Goal: Task Accomplishment & Management: Manage account settings

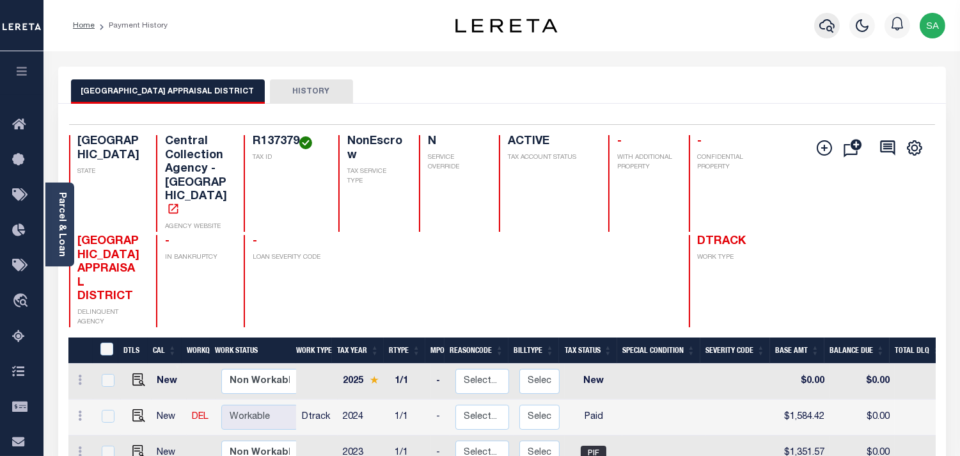
click at [821, 30] on icon "button" at bounding box center [827, 25] width 15 height 15
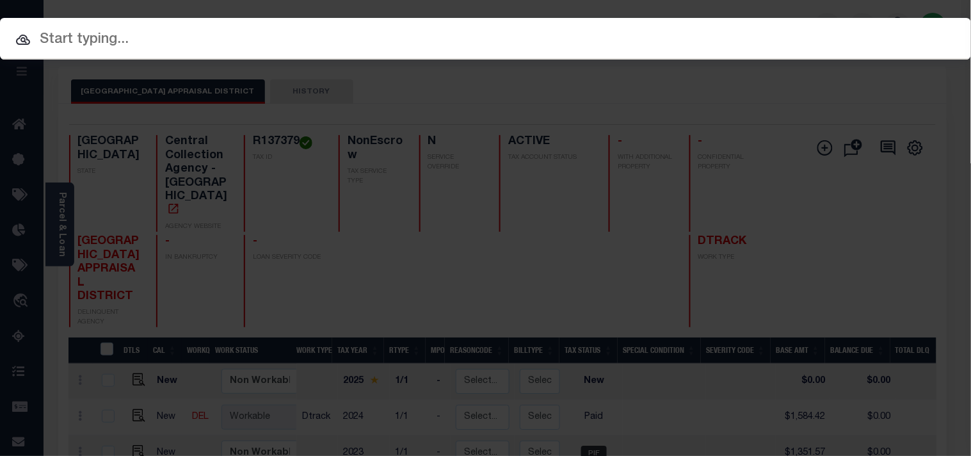
click at [710, 30] on input "text" at bounding box center [485, 40] width 971 height 22
paste input "900004106"
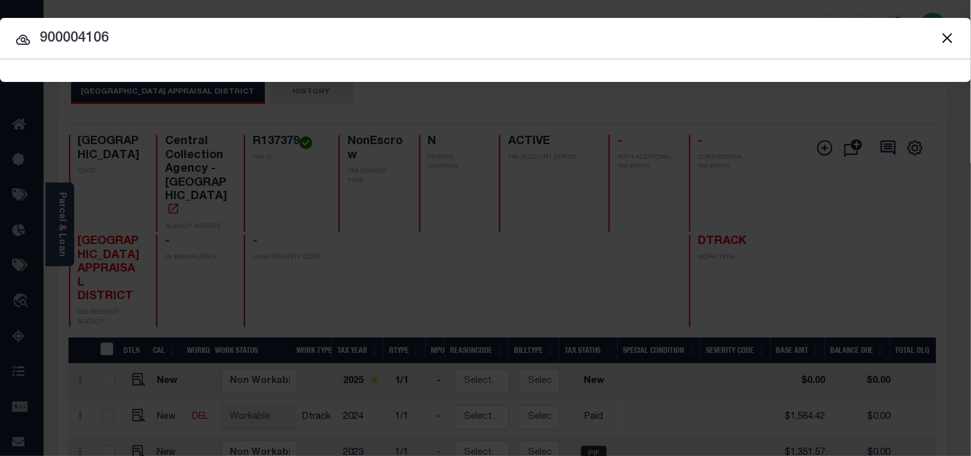
type input "900004106"
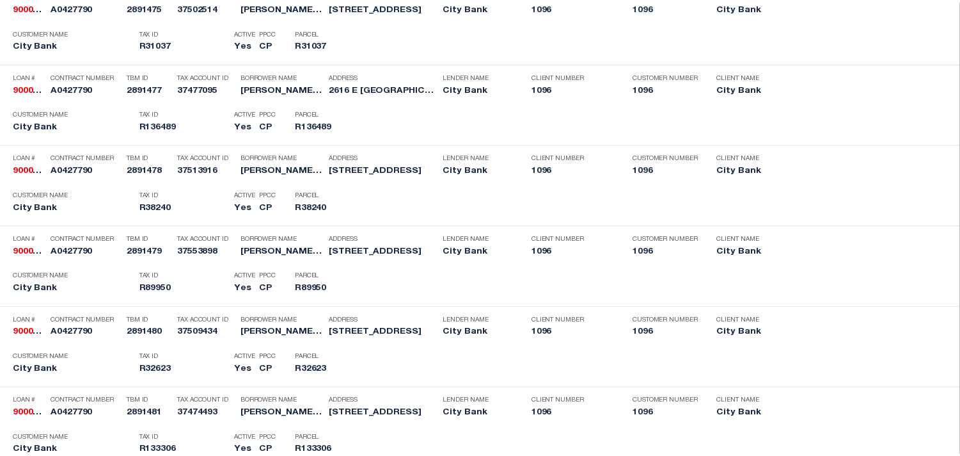
scroll to position [5267, 0]
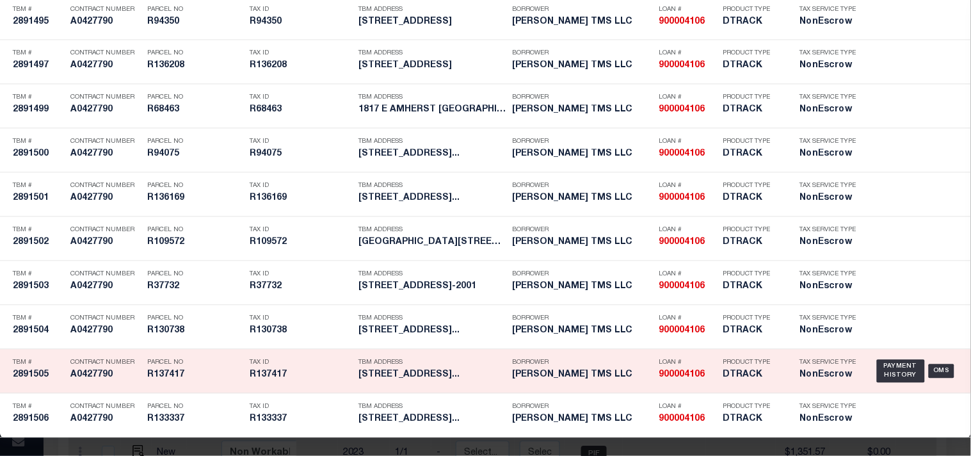
click at [283, 370] on h5 "R137417" at bounding box center [301, 375] width 102 height 11
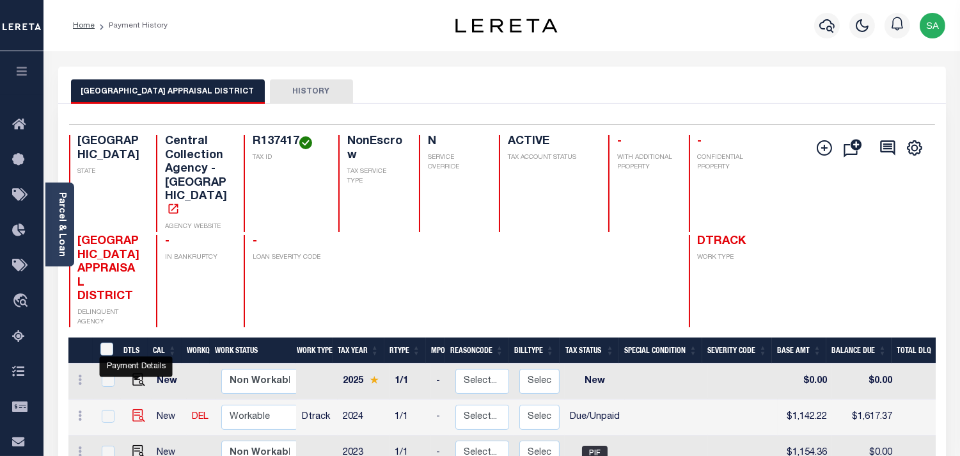
click at [138, 409] on img "" at bounding box center [138, 415] width 13 height 13
checkbox input "true"
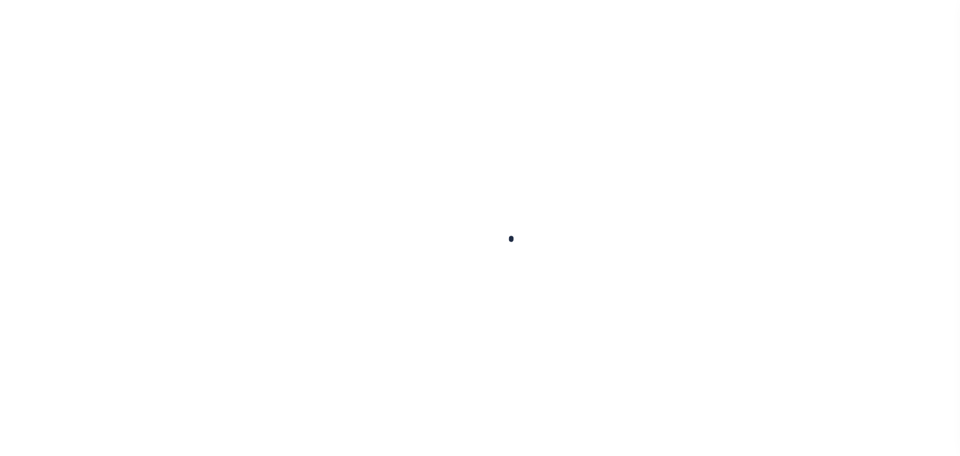
checkbox input "false"
type input "07/31/2025"
type input "[DATE]"
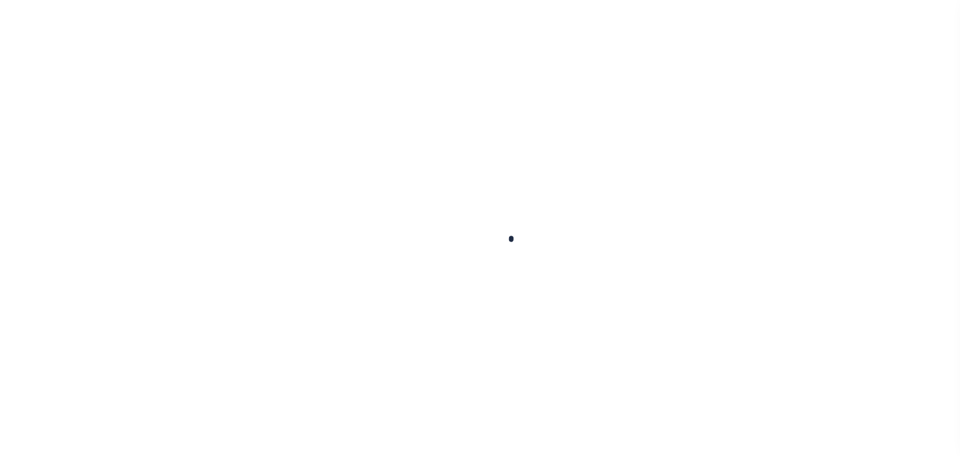
select select "DUE"
type input "$1,142.22"
type input "$475.15"
type input "$1,617.37"
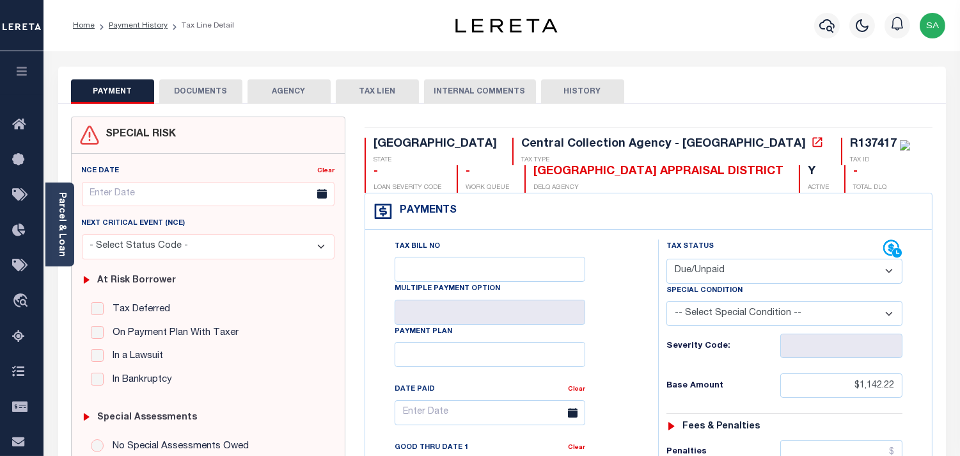
drag, startPoint x: 59, startPoint y: 227, endPoint x: 199, endPoint y: 168, distance: 152.0
click at [59, 227] on link "Parcel & Loan" at bounding box center [61, 224] width 9 height 65
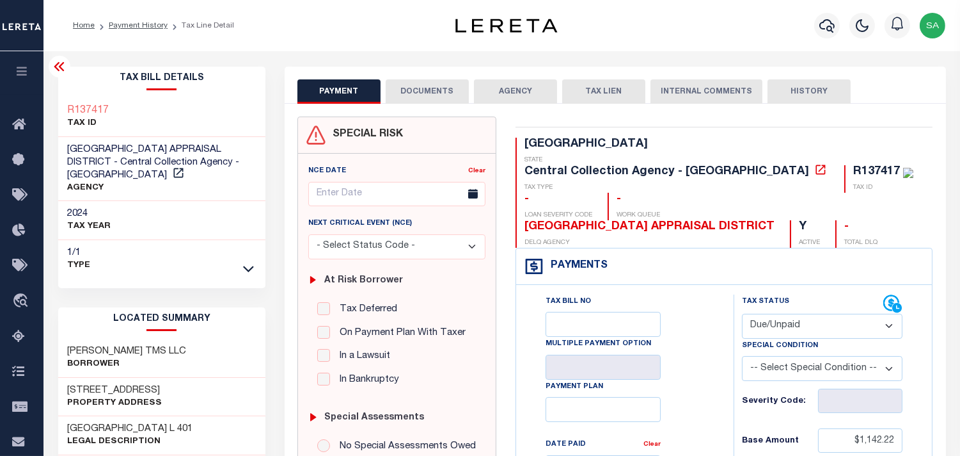
click at [425, 96] on button "DOCUMENTS" at bounding box center [427, 91] width 83 height 24
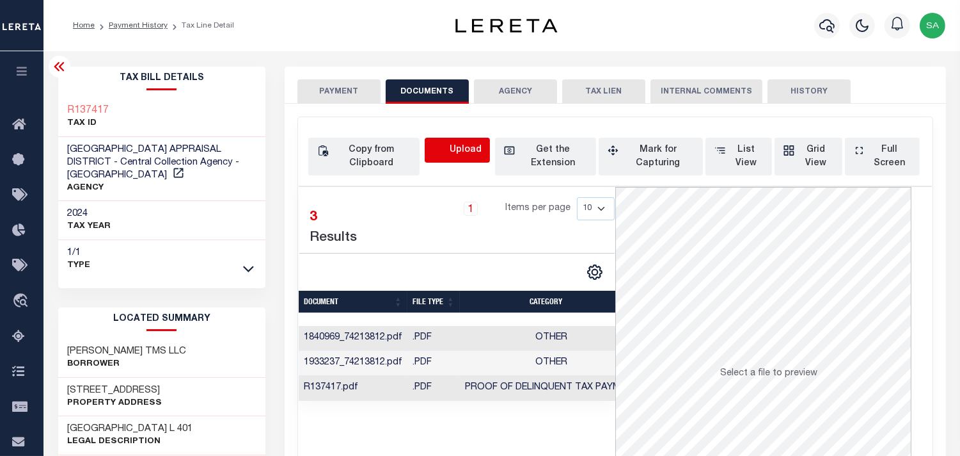
click at [440, 145] on icon "button" at bounding box center [440, 149] width 12 height 10
select select "POP"
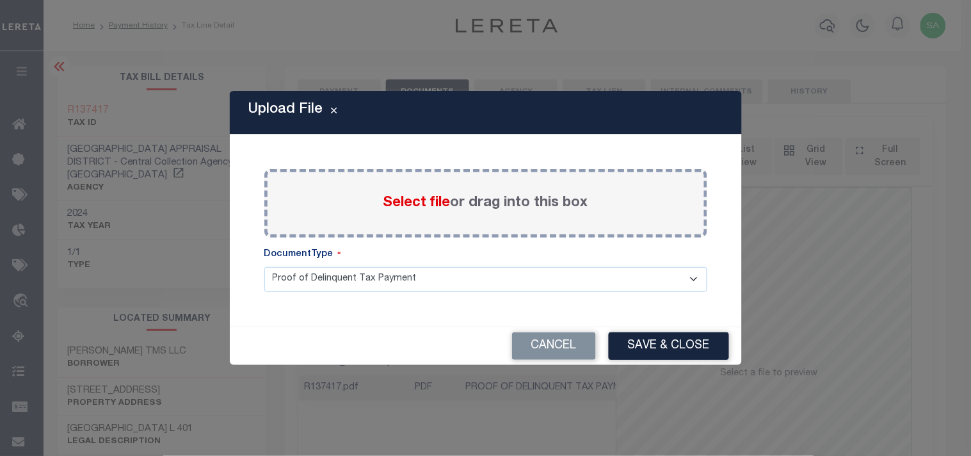
click at [435, 202] on span "Select file" at bounding box center [416, 203] width 67 height 14
click at [0, 0] on input "Select file or drag into this box" at bounding box center [0, 0] width 0 height 0
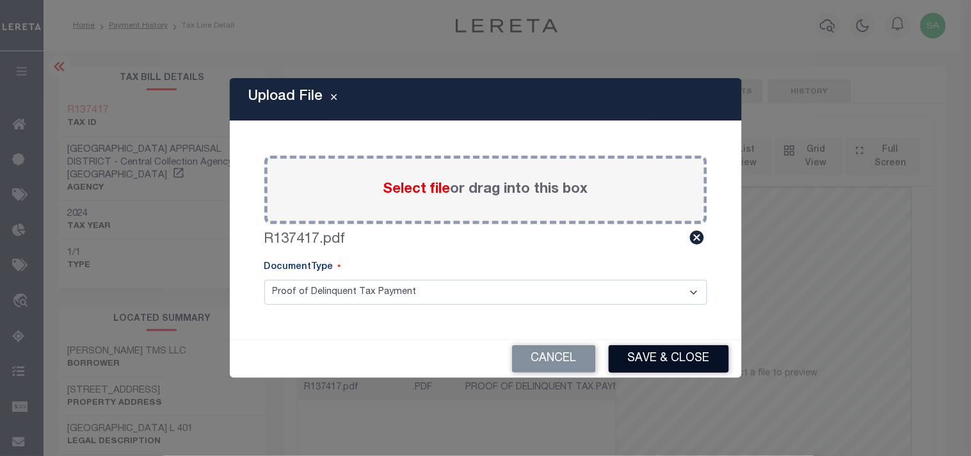
click at [678, 349] on button "Save & Close" at bounding box center [668, 359] width 120 height 28
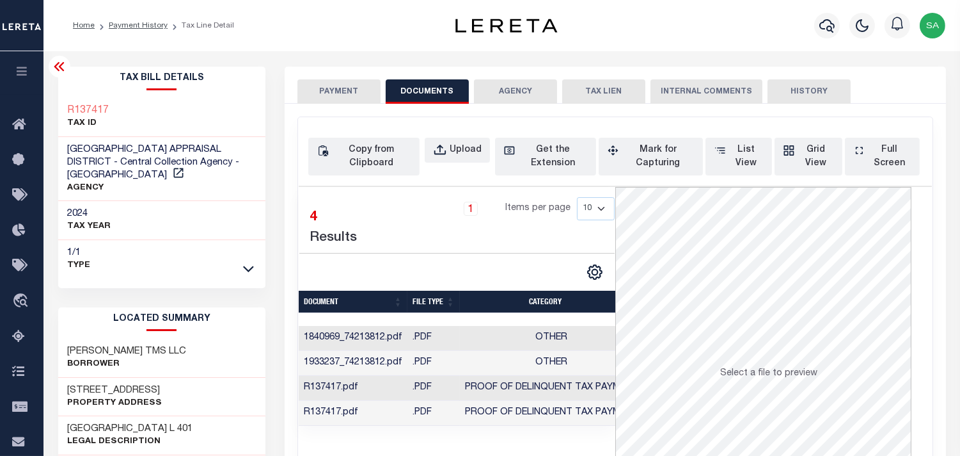
click at [340, 97] on button "PAYMENT" at bounding box center [339, 91] width 83 height 24
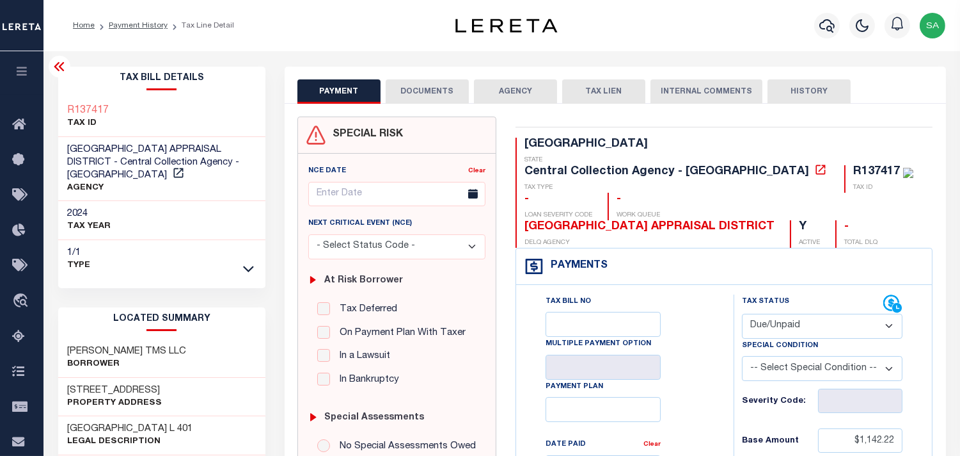
click at [783, 314] on select "- Select Status Code - Open Due/Unpaid Paid Incomplete No Tax Due Internal Refu…" at bounding box center [822, 326] width 161 height 25
select select "PYD"
click at [742, 314] on select "- Select Status Code - Open Due/Unpaid Paid Incomplete No Tax Due Internal Refu…" at bounding box center [822, 326] width 161 height 25
type input "[DATE]"
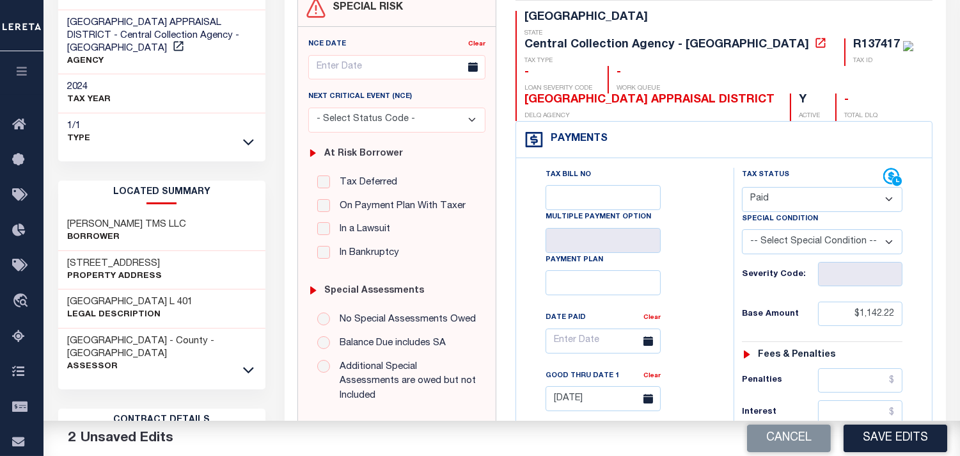
scroll to position [284, 0]
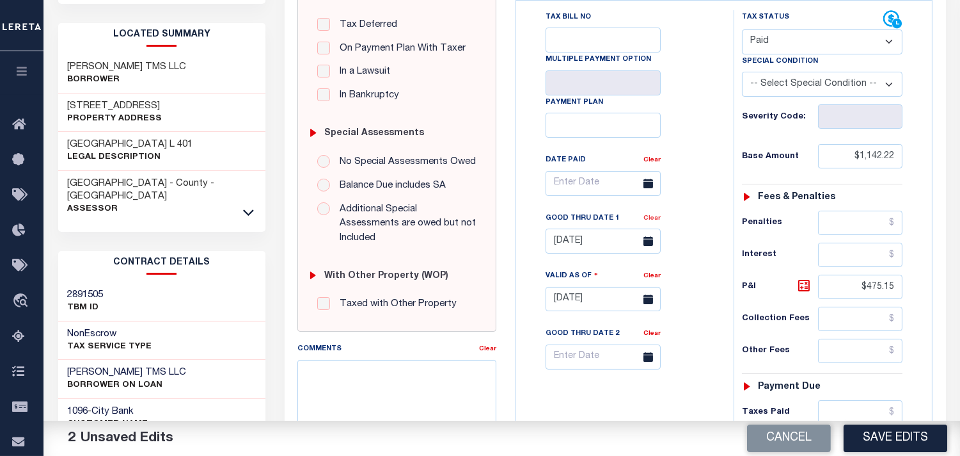
click at [648, 215] on link "Clear" at bounding box center [652, 218] width 17 height 6
drag, startPoint x: 848, startPoint y: 257, endPoint x: 923, endPoint y: 260, distance: 74.9
click at [923, 260] on div "Tax Status Status" at bounding box center [826, 292] width 205 height 565
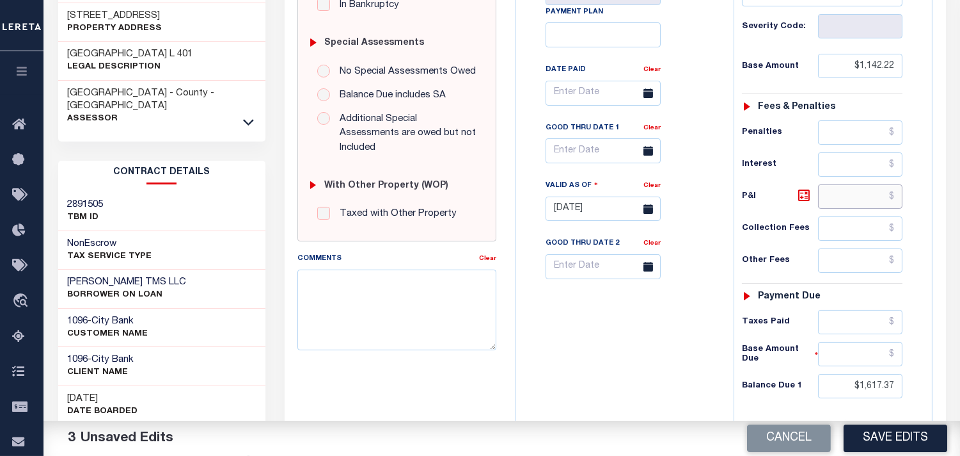
scroll to position [497, 0]
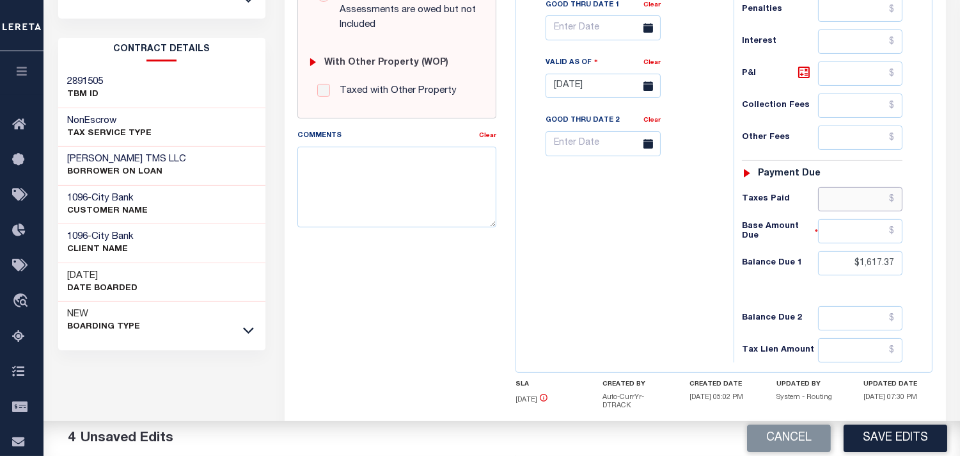
drag, startPoint x: 839, startPoint y: 173, endPoint x: 781, endPoint y: 186, distance: 58.9
click at [839, 187] on input "text" at bounding box center [860, 199] width 84 height 24
paste input "1,631.09"
type input "$1,631.09"
drag, startPoint x: 919, startPoint y: 239, endPoint x: 928, endPoint y: 239, distance: 9.0
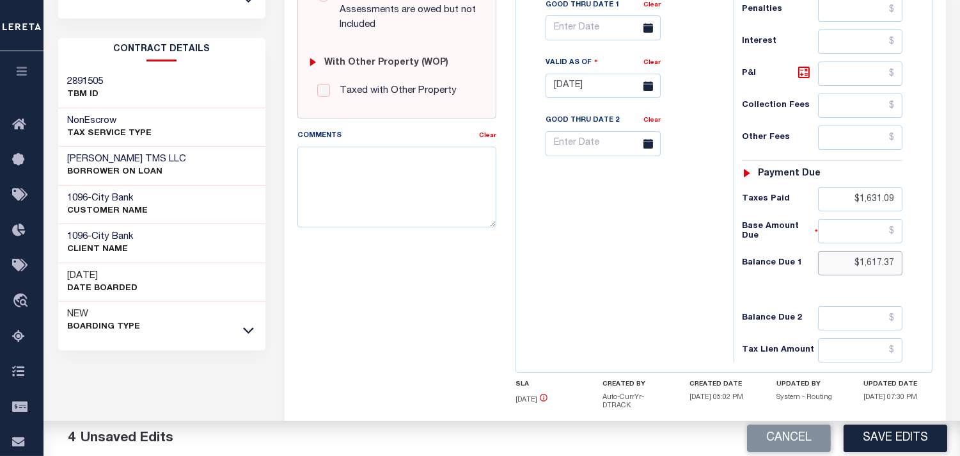
click at [928, 239] on div "Tax Status Status" at bounding box center [826, 79] width 205 height 565
type input "$0.00"
click at [707, 248] on div "Tax Bill No Multiple Payment Option Payment Plan Clear" at bounding box center [622, 79] width 205 height 565
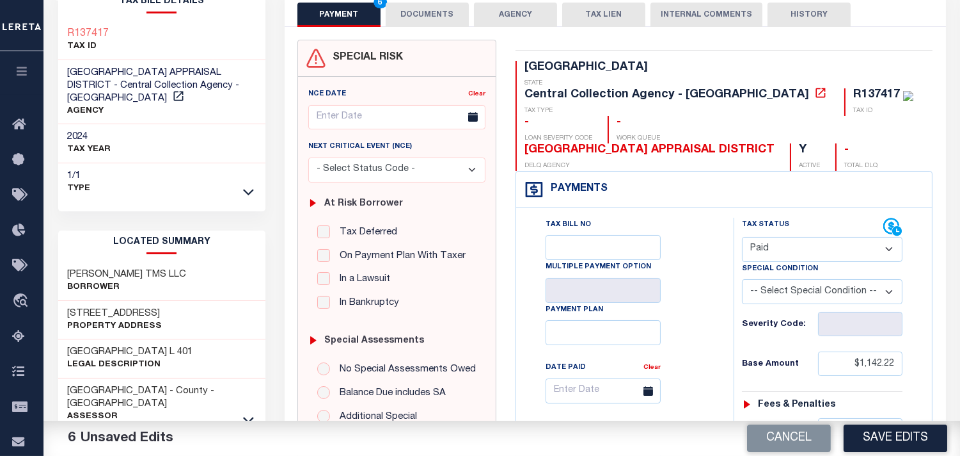
scroll to position [0, 0]
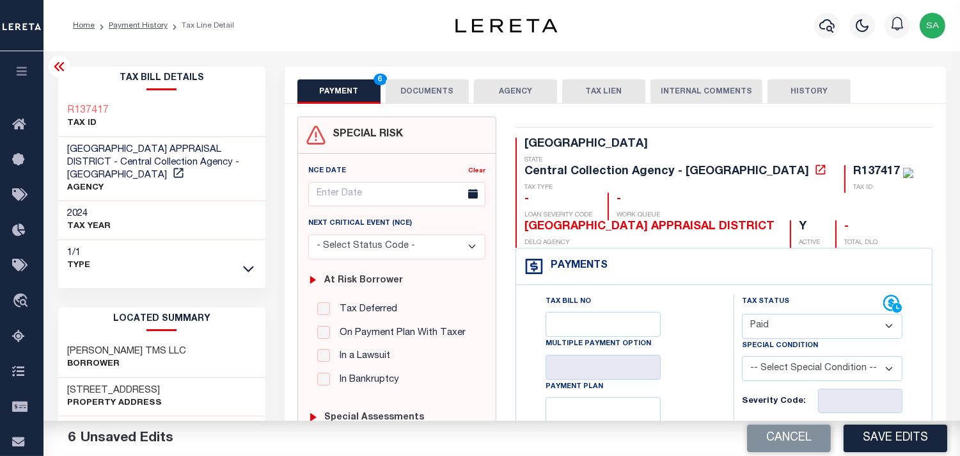
click at [447, 99] on button "DOCUMENTS" at bounding box center [427, 91] width 83 height 24
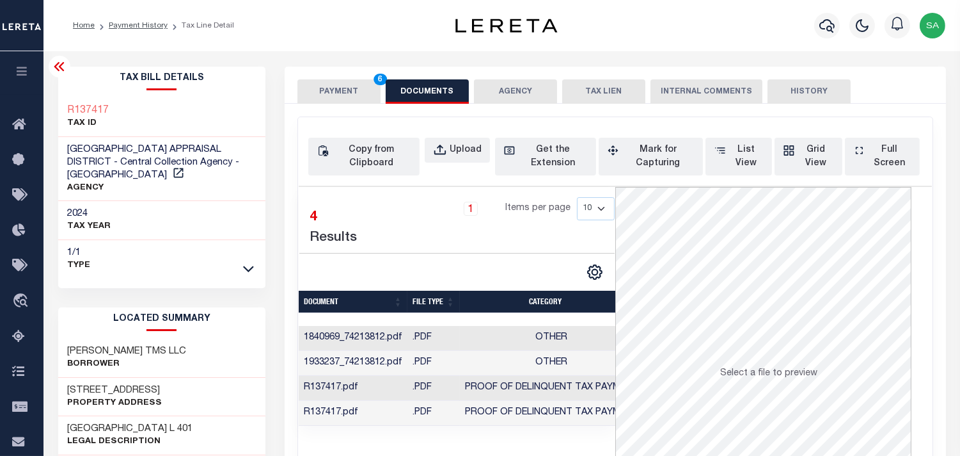
click at [355, 93] on button "PAYMENT 6" at bounding box center [339, 91] width 83 height 24
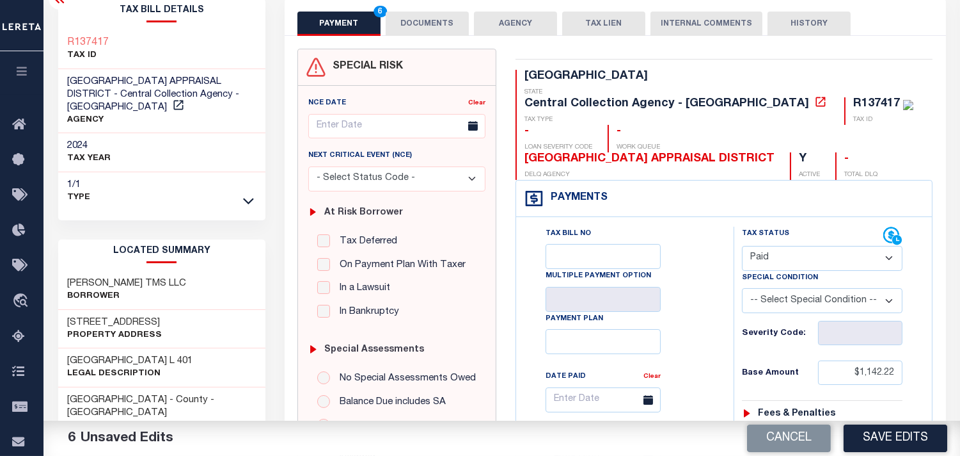
scroll to position [142, 0]
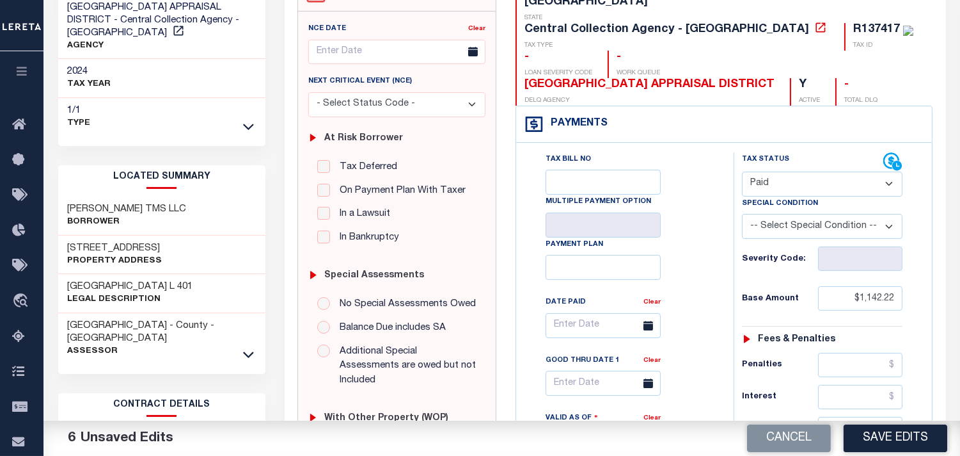
click at [875, 433] on button "Save Edits" at bounding box center [896, 438] width 104 height 28
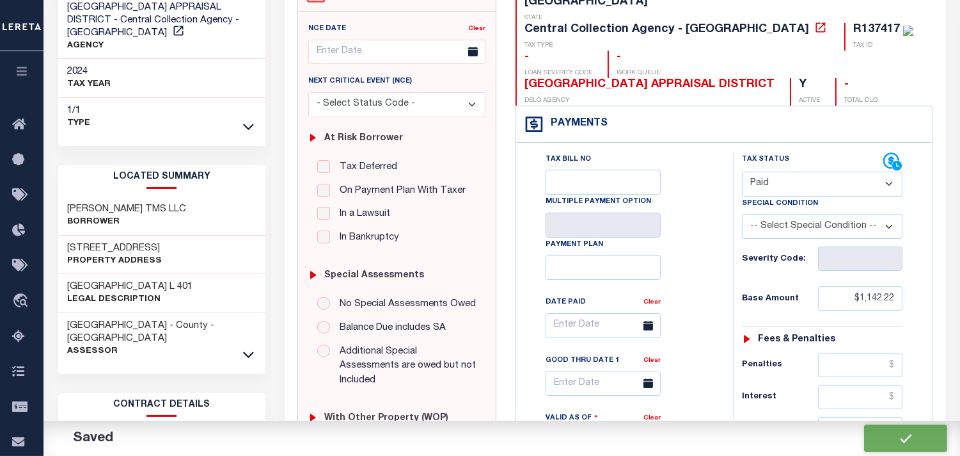
checkbox input "false"
type input "$1,142.22"
type input "$1,631.09"
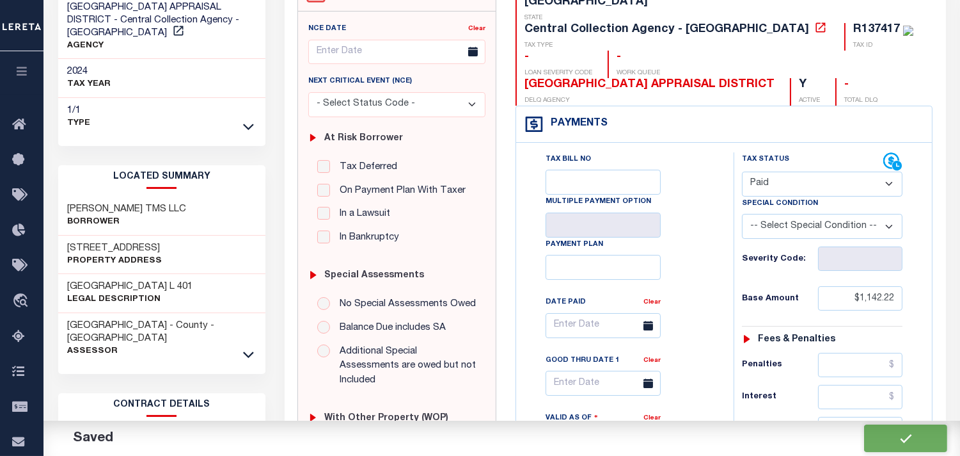
type input "$0"
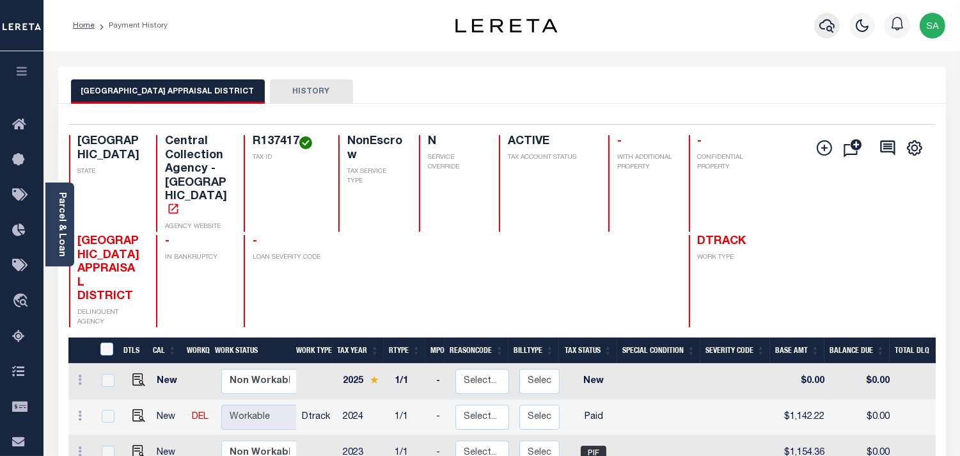
click at [820, 27] on icon "button" at bounding box center [827, 25] width 15 height 15
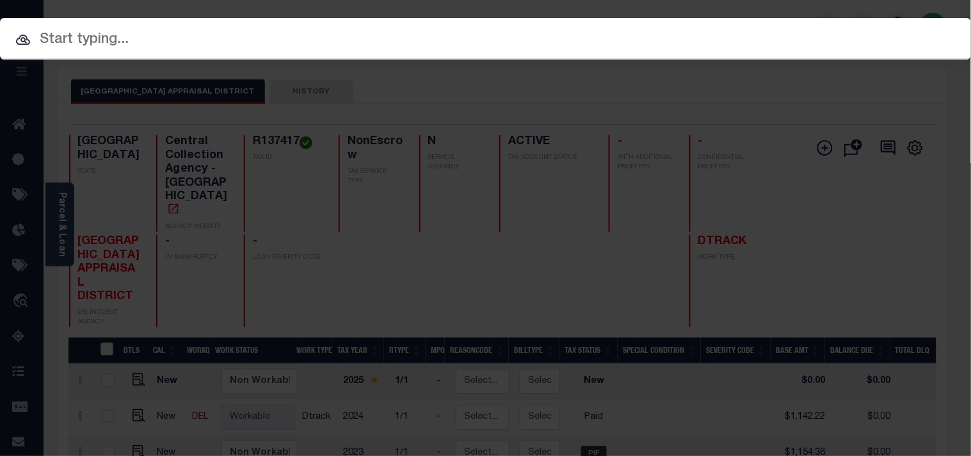
click at [761, 29] on input "text" at bounding box center [485, 40] width 971 height 22
paste input "900008033"
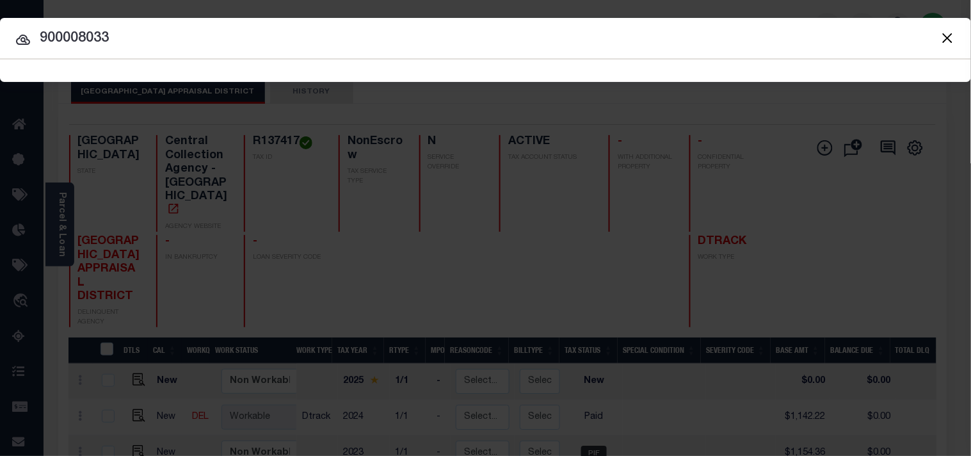
type input "900008033"
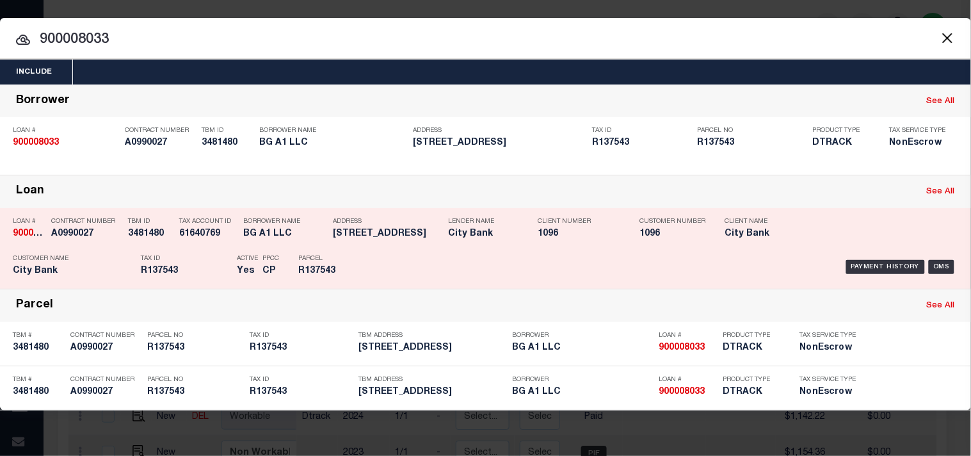
click at [388, 266] on div "Payment History OMS" at bounding box center [666, 266] width 583 height 37
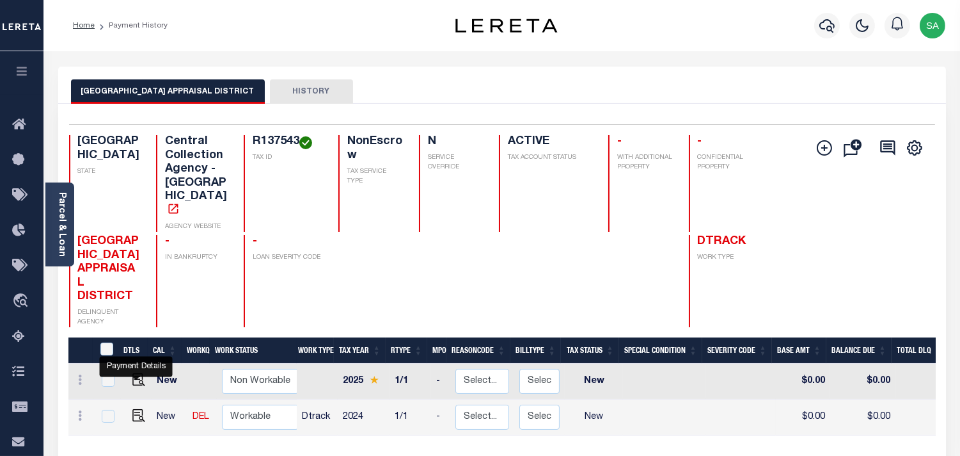
drag, startPoint x: 138, startPoint y: 376, endPoint x: 165, endPoint y: 376, distance: 27.5
click at [138, 409] on img "" at bounding box center [138, 415] width 13 height 13
checkbox input "true"
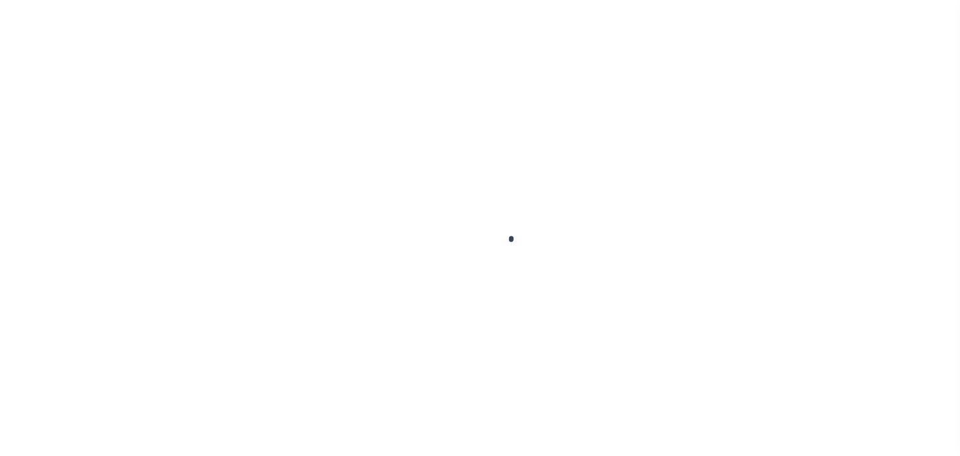
checkbox input "false"
type input "[DATE]"
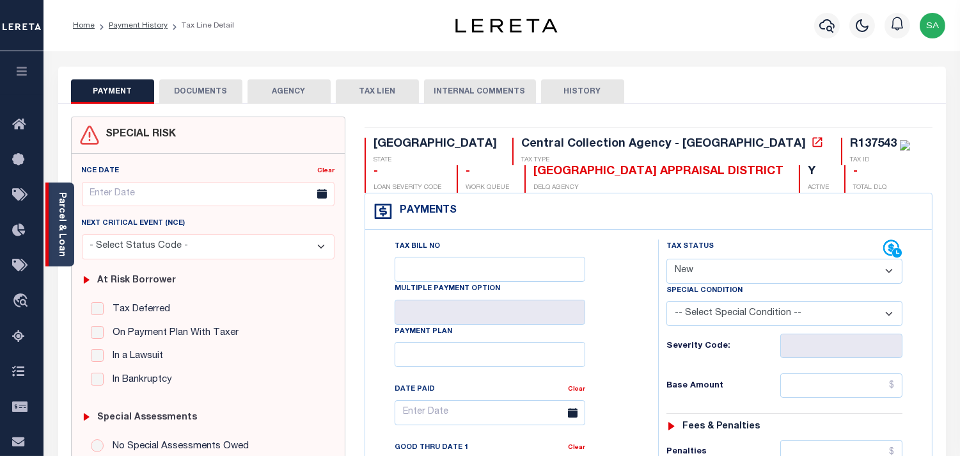
click at [65, 248] on link "Parcel & Loan" at bounding box center [61, 224] width 9 height 65
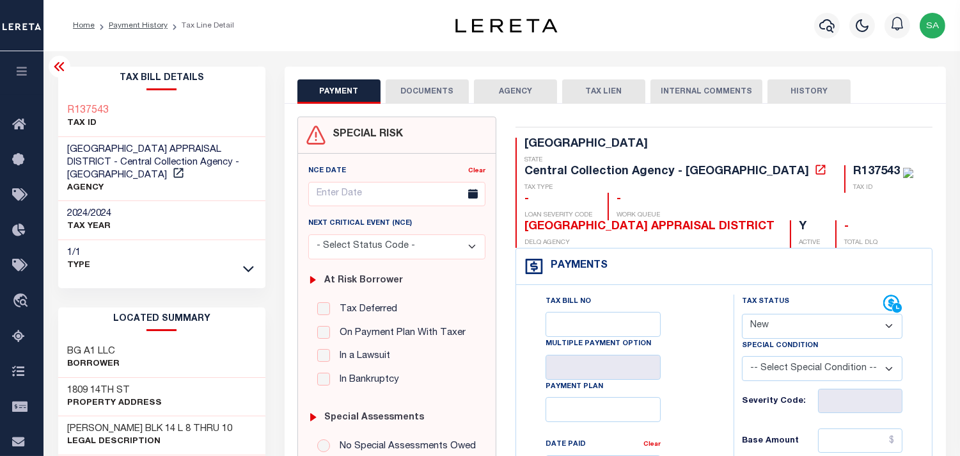
click at [771, 314] on select "- Select Status Code - Open Due/Unpaid Paid Incomplete No Tax Due Internal Refu…" at bounding box center [822, 326] width 161 height 25
select select "PYD"
click at [742, 314] on select "- Select Status Code - Open Due/Unpaid Paid Incomplete No Tax Due Internal Refu…" at bounding box center [822, 326] width 161 height 25
type input "[DATE]"
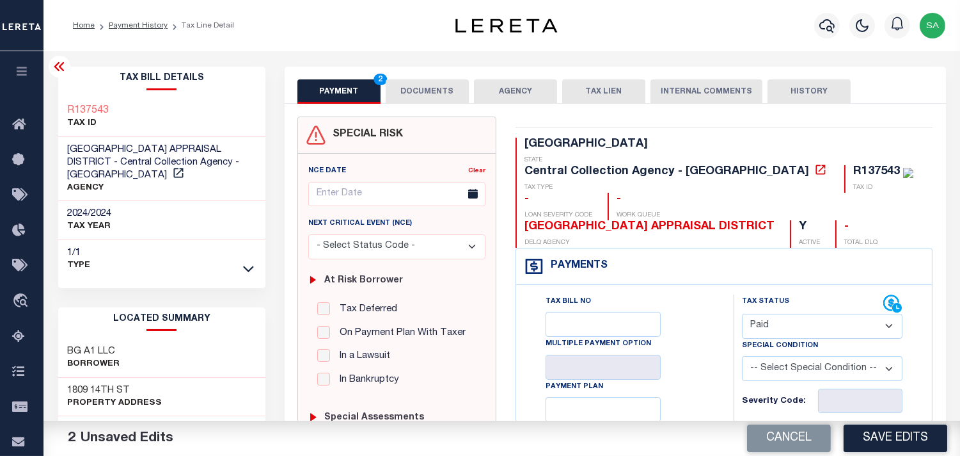
click at [430, 93] on button "DOCUMENTS" at bounding box center [427, 91] width 83 height 24
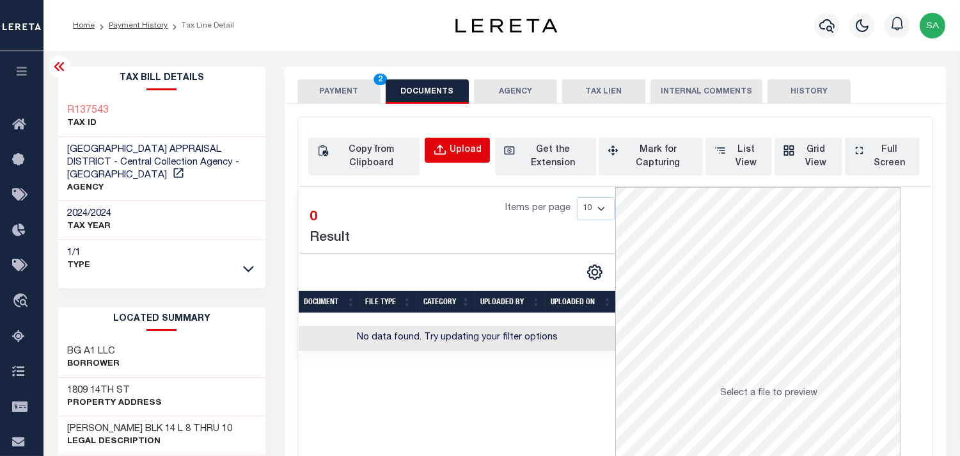
click at [452, 150] on div "Upload" at bounding box center [466, 150] width 32 height 14
select select "POP"
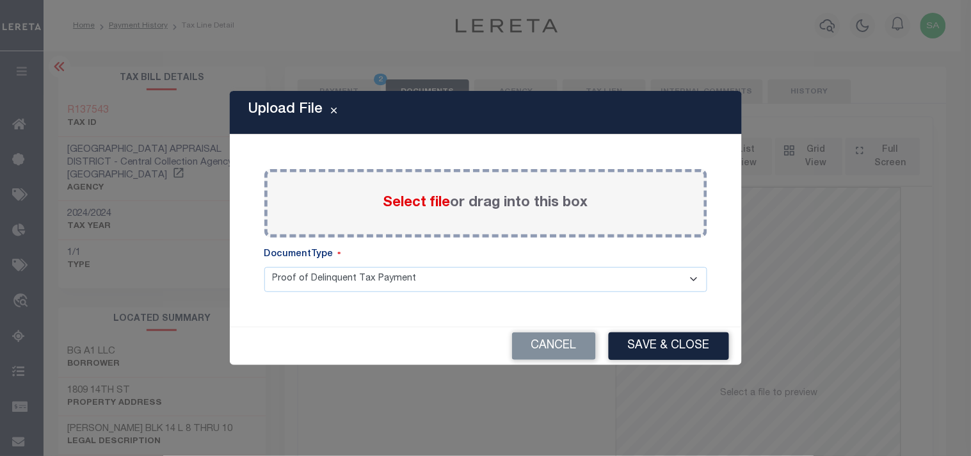
click at [429, 202] on span "Select file" at bounding box center [416, 203] width 67 height 14
click at [0, 0] on input "Select file or drag into this box" at bounding box center [0, 0] width 0 height 0
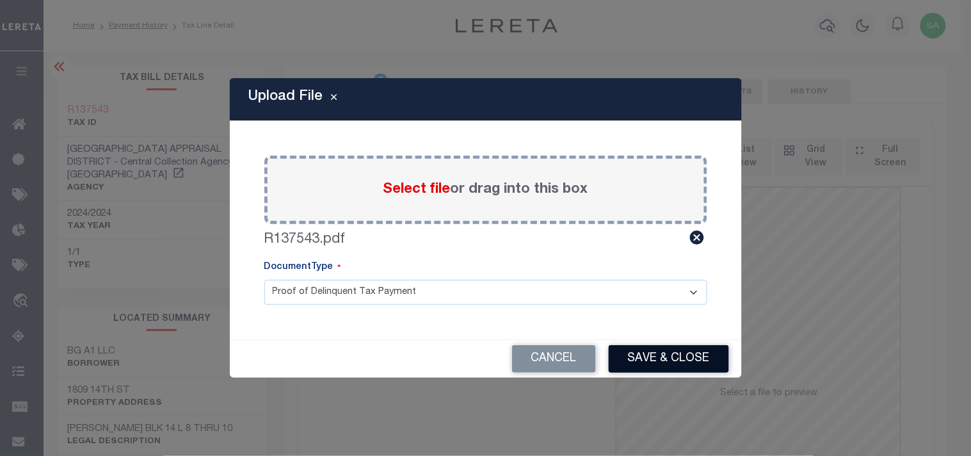
click at [676, 354] on button "Save & Close" at bounding box center [668, 359] width 120 height 28
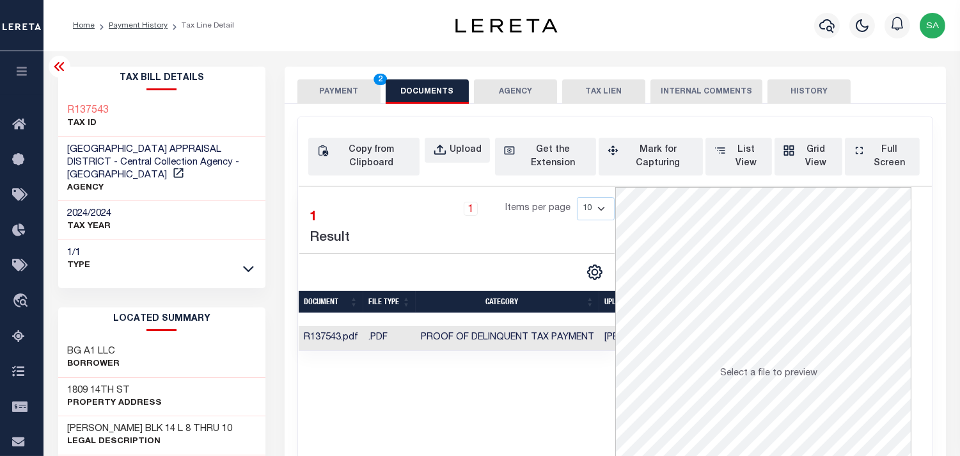
click at [336, 98] on button "PAYMENT 2" at bounding box center [339, 91] width 83 height 24
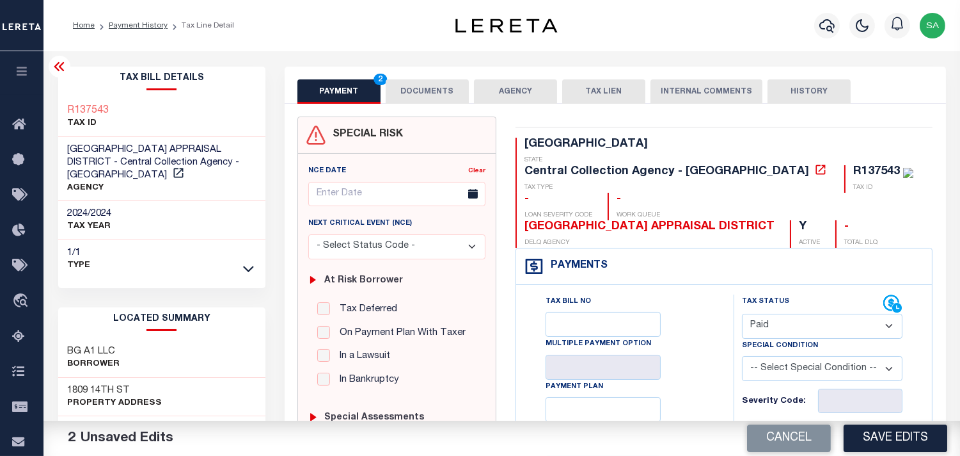
scroll to position [142, 0]
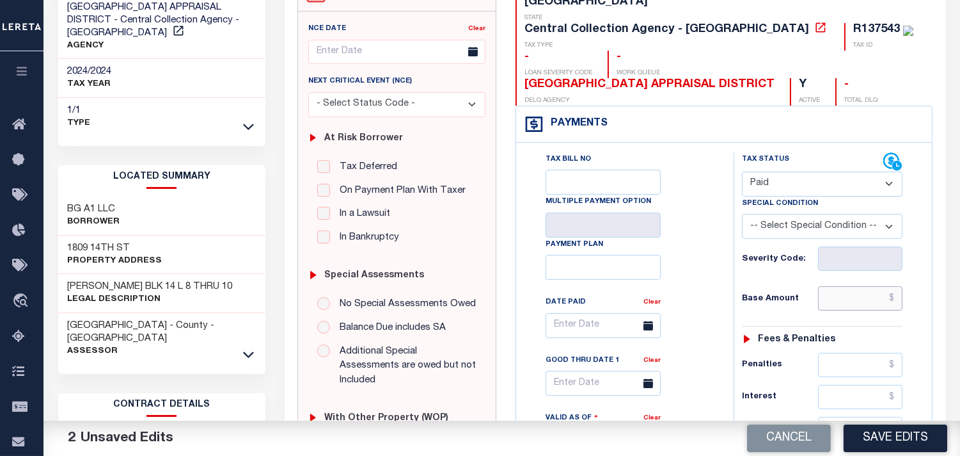
drag, startPoint x: 836, startPoint y: 272, endPoint x: 826, endPoint y: 273, distance: 10.3
click at [836, 286] on input "text" at bounding box center [860, 298] width 84 height 24
paste input "14,527.21"
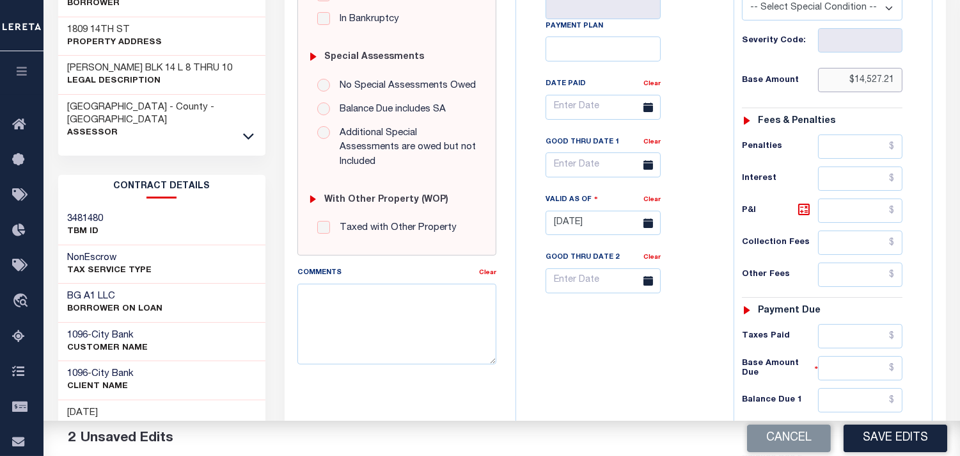
scroll to position [497, 0]
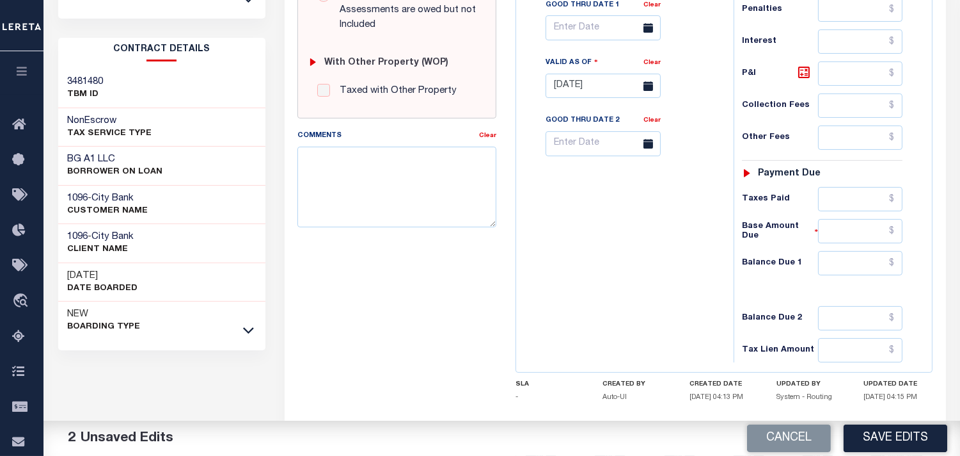
type input "$14,527.21"
click at [862, 251] on input "text" at bounding box center [860, 263] width 84 height 24
type input "$0.00"
click at [646, 247] on div "Tax Bill No Multiple Payment Option Payment Plan Clear" at bounding box center [622, 79] width 205 height 565
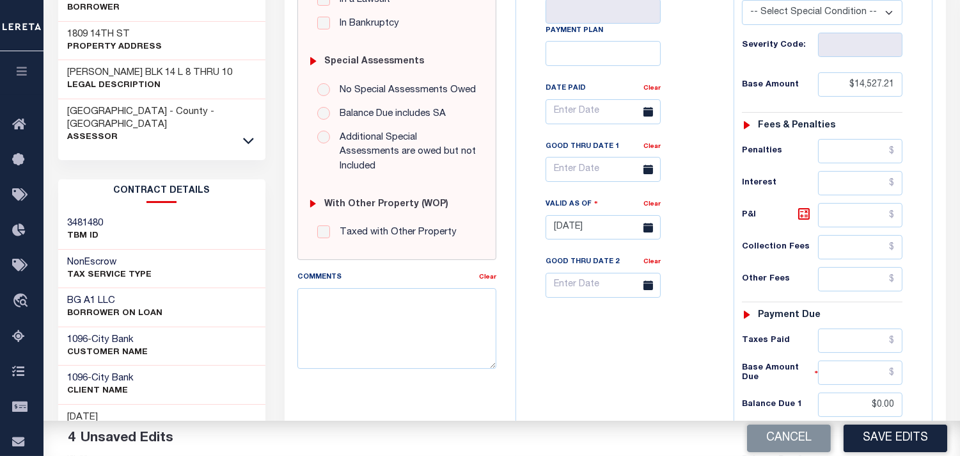
scroll to position [355, 0]
drag, startPoint x: 852, startPoint y: 310, endPoint x: 813, endPoint y: 316, distance: 39.6
click at [852, 329] on input "text" at bounding box center [860, 341] width 84 height 24
paste input "14,527.21"
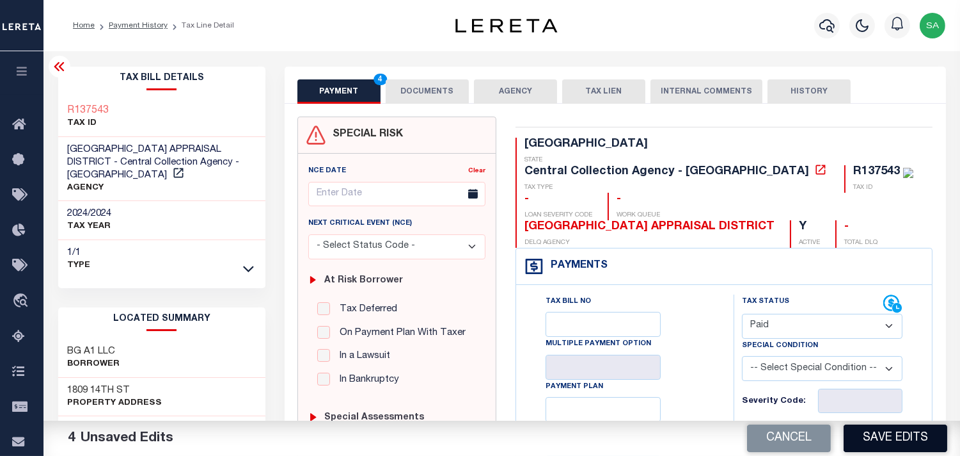
type input "$14,527.21"
click at [863, 435] on button "Save Edits" at bounding box center [896, 438] width 104 height 28
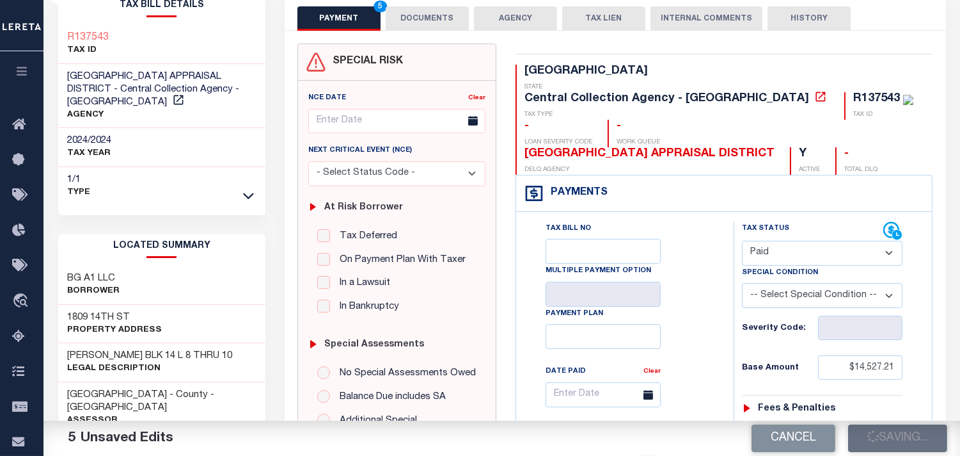
scroll to position [142, 0]
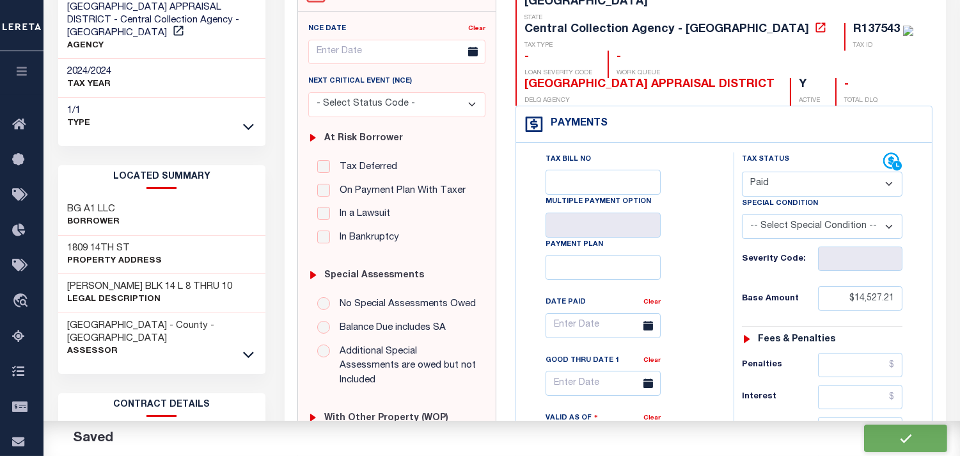
checkbox input "false"
type input "$14,527.21"
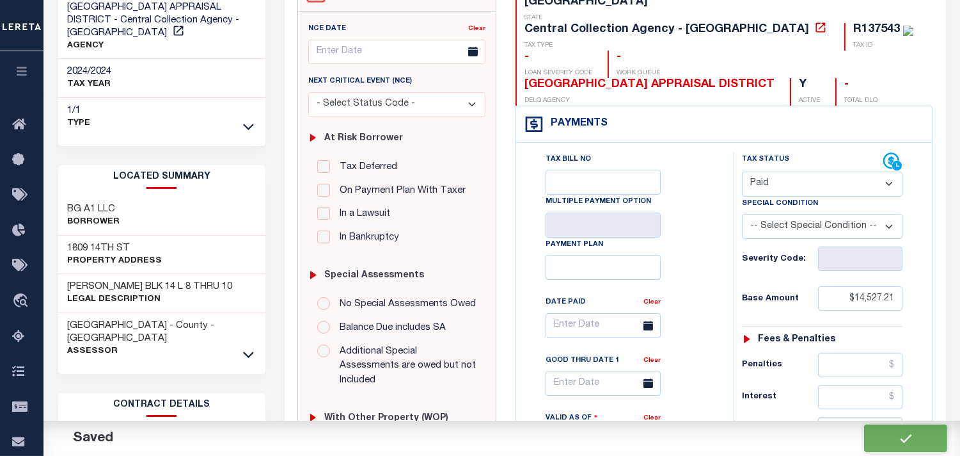
type input "$14,527.21"
type input "$0"
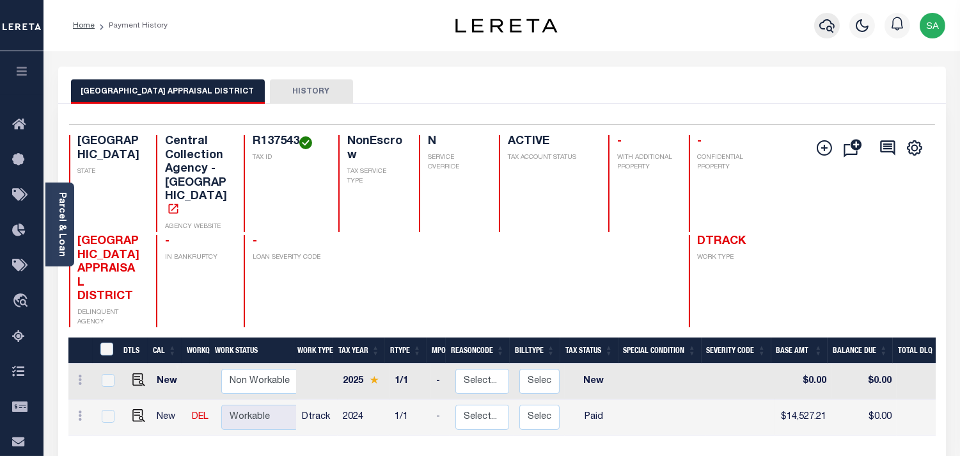
click at [822, 26] on icon "button" at bounding box center [827, 25] width 15 height 15
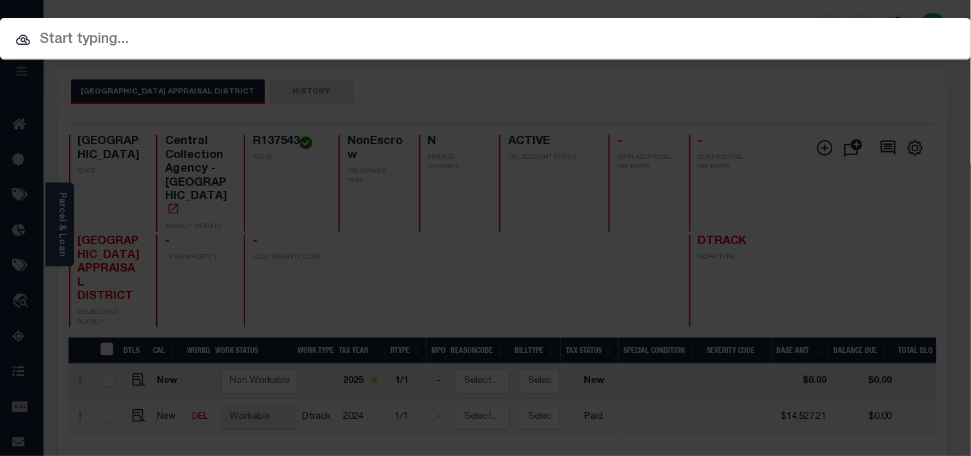
click at [777, 36] on div "Include Loans TBM Customers Borrowers Payments (Lender Non-Disb) Payments (Lend…" at bounding box center [485, 228] width 971 height 456
paste input "900005632"
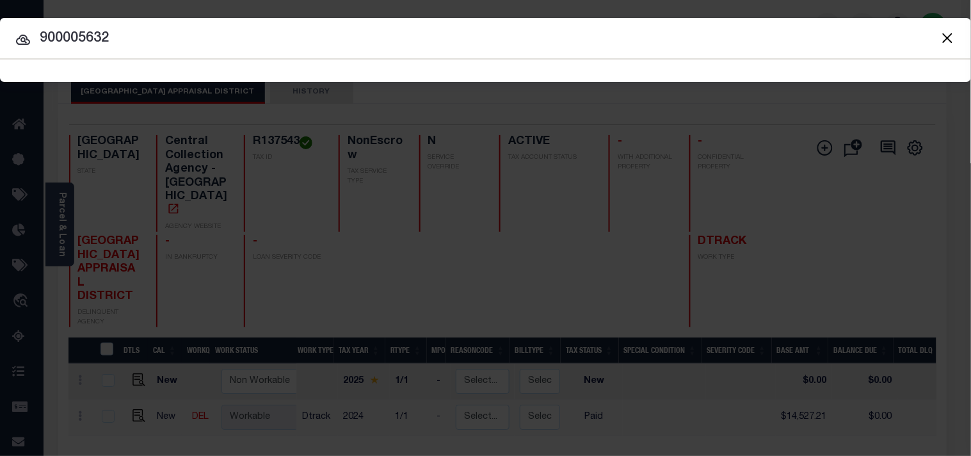
type input "900005632"
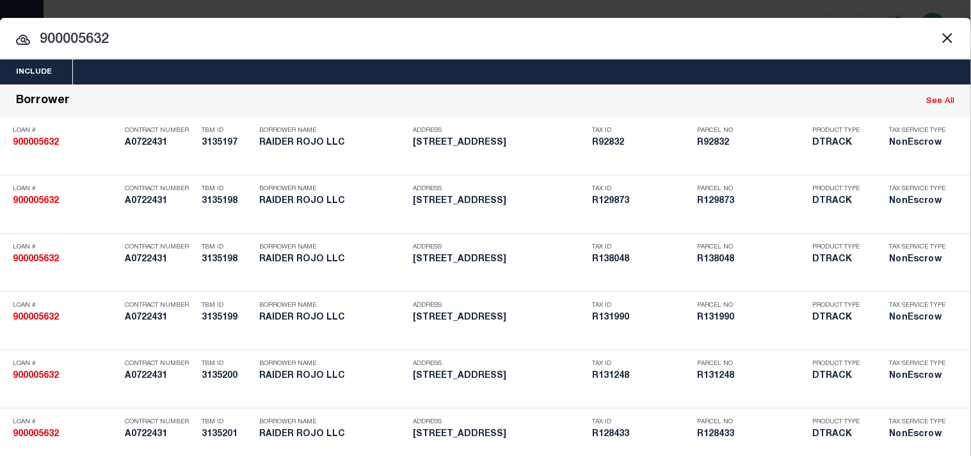
scroll to position [717, 0]
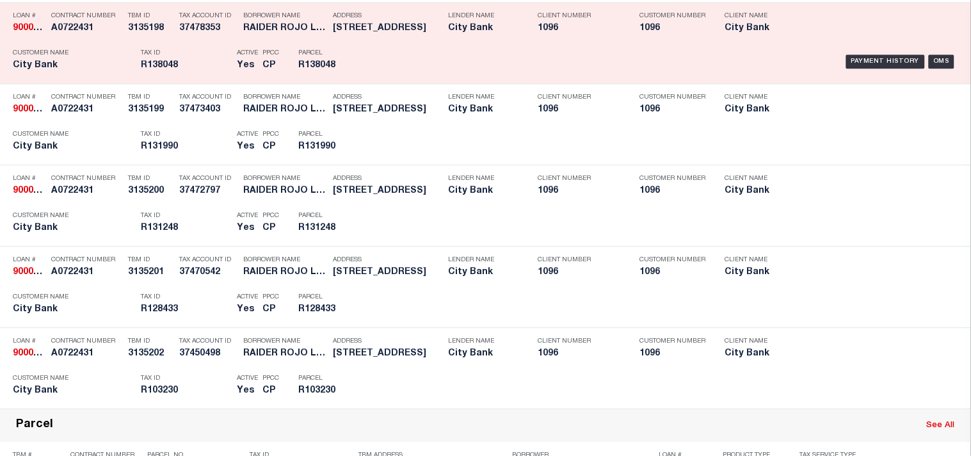
click at [386, 80] on div "Payment History OMS" at bounding box center [666, 61] width 583 height 37
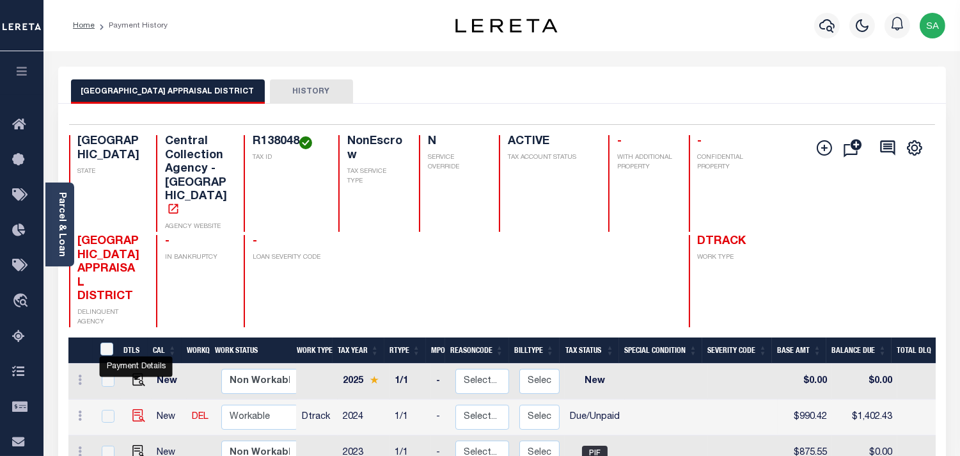
drag, startPoint x: 131, startPoint y: 376, endPoint x: 142, endPoint y: 376, distance: 10.9
click at [132, 409] on img "" at bounding box center [138, 415] width 13 height 13
checkbox input "true"
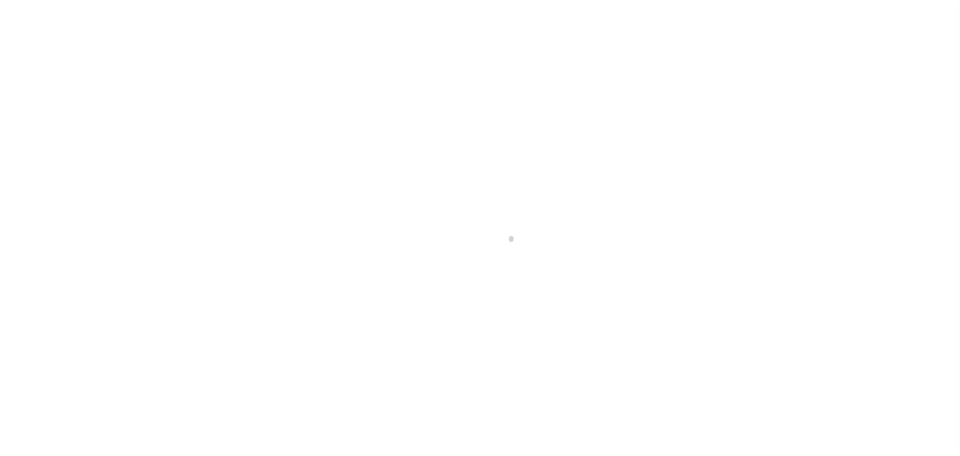
select select "DUE"
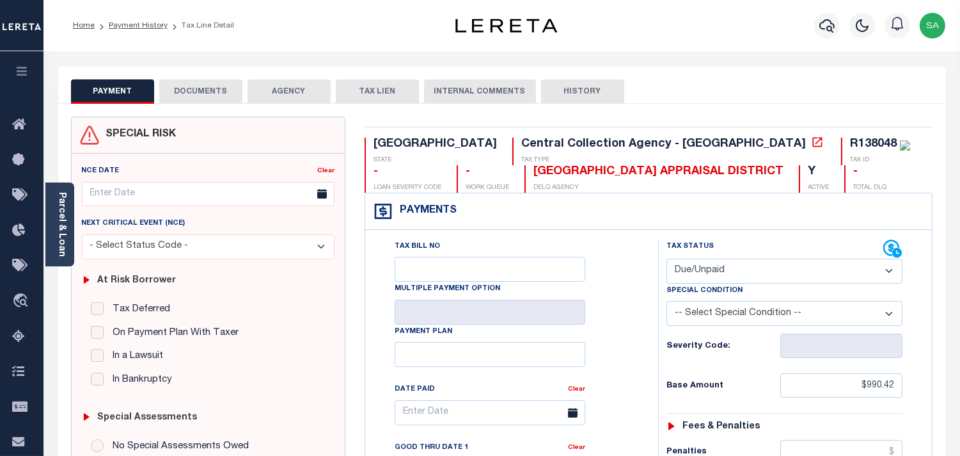
drag, startPoint x: 200, startPoint y: 102, endPoint x: 436, endPoint y: 134, distance: 238.3
click at [200, 102] on button "DOCUMENTS" at bounding box center [200, 91] width 83 height 24
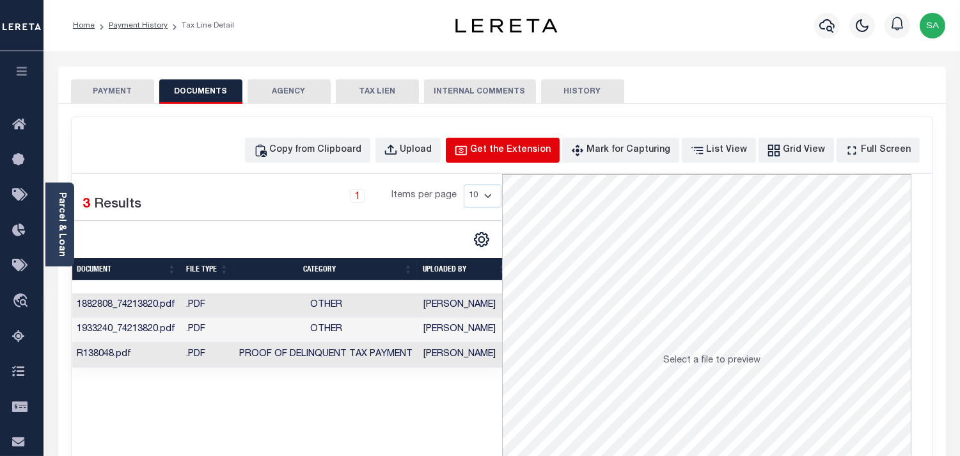
click at [468, 155] on button "Get the Extension" at bounding box center [503, 150] width 114 height 25
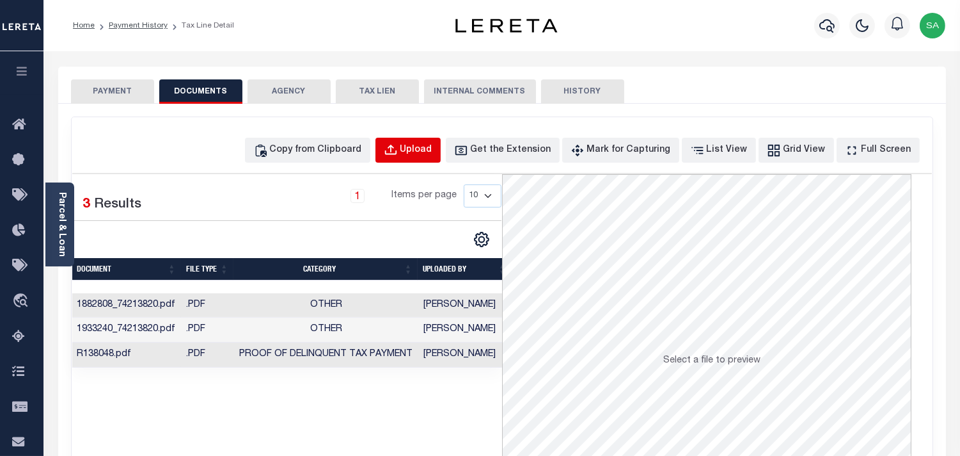
click at [432, 150] on div "Upload" at bounding box center [417, 150] width 32 height 14
select select "POP"
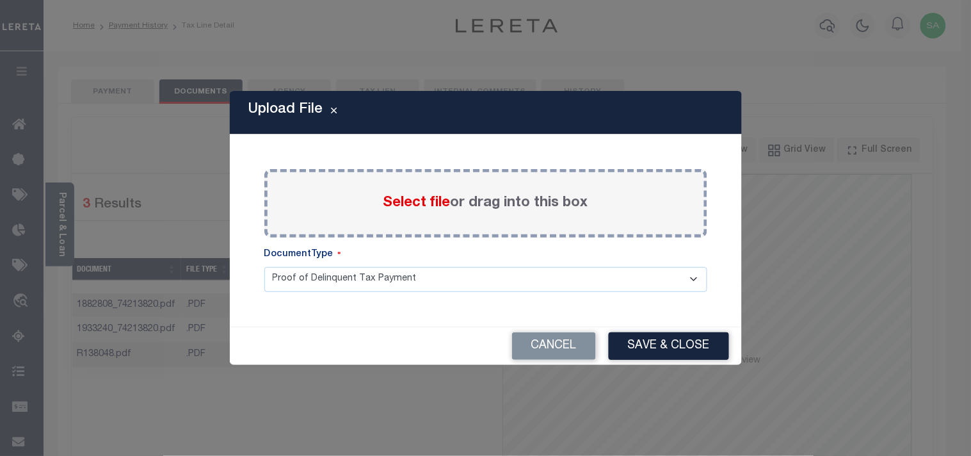
click at [398, 199] on span "Select file" at bounding box center [416, 203] width 67 height 14
click at [0, 0] on input "Select file or drag into this box" at bounding box center [0, 0] width 0 height 0
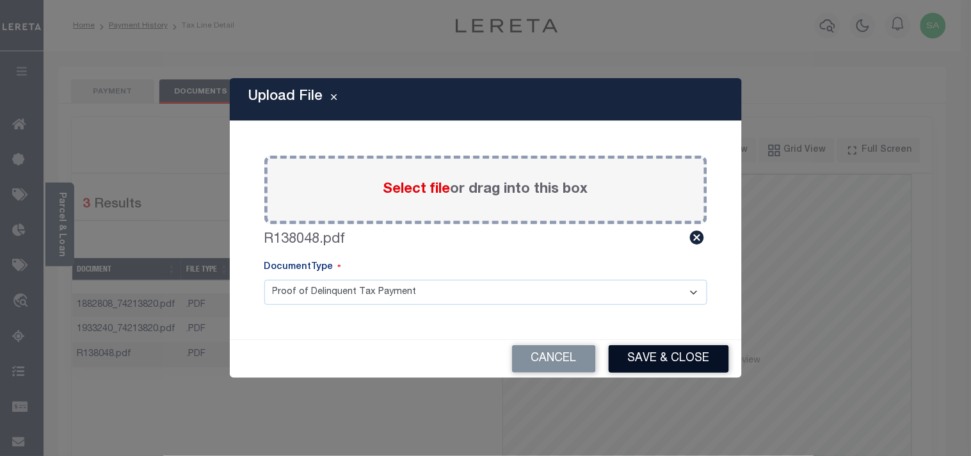
click at [664, 357] on button "Save & Close" at bounding box center [668, 359] width 120 height 28
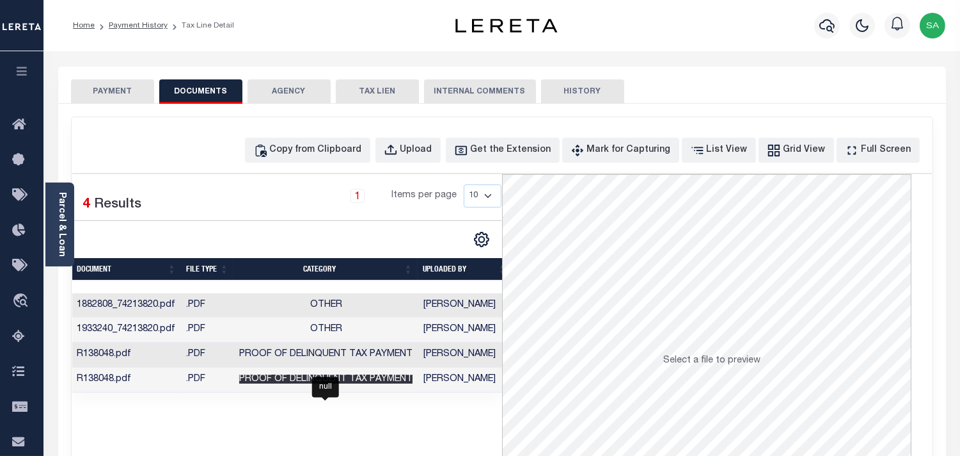
click at [375, 382] on span "Proof of Delinquent Tax Payment" at bounding box center [325, 378] width 173 height 9
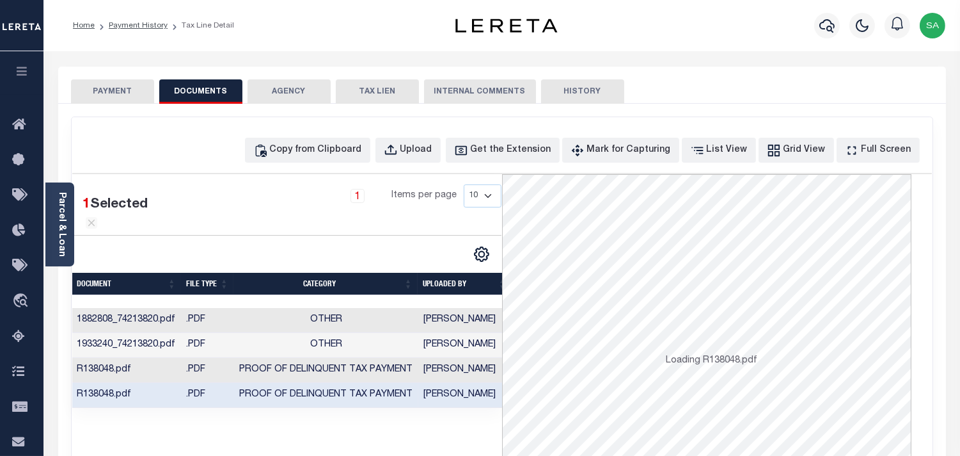
click at [150, 97] on button "PAYMENT" at bounding box center [112, 91] width 83 height 24
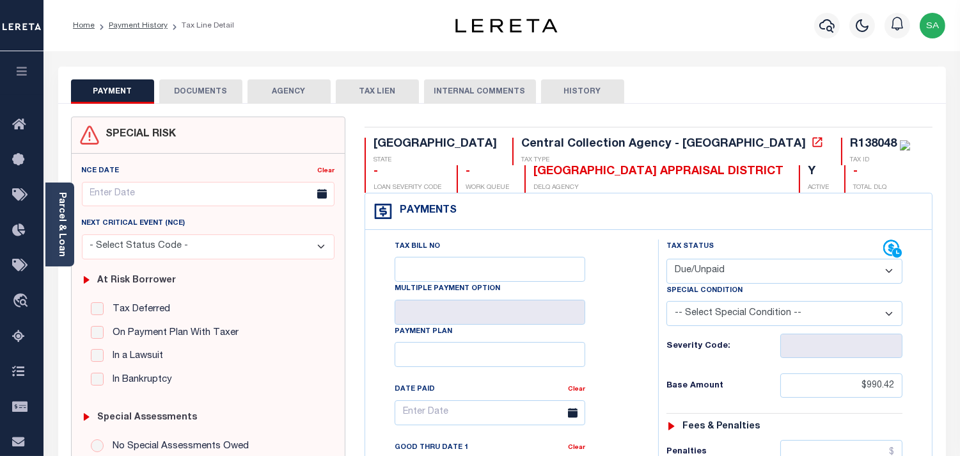
click select "- Select Status Code - Open Due/Unpaid Paid Incomplete No Tax Due Internal Refu…"
select select "PYD"
click select "- Select Status Code - Open Due/Unpaid Paid Incomplete No Tax Due Internal Refu…"
type input "[DATE]"
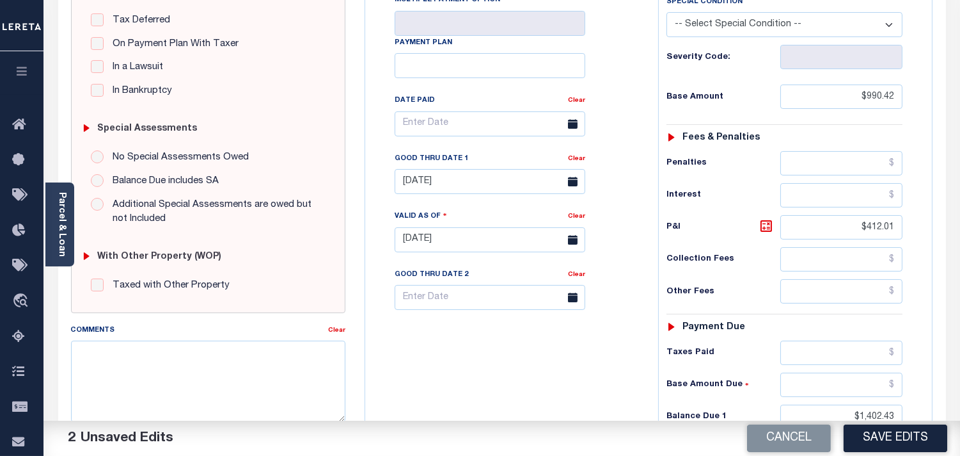
scroll to position [426, 0]
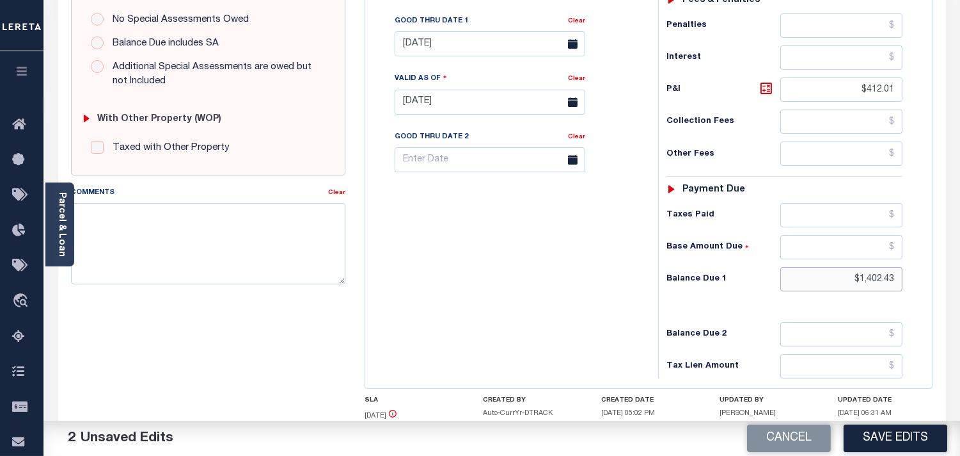
click input "$1,402.43"
paste input "26.2"
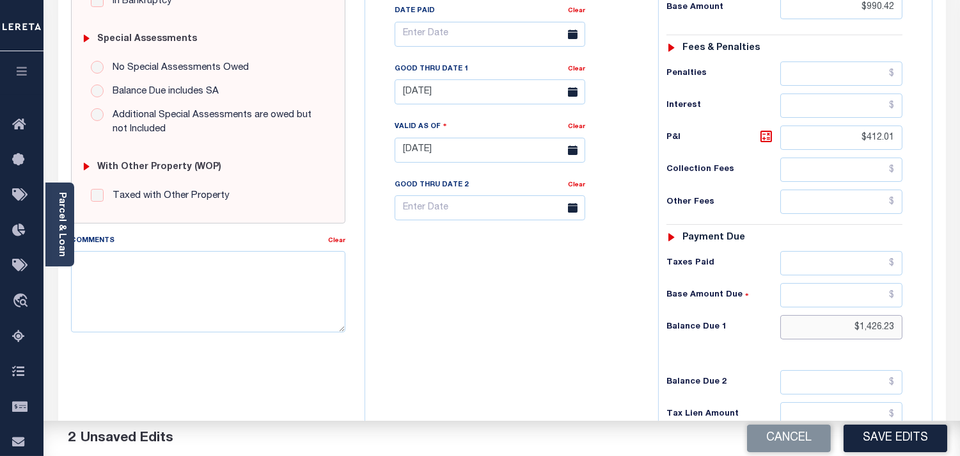
scroll to position [355, 0]
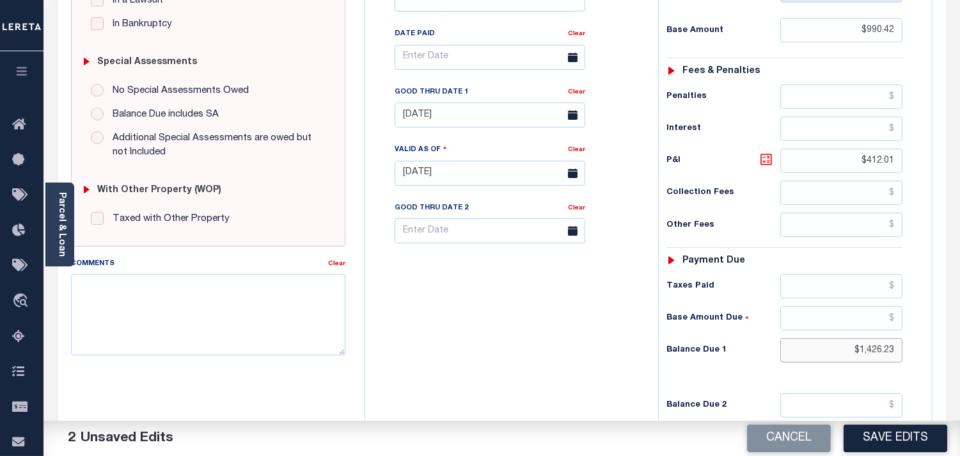
type input "$1,426.23"
click icon
type input "$435.81"
click input "07/31/2025"
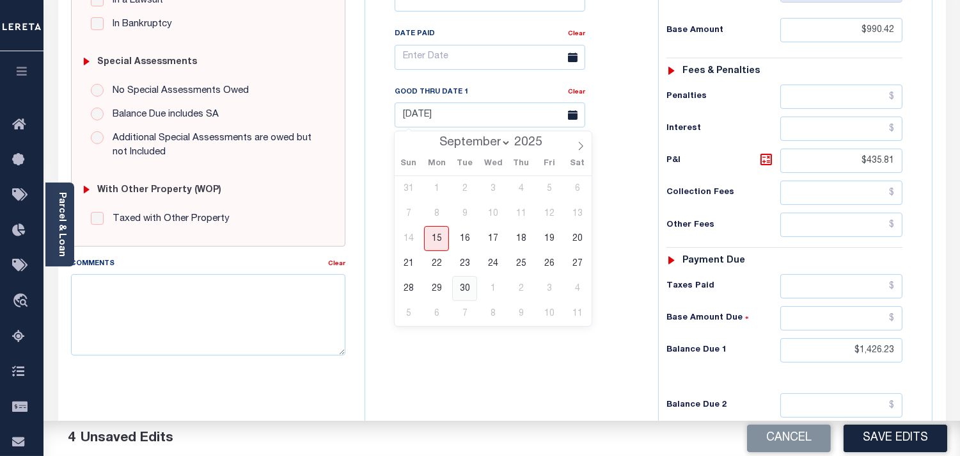
click span "30"
type input "09/30/2025"
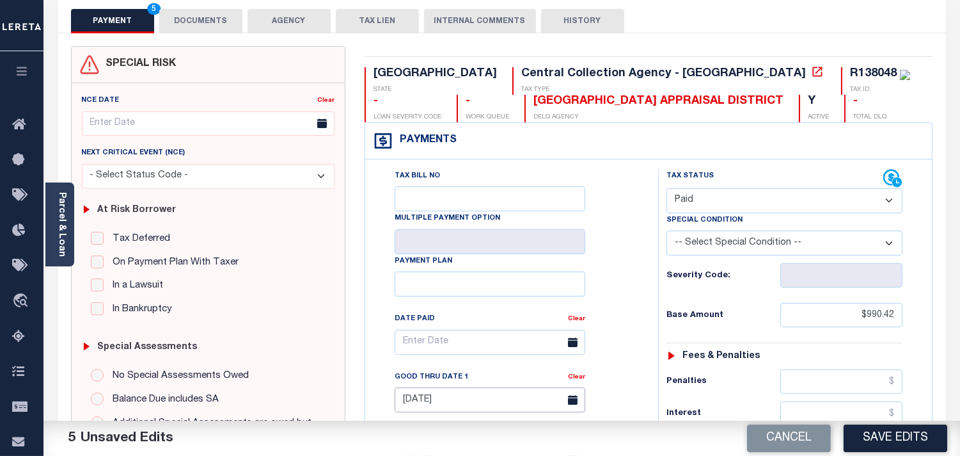
scroll to position [0, 0]
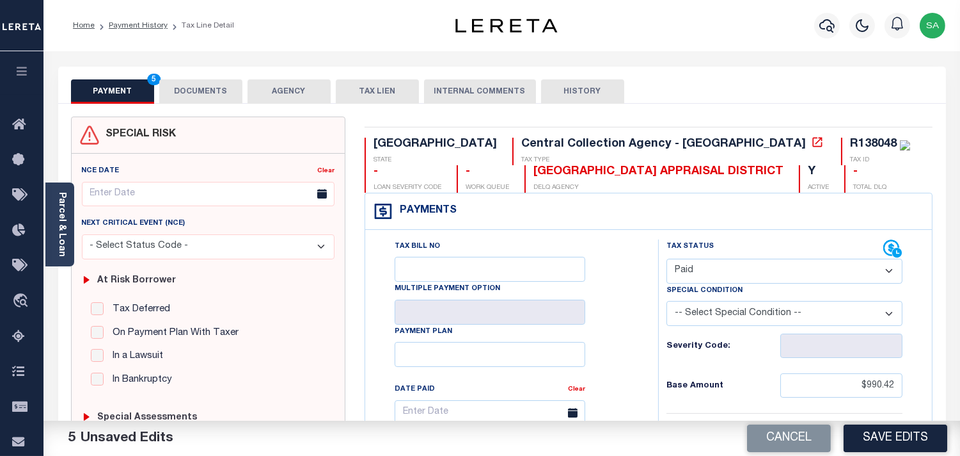
click button "DOCUMENTS"
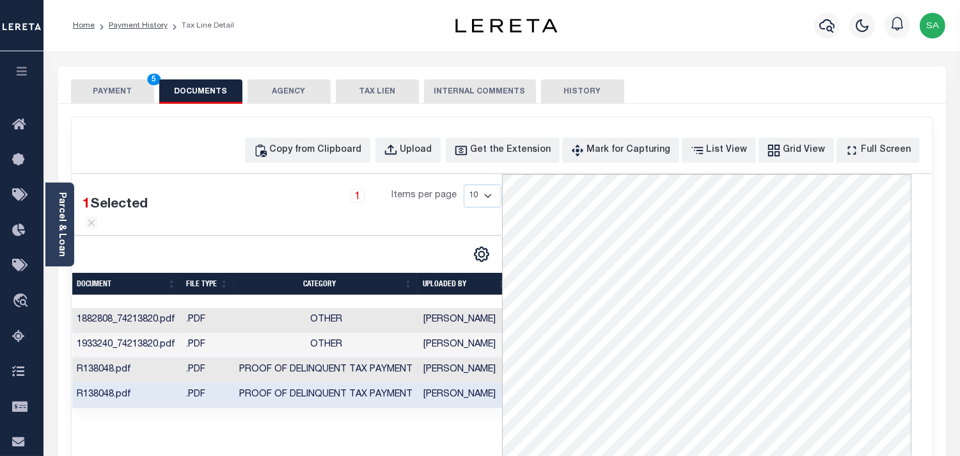
click td "[PERSON_NAME]"
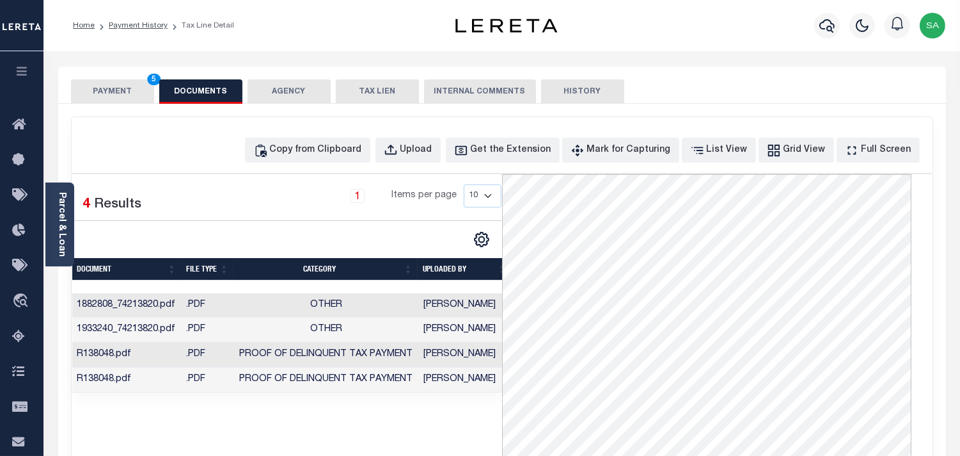
click button "PAYMENT 5"
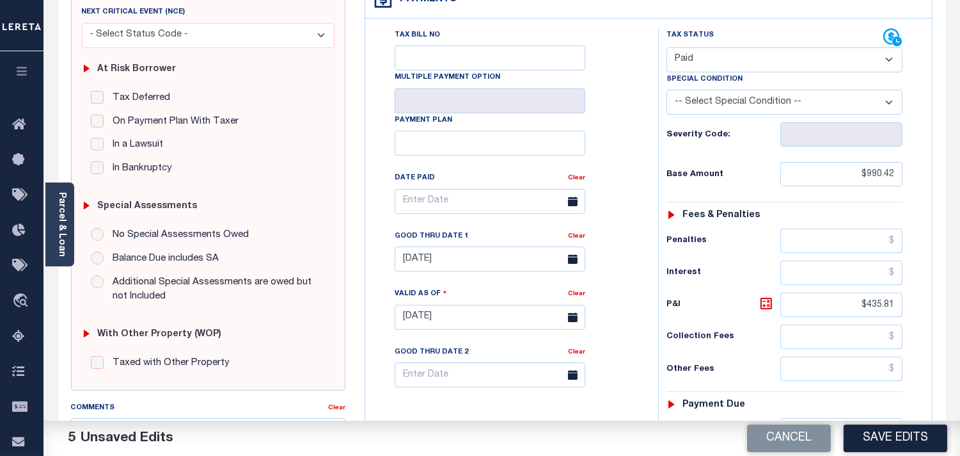
scroll to position [142, 0]
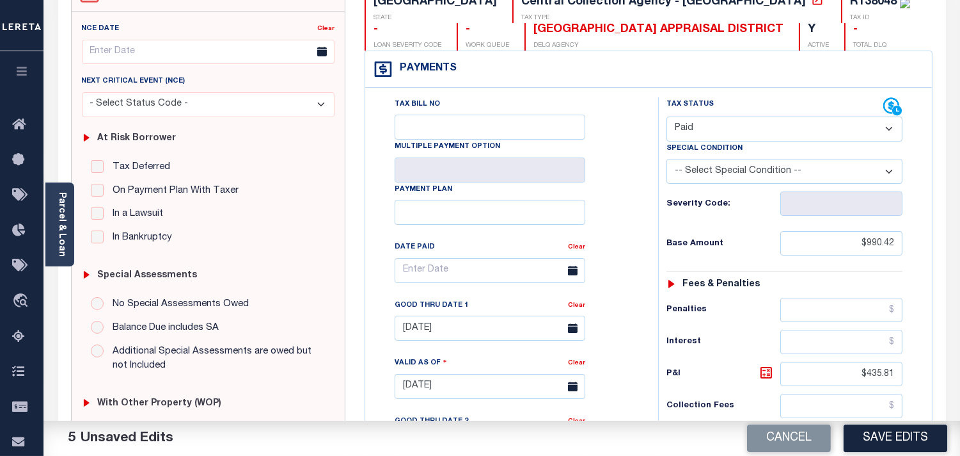
drag, startPoint x: 694, startPoint y: 123, endPoint x: 691, endPoint y: 139, distance: 15.6
click select "- Select Status Code - Open Due/Unpaid Paid Incomplete No Tax Due Internal Refu…"
select select "DUE"
click select "- Select Status Code - Open Due/Unpaid Paid Incomplete No Tax Due Internal Refu…"
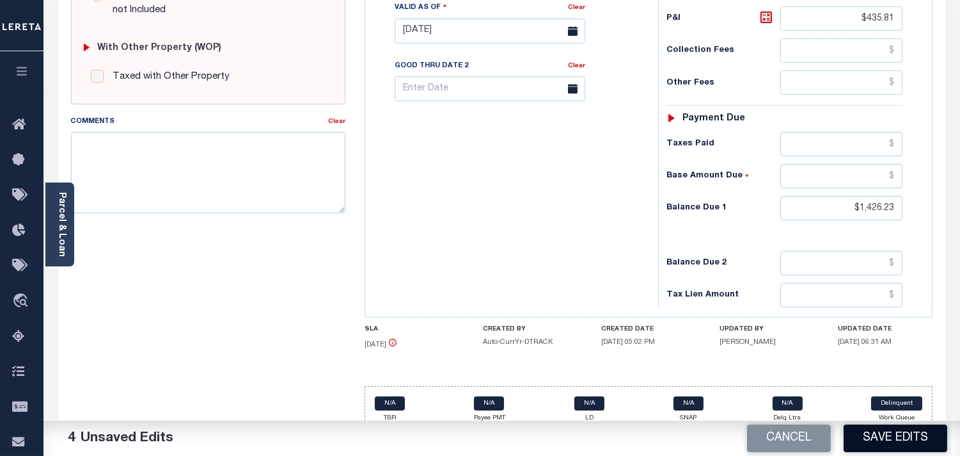
click button "Save Edits"
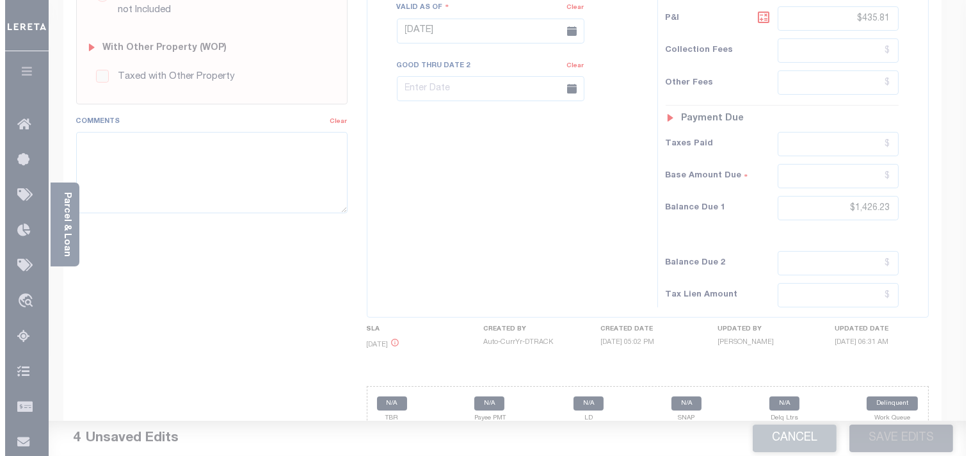
scroll to position [213, 0]
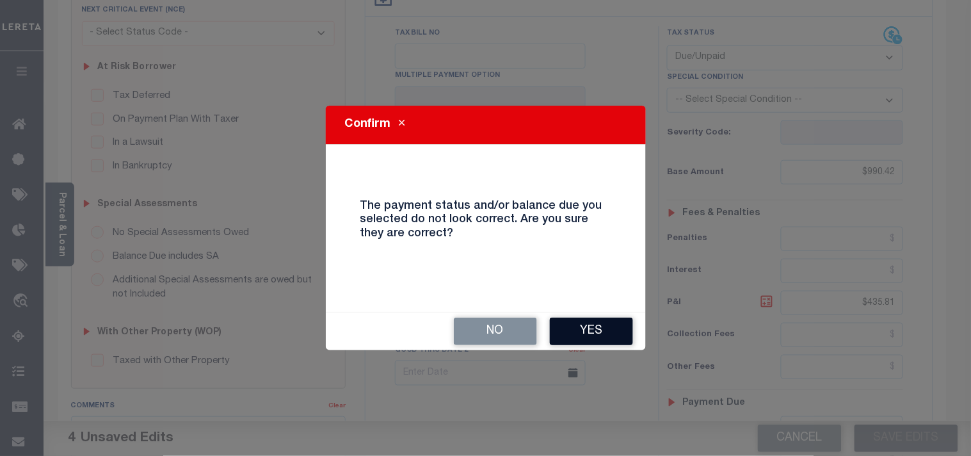
click button "Yes"
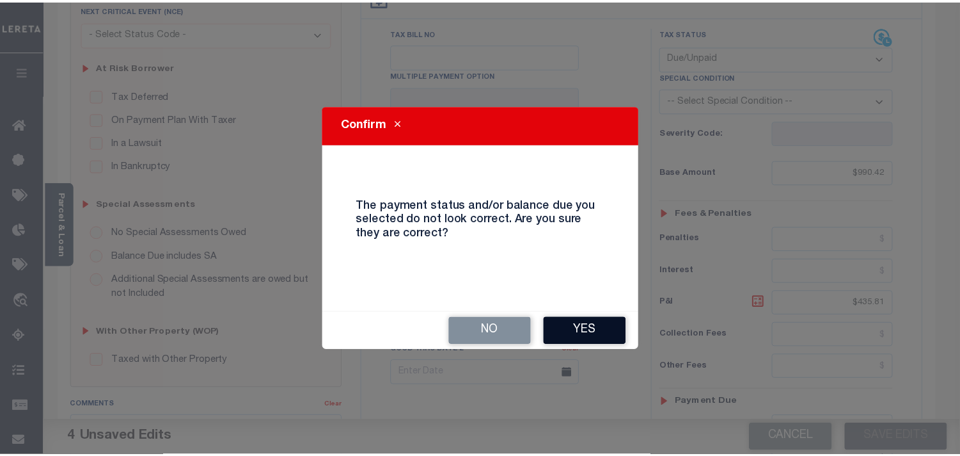
scroll to position [226, 0]
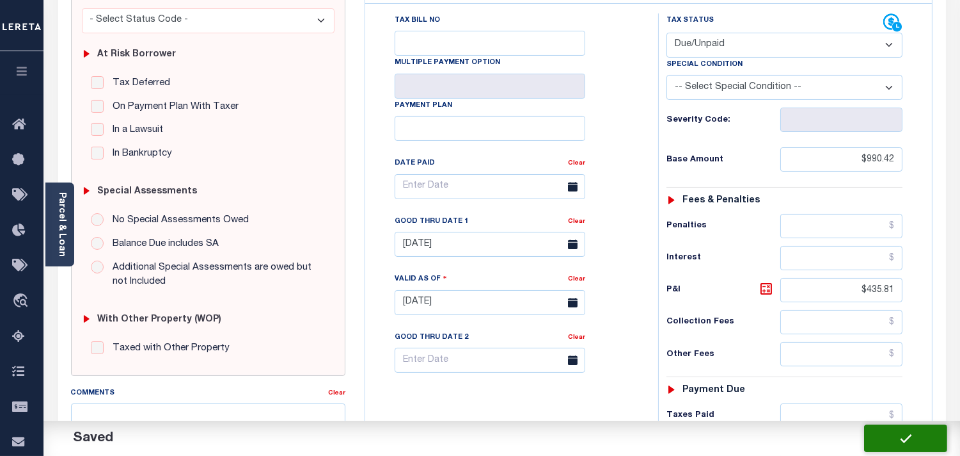
checkbox input "false"
type input "$990.42"
type input "$435.81"
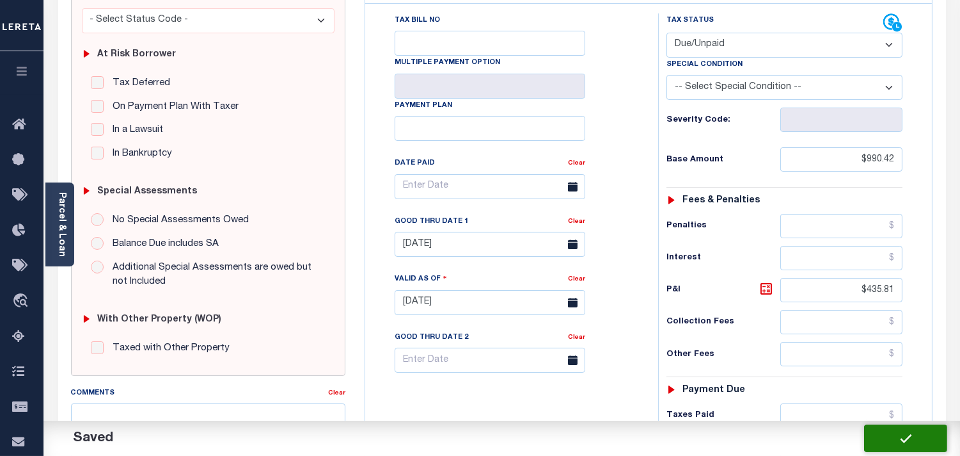
type input "$1,426.23"
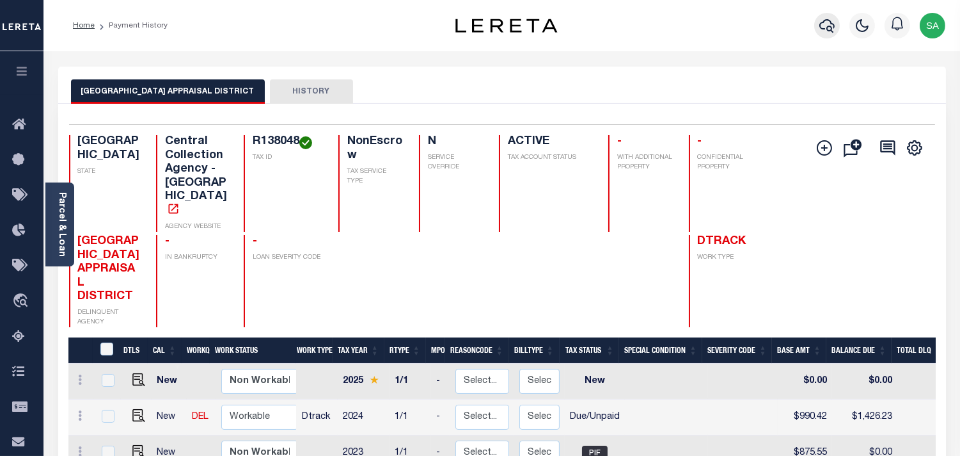
click at [832, 28] on icon "button" at bounding box center [827, 25] width 15 height 13
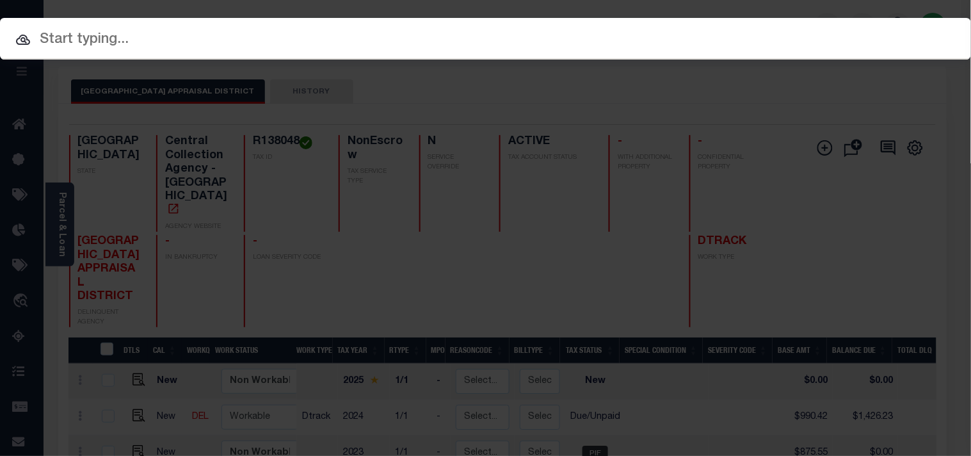
click at [754, 33] on input "text" at bounding box center [485, 40] width 971 height 22
paste input "900008044"
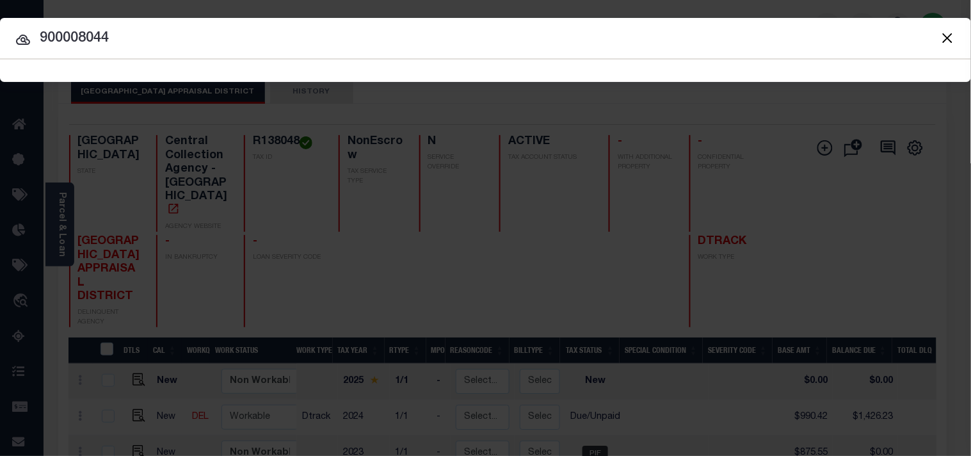
type input "900008044"
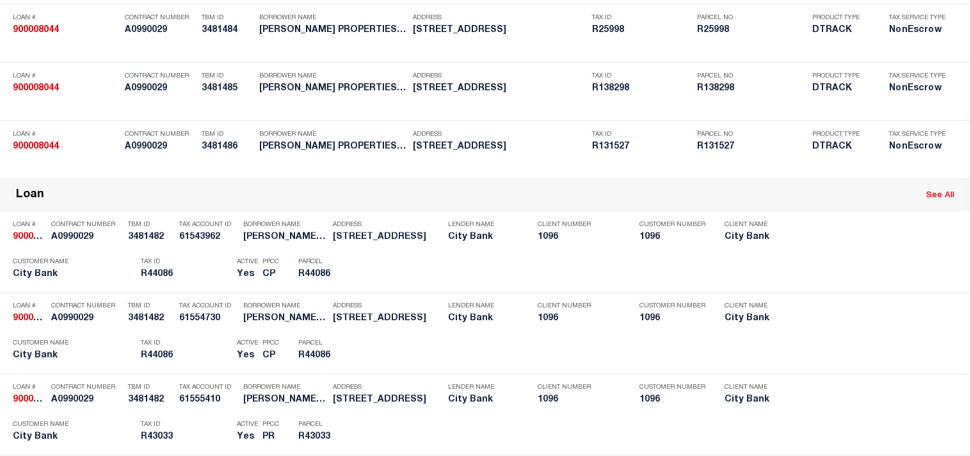
scroll to position [1205, 0]
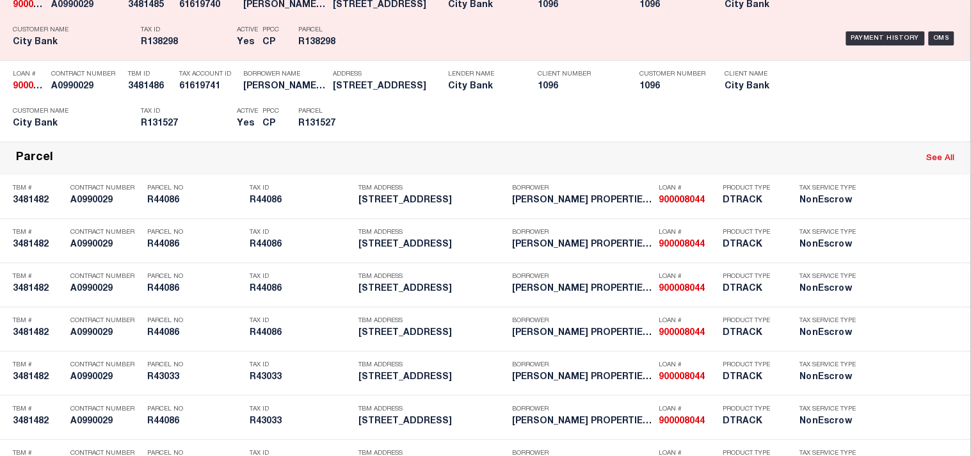
click at [354, 34] on p "Parcel" at bounding box center [327, 30] width 58 height 8
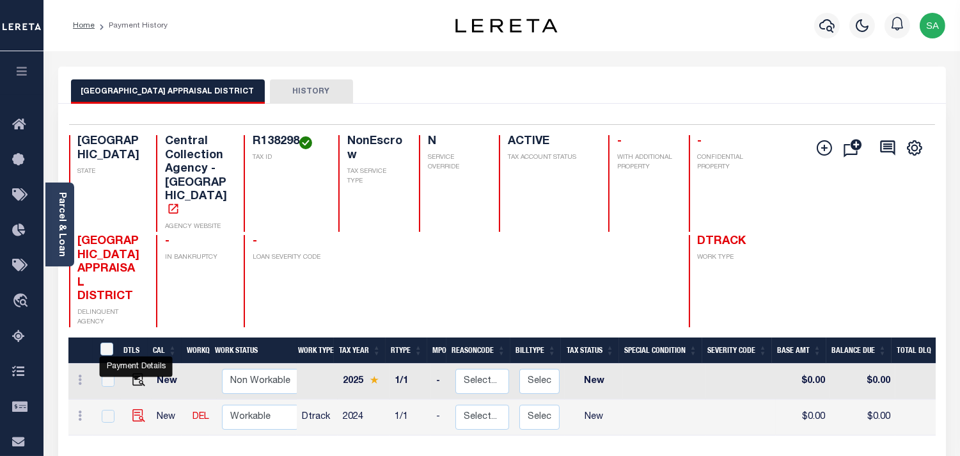
click at [138, 409] on img "" at bounding box center [138, 415] width 13 height 13
checkbox input "true"
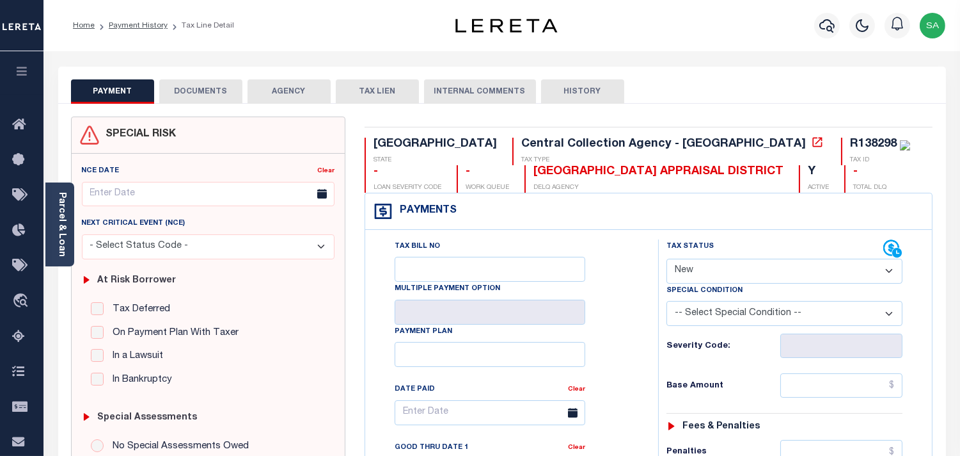
drag, startPoint x: 69, startPoint y: 234, endPoint x: 139, endPoint y: 247, distance: 71.0
click at [69, 234] on div "Parcel & Loan" at bounding box center [59, 224] width 29 height 84
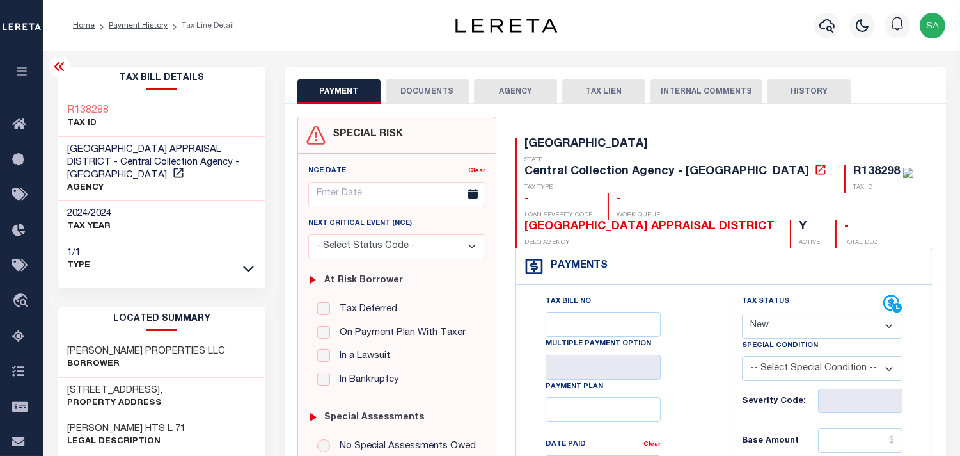
click at [784, 314] on select "- Select Status Code - Open Due/Unpaid Paid Incomplete No Tax Due Internal Refu…" at bounding box center [822, 326] width 161 height 25
select select "PYD"
click at [742, 314] on select "- Select Status Code - Open Due/Unpaid Paid Incomplete No Tax Due Internal Refu…" at bounding box center [822, 326] width 161 height 25
type input "[DATE]"
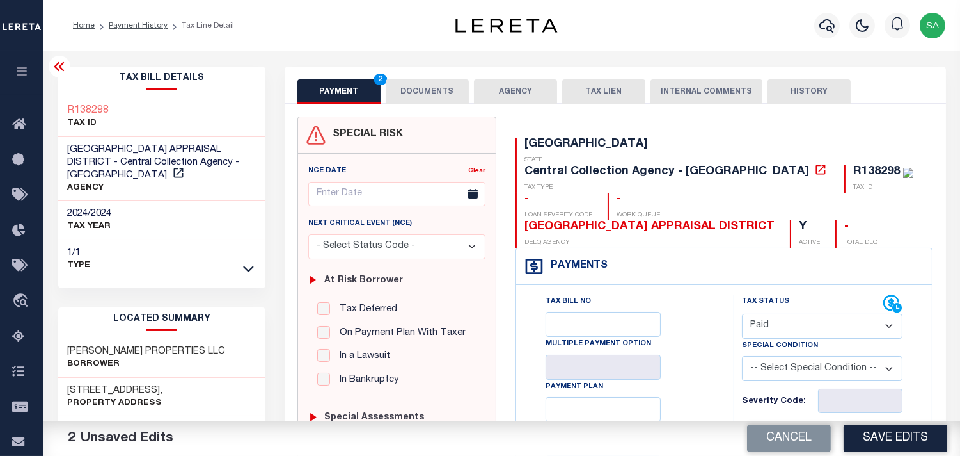
click at [427, 86] on button "DOCUMENTS" at bounding box center [427, 91] width 83 height 24
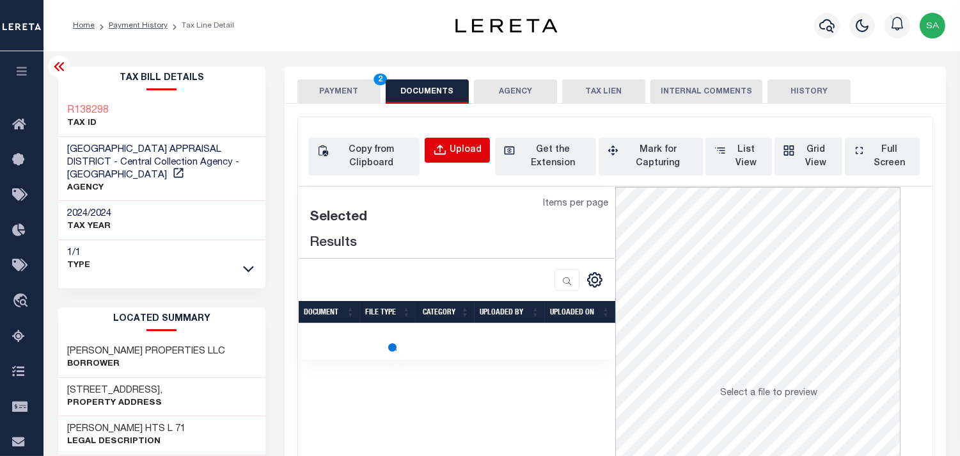
click at [451, 150] on div "Upload" at bounding box center [466, 150] width 32 height 14
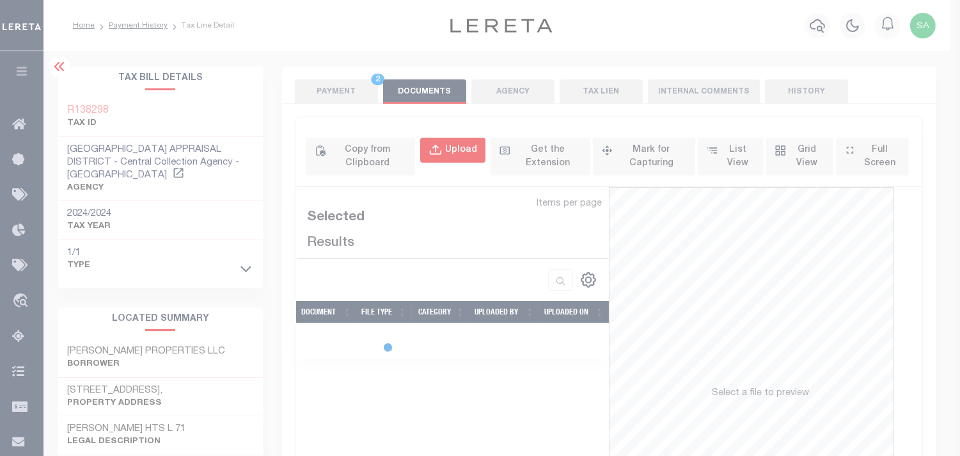
select select "POP"
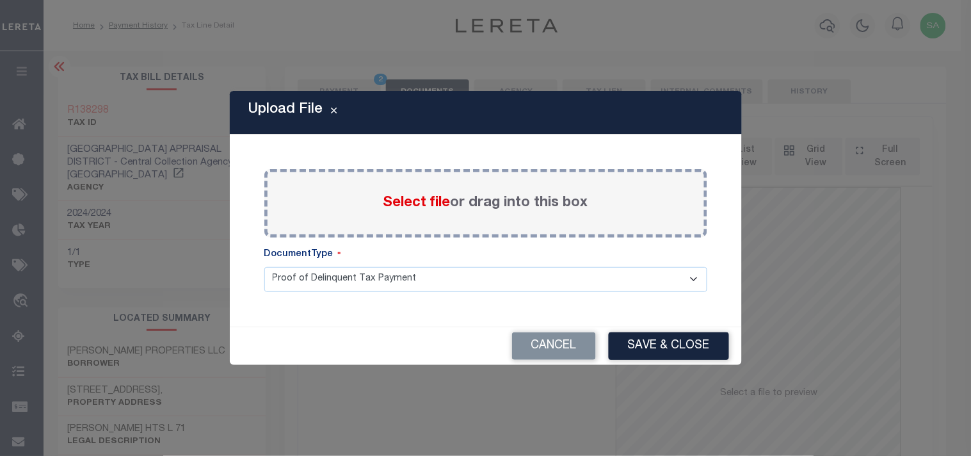
click at [443, 214] on div "Select file or drag into this box" at bounding box center [485, 203] width 443 height 68
click at [440, 209] on span "Select file" at bounding box center [416, 203] width 67 height 14
click at [0, 0] on input "Select file or drag into this box" at bounding box center [0, 0] width 0 height 0
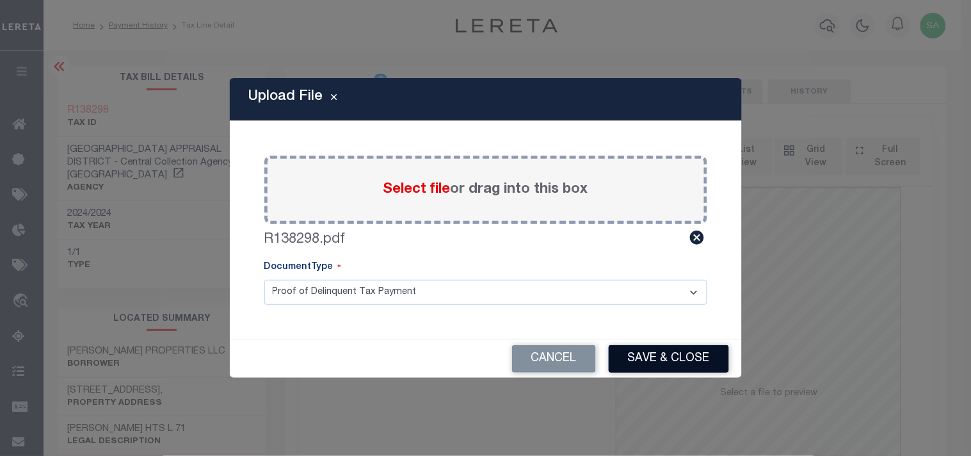
click at [672, 354] on button "Save & Close" at bounding box center [668, 359] width 120 height 28
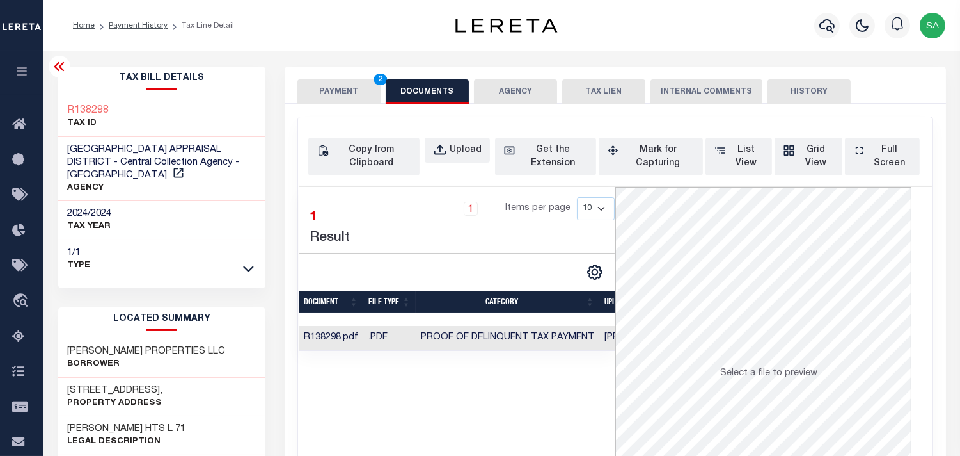
click at [353, 86] on button "PAYMENT 2" at bounding box center [339, 91] width 83 height 24
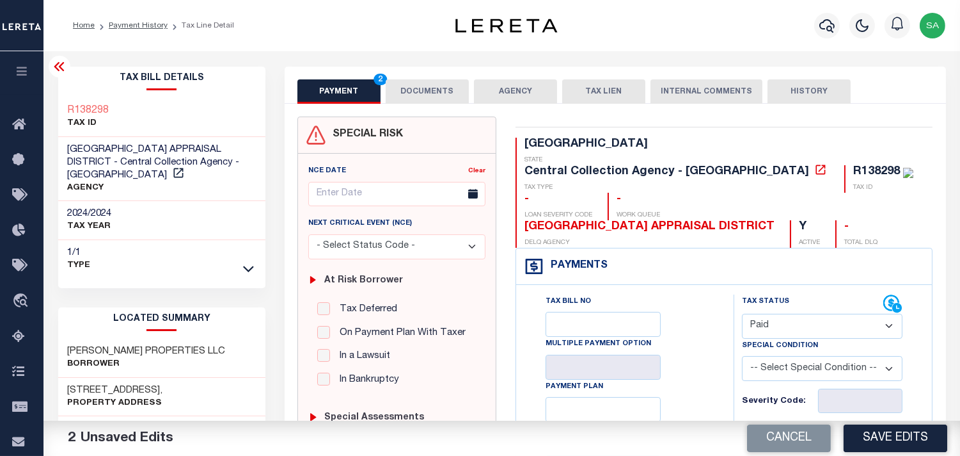
drag, startPoint x: 849, startPoint y: 407, endPoint x: 735, endPoint y: 385, distance: 116.7
click at [849, 428] on input "text" at bounding box center [860, 440] width 84 height 24
paste input "2,455.43"
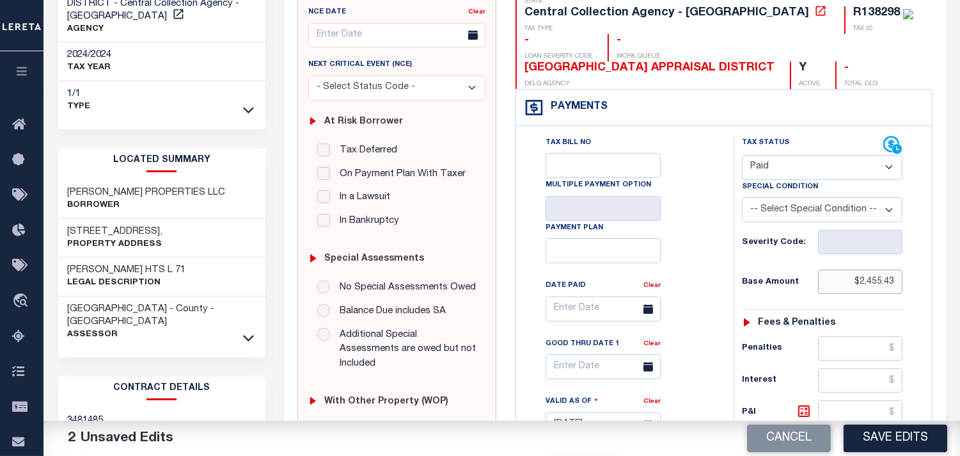
scroll to position [355, 0]
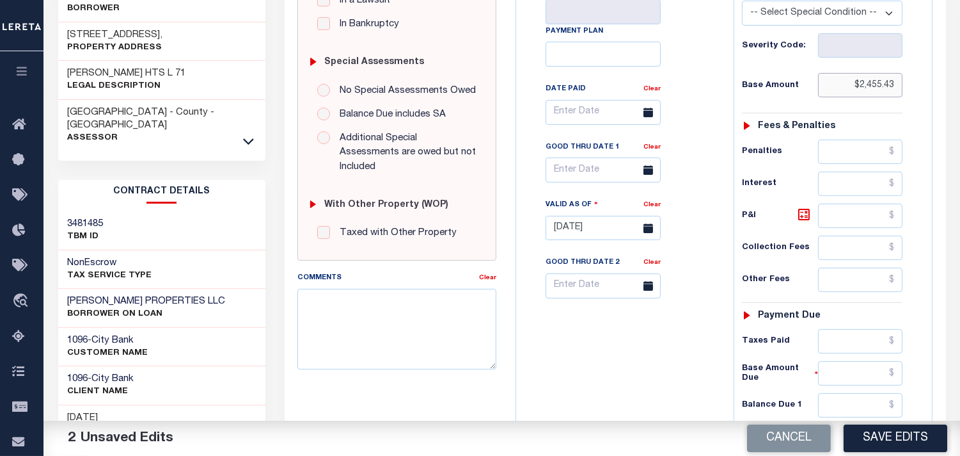
type input "$2,455.43"
click at [855, 329] on input "text" at bounding box center [860, 341] width 84 height 24
paste input "2,455.43"
type input "$2,455.43"
click at [862, 393] on input "text" at bounding box center [860, 405] width 84 height 24
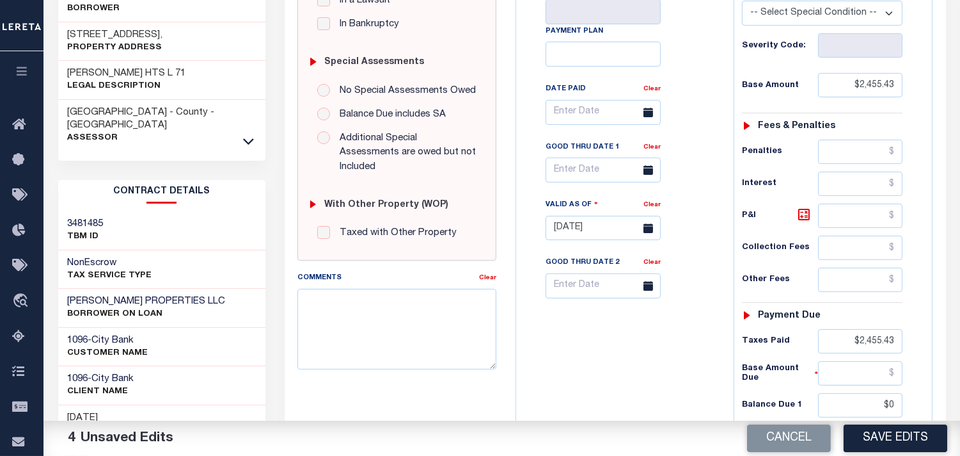
type input "$0.00"
click at [536, 341] on div "Tax Bill No Multiple Payment Option Payment Plan Clear" at bounding box center [622, 221] width 205 height 565
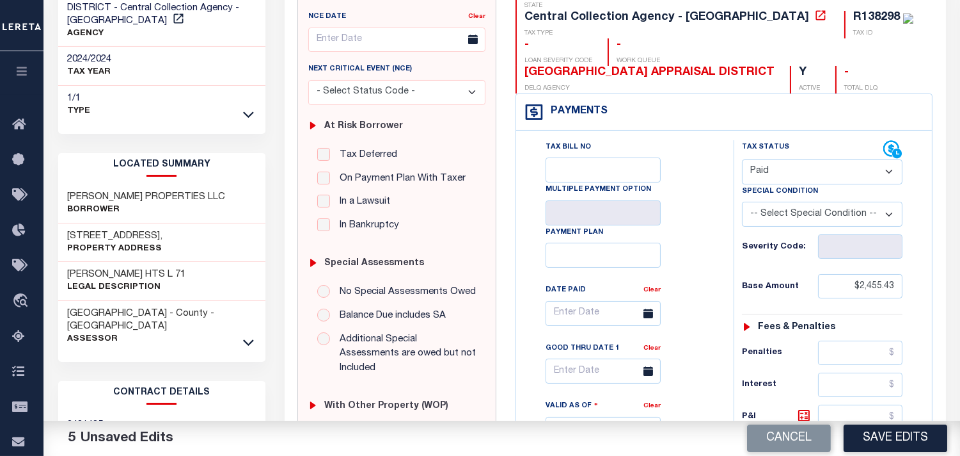
scroll to position [71, 0]
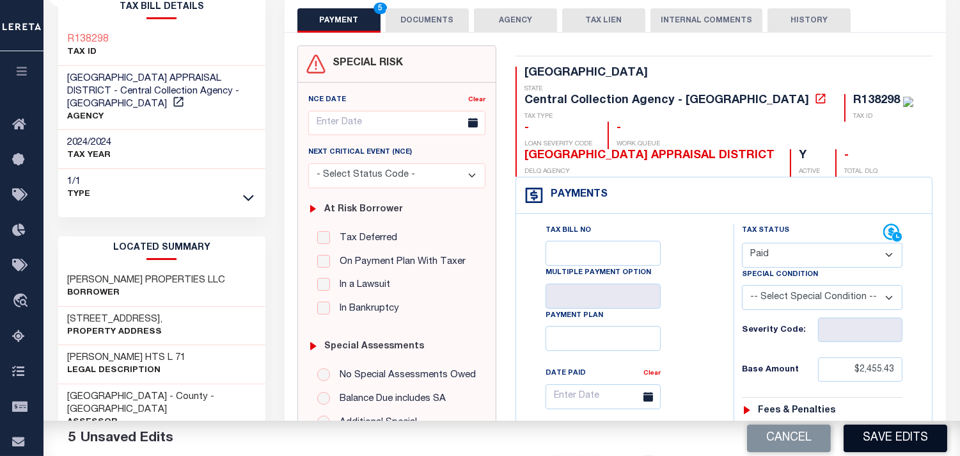
click at [886, 436] on button "Save Edits" at bounding box center [896, 438] width 104 height 28
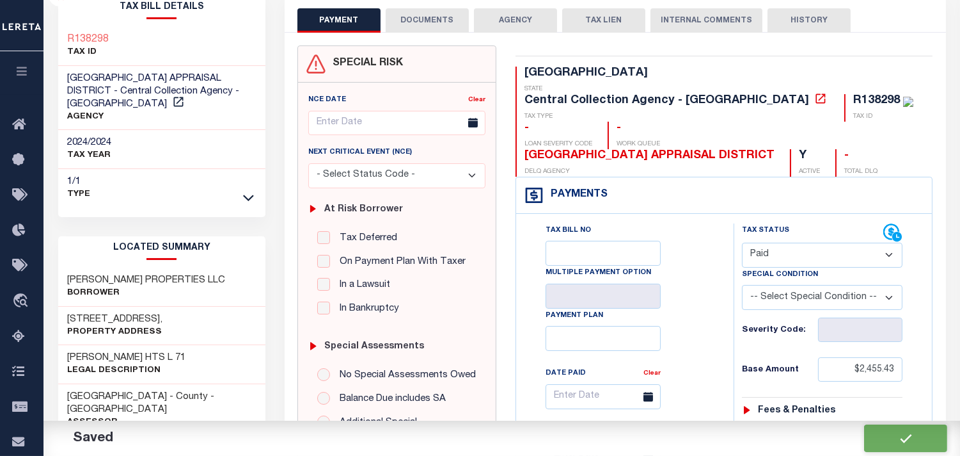
checkbox input "false"
type input "$2,455.43"
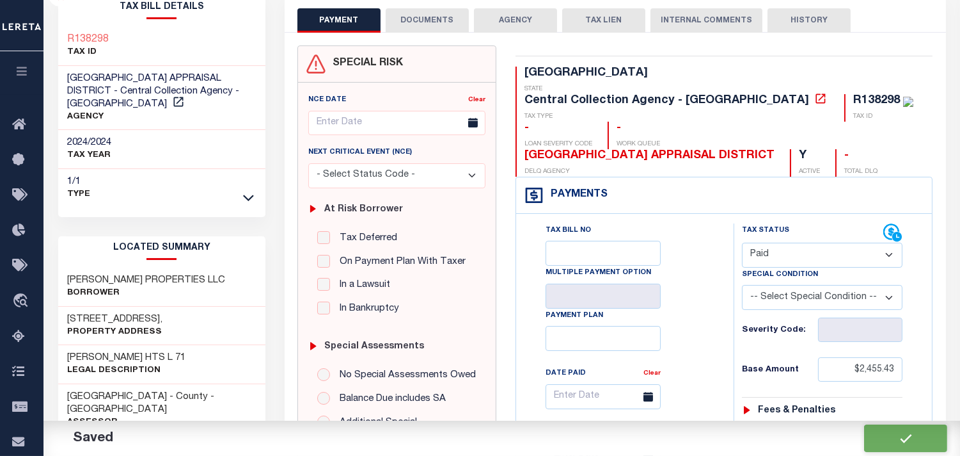
type input "$2,455.43"
type input "$0"
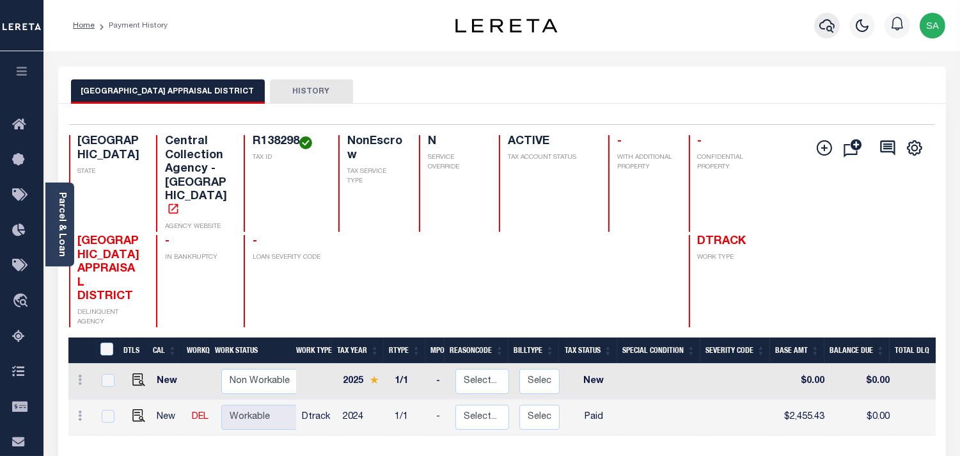
click at [815, 28] on button "button" at bounding box center [828, 26] width 26 height 26
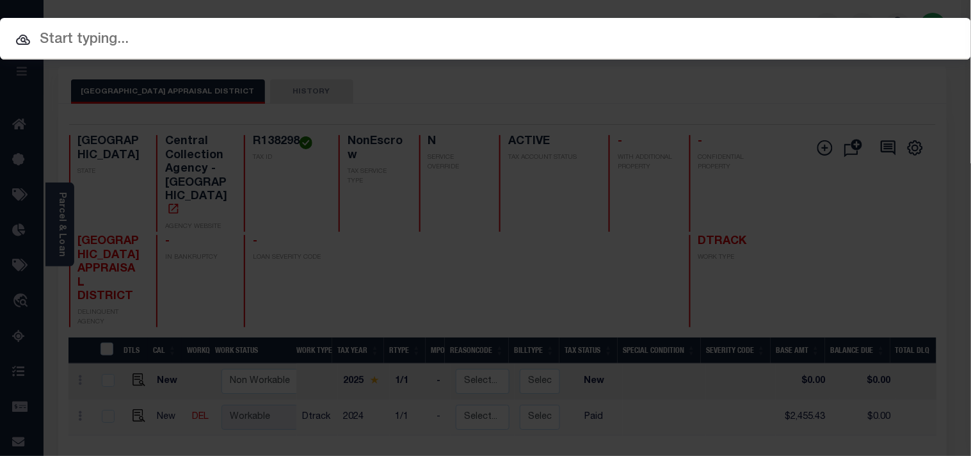
click at [775, 33] on input "text" at bounding box center [485, 40] width 971 height 22
paste input "300106714"
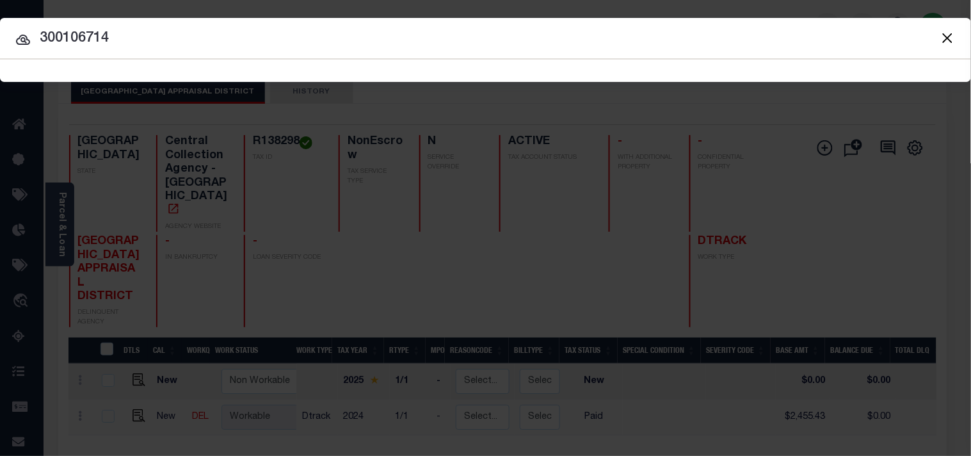
type input "300106714"
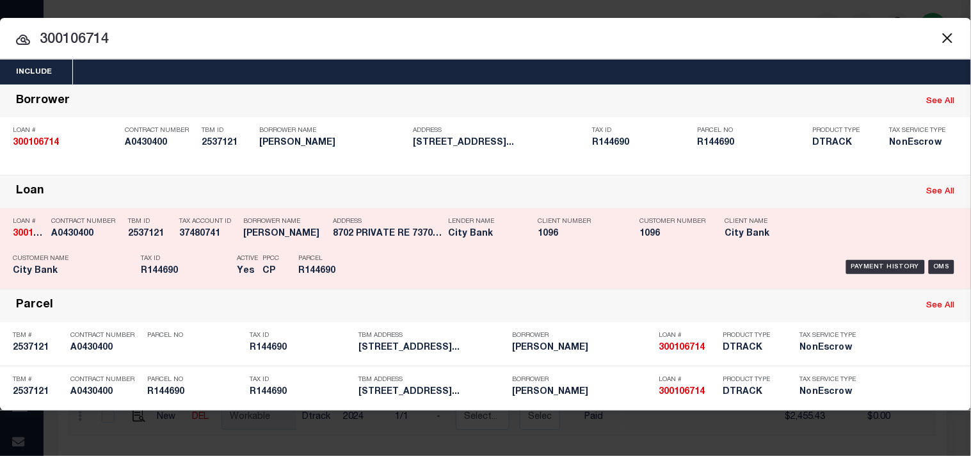
click at [357, 244] on div "Address [STREET_ADDRESS] ..." at bounding box center [387, 229] width 109 height 37
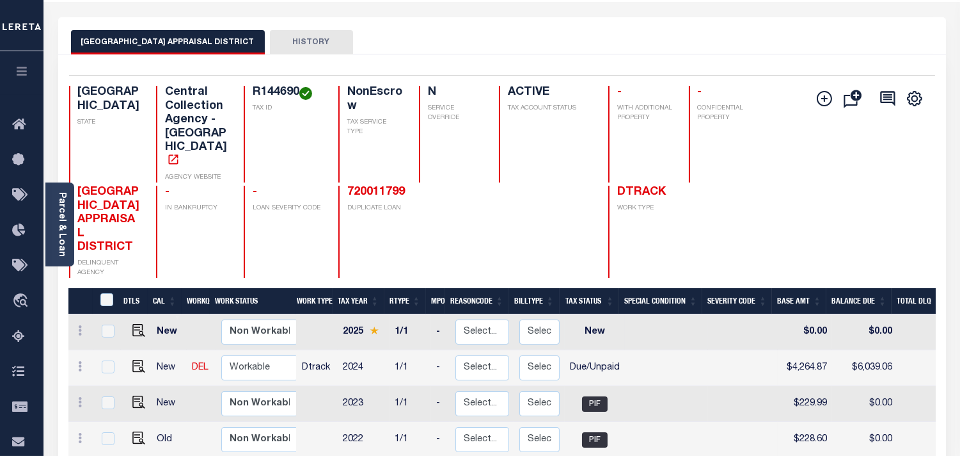
scroll to position [71, 0]
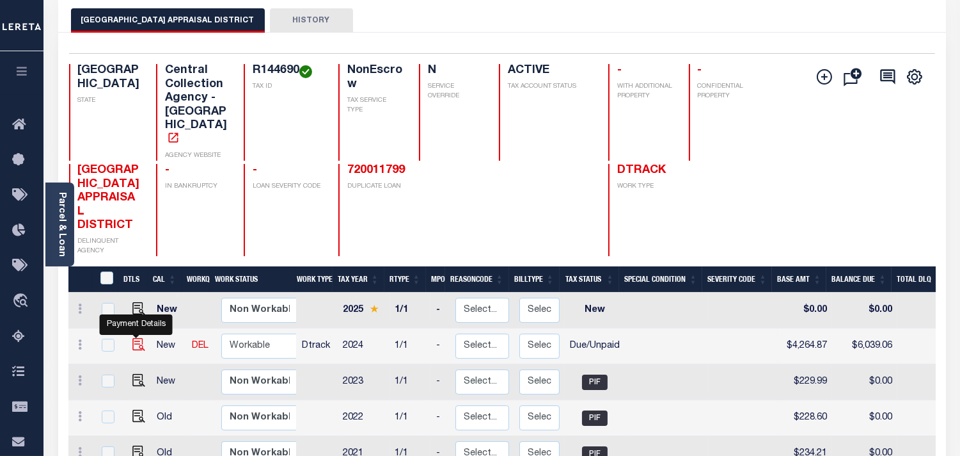
click at [134, 338] on img "" at bounding box center [138, 344] width 13 height 13
checkbox input "true"
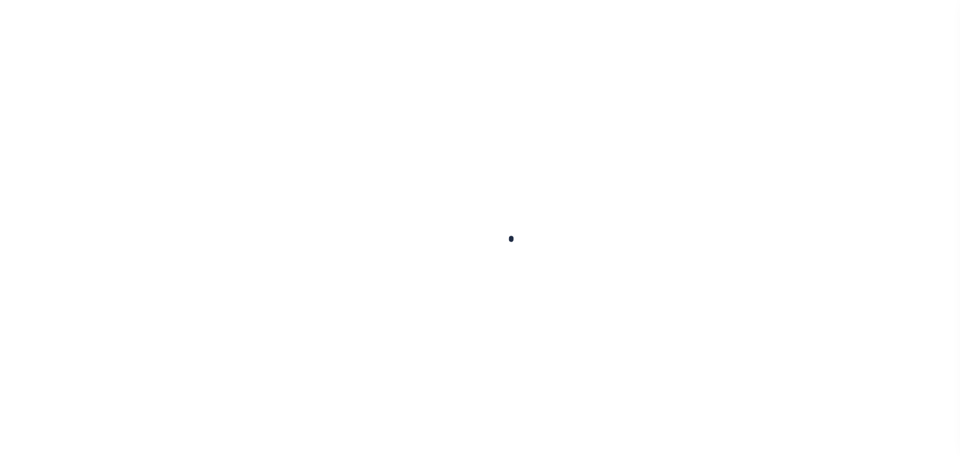
checkbox input "false"
type input "[DATE]"
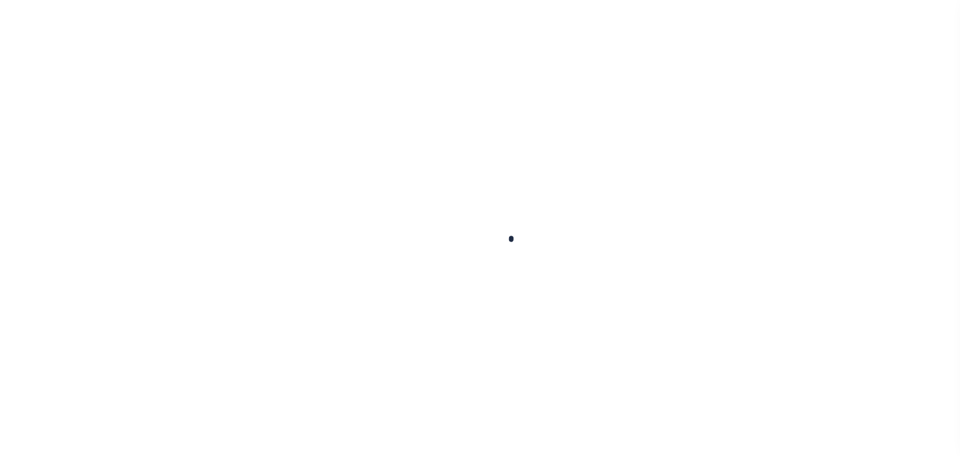
select select "DUE"
type input "$4,264.87"
type input "$1,774.19"
type input "$6,039.06"
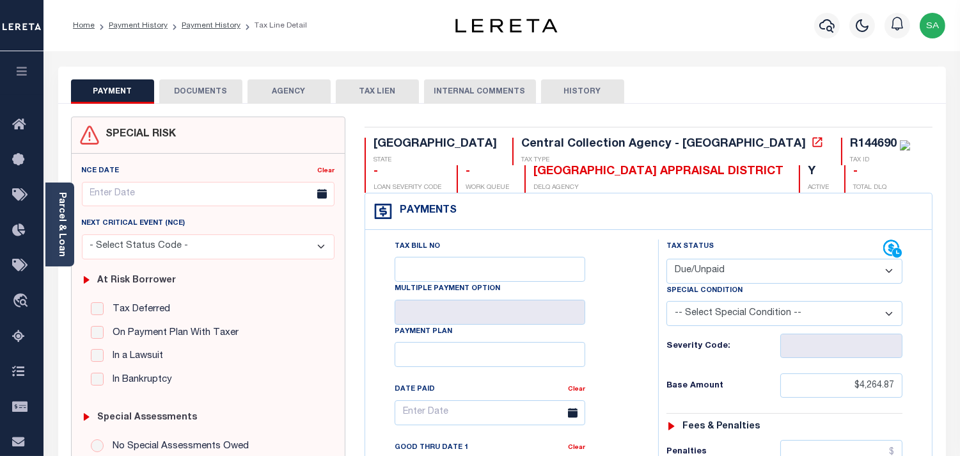
drag, startPoint x: 56, startPoint y: 233, endPoint x: 258, endPoint y: 233, distance: 201.5
click at [57, 233] on link "Parcel & Loan" at bounding box center [61, 224] width 9 height 65
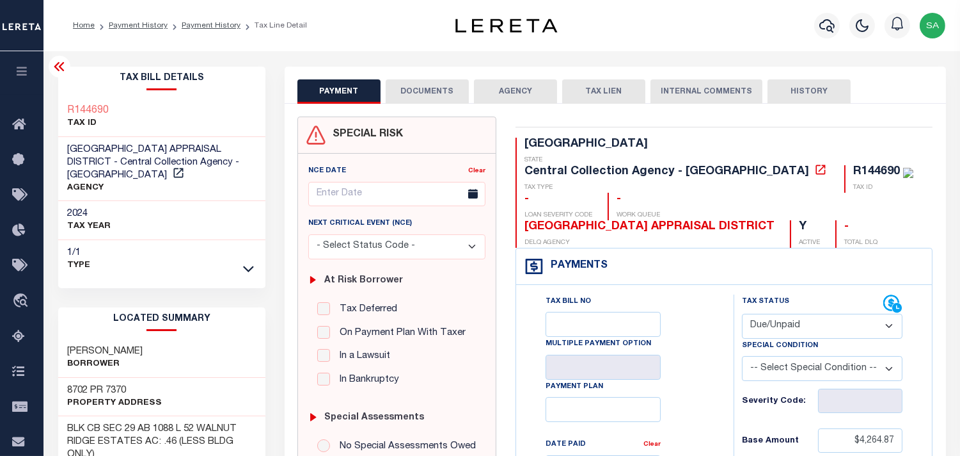
drag, startPoint x: 781, startPoint y: 298, endPoint x: 781, endPoint y: 307, distance: 9.0
click at [781, 314] on select "- Select Status Code - Open Due/Unpaid Paid Incomplete No Tax Due Internal Refu…" at bounding box center [822, 326] width 161 height 25
select select "PYD"
click at [742, 314] on select "- Select Status Code - Open Due/Unpaid Paid Incomplete No Tax Due Internal Refu…" at bounding box center [822, 326] width 161 height 25
type input "[DATE]"
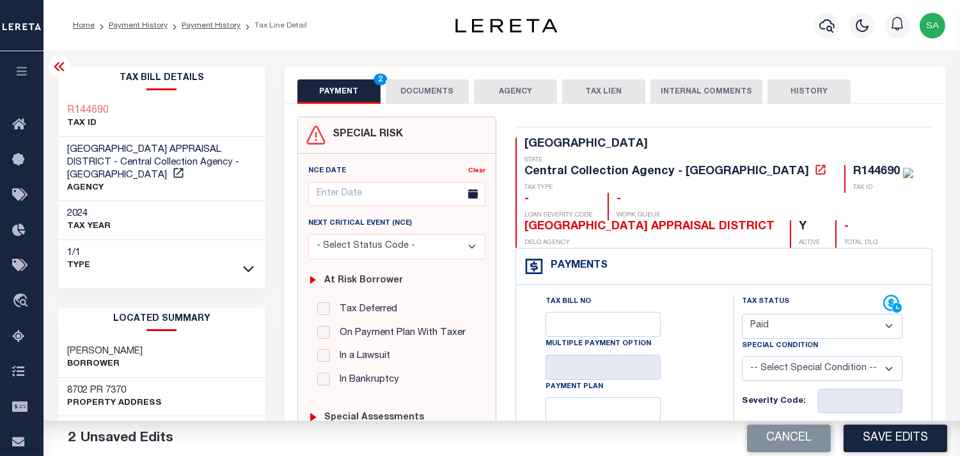
click at [440, 96] on button "DOCUMENTS" at bounding box center [427, 91] width 83 height 24
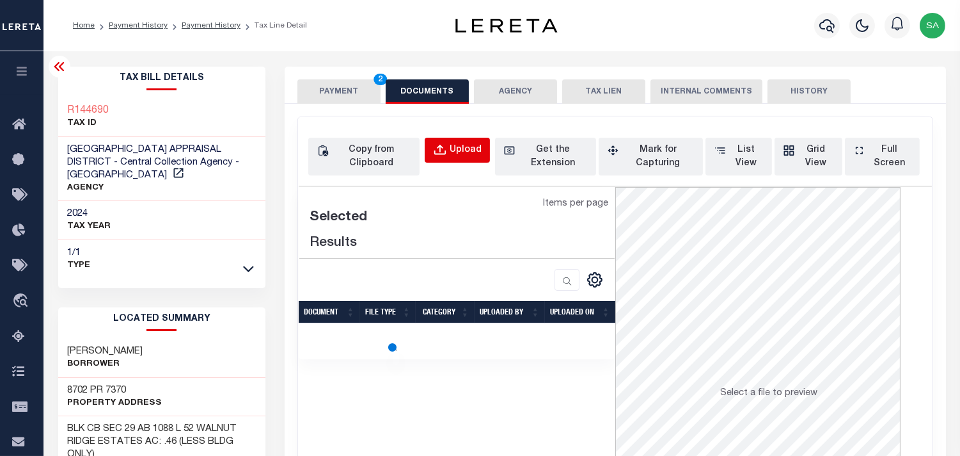
click at [470, 147] on div "Upload" at bounding box center [466, 150] width 32 height 14
select select "POP"
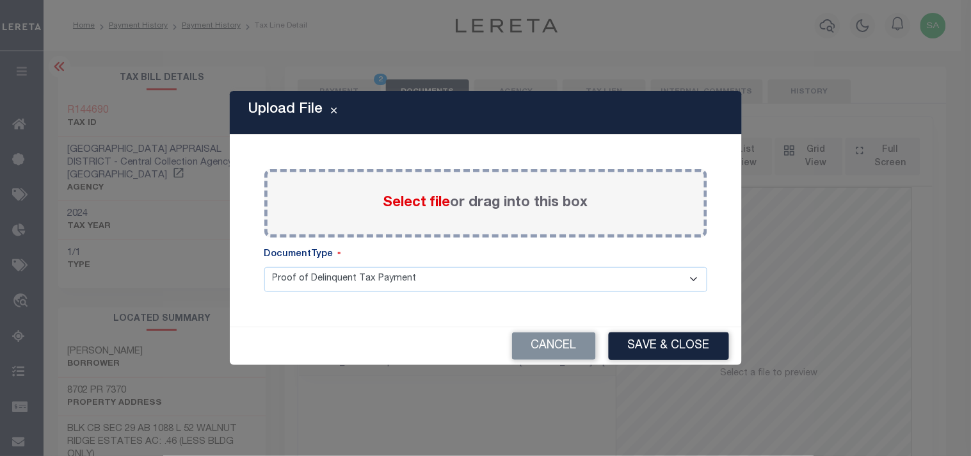
click at [433, 209] on span "Select file" at bounding box center [416, 203] width 67 height 14
click at [0, 0] on input "Select file or drag into this box" at bounding box center [0, 0] width 0 height 0
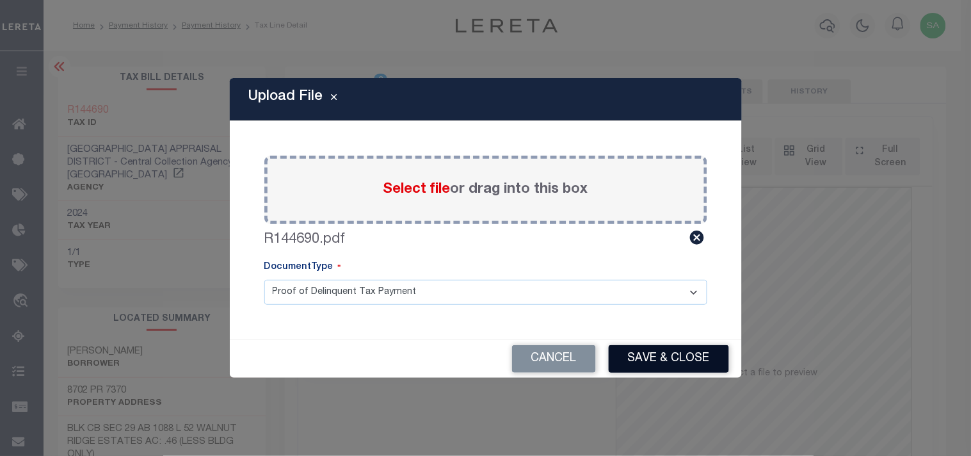
click at [667, 358] on button "Save & Close" at bounding box center [668, 359] width 120 height 28
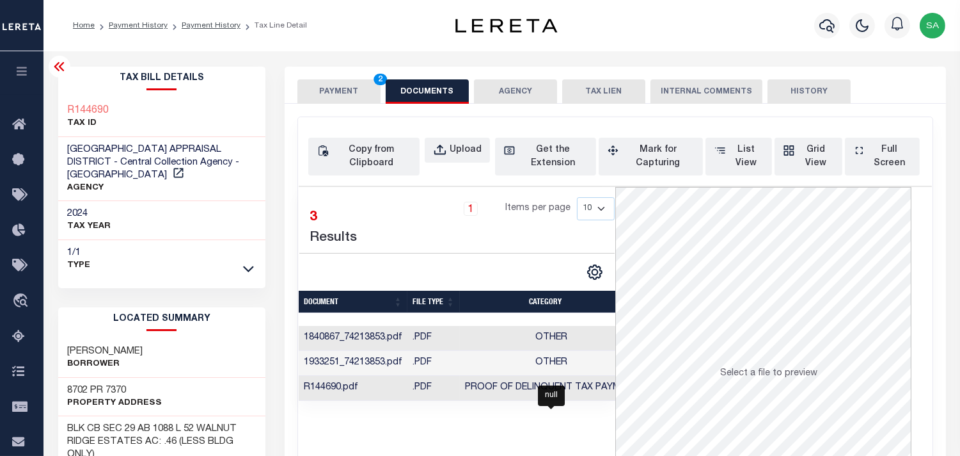
drag, startPoint x: 571, startPoint y: 391, endPoint x: 552, endPoint y: 342, distance: 53.1
click at [571, 391] on span "Proof of Delinquent Tax Payment" at bounding box center [551, 387] width 173 height 9
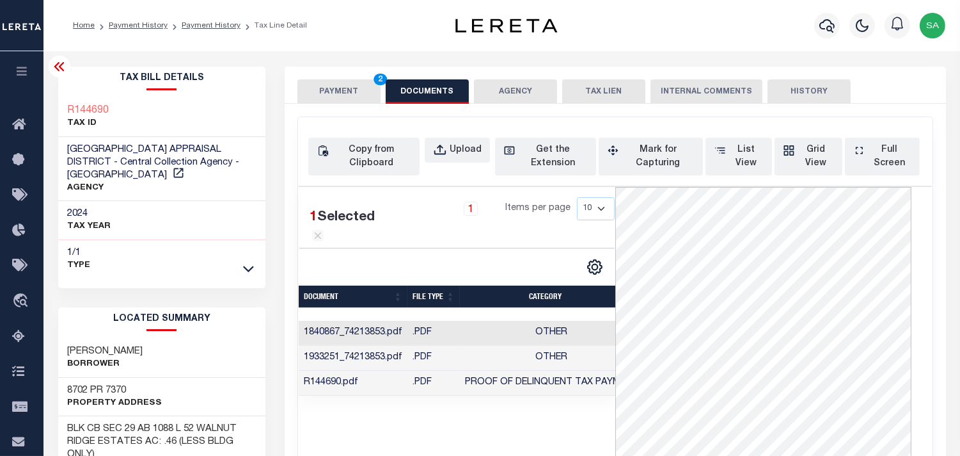
click at [338, 91] on button "PAYMENT 2" at bounding box center [339, 91] width 83 height 24
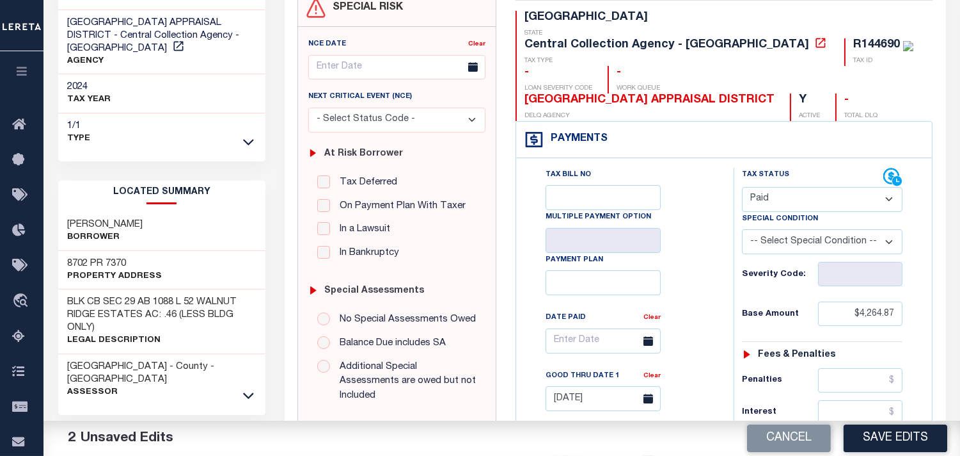
scroll to position [213, 0]
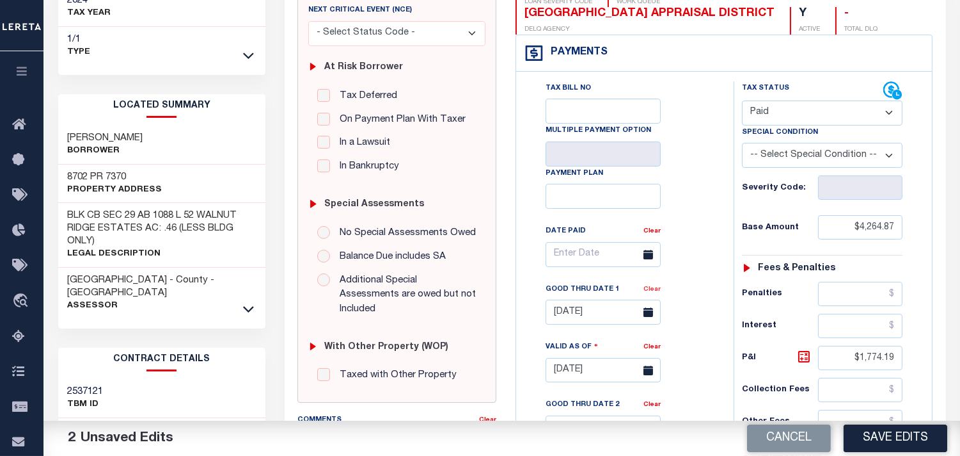
click at [651, 286] on link "Clear" at bounding box center [652, 289] width 17 height 6
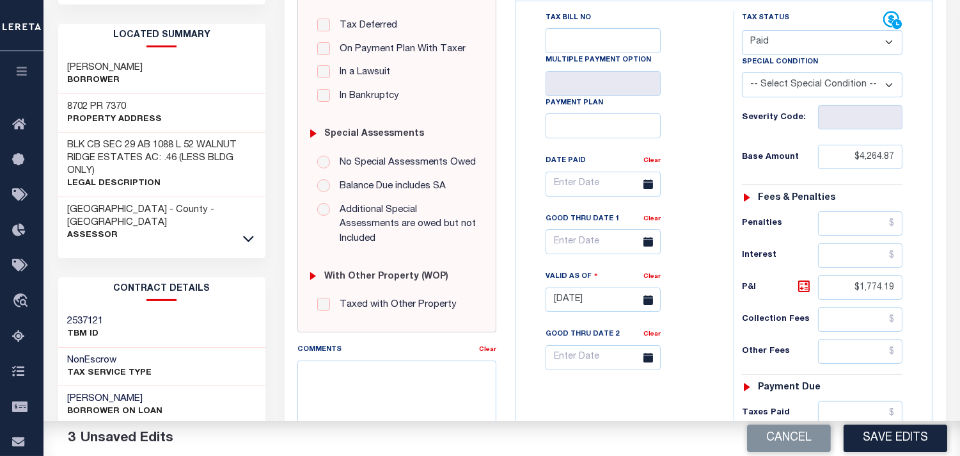
scroll to position [426, 0]
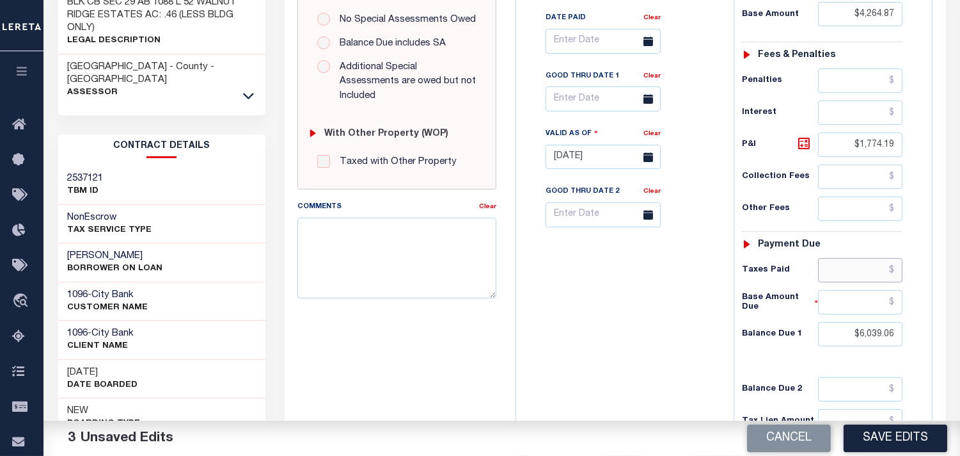
click at [867, 258] on input "text" at bounding box center [860, 270] width 84 height 24
paste input "6,090.24"
type input "$6,090.24"
drag, startPoint x: 848, startPoint y: 119, endPoint x: 918, endPoint y: 123, distance: 69.8
click at [918, 123] on div "Tax Status Status - Select Status Code -" at bounding box center [827, 150] width 186 height 565
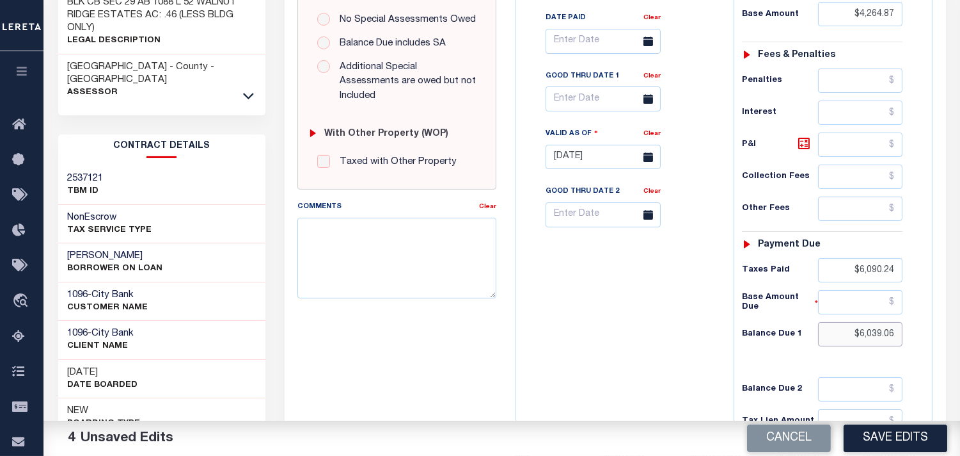
click at [950, 311] on div "PAYMENT 4 DOCUMENTS AGENCY DELINQUENT PAYEE" at bounding box center [615, 120] width 681 height 961
type input "$0.00"
click at [681, 316] on div "Tax Bill No Multiple Payment Option Payment Plan Clear" at bounding box center [622, 150] width 205 height 565
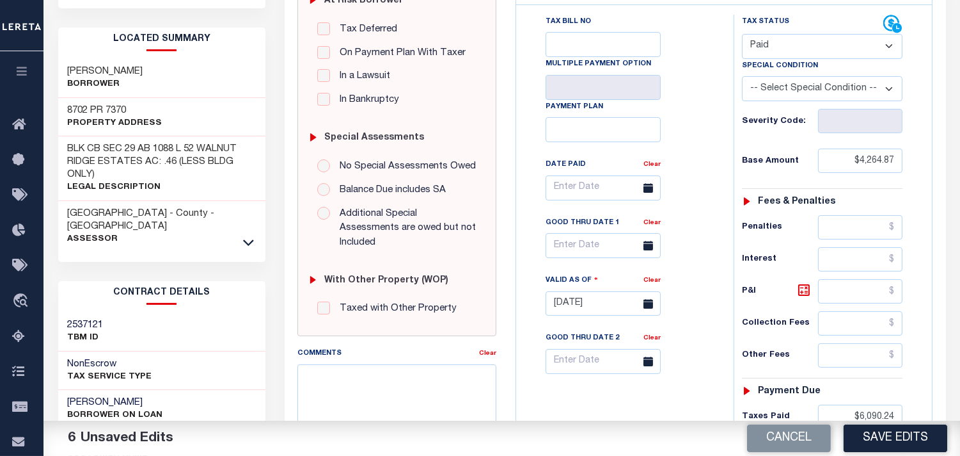
scroll to position [71, 0]
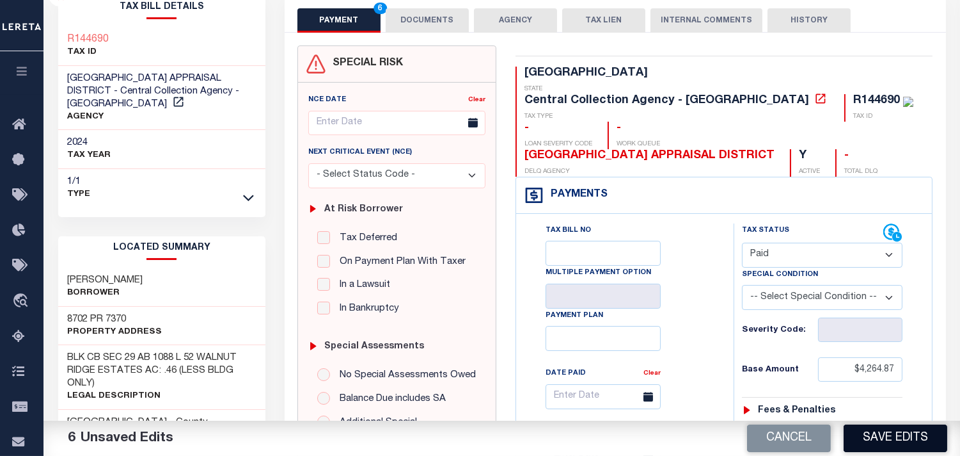
click at [893, 435] on button "Save Edits" at bounding box center [896, 438] width 104 height 28
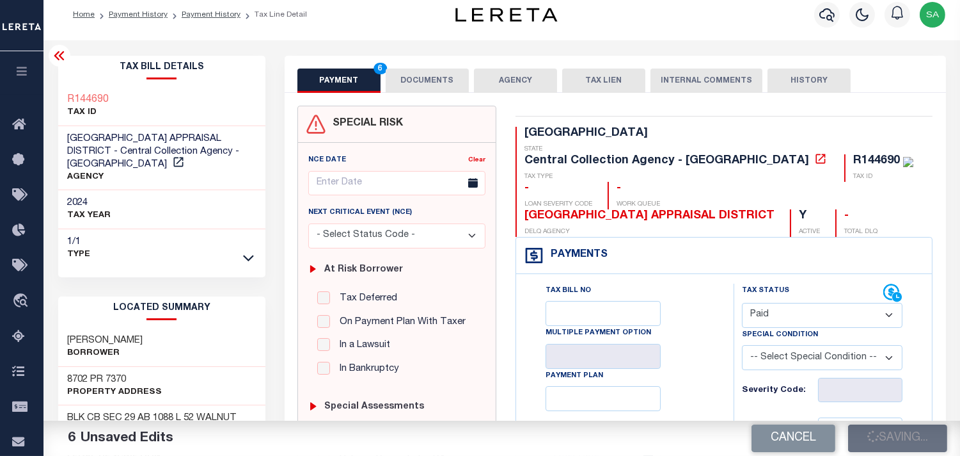
scroll to position [0, 0]
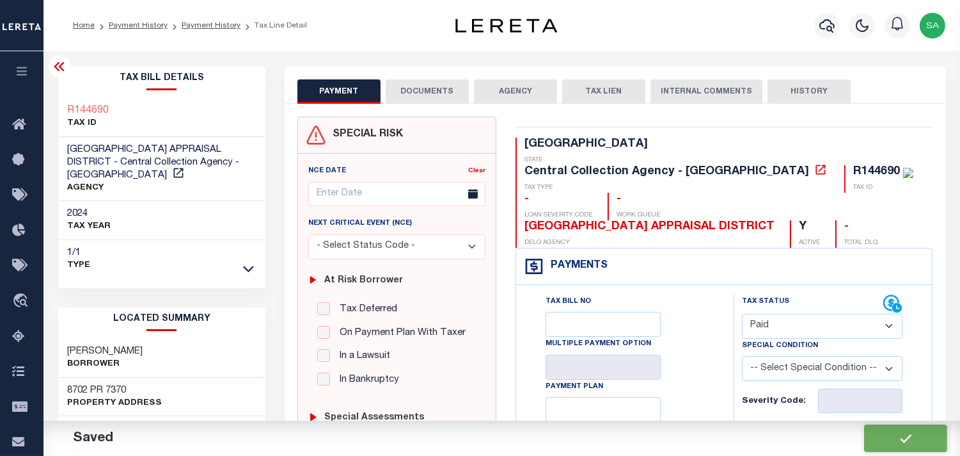
checkbox input "false"
type input "$4,264.87"
type input "$6,090.24"
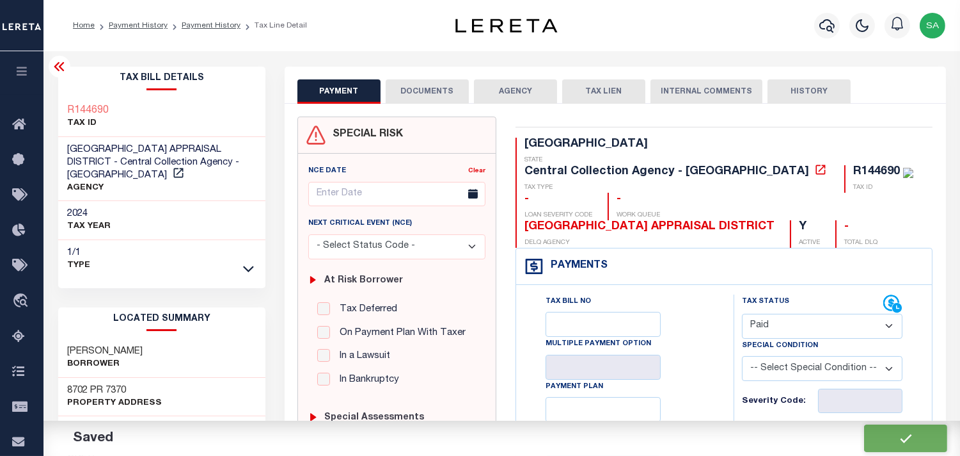
type input "$0"
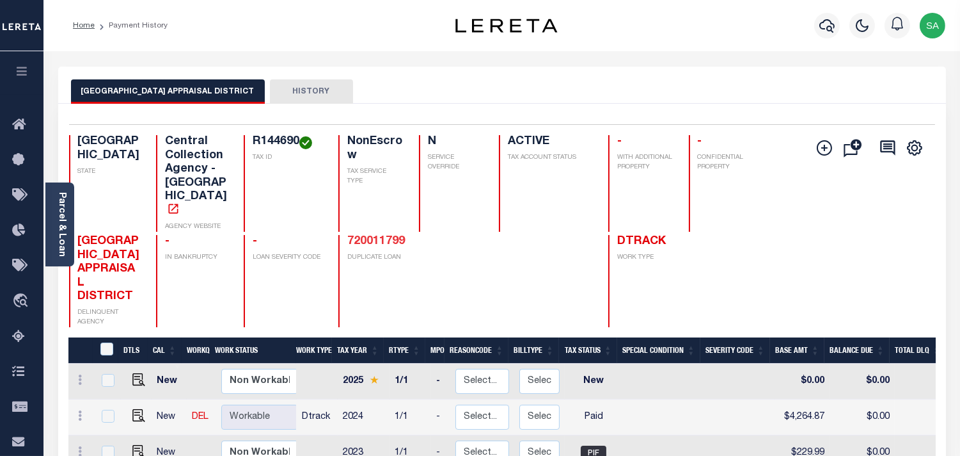
click at [385, 235] on link "720011799" at bounding box center [376, 241] width 58 height 12
click at [132, 409] on img "" at bounding box center [138, 415] width 13 height 13
checkbox input "true"
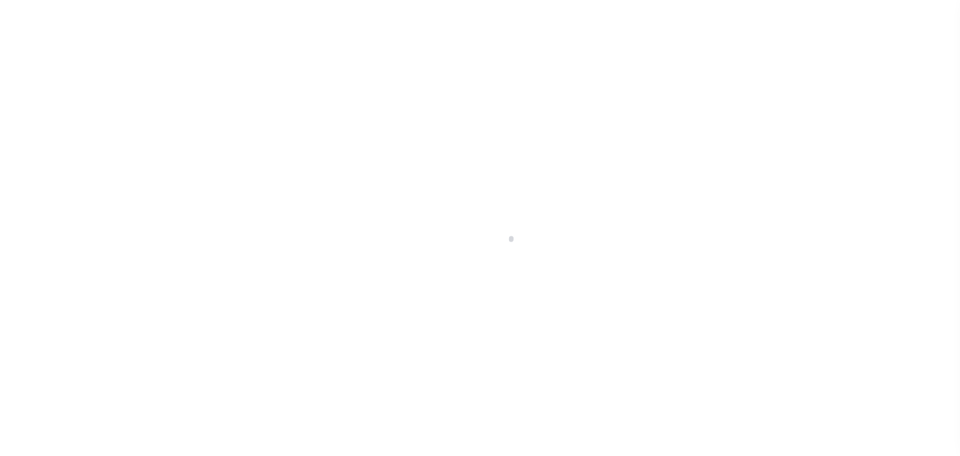
select select "PYD"
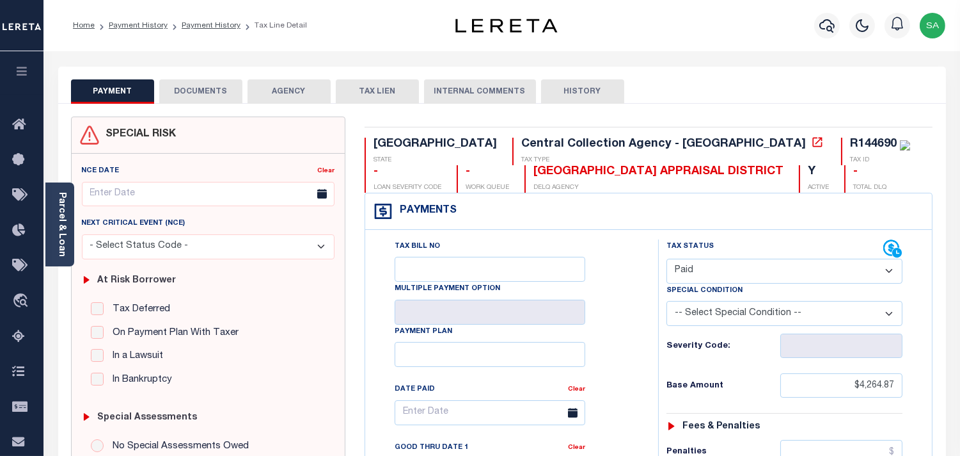
click at [207, 98] on button "DOCUMENTS" at bounding box center [200, 91] width 83 height 24
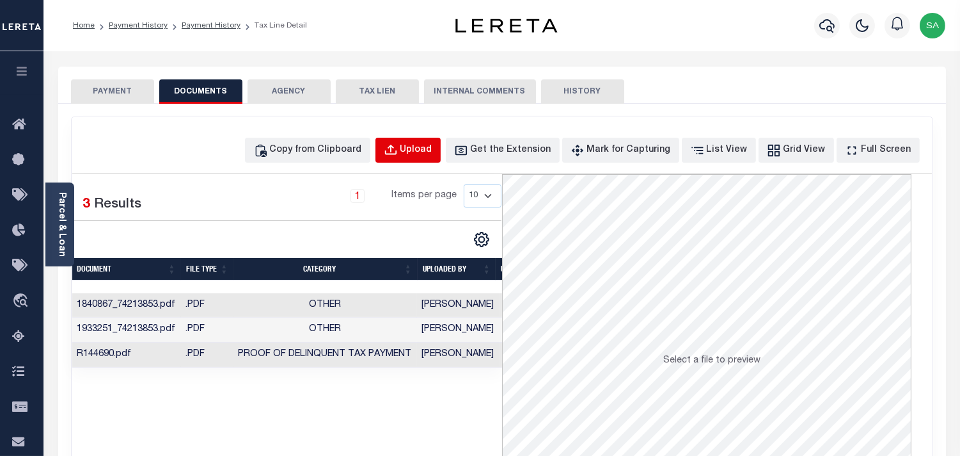
click at [424, 152] on button "Upload" at bounding box center [408, 150] width 65 height 25
select select "POP"
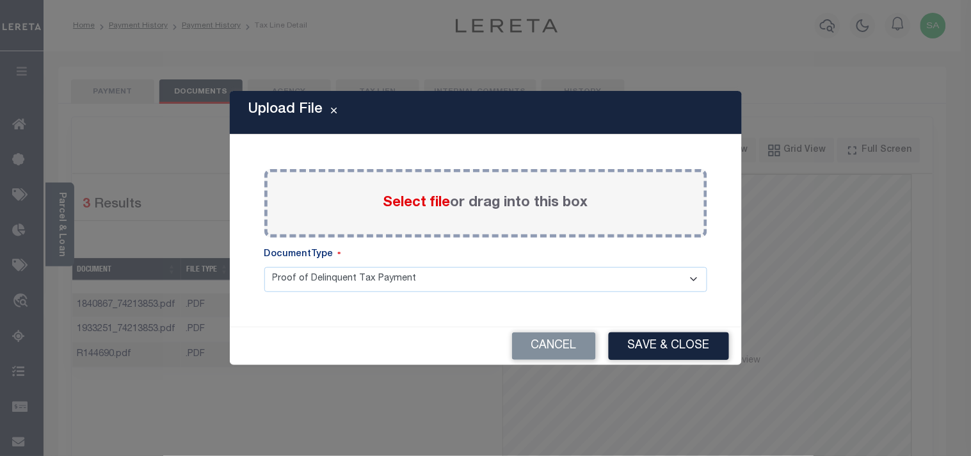
click at [411, 208] on span "Select file" at bounding box center [416, 203] width 67 height 14
click at [0, 0] on input "Select file or drag into this box" at bounding box center [0, 0] width 0 height 0
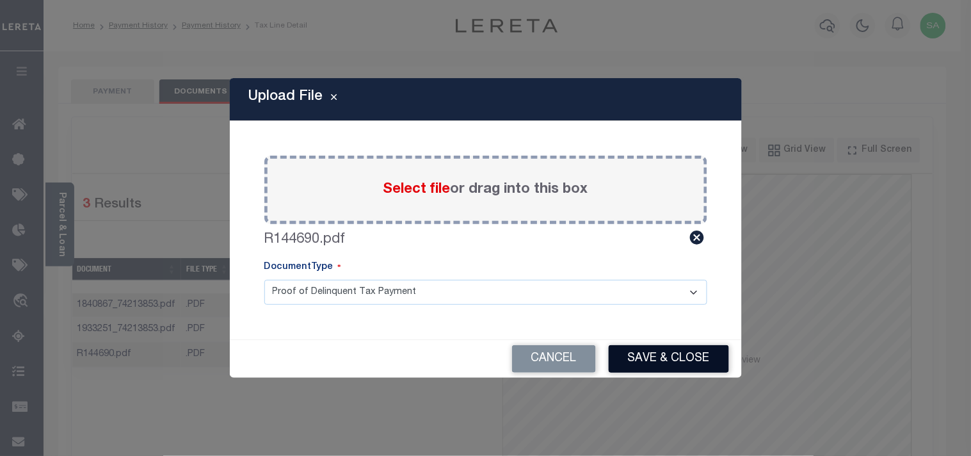
click at [688, 363] on button "Save & Close" at bounding box center [668, 359] width 120 height 28
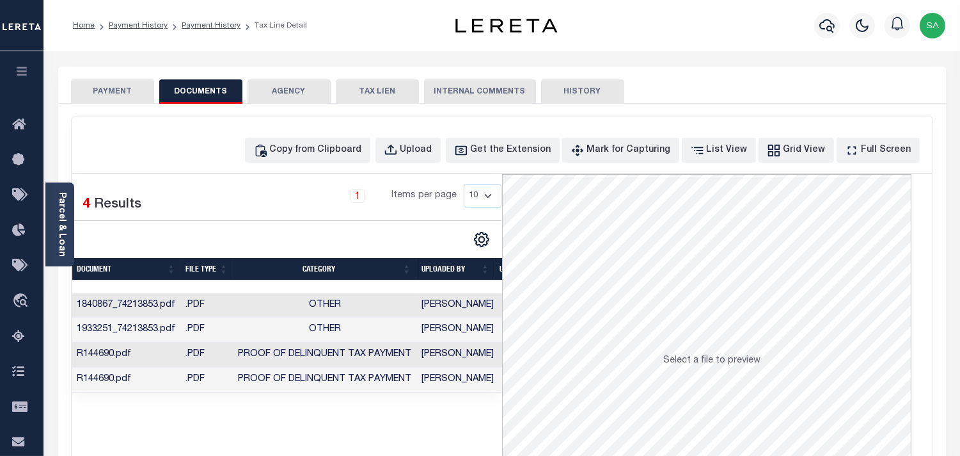
click at [218, 31] on li "Payment History" at bounding box center [204, 26] width 73 height 12
click at [218, 24] on link "Payment History" at bounding box center [211, 26] width 59 height 8
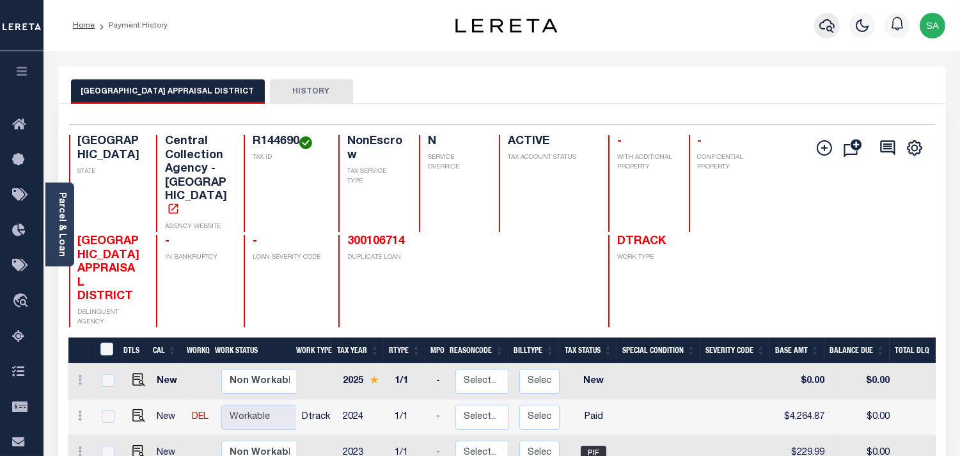
click at [820, 26] on icon "button" at bounding box center [827, 25] width 15 height 15
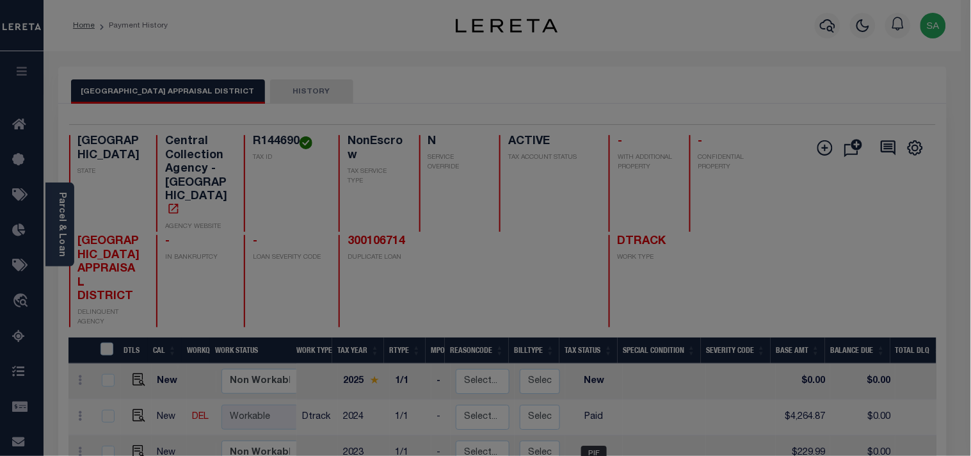
click at [0, 0] on div "Include Loans TBM Customers Borrowers Payments (Lender Non-Disb) Payments (Lend…" at bounding box center [0, 0] width 0 height 0
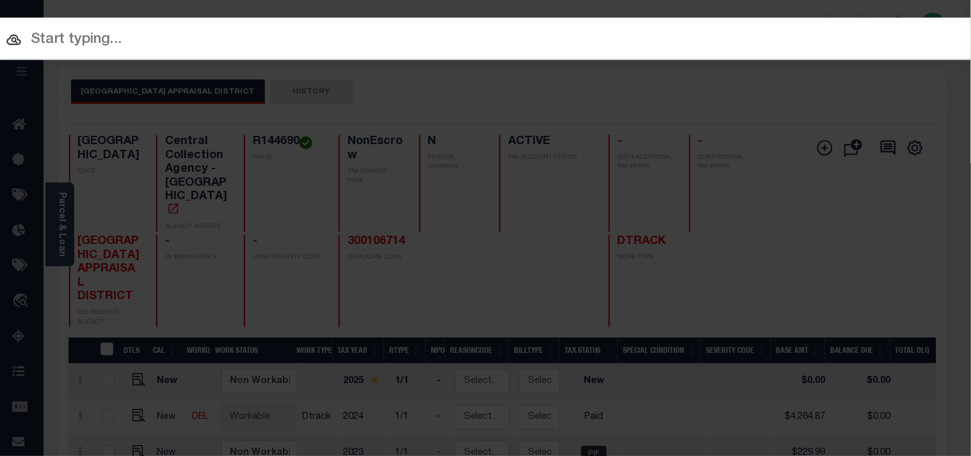
paste input "900007955"
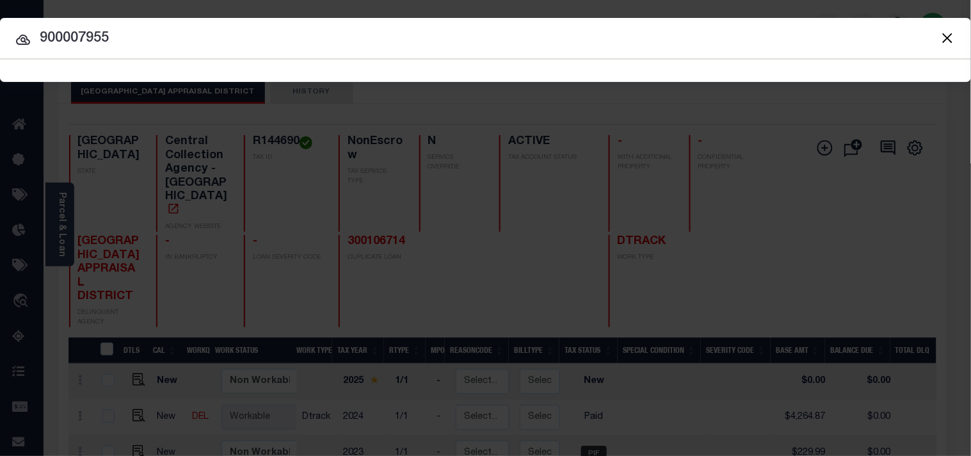
type input "900007955"
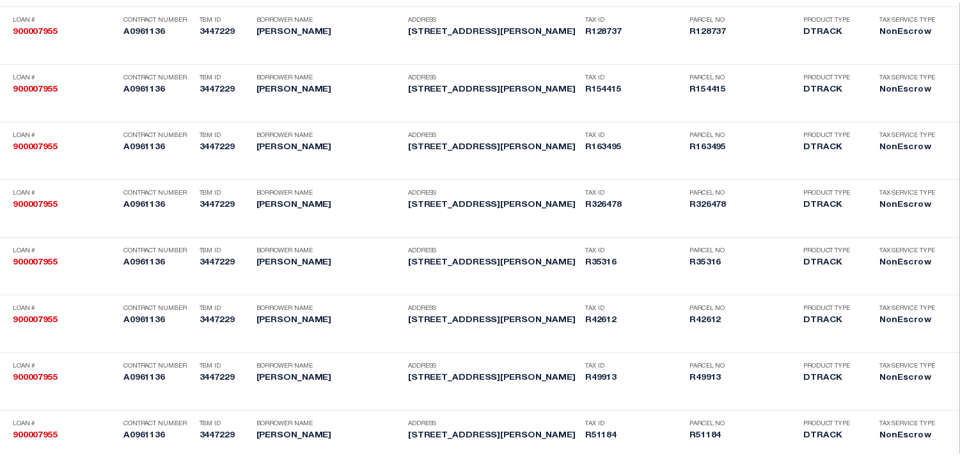
scroll to position [3970, 0]
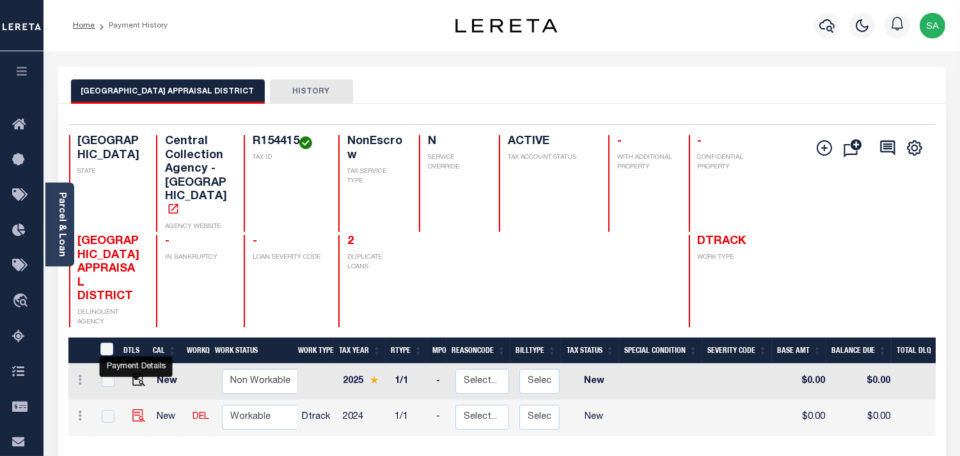
click at [138, 409] on img "" at bounding box center [138, 415] width 13 height 13
checkbox input "true"
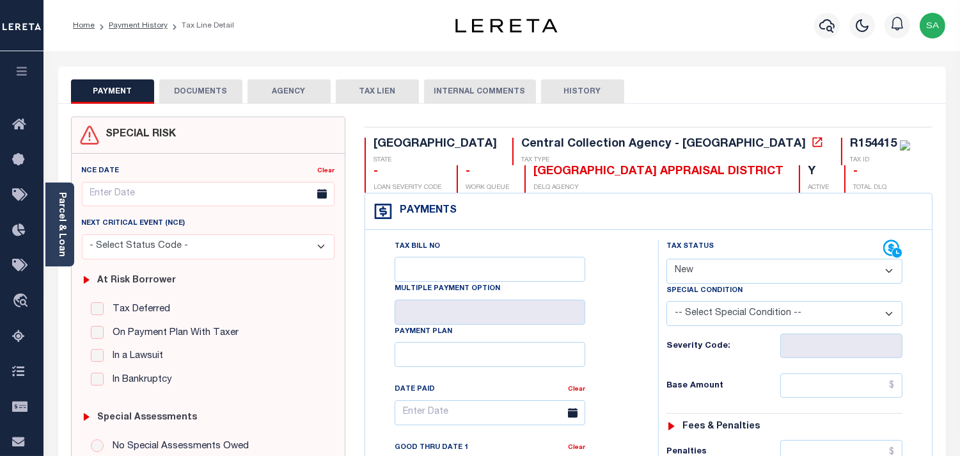
drag, startPoint x: 730, startPoint y: 269, endPoint x: 726, endPoint y: 282, distance: 14.0
click at [730, 269] on select "- Select Status Code - Open Due/Unpaid Paid Incomplete No Tax Due Internal Refu…" at bounding box center [785, 270] width 236 height 25
select select "PYD"
click at [667, 259] on select "- Select Status Code - Open Due/Unpaid Paid Incomplete No Tax Due Internal Refu…" at bounding box center [785, 270] width 236 height 25
type input "[DATE]"
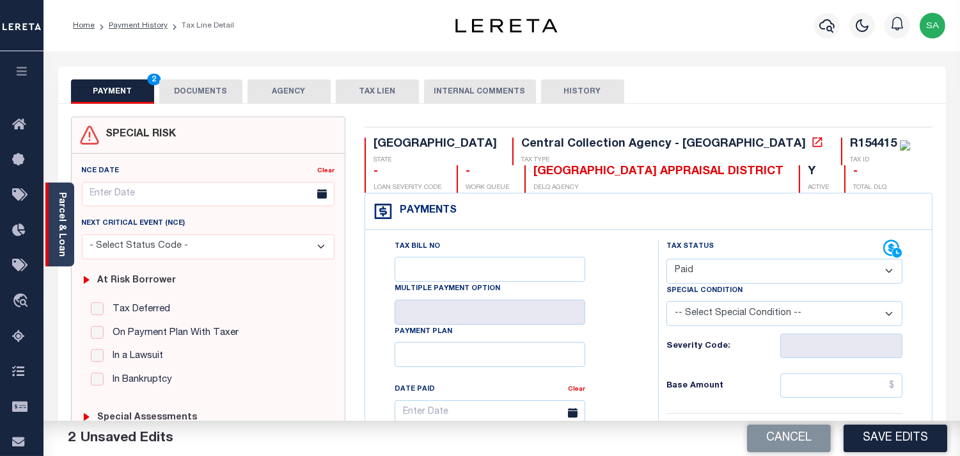
click at [60, 227] on link "Parcel & Loan" at bounding box center [61, 224] width 9 height 65
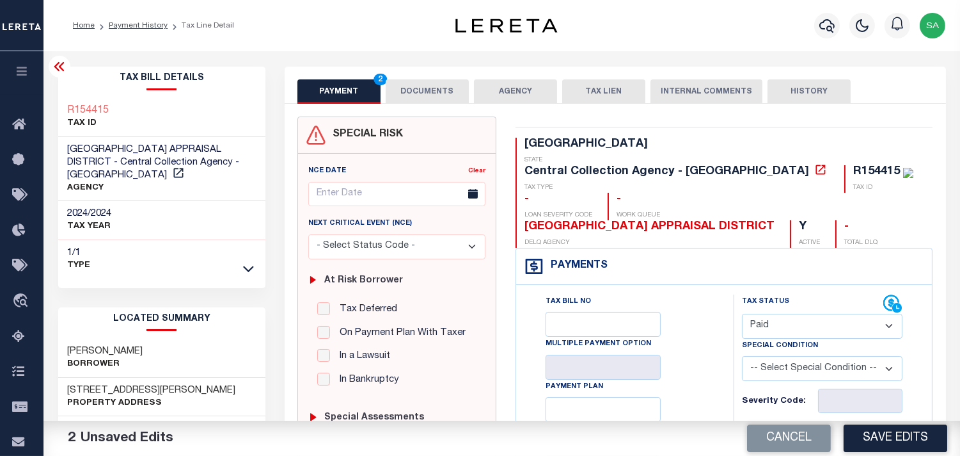
click at [417, 95] on button "DOCUMENTS" at bounding box center [427, 91] width 83 height 24
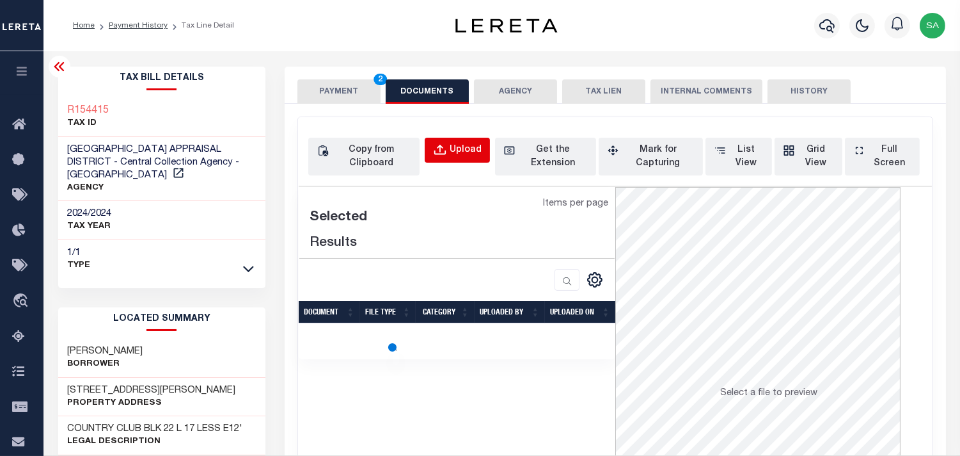
click at [455, 150] on div "Upload" at bounding box center [466, 150] width 32 height 14
select select "POP"
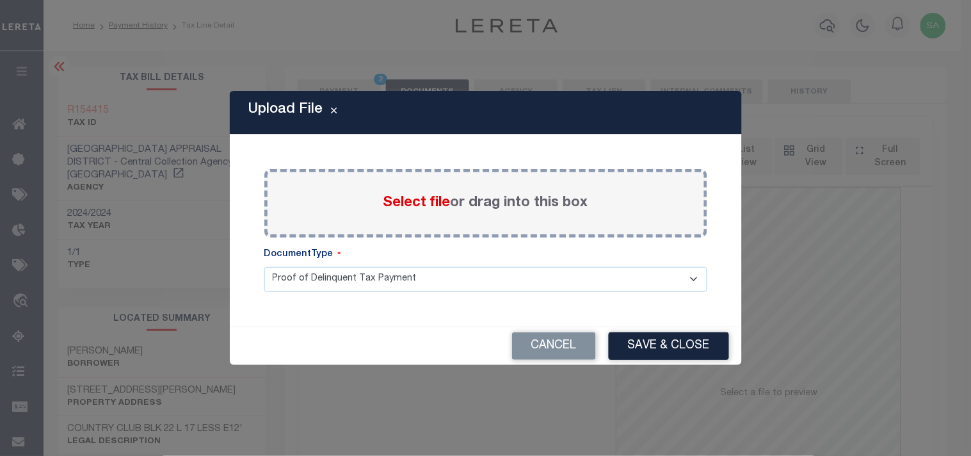
click at [441, 202] on span "Select file" at bounding box center [416, 203] width 67 height 14
click at [0, 0] on input "Select file or drag into this box" at bounding box center [0, 0] width 0 height 0
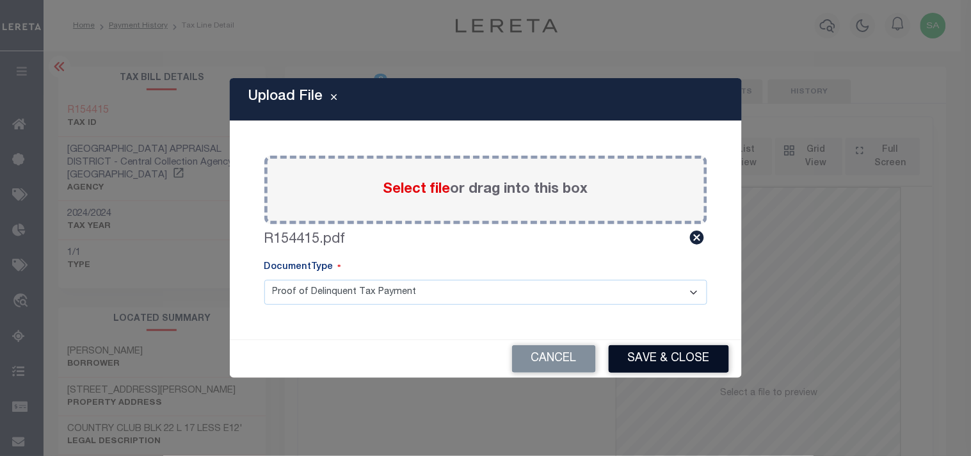
click at [687, 349] on button "Save & Close" at bounding box center [668, 359] width 120 height 28
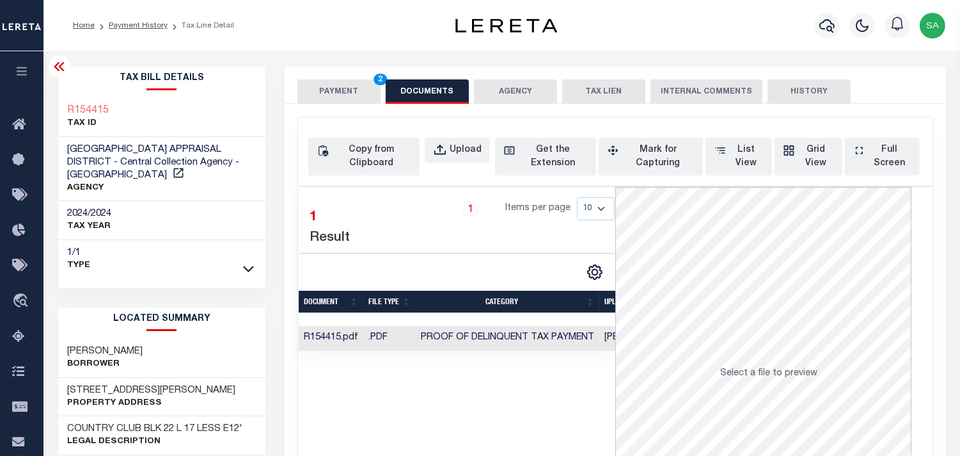
click at [351, 94] on button "PAYMENT 2" at bounding box center [339, 91] width 83 height 24
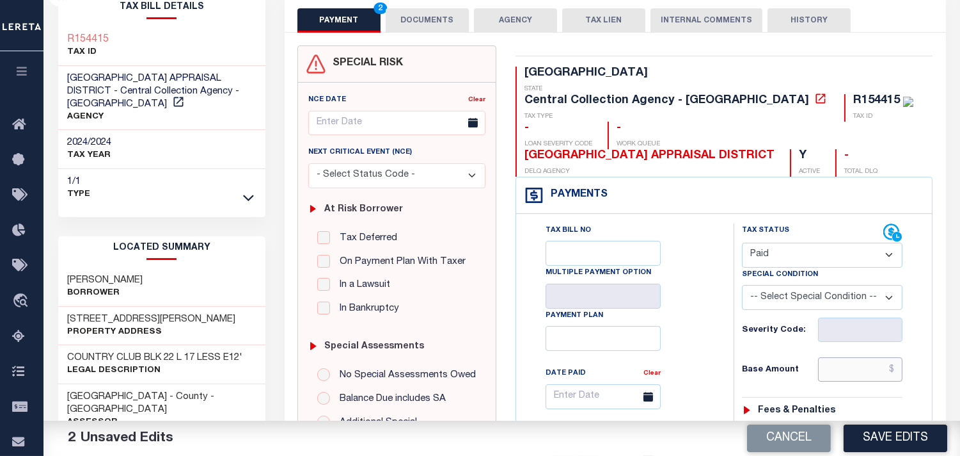
click at [847, 357] on input "text" at bounding box center [860, 369] width 84 height 24
paste input "466.47"
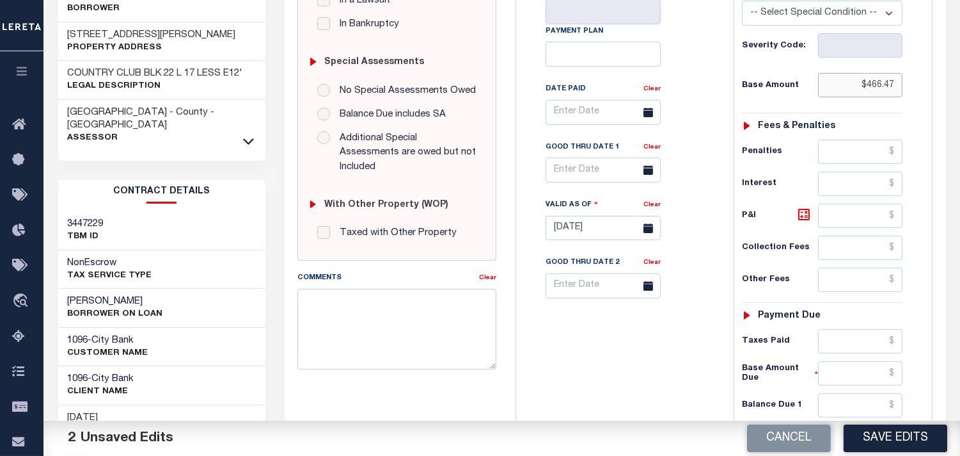
type input "$466.47"
click at [845, 329] on input "text" at bounding box center [860, 341] width 84 height 24
paste input "466.47"
type input "$466.47"
click at [847, 393] on input "text" at bounding box center [860, 405] width 84 height 24
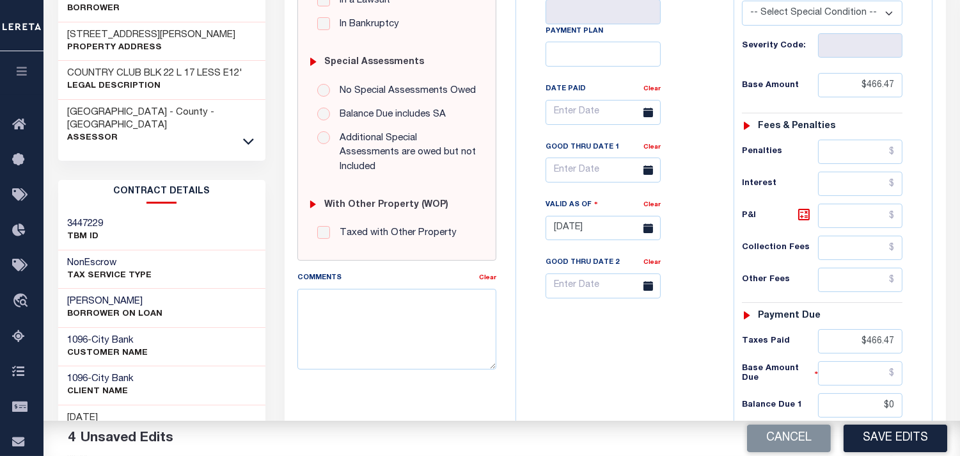
type input "$0.00"
click at [618, 350] on div "Tax Bill No Multiple Payment Option Payment Plan Clear" at bounding box center [622, 221] width 205 height 565
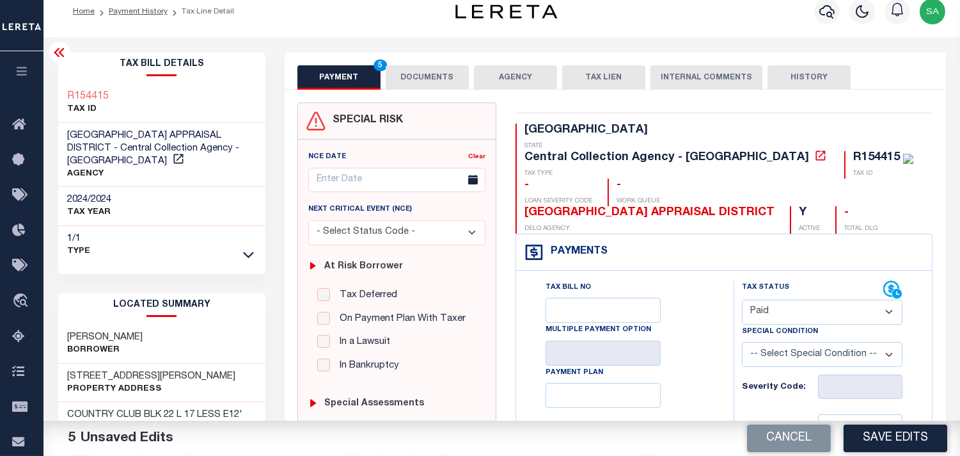
scroll to position [0, 0]
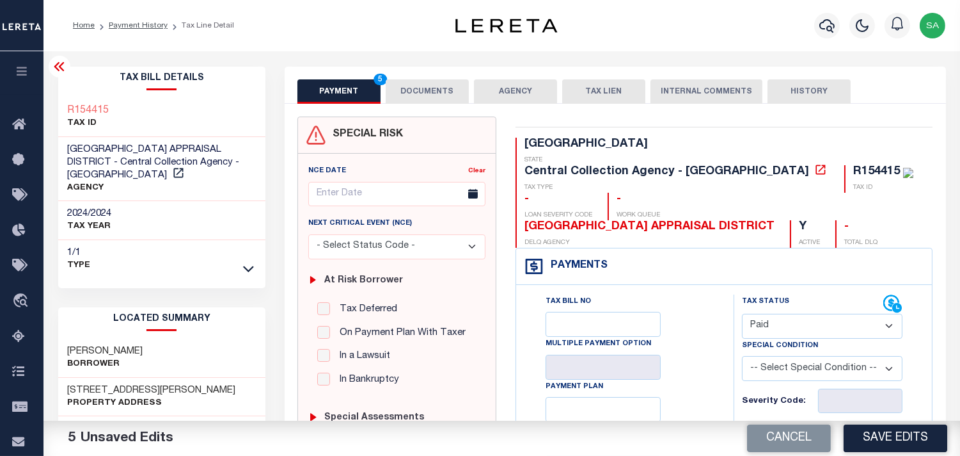
click at [417, 72] on div "PAYMENT 5 DOCUMENTS AGENCY DELINQUENT PAYEE TAX LIEN" at bounding box center [616, 85] width 662 height 37
click at [418, 90] on button "DOCUMENTS" at bounding box center [427, 91] width 83 height 24
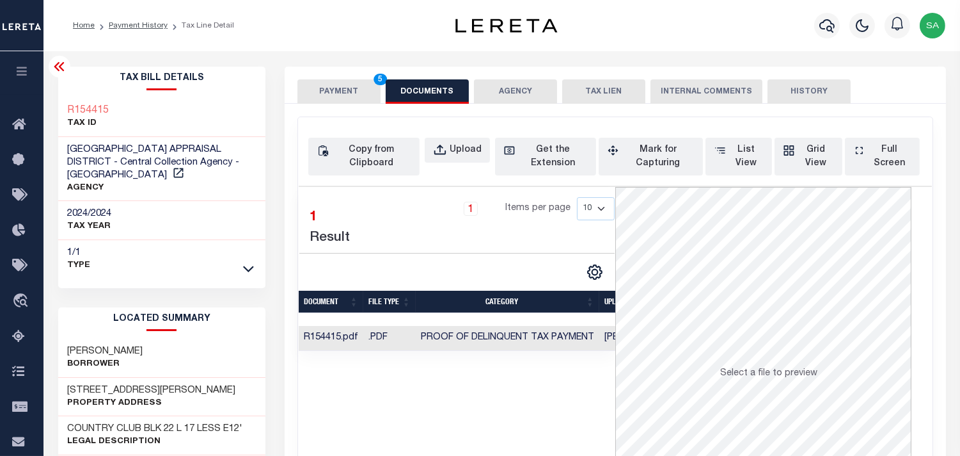
click at [347, 93] on button "PAYMENT 5" at bounding box center [339, 91] width 83 height 24
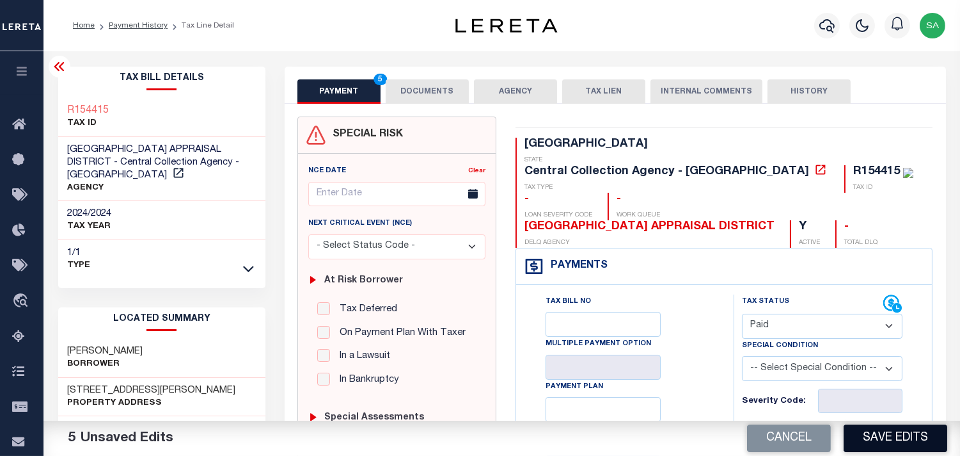
click at [885, 441] on button "Save Edits" at bounding box center [896, 438] width 104 height 28
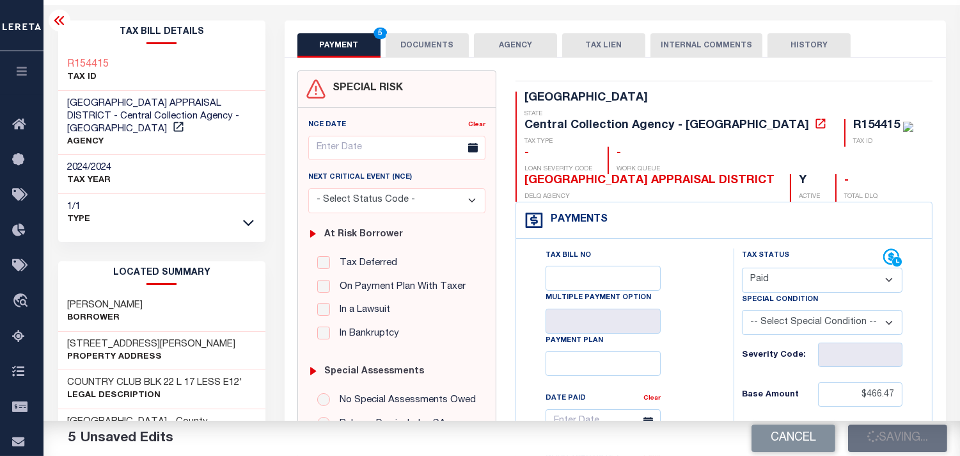
scroll to position [71, 0]
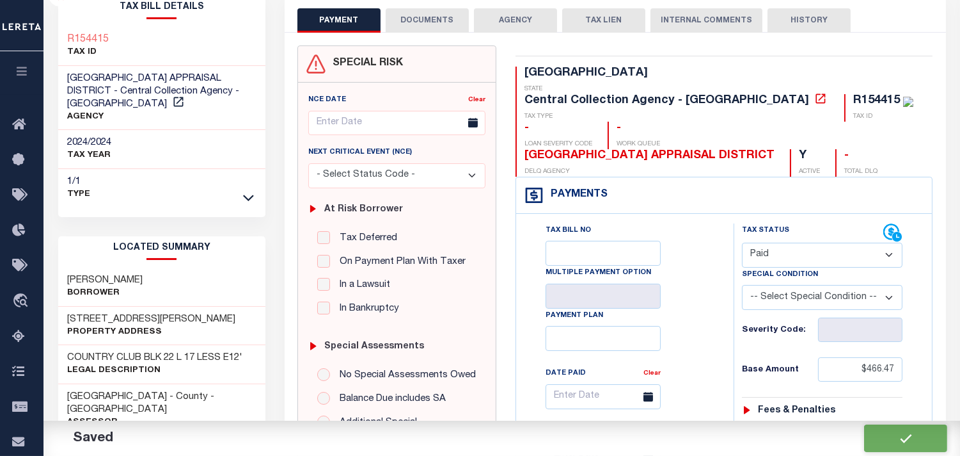
checkbox input "false"
type input "$466.47"
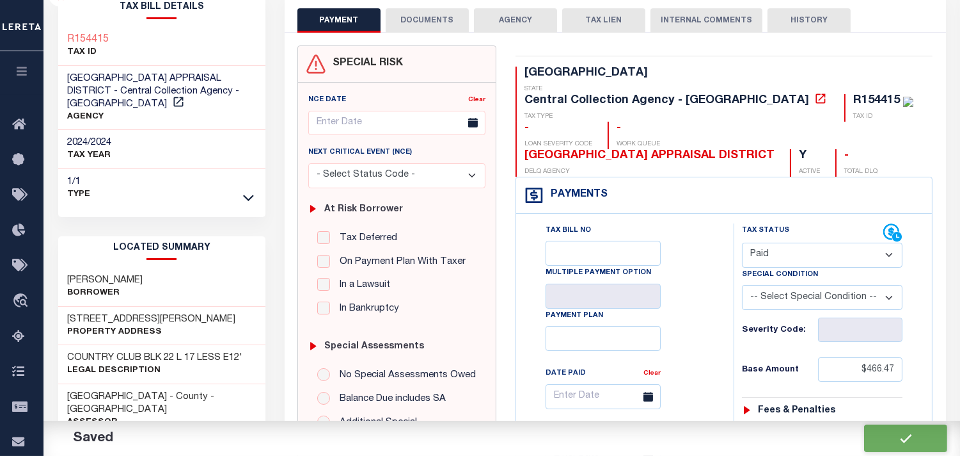
type input "$466.47"
type input "$0"
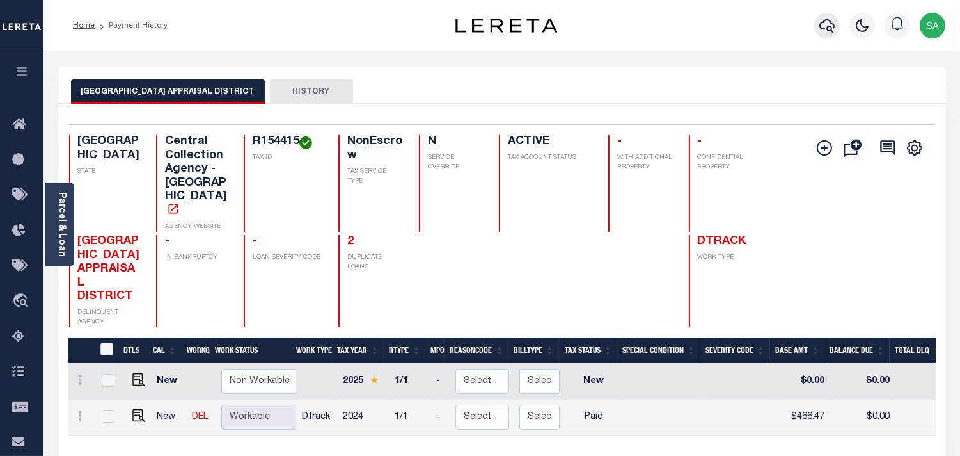
click at [827, 26] on icon "button" at bounding box center [827, 25] width 15 height 15
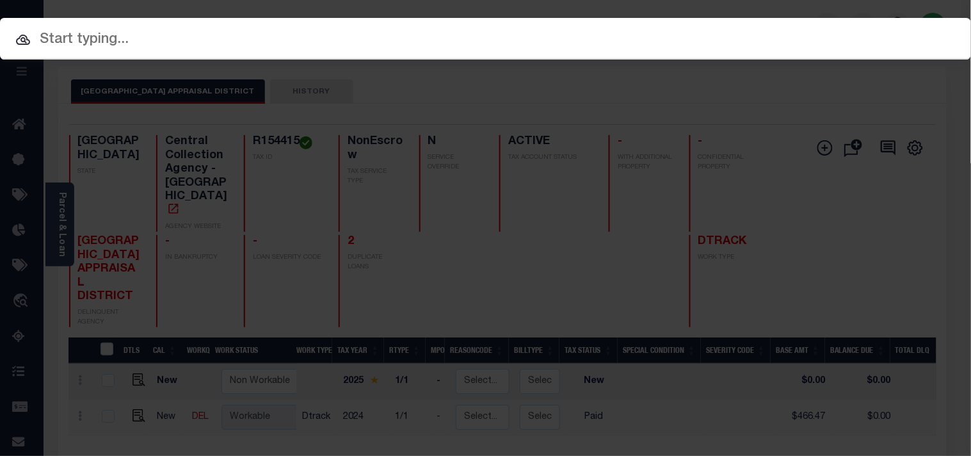
click at [768, 36] on div "Include Loans TBM Customers Borrowers Payments (Lender Non-Disb) Payments (Lend…" at bounding box center [485, 39] width 971 height 42
paste input "720019821"
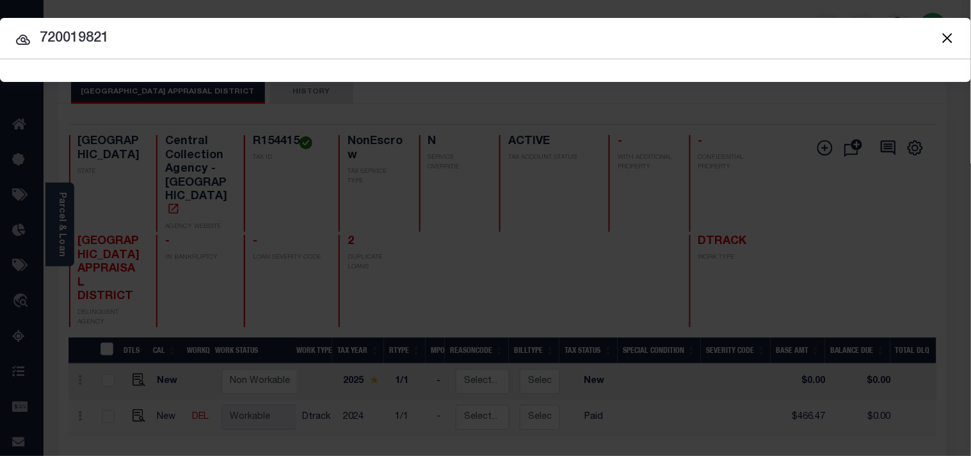
type input "720019821"
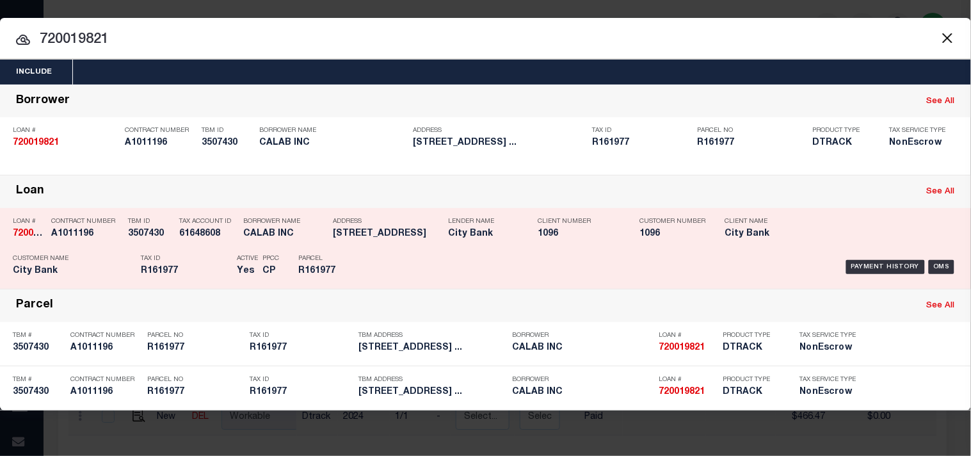
click at [355, 251] on div "Parcel R161977" at bounding box center [327, 266] width 58 height 37
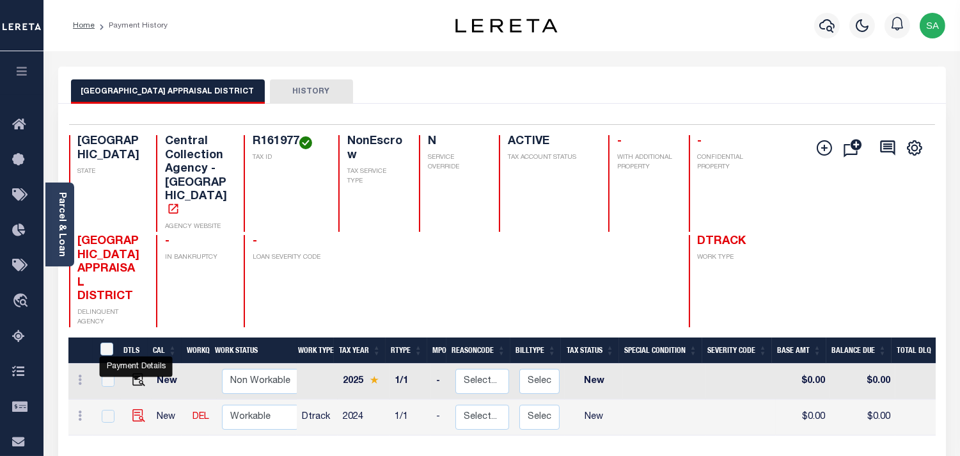
click at [133, 409] on img "" at bounding box center [138, 415] width 13 height 13
checkbox input "true"
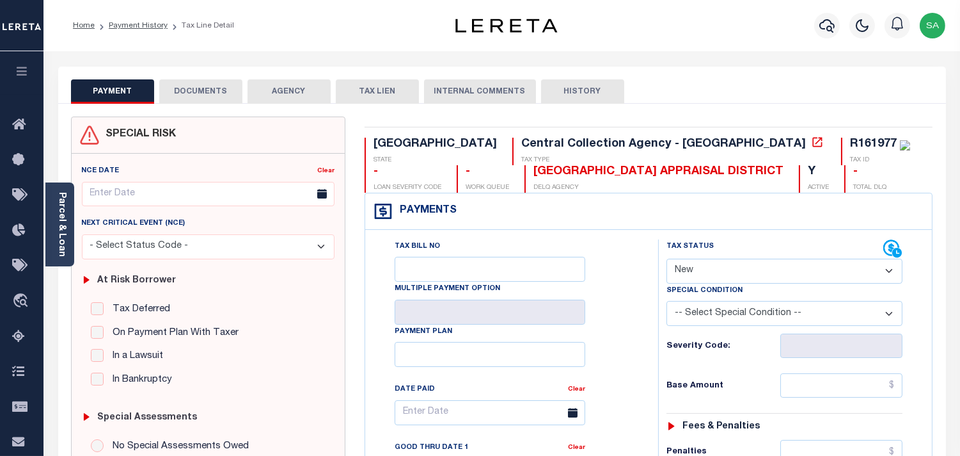
drag, startPoint x: 706, startPoint y: 266, endPoint x: 701, endPoint y: 280, distance: 15.6
click at [706, 266] on select "- Select Status Code - Open Due/Unpaid Paid Incomplete No Tax Due Internal Refu…" at bounding box center [785, 270] width 236 height 25
select select "PYD"
click at [667, 259] on select "- Select Status Code - Open Due/Unpaid Paid Incomplete No Tax Due Internal Refu…" at bounding box center [785, 270] width 236 height 25
type input "[DATE]"
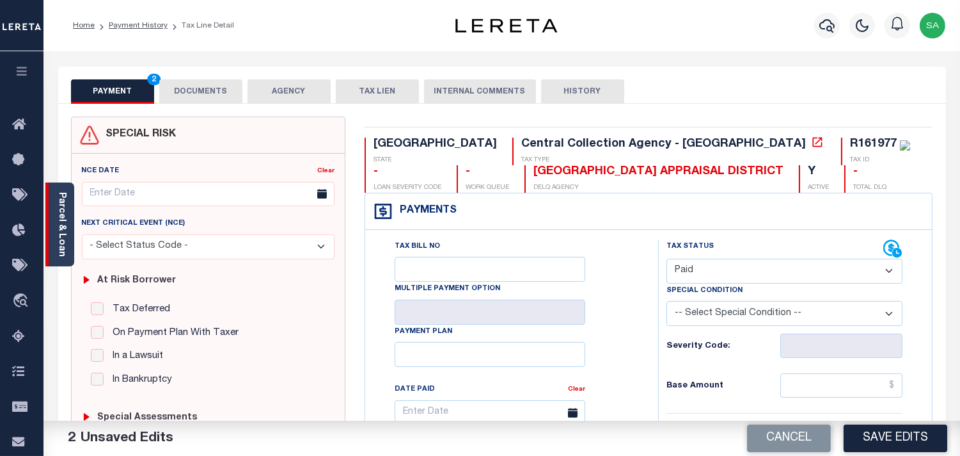
click at [60, 226] on link "Parcel & Loan" at bounding box center [61, 224] width 9 height 65
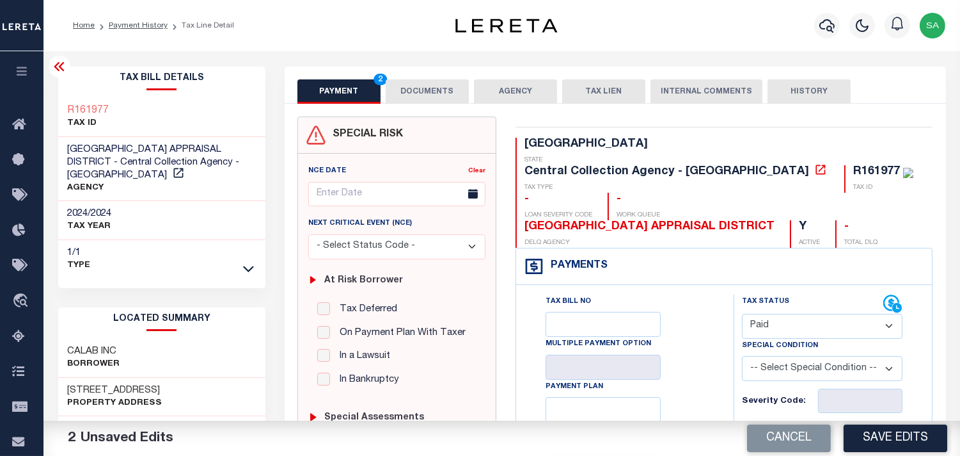
click at [436, 94] on button "DOCUMENTS" at bounding box center [427, 91] width 83 height 24
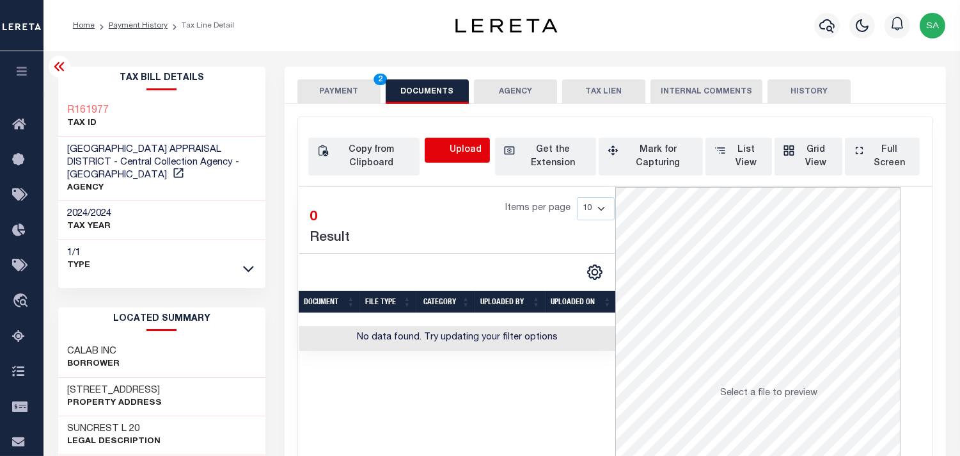
click at [439, 147] on icon "button" at bounding box center [440, 149] width 12 height 10
select select "POP"
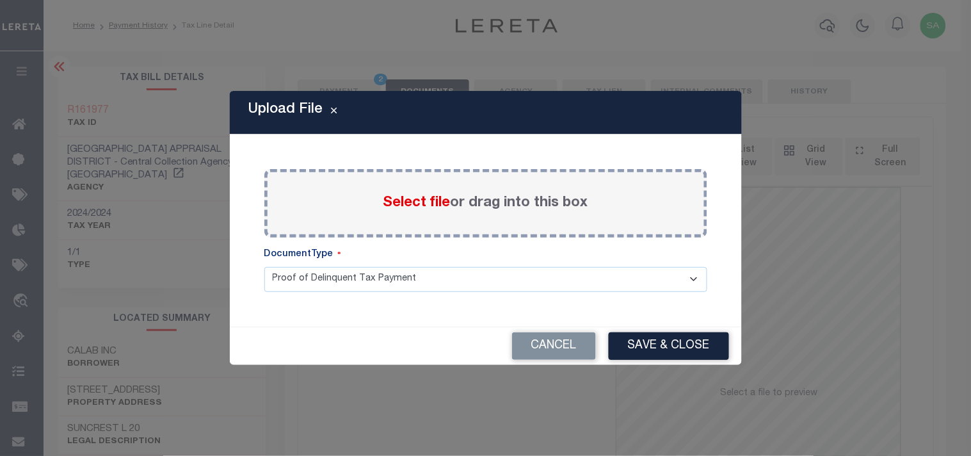
click at [405, 201] on span "Select file" at bounding box center [416, 203] width 67 height 14
click at [0, 0] on input "Select file or drag into this box" at bounding box center [0, 0] width 0 height 0
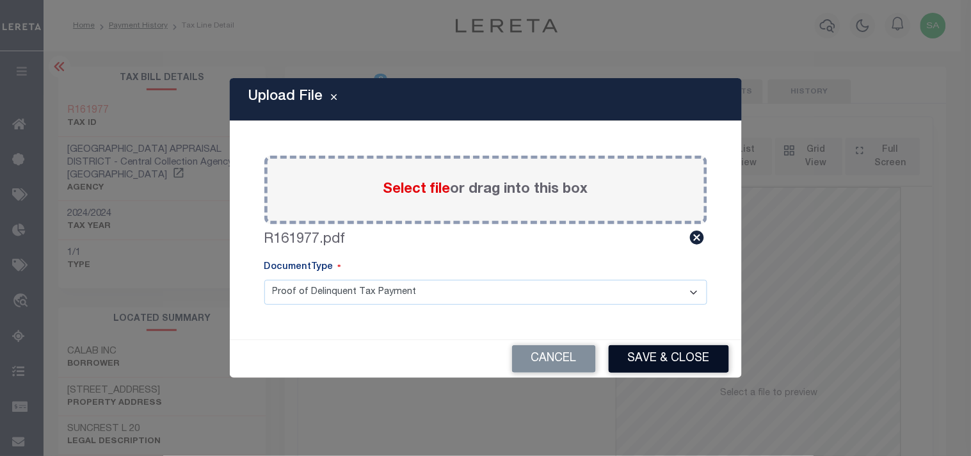
click at [677, 358] on button "Save & Close" at bounding box center [668, 359] width 120 height 28
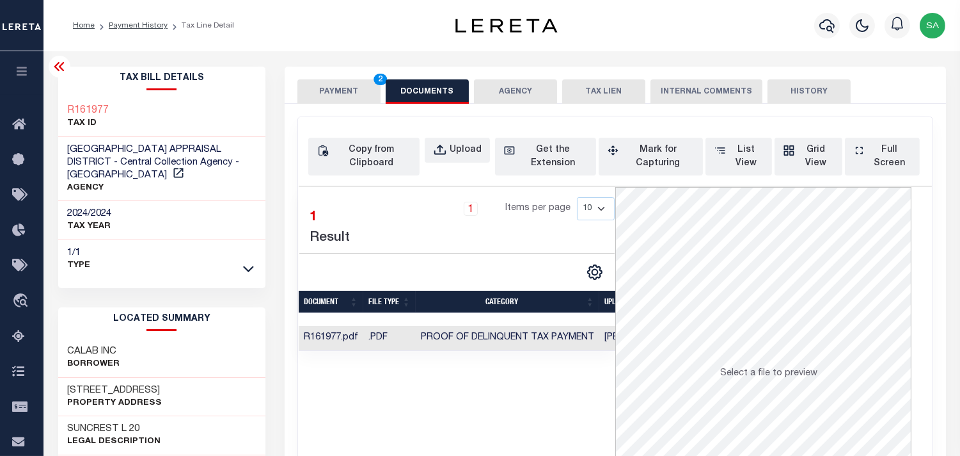
click at [331, 84] on button "PAYMENT 2" at bounding box center [339, 91] width 83 height 24
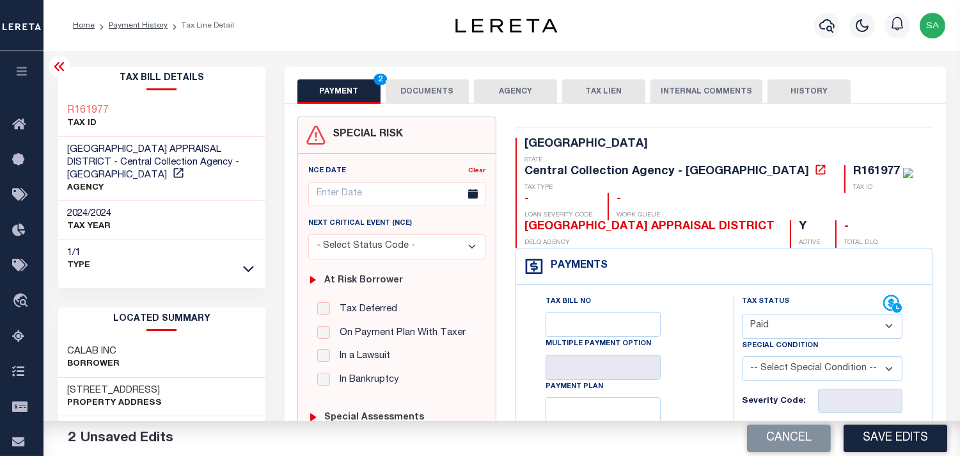
click at [850, 428] on input "text" at bounding box center [860, 440] width 84 height 24
paste input "5,998.73"
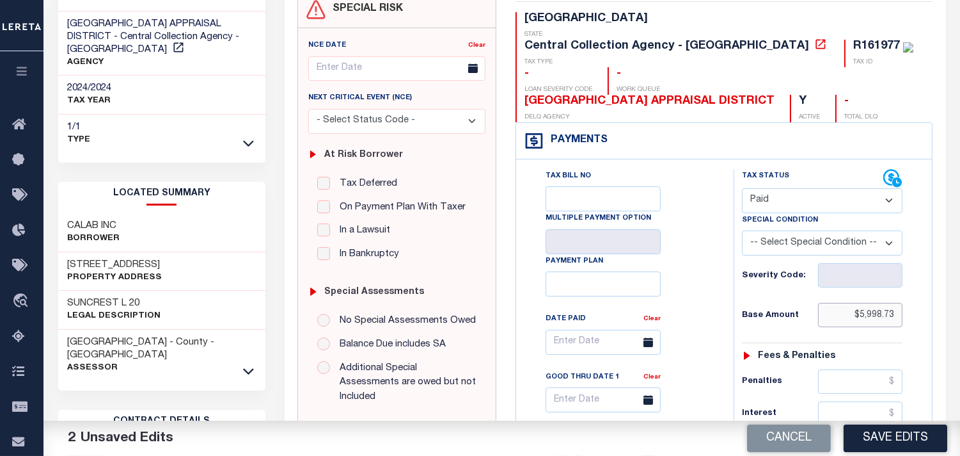
scroll to position [284, 0]
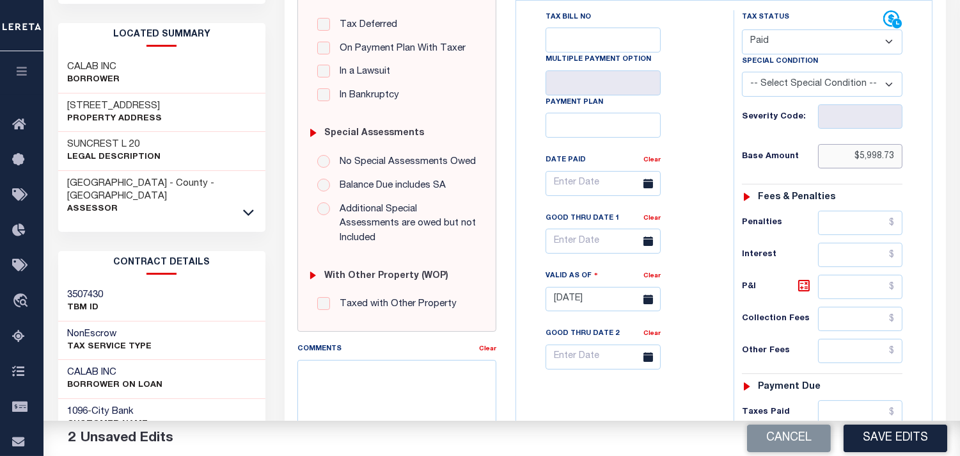
type input "$5,998.73"
drag, startPoint x: 873, startPoint y: 386, endPoint x: 752, endPoint y: 376, distance: 122.0
click at [873, 400] on input "text" at bounding box center [860, 412] width 84 height 24
paste input "5,998.73"
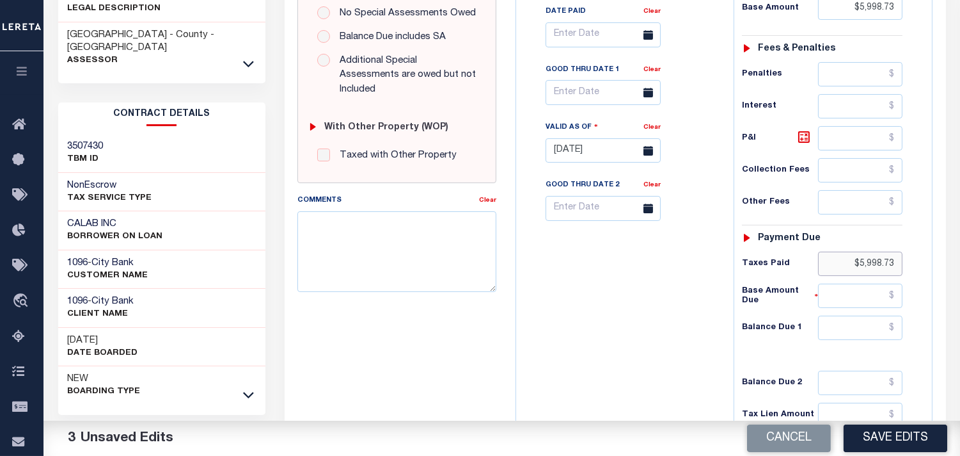
scroll to position [539, 0]
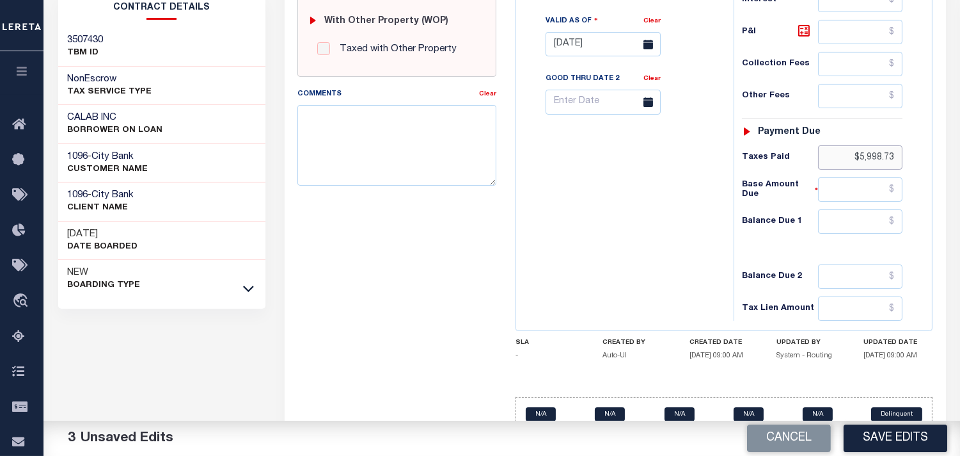
type input "$5,998.73"
click at [868, 209] on input "text" at bounding box center [860, 221] width 84 height 24
type input "$0.00"
click at [704, 205] on div "Tax Bill No Multiple Payment Option Payment Plan Clear" at bounding box center [622, 38] width 205 height 565
click at [916, 443] on button "Save Edits" at bounding box center [896, 438] width 104 height 28
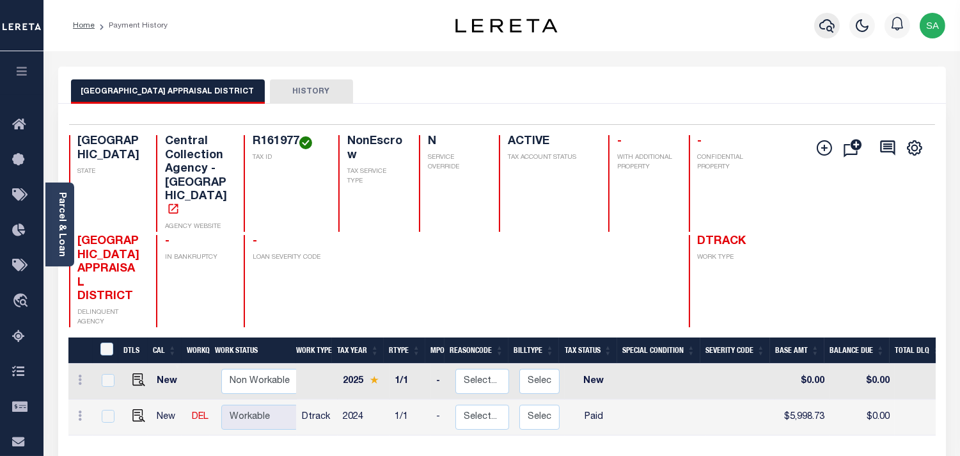
click at [832, 22] on icon "button" at bounding box center [827, 25] width 15 height 15
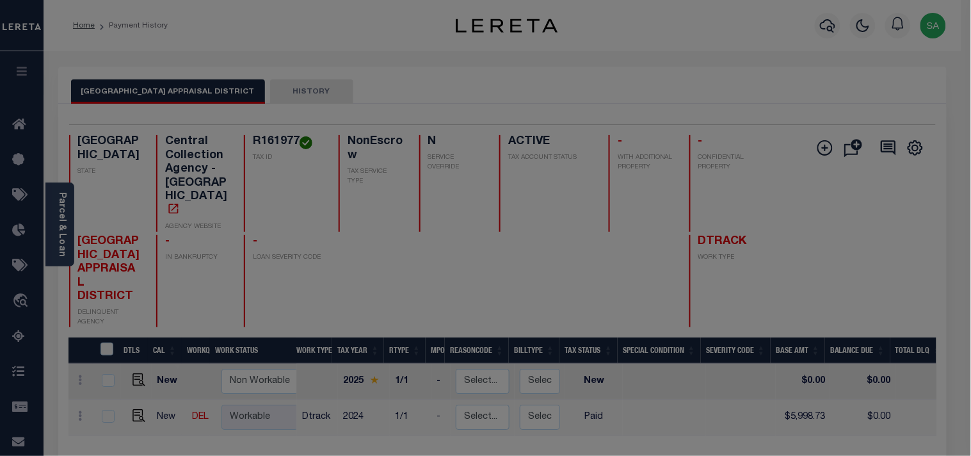
click at [0, 0] on div "Include Loans TBM Customers Borrowers Payments (Lender Non-Disb) Payments (Lend…" at bounding box center [0, 0] width 0 height 0
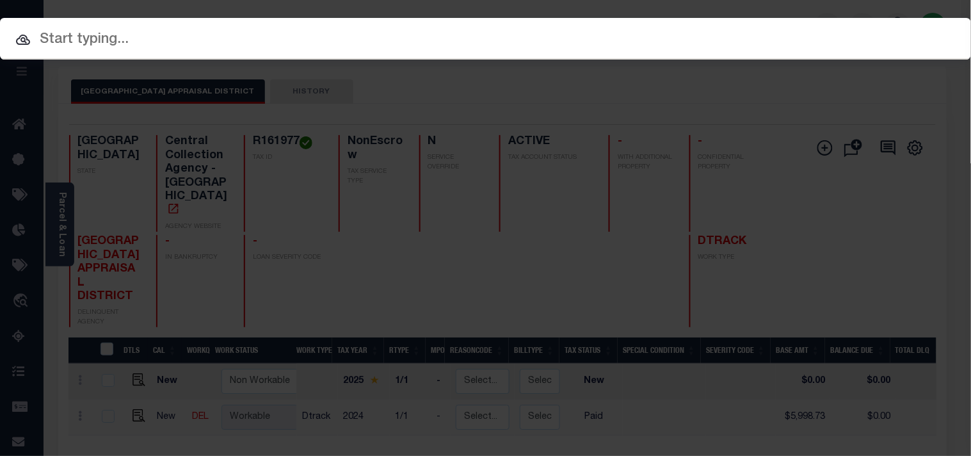
paste input "720000209"
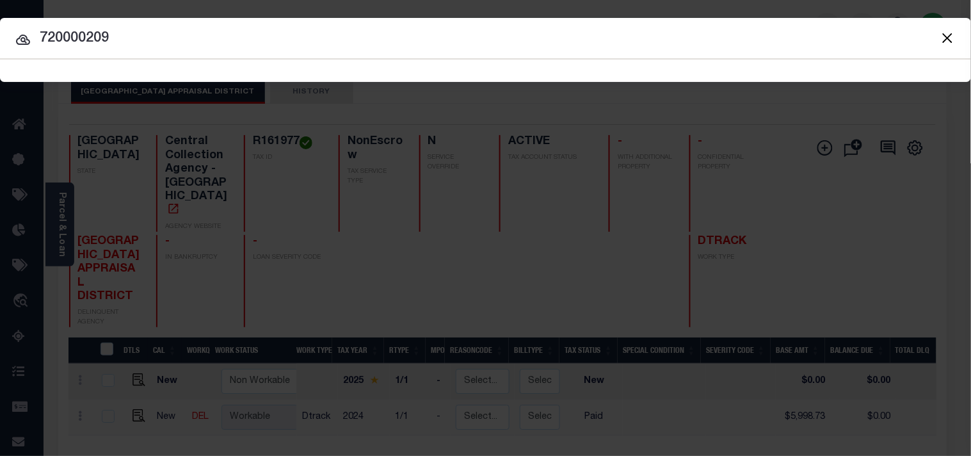
type input "720000209"
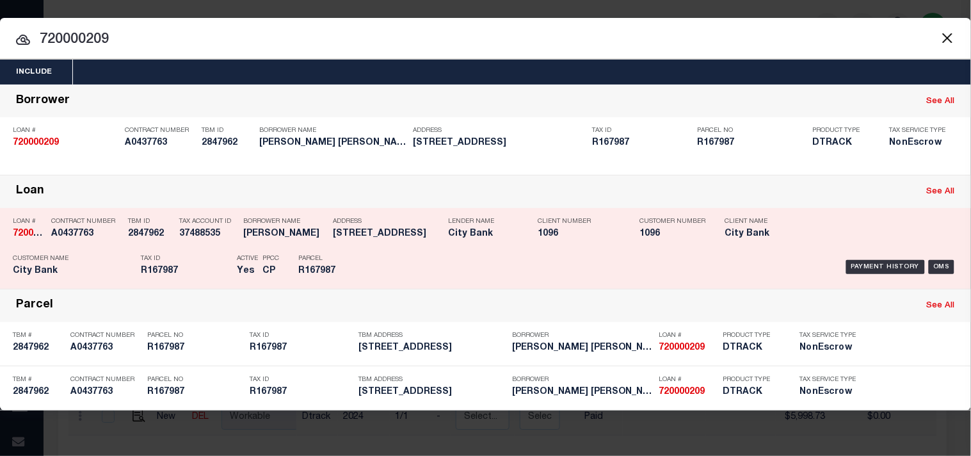
click at [403, 228] on h5 "[STREET_ADDRESS]" at bounding box center [387, 233] width 109 height 11
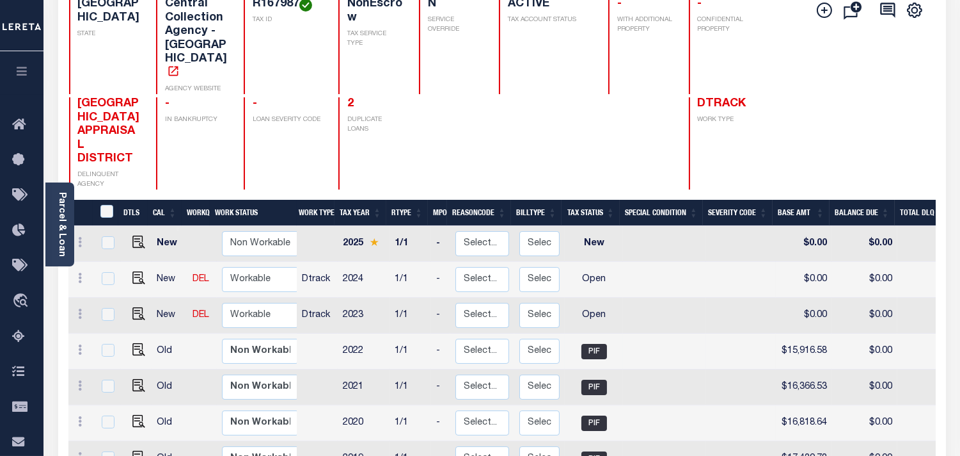
scroll to position [142, 0]
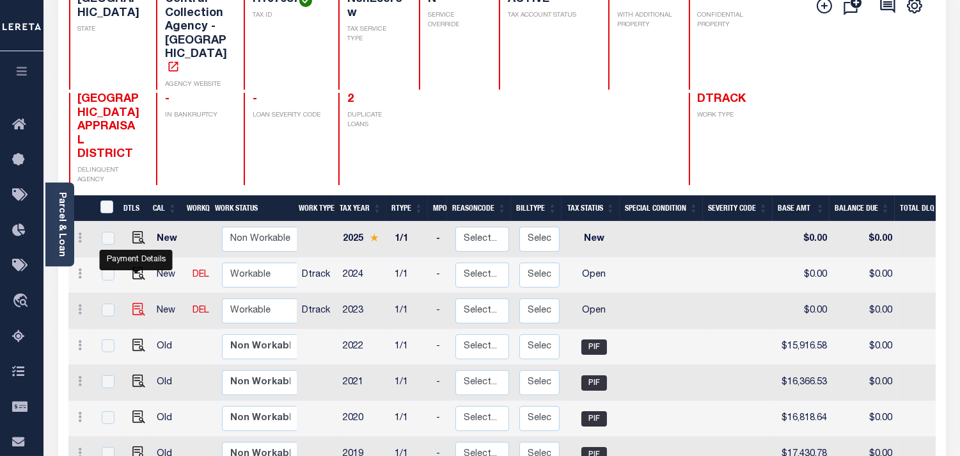
click at [137, 303] on img "" at bounding box center [138, 309] width 13 height 13
checkbox input "true"
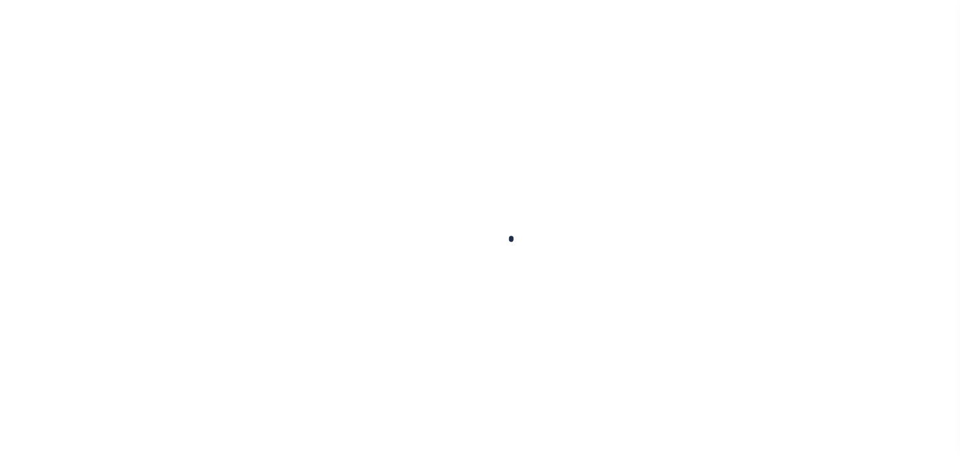
checkbox input "false"
type input "[DATE]"
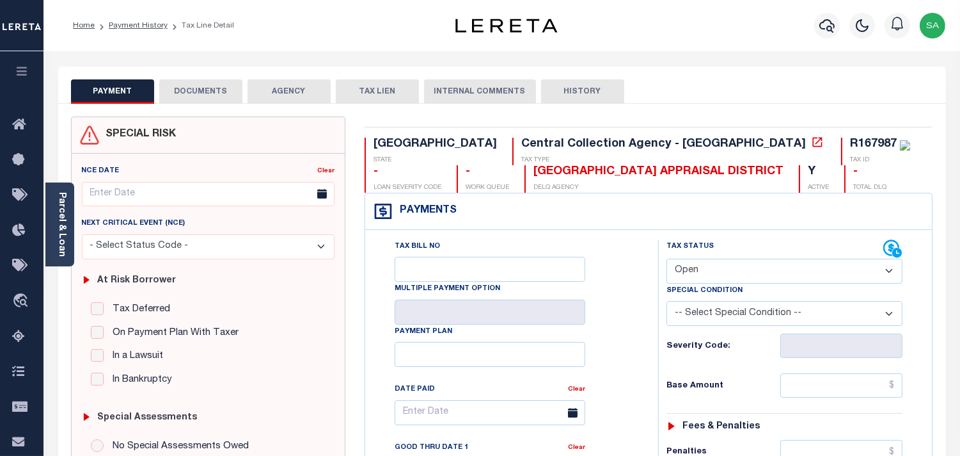
click at [698, 273] on select "- Select Status Code - Open Due/Unpaid Paid Incomplete No Tax Due Internal Refu…" at bounding box center [785, 270] width 236 height 25
select select "PYD"
click at [667, 259] on select "- Select Status Code - Open Due/Unpaid Paid Incomplete No Tax Due Internal Refu…" at bounding box center [785, 270] width 236 height 25
type input "[DATE]"
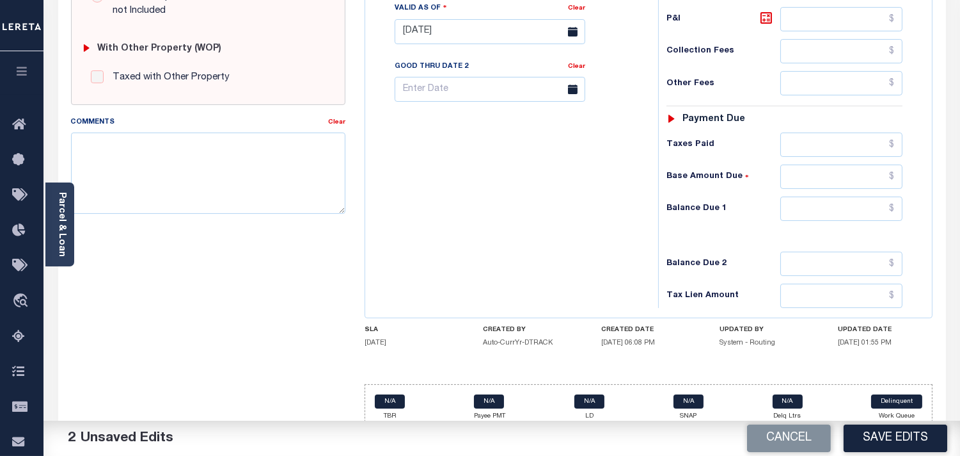
scroll to position [497, 0]
click at [896, 209] on input "text" at bounding box center [842, 208] width 122 height 24
type input "$0.00"
click at [590, 219] on div "Tax Bill No Multiple Payment Option Payment Plan Clear" at bounding box center [509, 24] width 280 height 565
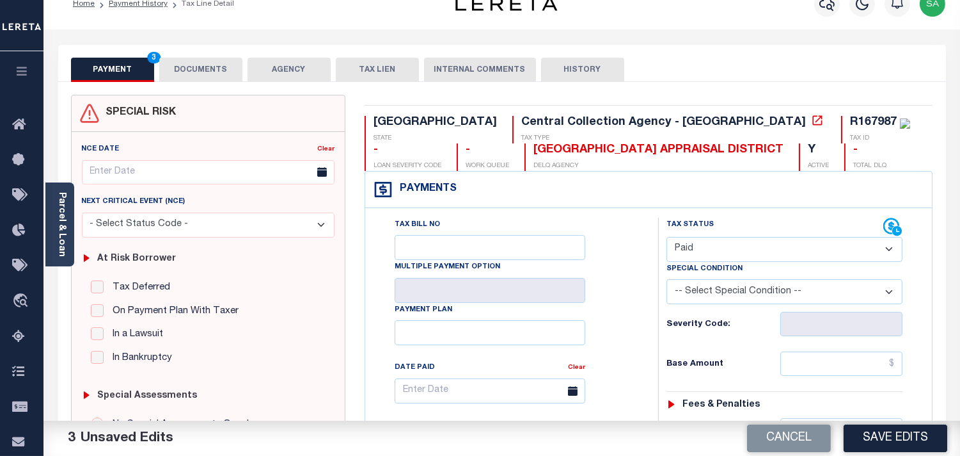
scroll to position [0, 0]
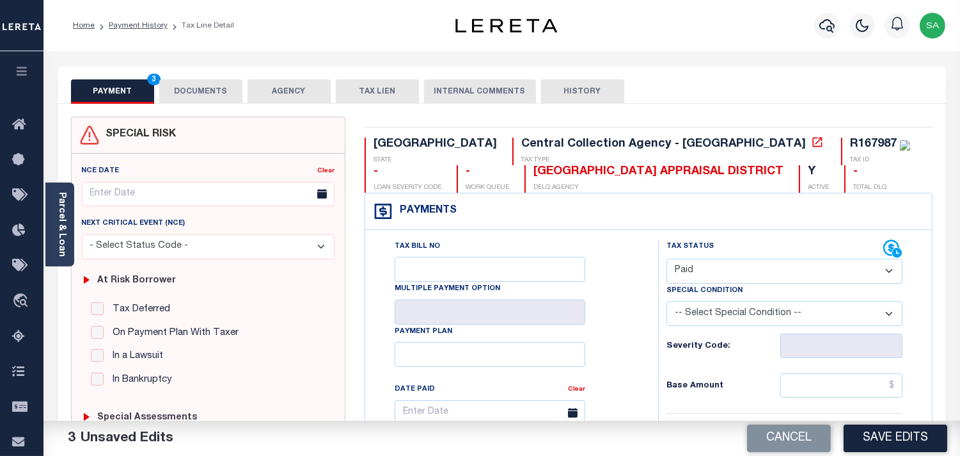
click at [196, 90] on button "DOCUMENTS" at bounding box center [200, 91] width 83 height 24
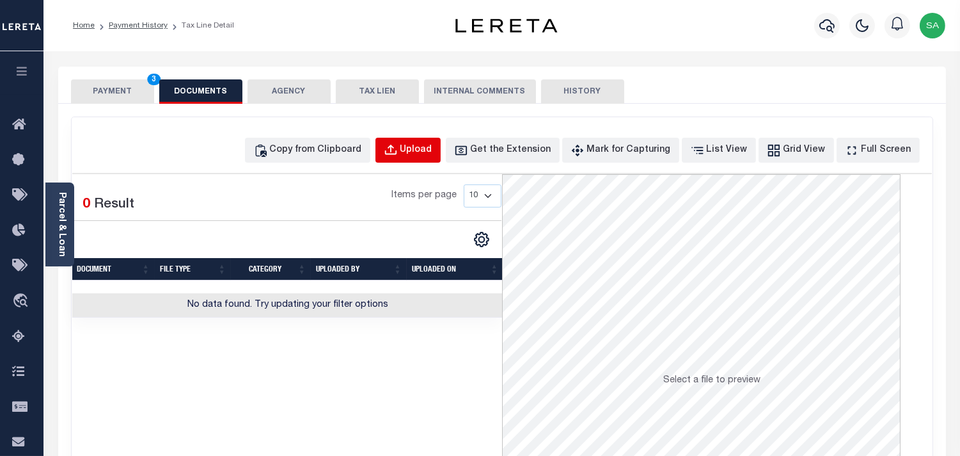
click at [425, 152] on div "Upload" at bounding box center [417, 150] width 32 height 14
select select "POP"
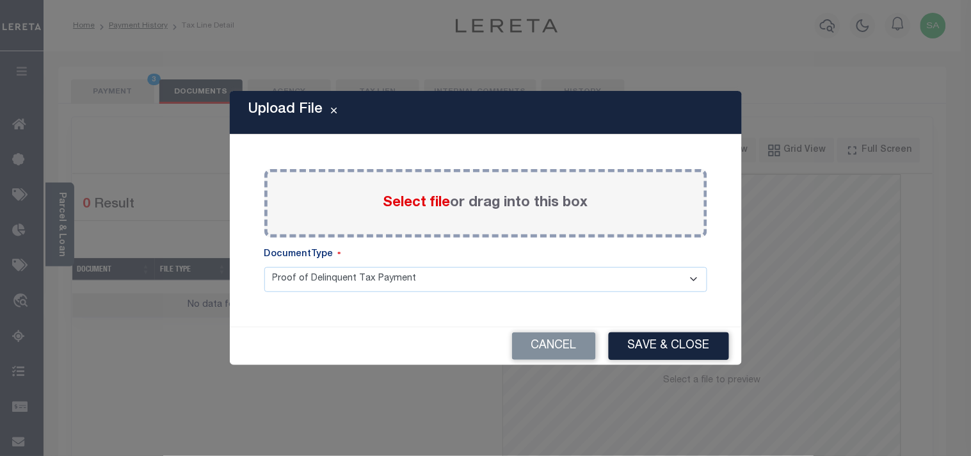
click at [413, 201] on span "Select file" at bounding box center [416, 203] width 67 height 14
click at [0, 0] on input "Select file or drag into this box" at bounding box center [0, 0] width 0 height 0
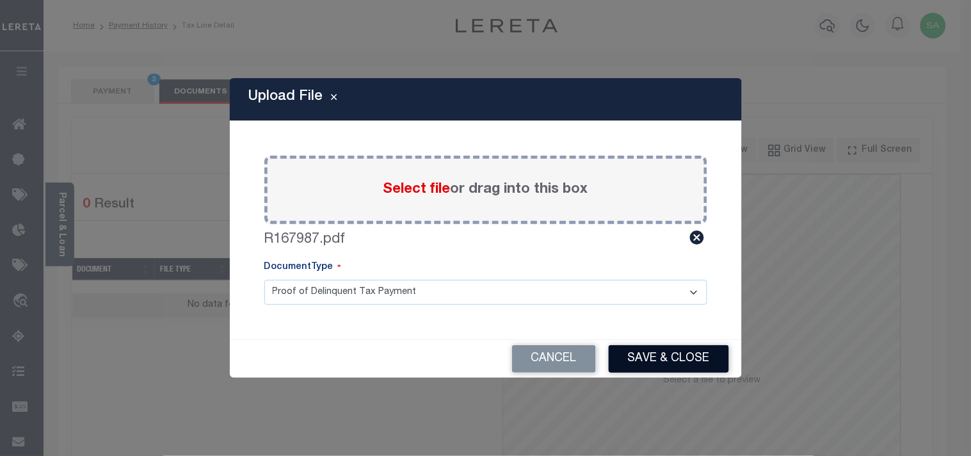
click at [674, 361] on button "Save & Close" at bounding box center [668, 359] width 120 height 28
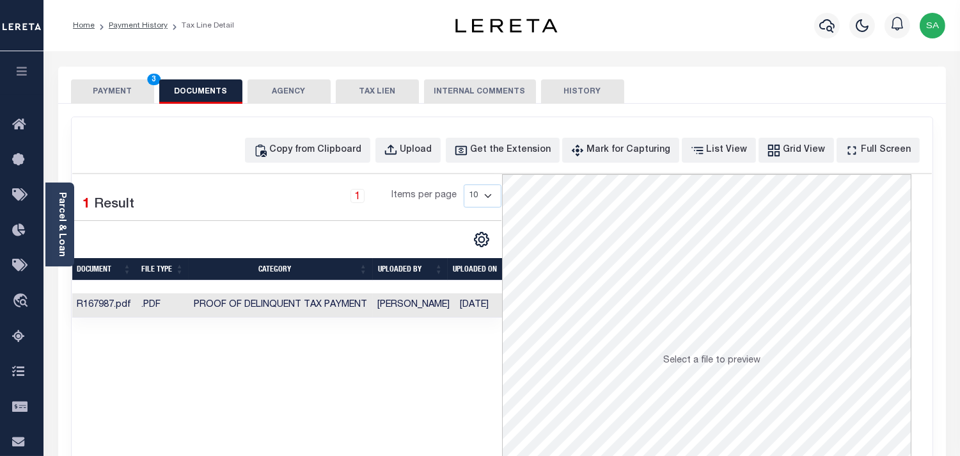
click at [129, 94] on button "PAYMENT 3" at bounding box center [112, 91] width 83 height 24
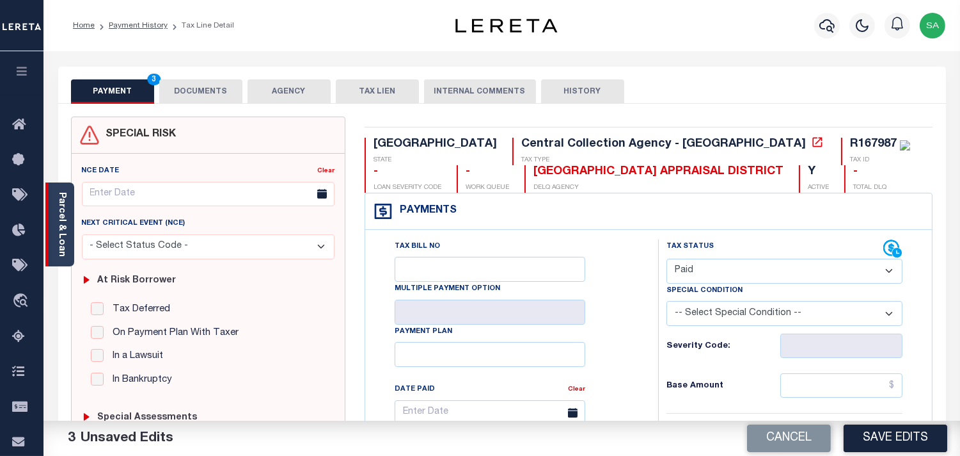
click at [61, 237] on link "Parcel & Loan" at bounding box center [61, 224] width 9 height 65
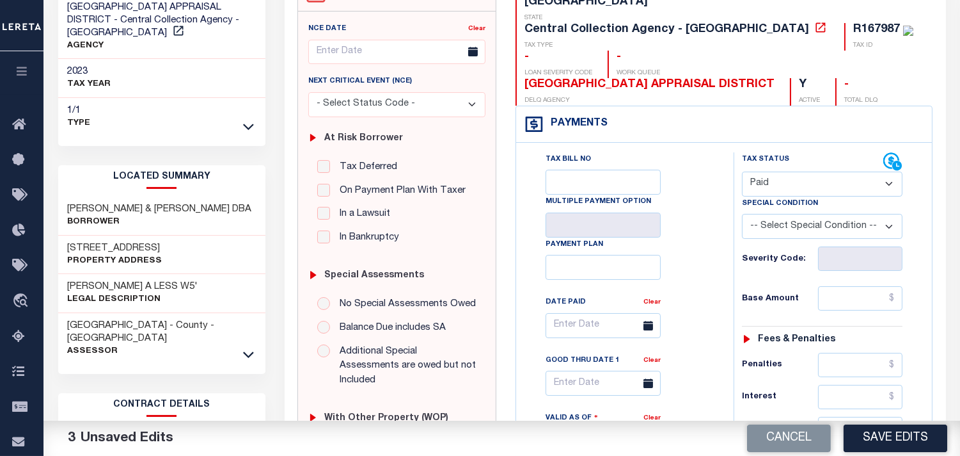
scroll to position [213, 0]
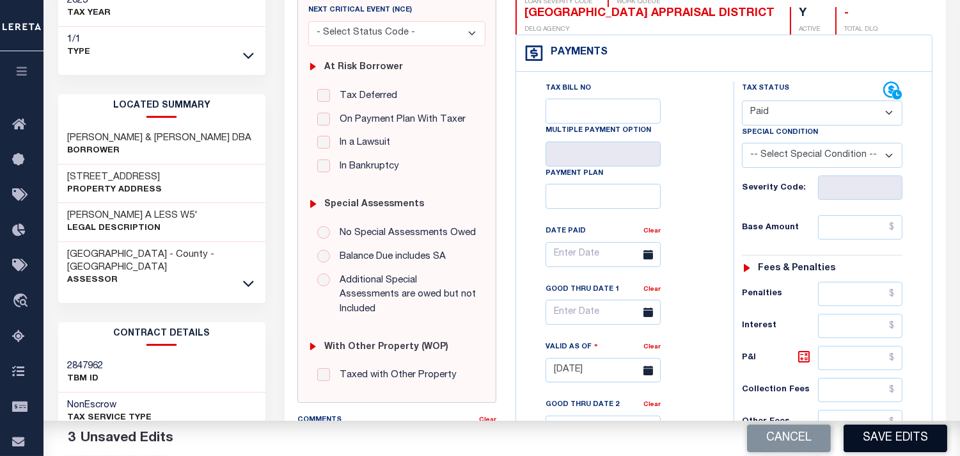
click at [891, 436] on button "Save Edits" at bounding box center [896, 438] width 104 height 28
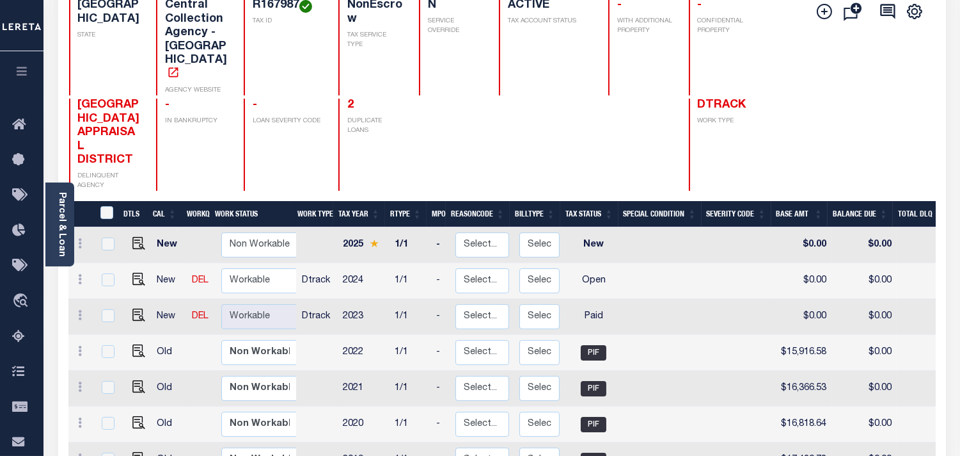
scroll to position [142, 0]
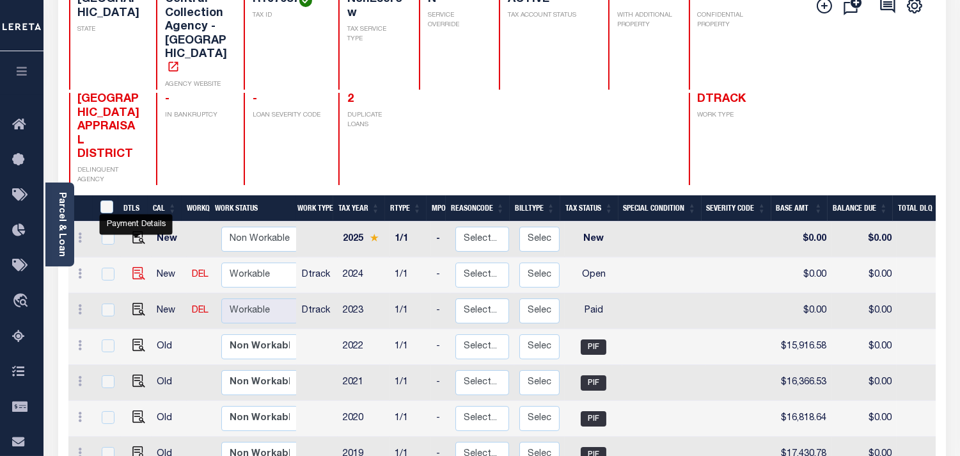
click at [132, 267] on img "" at bounding box center [138, 273] width 13 height 13
checkbox input "true"
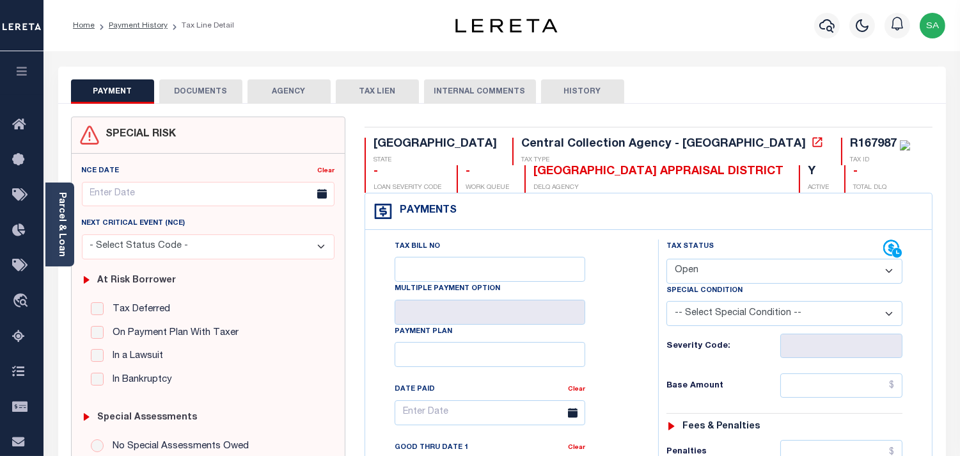
click at [727, 280] on select "- Select Status Code - Open Due/Unpaid Paid Incomplete No Tax Due Internal Refu…" at bounding box center [785, 270] width 236 height 25
select select "PYD"
click at [667, 259] on select "- Select Status Code - Open Due/Unpaid Paid Incomplete No Tax Due Internal Refu…" at bounding box center [785, 270] width 236 height 25
type input "[DATE]"
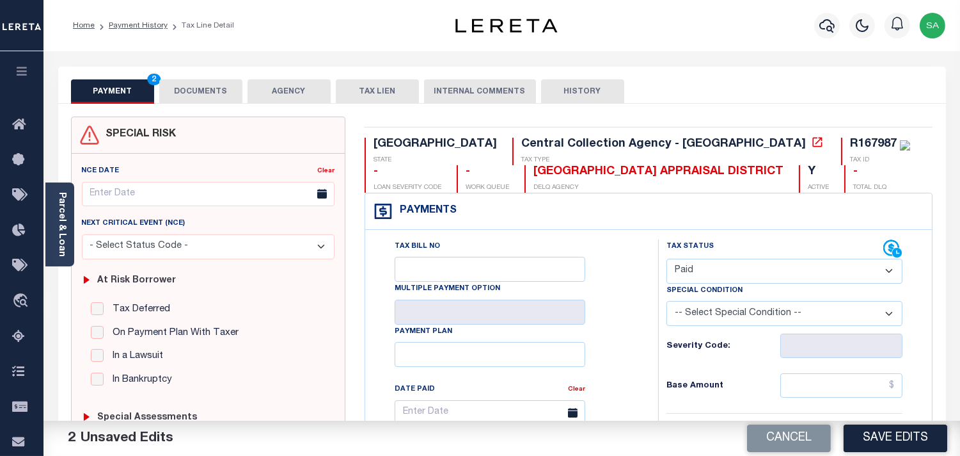
click at [209, 99] on button "DOCUMENTS" at bounding box center [200, 91] width 83 height 24
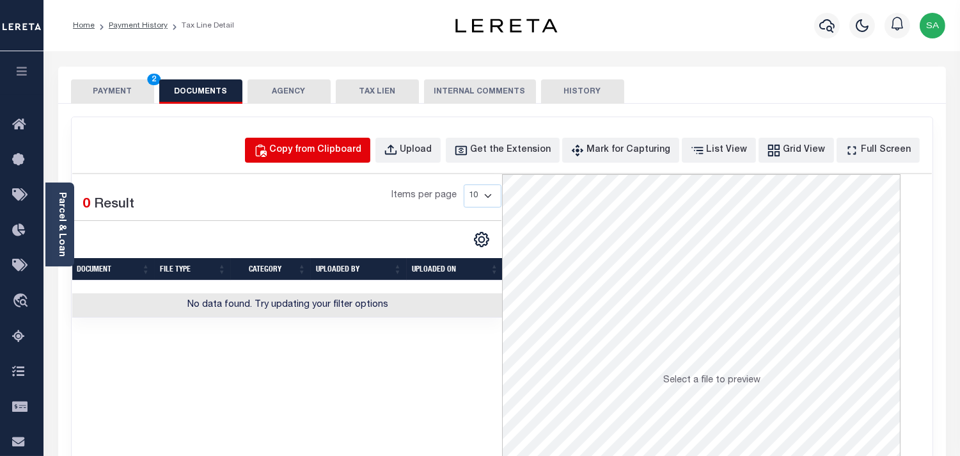
click at [370, 149] on button "Copy from Clipboard" at bounding box center [307, 150] width 125 height 25
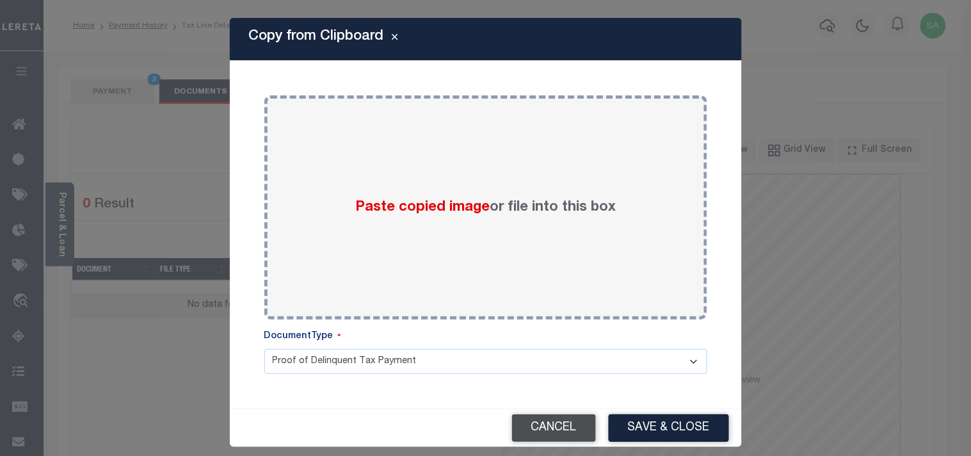
click at [553, 427] on button "Cancel" at bounding box center [554, 428] width 84 height 28
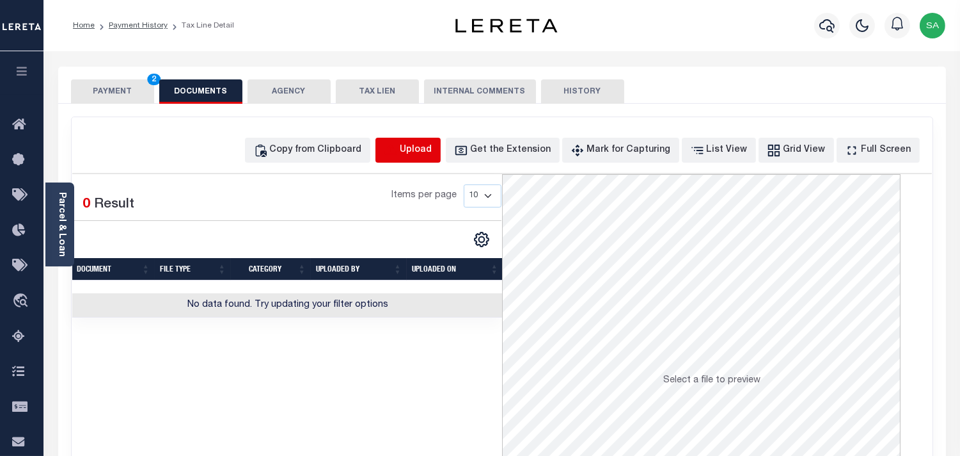
click at [398, 149] on icon "button" at bounding box center [391, 150] width 14 height 14
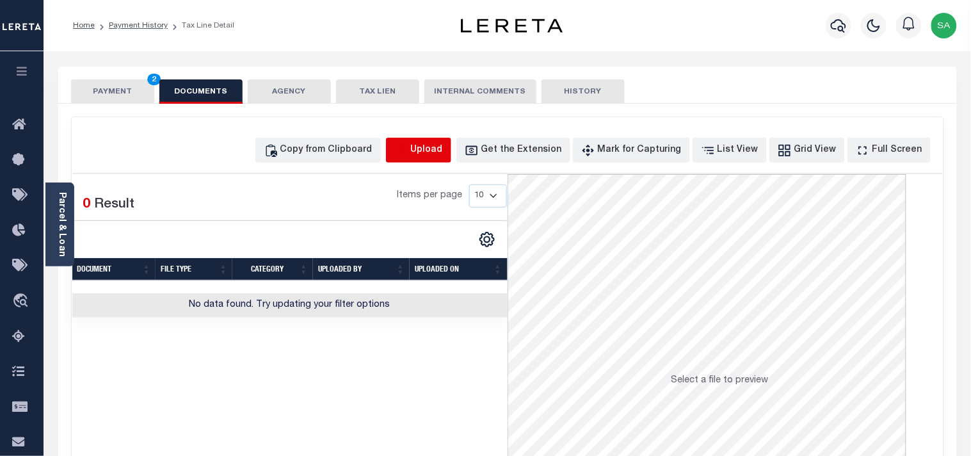
select select "POP"
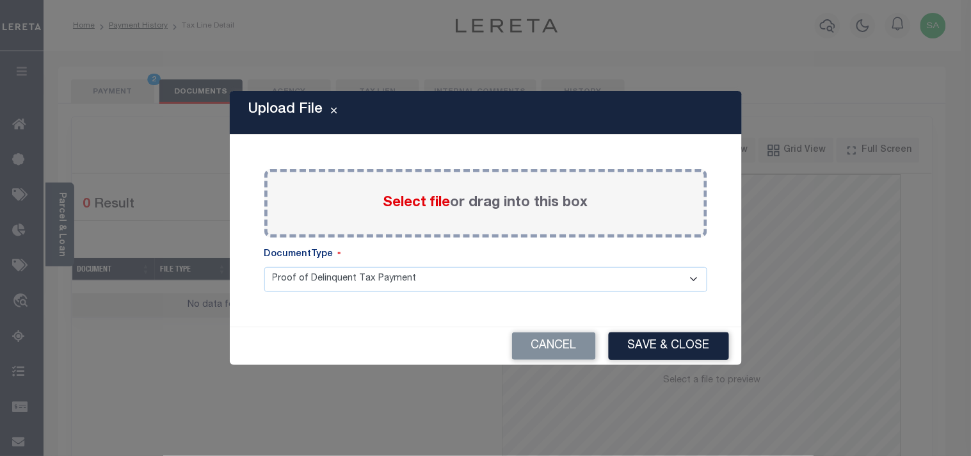
click at [372, 211] on div "Select file or drag into this box" at bounding box center [485, 203] width 443 height 68
click at [404, 209] on span "Select file" at bounding box center [416, 203] width 67 height 14
click at [0, 0] on input "Select file or drag into this box" at bounding box center [0, 0] width 0 height 0
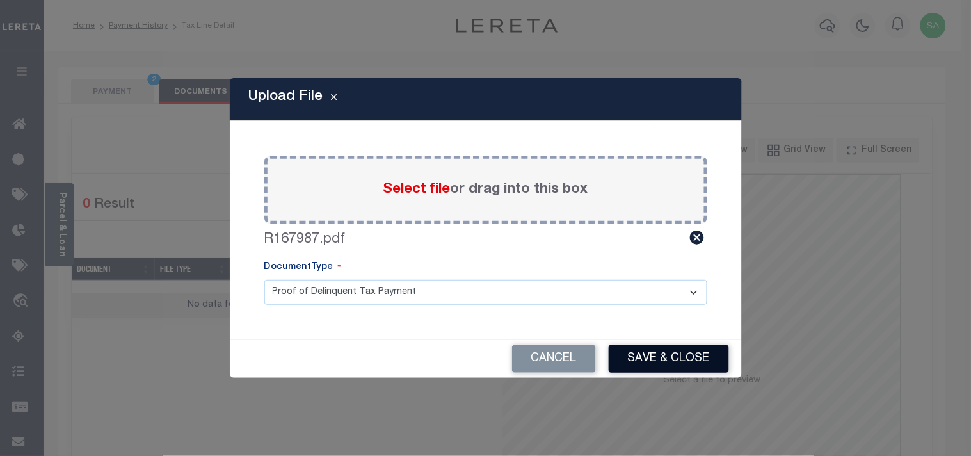
click at [656, 356] on button "Save & Close" at bounding box center [668, 359] width 120 height 28
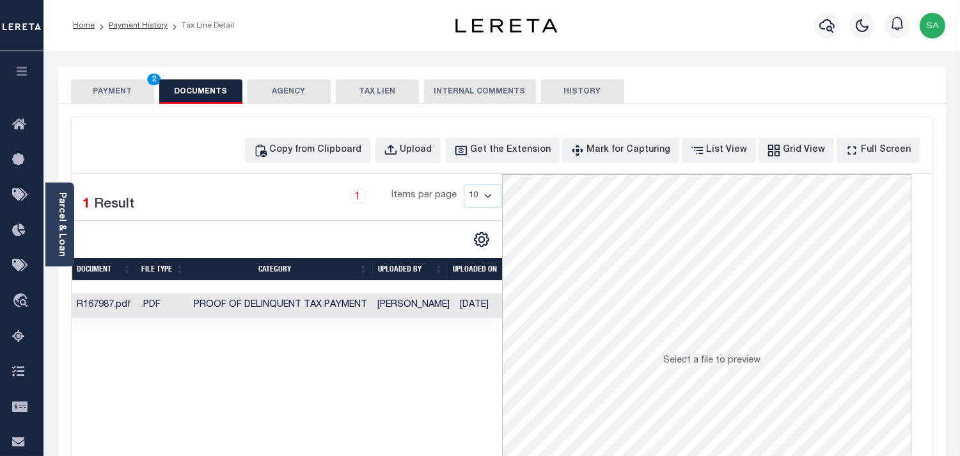
drag, startPoint x: 99, startPoint y: 93, endPoint x: 148, endPoint y: 125, distance: 58.4
click at [99, 94] on button "PAYMENT 2" at bounding box center [112, 91] width 83 height 24
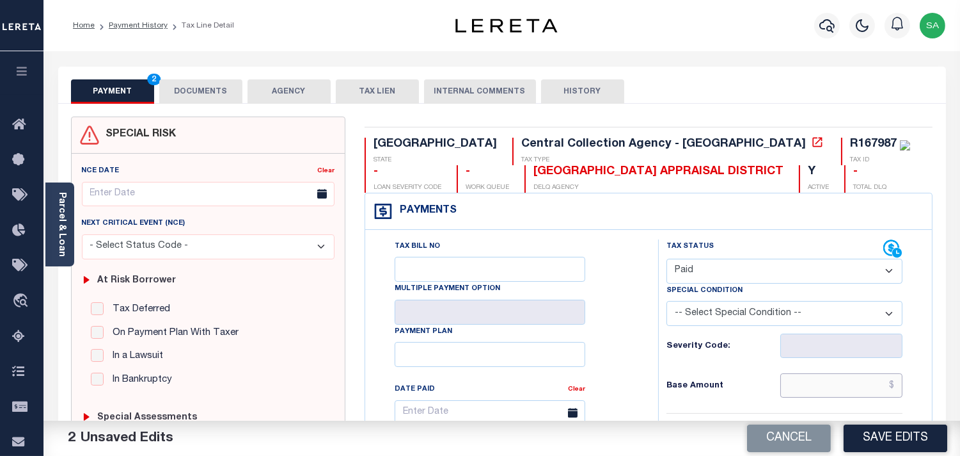
drag, startPoint x: 852, startPoint y: 397, endPoint x: 811, endPoint y: 381, distance: 44.6
click at [852, 397] on input "text" at bounding box center [842, 385] width 122 height 24
paste input "15,050.44"
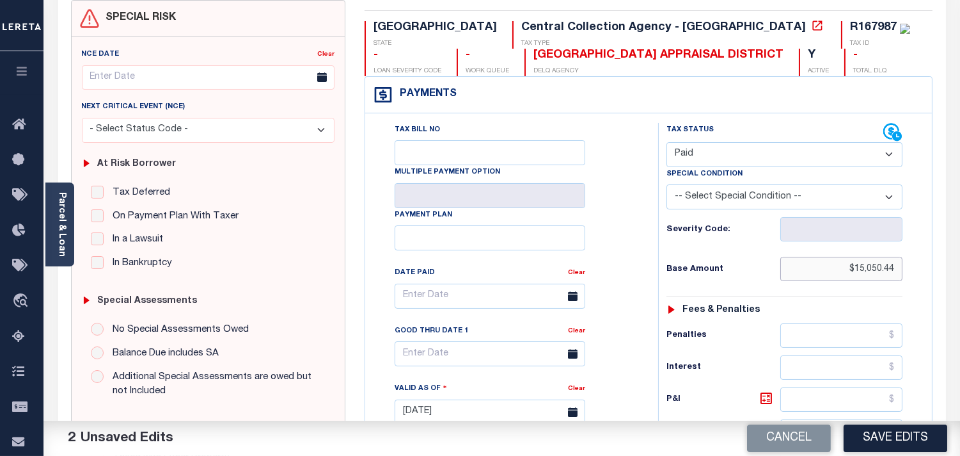
scroll to position [355, 0]
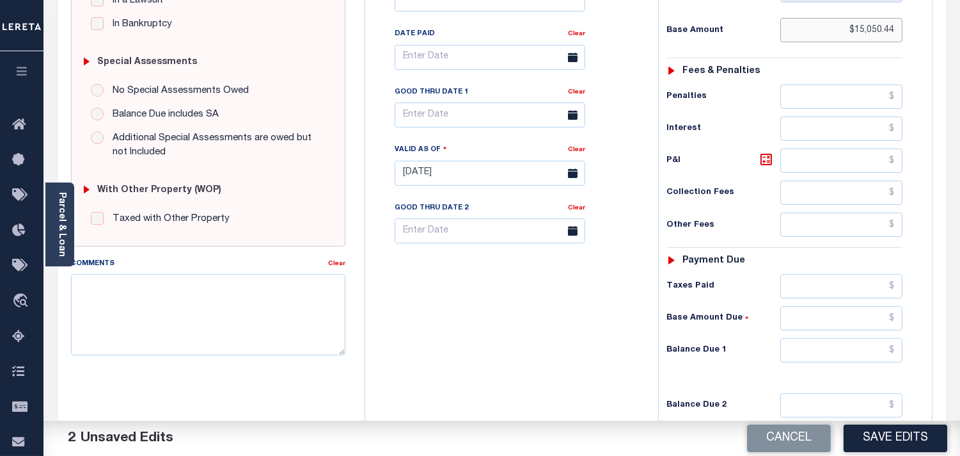
type input "$15,050.44"
drag, startPoint x: 832, startPoint y: 283, endPoint x: 782, endPoint y: 304, distance: 54.5
click at [832, 283] on input "text" at bounding box center [842, 286] width 122 height 24
paste input "15,050.44"
type input "$15,050.44"
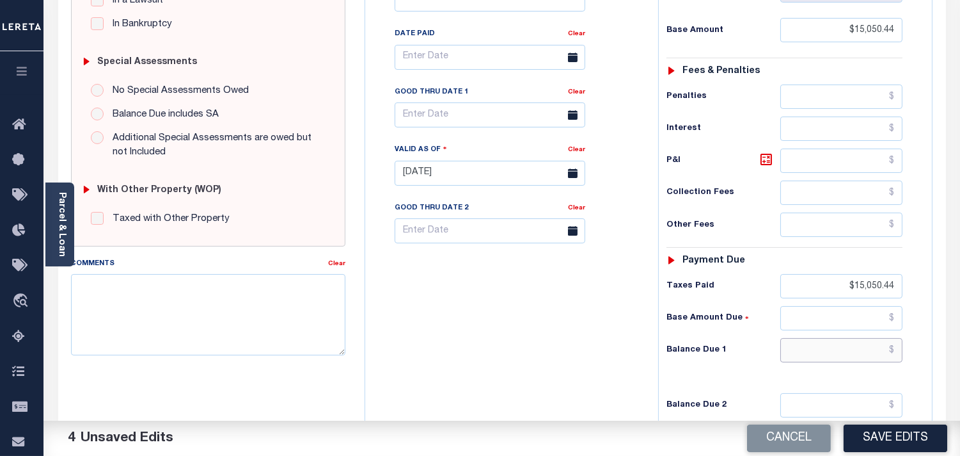
click at [851, 348] on input "text" at bounding box center [842, 350] width 122 height 24
type input "$0.00"
drag, startPoint x: 564, startPoint y: 325, endPoint x: 775, endPoint y: 406, distance: 226.0
click at [573, 327] on div "Tax Bill No Multiple Payment Option Payment Plan Clear" at bounding box center [509, 166] width 280 height 565
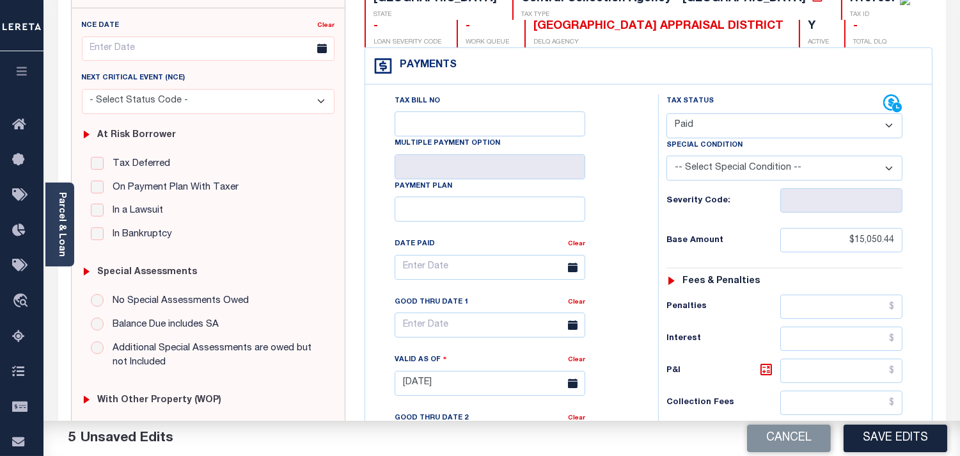
scroll to position [142, 0]
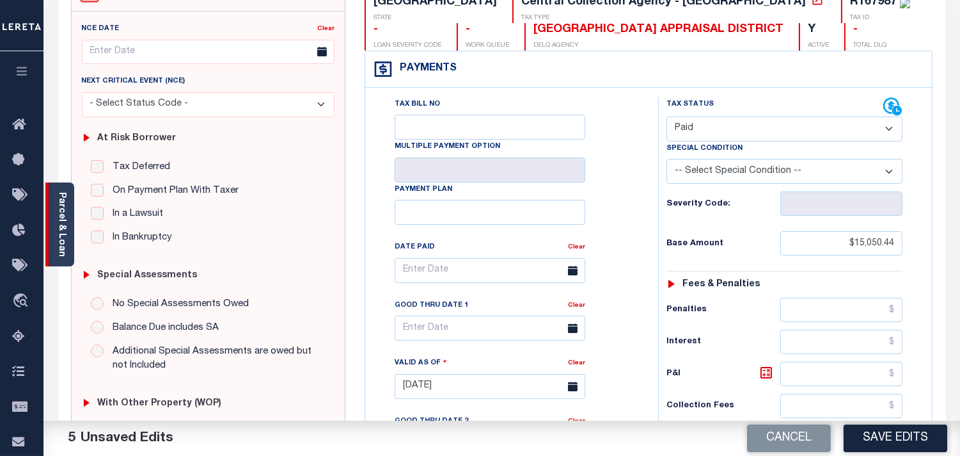
click at [61, 223] on link "Parcel & Loan" at bounding box center [61, 224] width 9 height 65
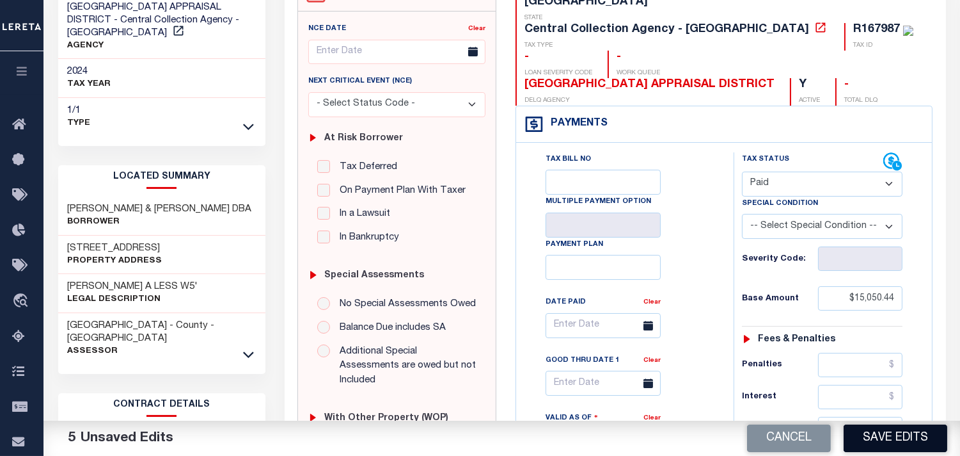
click at [894, 436] on button "Save Edits" at bounding box center [896, 438] width 104 height 28
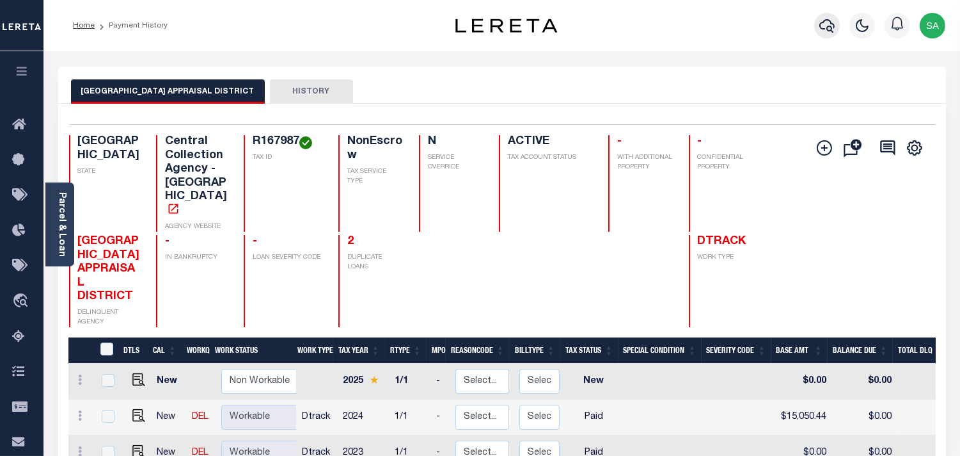
click at [825, 27] on icon "button" at bounding box center [827, 25] width 15 height 15
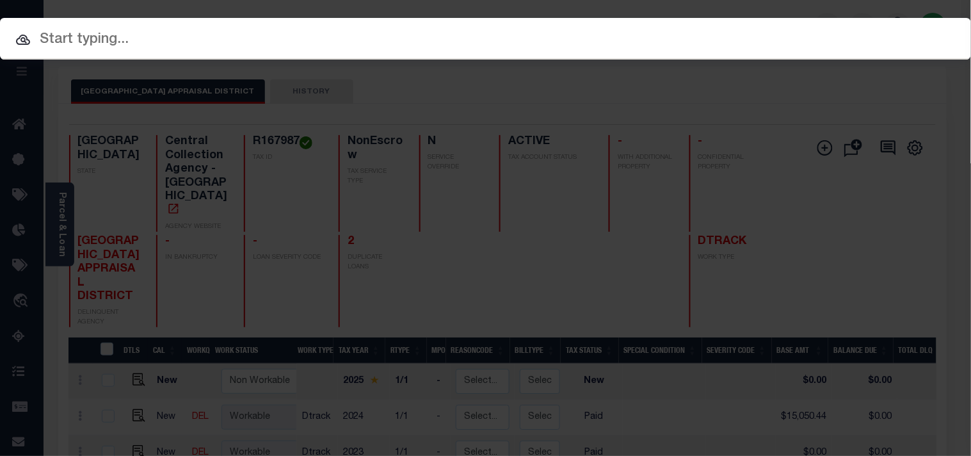
click at [759, 36] on div "Include Loans TBM Customers Borrowers Payments (Lender Non-Disb) Payments (Lend…" at bounding box center [485, 39] width 971 height 42
paste input "900007977"
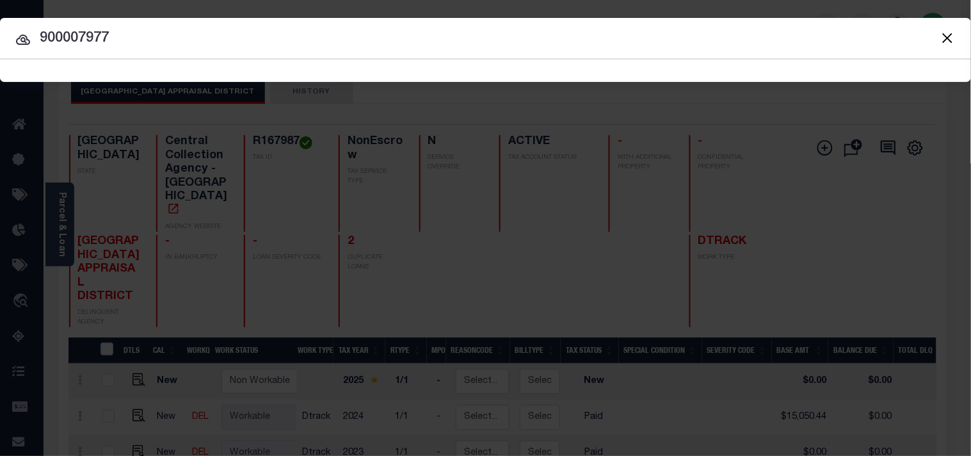
type input "900007977"
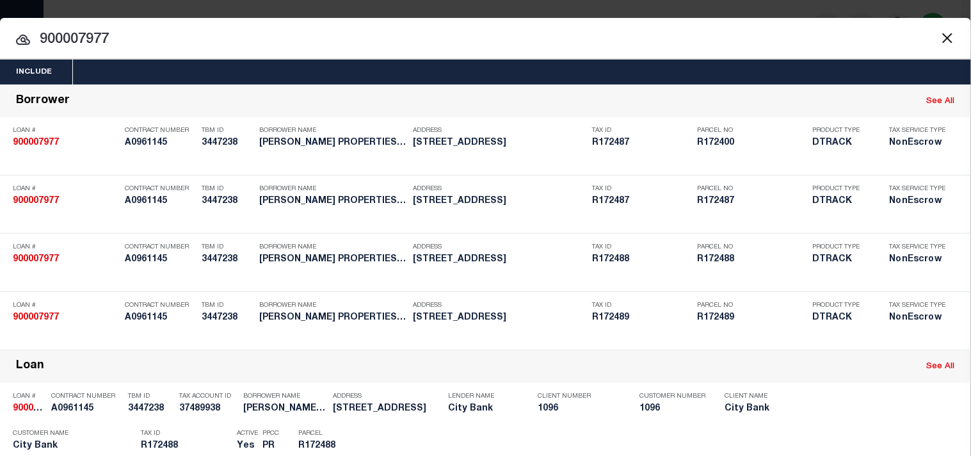
scroll to position [473, 0]
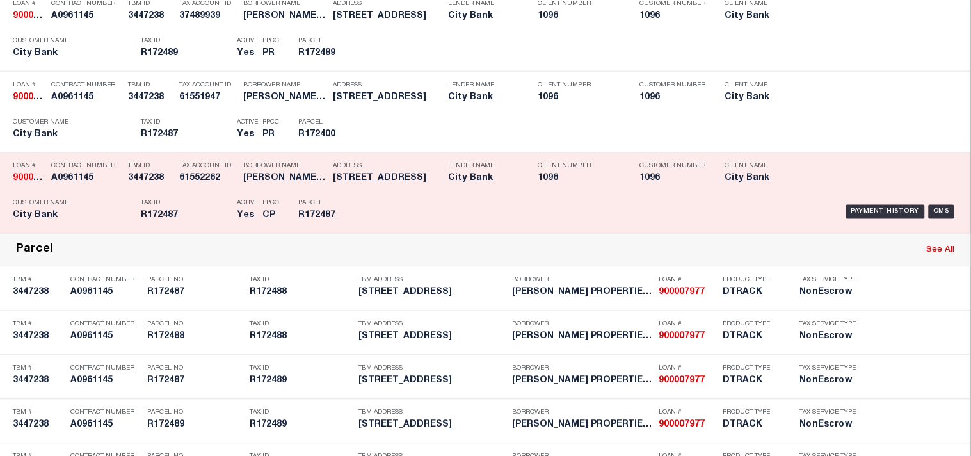
click at [372, 230] on div "Payment History OMS" at bounding box center [666, 211] width 602 height 37
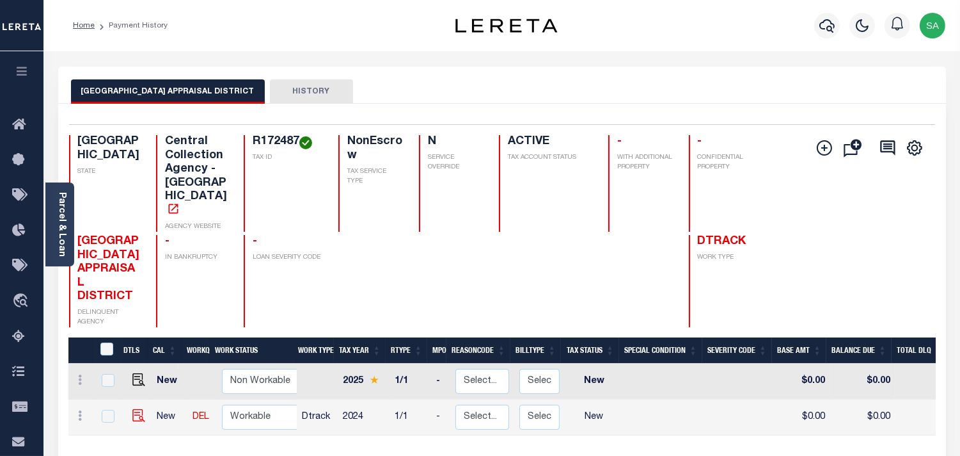
click at [132, 409] on img "" at bounding box center [138, 415] width 13 height 13
checkbox input "true"
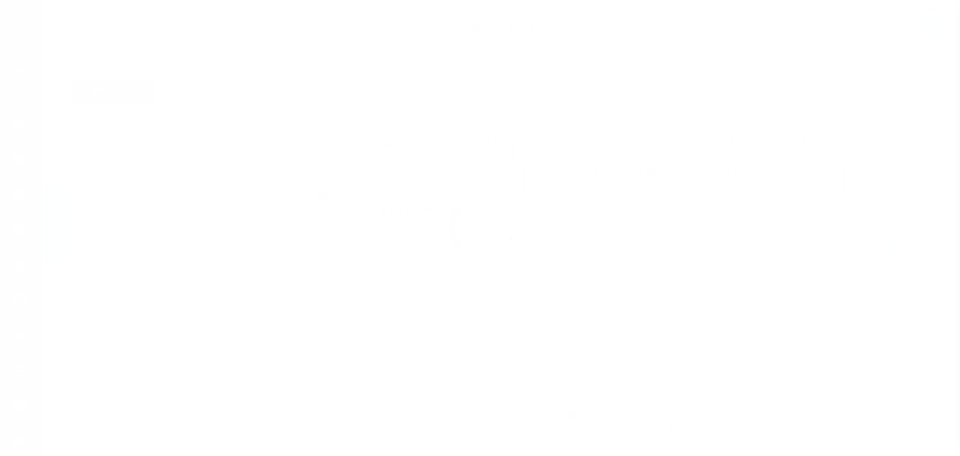
select select "NW2"
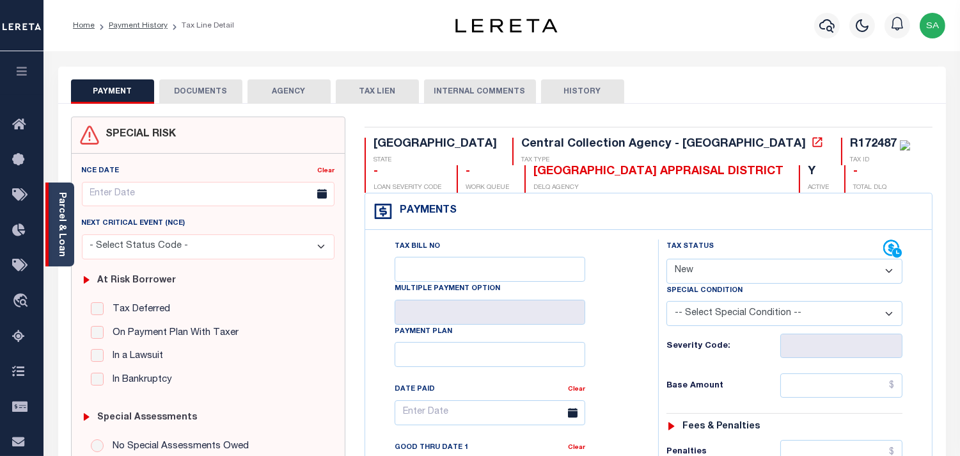
click at [59, 230] on link "Parcel & Loan" at bounding box center [61, 224] width 9 height 65
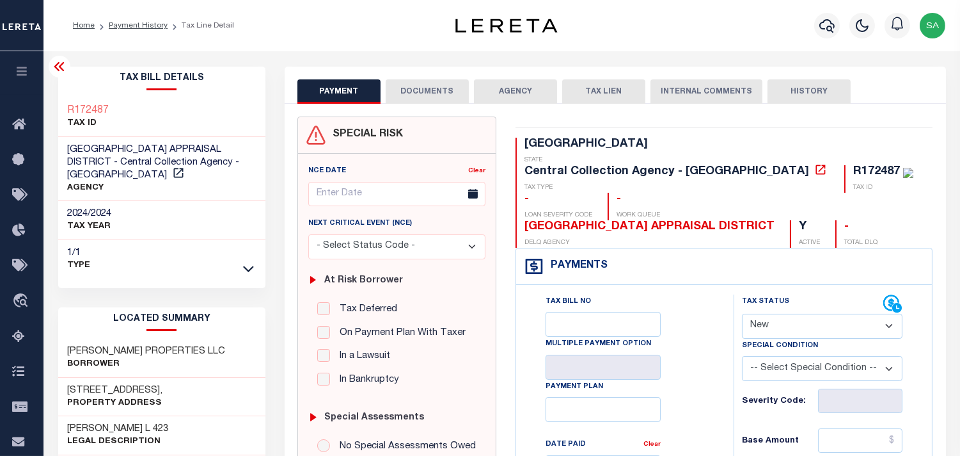
click at [431, 81] on button "DOCUMENTS" at bounding box center [427, 91] width 83 height 24
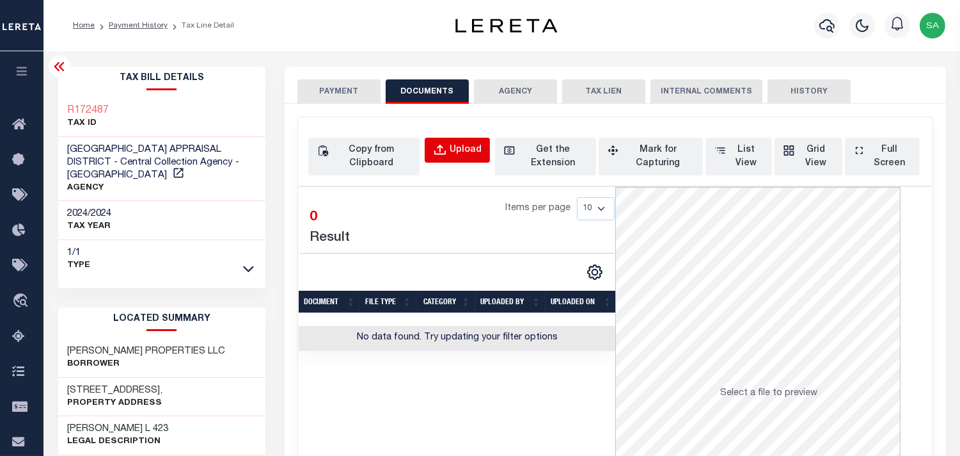
click at [449, 155] on button "Upload" at bounding box center [457, 150] width 65 height 25
select select "POP"
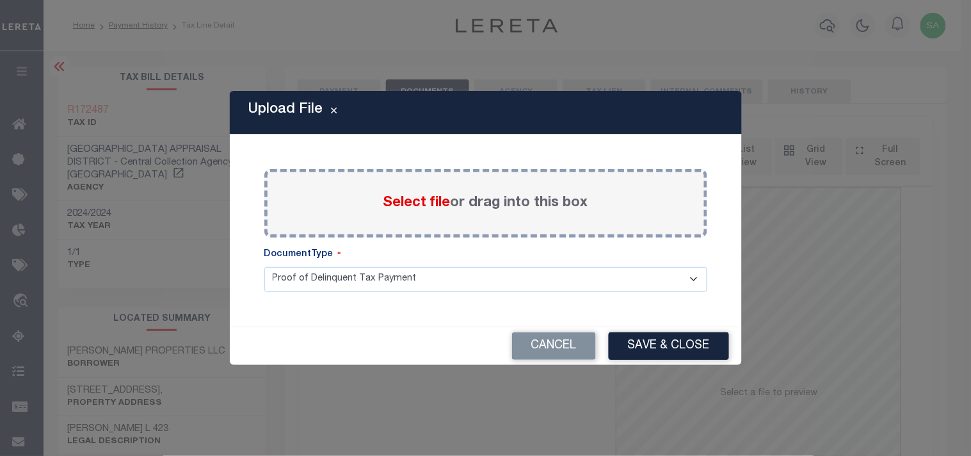
click at [424, 203] on span "Select file" at bounding box center [416, 203] width 67 height 14
click at [0, 0] on input "Select file or drag into this box" at bounding box center [0, 0] width 0 height 0
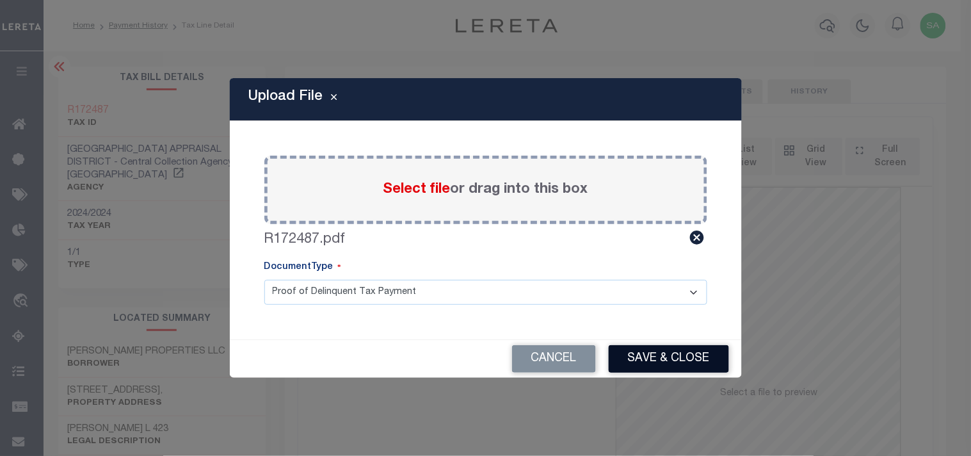
click at [633, 363] on button "Save & Close" at bounding box center [668, 359] width 120 height 28
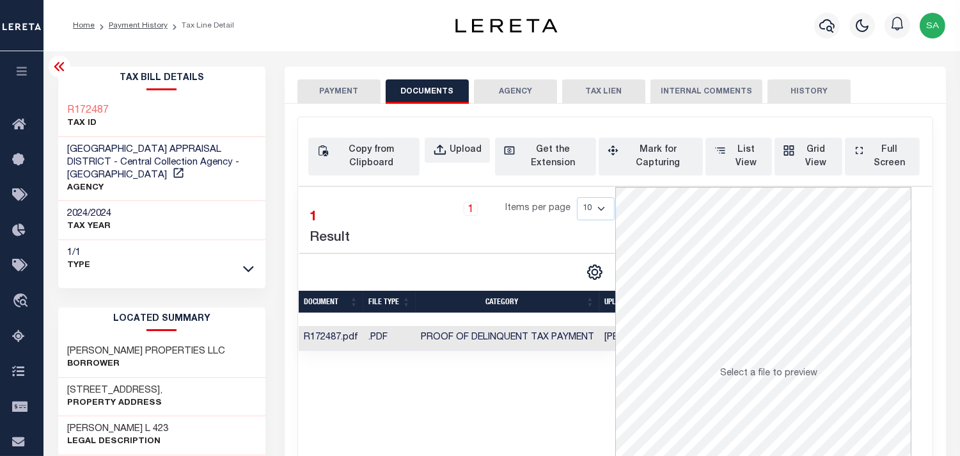
click at [336, 100] on button "PAYMENT" at bounding box center [339, 91] width 83 height 24
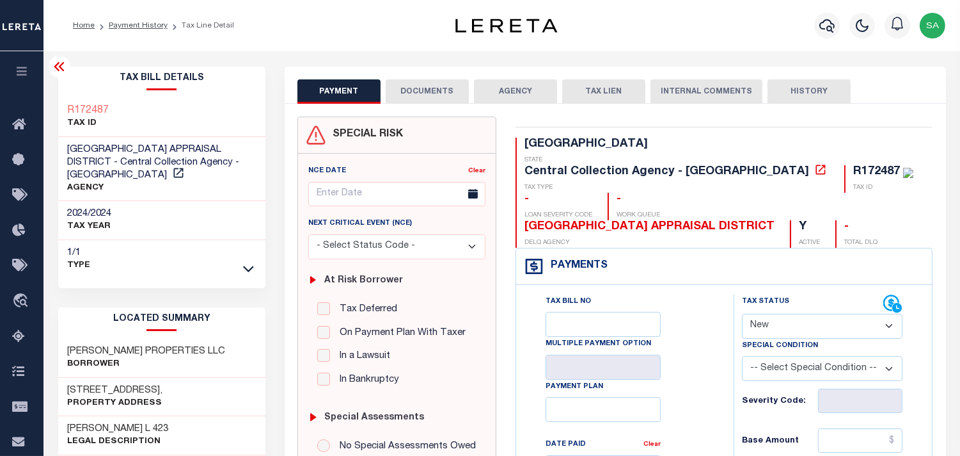
click at [798, 294] on div "Tax Status Status" at bounding box center [812, 303] width 141 height 19
click at [772, 314] on select "- Select Status Code - Open Due/Unpaid Paid Incomplete No Tax Due Internal Refu…" at bounding box center [822, 326] width 161 height 25
select select "PYD"
click at [742, 314] on select "- Select Status Code - Open Due/Unpaid Paid Incomplete No Tax Due Internal Refu…" at bounding box center [822, 326] width 161 height 25
type input "[DATE]"
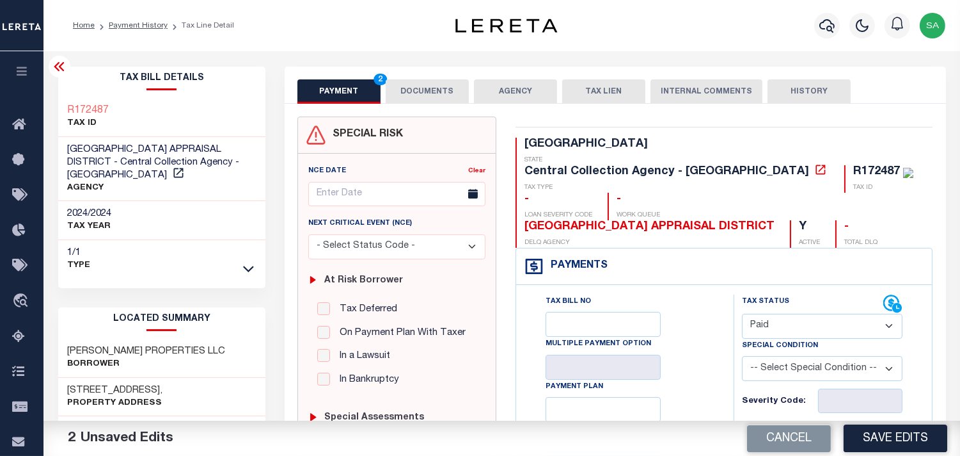
drag, startPoint x: 842, startPoint y: 413, endPoint x: 797, endPoint y: 401, distance: 46.2
click at [842, 428] on input "text" at bounding box center [860, 440] width 84 height 24
paste input "2,200.62"
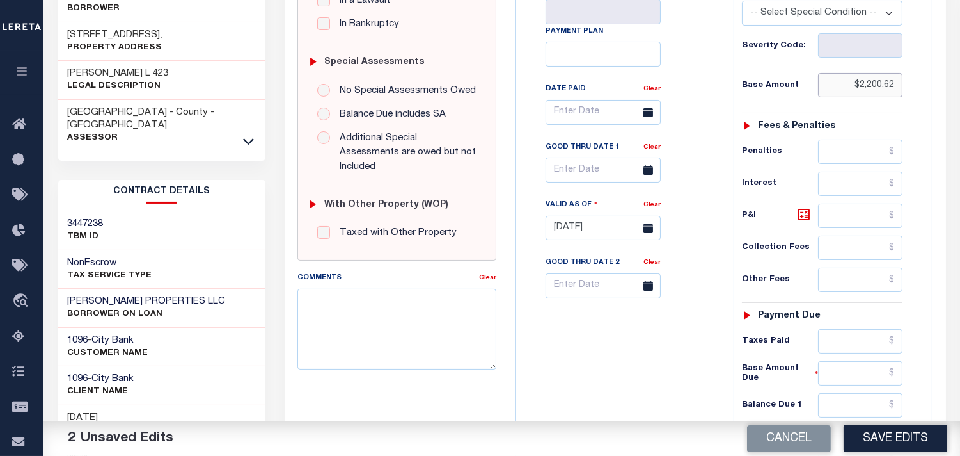
type input "$2,200.62"
click at [846, 329] on input "text" at bounding box center [860, 341] width 84 height 24
paste input "2,200.62"
type input "$2,200.62"
click at [858, 393] on input "text" at bounding box center [860, 405] width 84 height 24
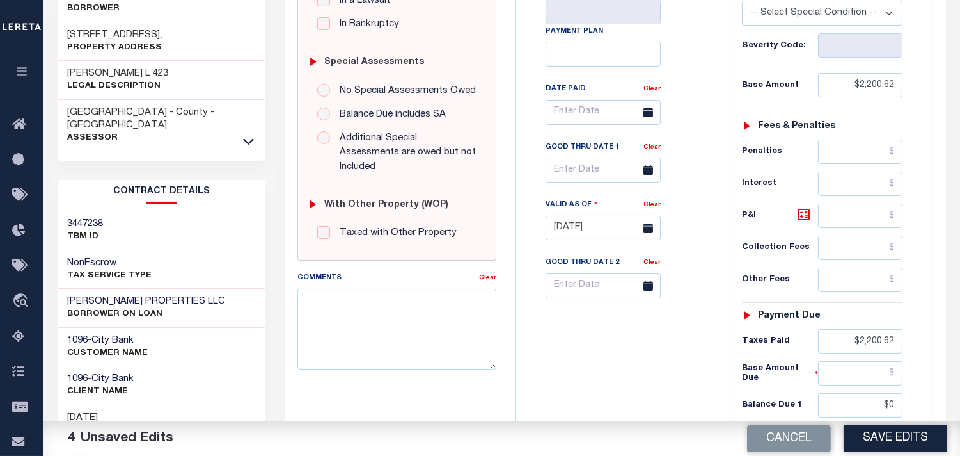
type input "$0.00"
click at [640, 344] on div "Tax Bill No Multiple Payment Option Payment Plan Clear" at bounding box center [622, 221] width 205 height 565
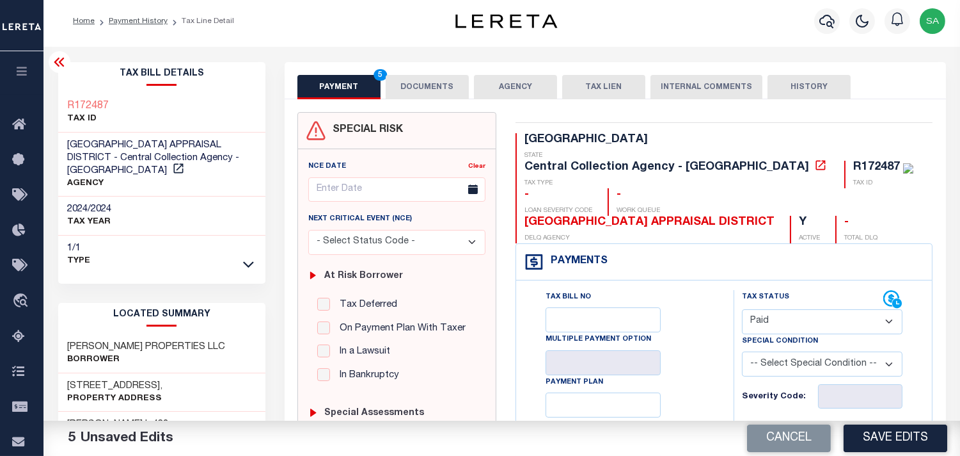
scroll to position [0, 0]
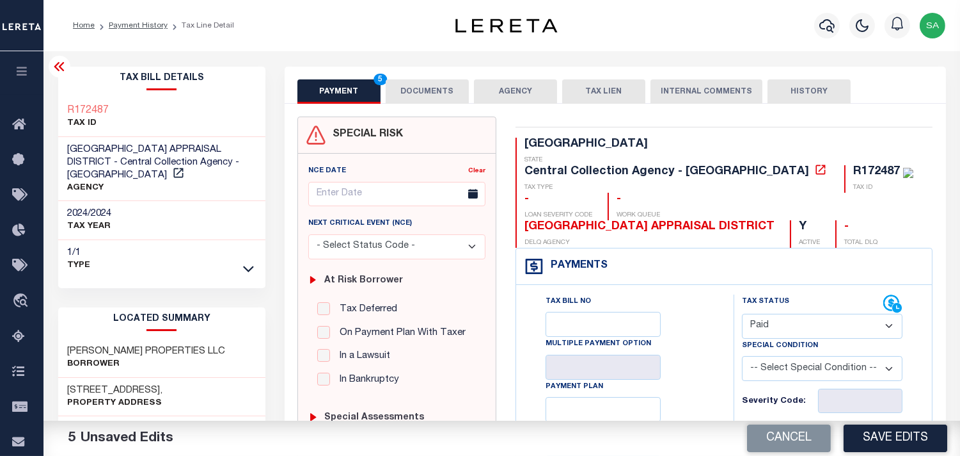
click at [451, 103] on button "DOCUMENTS" at bounding box center [427, 91] width 83 height 24
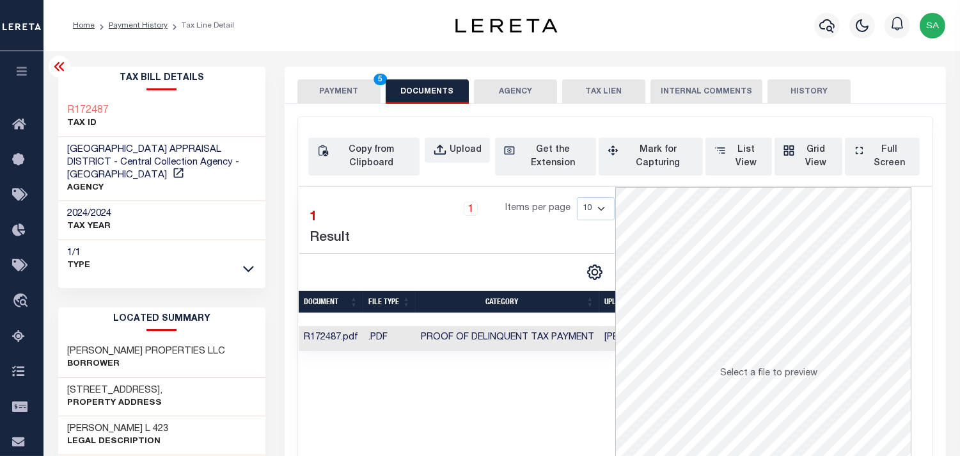
click at [353, 97] on button "PAYMENT 5" at bounding box center [339, 91] width 83 height 24
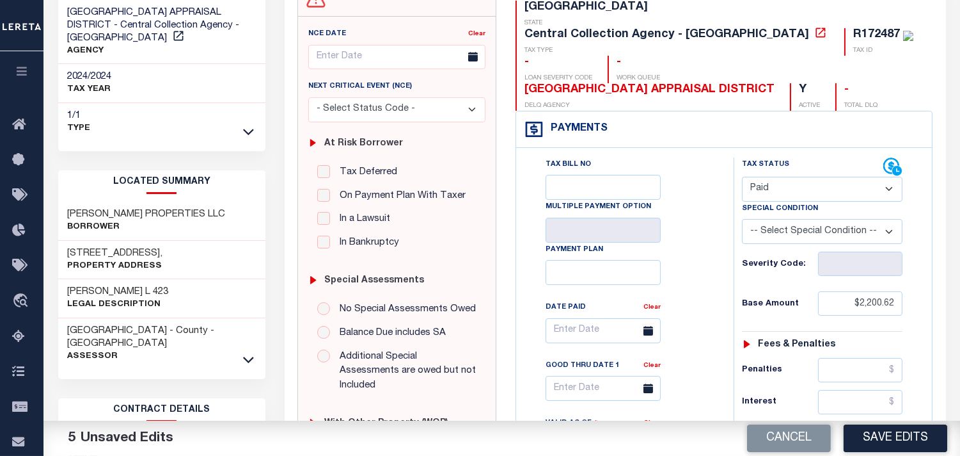
scroll to position [213, 0]
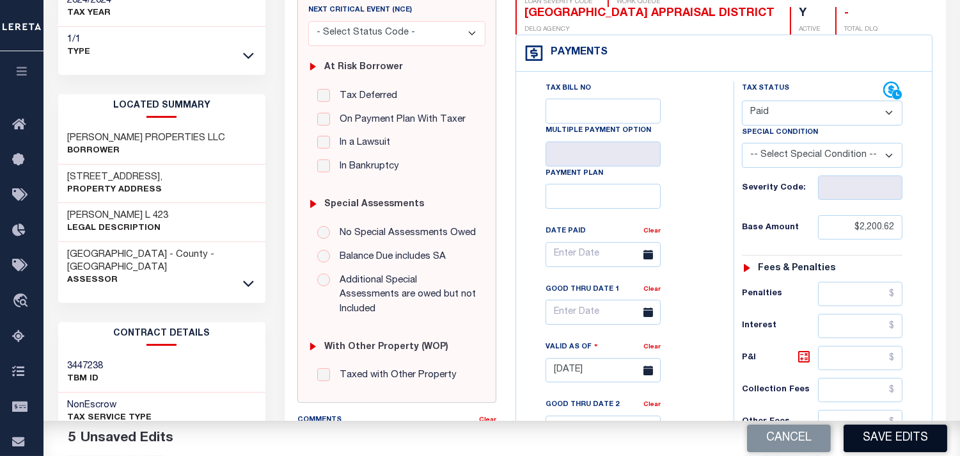
click at [904, 440] on button "Save Edits" at bounding box center [896, 438] width 104 height 28
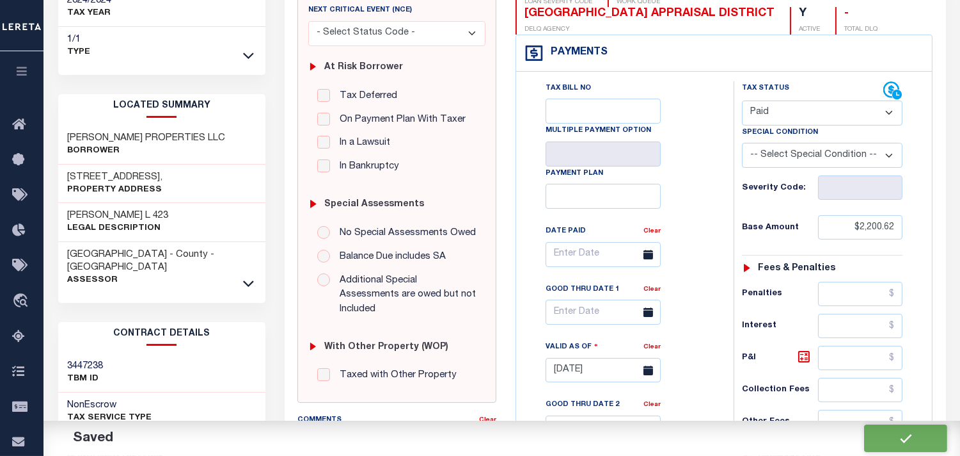
checkbox input "false"
type input "$2,200.62"
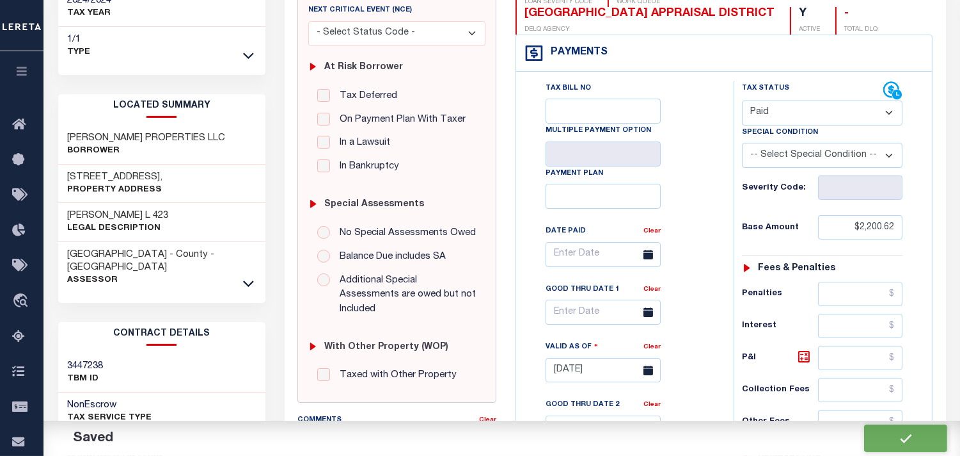
type input "$2,200.62"
type input "$0"
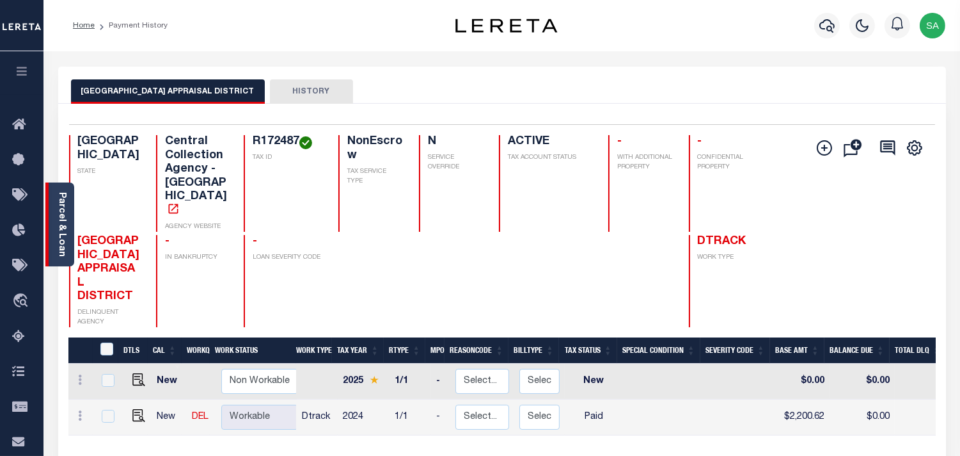
click at [61, 220] on link "Parcel & Loan" at bounding box center [61, 224] width 9 height 65
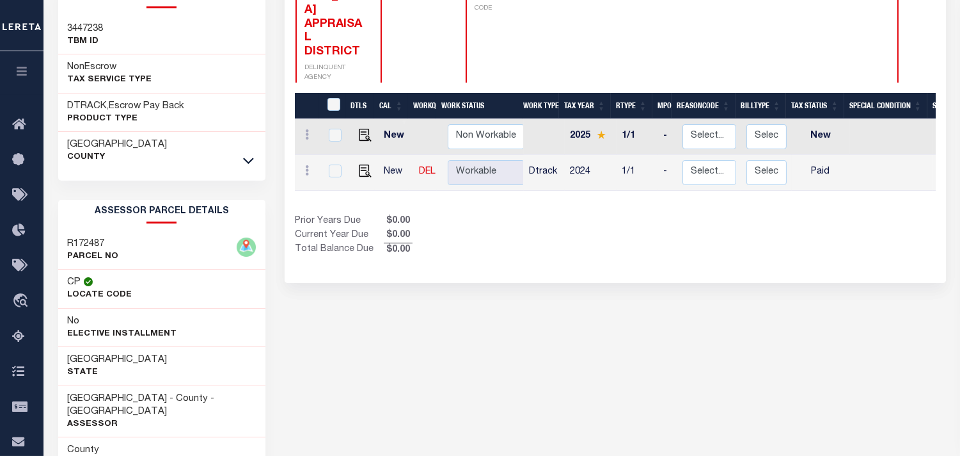
scroll to position [335, 0]
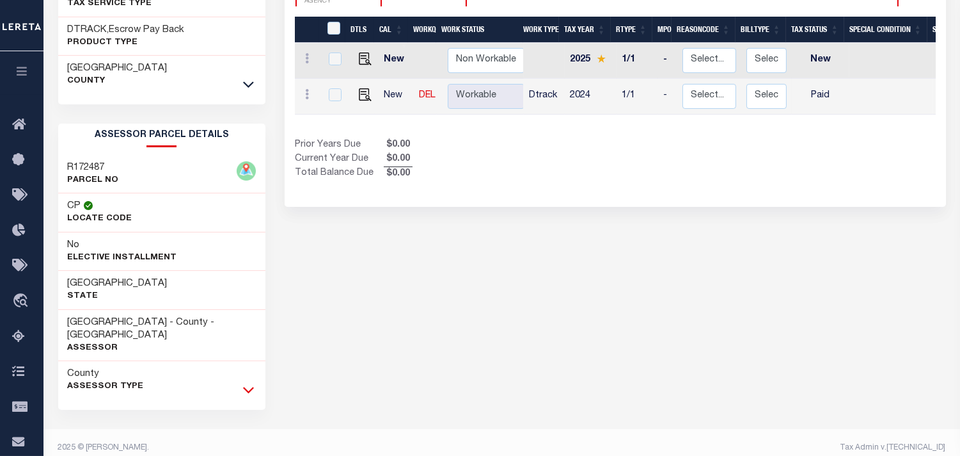
click at [246, 383] on icon at bounding box center [248, 389] width 11 height 13
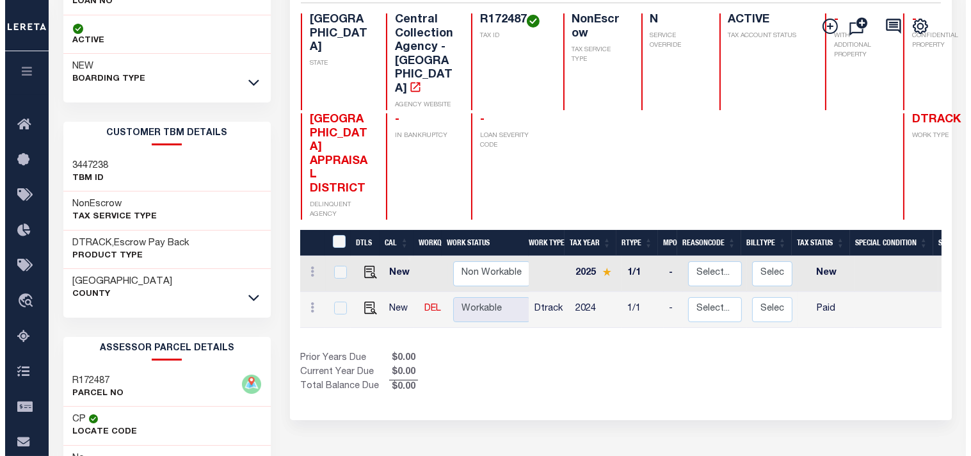
scroll to position [0, 0]
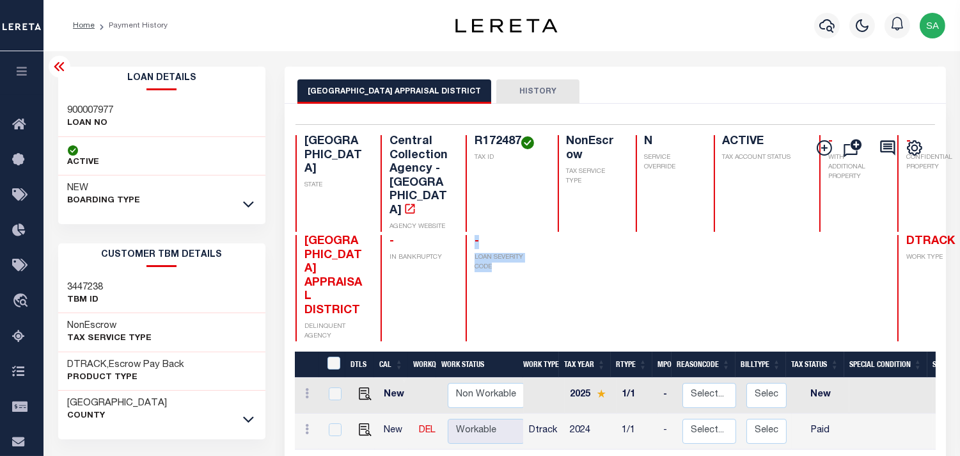
drag, startPoint x: 440, startPoint y: 239, endPoint x: 458, endPoint y: 265, distance: 32.1
click at [466, 265] on div "- LOAN SEVERITY CODE" at bounding box center [504, 288] width 77 height 106
click at [475, 253] on p "LOAN SEVERITY CODE" at bounding box center [509, 262] width 68 height 19
click at [829, 24] on icon "button" at bounding box center [827, 25] width 15 height 15
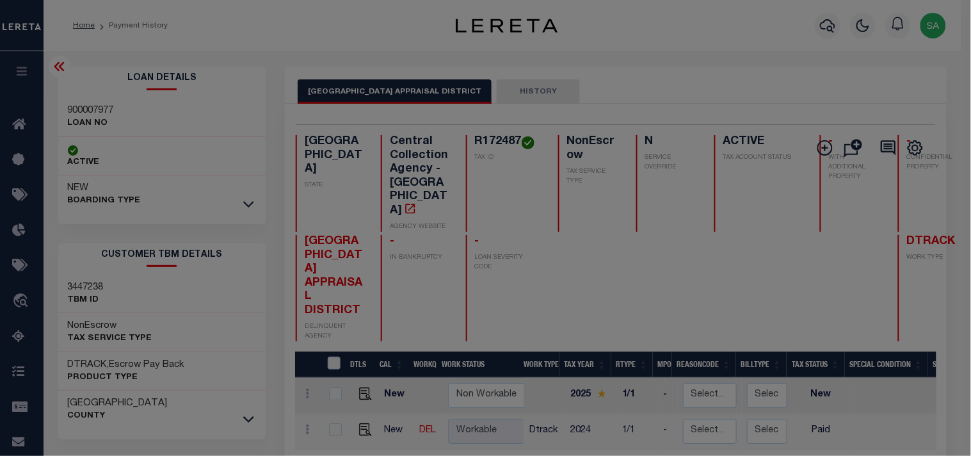
click at [0, 0] on div "Include Loans TBM Customers Borrowers Payments (Lender Non-Disb) Payments (Lend…" at bounding box center [0, 0] width 0 height 0
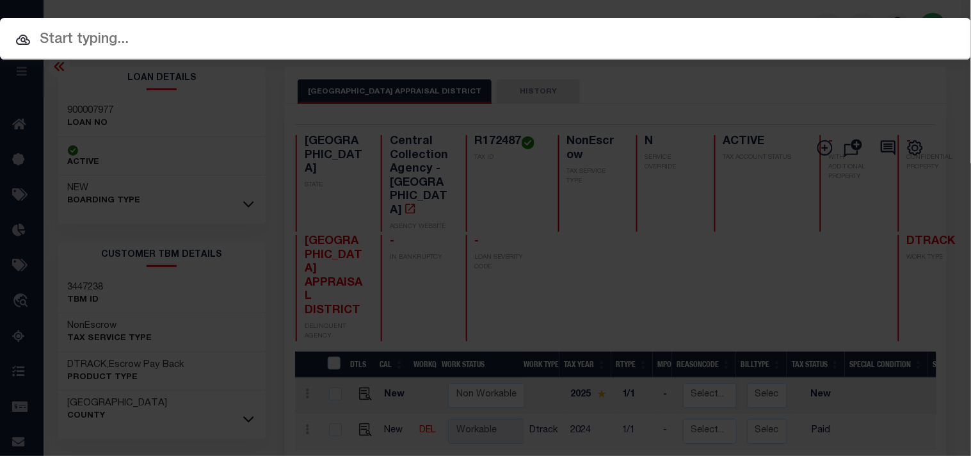
paste input "900007838"
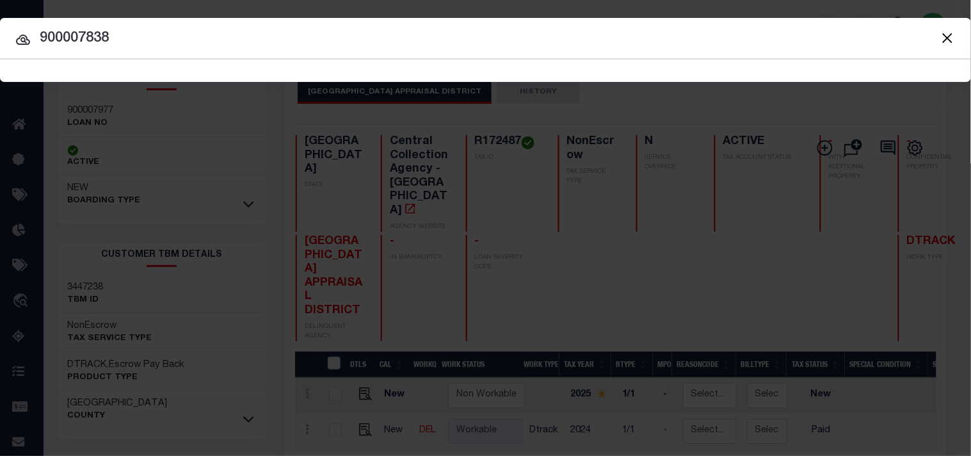
type input "900007838"
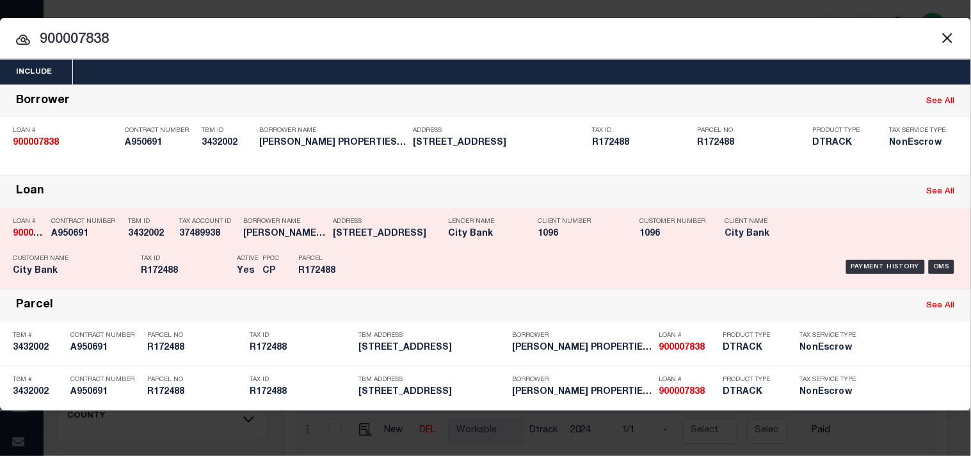
click at [407, 258] on div "Payment History OMS" at bounding box center [666, 266] width 583 height 37
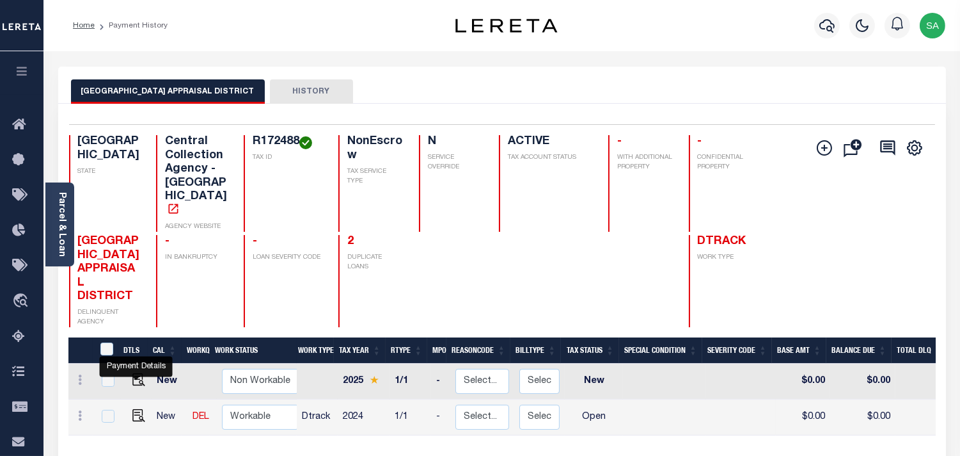
drag, startPoint x: 138, startPoint y: 373, endPoint x: 221, endPoint y: 363, distance: 83.7
click at [138, 409] on img "" at bounding box center [138, 415] width 13 height 13
checkbox input "true"
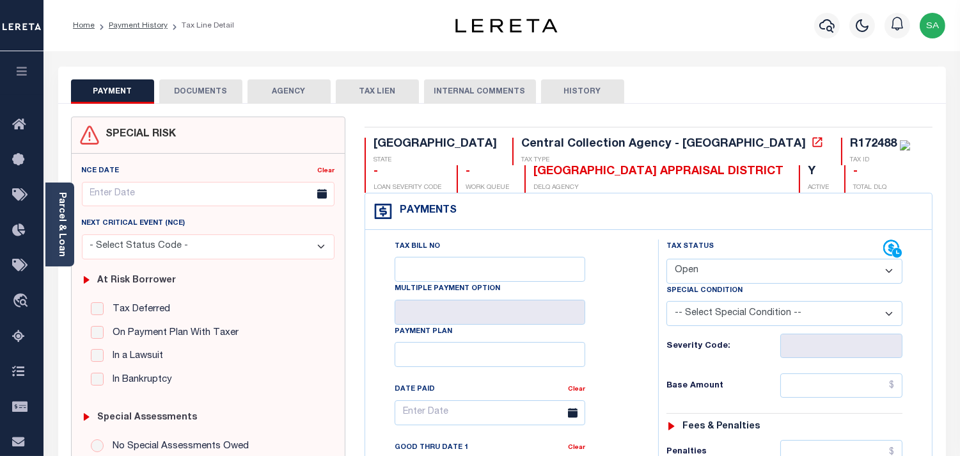
drag, startPoint x: 702, startPoint y: 270, endPoint x: 703, endPoint y: 282, distance: 11.5
click at [703, 272] on select "- Select Status Code - Open Due/Unpaid Paid Incomplete No Tax Due Internal Refu…" at bounding box center [785, 270] width 236 height 25
select select "PYD"
click at [667, 259] on select "- Select Status Code - Open Due/Unpaid Paid Incomplete No Tax Due Internal Refu…" at bounding box center [785, 270] width 236 height 25
type input "09/15/2025"
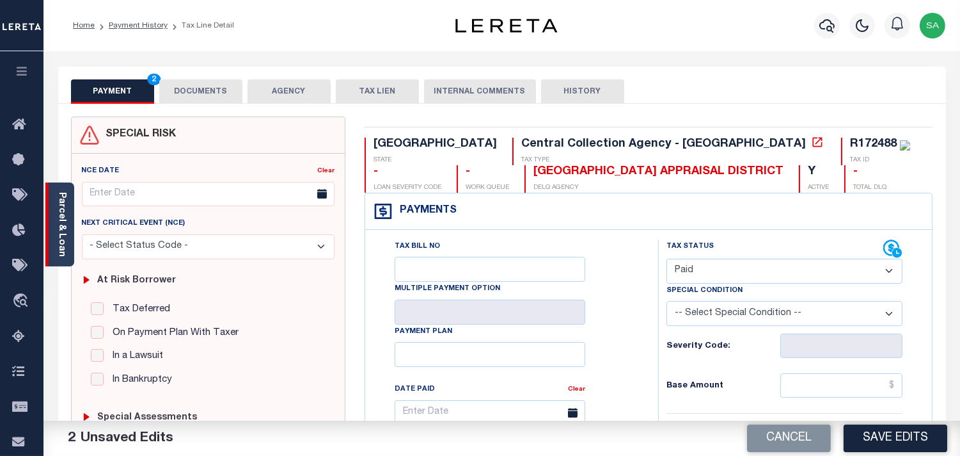
click at [67, 218] on div "Parcel & Loan" at bounding box center [59, 224] width 29 height 84
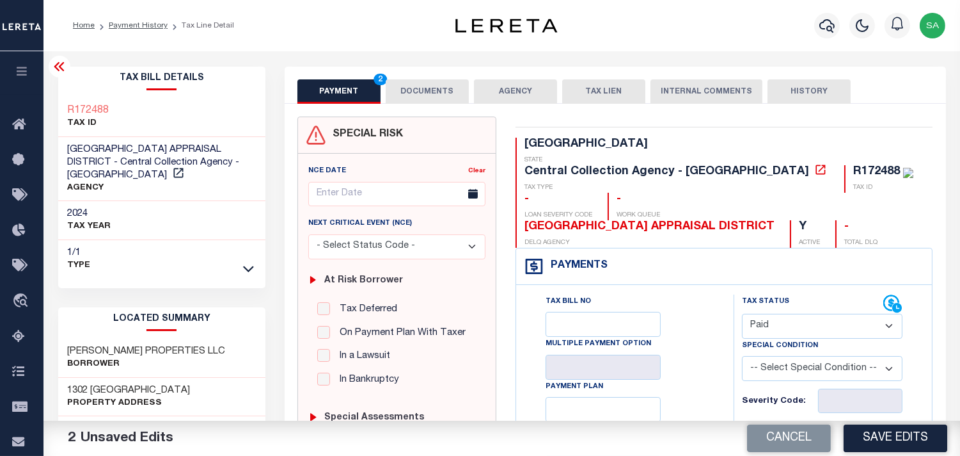
click at [445, 93] on button "DOCUMENTS" at bounding box center [427, 91] width 83 height 24
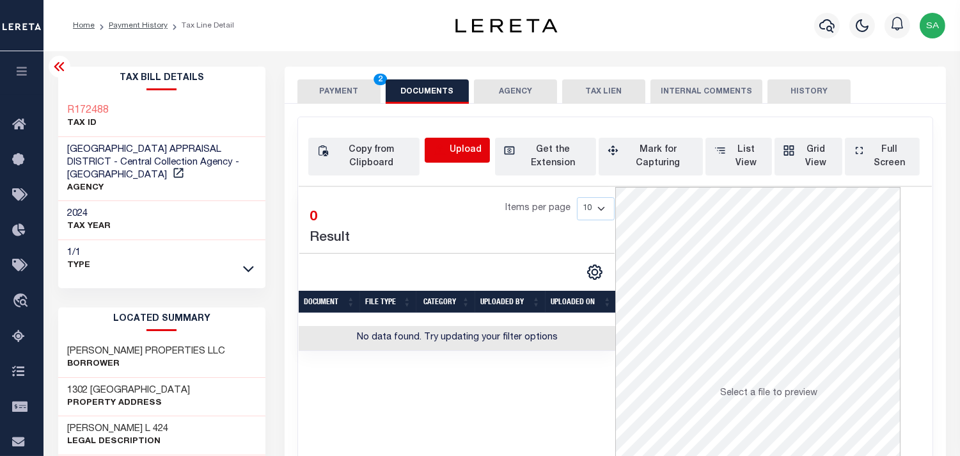
click at [442, 154] on icon "button" at bounding box center [440, 149] width 12 height 10
select select "POP"
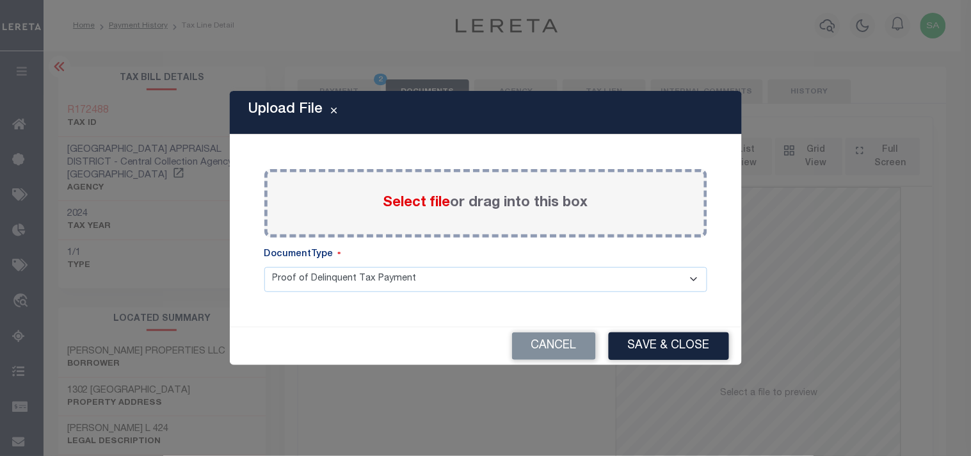
click at [421, 203] on span "Select file" at bounding box center [416, 203] width 67 height 14
click at [0, 0] on input "Select file or drag into this box" at bounding box center [0, 0] width 0 height 0
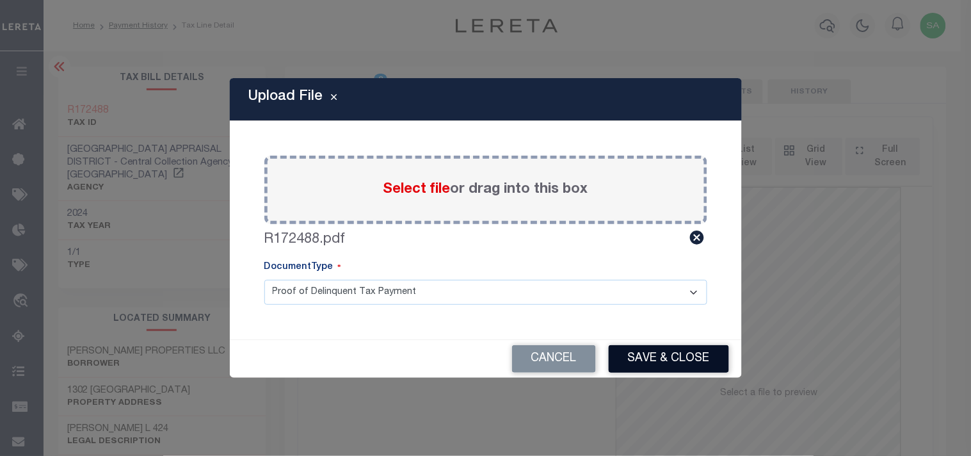
click at [665, 353] on button "Save & Close" at bounding box center [668, 359] width 120 height 28
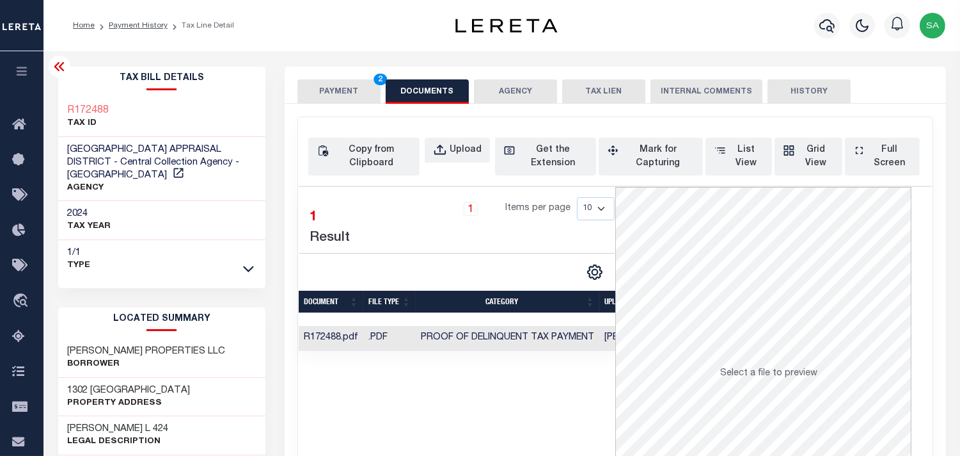
drag, startPoint x: 361, startPoint y: 92, endPoint x: 365, endPoint y: 106, distance: 14.2
click at [361, 92] on button "PAYMENT 2" at bounding box center [339, 91] width 83 height 24
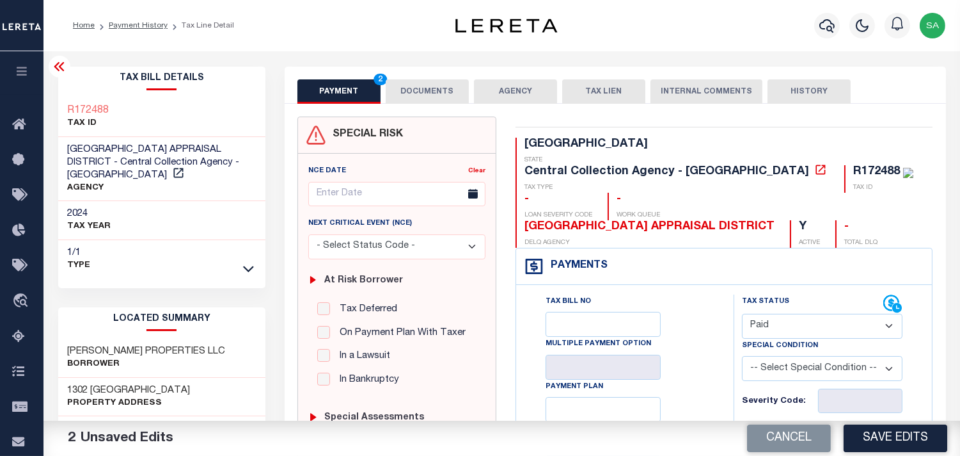
click at [852, 428] on input "text" at bounding box center [860, 440] width 84 height 24
paste input "2,200.62"
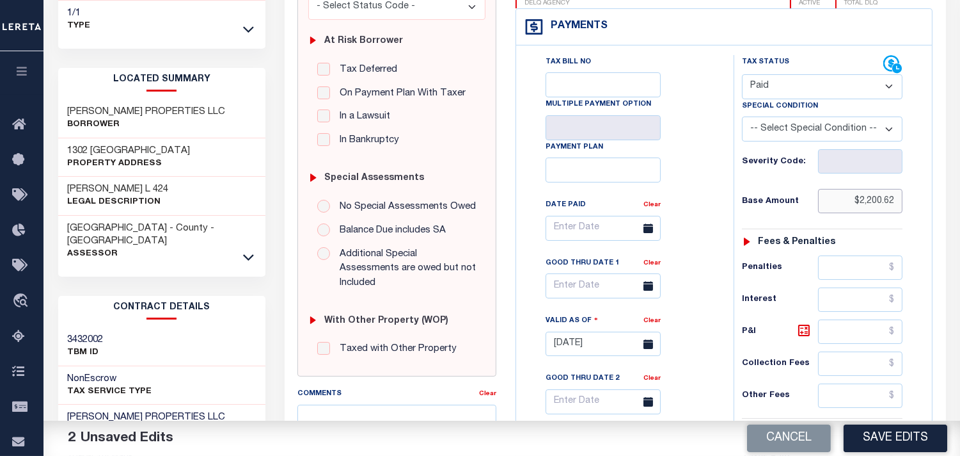
scroll to position [355, 0]
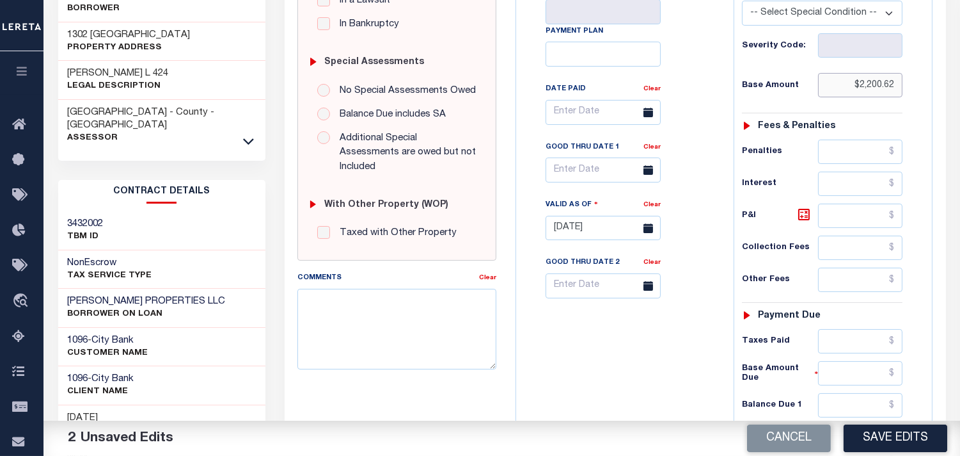
type input "$2,200.62"
drag, startPoint x: 848, startPoint y: 319, endPoint x: 840, endPoint y: 323, distance: 8.9
click at [848, 329] on input "text" at bounding box center [860, 341] width 84 height 24
paste input "2,200.62"
type input "$2,200.62"
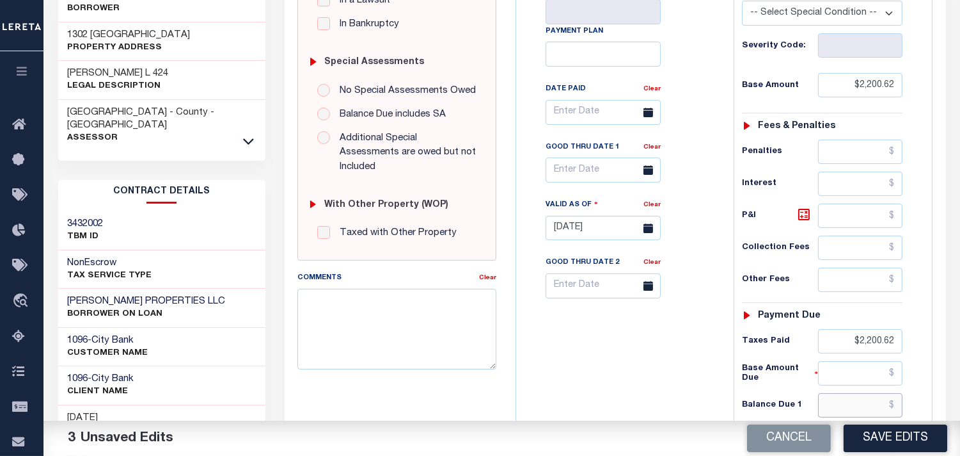
click at [870, 393] on input "text" at bounding box center [860, 405] width 84 height 24
type input "$0.00"
click at [624, 348] on div "Tax Bill No Multiple Payment Option Payment Plan Clear" at bounding box center [622, 221] width 205 height 565
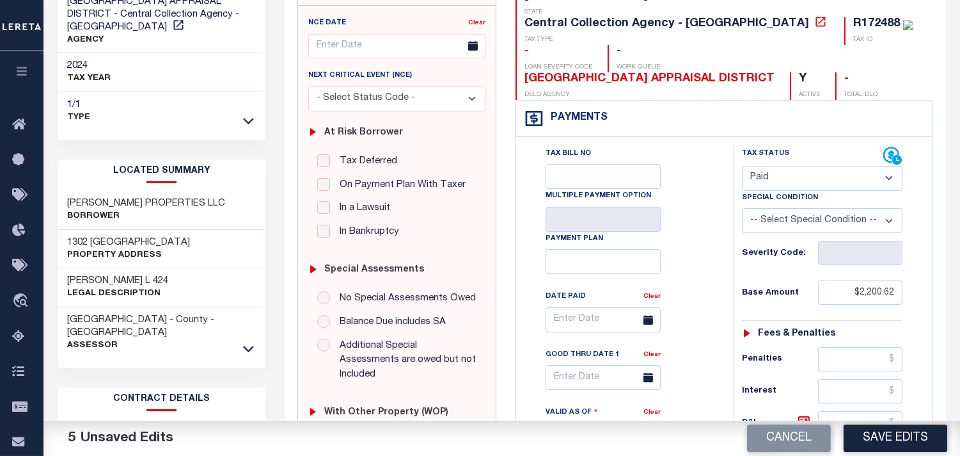
scroll to position [284, 0]
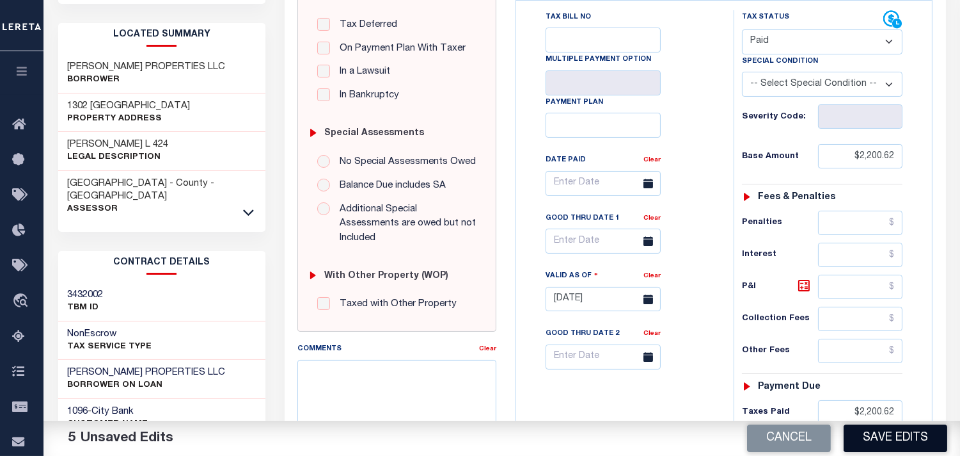
click at [883, 430] on button "Save Edits" at bounding box center [896, 438] width 104 height 28
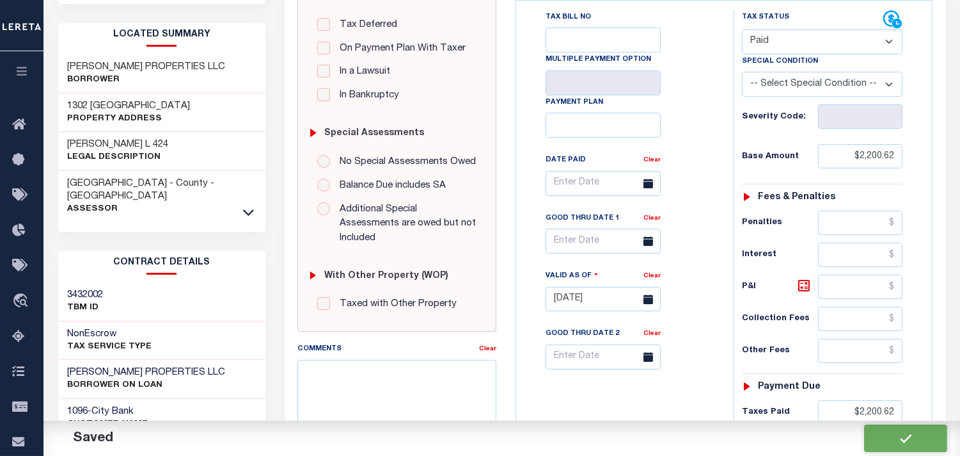
checkbox input "false"
type input "$2,200.62"
type input "$0"
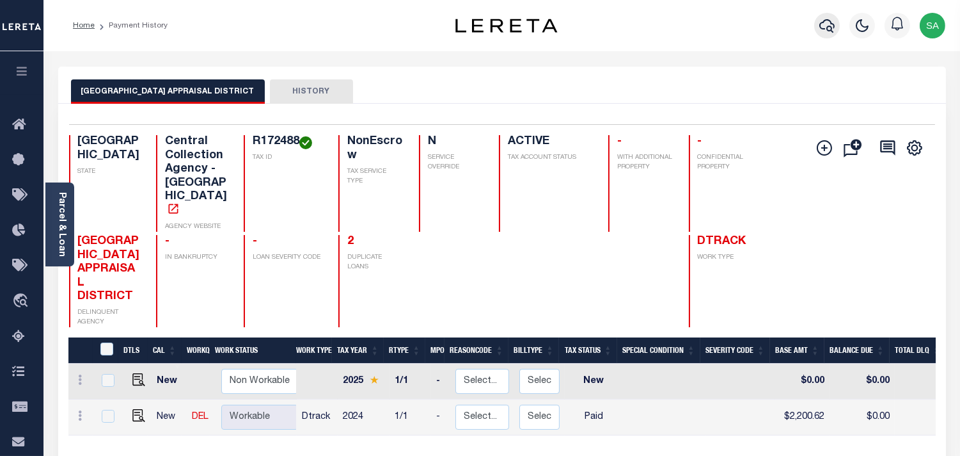
click at [821, 29] on icon "button" at bounding box center [827, 25] width 15 height 15
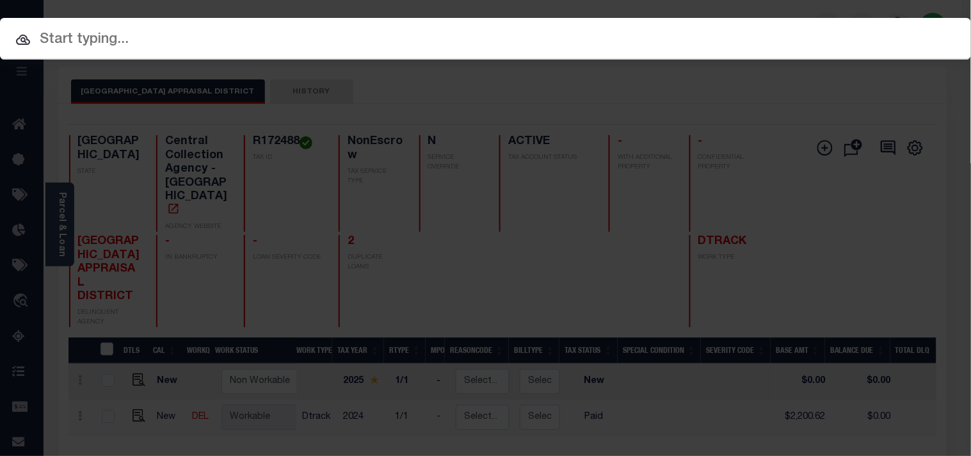
click at [756, 29] on input "text" at bounding box center [485, 40] width 971 height 22
paste input "900007835"
type input "900007835"
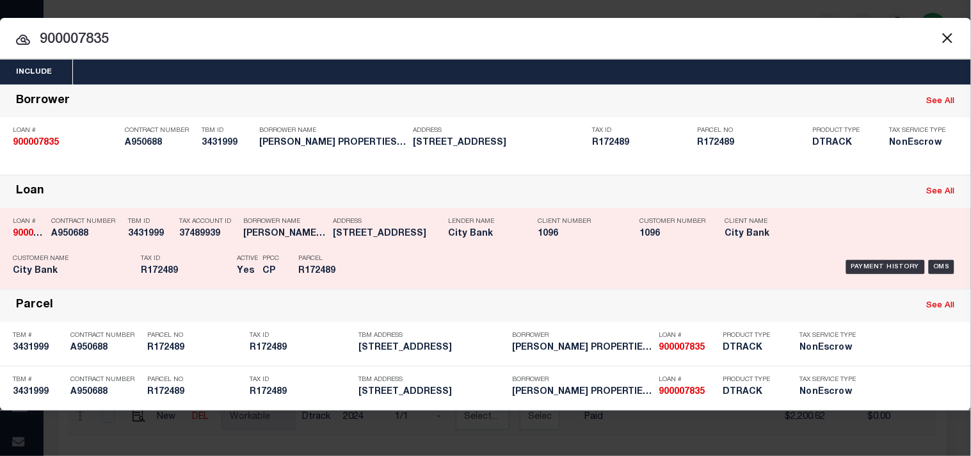
click at [375, 245] on div "Address 1301 ABBEY RD WOLFFORTH, TX 79382" at bounding box center [387, 229] width 109 height 37
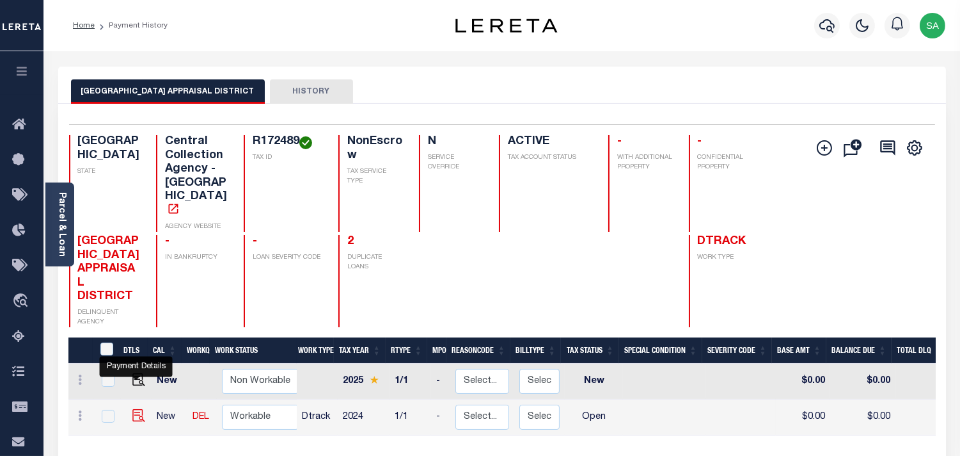
click at [141, 409] on img "" at bounding box center [138, 415] width 13 height 13
checkbox input "true"
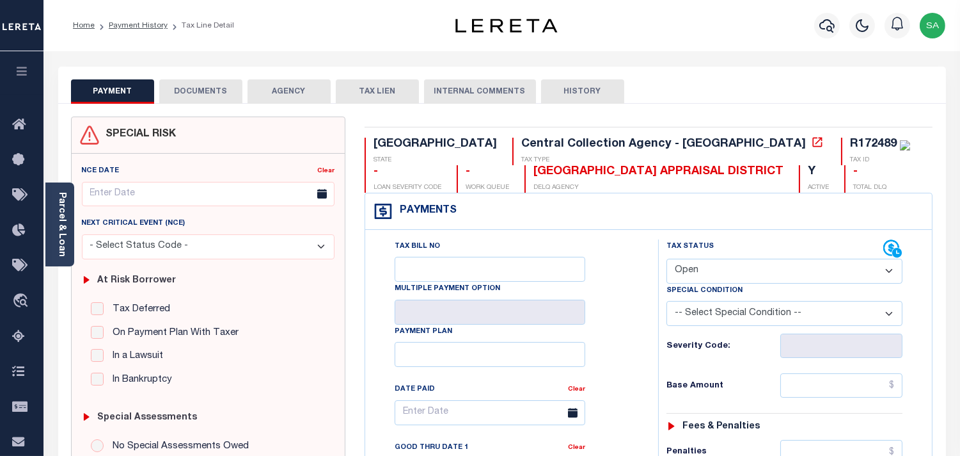
click at [733, 264] on select "- Select Status Code - Open Due/Unpaid Paid Incomplete No Tax Due Internal Refu…" at bounding box center [785, 270] width 236 height 25
select select "PYD"
click at [667, 259] on select "- Select Status Code - Open Due/Unpaid Paid Incomplete No Tax Due Internal Refu…" at bounding box center [785, 270] width 236 height 25
type input "[DATE]"
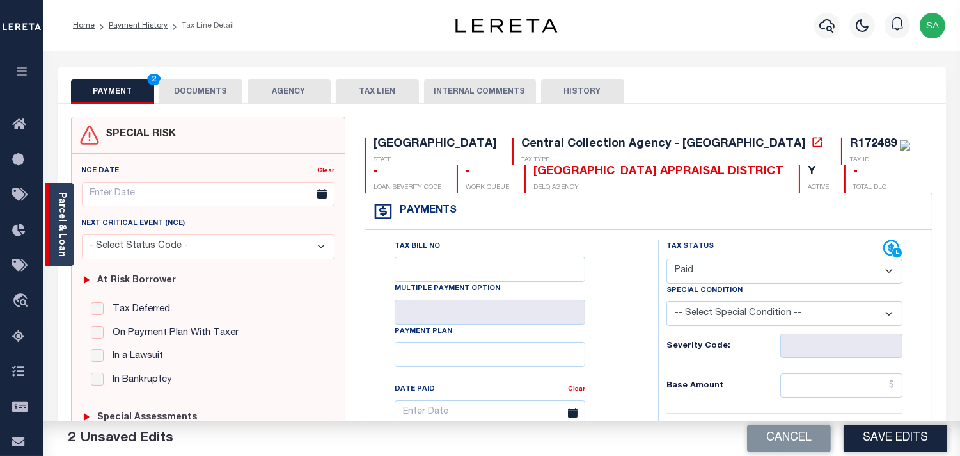
click at [59, 242] on link "Parcel & Loan" at bounding box center [61, 224] width 9 height 65
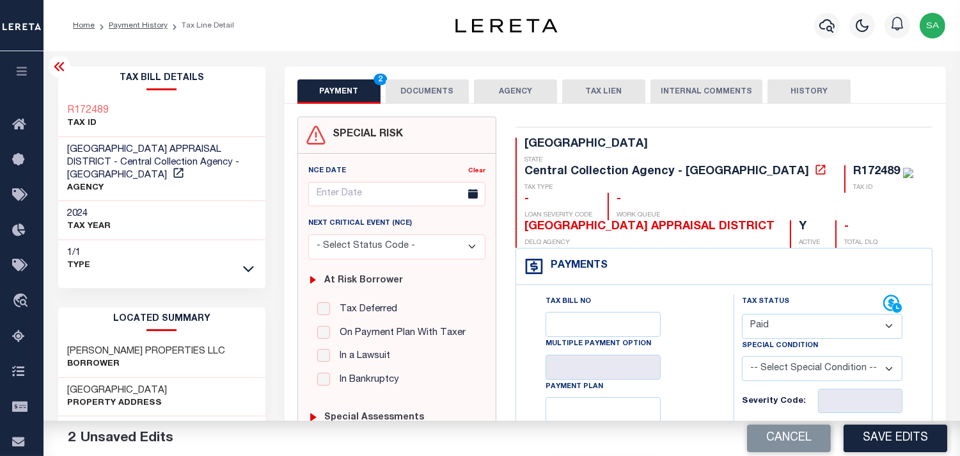
click at [440, 96] on button "DOCUMENTS" at bounding box center [427, 91] width 83 height 24
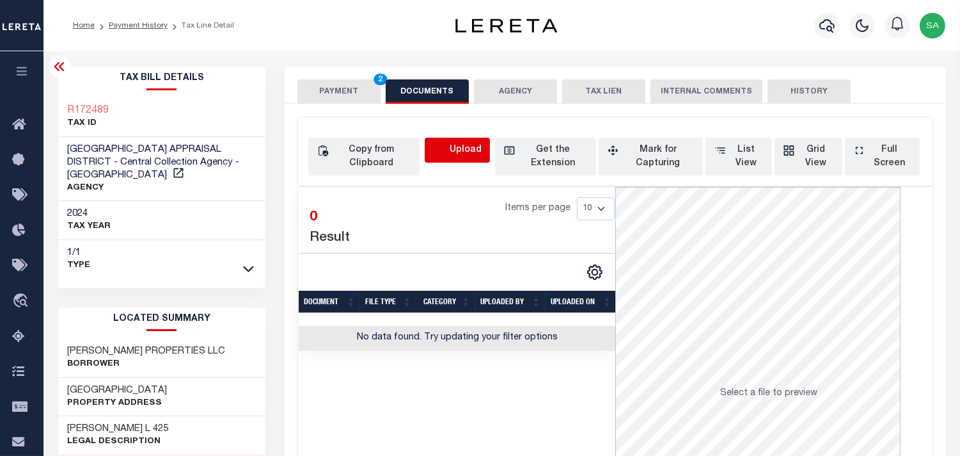
click at [440, 145] on icon "button" at bounding box center [440, 149] width 12 height 10
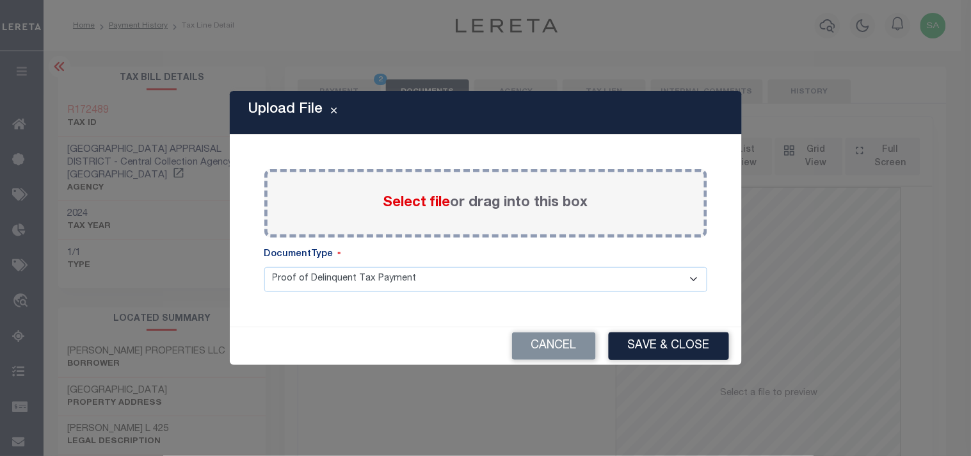
click at [425, 196] on span "Select file" at bounding box center [416, 203] width 67 height 14
click at [0, 0] on input "Select file or drag into this box" at bounding box center [0, 0] width 0 height 0
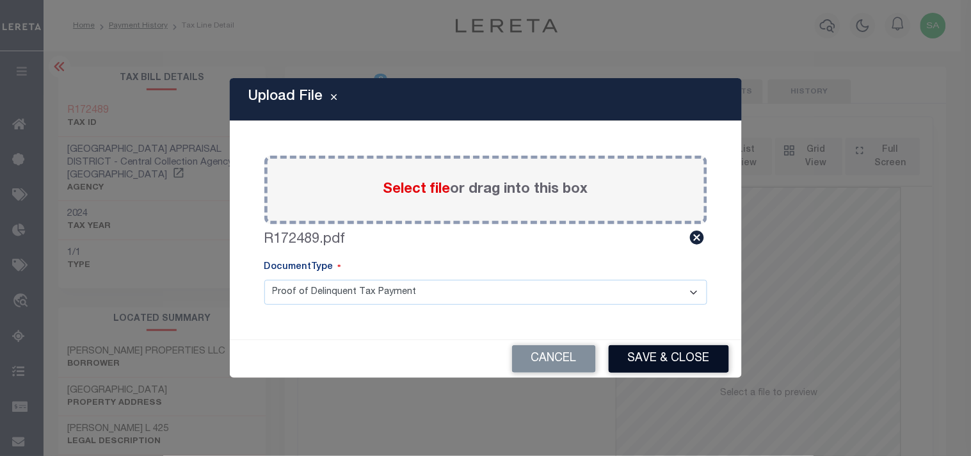
click at [666, 363] on button "Save & Close" at bounding box center [668, 359] width 120 height 28
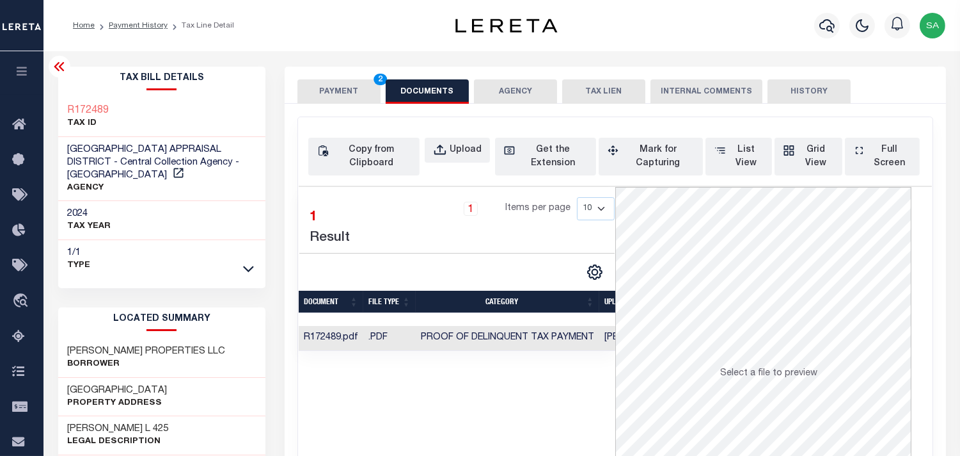
click at [355, 81] on button "PAYMENT 2" at bounding box center [339, 91] width 83 height 24
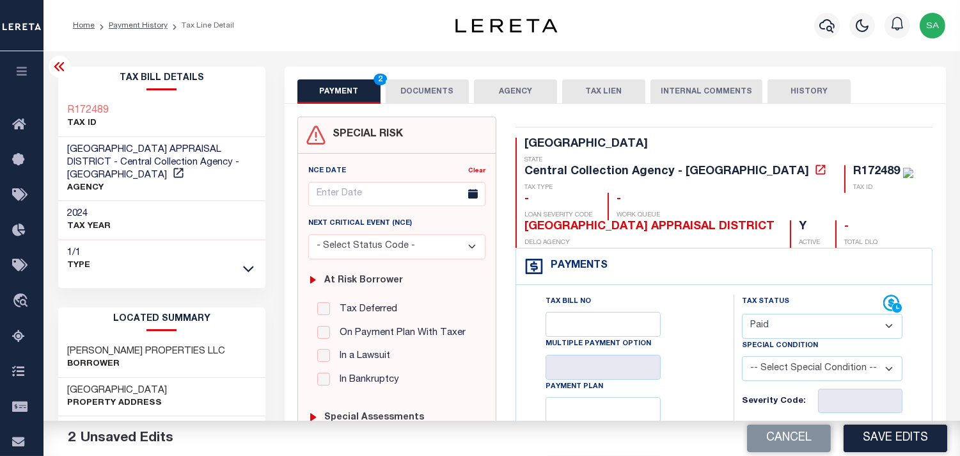
click at [868, 428] on input "text" at bounding box center [860, 440] width 84 height 24
paste input "2,200.62"
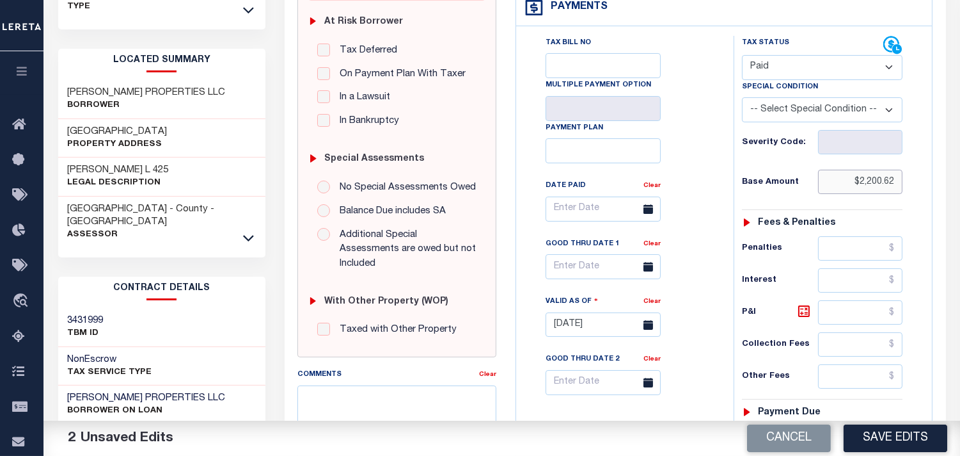
scroll to position [355, 0]
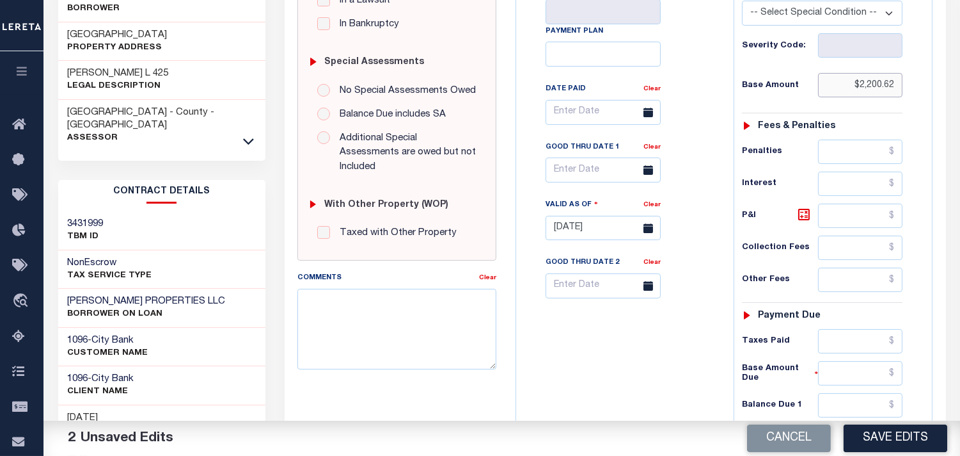
type input "$2,200.62"
click at [853, 310] on div "Payment due" at bounding box center [822, 315] width 161 height 11
click at [855, 329] on input "text" at bounding box center [860, 341] width 84 height 24
paste input "2,200.62"
type input "$2,200.62"
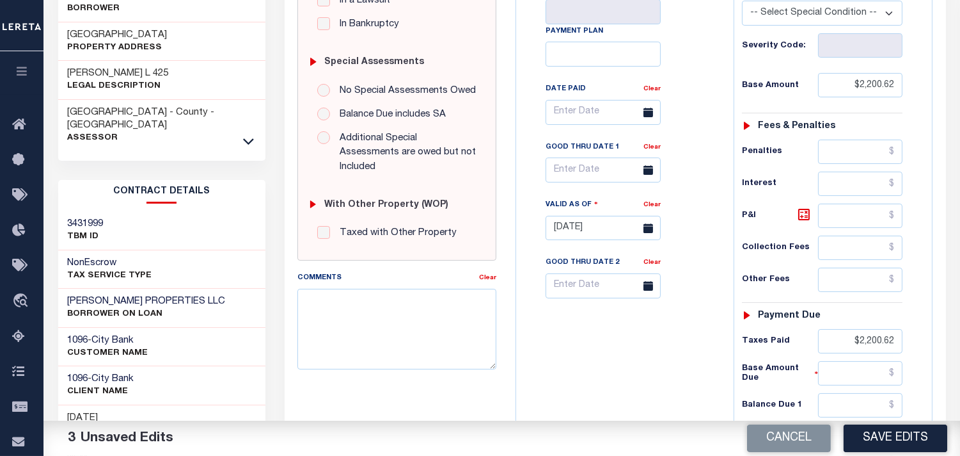
click at [683, 347] on div "Tax Bill No Multiple Payment Option Payment Plan Clear" at bounding box center [622, 221] width 205 height 565
click at [882, 393] on input "text" at bounding box center [860, 405] width 84 height 24
type input "$0.00"
click at [658, 369] on div "Tax Bill No Multiple Payment Option Payment Plan Clear" at bounding box center [622, 221] width 205 height 565
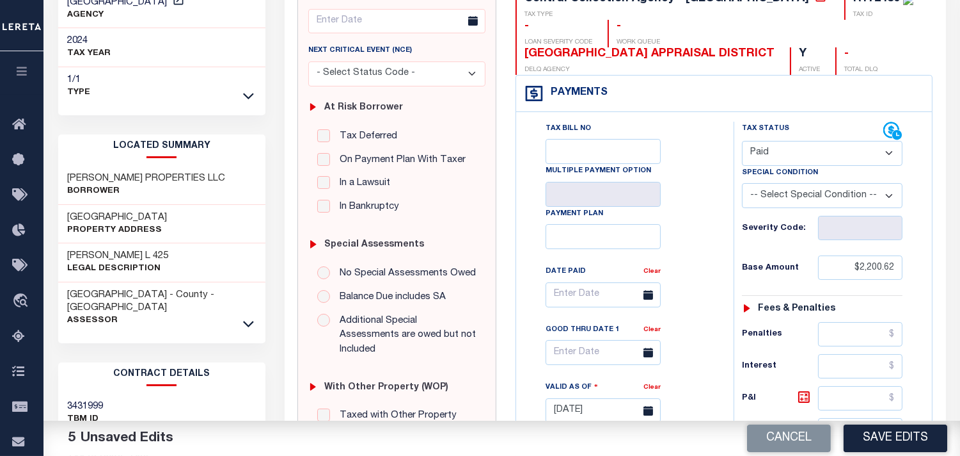
scroll to position [71, 0]
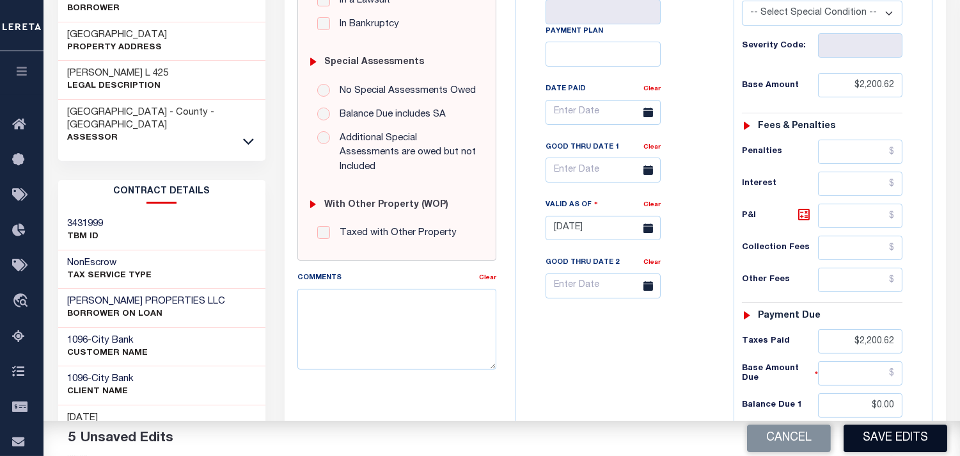
click at [896, 439] on button "Save Edits" at bounding box center [896, 438] width 104 height 28
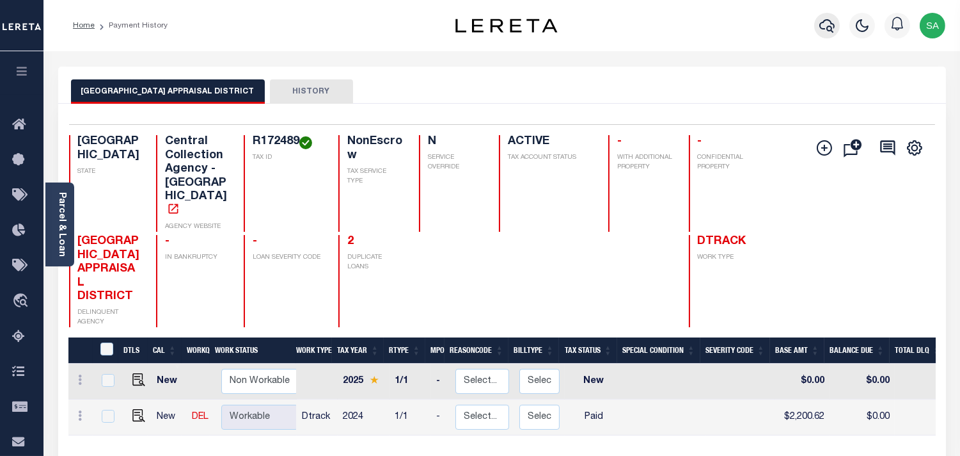
click at [829, 26] on icon "button" at bounding box center [827, 25] width 15 height 15
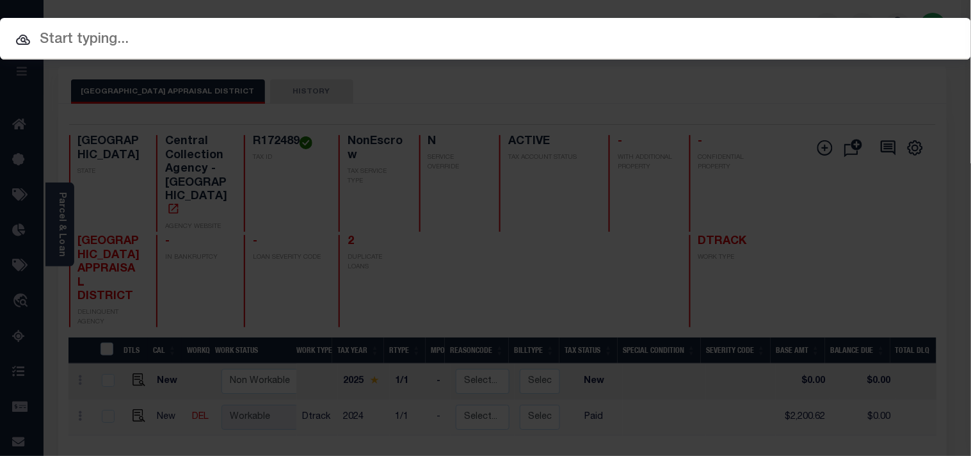
click at [783, 33] on div "Include Loans TBM Customers Borrowers Payments (Lender Non-Disb) Payments (Lend…" at bounding box center [485, 39] width 971 height 42
paste input "900008049"
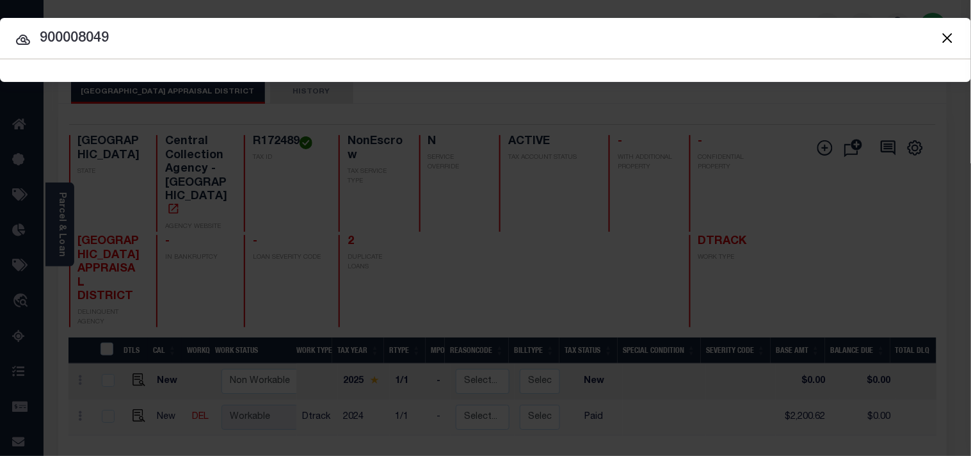
type input "900008049"
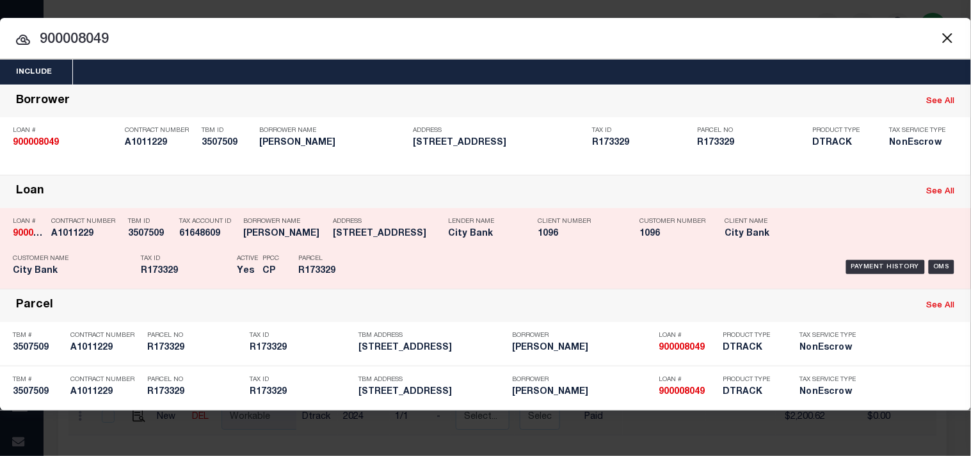
click at [365, 253] on div "Parcel R173329" at bounding box center [327, 266] width 77 height 37
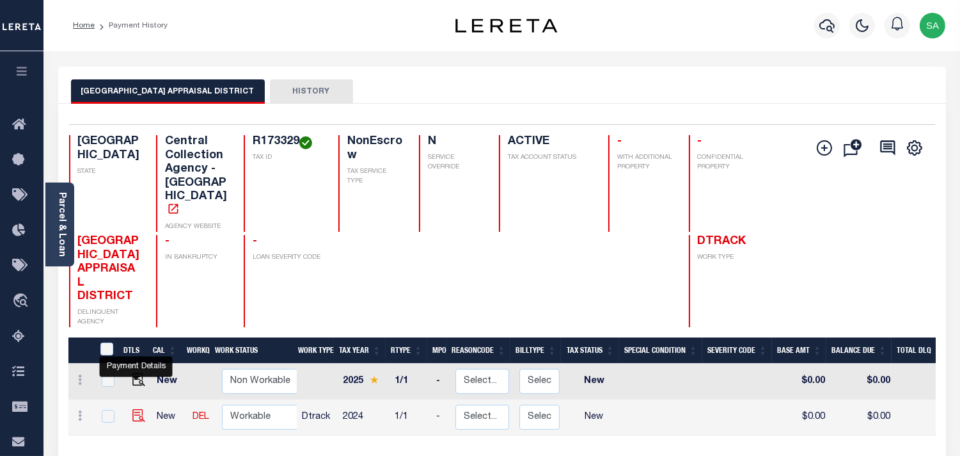
click at [137, 409] on img "" at bounding box center [138, 415] width 13 height 13
checkbox input "true"
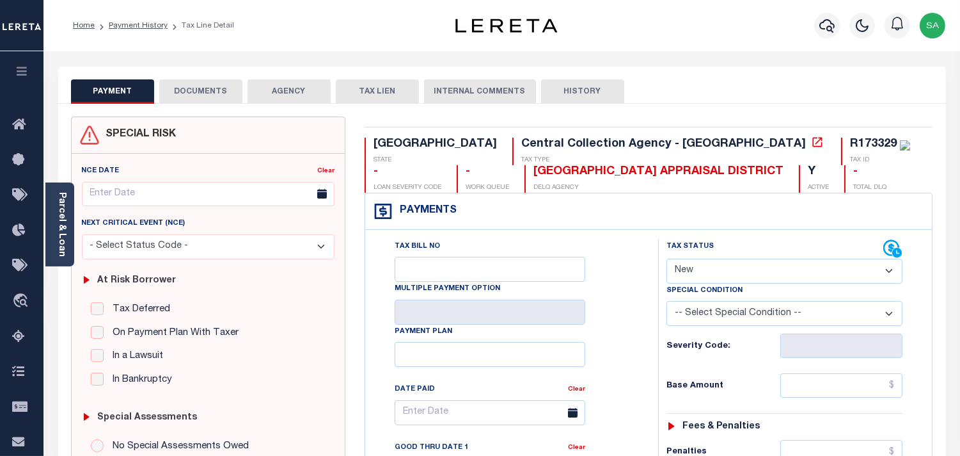
drag, startPoint x: 60, startPoint y: 231, endPoint x: 82, endPoint y: 228, distance: 22.5
click at [60, 231] on link "Parcel & Loan" at bounding box center [61, 224] width 9 height 65
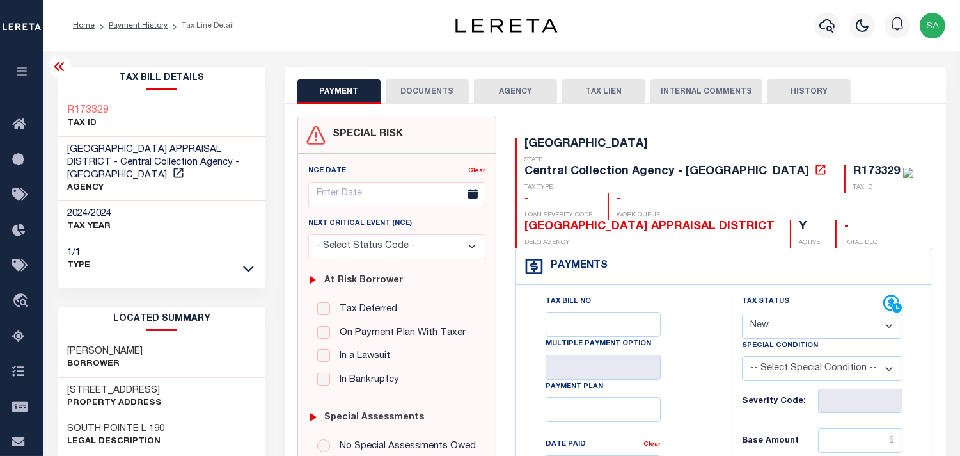
drag, startPoint x: 762, startPoint y: 297, endPoint x: 762, endPoint y: 309, distance: 12.2
click at [762, 314] on select "- Select Status Code - Open Due/Unpaid Paid Incomplete No Tax Due Internal Refu…" at bounding box center [822, 326] width 161 height 25
select select "PYD"
click at [742, 314] on select "- Select Status Code - Open Due/Unpaid Paid Incomplete No Tax Due Internal Refu…" at bounding box center [822, 326] width 161 height 25
type input "[DATE]"
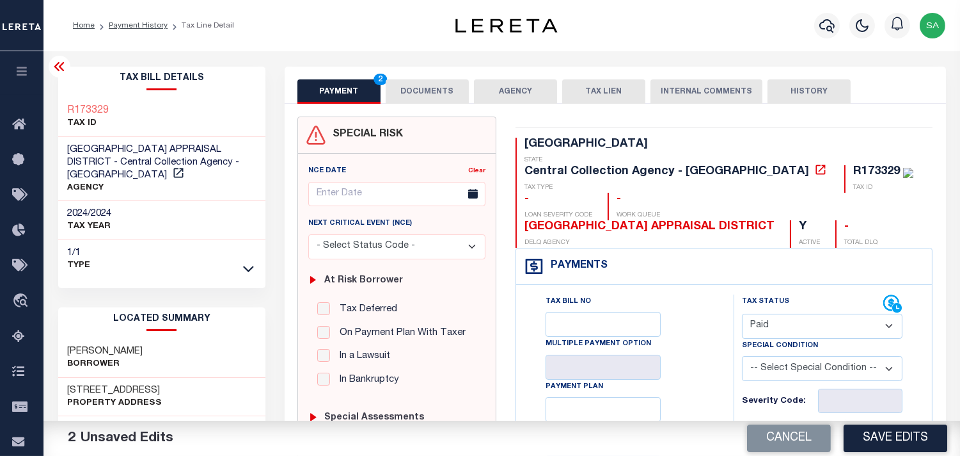
click at [443, 96] on button "DOCUMENTS" at bounding box center [427, 91] width 83 height 24
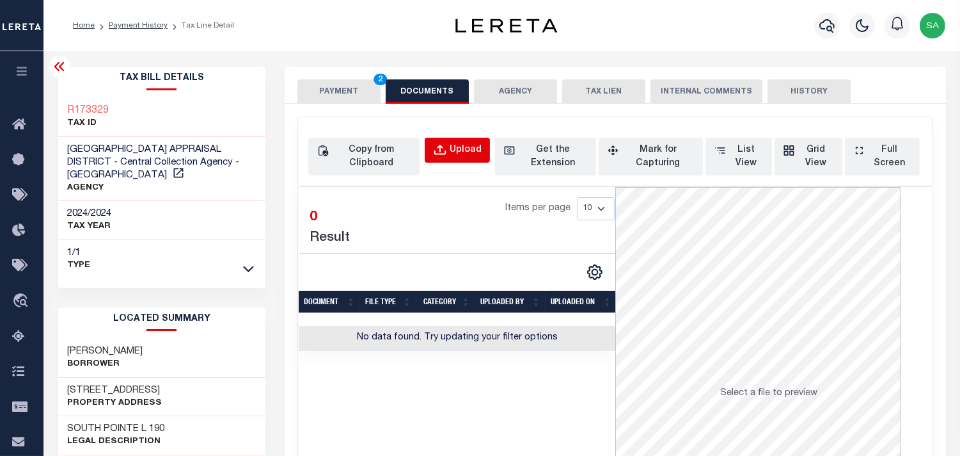
click at [463, 148] on div "Upload" at bounding box center [466, 150] width 32 height 14
select select "POP"
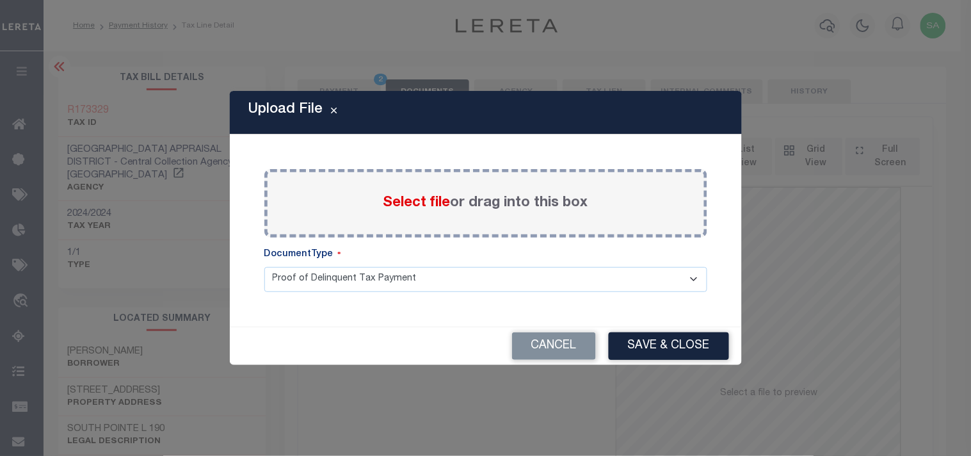
click at [425, 202] on span "Select file" at bounding box center [416, 203] width 67 height 14
click at [0, 0] on input "Select file or drag into this box" at bounding box center [0, 0] width 0 height 0
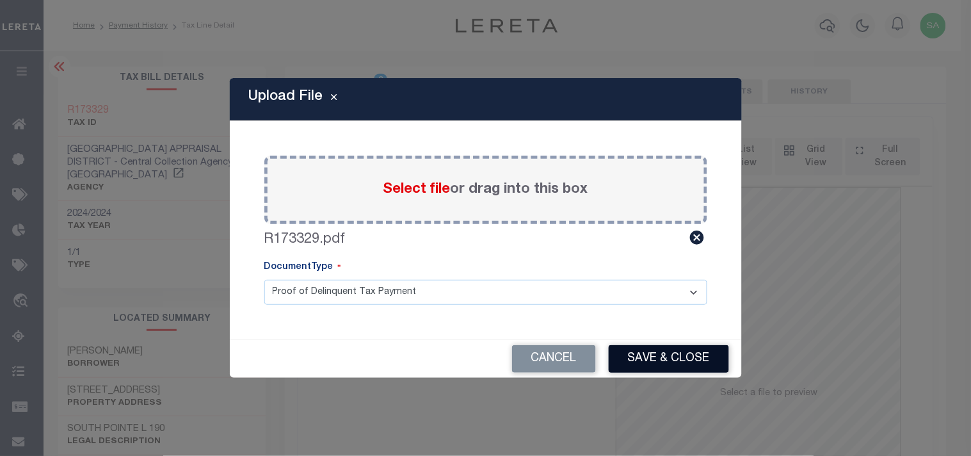
click at [683, 367] on button "Save & Close" at bounding box center [668, 359] width 120 height 28
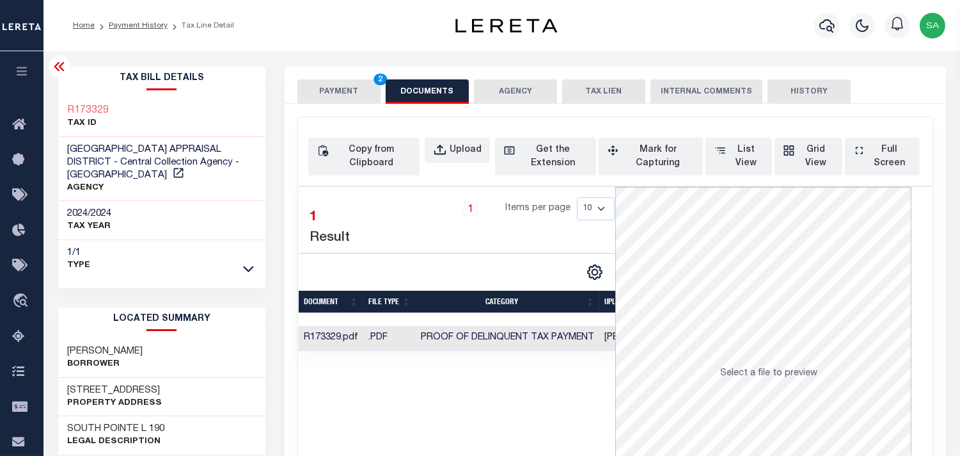
click at [337, 93] on button "PAYMENT 2" at bounding box center [339, 91] width 83 height 24
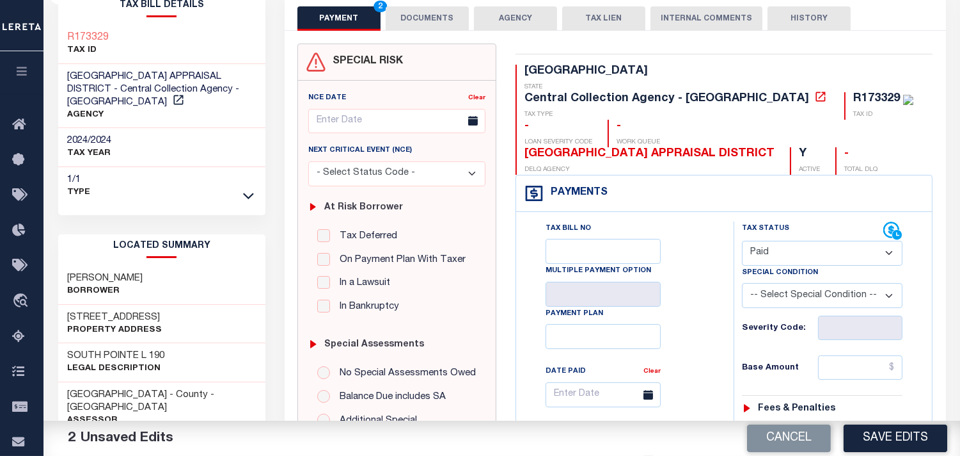
scroll to position [142, 0]
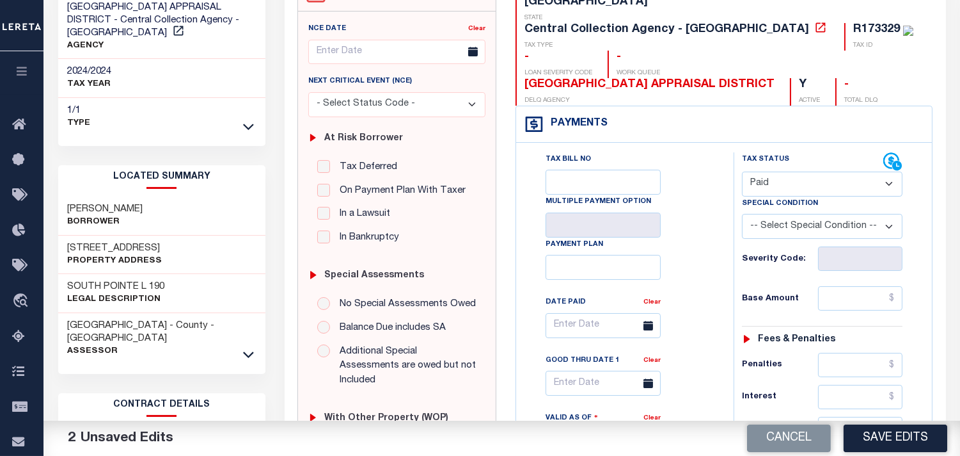
click at [873, 257] on div "Tax Status Status - Select Status Code -" at bounding box center [827, 434] width 186 height 565
drag, startPoint x: 868, startPoint y: 275, endPoint x: 743, endPoint y: 275, distance: 124.8
click at [868, 286] on input "text" at bounding box center [860, 298] width 84 height 24
paste input "3,265.36"
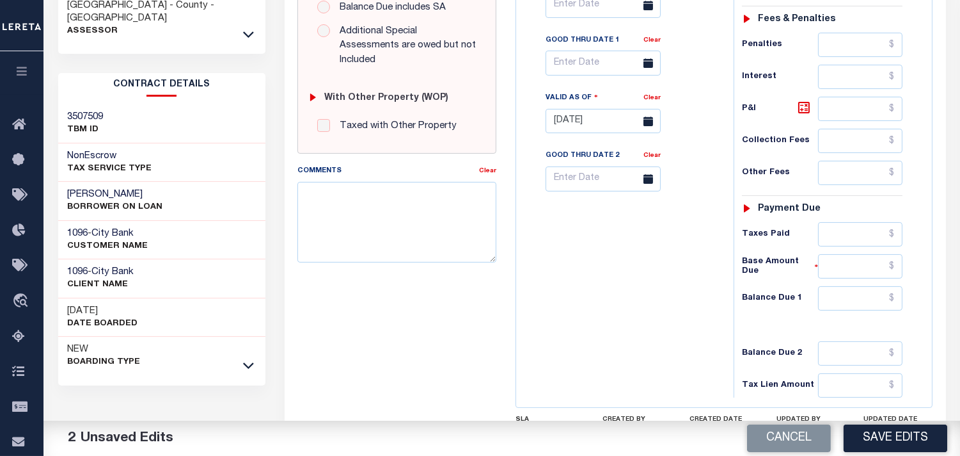
scroll to position [497, 0]
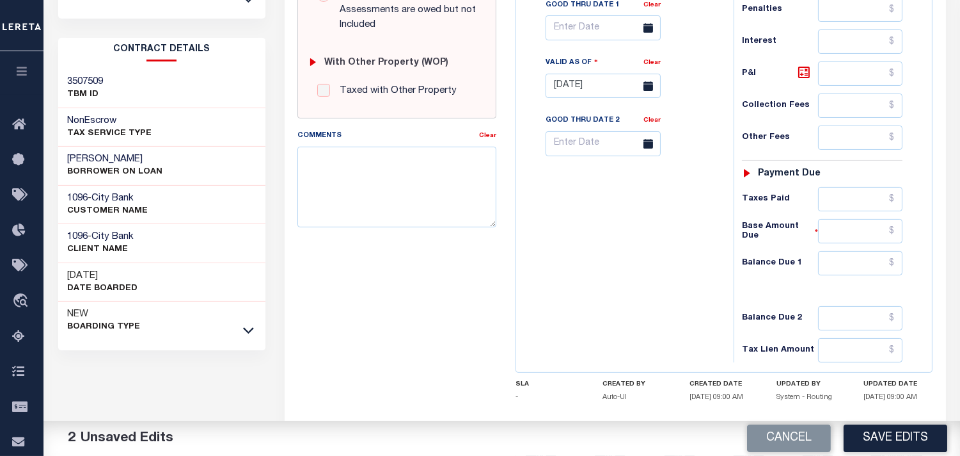
type input "$3,265.36"
click at [848, 251] on input "text" at bounding box center [860, 263] width 84 height 24
type input "$0.00"
click at [610, 234] on div "Tax Bill No Multiple Payment Option Payment Plan Clear" at bounding box center [622, 79] width 205 height 565
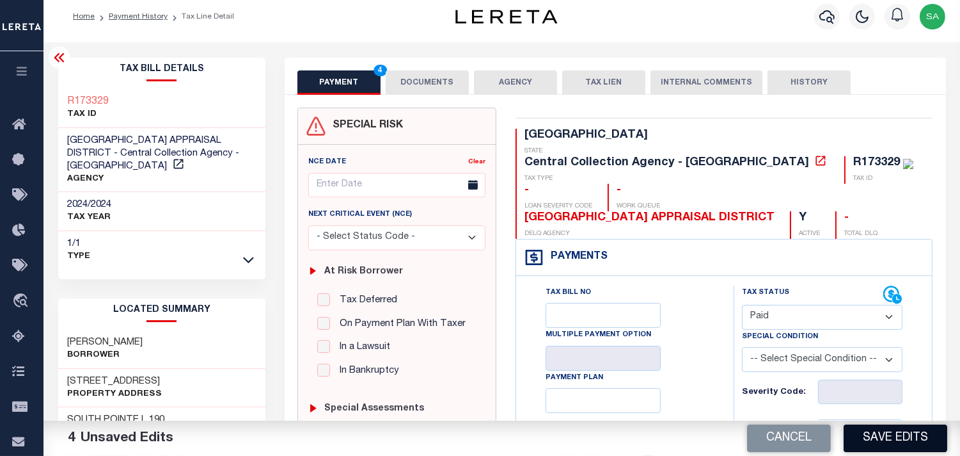
scroll to position [0, 0]
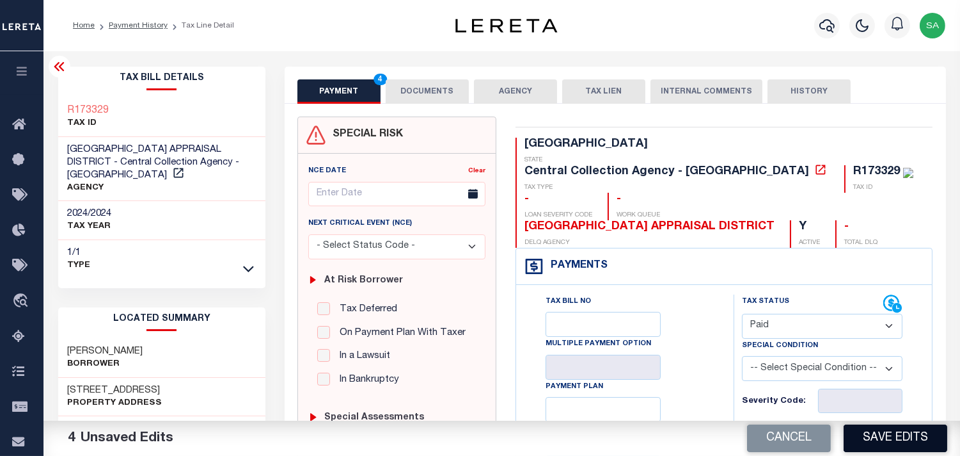
click at [868, 440] on button "Save Edits" at bounding box center [896, 438] width 104 height 28
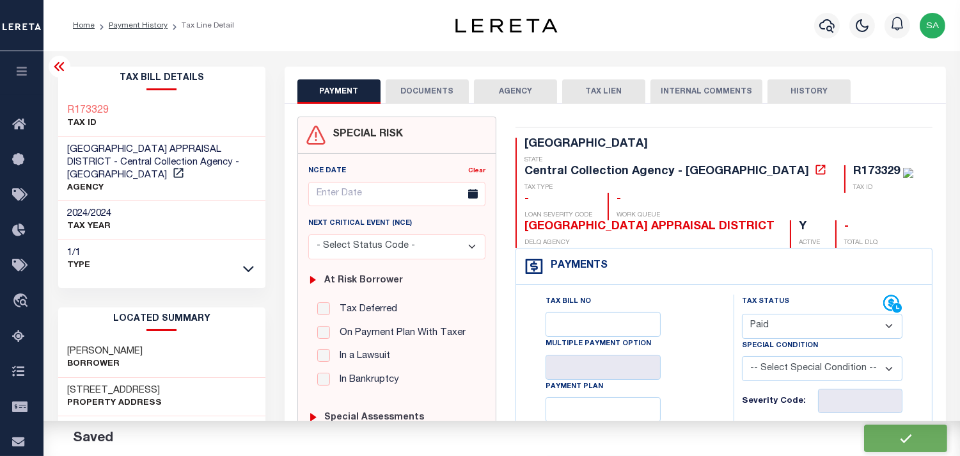
checkbox input "false"
type input "$3,265.36"
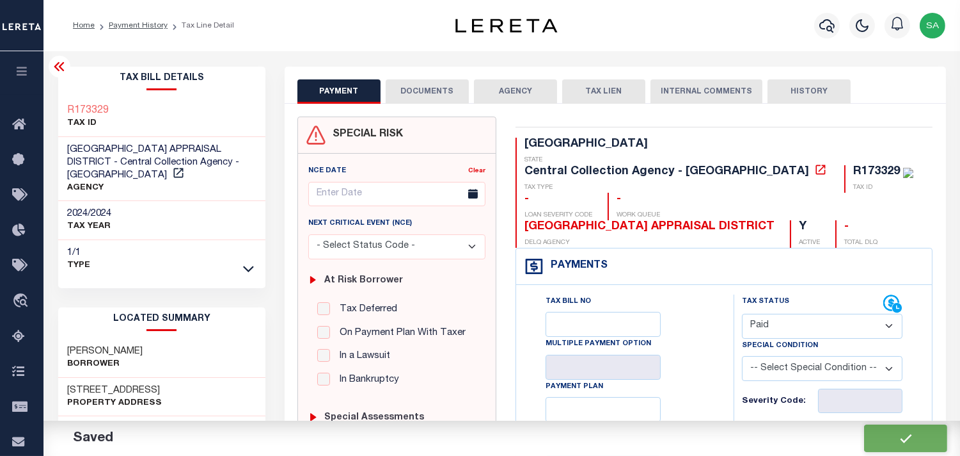
type input "$0"
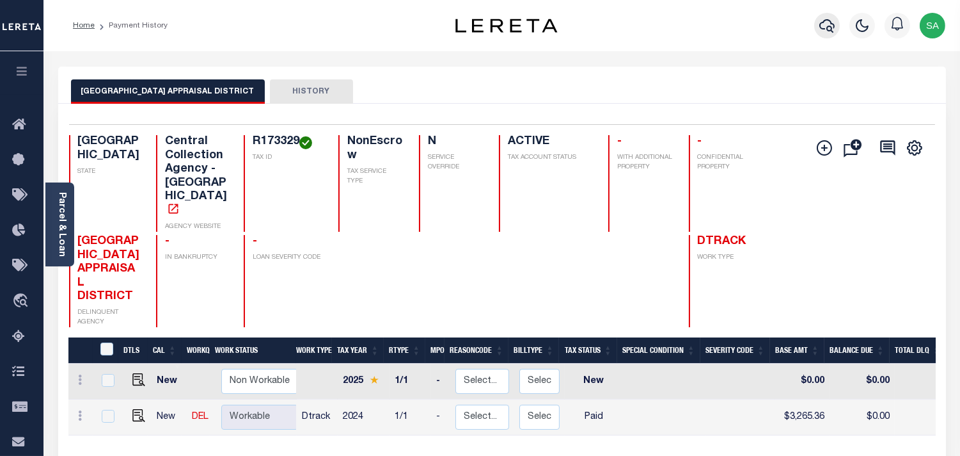
drag, startPoint x: 839, startPoint y: 18, endPoint x: 827, endPoint y: 27, distance: 15.1
click at [839, 18] on div at bounding box center [827, 25] width 35 height 45
click at [827, 27] on icon "button" at bounding box center [827, 25] width 15 height 15
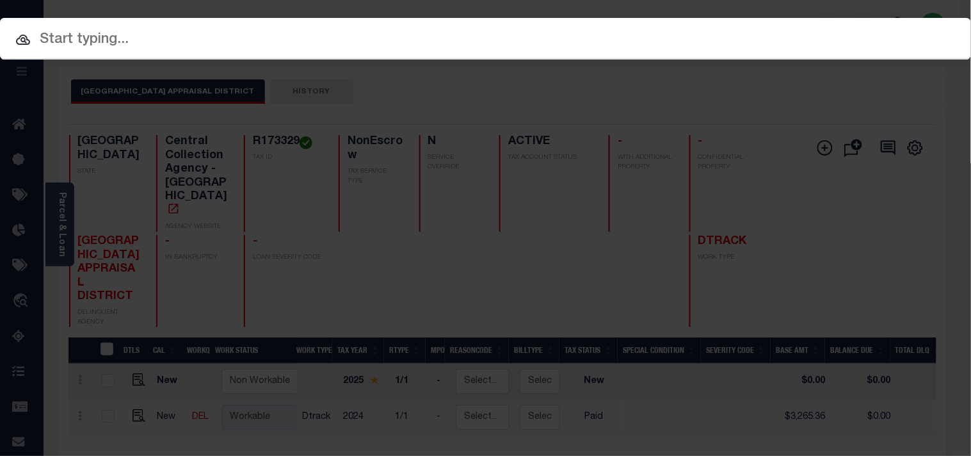
click at [713, 43] on input "text" at bounding box center [485, 40] width 971 height 22
paste input "900007816"
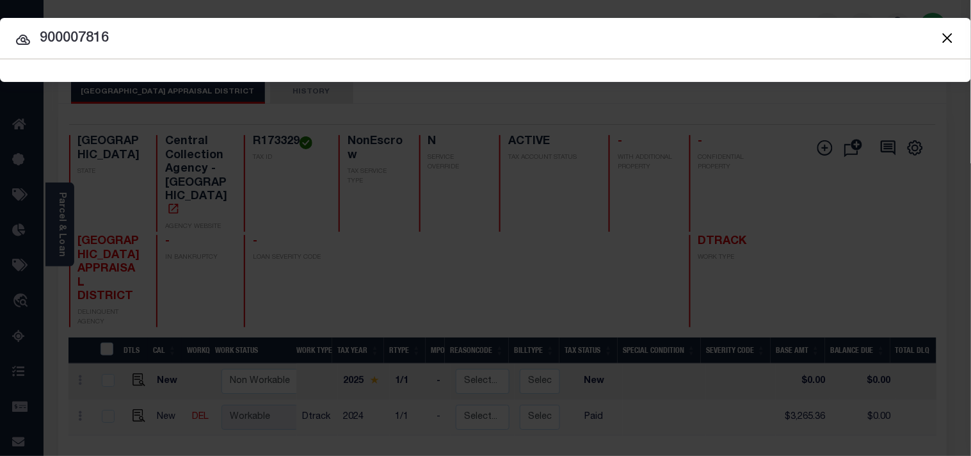
type input "900007816"
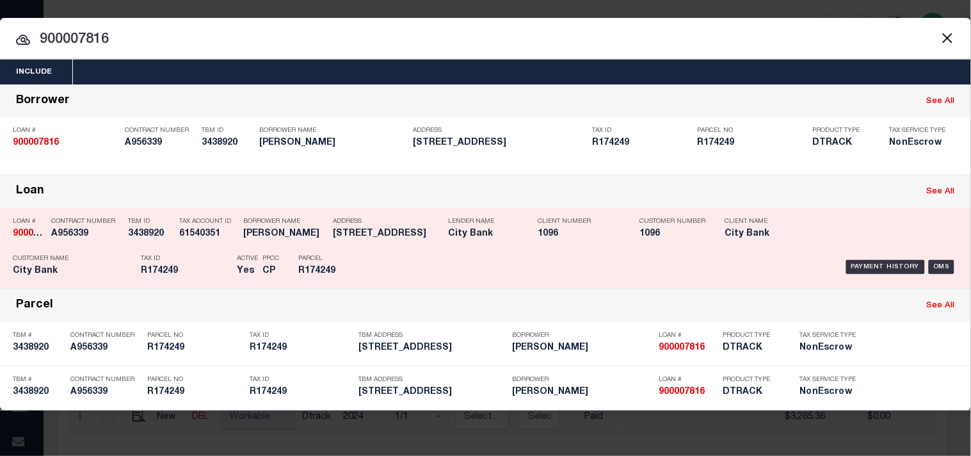
click at [362, 274] on div "Parcel R174249" at bounding box center [327, 266] width 77 height 37
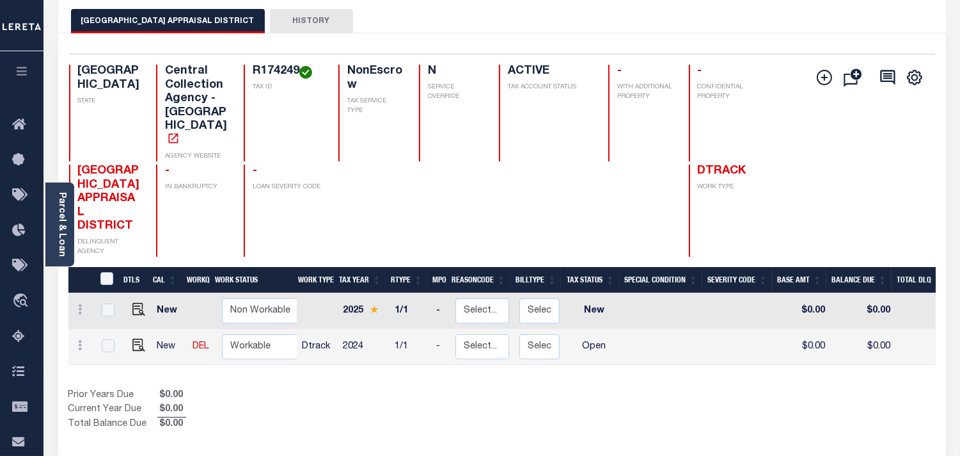
scroll to position [71, 0]
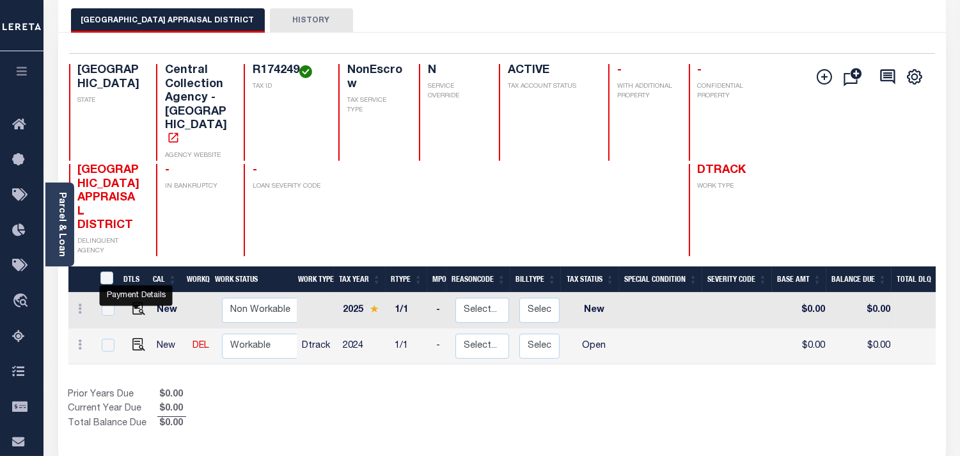
drag, startPoint x: 134, startPoint y: 299, endPoint x: 155, endPoint y: 299, distance: 21.1
click at [134, 338] on img "" at bounding box center [138, 344] width 13 height 13
checkbox input "true"
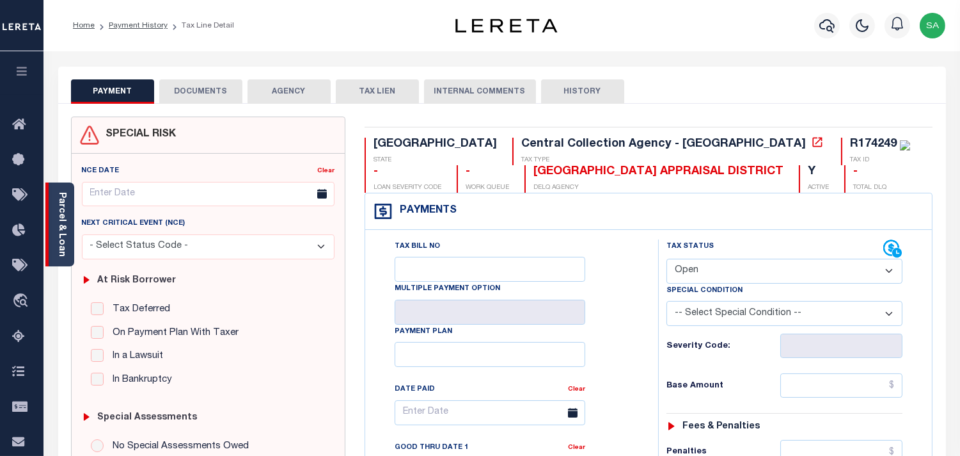
click at [58, 227] on link "Parcel & Loan" at bounding box center [61, 224] width 9 height 65
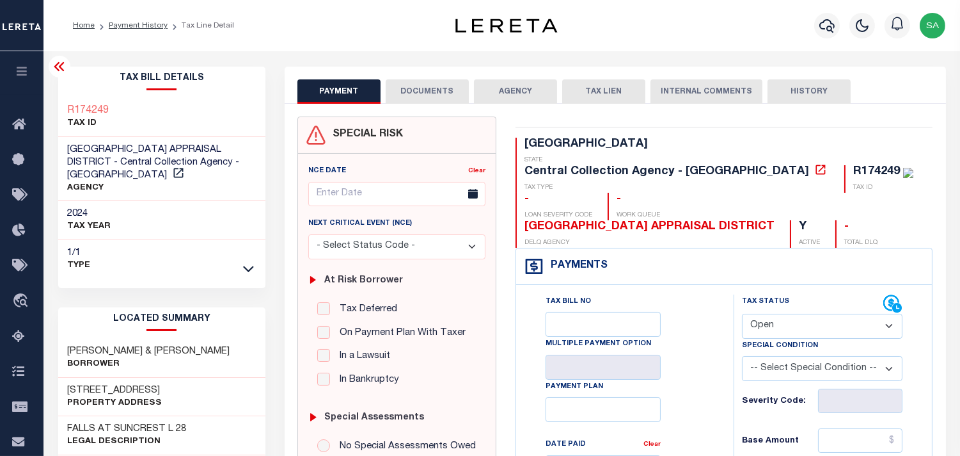
drag, startPoint x: 813, startPoint y: 292, endPoint x: 810, endPoint y: 303, distance: 11.8
click at [813, 314] on select "- Select Status Code - Open Due/Unpaid Paid Incomplete No Tax Due Internal Refu…" at bounding box center [822, 326] width 161 height 25
select select "PYD"
click at [742, 314] on select "- Select Status Code - Open Due/Unpaid Paid Incomplete No Tax Due Internal Refu…" at bounding box center [822, 326] width 161 height 25
type input "[DATE]"
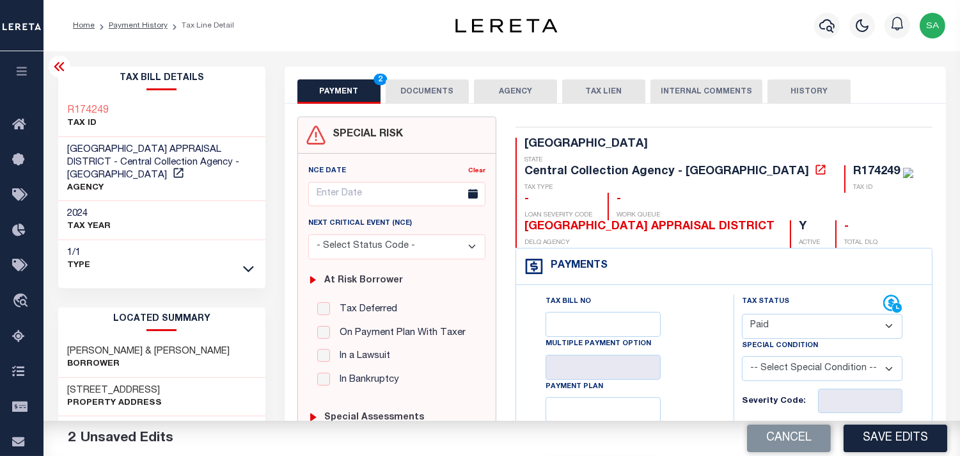
click at [420, 93] on button "DOCUMENTS" at bounding box center [427, 91] width 83 height 24
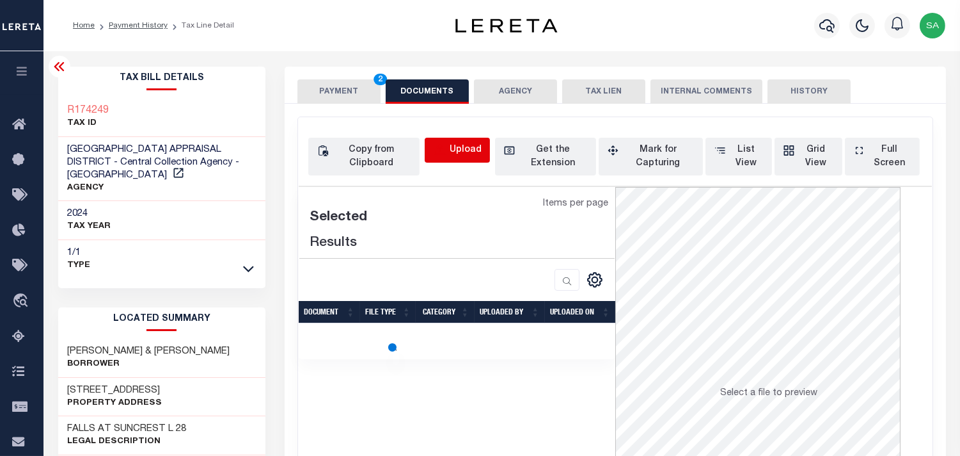
click at [436, 147] on icon "button" at bounding box center [440, 150] width 14 height 14
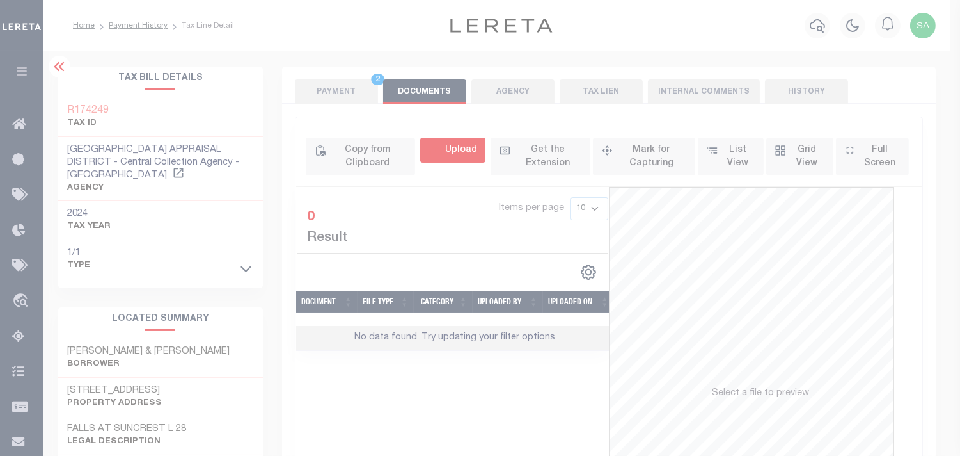
select select "POP"
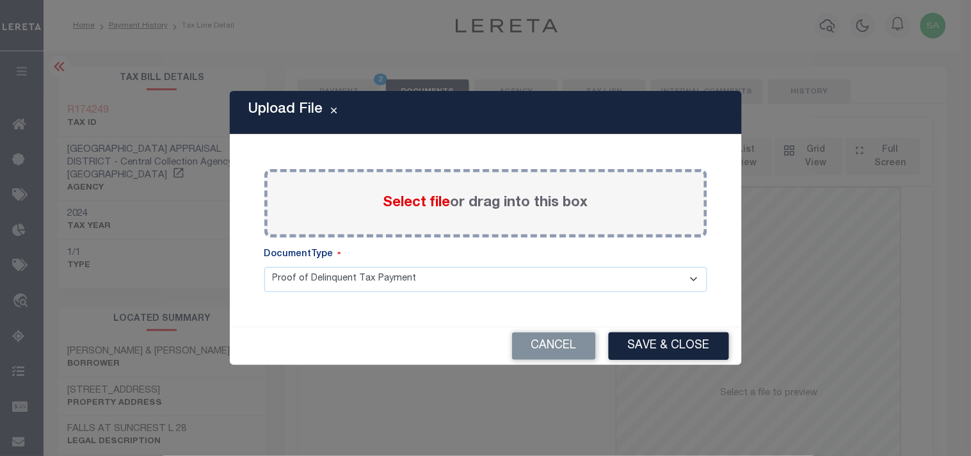
click at [403, 197] on span "Select file" at bounding box center [416, 203] width 67 height 14
click at [0, 0] on input "Select file or drag into this box" at bounding box center [0, 0] width 0 height 0
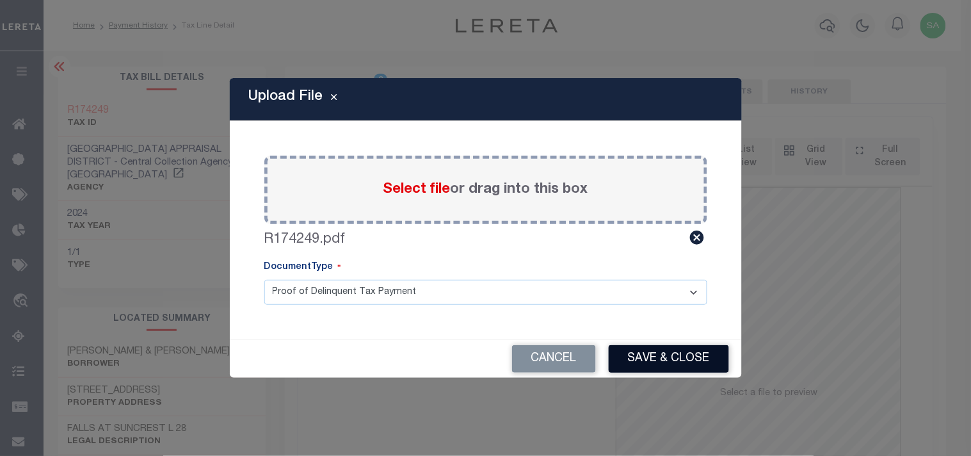
click at [644, 348] on button "Save & Close" at bounding box center [668, 359] width 120 height 28
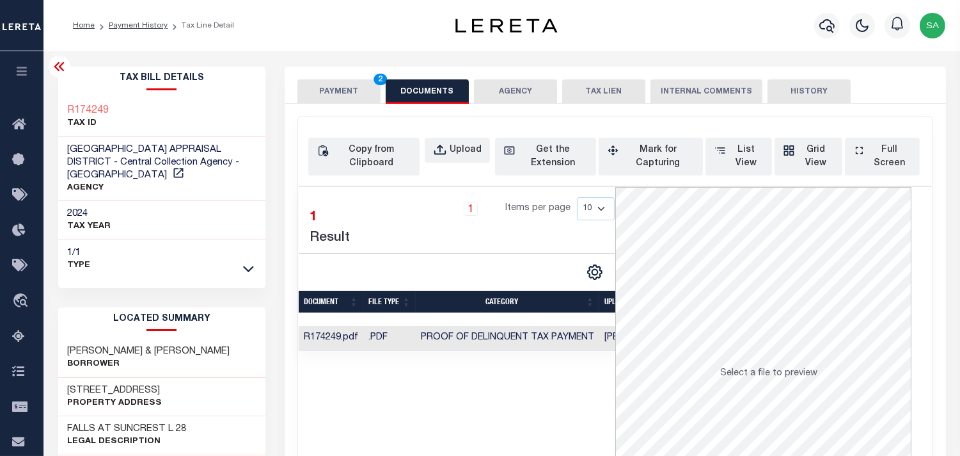
click at [356, 99] on button "PAYMENT 2" at bounding box center [339, 91] width 83 height 24
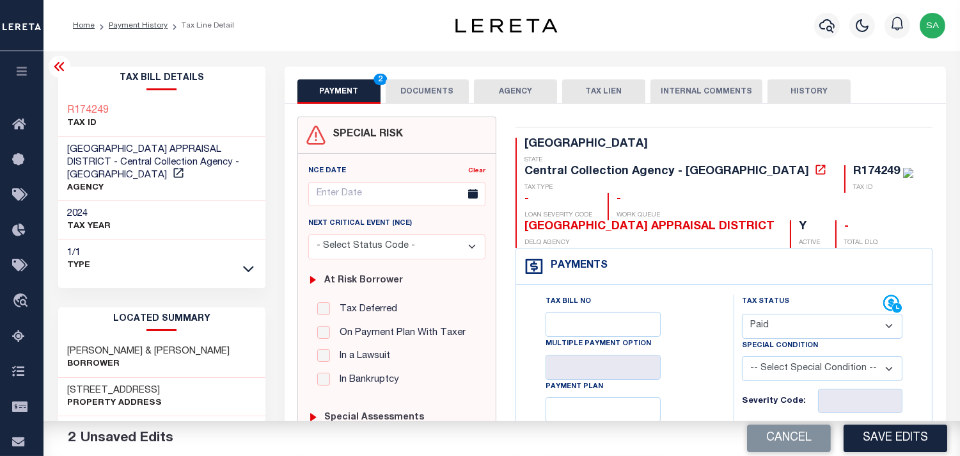
drag, startPoint x: 845, startPoint y: 408, endPoint x: 822, endPoint y: 401, distance: 24.5
click at [845, 428] on input "text" at bounding box center [860, 440] width 84 height 24
paste input "24,834.76"
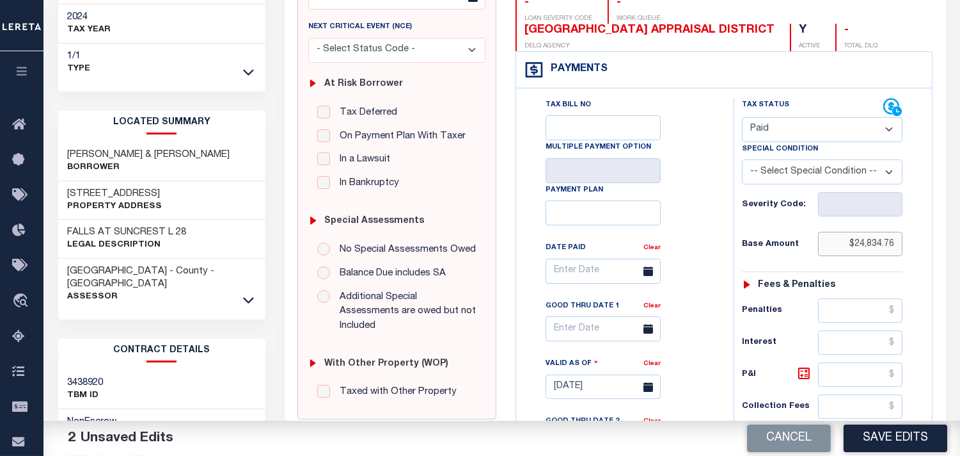
scroll to position [284, 0]
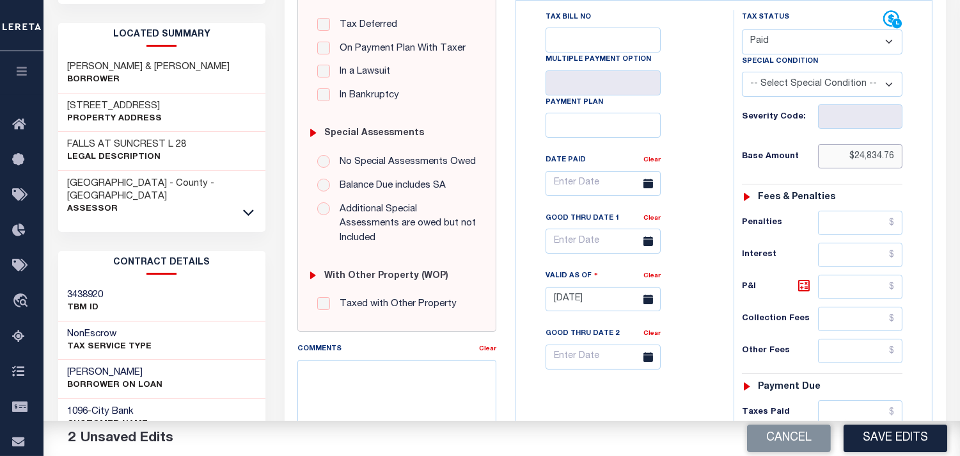
type input "$24,834.76"
drag, startPoint x: 859, startPoint y: 386, endPoint x: 762, endPoint y: 381, distance: 97.4
click at [859, 400] on input "text" at bounding box center [860, 412] width 84 height 24
paste input "24,834.76"
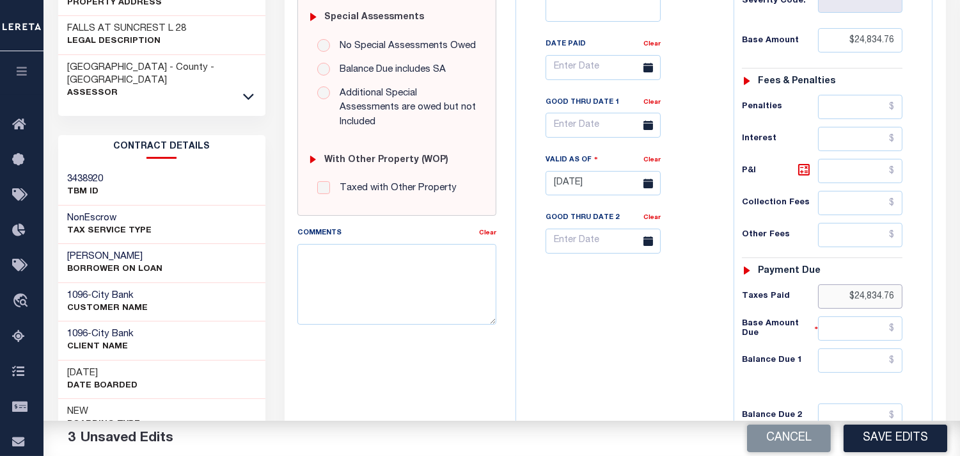
scroll to position [539, 0]
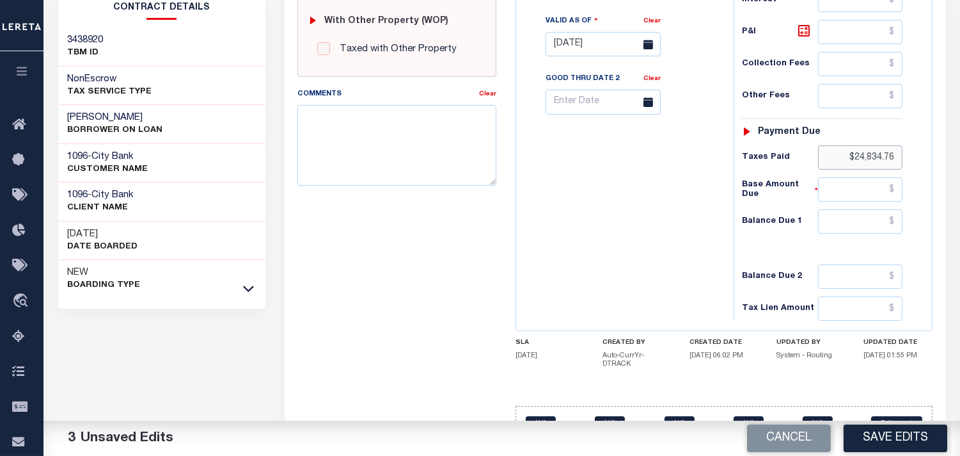
type input "$24,834.76"
click at [853, 209] on input "text" at bounding box center [860, 221] width 84 height 24
type input "$0.00"
click at [662, 216] on div "Tax Bill No Multiple Payment Option Payment Plan Clear" at bounding box center [622, 38] width 205 height 565
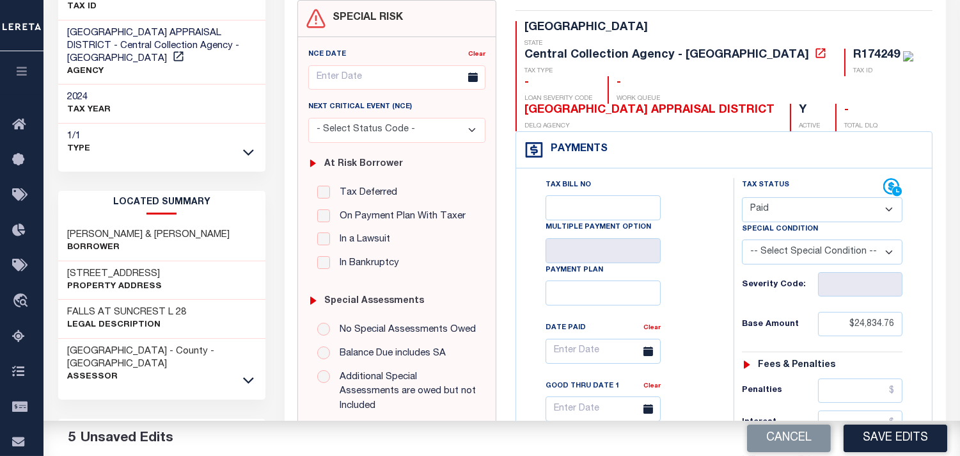
scroll to position [41, 0]
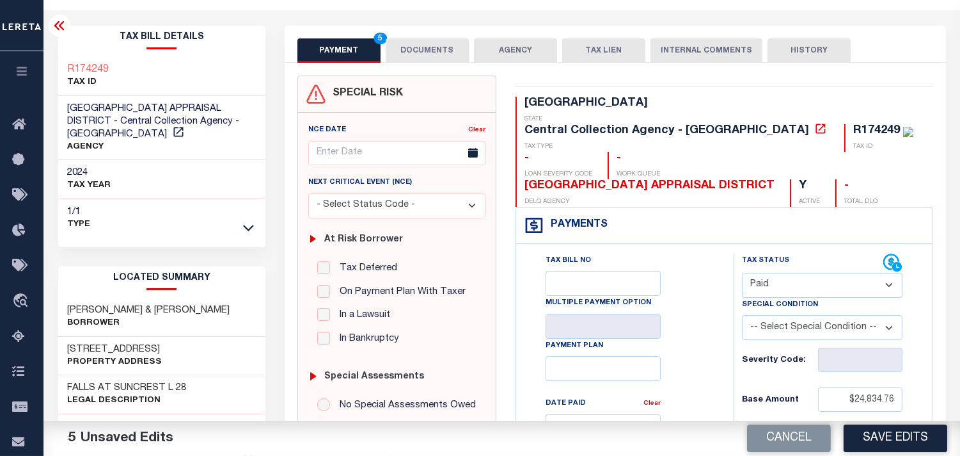
click at [434, 61] on button "DOCUMENTS" at bounding box center [427, 50] width 83 height 24
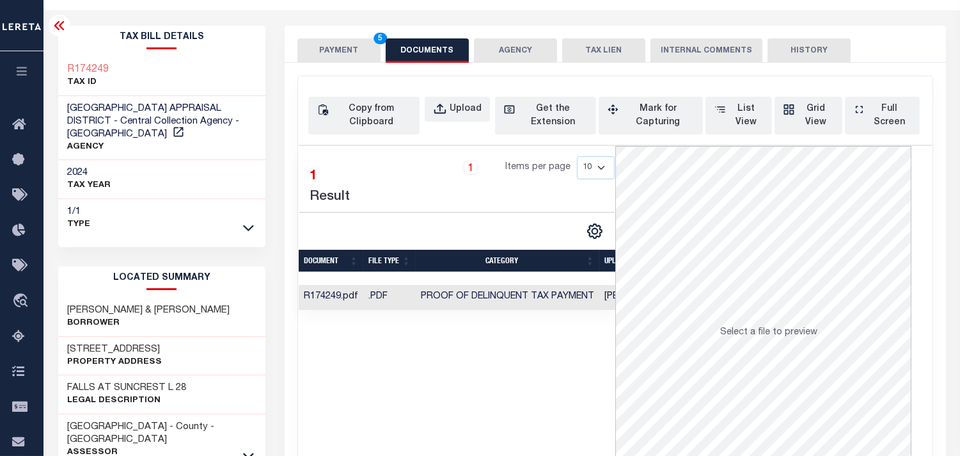
click at [362, 61] on button "PAYMENT 5" at bounding box center [339, 50] width 83 height 24
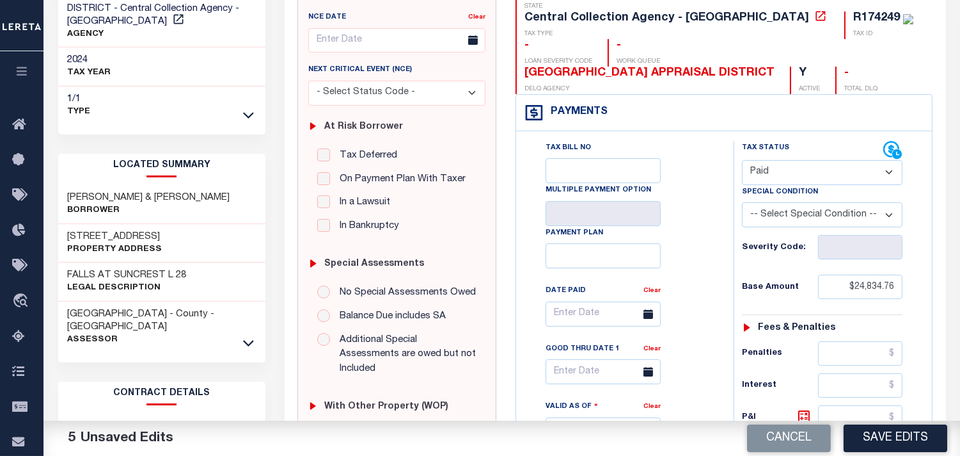
scroll to position [254, 0]
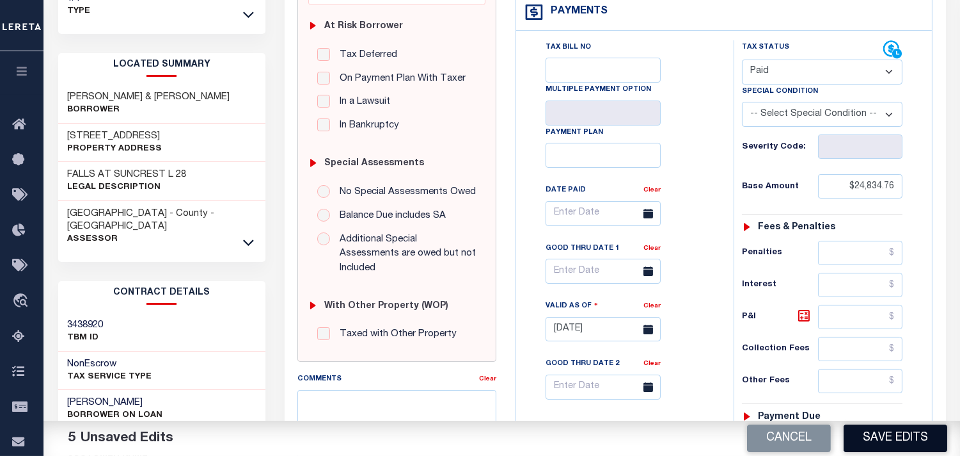
click at [865, 427] on button "Save Edits" at bounding box center [896, 438] width 104 height 28
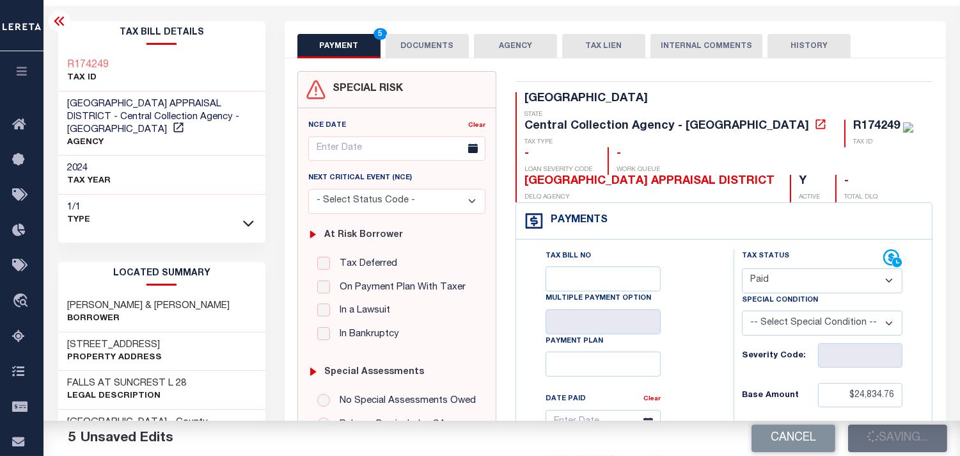
scroll to position [41, 0]
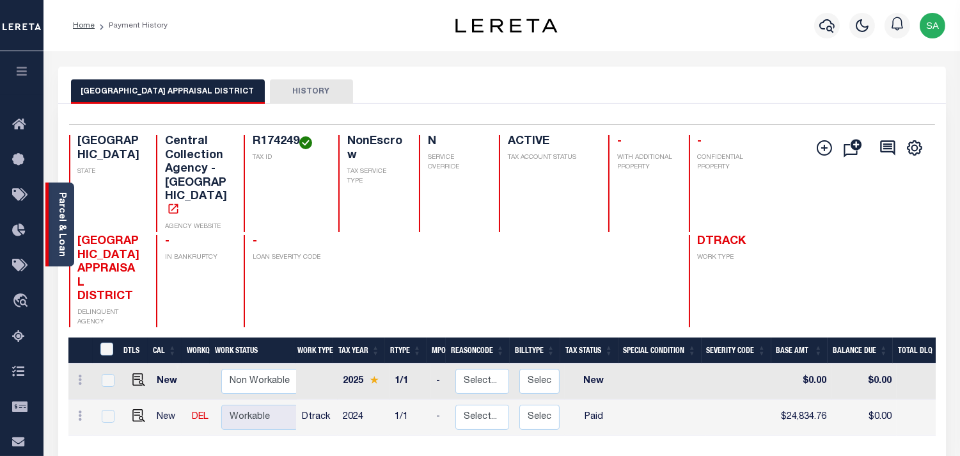
click at [66, 200] on link "Parcel & Loan" at bounding box center [61, 224] width 9 height 65
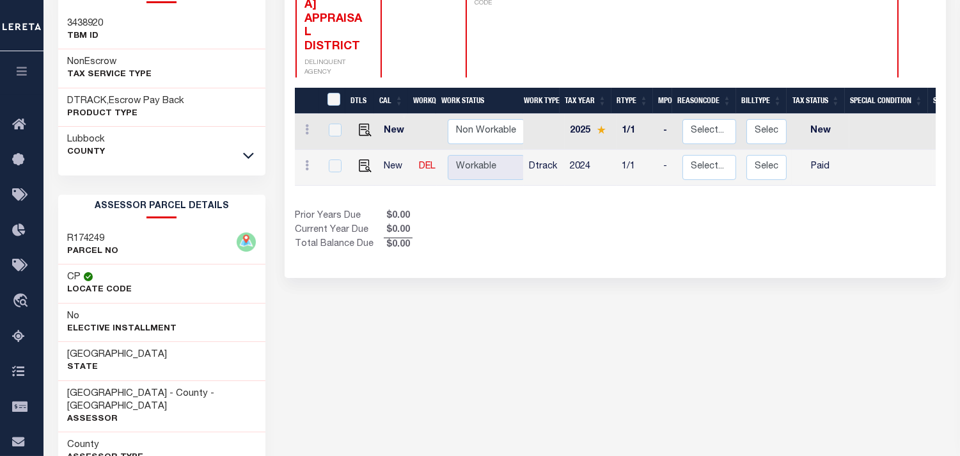
scroll to position [335, 0]
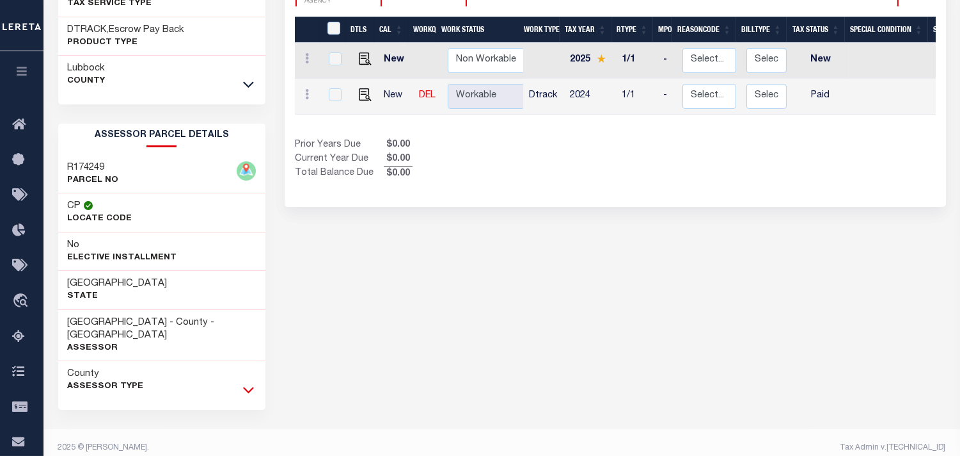
click at [251, 383] on icon at bounding box center [248, 389] width 11 height 13
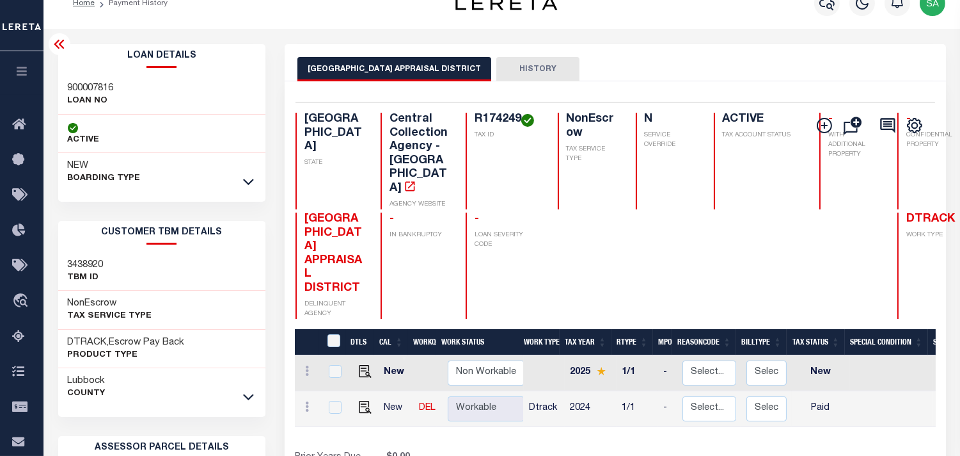
scroll to position [0, 0]
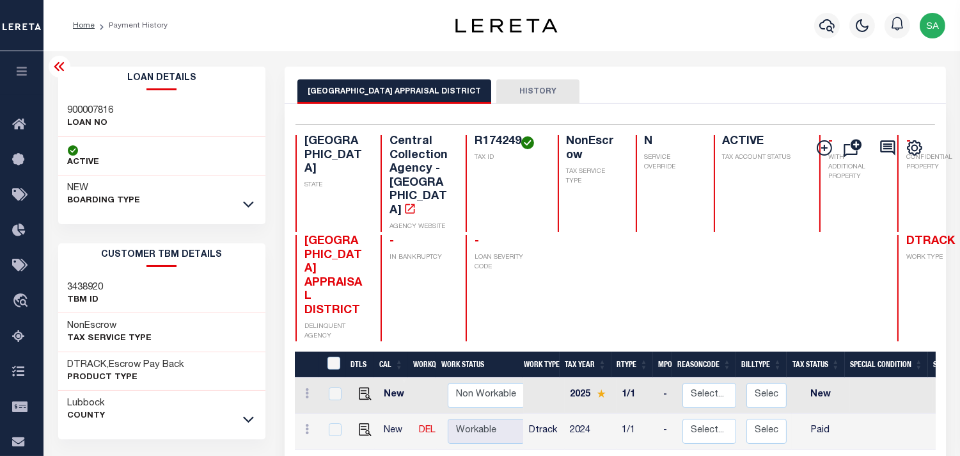
click at [835, 36] on div at bounding box center [827, 25] width 35 height 45
click at [792, 28] on div "Profile Sign out" at bounding box center [766, 25] width 370 height 45
click at [817, 26] on button "button" at bounding box center [828, 26] width 26 height 26
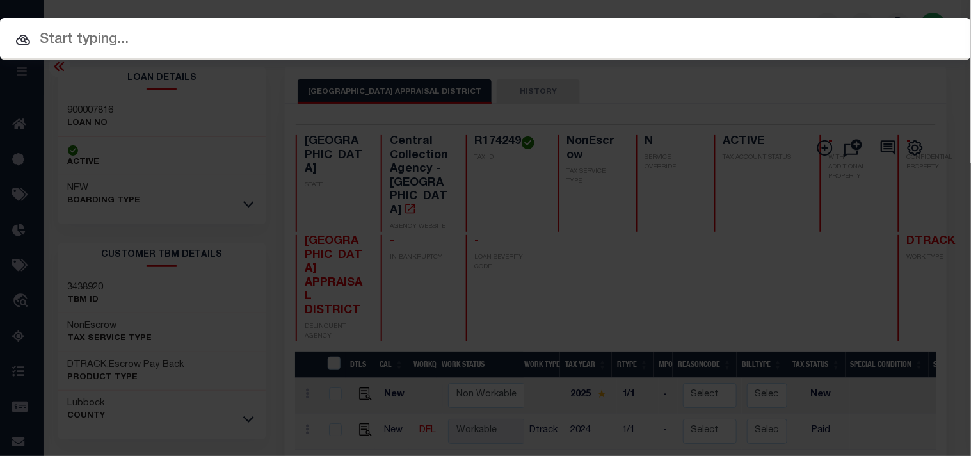
click at [800, 29] on input "text" at bounding box center [485, 40] width 971 height 22
paste input "900007873"
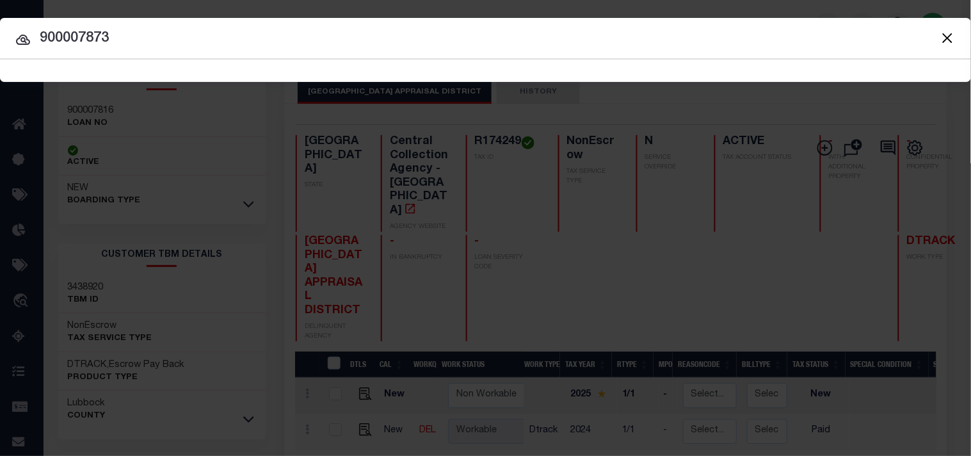
type input "900007873"
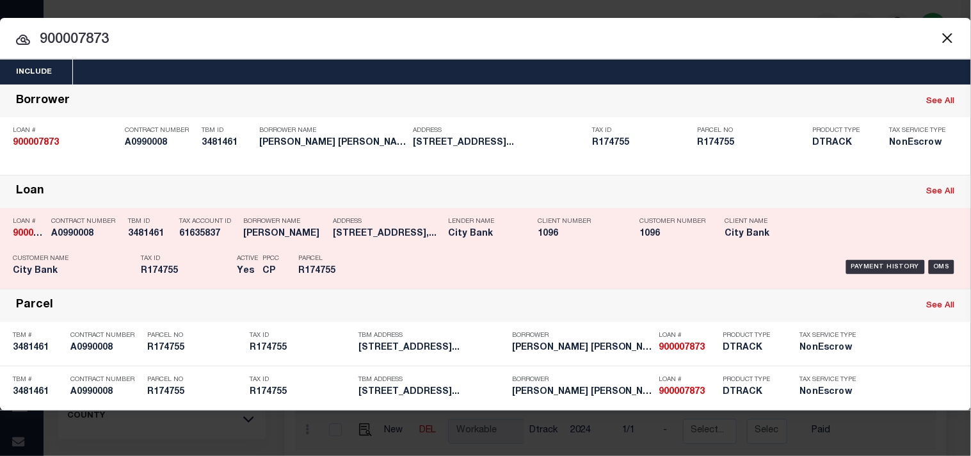
click at [359, 237] on h5 "16812 COUNTY ROAD 2110 LUBBOCK,..." at bounding box center [387, 233] width 109 height 11
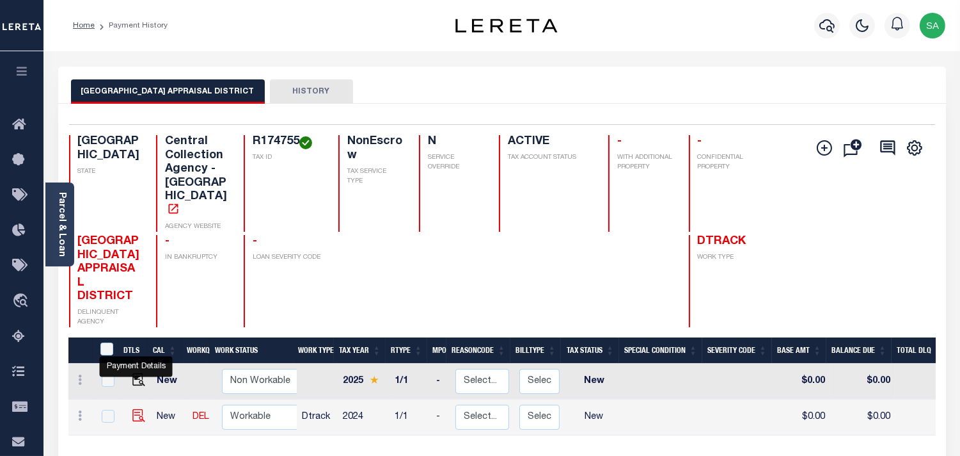
click at [139, 409] on img "" at bounding box center [138, 415] width 13 height 13
checkbox input "true"
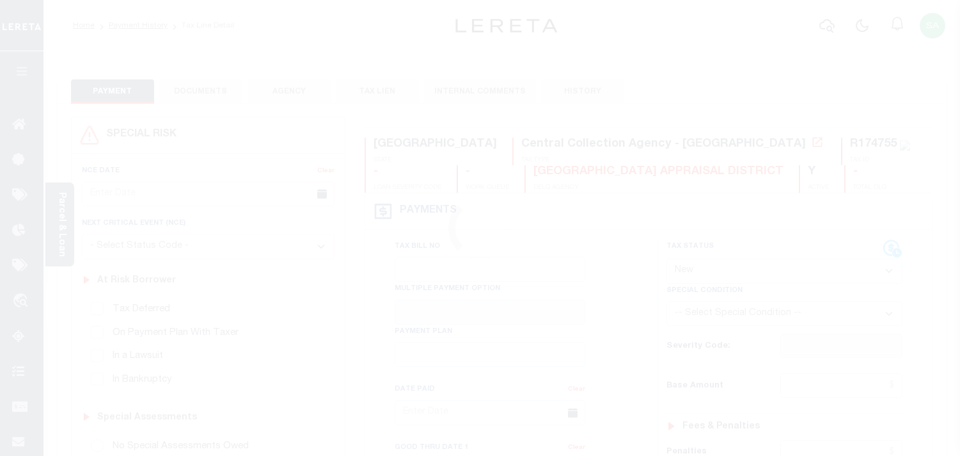
select select "NW2"
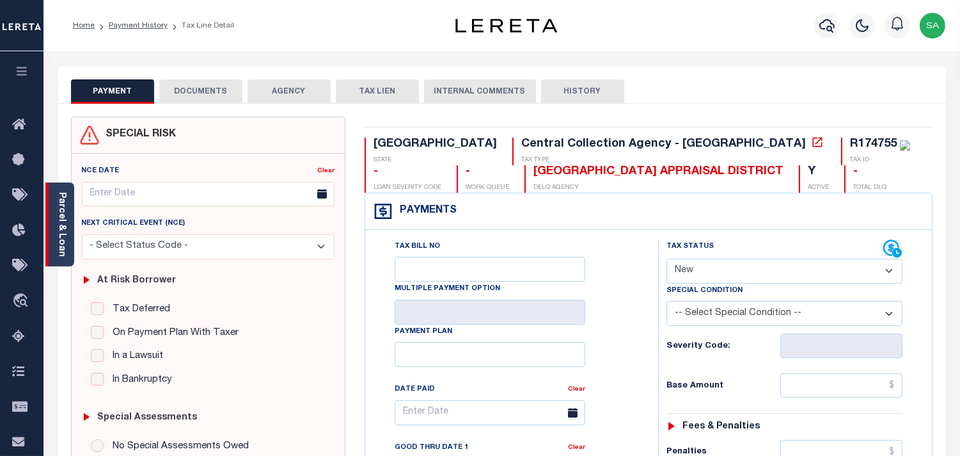
click at [65, 225] on link "Parcel & Loan" at bounding box center [61, 224] width 9 height 65
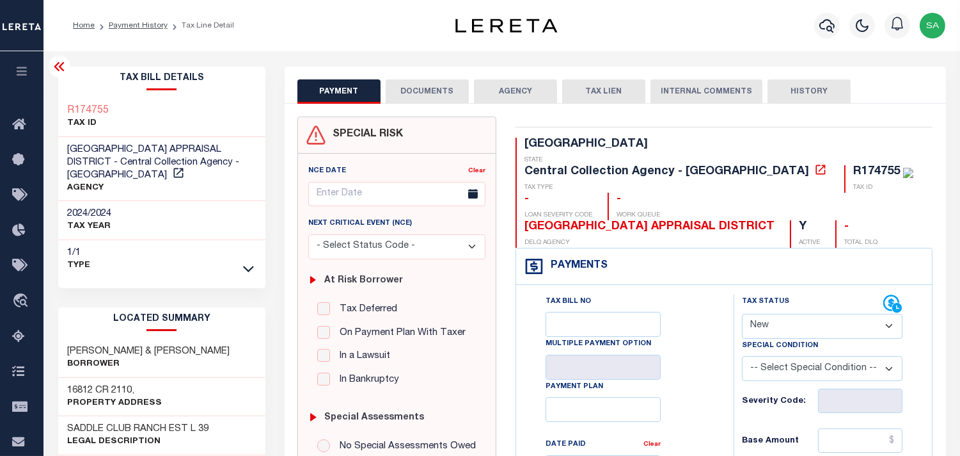
drag, startPoint x: 424, startPoint y: 85, endPoint x: 448, endPoint y: 114, distance: 37.3
click at [424, 85] on button "DOCUMENTS" at bounding box center [427, 91] width 83 height 24
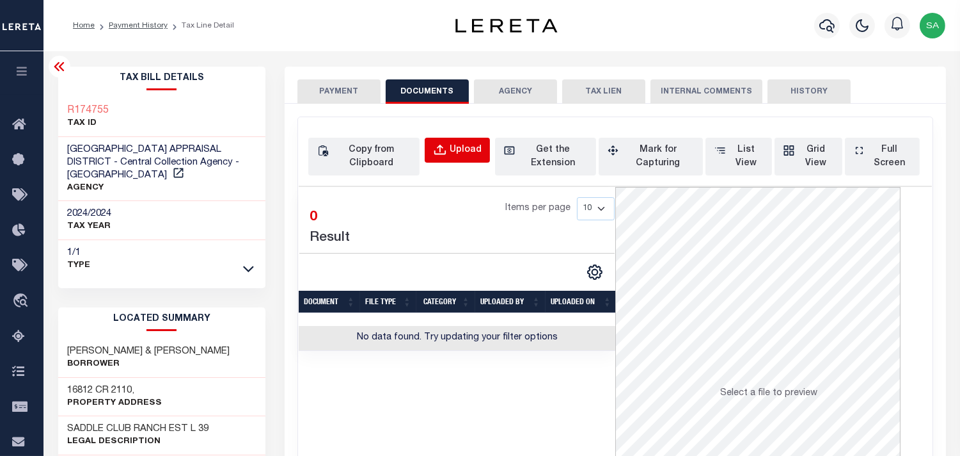
click at [477, 151] on div "Upload" at bounding box center [466, 150] width 32 height 14
select select "POP"
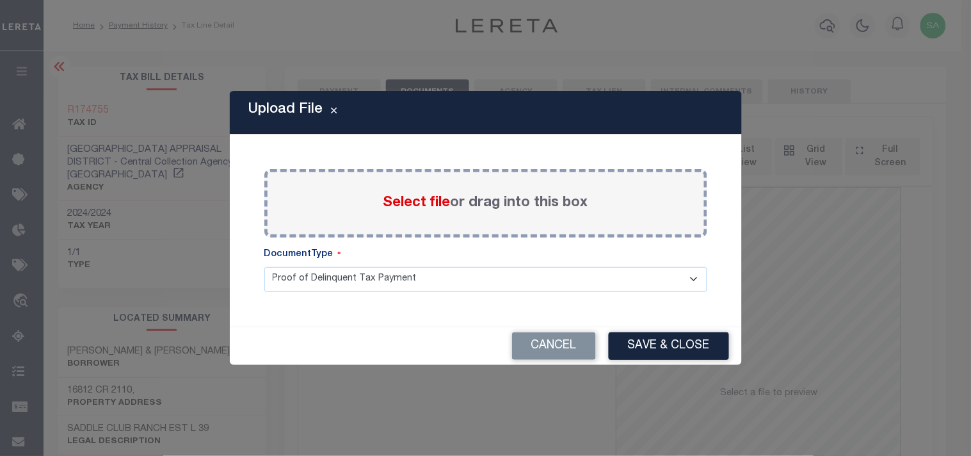
click at [424, 209] on span "Select file" at bounding box center [416, 203] width 67 height 14
click at [0, 0] on input "Select file or drag into this box" at bounding box center [0, 0] width 0 height 0
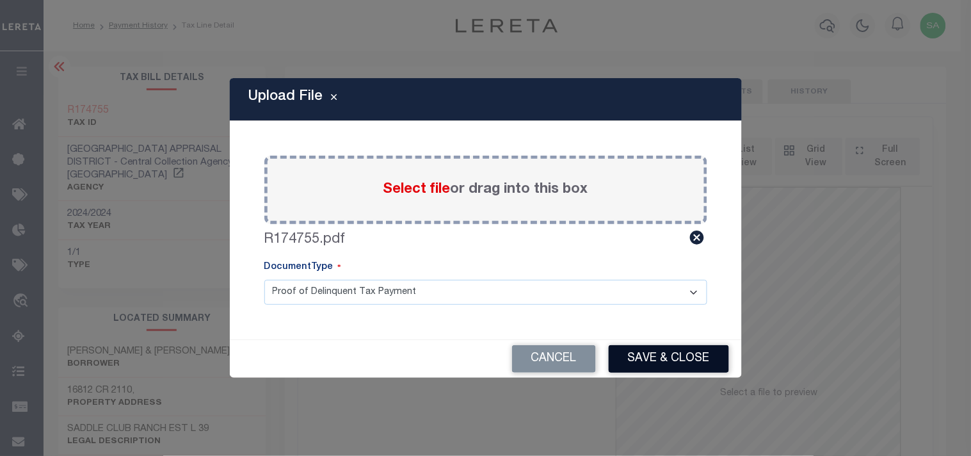
click at [649, 354] on button "Save & Close" at bounding box center [668, 359] width 120 height 28
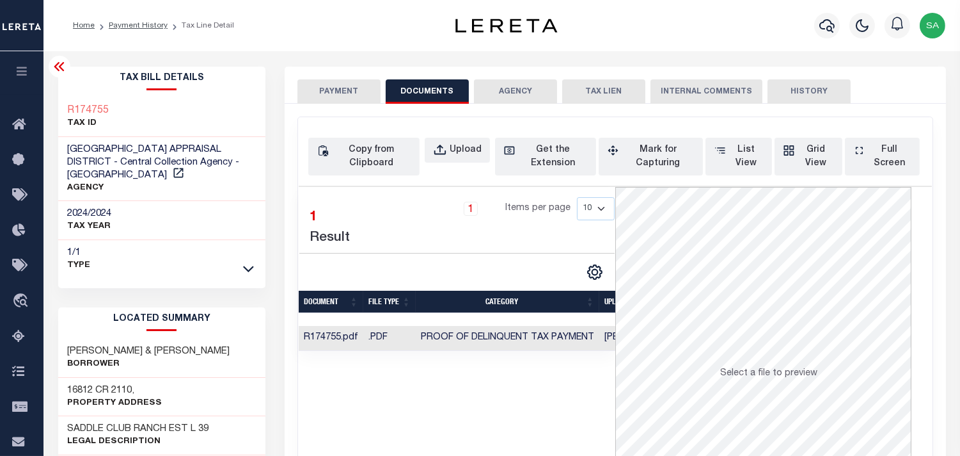
click at [357, 93] on button "PAYMENT" at bounding box center [339, 91] width 83 height 24
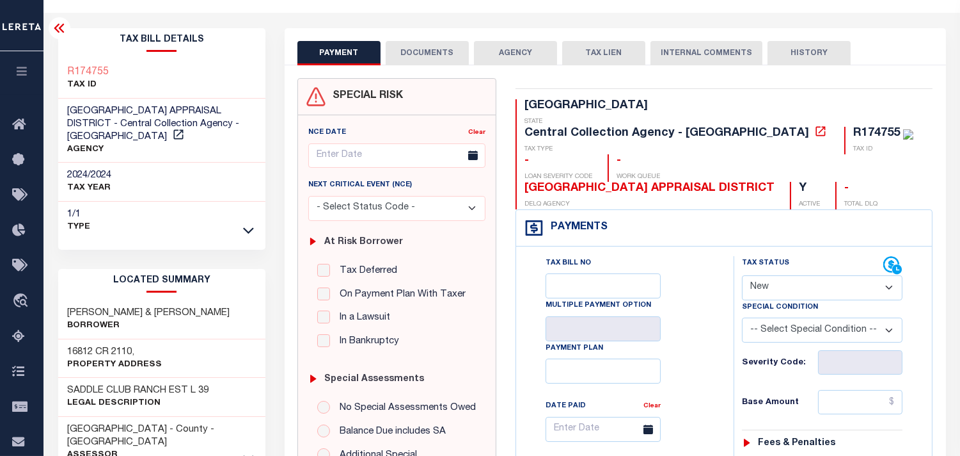
scroll to position [71, 0]
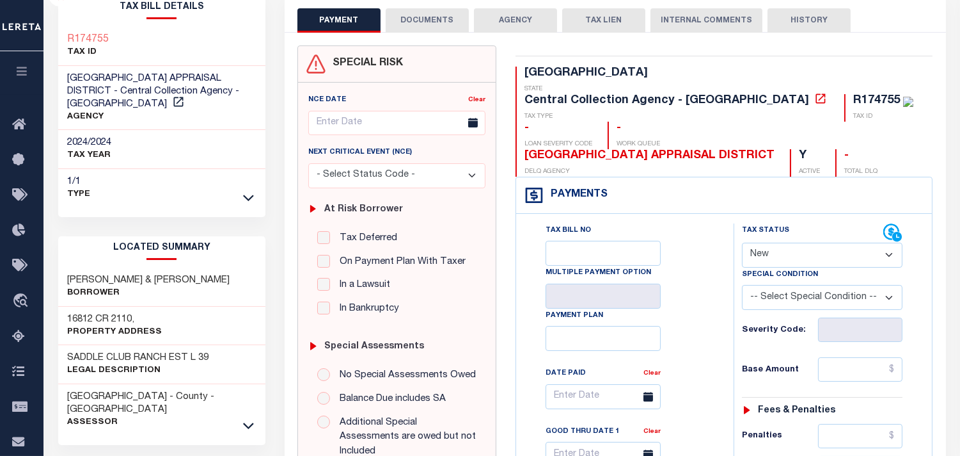
click at [778, 242] on select "- Select Status Code - Open Due/Unpaid Paid Incomplete No Tax Due Internal Refu…" at bounding box center [822, 254] width 161 height 25
select select "PYD"
click at [742, 242] on select "- Select Status Code - Open Due/Unpaid Paid Incomplete No Tax Due Internal Refu…" at bounding box center [822, 254] width 161 height 25
type input "[DATE]"
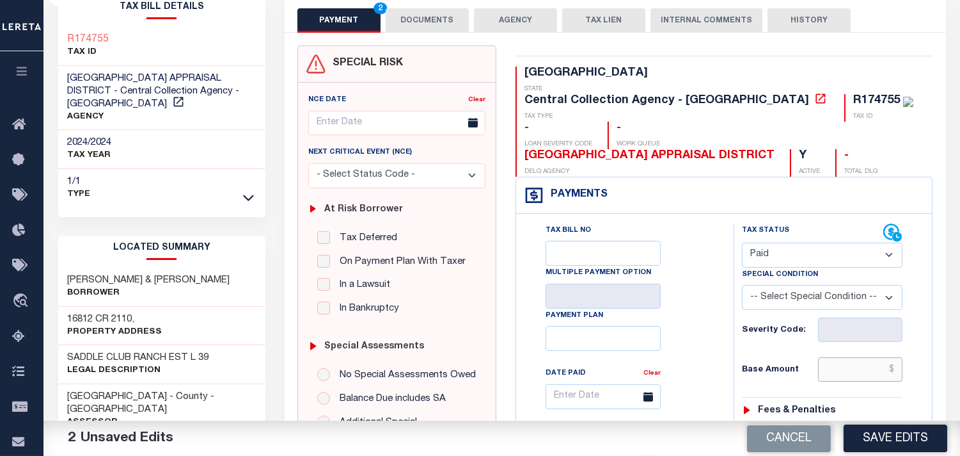
drag, startPoint x: 847, startPoint y: 342, endPoint x: 809, endPoint y: 342, distance: 37.8
click at [847, 357] on input "text" at bounding box center [860, 369] width 84 height 24
paste input "9,021.02"
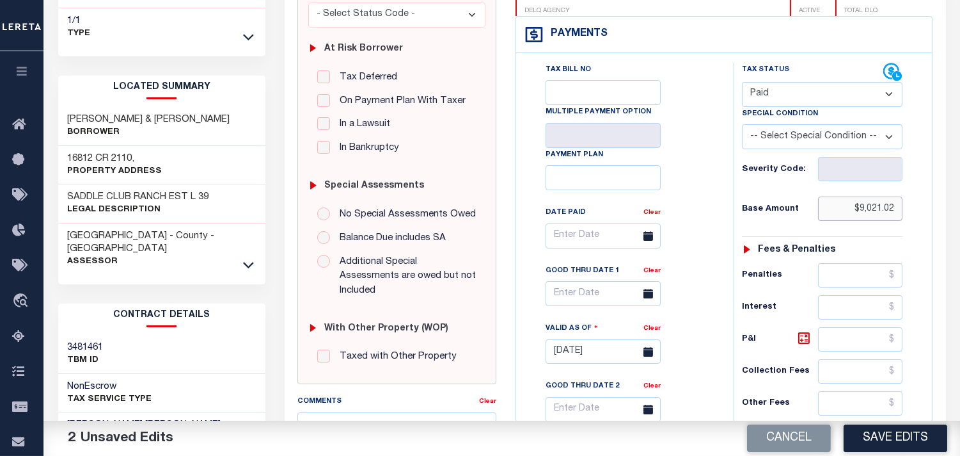
scroll to position [426, 0]
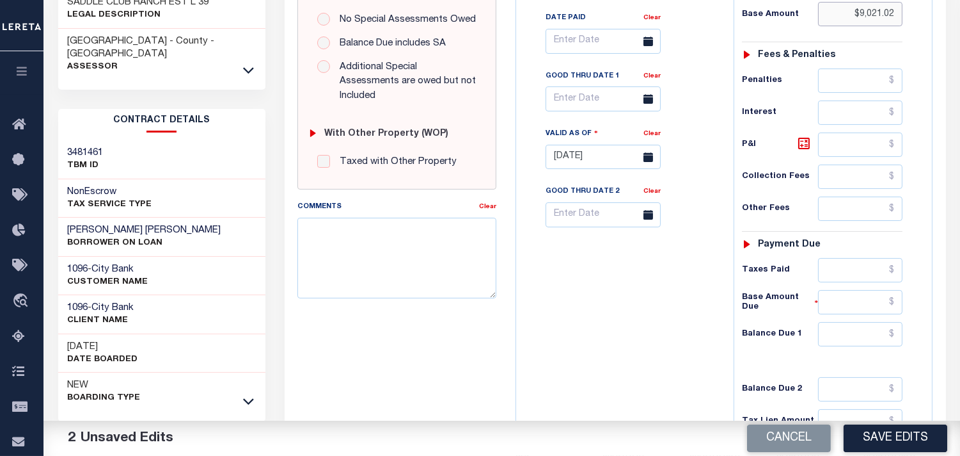
type input "$9,021.02"
drag, startPoint x: 857, startPoint y: 239, endPoint x: 841, endPoint y: 246, distance: 17.2
click at [857, 258] on input "text" at bounding box center [860, 270] width 84 height 24
paste input "9,021.02"
type input "$9,021.02"
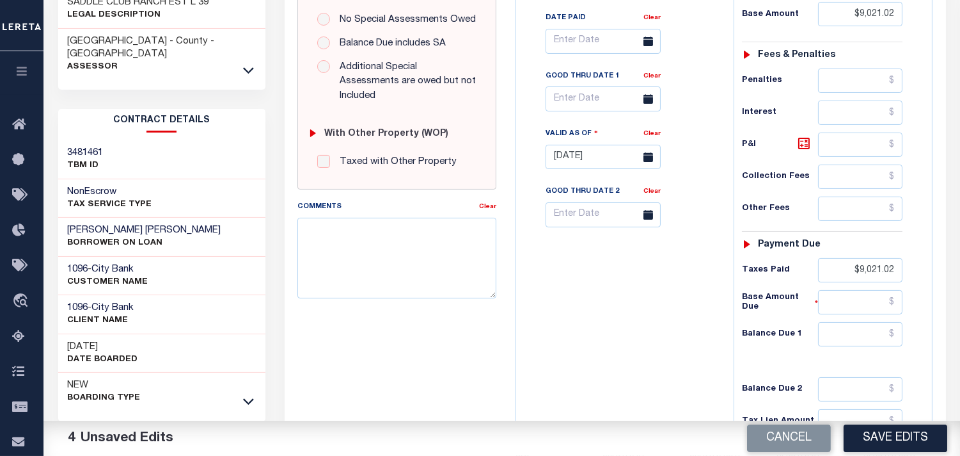
click at [865, 322] on div "Tax Status Status - Select Status Code -" at bounding box center [827, 150] width 186 height 565
click at [865, 322] on input "text" at bounding box center [860, 334] width 84 height 24
type input "$0.00"
click at [688, 305] on div "Tax Bill No Multiple Payment Option Payment Plan Clear" at bounding box center [622, 150] width 205 height 565
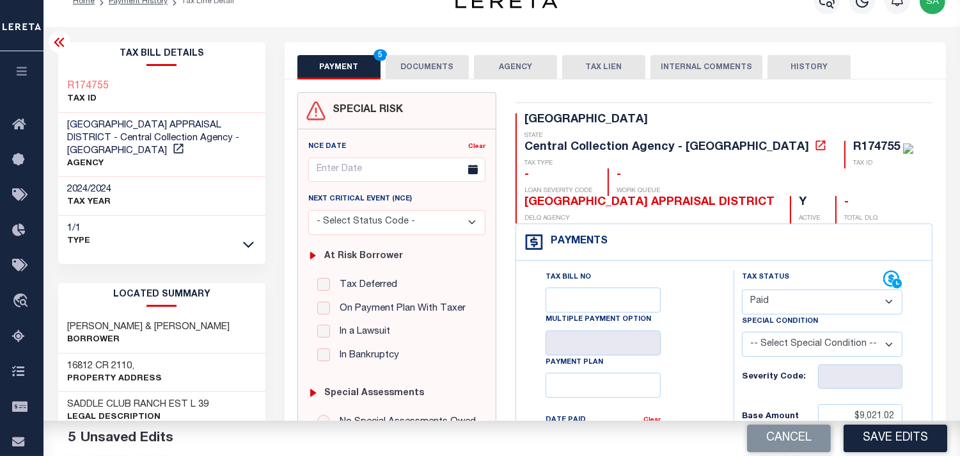
scroll to position [0, 0]
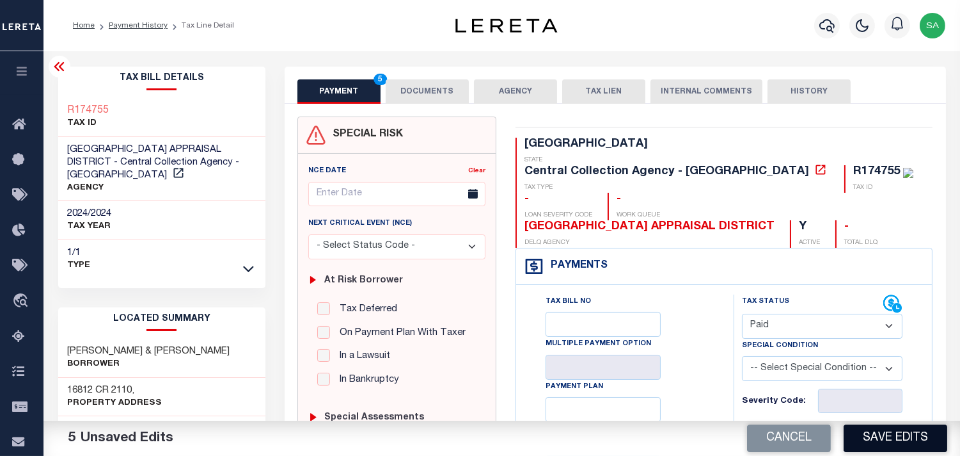
click at [879, 440] on button "Save Edits" at bounding box center [896, 438] width 104 height 28
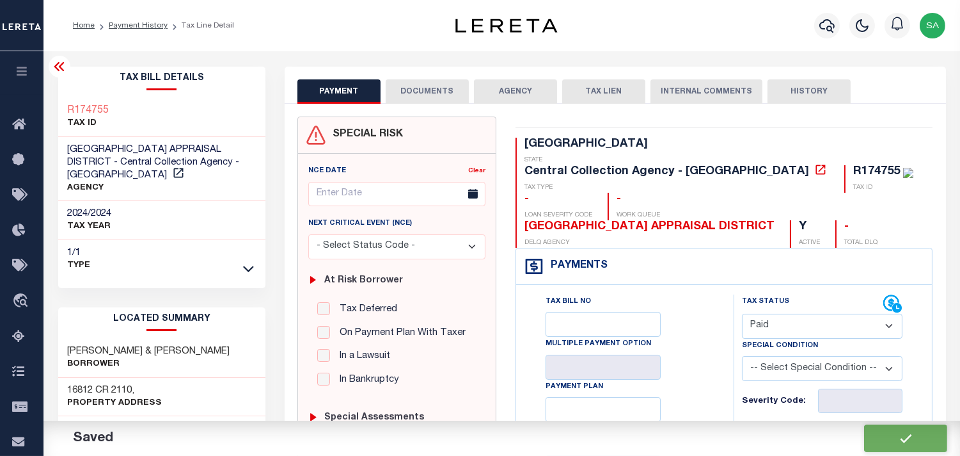
checkbox input "false"
type input "$9,021.02"
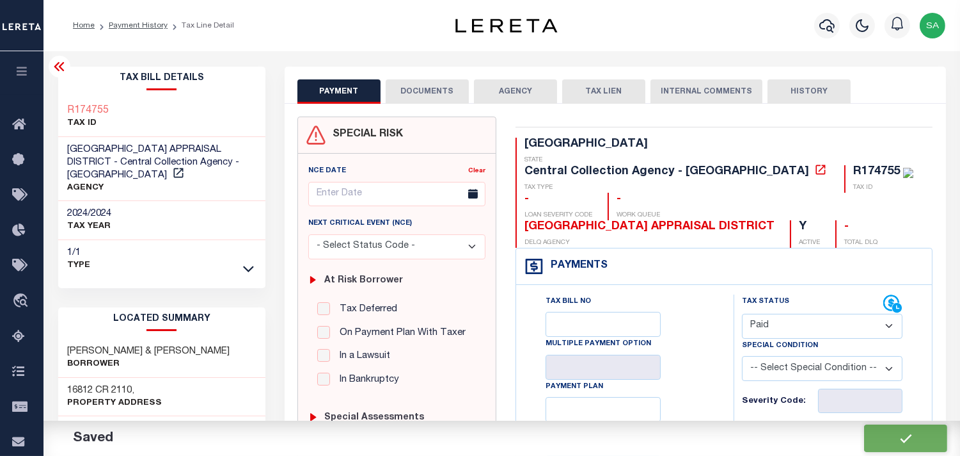
type input "$9,021.02"
type input "$0"
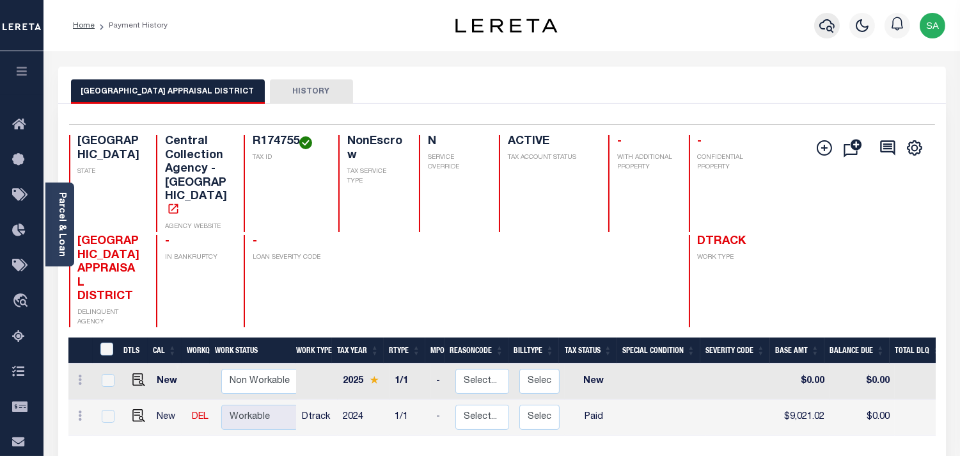
click at [825, 33] on icon "button" at bounding box center [827, 25] width 15 height 15
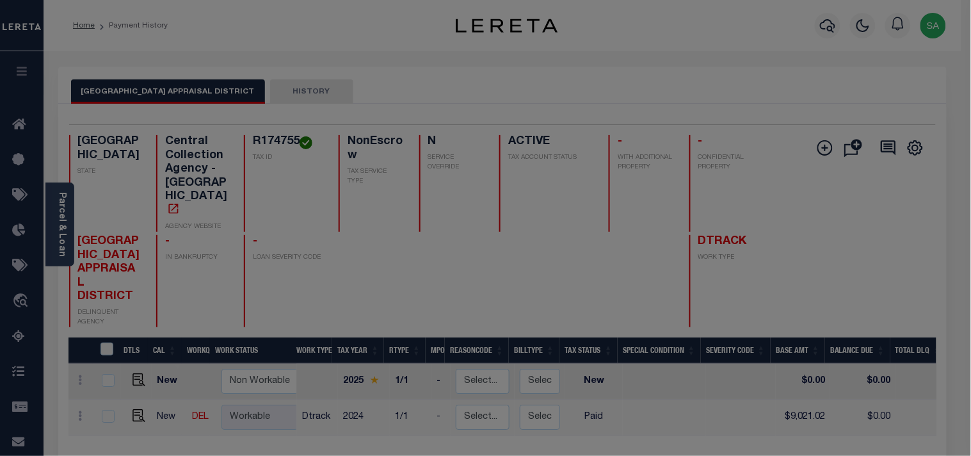
click at [0, 0] on div "Include Loans TBM Customers Borrowers Payments (Lender Non-Disb) Payments (Lend…" at bounding box center [0, 0] width 0 height 0
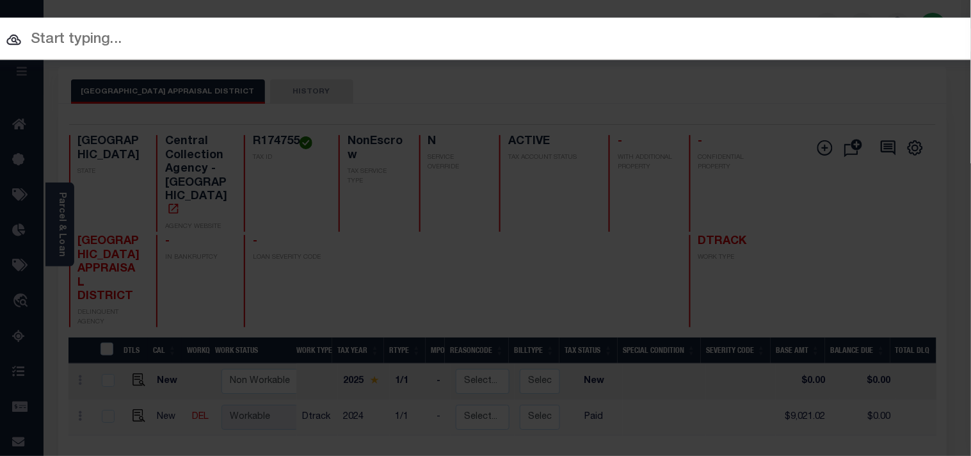
paste input "900006875"
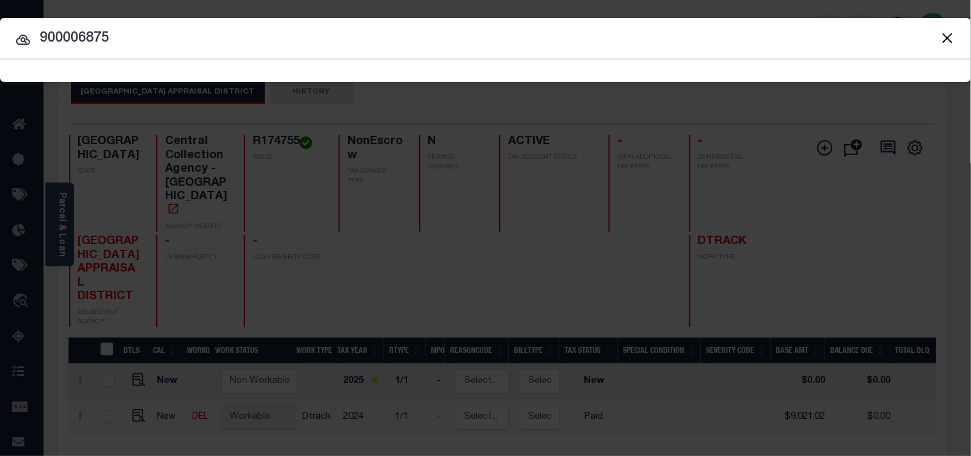
type input "900006875"
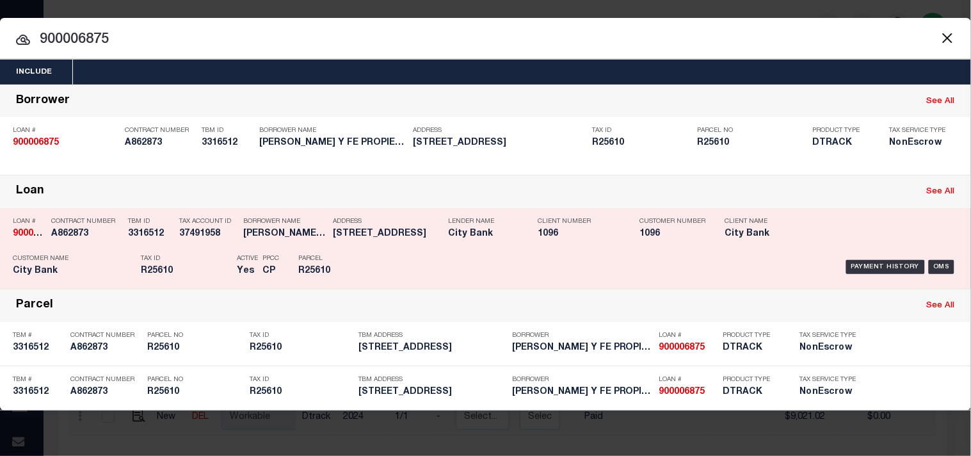
drag, startPoint x: 394, startPoint y: 257, endPoint x: 412, endPoint y: 256, distance: 18.6
click at [394, 258] on div "Payment History OMS" at bounding box center [666, 266] width 583 height 37
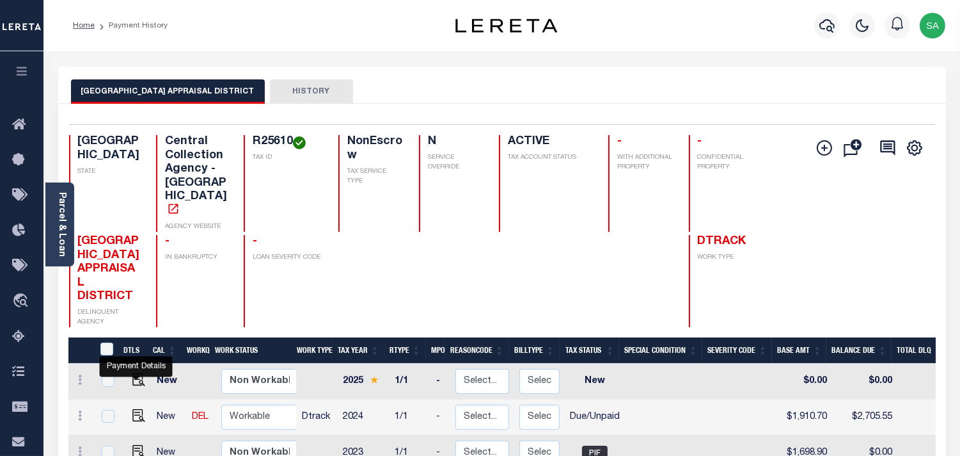
drag, startPoint x: 138, startPoint y: 374, endPoint x: 283, endPoint y: 353, distance: 146.0
click at [138, 409] on img "" at bounding box center [138, 415] width 13 height 13
checkbox input "true"
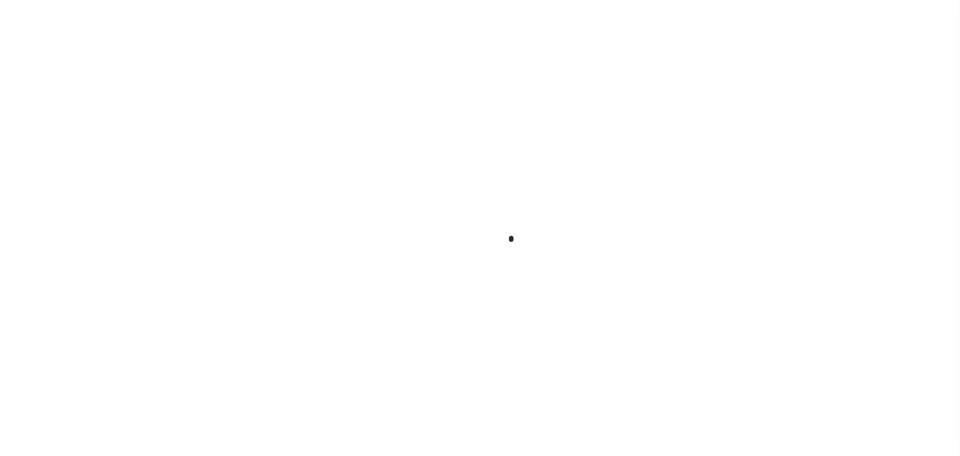
checkbox input "false"
type input "[DATE]"
type input "07/29/2025"
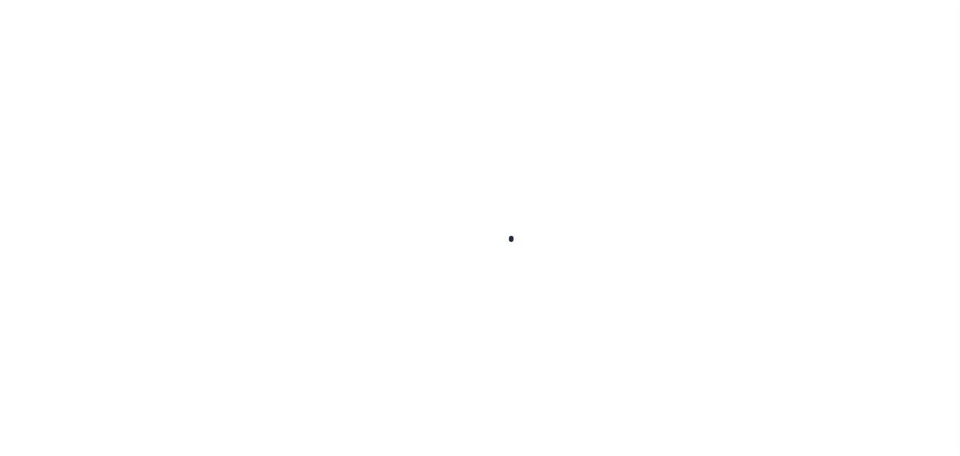
select select "DUE"
type input "$1,910.7"
type input "$794.85"
type input "$2,705.55"
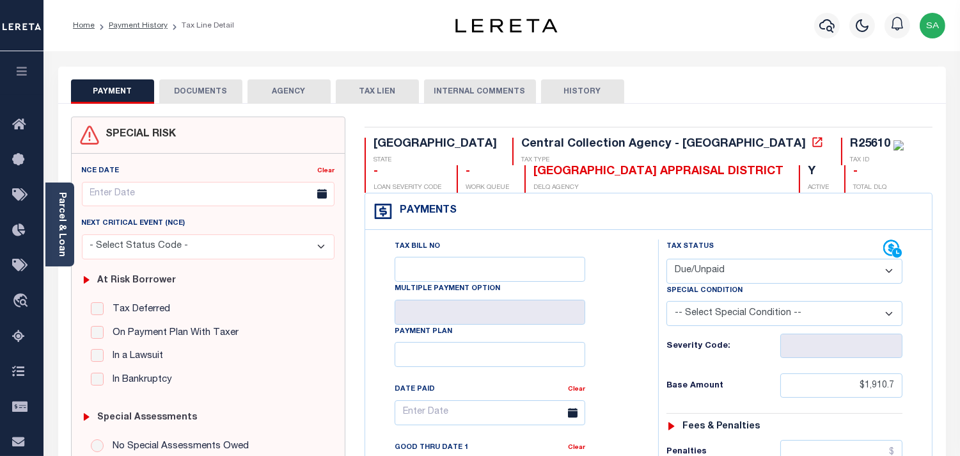
drag, startPoint x: 718, startPoint y: 272, endPoint x: 712, endPoint y: 282, distance: 11.7
click at [718, 272] on select "- Select Status Code - Open Due/Unpaid Paid Incomplete No Tax Due Internal Refu…" at bounding box center [785, 270] width 236 height 25
select select "PYD"
click at [667, 259] on select "- Select Status Code - Open Due/Unpaid Paid Incomplete No Tax Due Internal Refu…" at bounding box center [785, 270] width 236 height 25
type input "[DATE]"
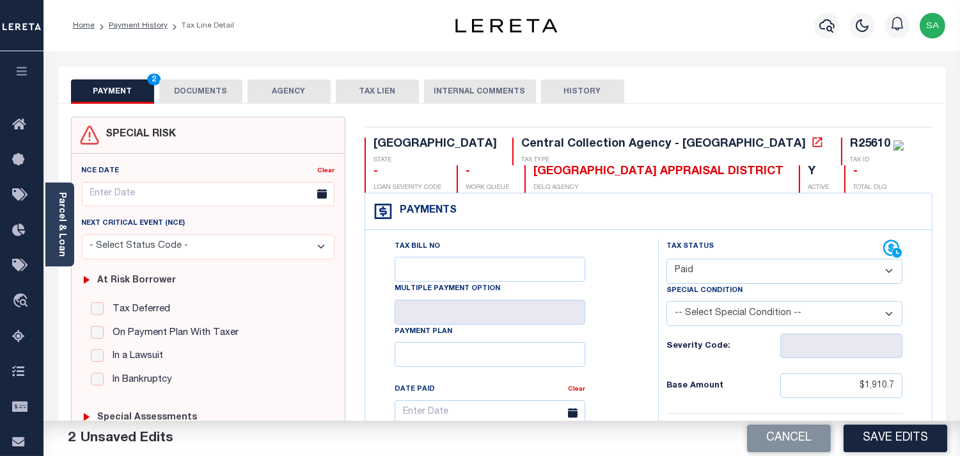
drag, startPoint x: 65, startPoint y: 234, endPoint x: 178, endPoint y: 234, distance: 112.6
click at [65, 234] on link "Parcel & Loan" at bounding box center [61, 224] width 9 height 65
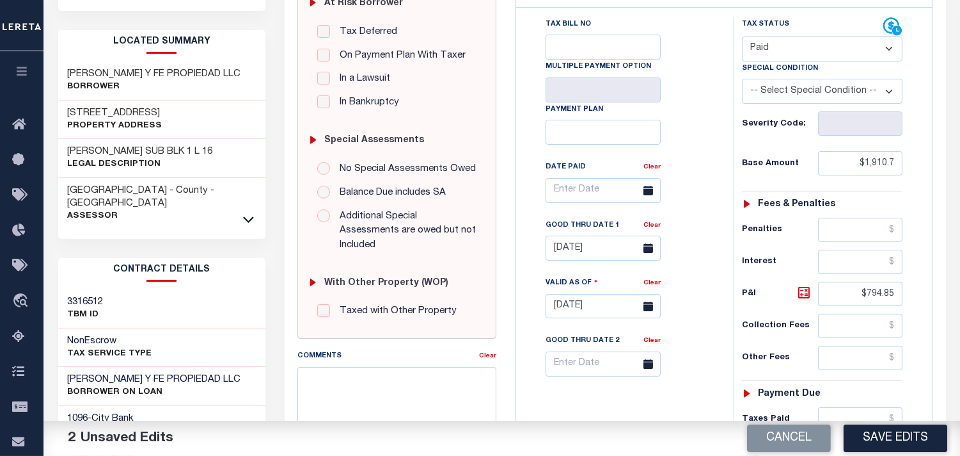
scroll to position [355, 0]
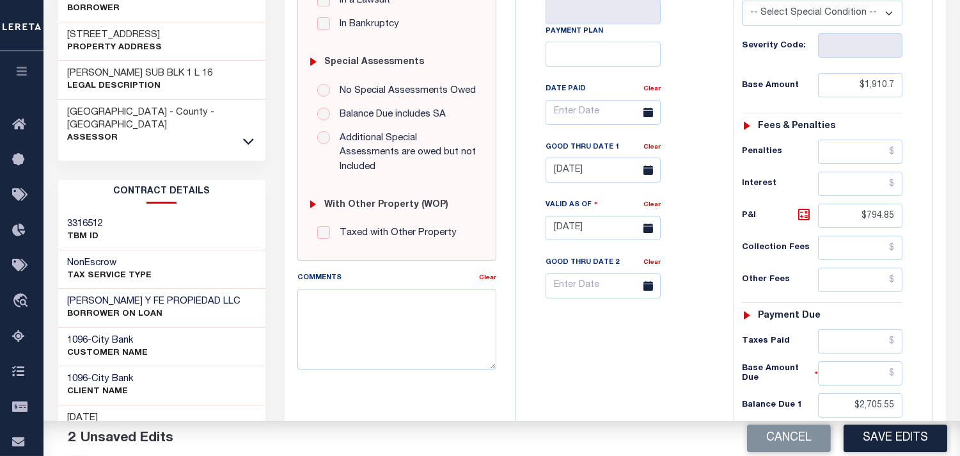
drag, startPoint x: 660, startPoint y: 120, endPoint x: 668, endPoint y: 126, distance: 9.6
click at [660, 144] on link "Clear" at bounding box center [652, 147] width 17 height 6
drag, startPoint x: 853, startPoint y: 196, endPoint x: 913, endPoint y: 193, distance: 60.2
click at [913, 193] on div "Tax Status Status - Select Status Code -" at bounding box center [827, 221] width 186 height 565
drag, startPoint x: 861, startPoint y: 308, endPoint x: 784, endPoint y: 314, distance: 76.4
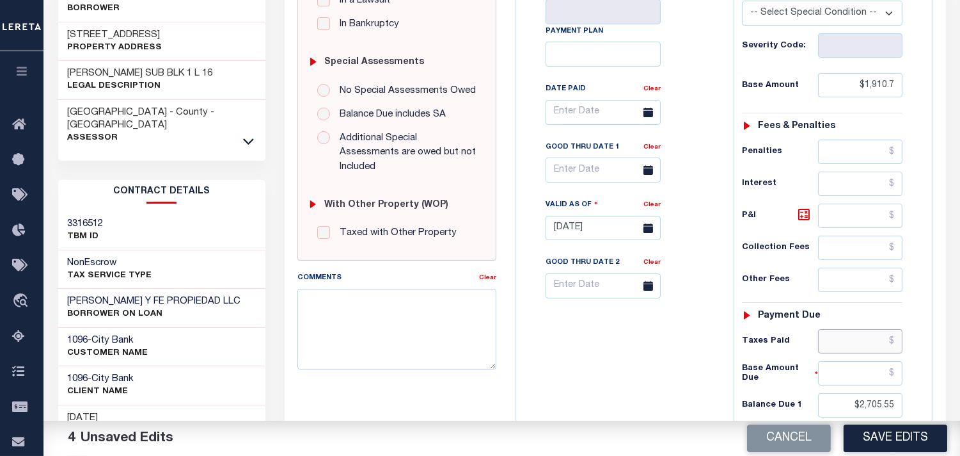
click at [861, 329] on input "text" at bounding box center [860, 341] width 84 height 24
paste input "2,728.48"
type input "$2,728.48"
drag, startPoint x: 845, startPoint y: 372, endPoint x: 947, endPoint y: 367, distance: 102.5
click at [947, 367] on div "PAYMENT 5 DOCUMENTS AGENCY DELINQUENT PAYEE" at bounding box center [615, 193] width 681 height 965
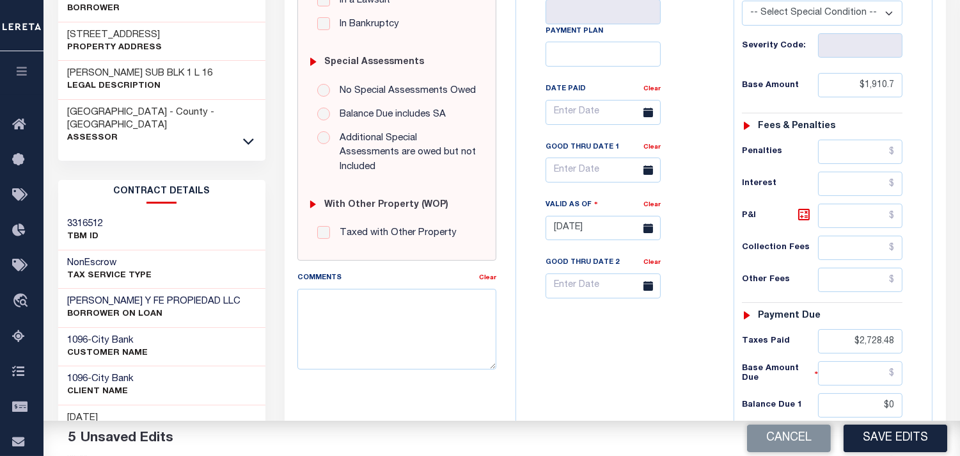
type input "$0.00"
click at [612, 380] on div "Tax Bill No Multiple Payment Option Payment Plan Clear" at bounding box center [622, 221] width 205 height 565
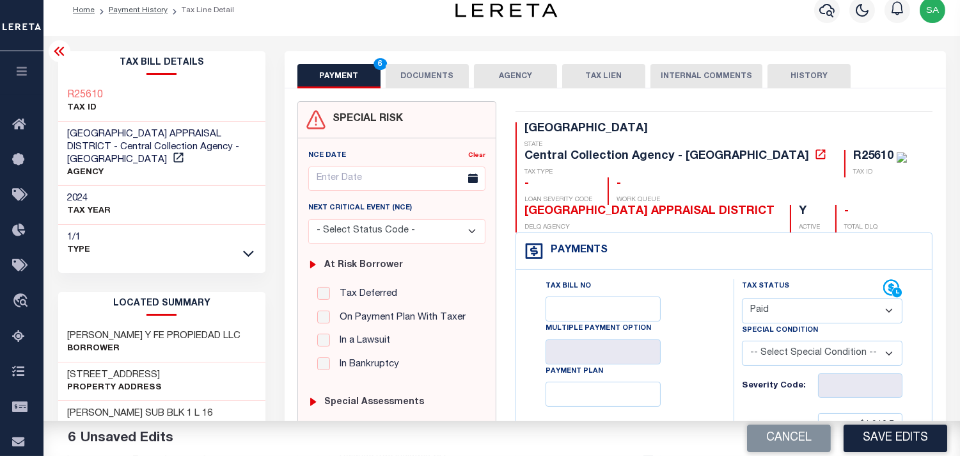
scroll to position [0, 0]
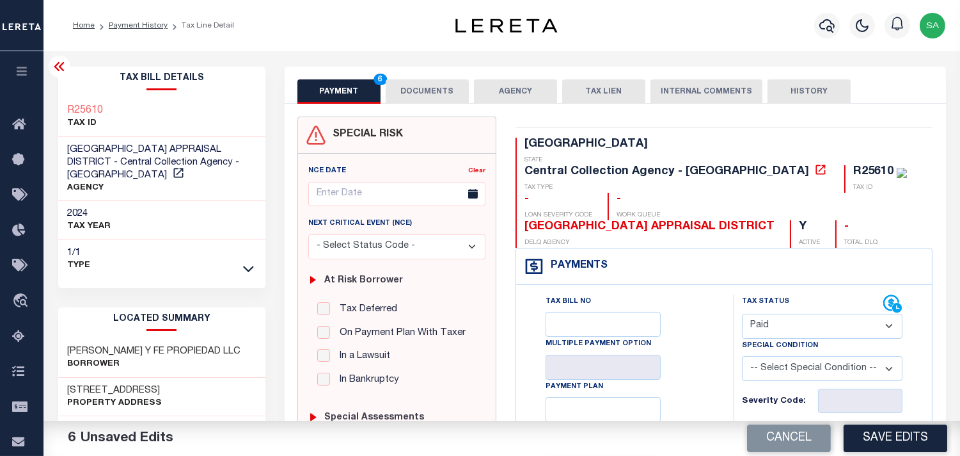
click at [404, 84] on button "DOCUMENTS" at bounding box center [427, 91] width 83 height 24
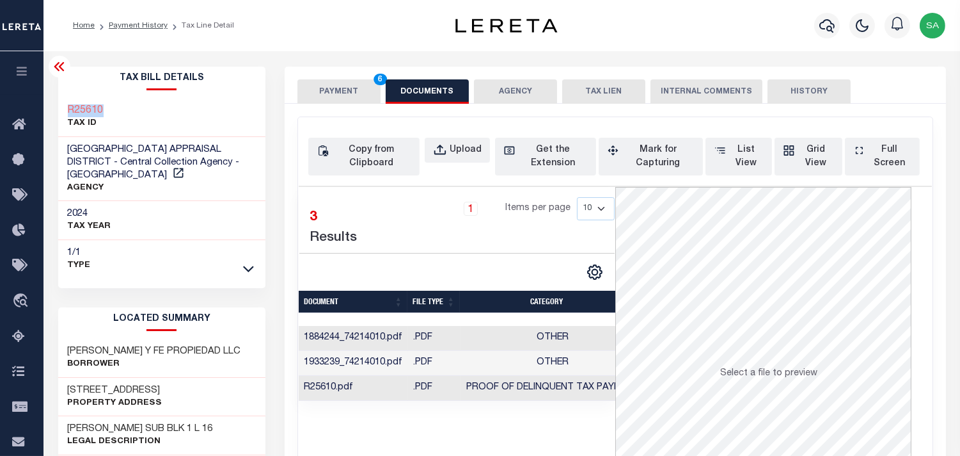
drag, startPoint x: 120, startPoint y: 109, endPoint x: 61, endPoint y: 113, distance: 58.4
click at [61, 113] on div "R25610 TAX ID" at bounding box center [162, 117] width 208 height 39
copy h3 "R25610"
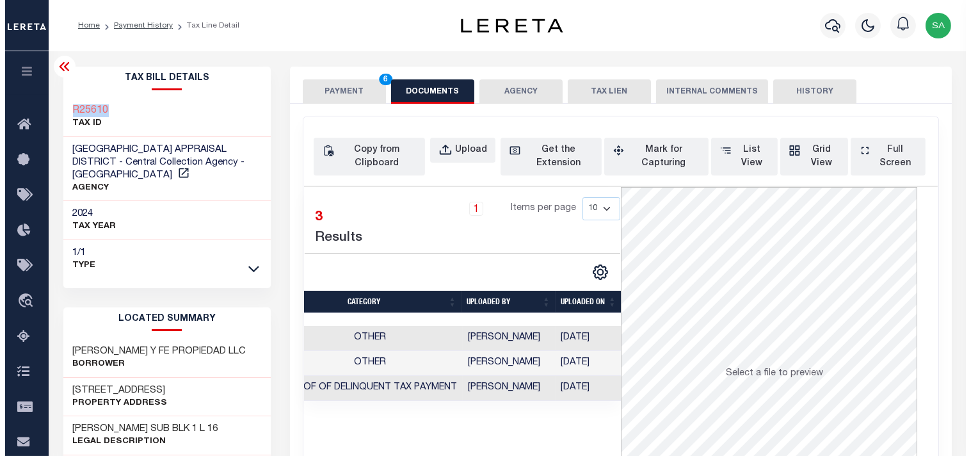
scroll to position [0, 188]
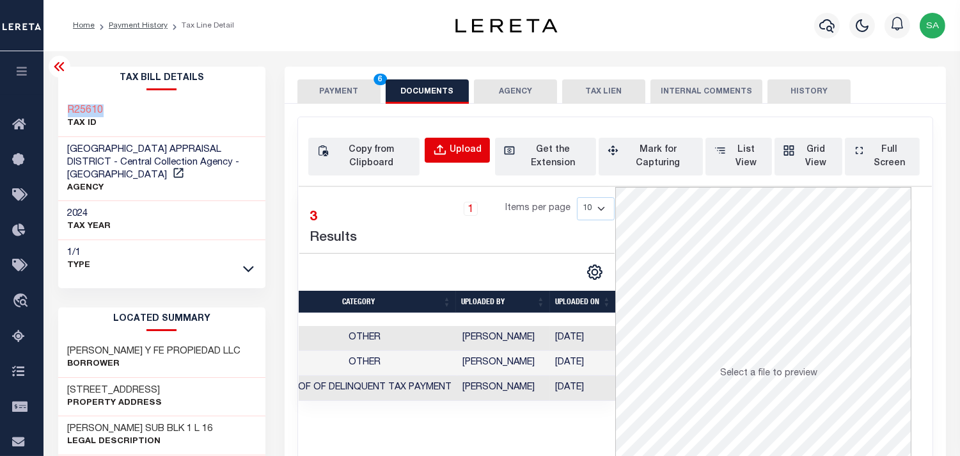
click at [450, 150] on button "Upload" at bounding box center [457, 150] width 65 height 25
select select "POP"
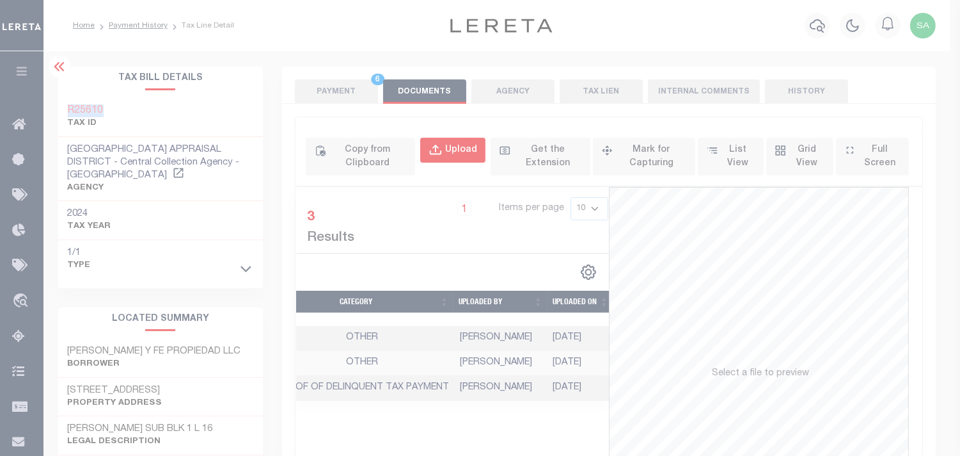
scroll to position [0, 184]
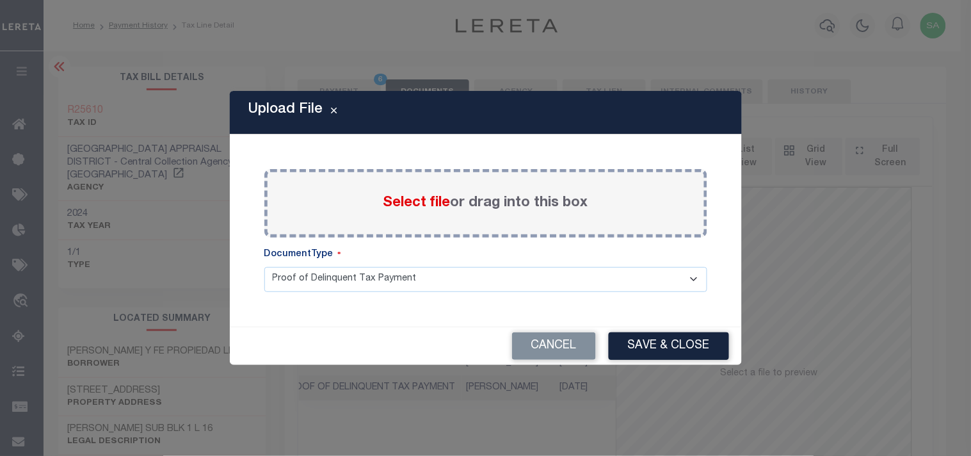
click at [431, 203] on span "Select file" at bounding box center [416, 203] width 67 height 14
click at [0, 0] on input "Select file or drag into this box" at bounding box center [0, 0] width 0 height 0
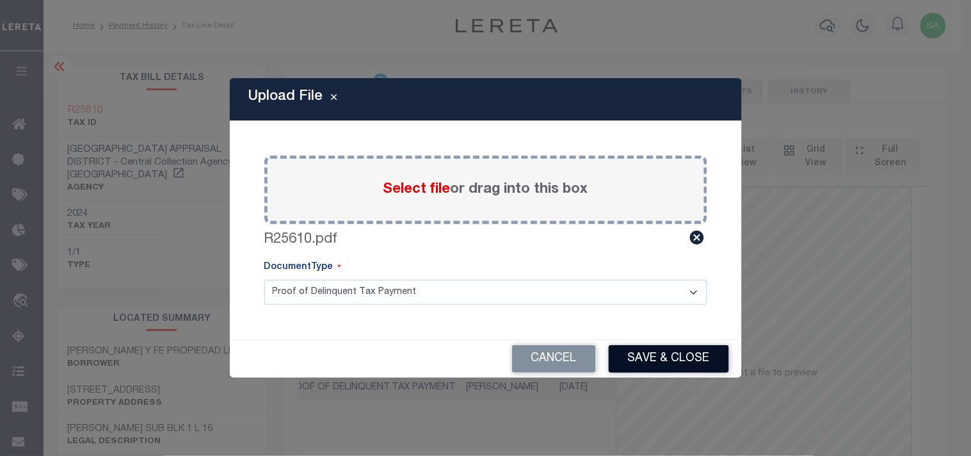
click at [698, 351] on button "Save & Close" at bounding box center [668, 359] width 120 height 28
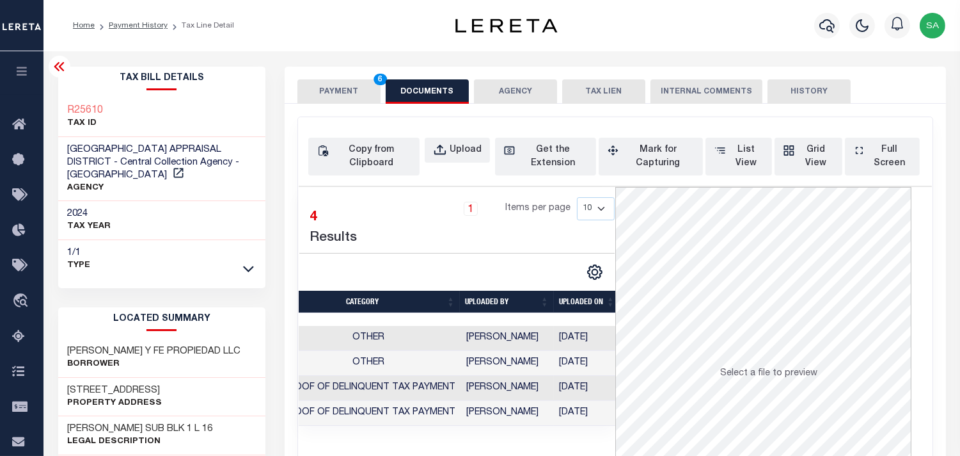
click at [585, 418] on td "09/15/2025" at bounding box center [587, 413] width 66 height 25
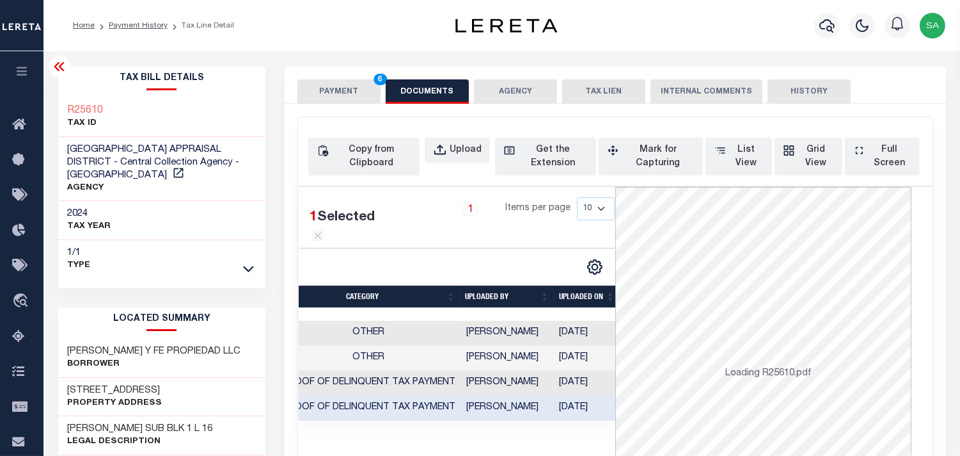
click at [331, 93] on button "PAYMENT 6" at bounding box center [339, 91] width 83 height 24
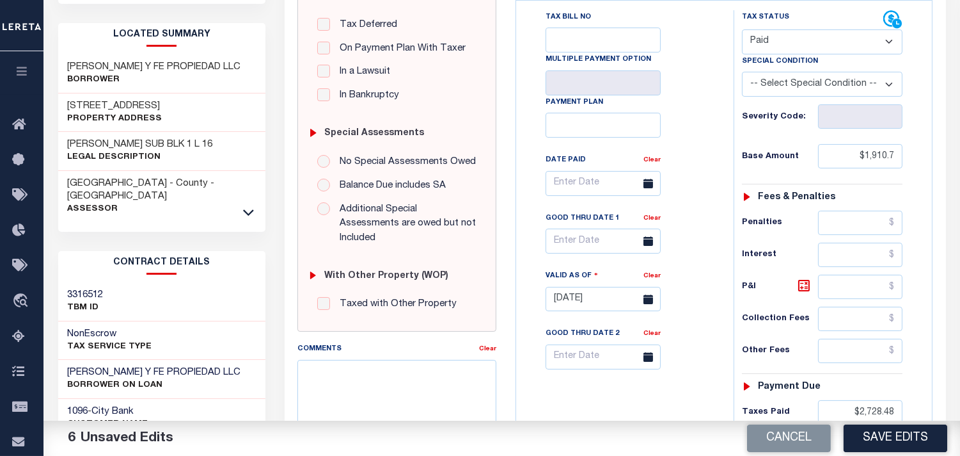
scroll to position [497, 0]
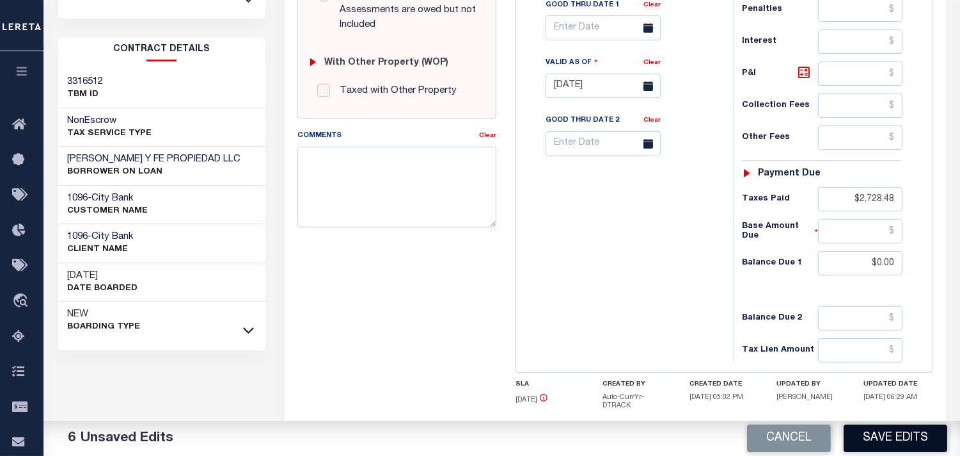
click at [880, 436] on button "Save Edits" at bounding box center [896, 438] width 104 height 28
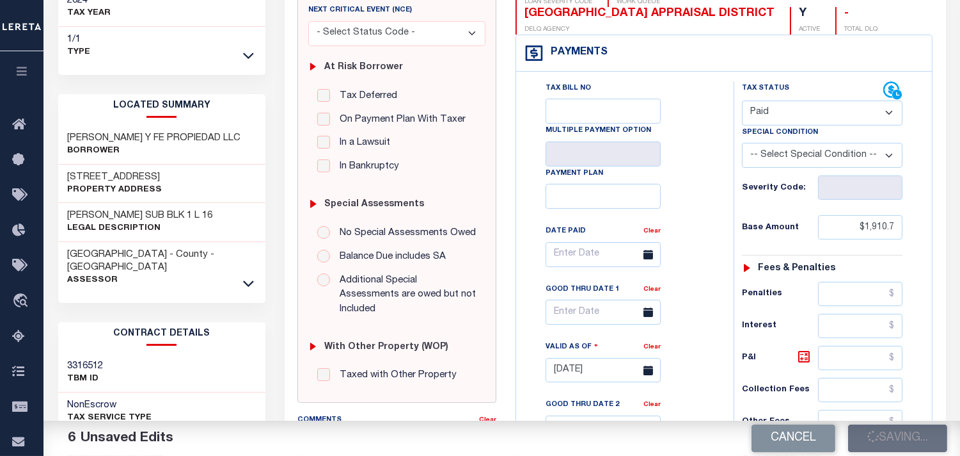
scroll to position [0, 0]
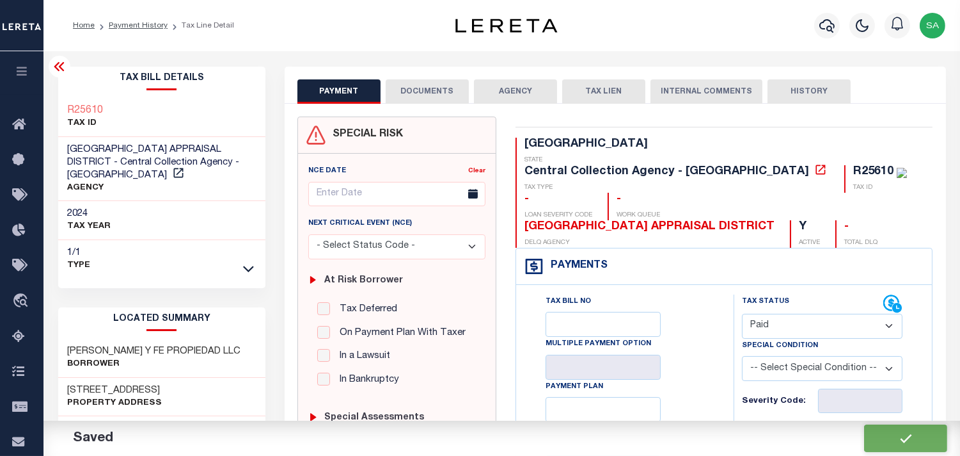
checkbox input "false"
type input "$1,910.7"
type input "$2,728.48"
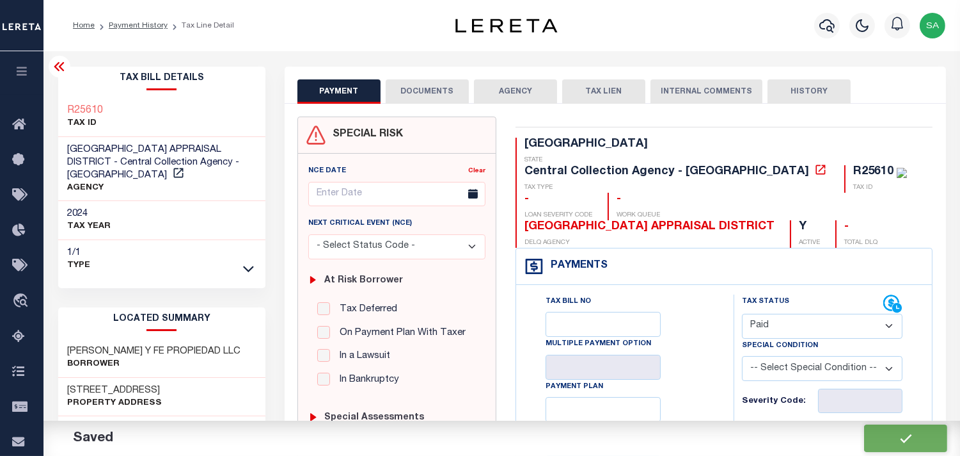
type input "$0"
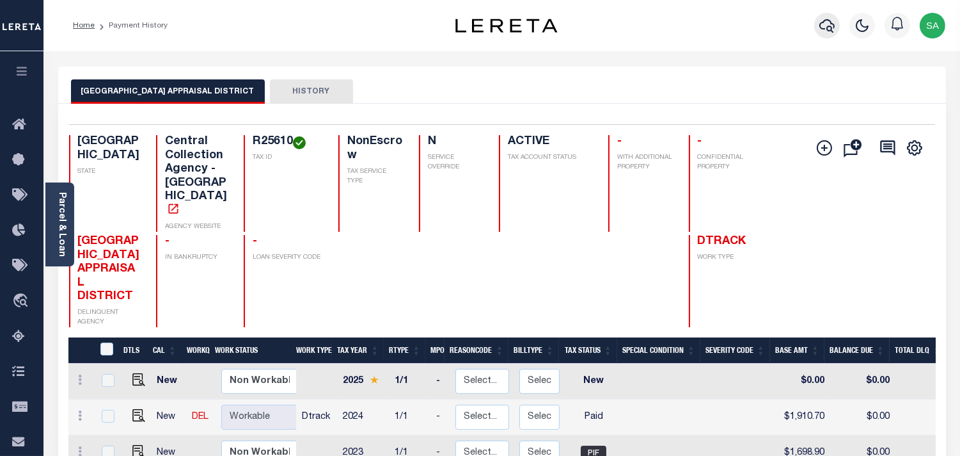
click at [820, 26] on icon "button" at bounding box center [827, 25] width 15 height 15
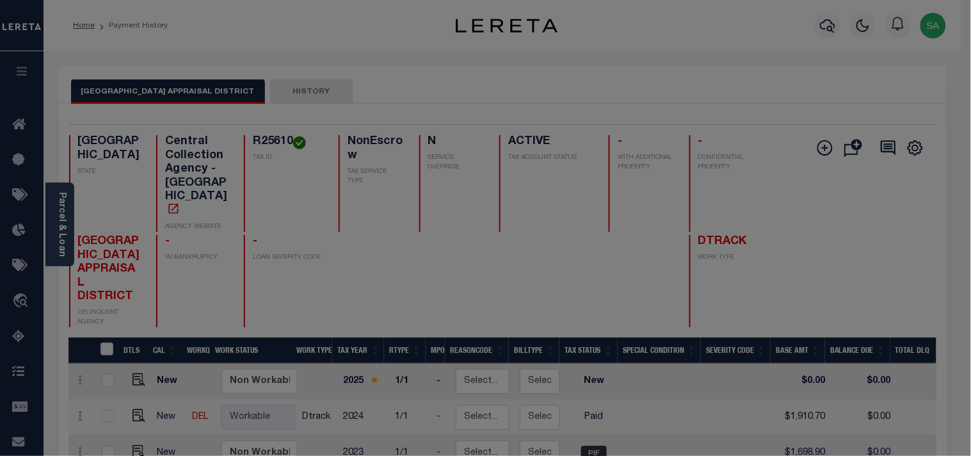
click at [0, 0] on div "Include Loans TBM Customers Borrowers Payments (Lender Non-Disb) Payments (Lend…" at bounding box center [0, 0] width 0 height 0
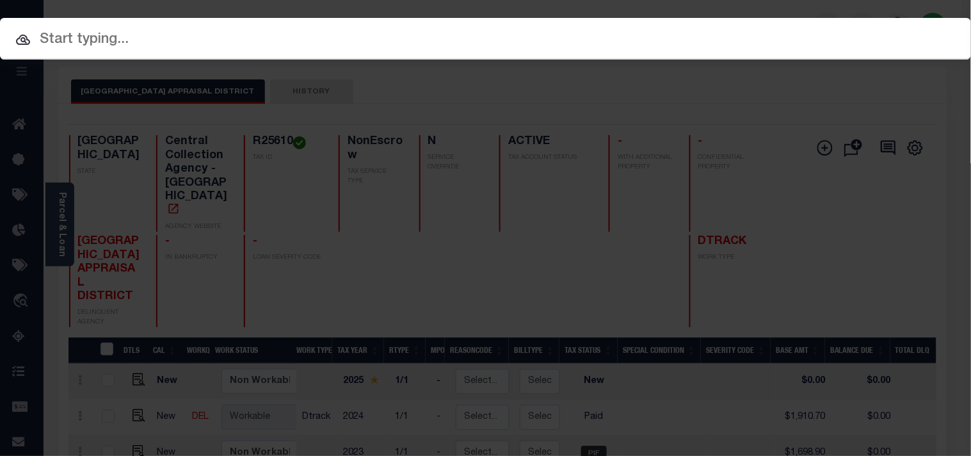
paste input "900008044"
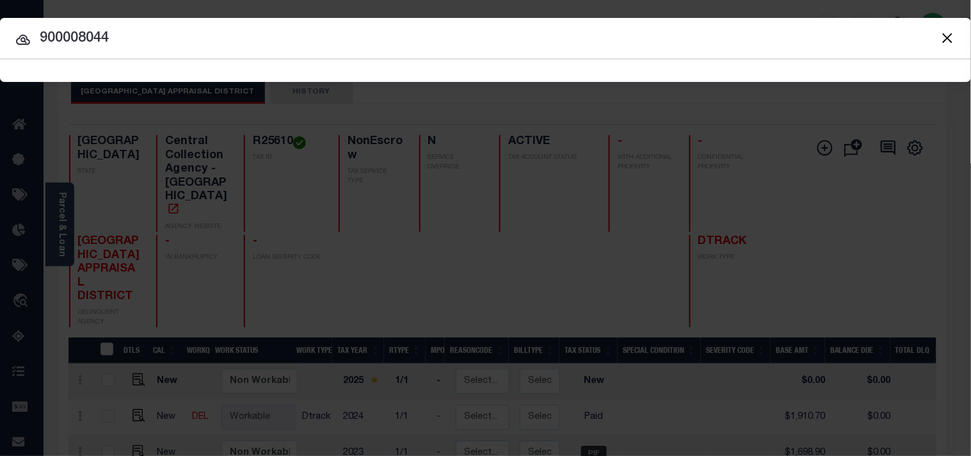
type input "900008044"
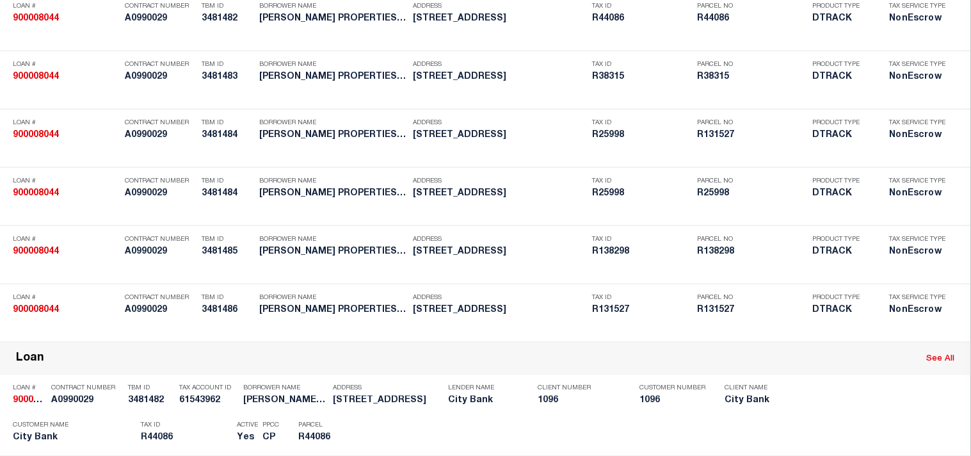
scroll to position [1042, 0]
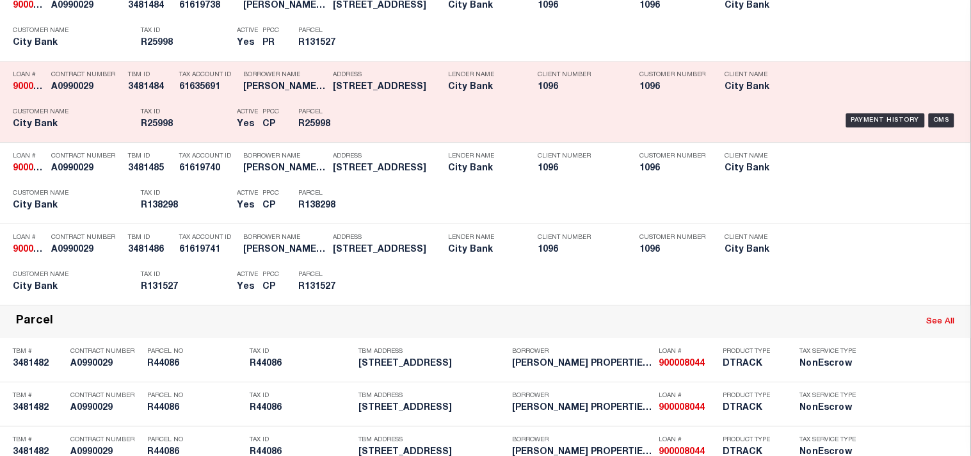
click at [350, 116] on p "Parcel" at bounding box center [327, 112] width 58 height 8
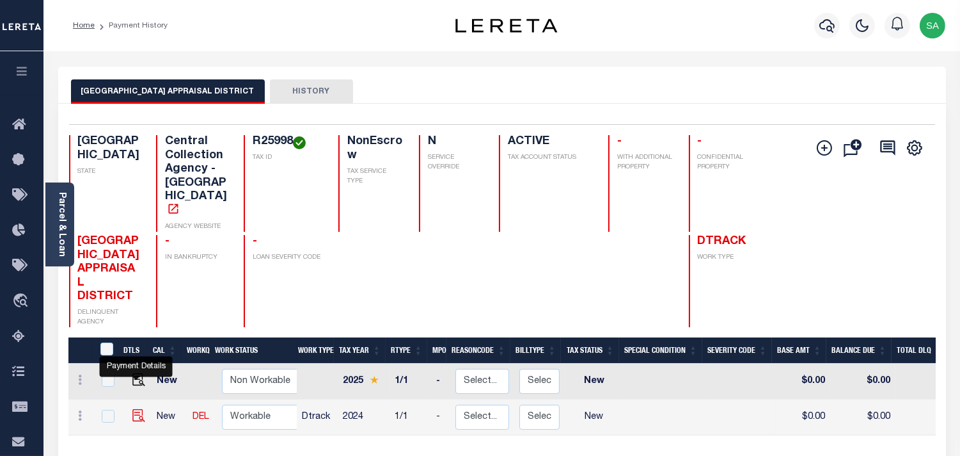
click at [134, 409] on img "" at bounding box center [138, 415] width 13 height 13
checkbox input "true"
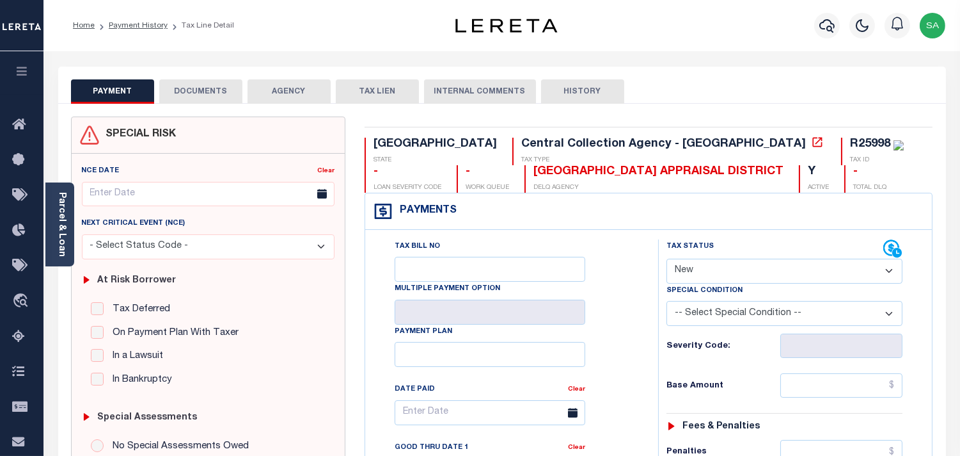
click at [691, 271] on select "- Select Status Code - Open Due/Unpaid Paid Incomplete No Tax Due Internal Refu…" at bounding box center [785, 270] width 236 height 25
select select "PYD"
click at [667, 259] on select "- Select Status Code - Open Due/Unpaid Paid Incomplete No Tax Due Internal Refu…" at bounding box center [785, 270] width 236 height 25
type input "[DATE]"
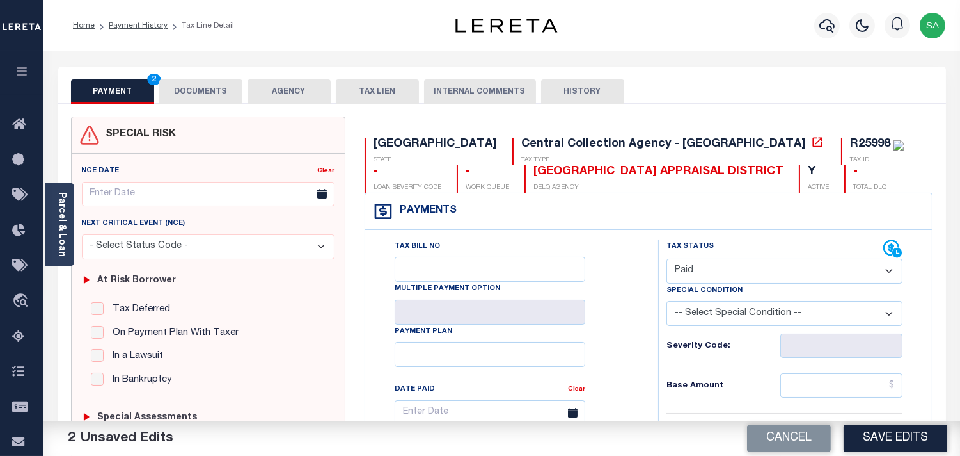
click at [61, 243] on link "Parcel & Loan" at bounding box center [61, 224] width 9 height 65
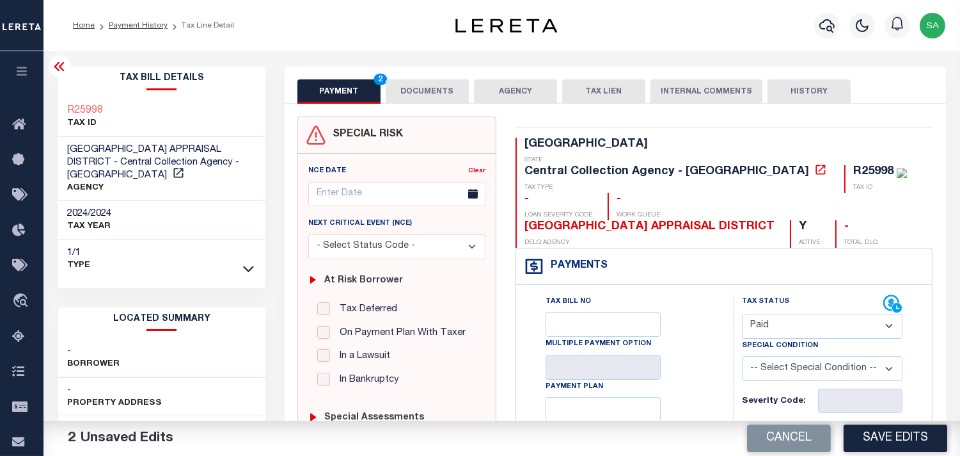
click at [433, 99] on button "DOCUMENTS" at bounding box center [427, 91] width 83 height 24
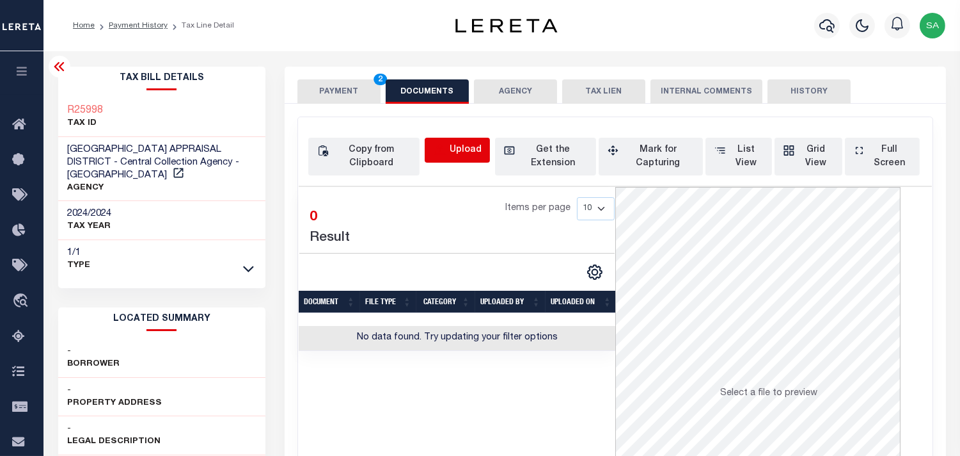
click at [435, 152] on icon "button" at bounding box center [440, 150] width 14 height 14
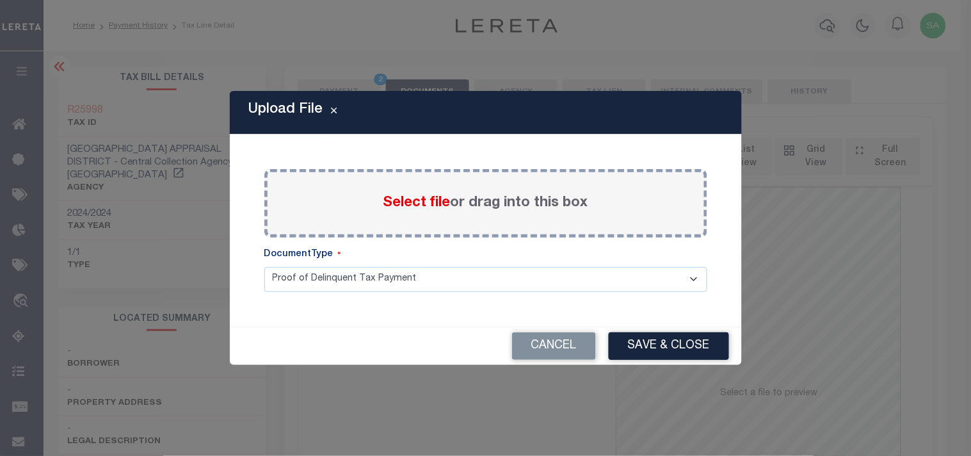
click at [414, 201] on span "Select file" at bounding box center [416, 203] width 67 height 14
click at [0, 0] on input "Select file or drag into this box" at bounding box center [0, 0] width 0 height 0
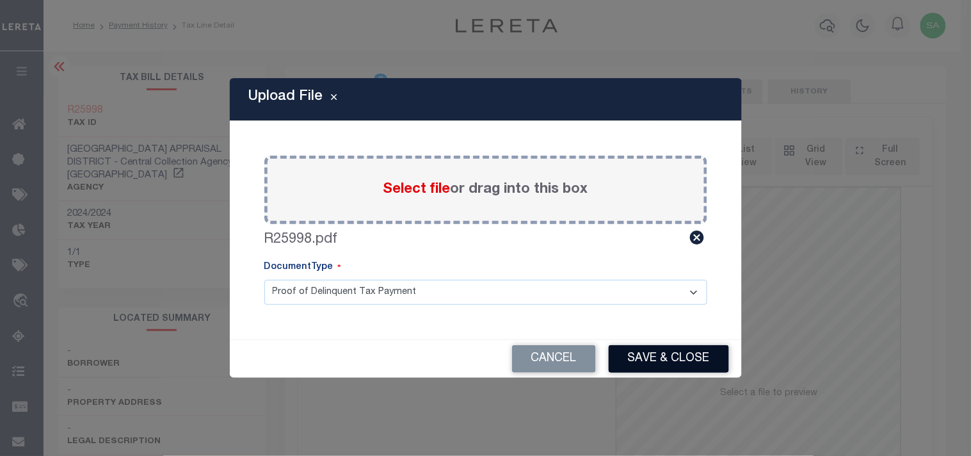
click at [680, 358] on button "Save & Close" at bounding box center [668, 359] width 120 height 28
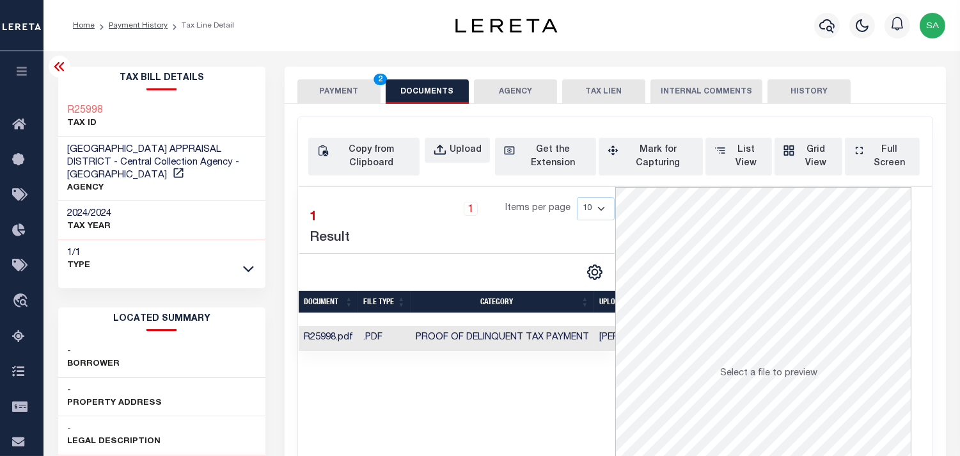
click at [347, 92] on button "PAYMENT 2" at bounding box center [339, 91] width 83 height 24
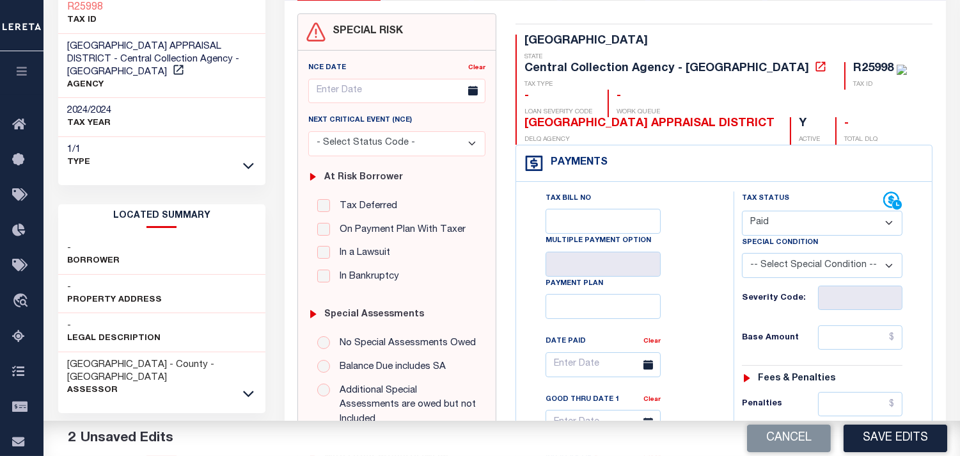
scroll to position [213, 0]
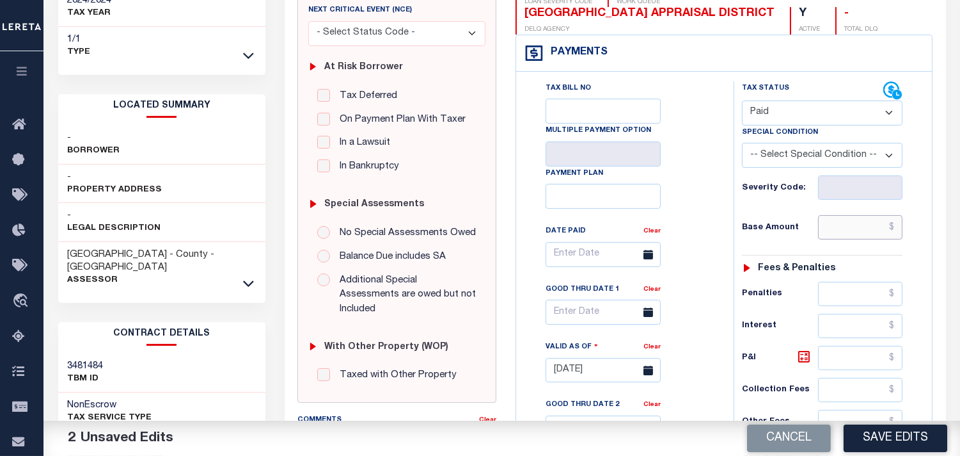
drag, startPoint x: 878, startPoint y: 202, endPoint x: 756, endPoint y: 201, distance: 122.2
click at [878, 215] on input "text" at bounding box center [860, 227] width 84 height 24
paste input "972.99"
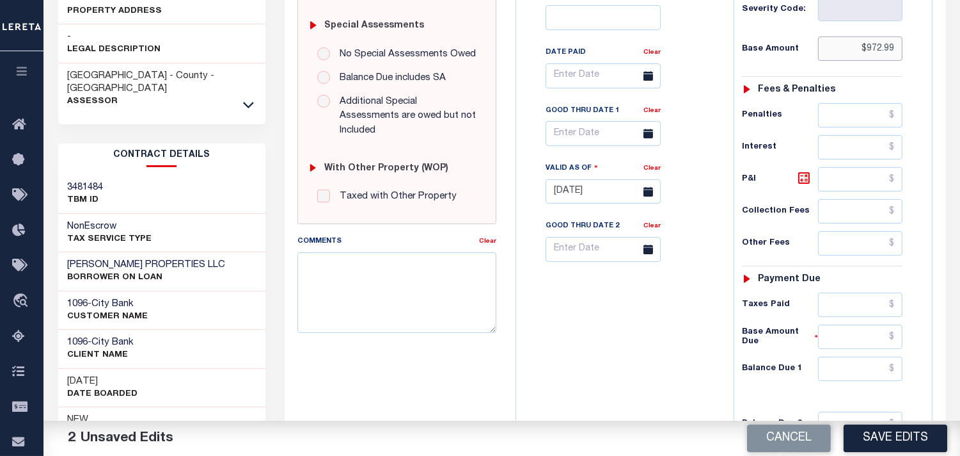
scroll to position [497, 0]
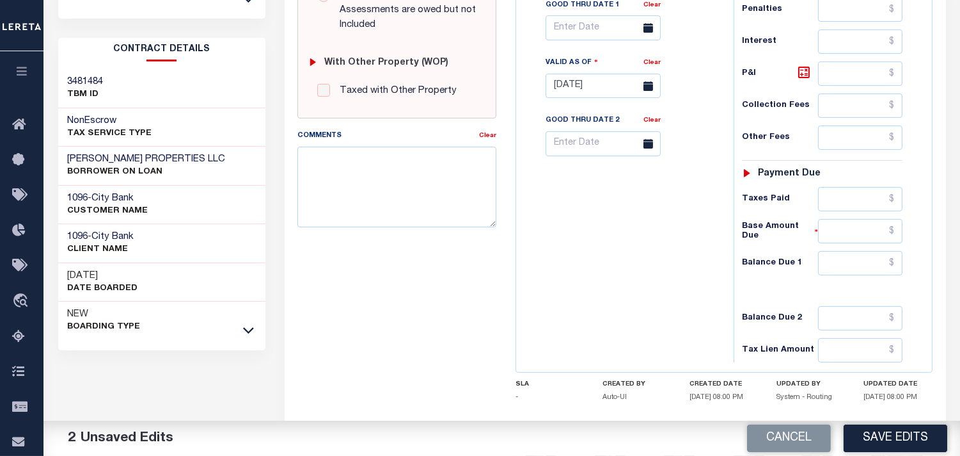
type input "$972.99"
drag, startPoint x: 868, startPoint y: 169, endPoint x: 860, endPoint y: 169, distance: 7.7
click at [868, 187] on input "text" at bounding box center [860, 199] width 84 height 24
paste input "972.99"
type input "$972.99"
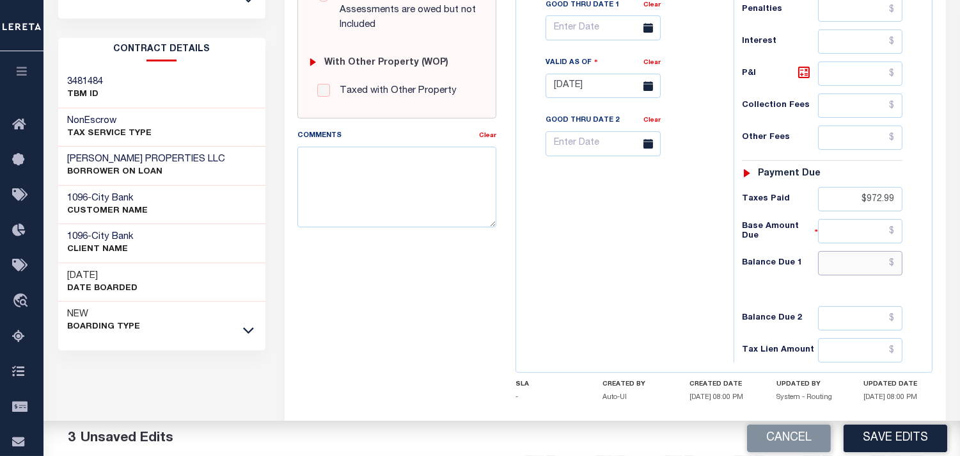
click at [890, 251] on input "text" at bounding box center [860, 263] width 84 height 24
type input "$0.00"
drag, startPoint x: 641, startPoint y: 214, endPoint x: 649, endPoint y: 231, distance: 18.9
click at [641, 214] on div "Tax Bill No Multiple Payment Option Payment Plan Clear" at bounding box center [622, 79] width 205 height 565
click at [884, 431] on button "Save Edits" at bounding box center [896, 438] width 104 height 28
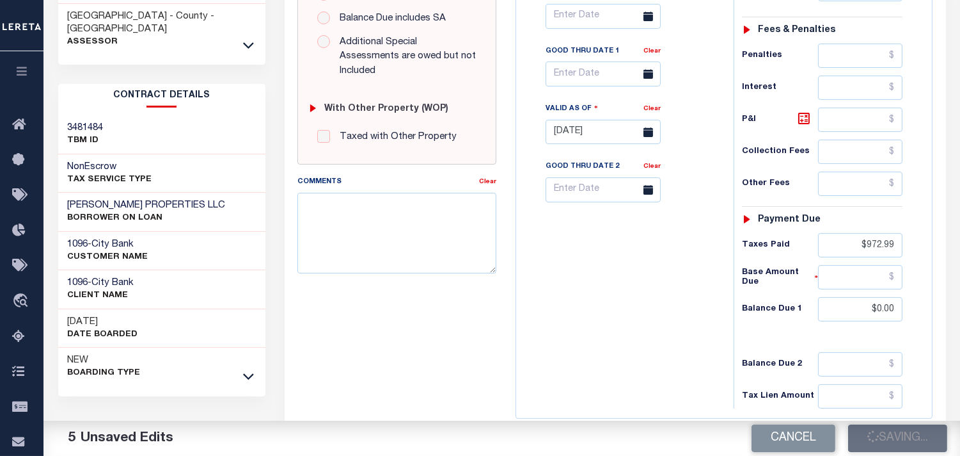
scroll to position [426, 0]
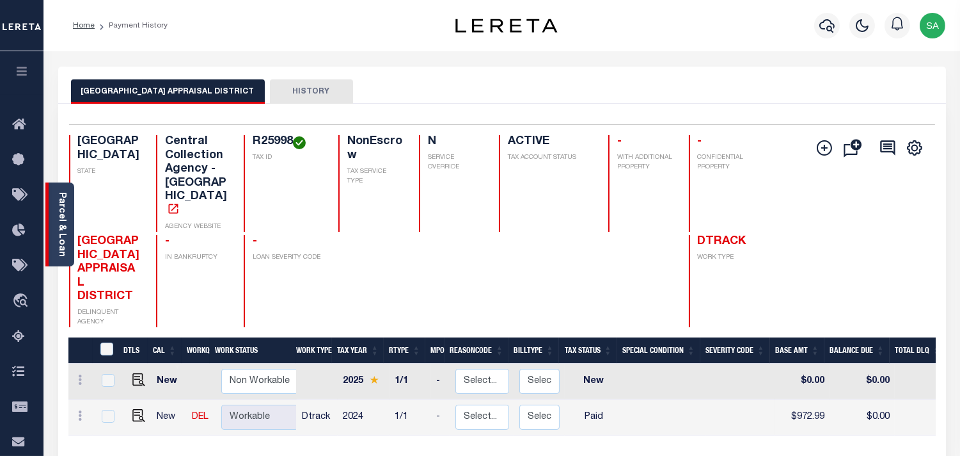
click at [69, 235] on div "Parcel & Loan" at bounding box center [59, 224] width 29 height 84
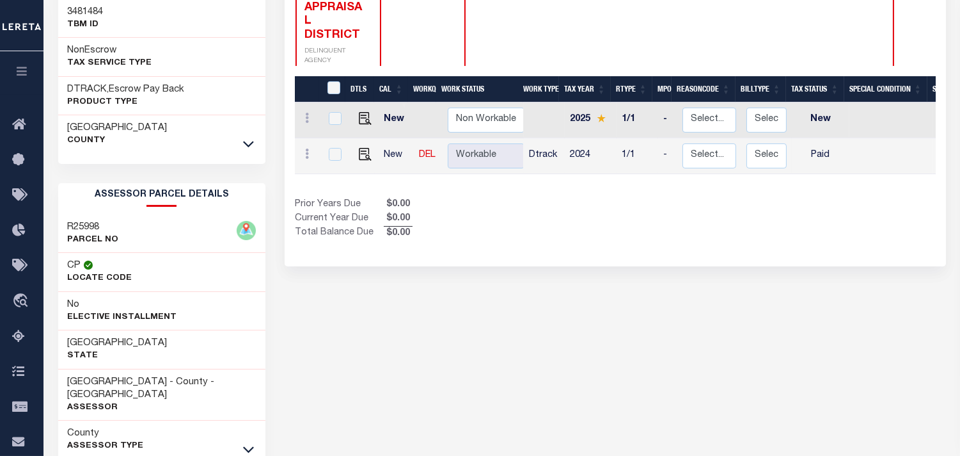
scroll to position [335, 0]
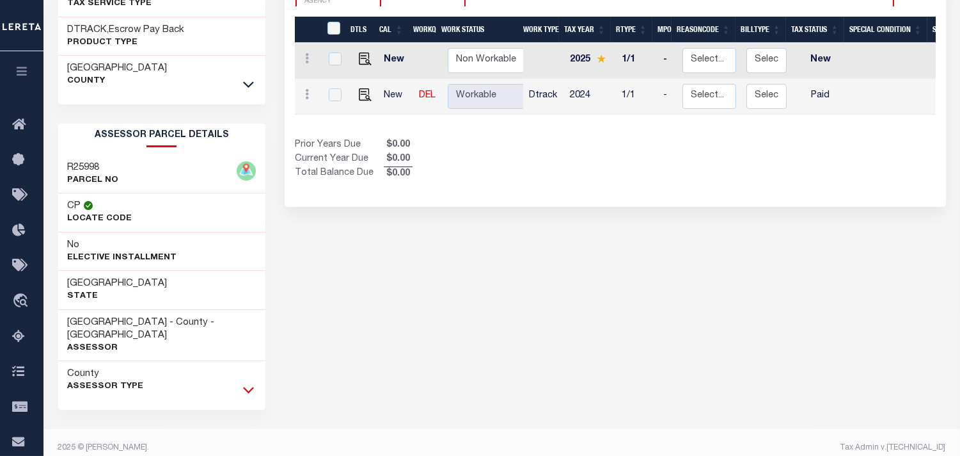
click at [248, 387] on icon at bounding box center [248, 390] width 11 height 6
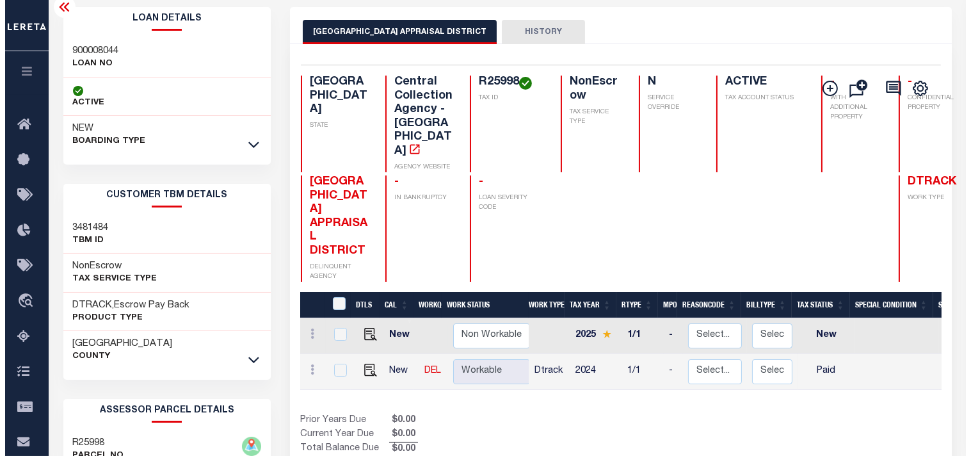
scroll to position [0, 0]
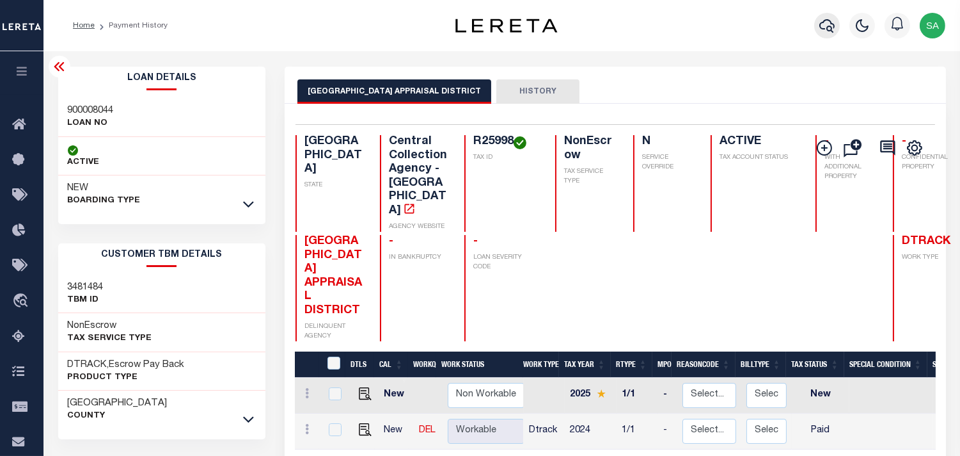
click at [826, 24] on icon "button" at bounding box center [827, 25] width 15 height 15
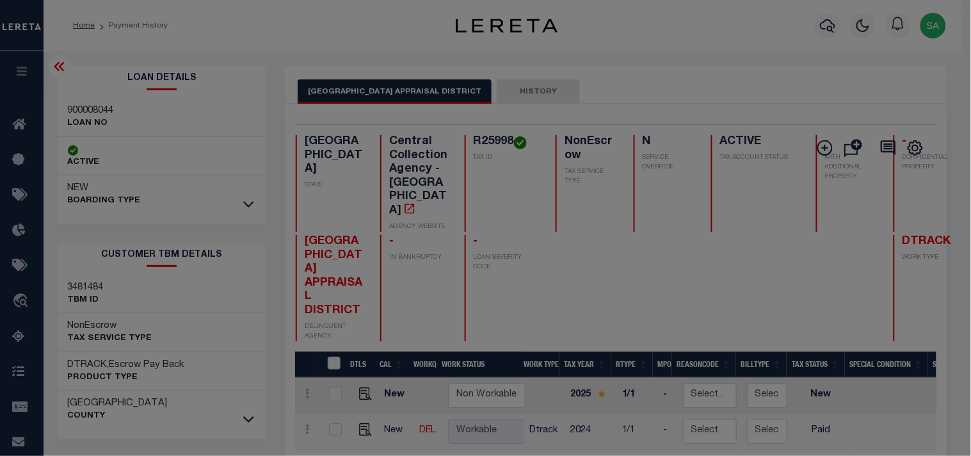
click at [0, 0] on div "Include Loans TBM Customers Borrowers Payments (Lender Non-Disb) Payments (Lend…" at bounding box center [0, 0] width 0 height 0
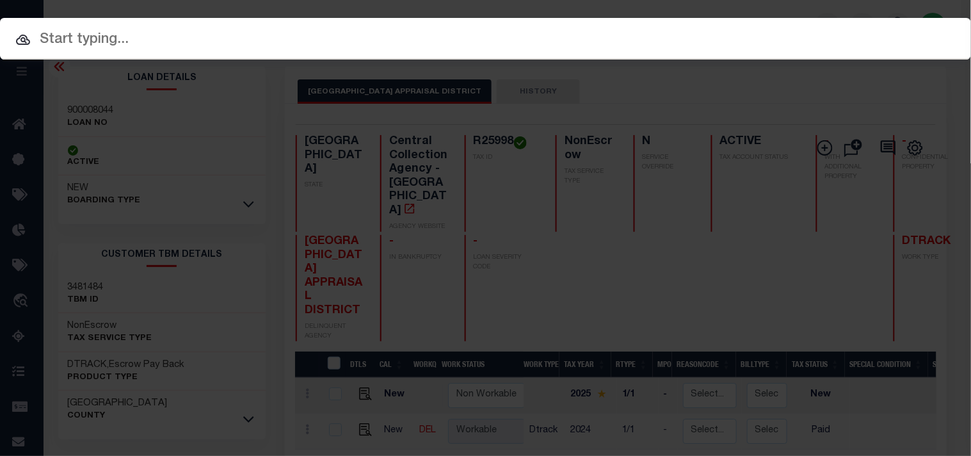
paste input "900003937"
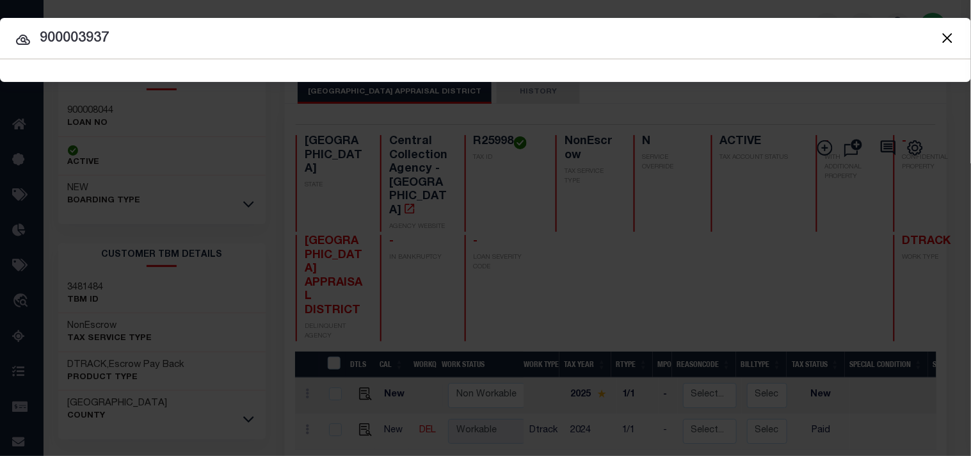
type input "900003937"
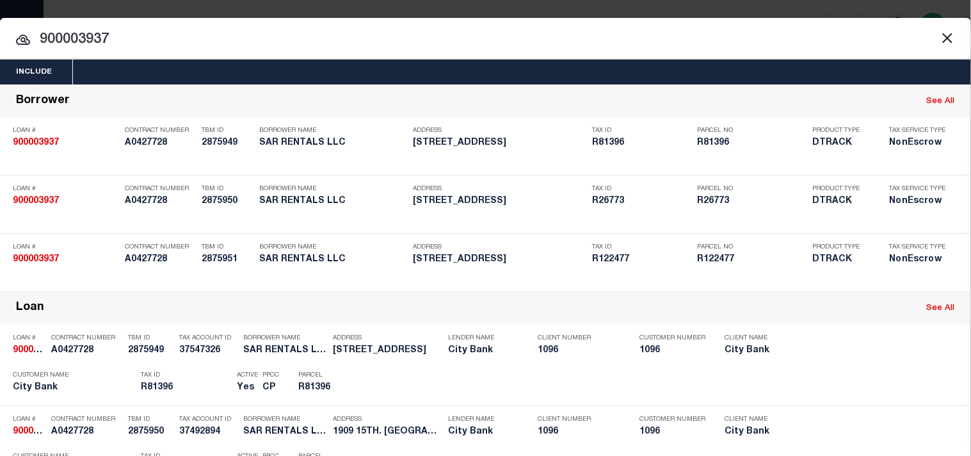
scroll to position [310, 0]
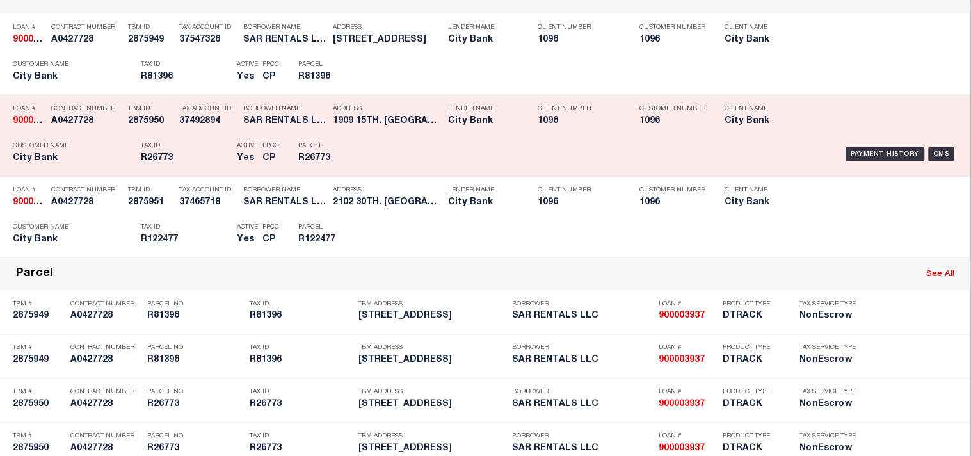
click at [356, 173] on div "Parcel R26773" at bounding box center [327, 154] width 77 height 37
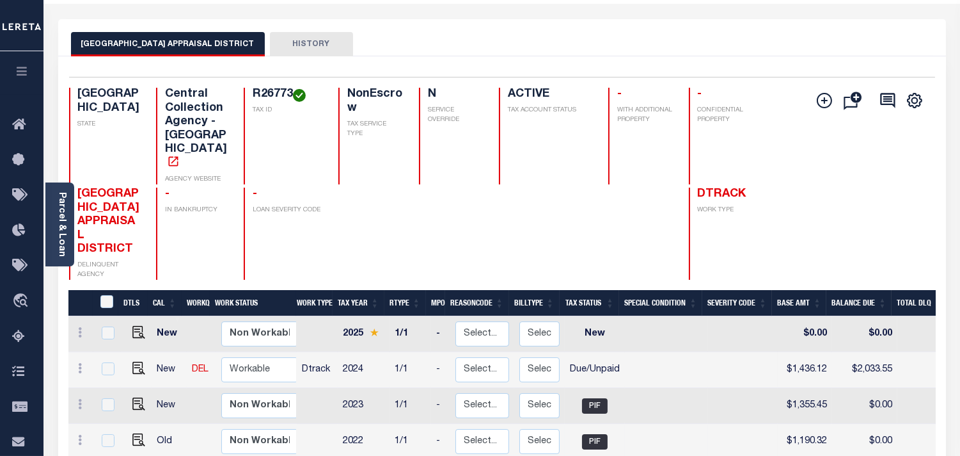
scroll to position [71, 0]
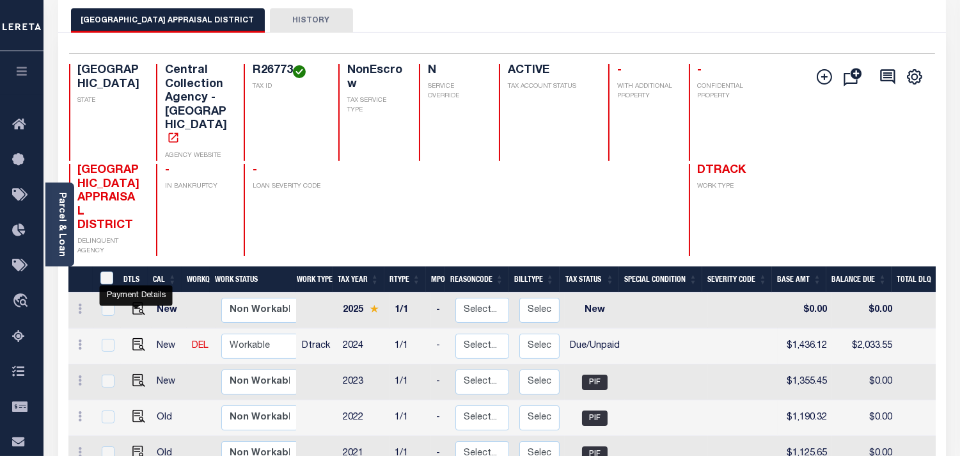
drag, startPoint x: 136, startPoint y: 304, endPoint x: 157, endPoint y: 301, distance: 21.3
click at [136, 338] on img "" at bounding box center [138, 344] width 13 height 13
checkbox input "true"
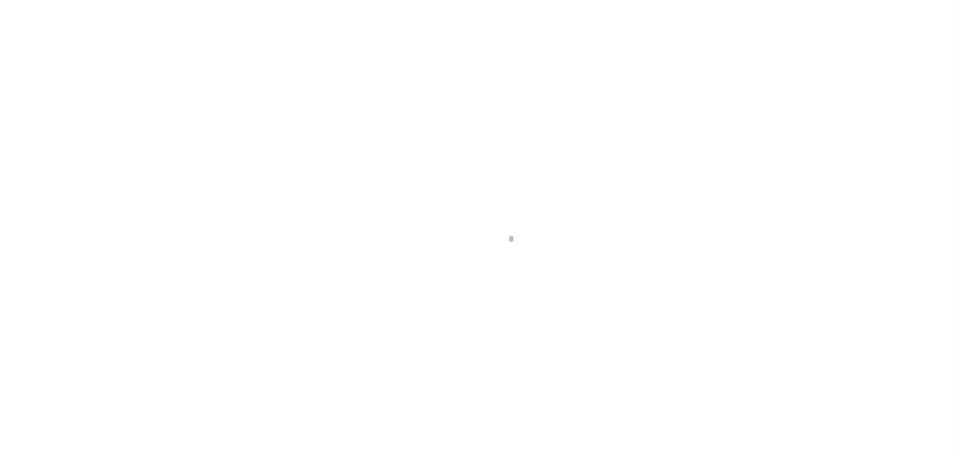
select select "DUE"
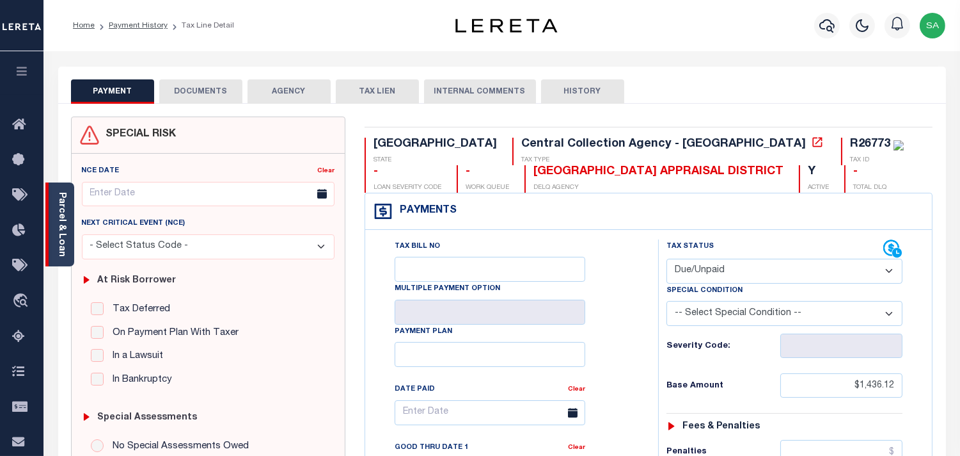
click at [65, 222] on link "Parcel & Loan" at bounding box center [61, 224] width 9 height 65
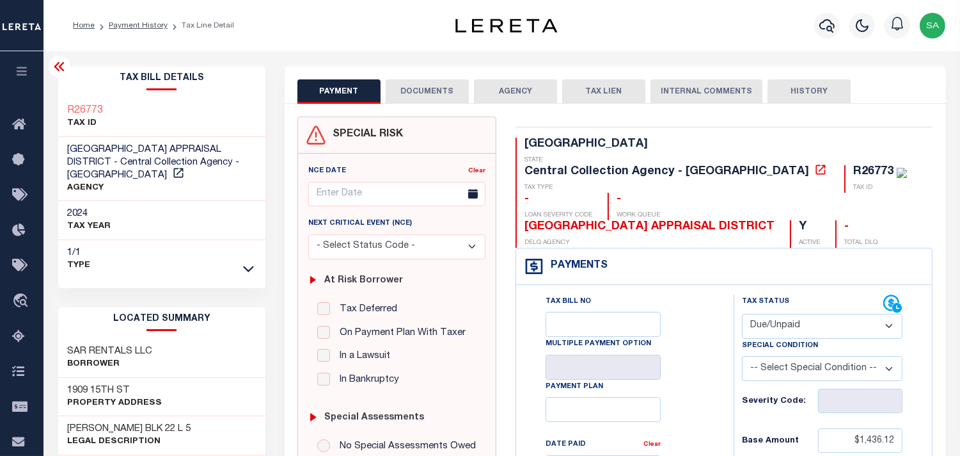
click at [434, 81] on button "DOCUMENTS" at bounding box center [427, 91] width 83 height 24
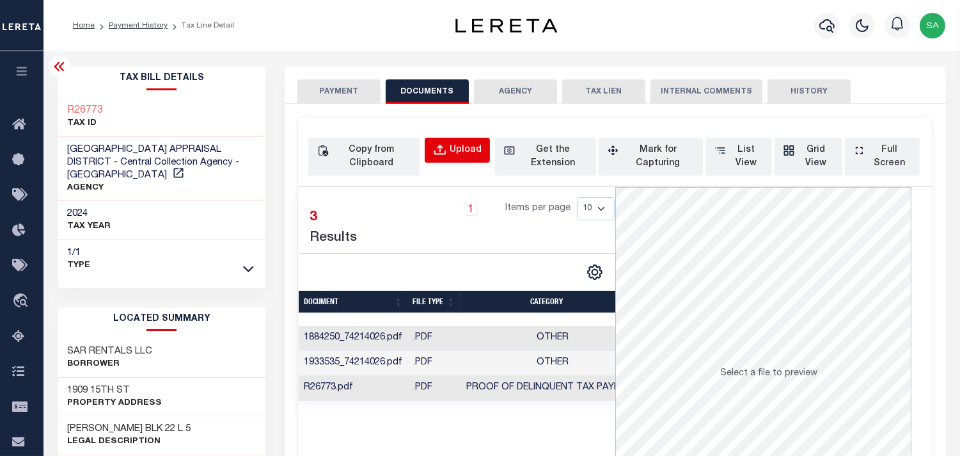
click at [453, 152] on div "Upload" at bounding box center [466, 150] width 32 height 14
select select "POP"
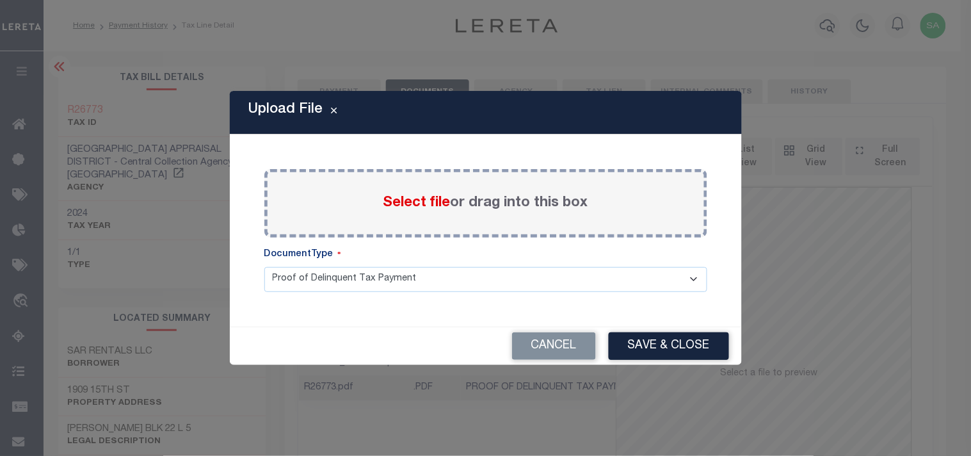
click at [444, 203] on span "Select file" at bounding box center [416, 203] width 67 height 14
click at [0, 0] on input "Select file or drag into this box" at bounding box center [0, 0] width 0 height 0
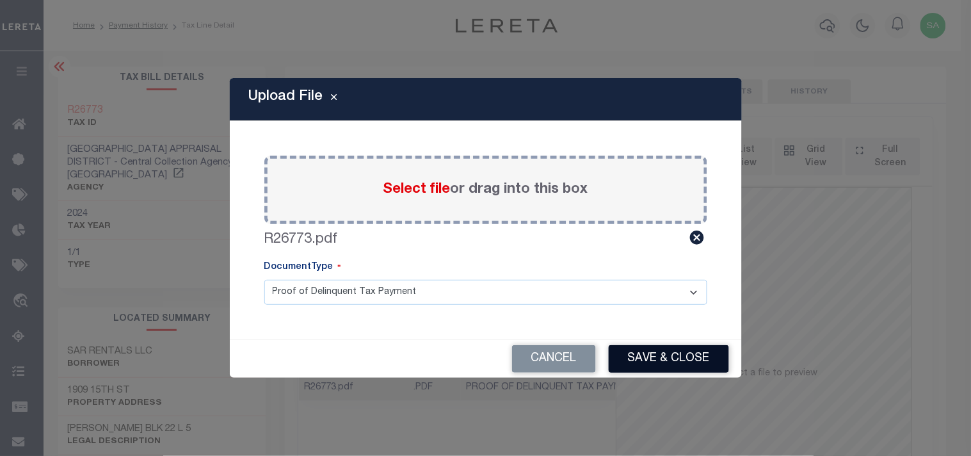
click at [655, 353] on button "Save & Close" at bounding box center [668, 359] width 120 height 28
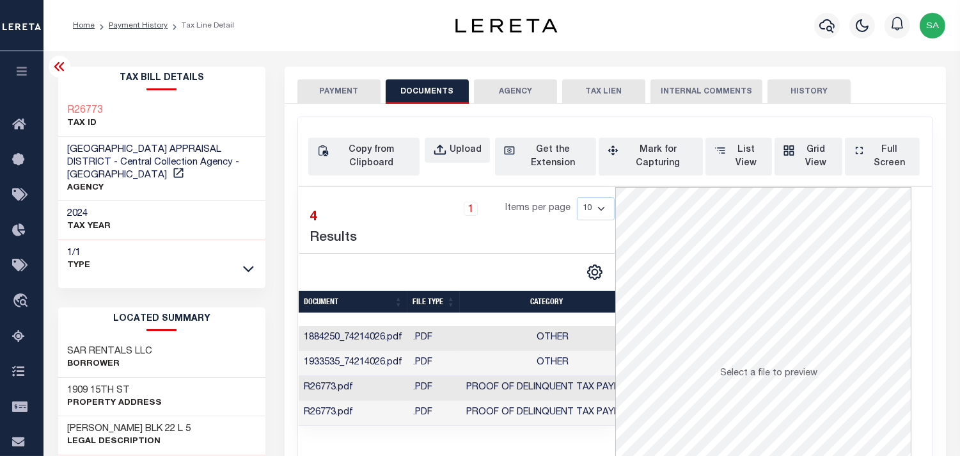
click at [340, 93] on button "PAYMENT" at bounding box center [339, 91] width 83 height 24
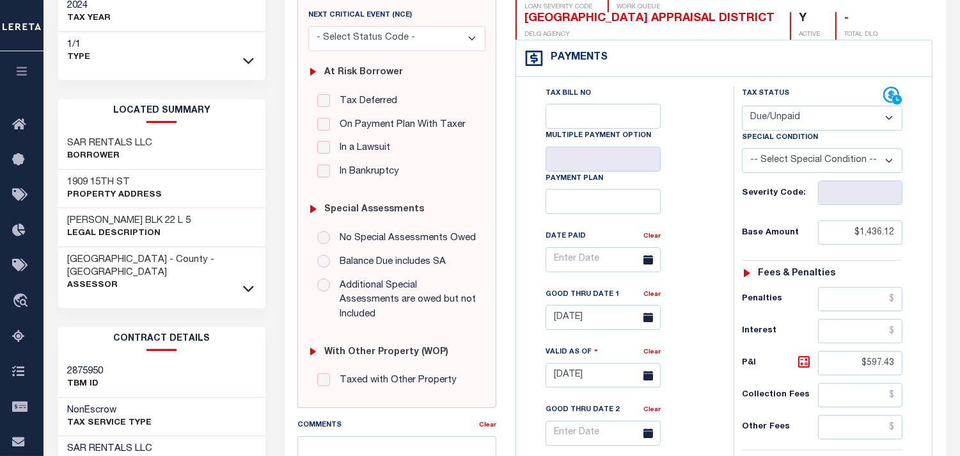
scroll to position [355, 0]
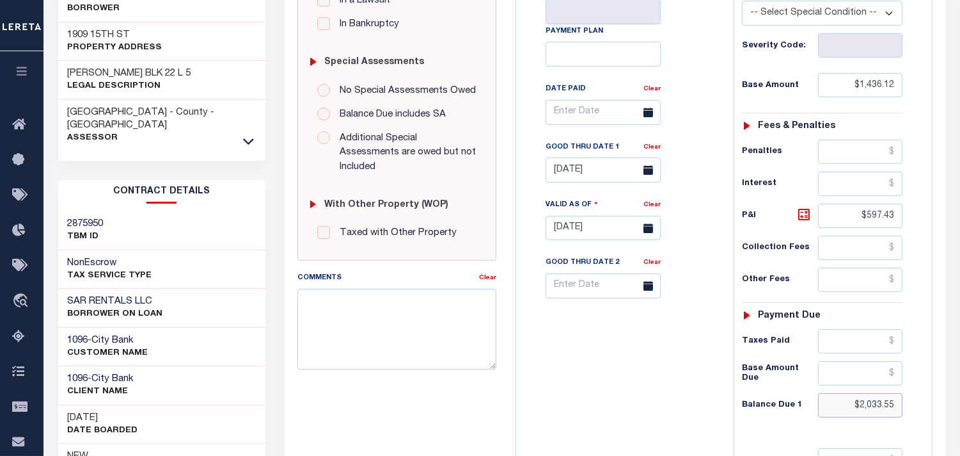
click at [885, 393] on input "$2,033.55" at bounding box center [860, 405] width 84 height 24
paste input "68.02"
type input "$2,068.02"
type input "[DATE]"
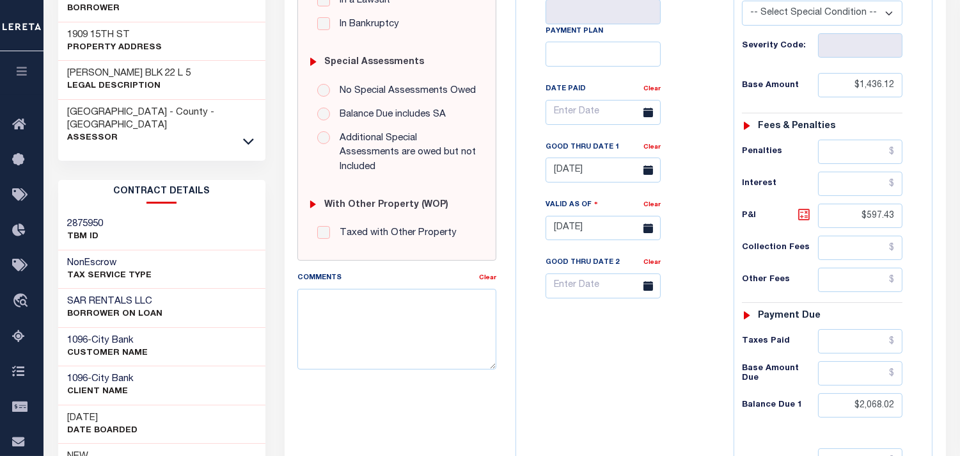
click at [807, 207] on icon at bounding box center [804, 214] width 15 height 15
type input "$631.90"
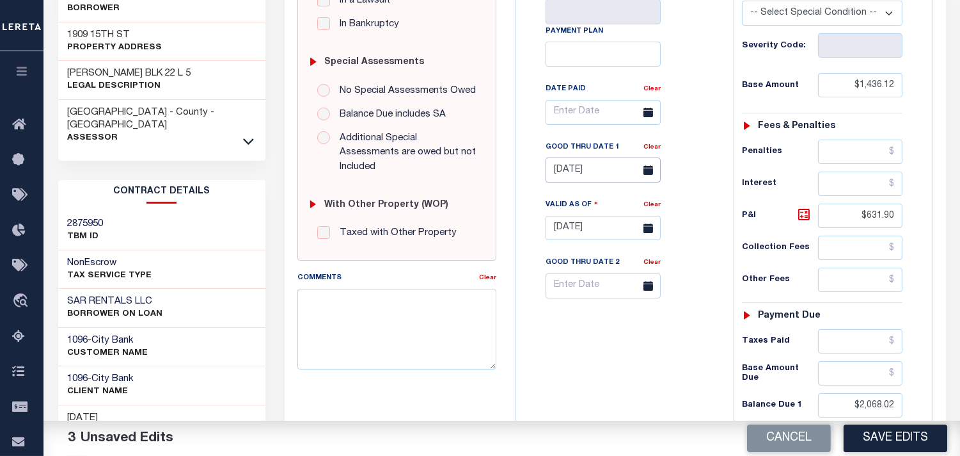
click at [591, 157] on input "07/31/2025" at bounding box center [603, 169] width 115 height 25
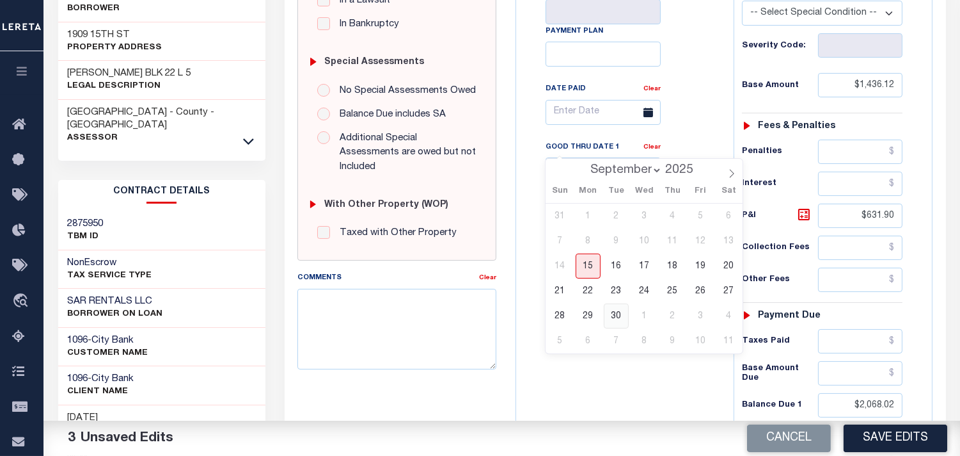
click at [615, 310] on span "30" at bounding box center [616, 315] width 25 height 25
type input "09/30/2025"
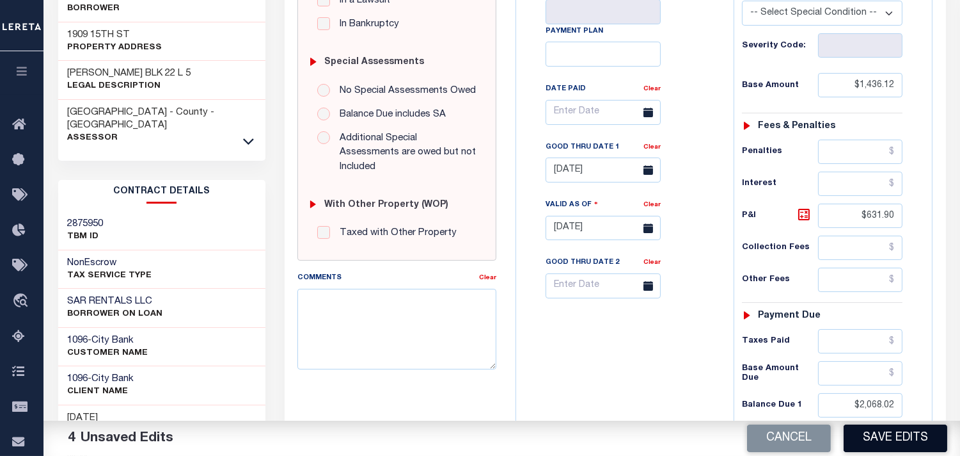
click at [886, 440] on button "Save Edits" at bounding box center [896, 438] width 104 height 28
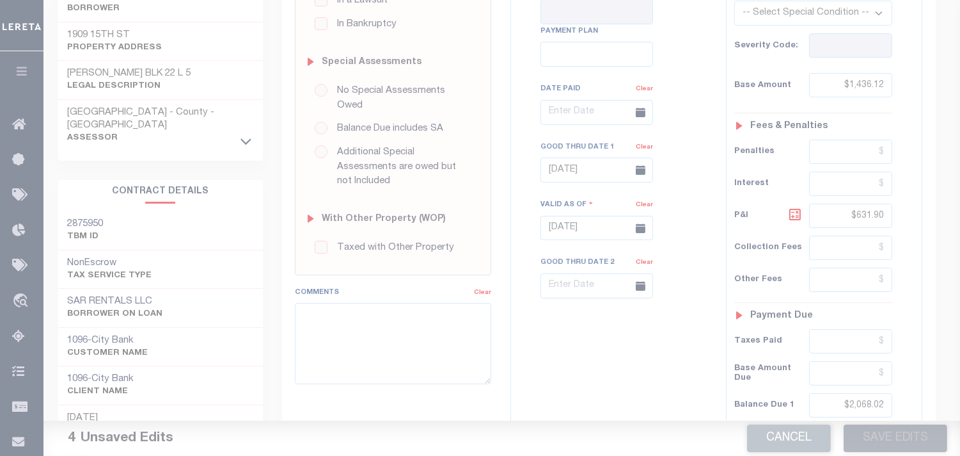
scroll to position [71, 0]
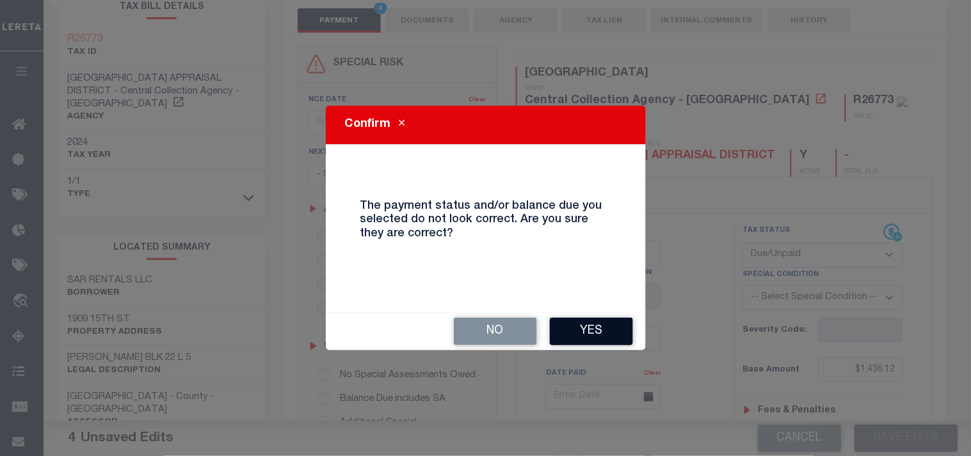
click at [612, 322] on button "Yes" at bounding box center [591, 331] width 83 height 28
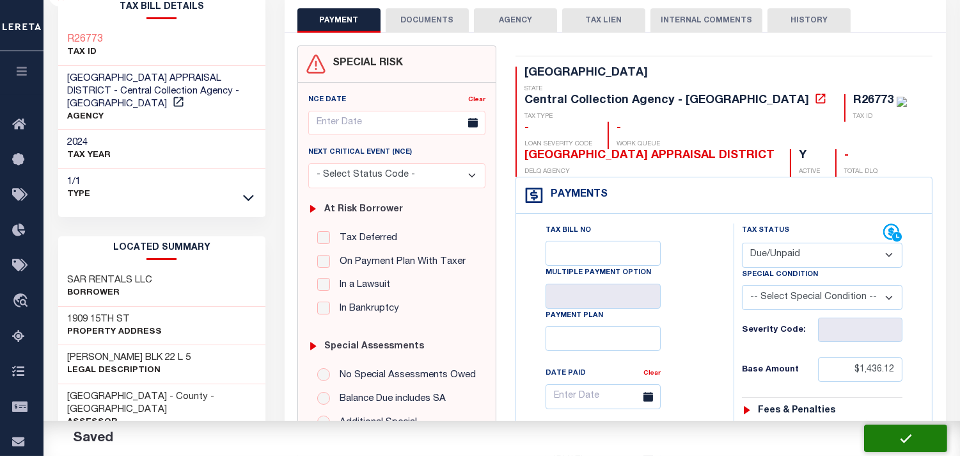
checkbox input "false"
type input "$1,436.12"
type input "$631.9"
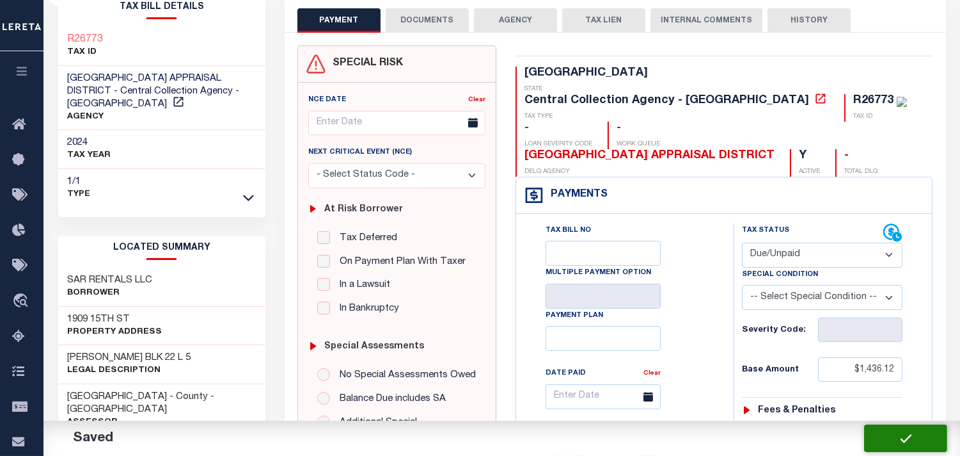
type input "$2,068.02"
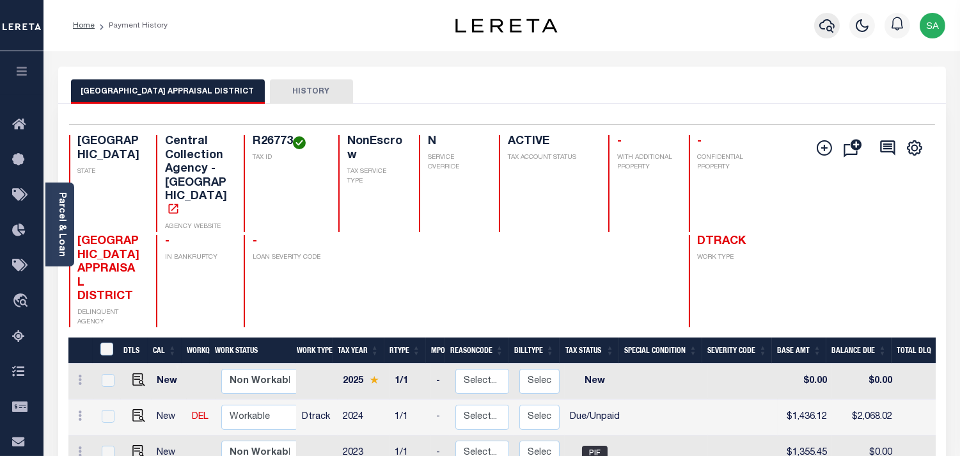
click at [823, 31] on icon "button" at bounding box center [827, 25] width 15 height 15
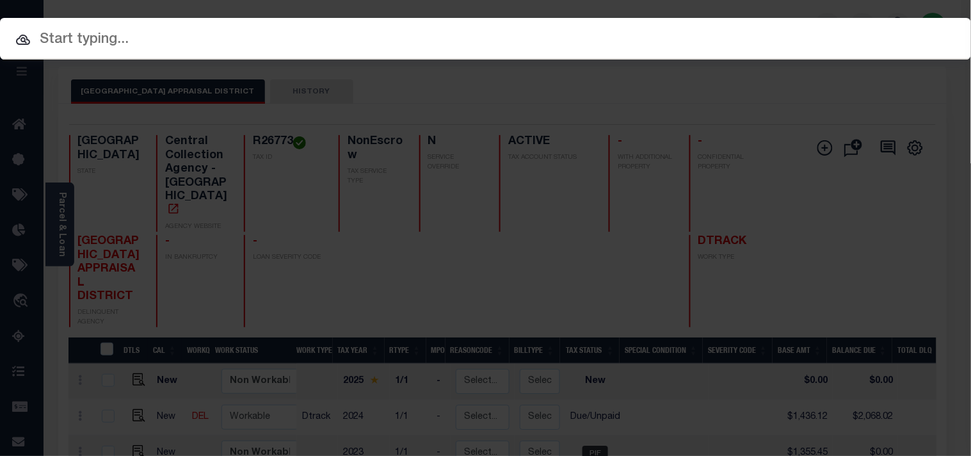
click at [735, 29] on input "text" at bounding box center [485, 40] width 971 height 22
paste input "900004106"
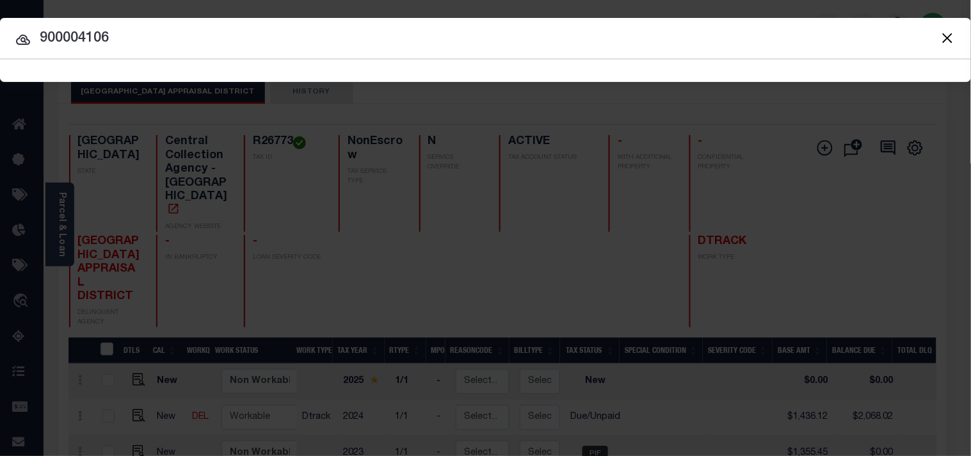
type input "900004106"
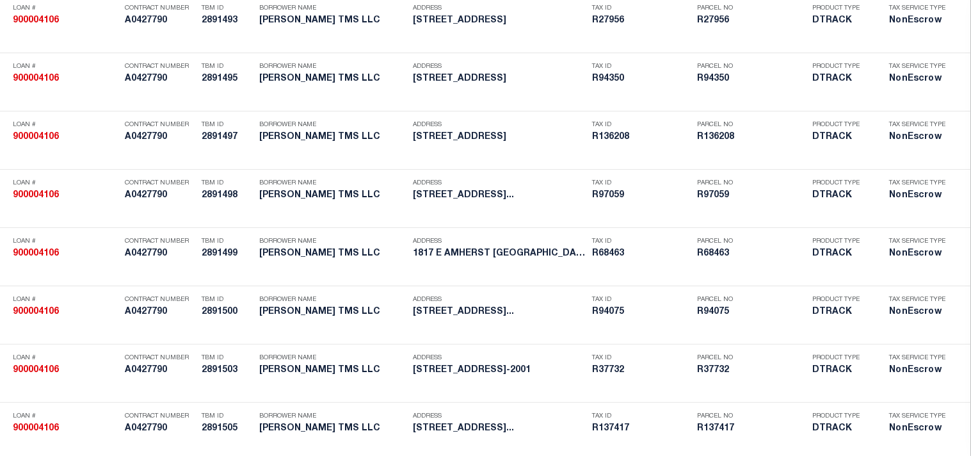
scroll to position [3075, 0]
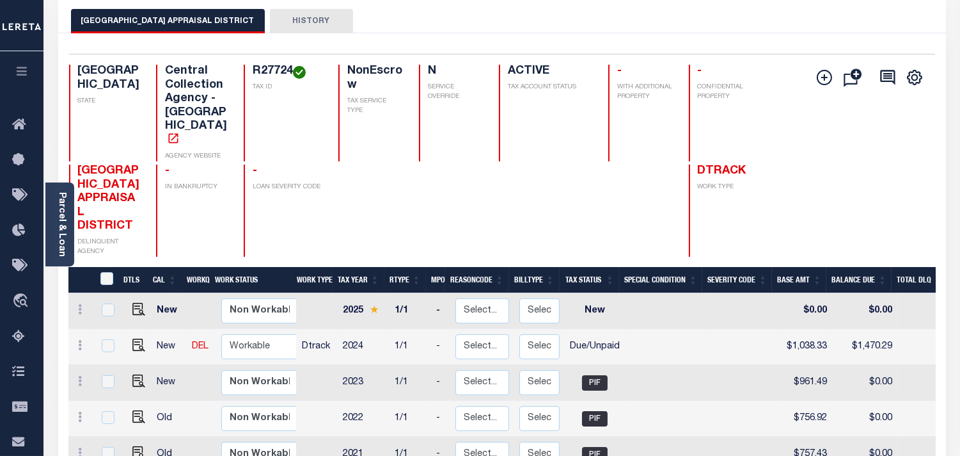
scroll to position [71, 0]
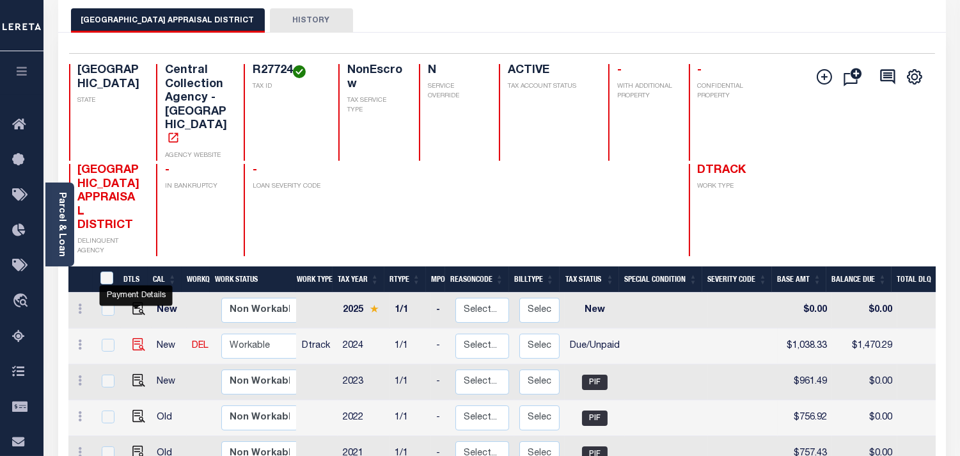
click at [138, 338] on img "" at bounding box center [138, 344] width 13 height 13
checkbox input "true"
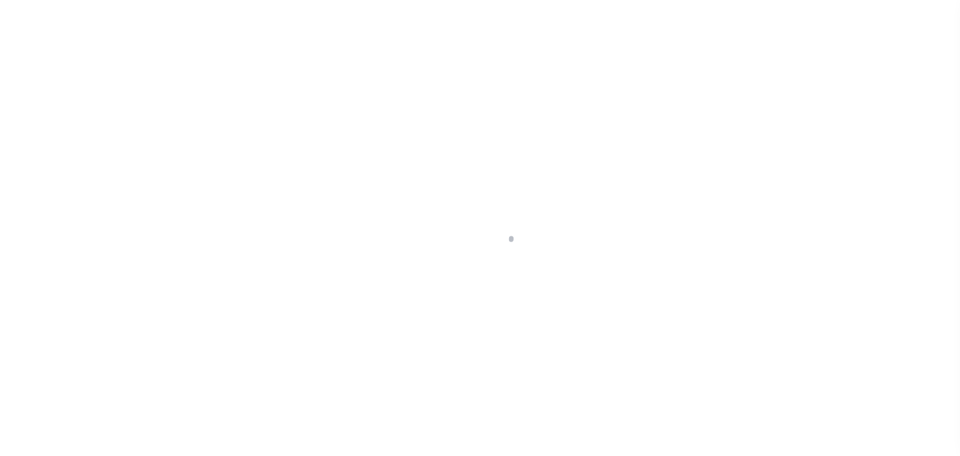
select select "DUE"
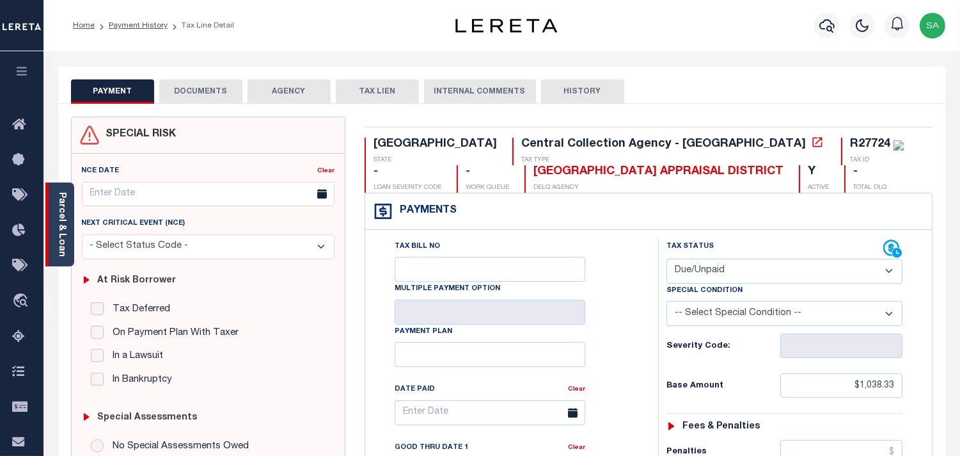
click at [61, 242] on link "Parcel & Loan" at bounding box center [61, 224] width 9 height 65
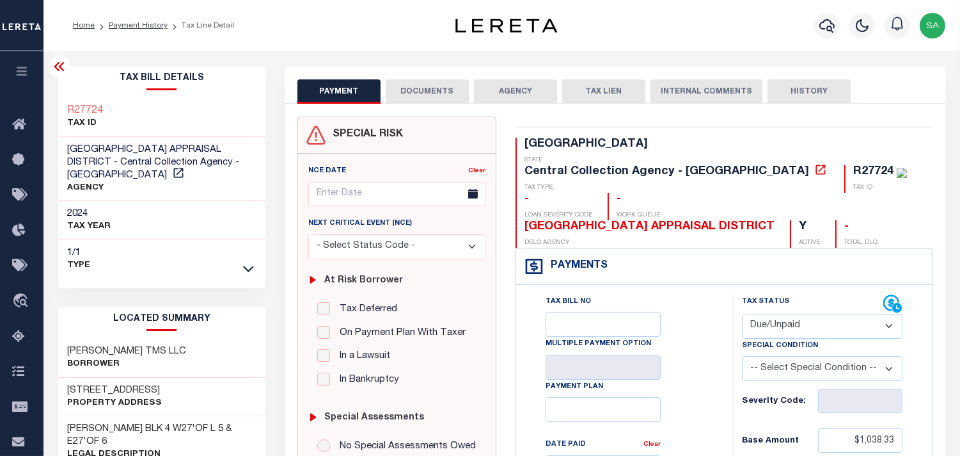
drag, startPoint x: 414, startPoint y: 74, endPoint x: 422, endPoint y: 93, distance: 20.3
click at [414, 74] on div "PAYMENT DOCUMENTS AGENCY DELINQUENT PAYEE TAX LIEN" at bounding box center [616, 85] width 662 height 37
click at [425, 101] on button "DOCUMENTS" at bounding box center [427, 91] width 83 height 24
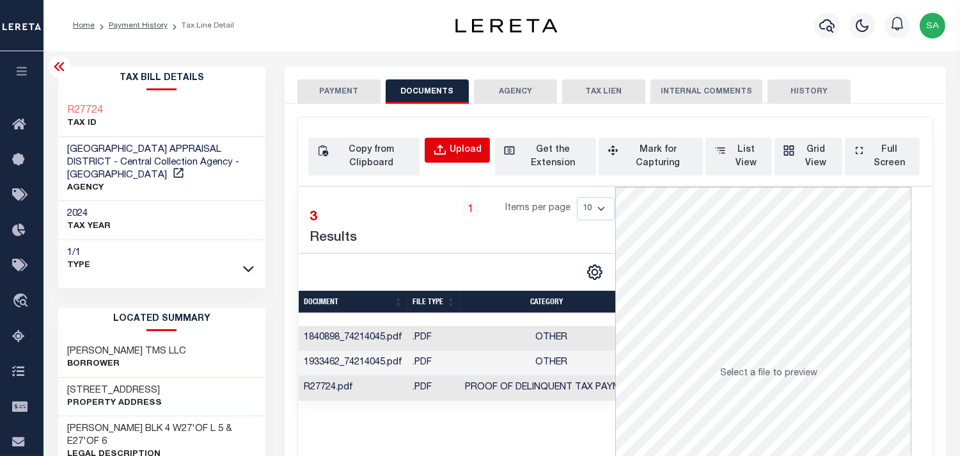
click at [462, 152] on div "Upload" at bounding box center [466, 150] width 32 height 14
select select "POP"
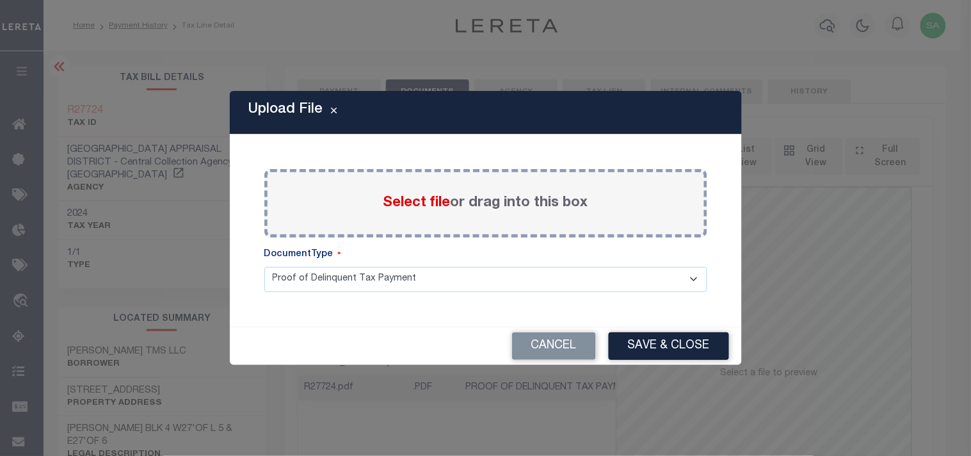
click at [425, 196] on span "Select file" at bounding box center [416, 203] width 67 height 14
click at [0, 0] on input "Select file or drag into this box" at bounding box center [0, 0] width 0 height 0
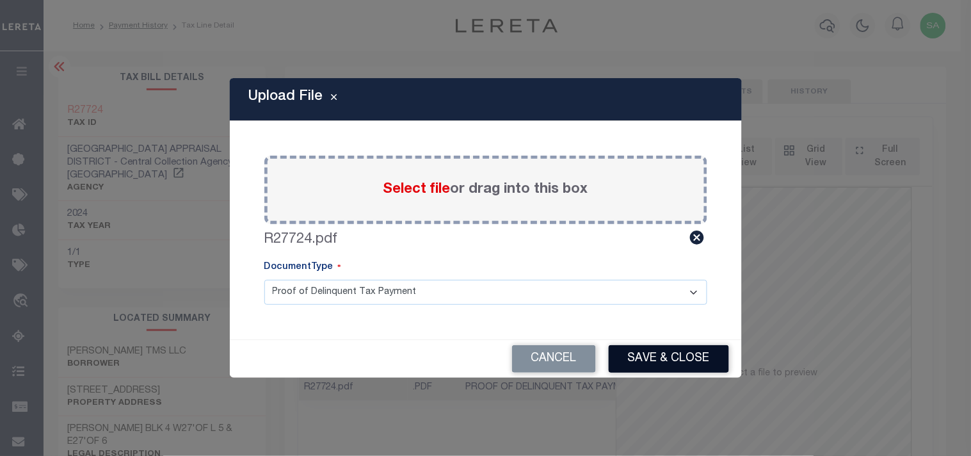
click at [674, 349] on button "Save & Close" at bounding box center [668, 359] width 120 height 28
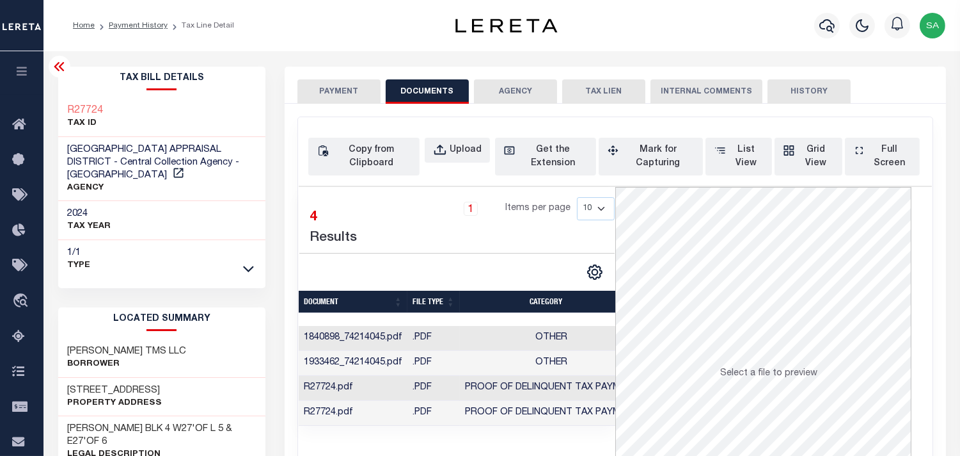
drag, startPoint x: 357, startPoint y: 84, endPoint x: 358, endPoint y: 94, distance: 10.3
click at [357, 84] on button "PAYMENT" at bounding box center [339, 91] width 83 height 24
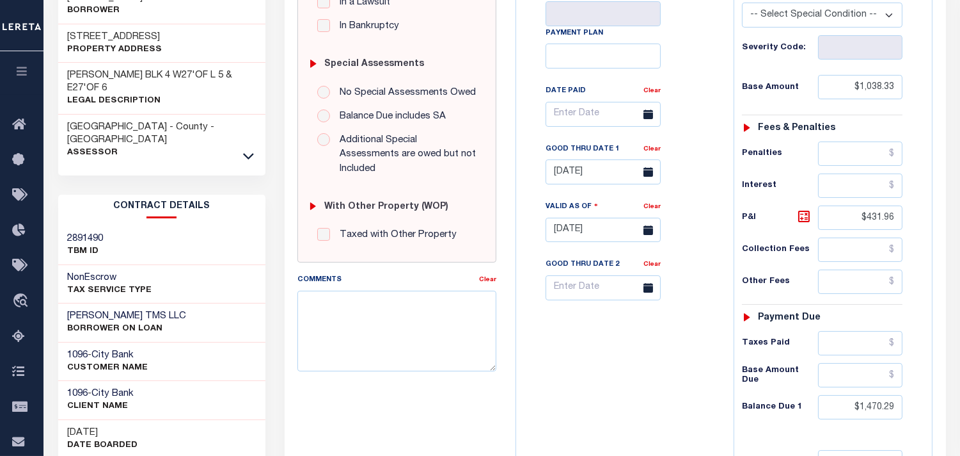
scroll to position [426, 0]
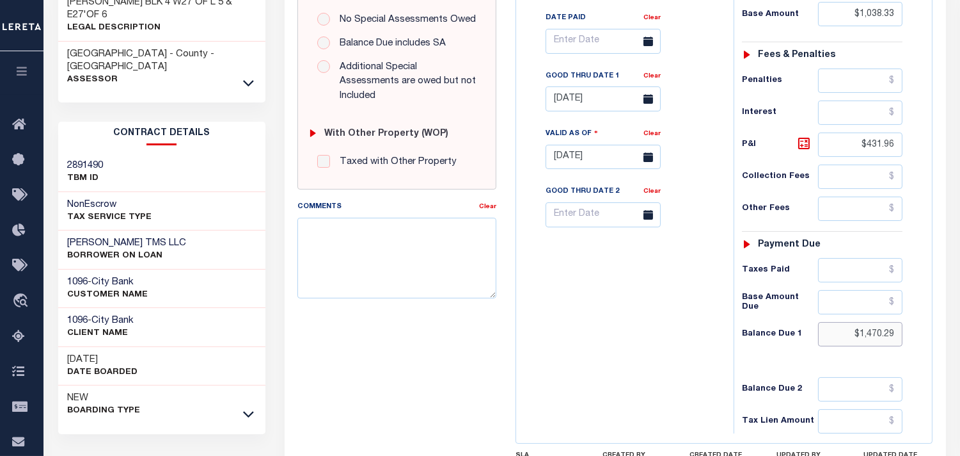
drag, startPoint x: 848, startPoint y: 310, endPoint x: 909, endPoint y: 317, distance: 61.2
click at [909, 317] on div "Tax Status Status - Select Status Code -" at bounding box center [827, 150] width 186 height 565
paste input "1,495.20"
type input "$1,495.20"
type input "09/15/2025"
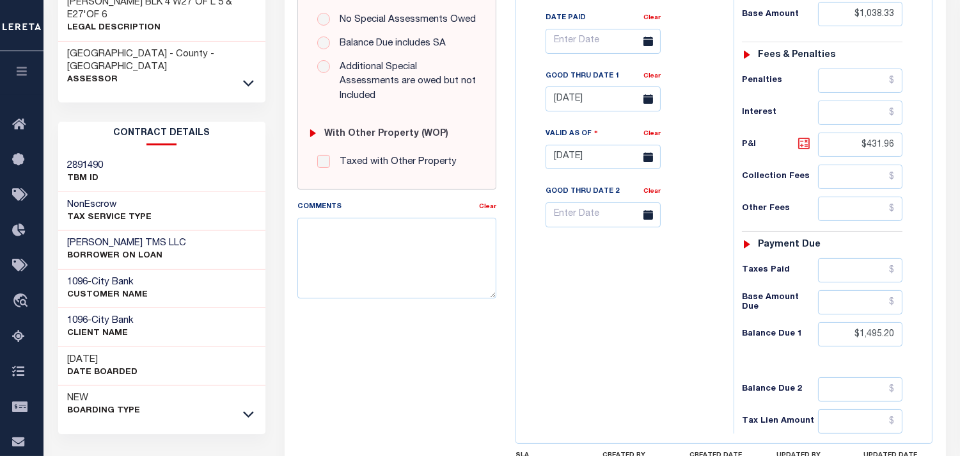
click at [804, 136] on icon at bounding box center [804, 143] width 15 height 15
type input "$456.87"
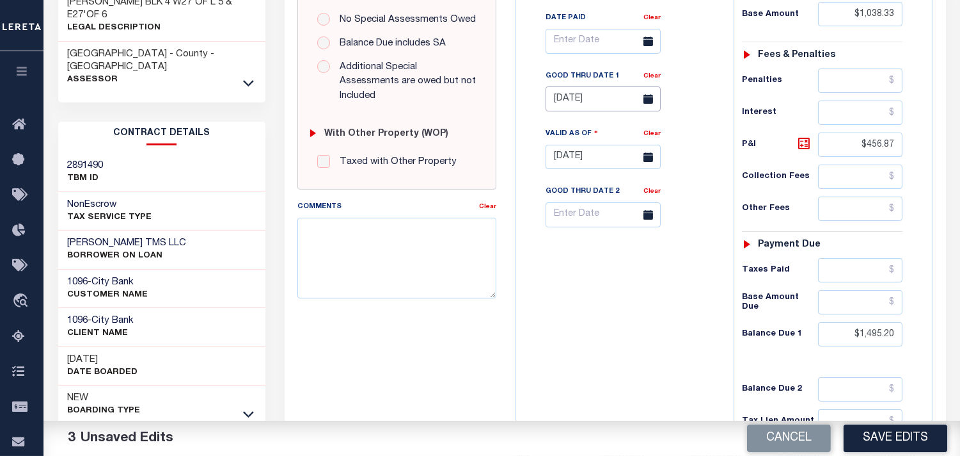
click at [573, 86] on input "07/31/2025" at bounding box center [603, 98] width 115 height 25
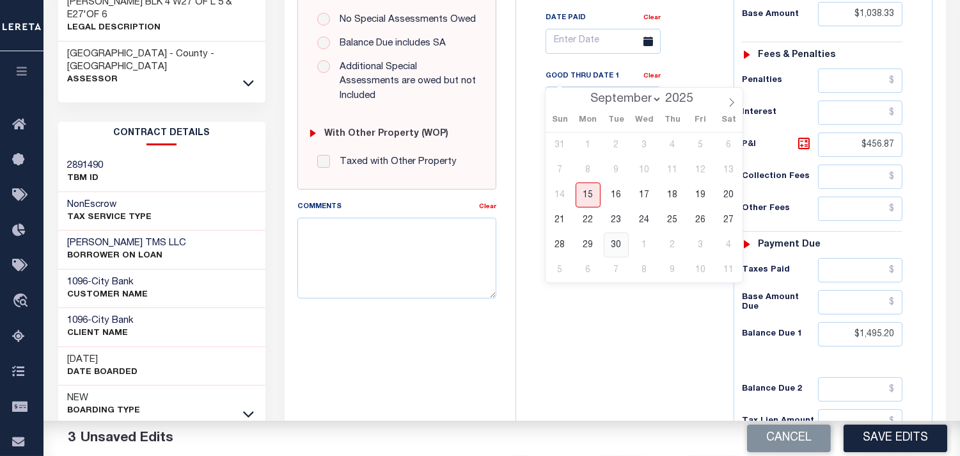
click at [613, 244] on span "30" at bounding box center [616, 244] width 25 height 25
type input "09/30/2025"
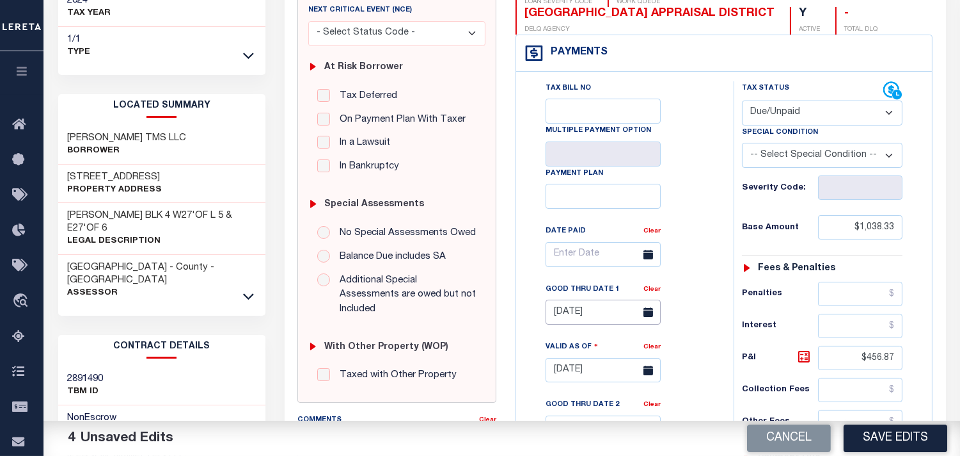
scroll to position [0, 0]
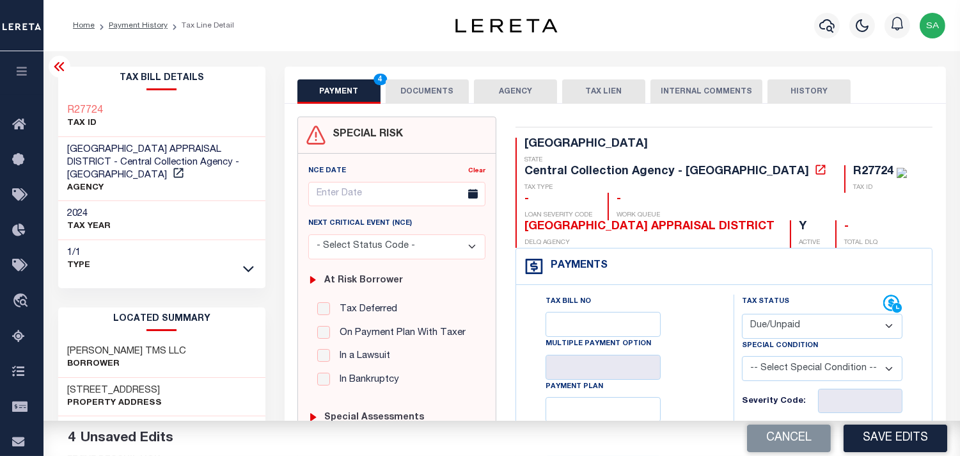
click at [424, 99] on button "DOCUMENTS" at bounding box center [427, 91] width 83 height 24
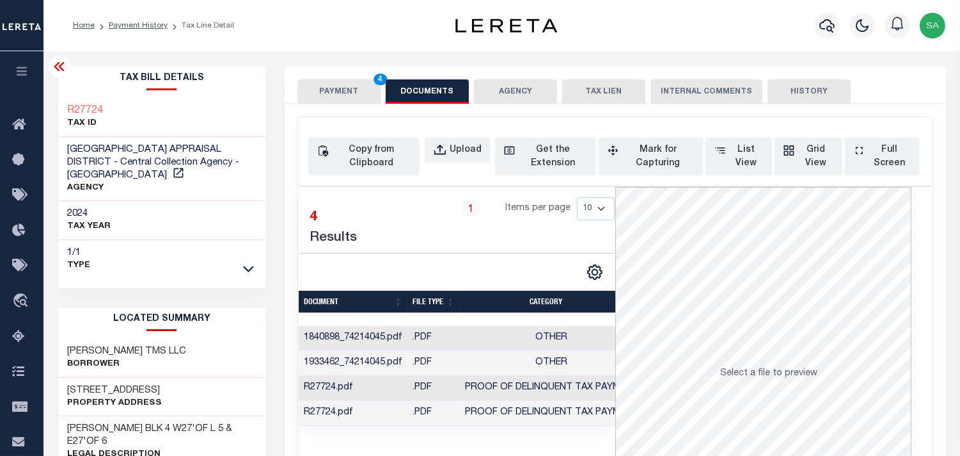
click at [333, 100] on button "PAYMENT 4" at bounding box center [339, 91] width 83 height 24
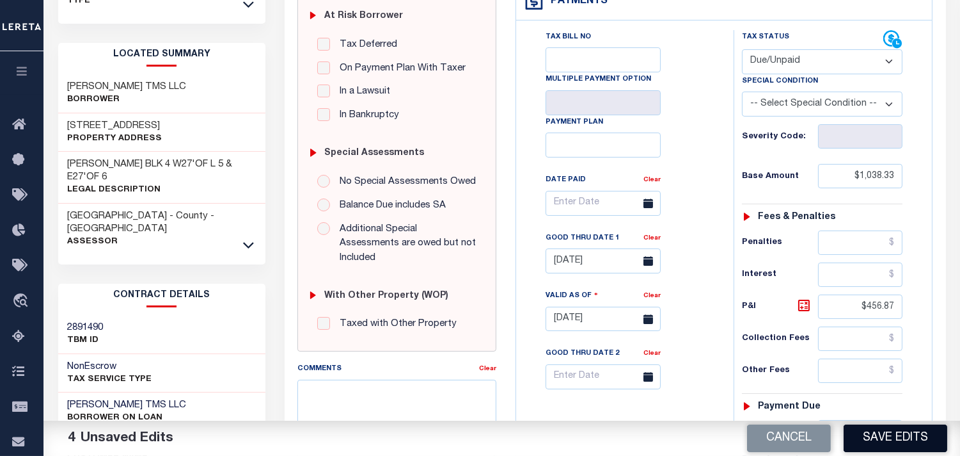
scroll to position [284, 0]
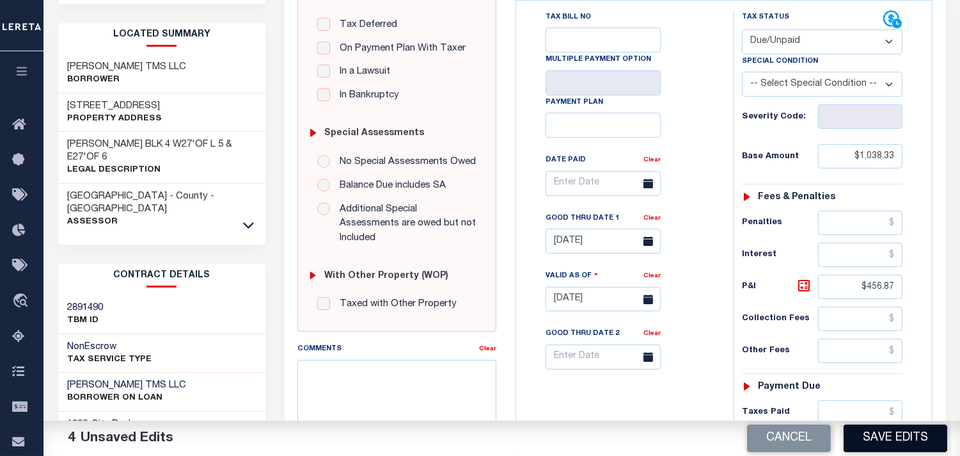
click at [900, 436] on button "Save Edits" at bounding box center [896, 438] width 104 height 28
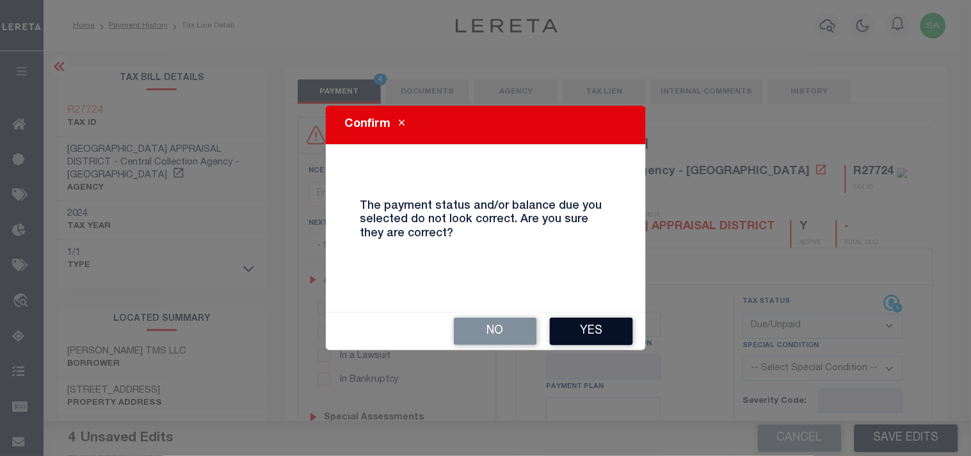
click at [596, 321] on button "Yes" at bounding box center [591, 331] width 83 height 28
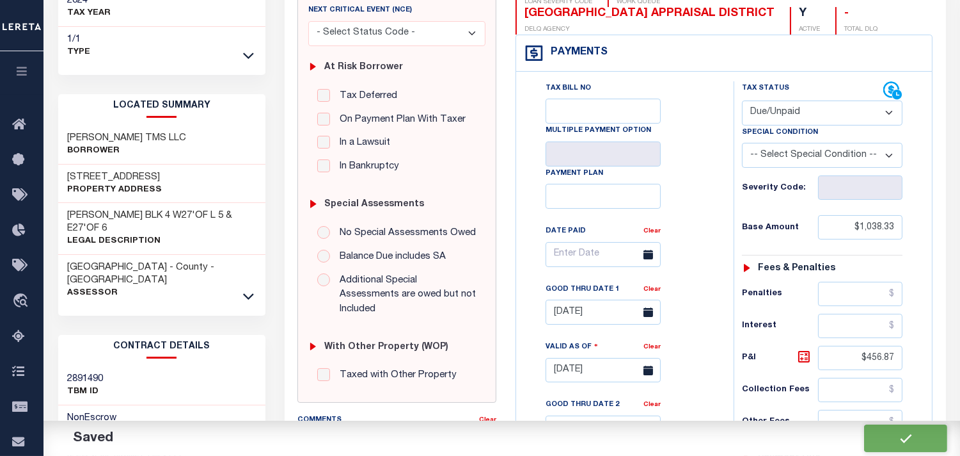
scroll to position [259, 0]
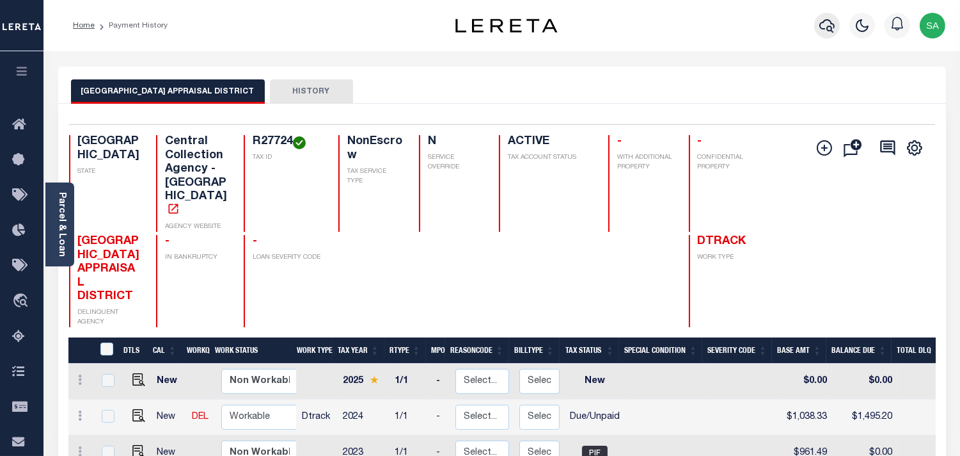
click at [831, 34] on button "button" at bounding box center [828, 26] width 26 height 26
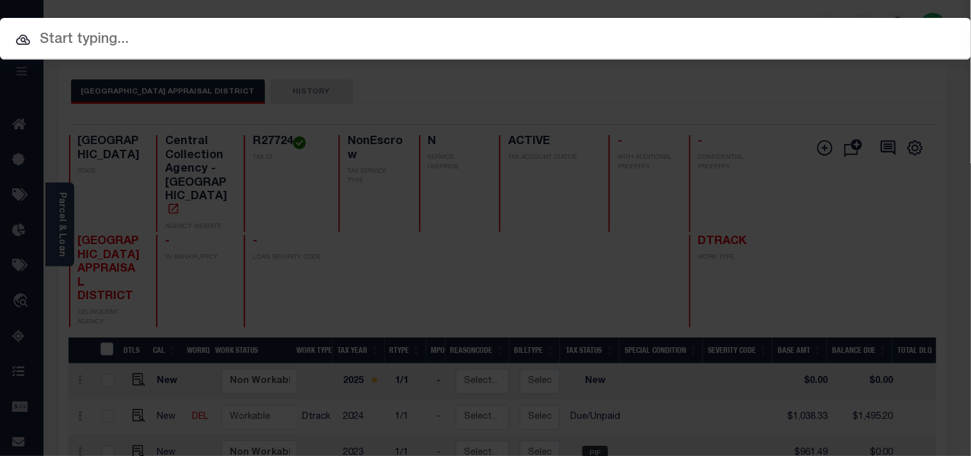
click at [786, 30] on input "text" at bounding box center [485, 40] width 971 height 22
paste input "900004106"
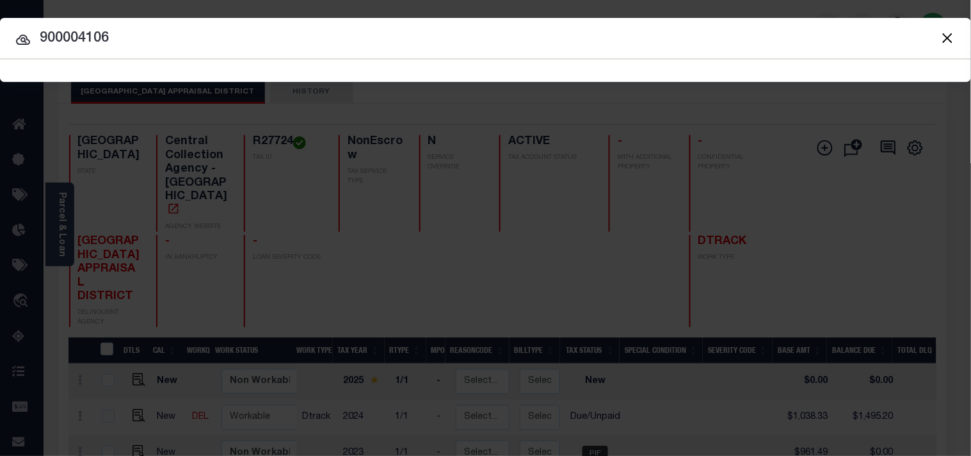
type input "900004106"
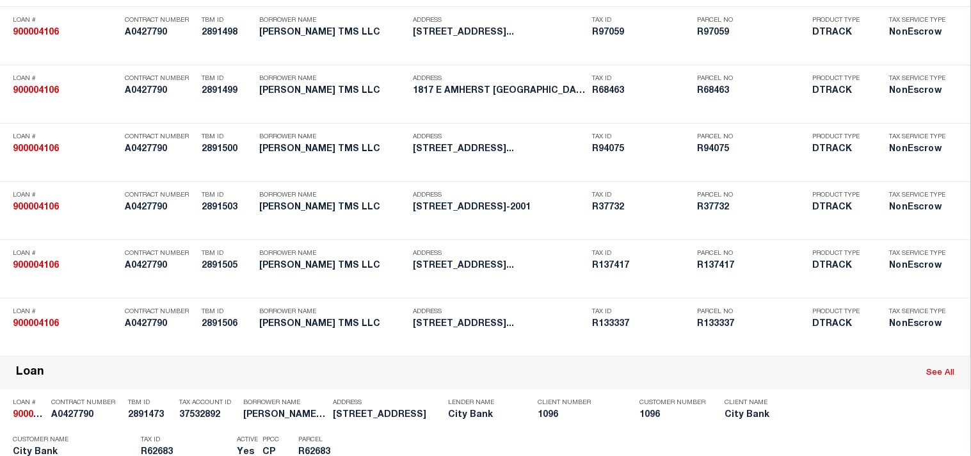
scroll to position [4804, 0]
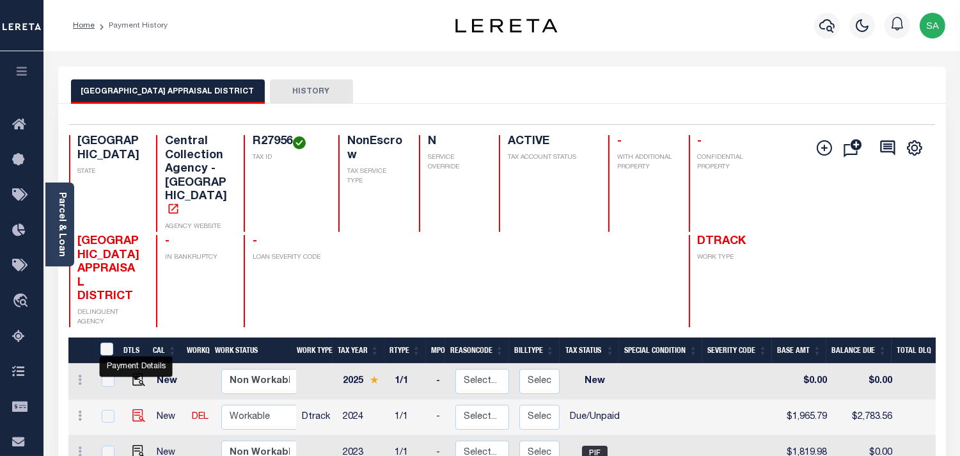
click at [133, 409] on img "" at bounding box center [138, 415] width 13 height 13
checkbox input "true"
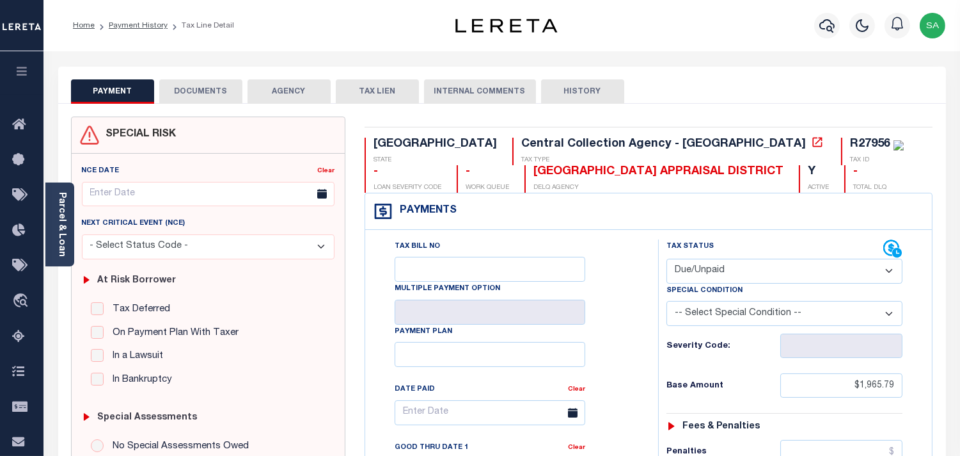
click at [686, 273] on select "- Select Status Code - Open Due/Unpaid Paid Incomplete No Tax Due Internal Refu…" at bounding box center [785, 270] width 236 height 25
select select "PYD"
click at [667, 259] on select "- Select Status Code - Open Due/Unpaid Paid Incomplete No Tax Due Internal Refu…" at bounding box center [785, 270] width 236 height 25
type input "[DATE]"
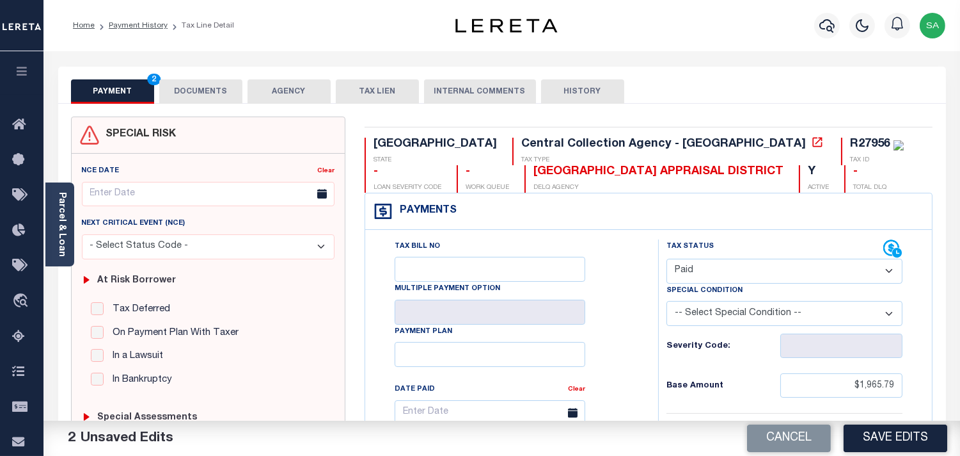
click at [216, 90] on button "DOCUMENTS" at bounding box center [200, 91] width 83 height 24
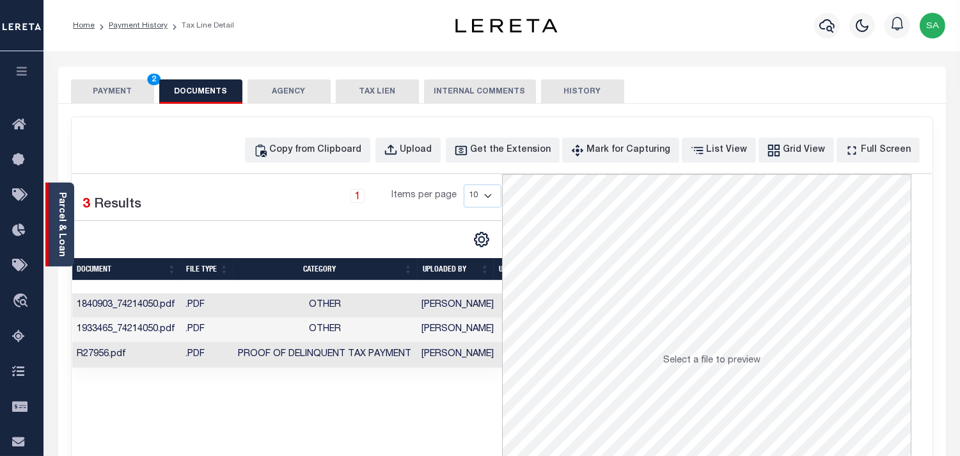
click at [66, 231] on link "Parcel & Loan" at bounding box center [61, 224] width 9 height 65
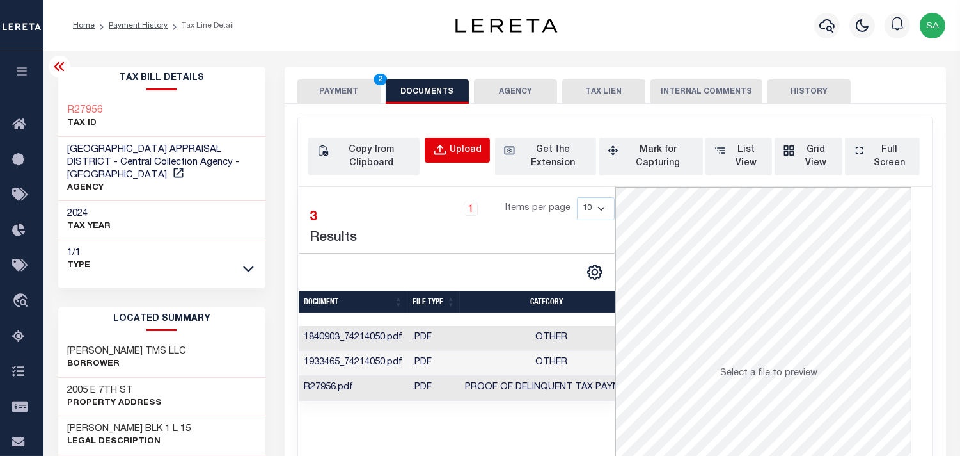
click at [478, 154] on div "Upload" at bounding box center [466, 150] width 32 height 14
select select "POP"
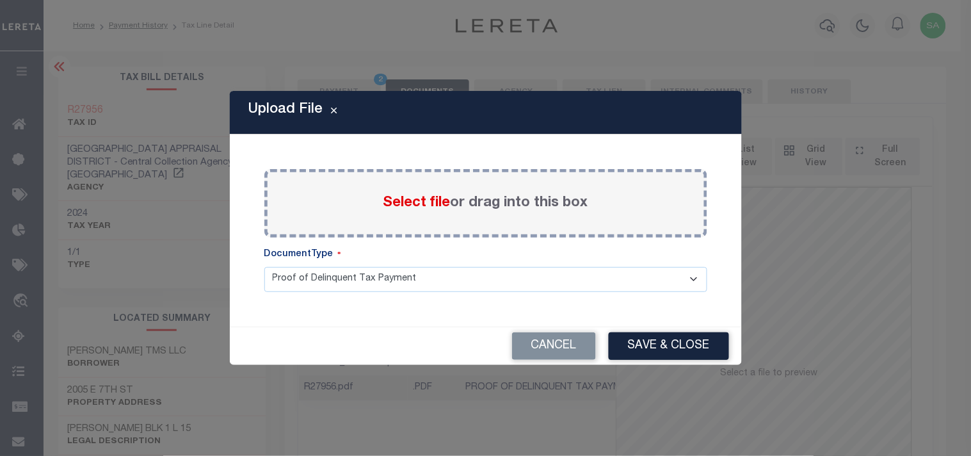
click at [437, 202] on span "Select file" at bounding box center [416, 203] width 67 height 14
click at [0, 0] on input "Select file or drag into this box" at bounding box center [0, 0] width 0 height 0
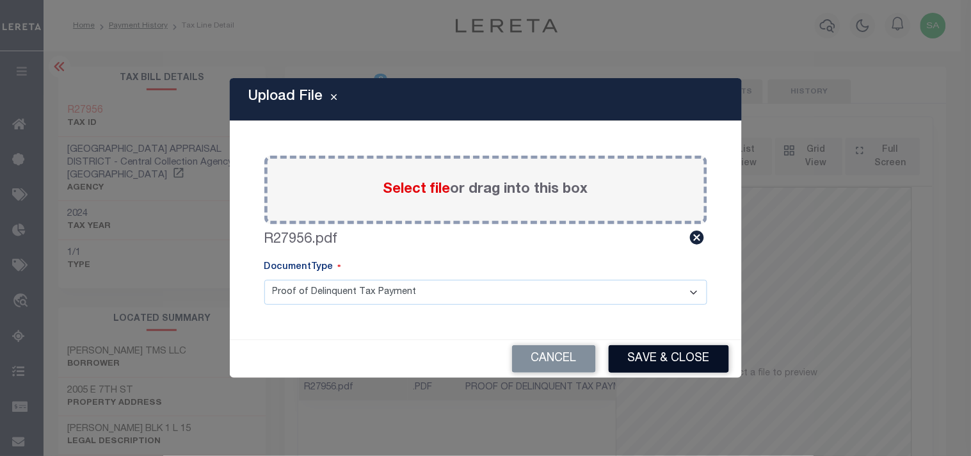
click at [653, 355] on button "Save & Close" at bounding box center [668, 359] width 120 height 28
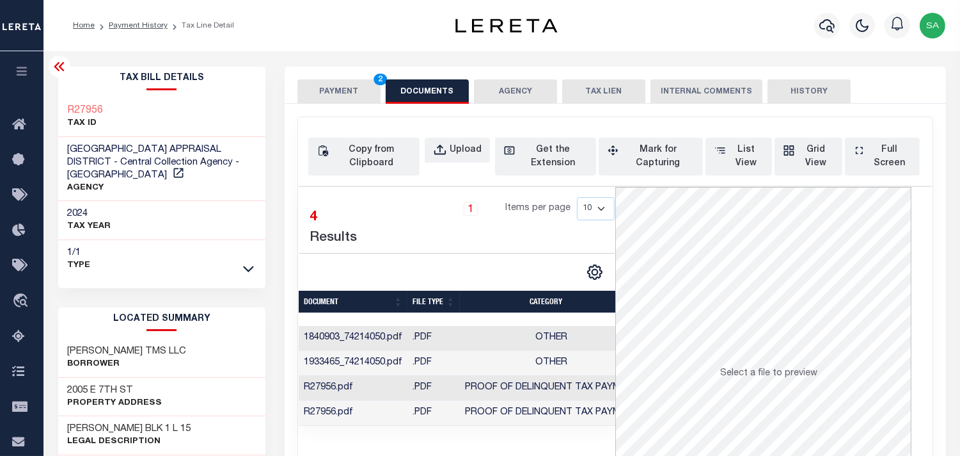
click at [352, 91] on button "PAYMENT 2" at bounding box center [339, 91] width 83 height 24
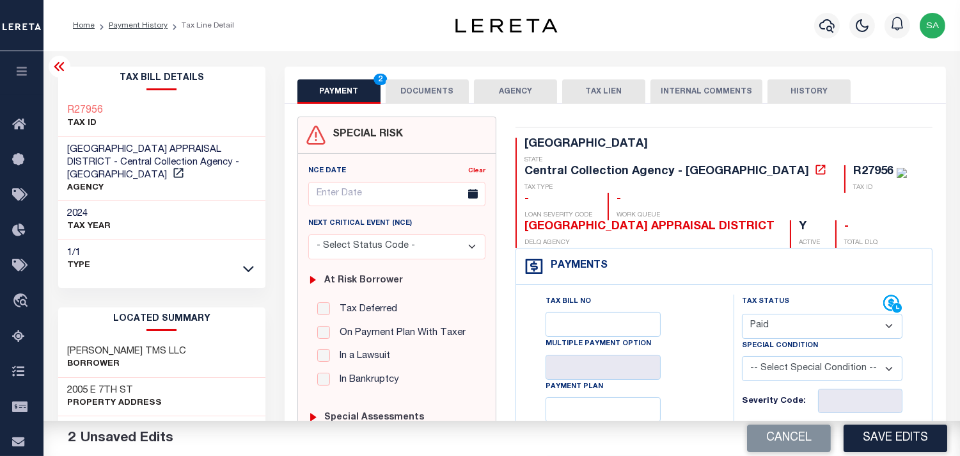
scroll to position [284, 0]
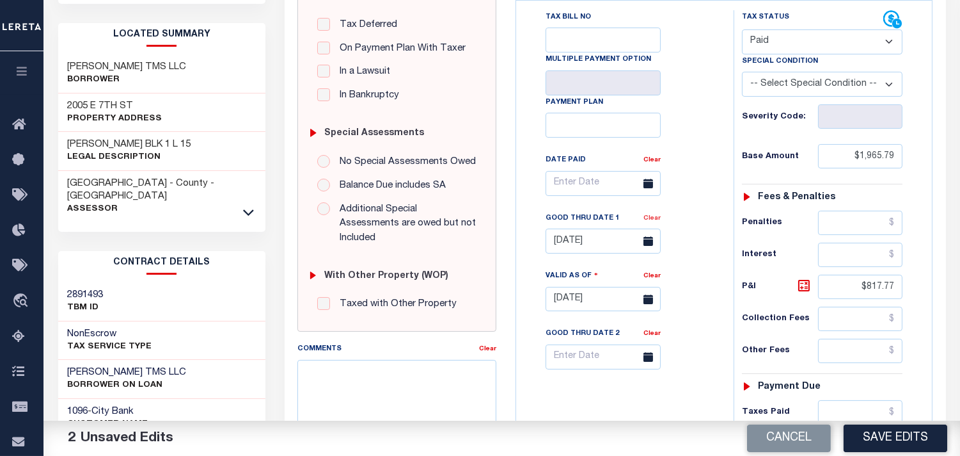
click at [649, 215] on link "Clear" at bounding box center [652, 218] width 17 height 6
drag, startPoint x: 861, startPoint y: 260, endPoint x: 926, endPoint y: 270, distance: 65.3
click at [926, 270] on div "Tax Status Status" at bounding box center [826, 292] width 205 height 565
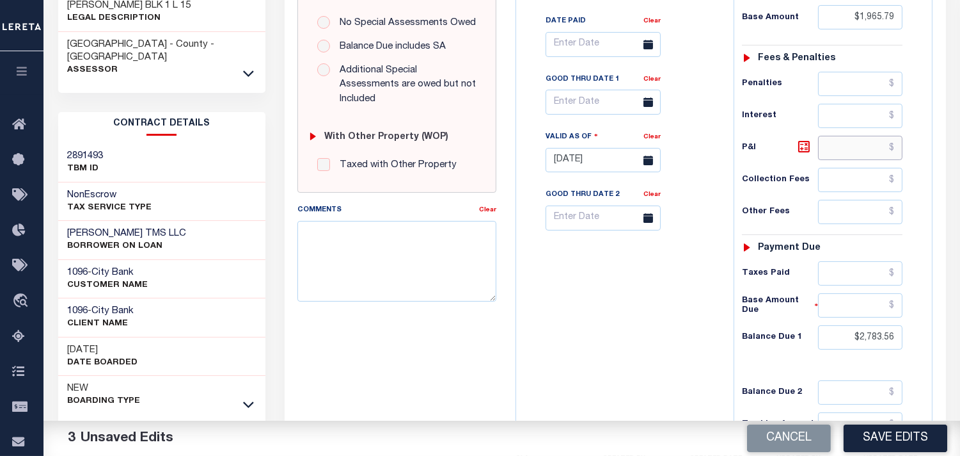
scroll to position [426, 0]
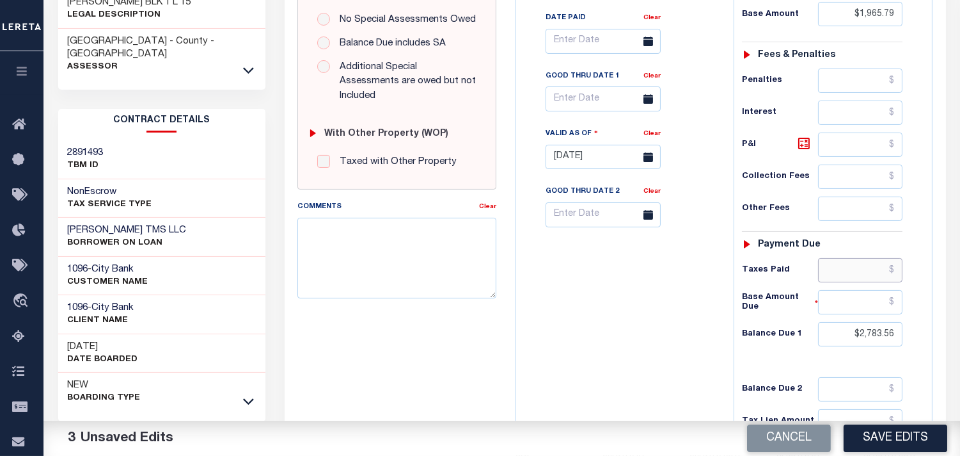
click at [857, 258] on input "text" at bounding box center [860, 270] width 84 height 24
paste input "2,807.18"
type input "$2,807.18"
drag, startPoint x: 894, startPoint y: 317, endPoint x: 917, endPoint y: 321, distance: 22.7
click at [917, 321] on div "Tax Status Status - Select Status Code -" at bounding box center [827, 150] width 186 height 565
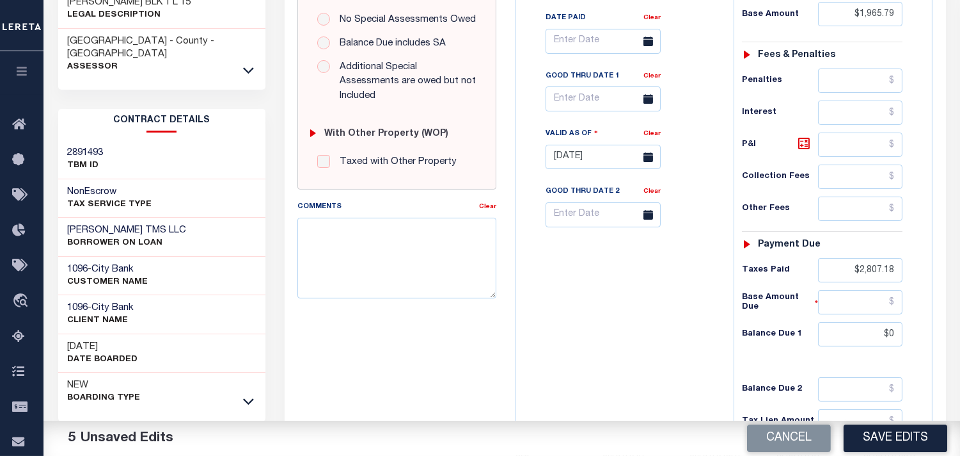
type input "$0.00"
click at [647, 289] on div "Tax Bill No Multiple Payment Option Payment Plan Clear" at bounding box center [622, 150] width 205 height 565
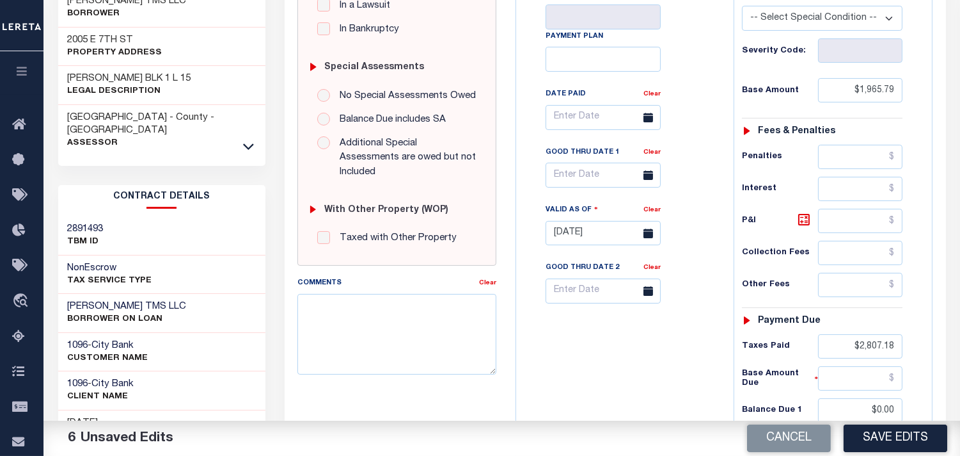
scroll to position [213, 0]
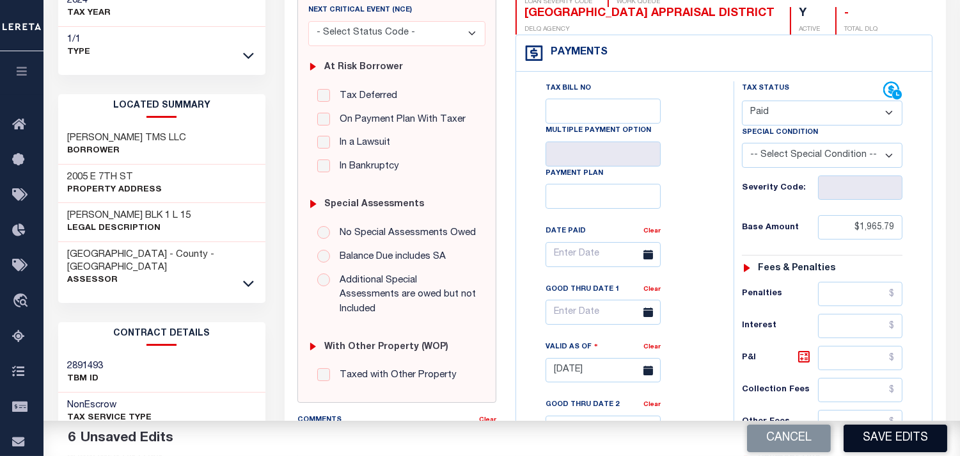
click at [868, 436] on button "Save Edits" at bounding box center [896, 438] width 104 height 28
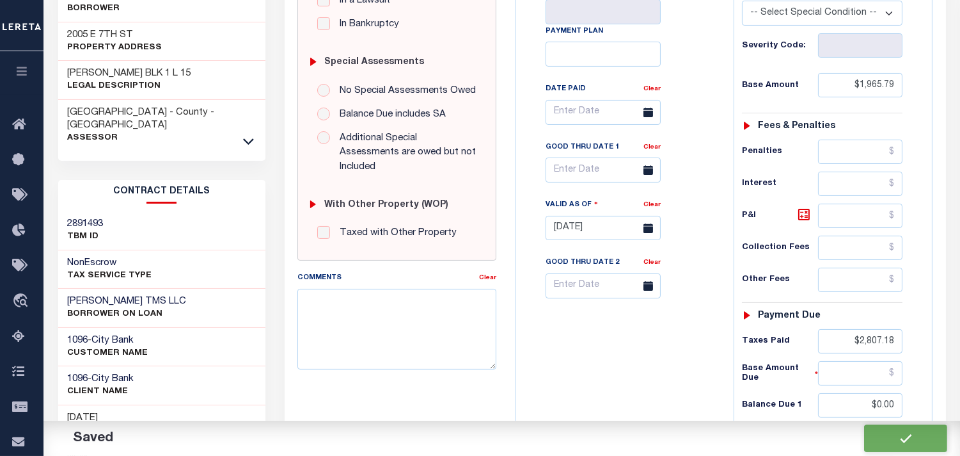
checkbox input "false"
type input "$1,965.79"
type input "$2,807.18"
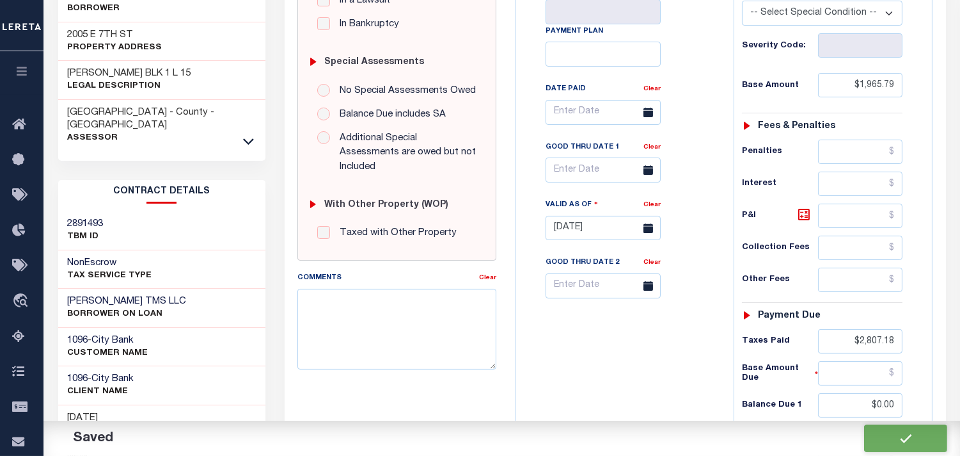
type input "$0"
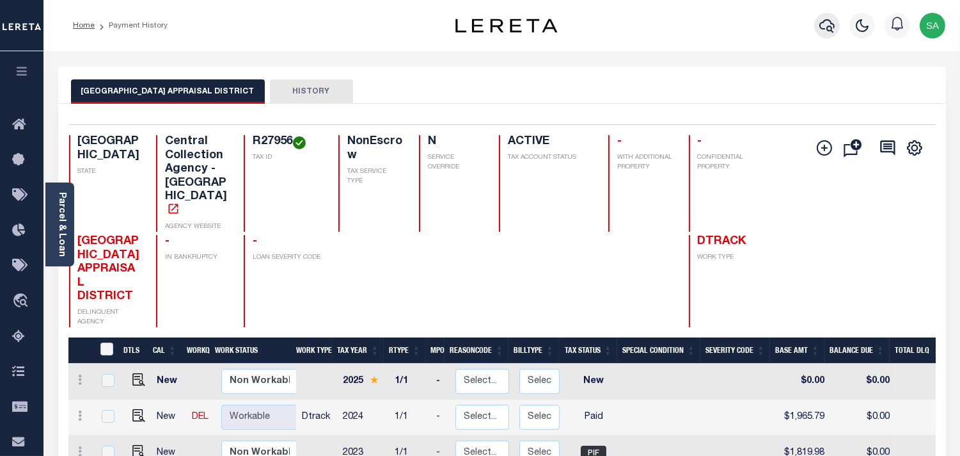
click at [822, 22] on icon "button" at bounding box center [827, 25] width 15 height 15
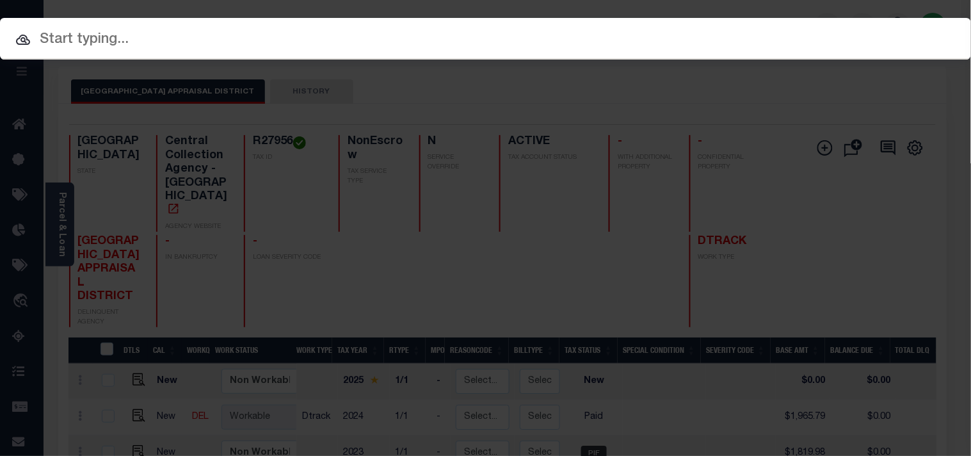
click at [793, 29] on input "text" at bounding box center [485, 40] width 971 height 22
paste input "720019772"
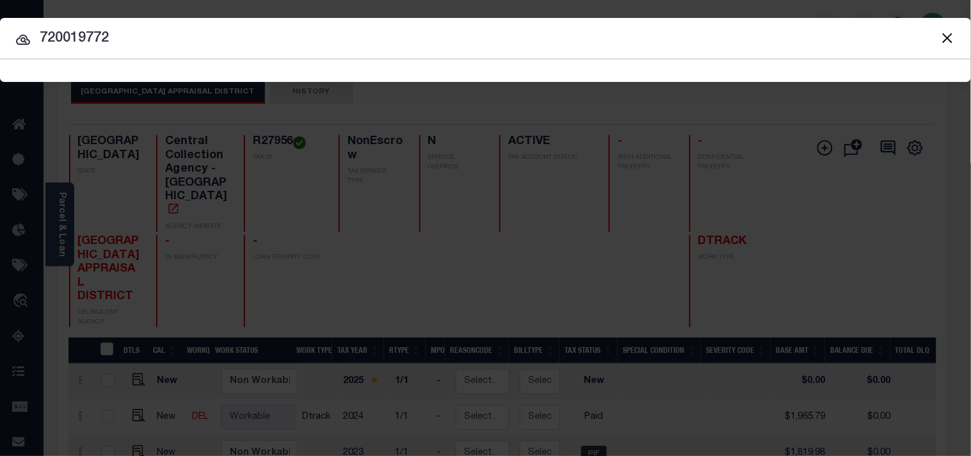
type input "720019772"
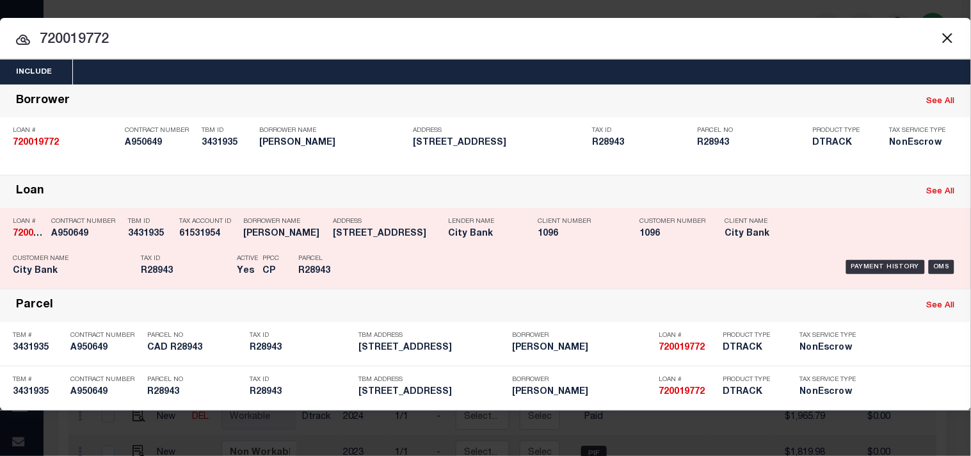
click at [383, 266] on div "Payment History OMS" at bounding box center [666, 266] width 583 height 37
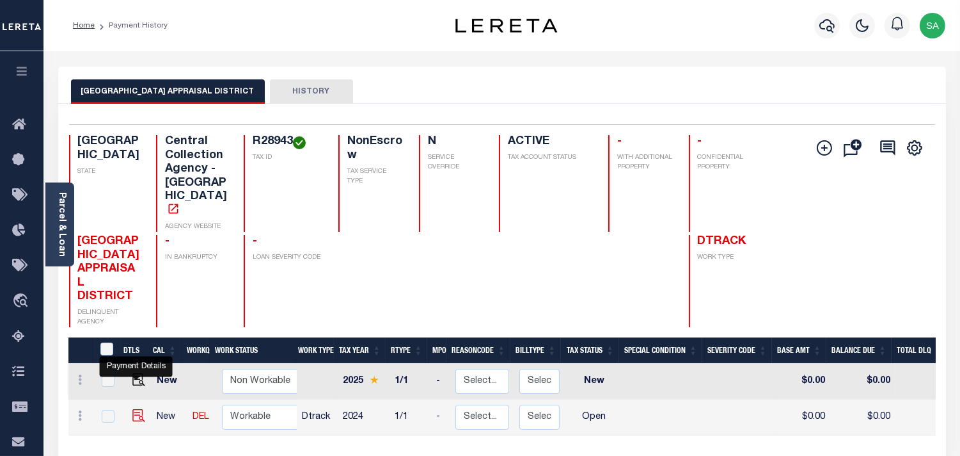
click at [138, 409] on img "" at bounding box center [138, 415] width 13 height 13
checkbox input "true"
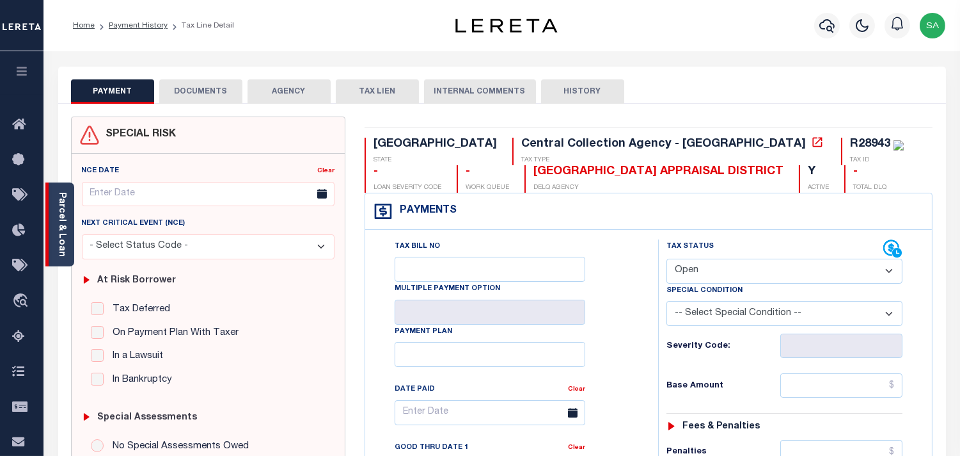
click at [54, 242] on div "Parcel & Loan" at bounding box center [59, 224] width 29 height 84
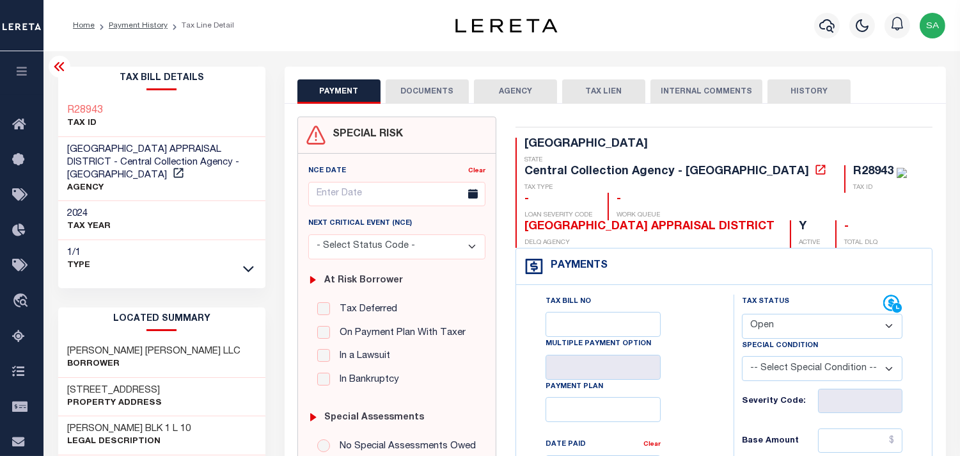
click at [786, 314] on select "- Select Status Code - Open Due/Unpaid Paid Incomplete No Tax Due Internal Refu…" at bounding box center [822, 326] width 161 height 25
select select "PYD"
click at [742, 314] on select "- Select Status Code - Open Due/Unpaid Paid Incomplete No Tax Due Internal Refu…" at bounding box center [822, 326] width 161 height 25
type input "[DATE]"
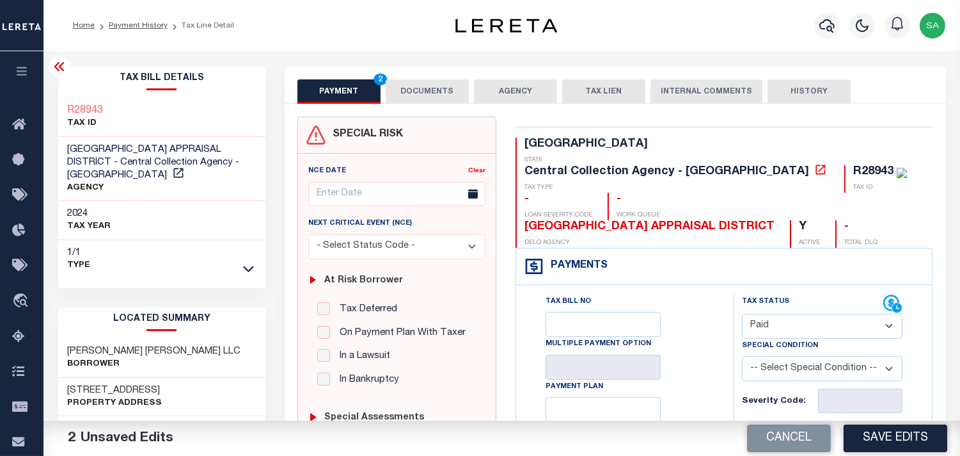
click at [436, 99] on button "DOCUMENTS" at bounding box center [427, 91] width 83 height 24
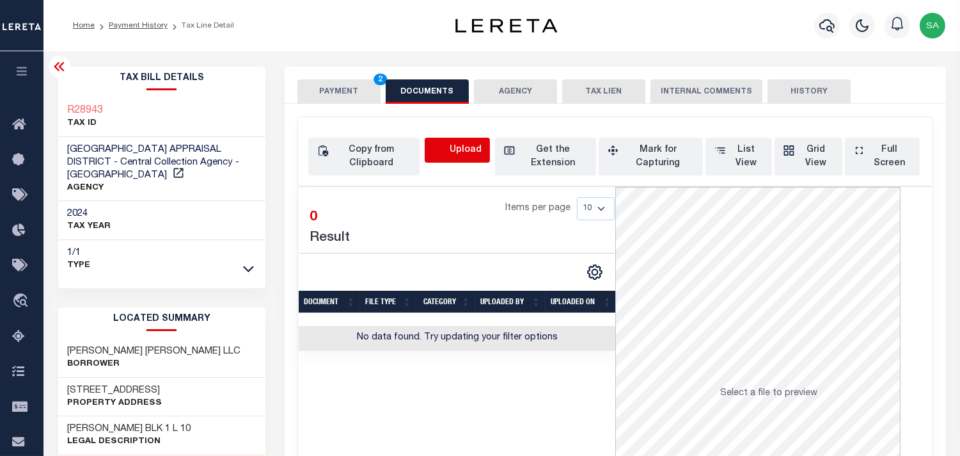
click at [444, 152] on icon "button" at bounding box center [440, 150] width 14 height 14
select select "POP"
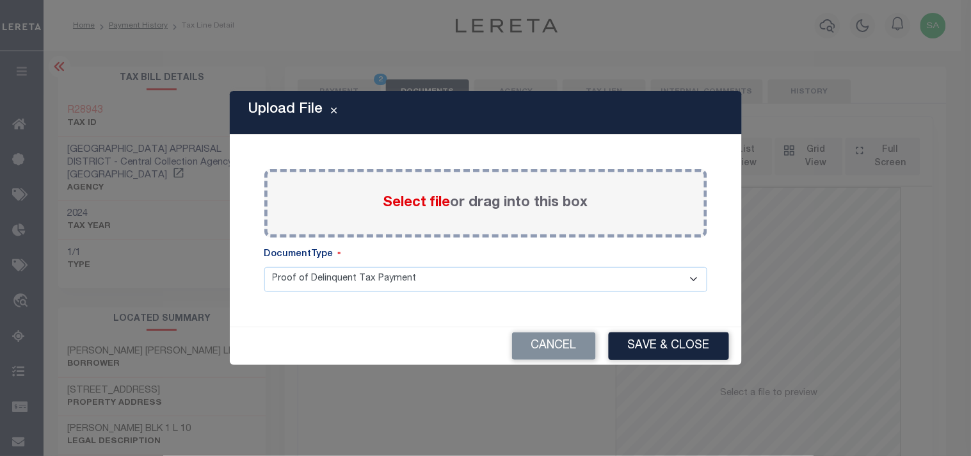
click at [418, 207] on span "Select file" at bounding box center [416, 203] width 67 height 14
click at [0, 0] on input "Select file or drag into this box" at bounding box center [0, 0] width 0 height 0
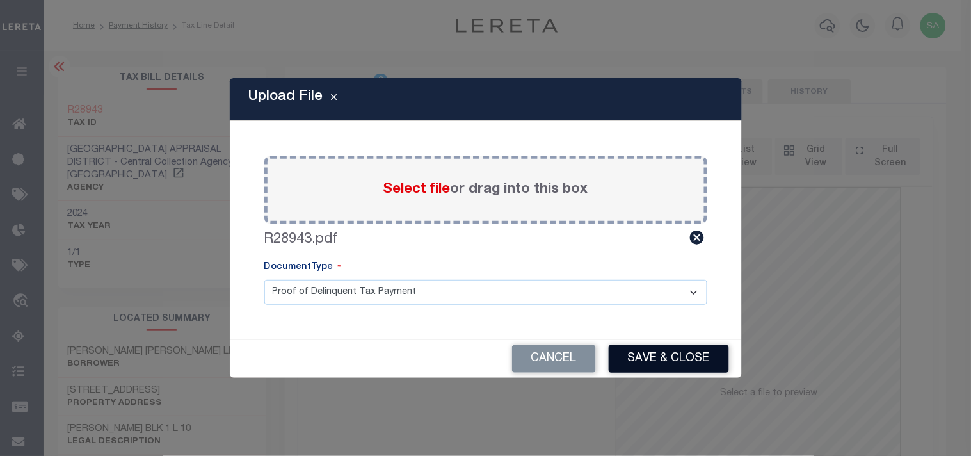
click at [651, 358] on button "Save & Close" at bounding box center [668, 359] width 120 height 28
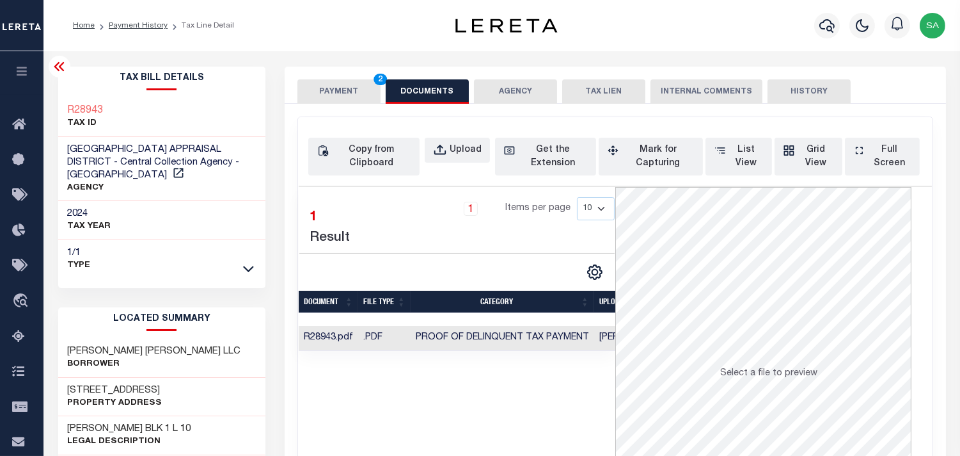
click at [344, 90] on button "PAYMENT 2" at bounding box center [339, 91] width 83 height 24
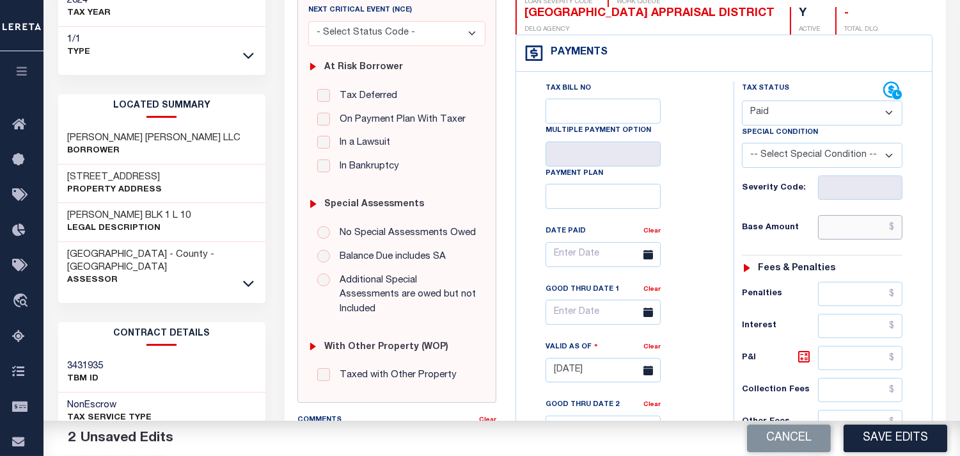
drag, startPoint x: 862, startPoint y: 205, endPoint x: 751, endPoint y: 203, distance: 110.7
click at [862, 215] on input "text" at bounding box center [860, 227] width 84 height 24
paste input "2,870.65"
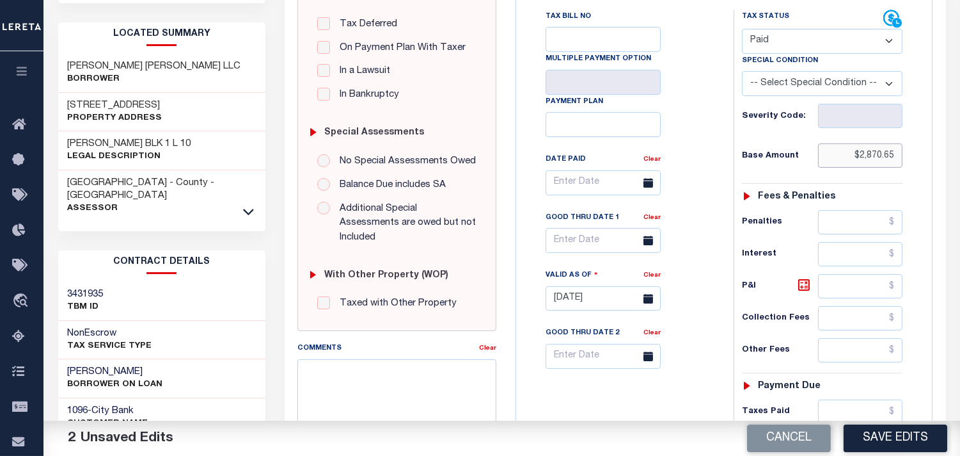
scroll to position [497, 0]
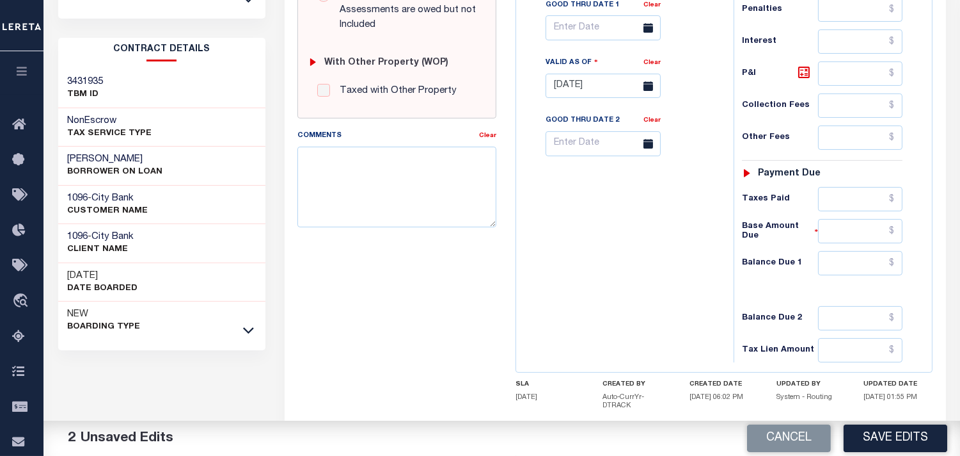
type input "$2,870.65"
drag, startPoint x: 843, startPoint y: 234, endPoint x: 745, endPoint y: 240, distance: 98.1
click at [843, 251] on input "text" at bounding box center [860, 263] width 84 height 24
type input "$0.00"
click at [654, 247] on div "Tax Bill No Multiple Payment Option Payment Plan Clear" at bounding box center [622, 79] width 205 height 565
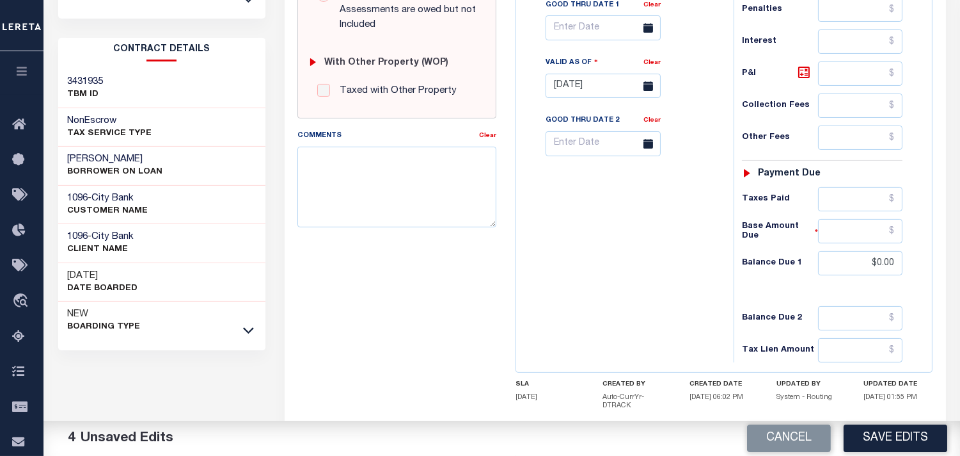
scroll to position [142, 0]
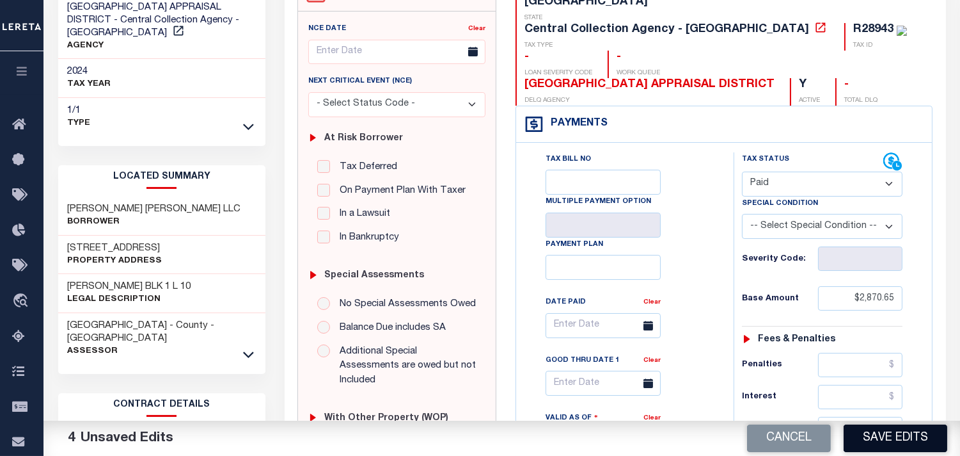
click at [884, 437] on button "Save Edits" at bounding box center [896, 438] width 104 height 28
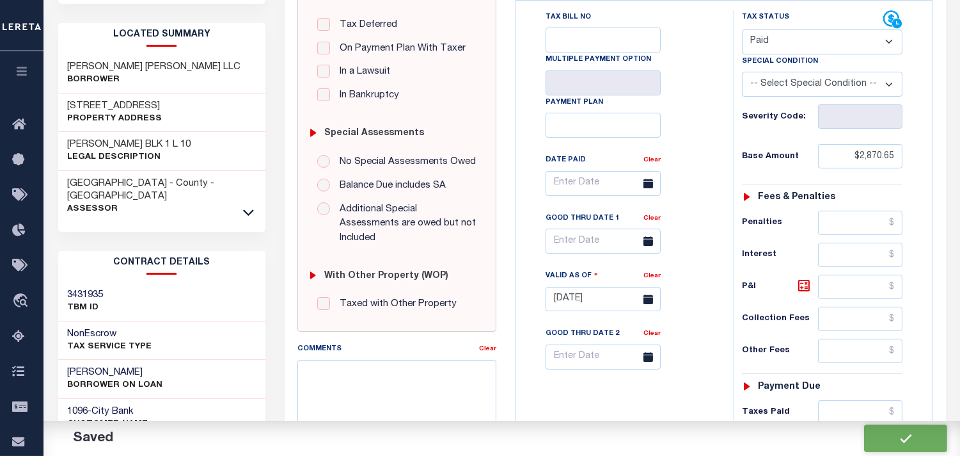
checkbox input "false"
type input "$2,870.65"
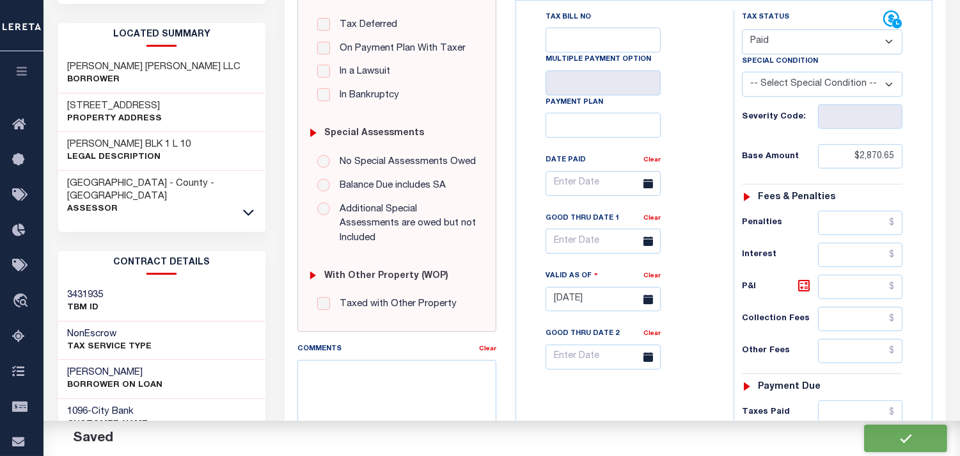
type input "$0"
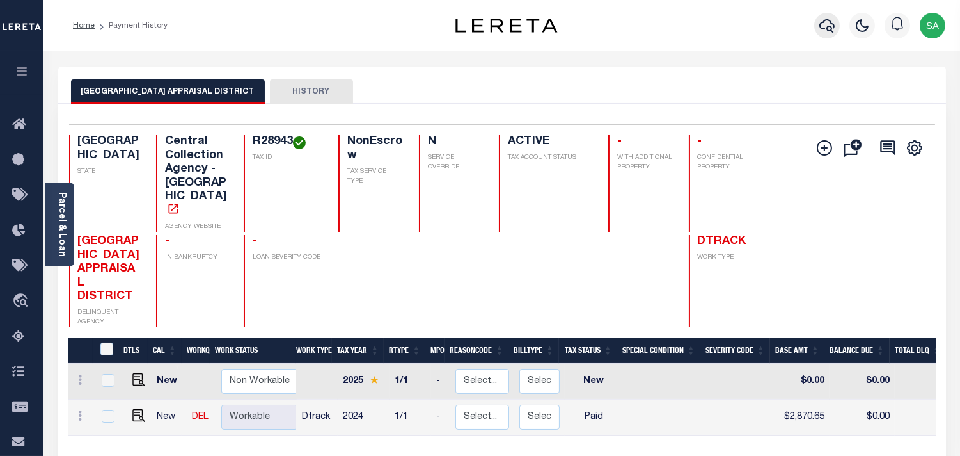
click at [833, 20] on icon "button" at bounding box center [827, 25] width 15 height 15
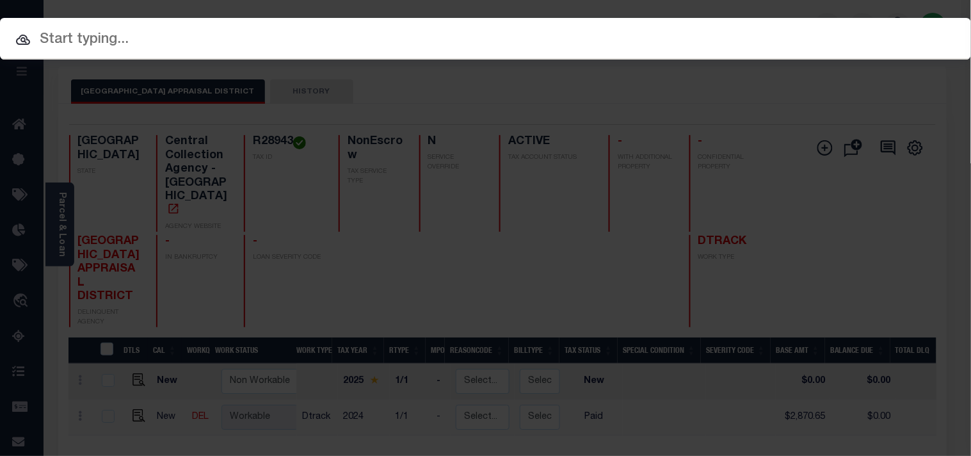
click at [802, 30] on input "text" at bounding box center [485, 40] width 971 height 22
paste input "900008008"
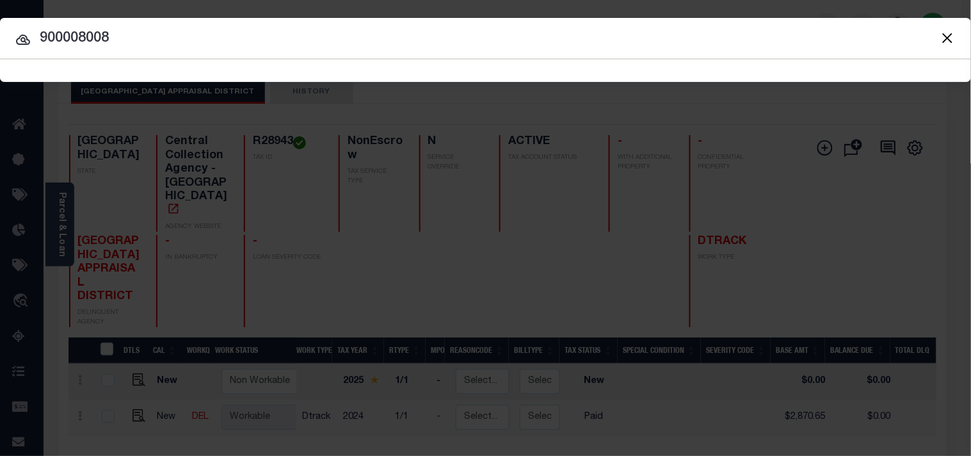
type input "900008008"
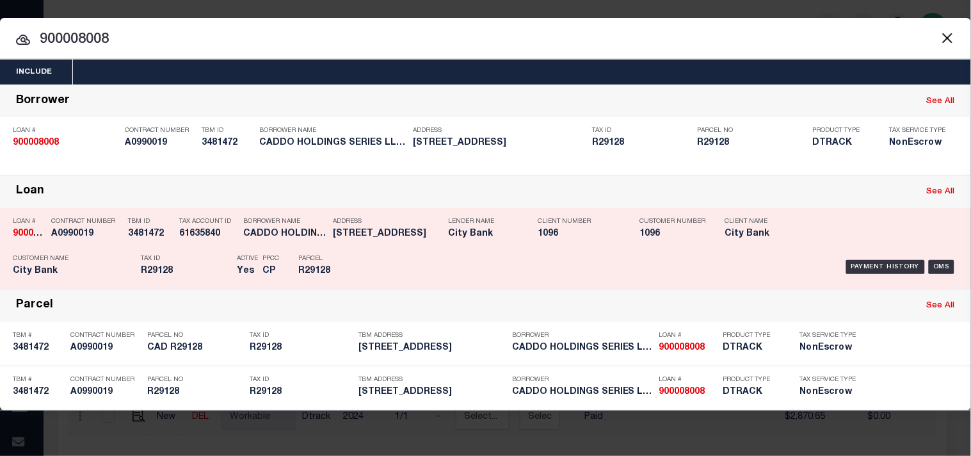
click at [365, 261] on div "Parcel R29128" at bounding box center [327, 266] width 77 height 37
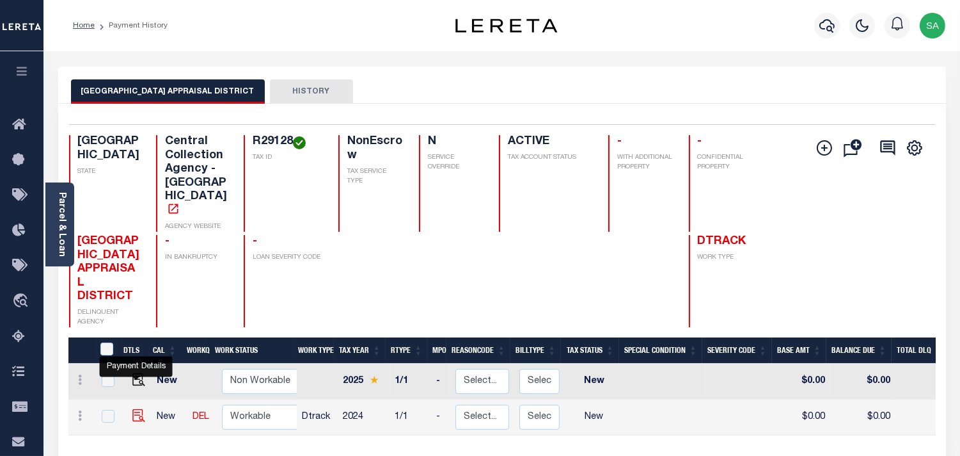
click at [135, 409] on img "" at bounding box center [138, 415] width 13 height 13
checkbox input "true"
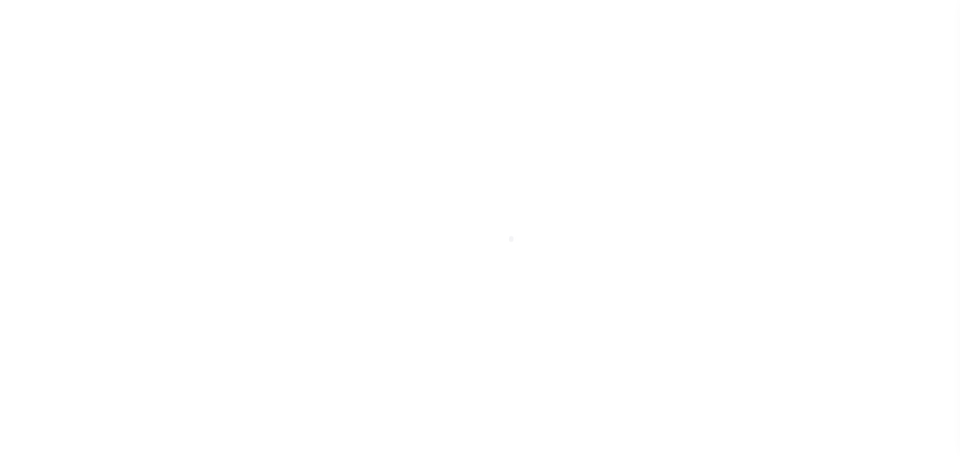
select select "NW2"
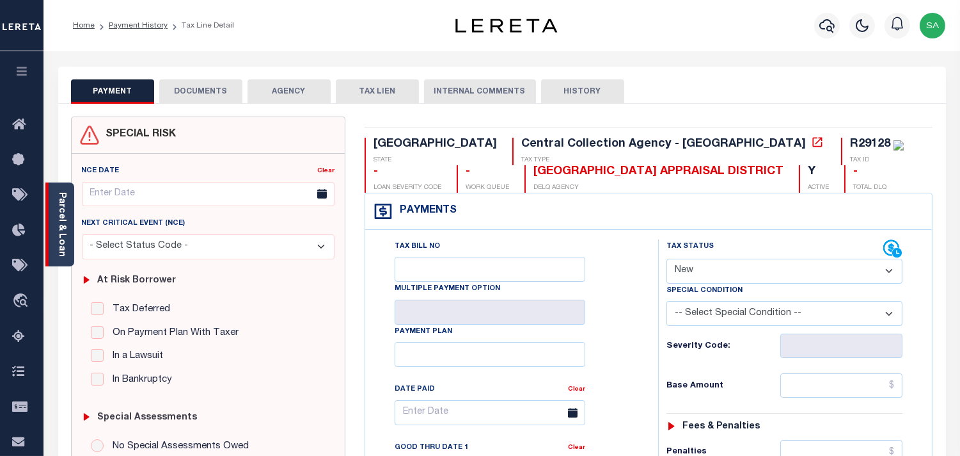
click at [68, 202] on div "Parcel & Loan" at bounding box center [59, 224] width 29 height 84
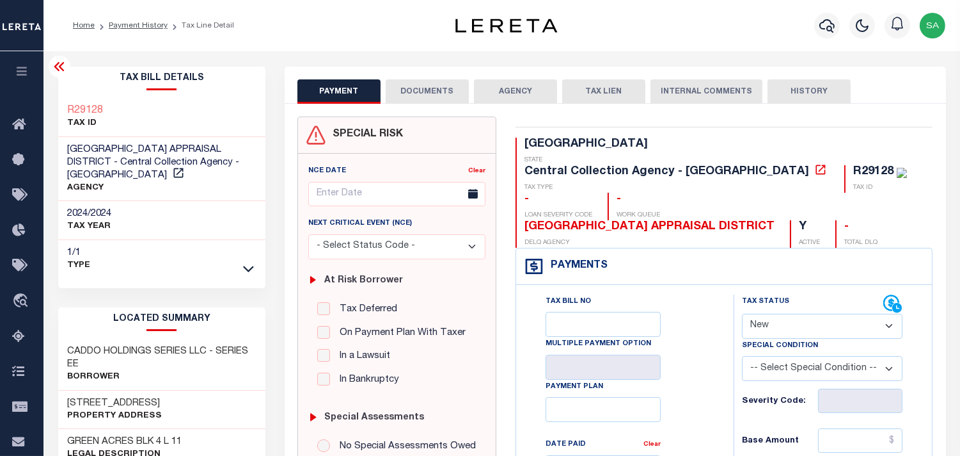
click at [449, 87] on button "DOCUMENTS" at bounding box center [427, 91] width 83 height 24
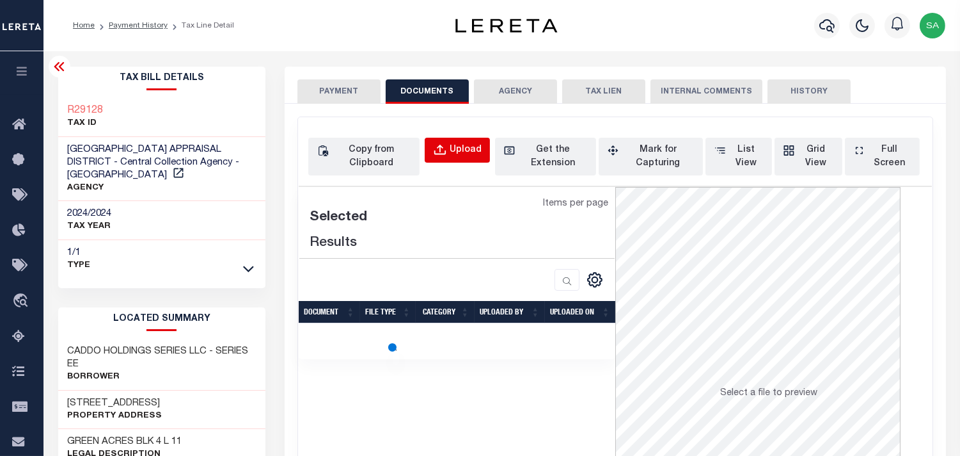
click at [475, 148] on div "Upload" at bounding box center [466, 150] width 32 height 14
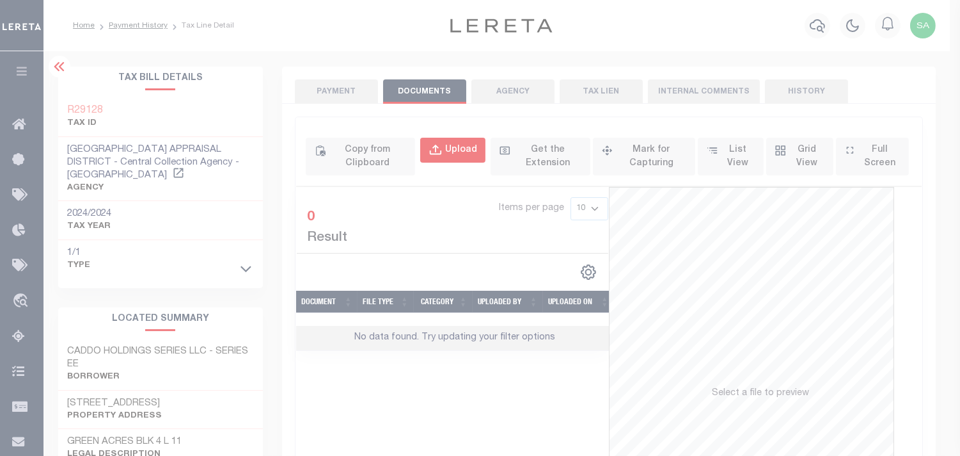
select select "POP"
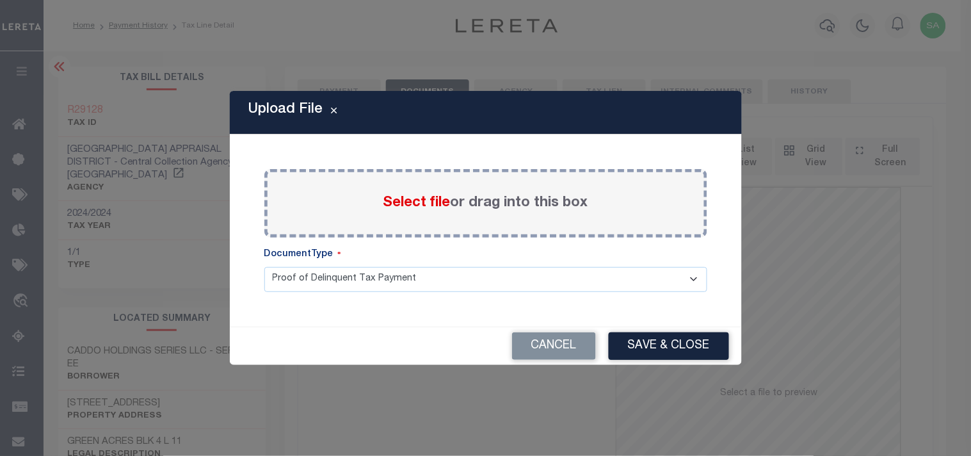
click at [418, 196] on span "Select file" at bounding box center [416, 203] width 67 height 14
click at [0, 0] on input "Select file or drag into this box" at bounding box center [0, 0] width 0 height 0
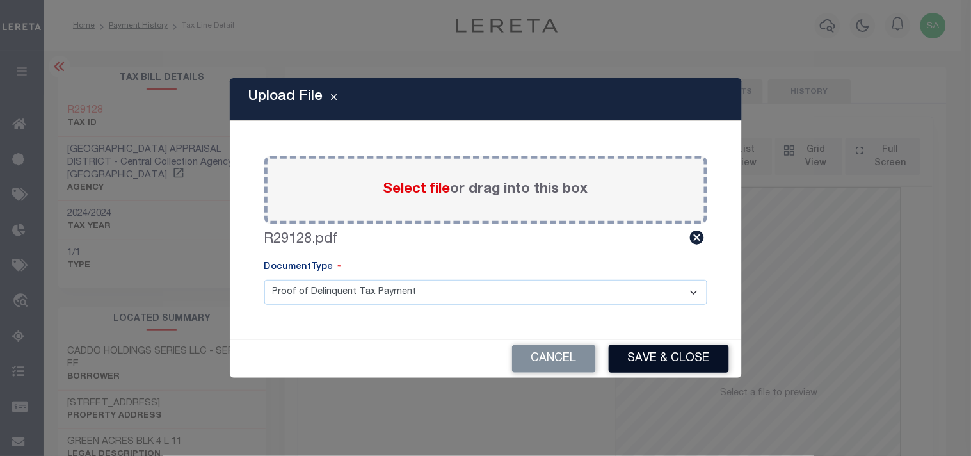
click at [671, 358] on button "Save & Close" at bounding box center [668, 359] width 120 height 28
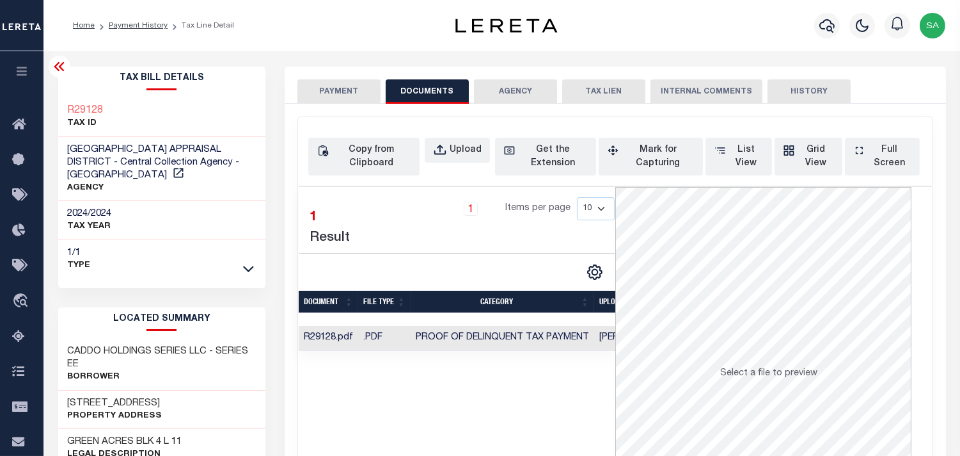
drag, startPoint x: 351, startPoint y: 92, endPoint x: 365, endPoint y: 104, distance: 18.2
click at [351, 92] on button "PAYMENT" at bounding box center [339, 91] width 83 height 24
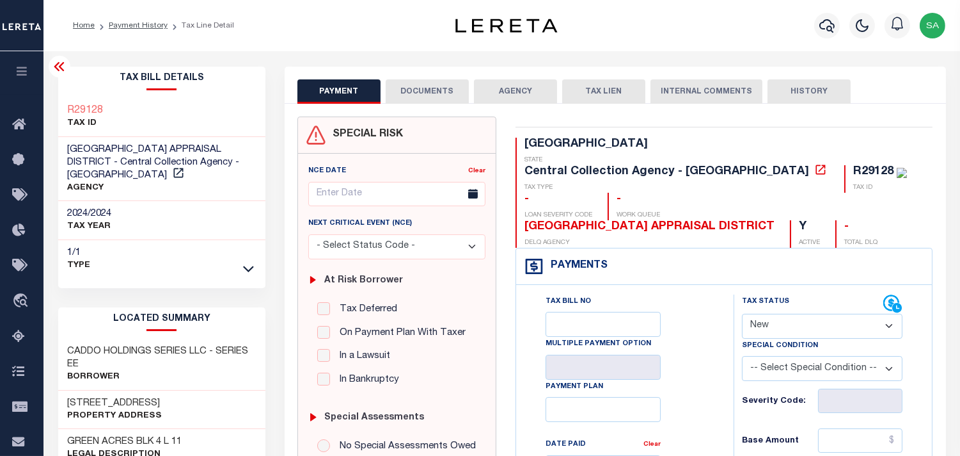
drag, startPoint x: 797, startPoint y: 301, endPoint x: 794, endPoint y: 309, distance: 8.7
click at [795, 314] on select "- Select Status Code - Open Due/Unpaid Paid Incomplete No Tax Due Internal Refu…" at bounding box center [822, 326] width 161 height 25
select select "PYD"
click at [742, 314] on select "- Select Status Code - Open Due/Unpaid Paid Incomplete No Tax Due Internal Refu…" at bounding box center [822, 326] width 161 height 25
type input "[DATE]"
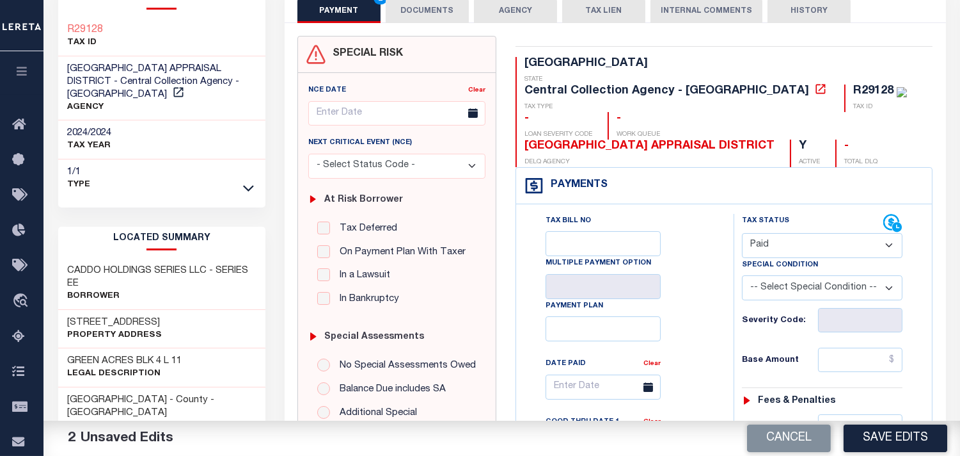
scroll to position [213, 0]
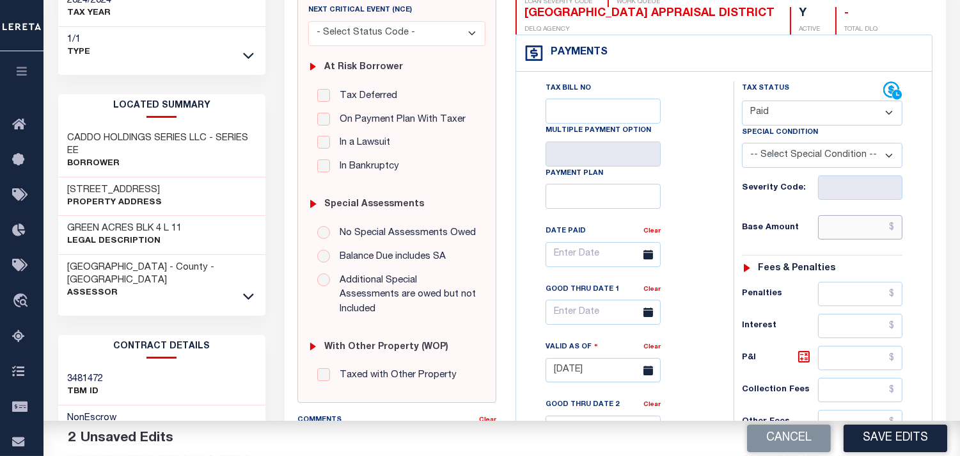
drag, startPoint x: 855, startPoint y: 197, endPoint x: 828, endPoint y: 200, distance: 27.7
click at [855, 215] on input "text" at bounding box center [860, 227] width 84 height 24
paste input "4,630.55"
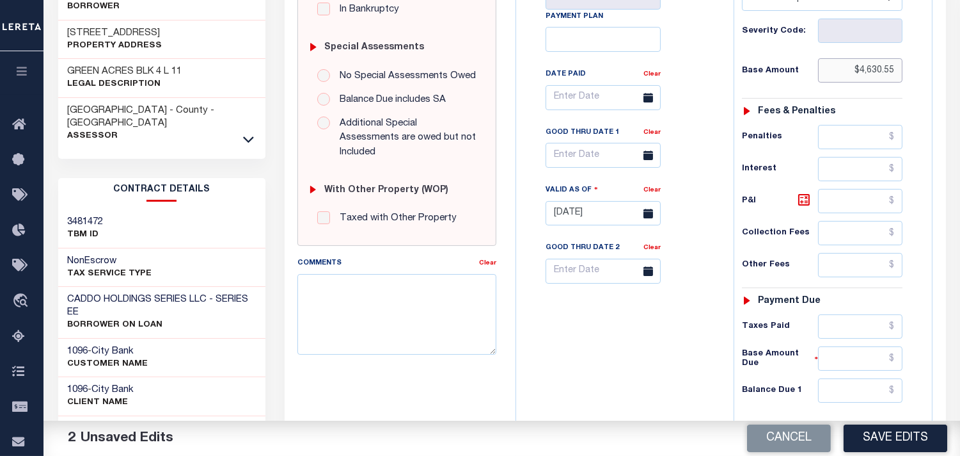
scroll to position [497, 0]
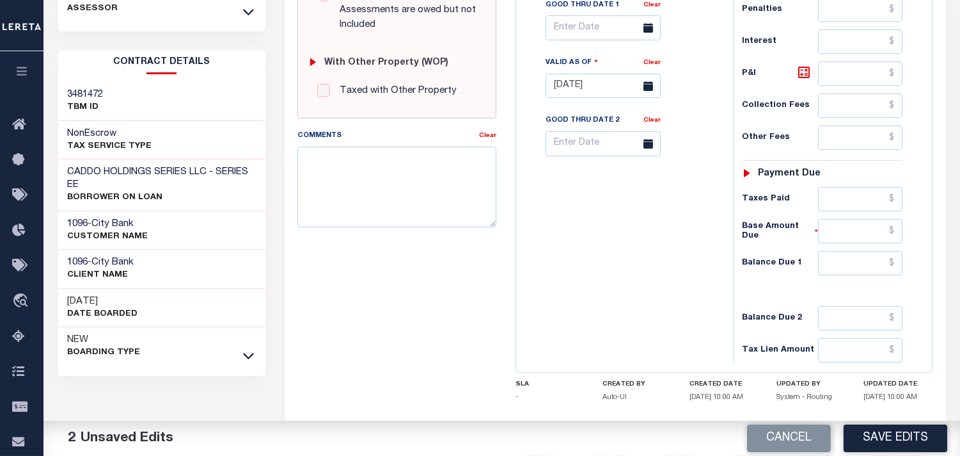
type input "$4,630.55"
drag, startPoint x: 870, startPoint y: 182, endPoint x: 815, endPoint y: 182, distance: 55.7
click at [870, 187] on input "text" at bounding box center [860, 199] width 84 height 24
paste input "4,630.55"
type input "$4,630.55"
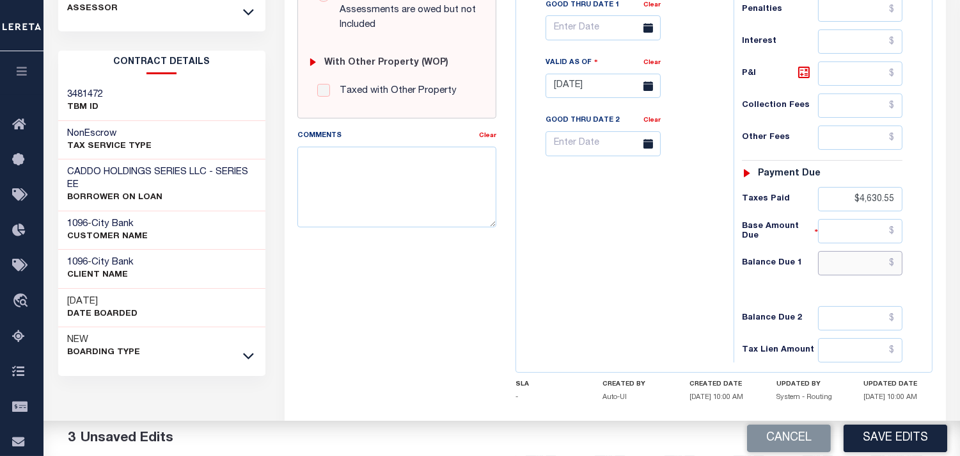
click at [847, 251] on input "text" at bounding box center [860, 263] width 84 height 24
type input "$0.00"
click at [584, 237] on div "Tax Bill No Multiple Payment Option Payment Plan Clear" at bounding box center [622, 79] width 205 height 565
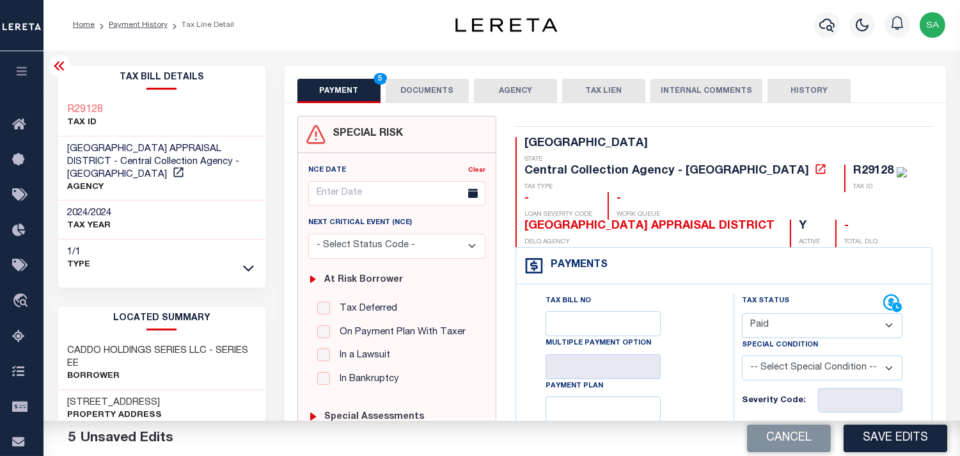
scroll to position [0, 0]
click at [408, 91] on button "DOCUMENTS" at bounding box center [427, 91] width 83 height 24
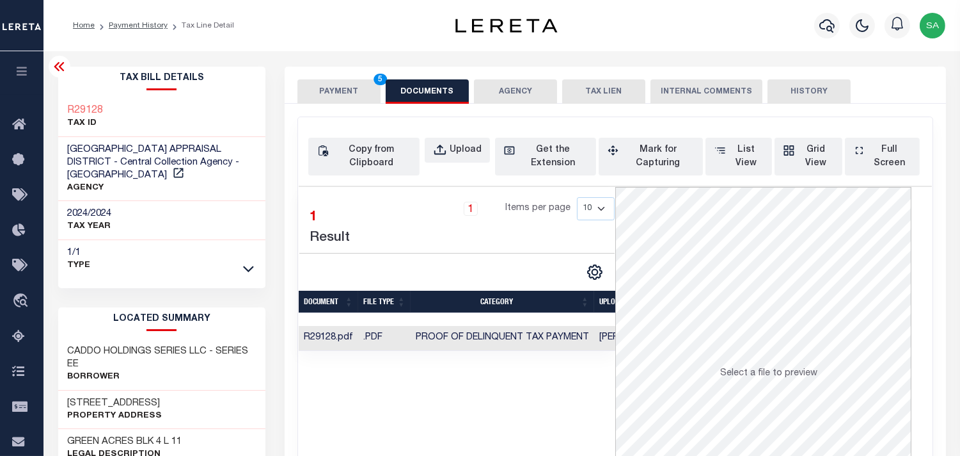
click at [343, 99] on button "PAYMENT 5" at bounding box center [339, 91] width 83 height 24
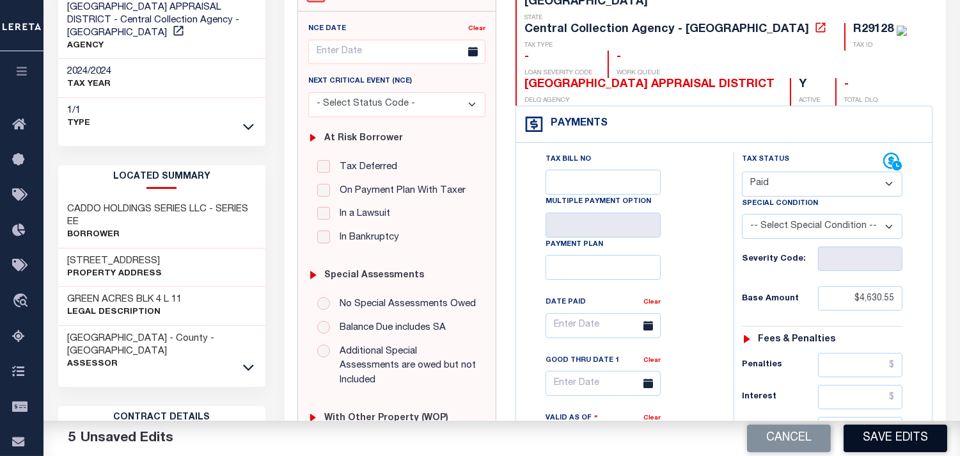
click at [887, 431] on button "Save Edits" at bounding box center [896, 438] width 104 height 28
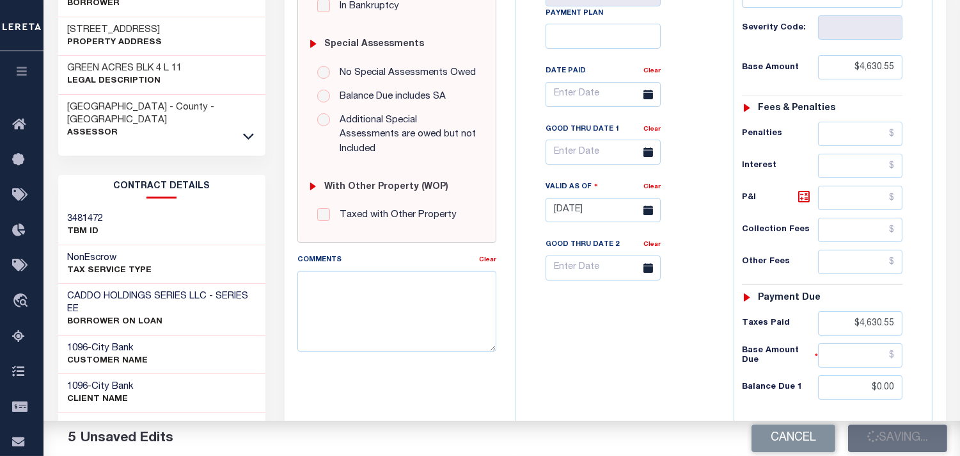
scroll to position [497, 0]
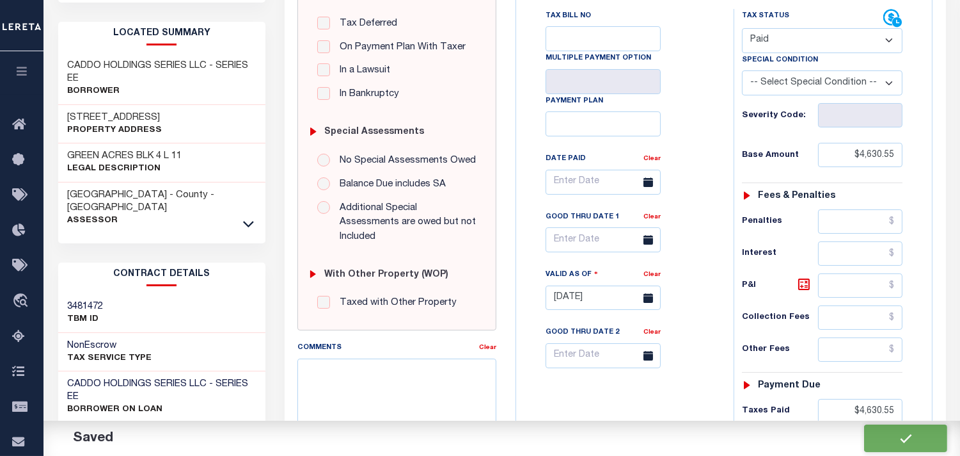
checkbox input "false"
type input "$4,630.55"
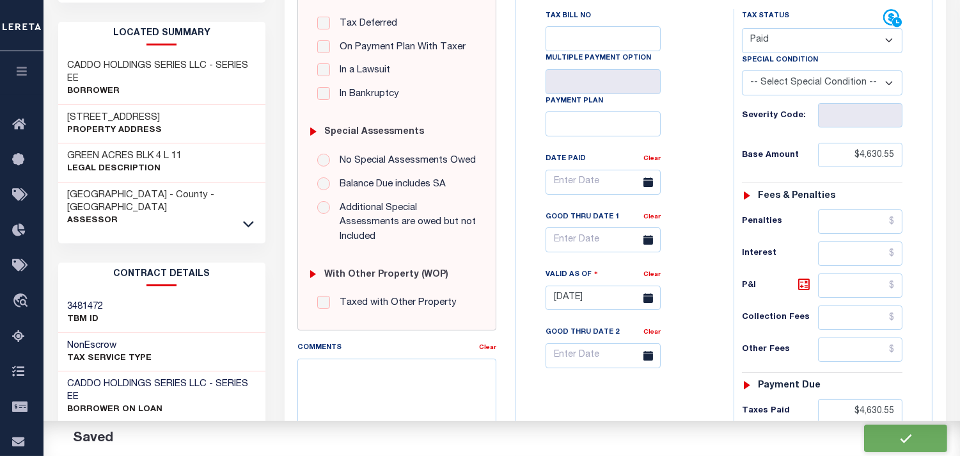
type input "$4,630.55"
type input "$0"
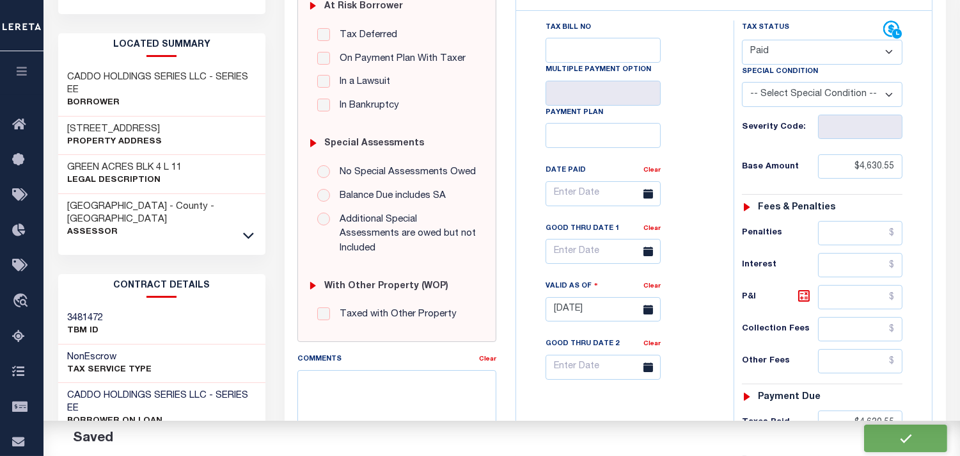
scroll to position [152, 0]
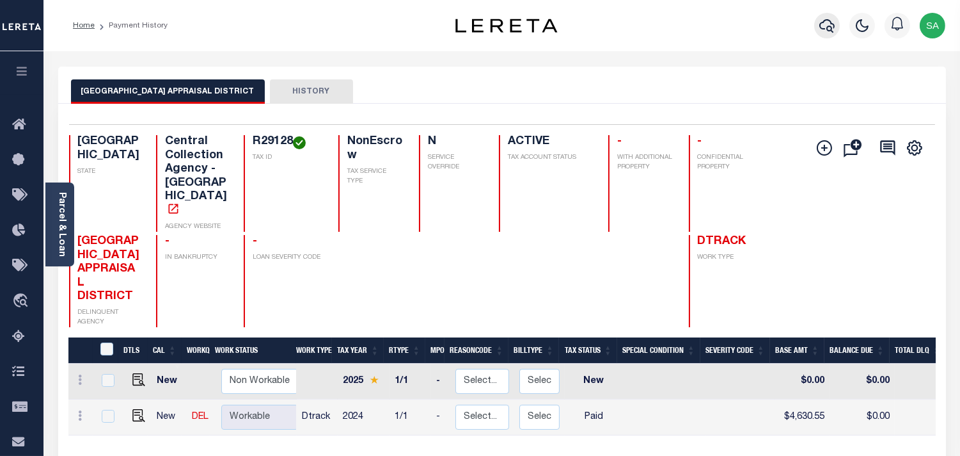
click at [817, 21] on button "button" at bounding box center [828, 26] width 26 height 26
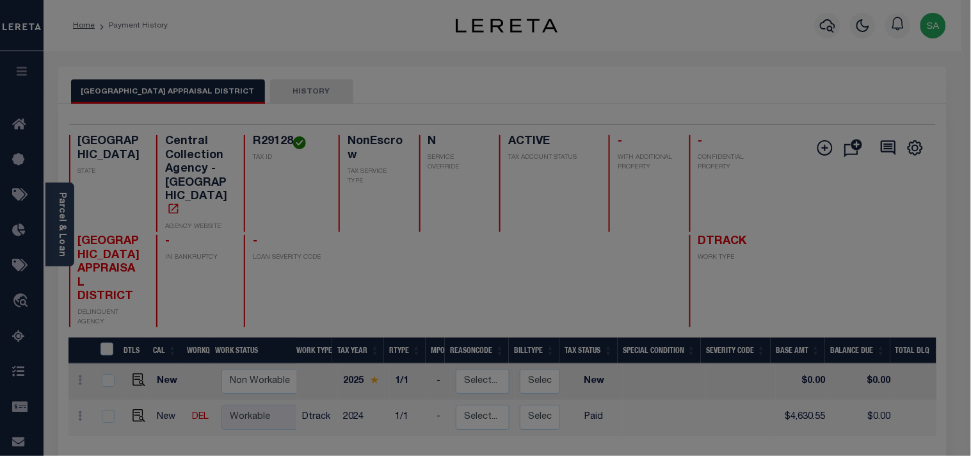
click at [0, 0] on div "Include Loans TBM Customers Borrowers Payments (Lender Non-Disb) Payments (Lend…" at bounding box center [0, 0] width 0 height 0
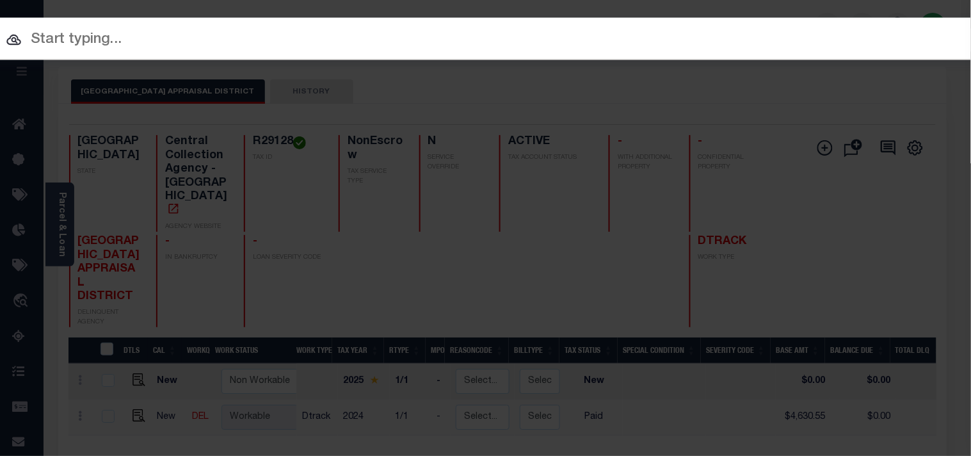
paste input "900007868"
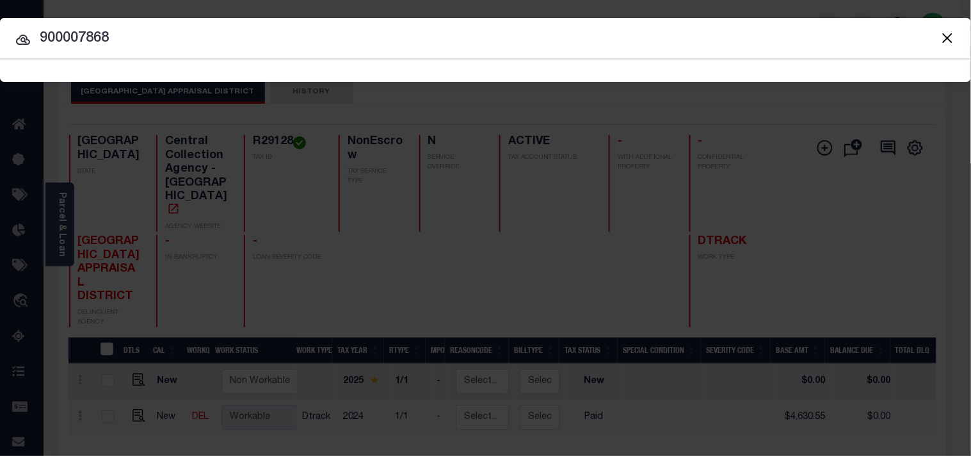
type input "900007868"
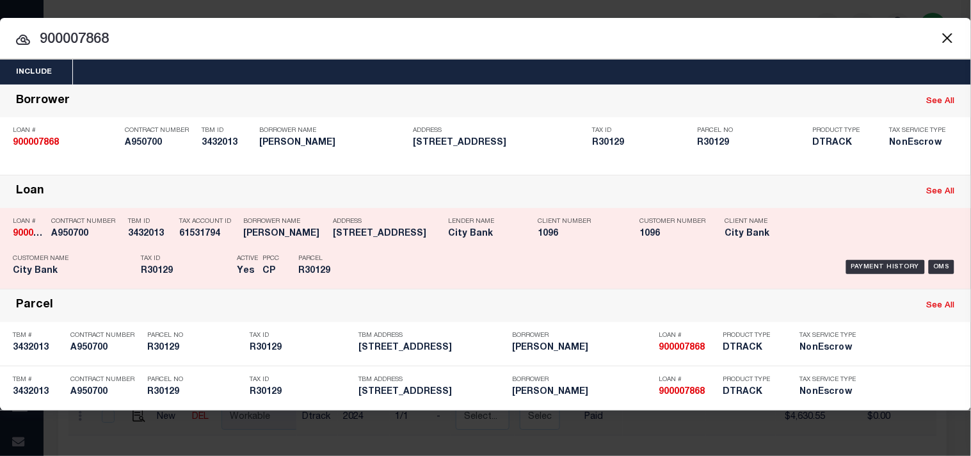
click at [359, 260] on div "Parcel R30129" at bounding box center [327, 266] width 77 height 37
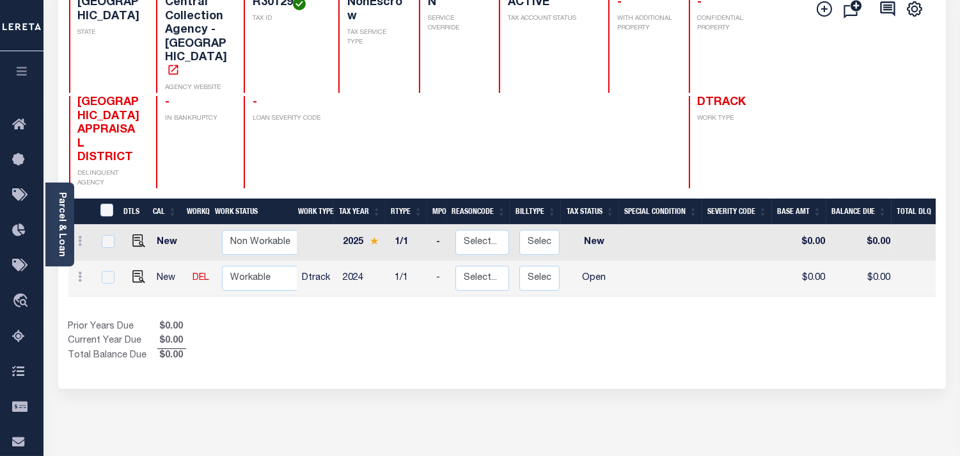
scroll to position [142, 0]
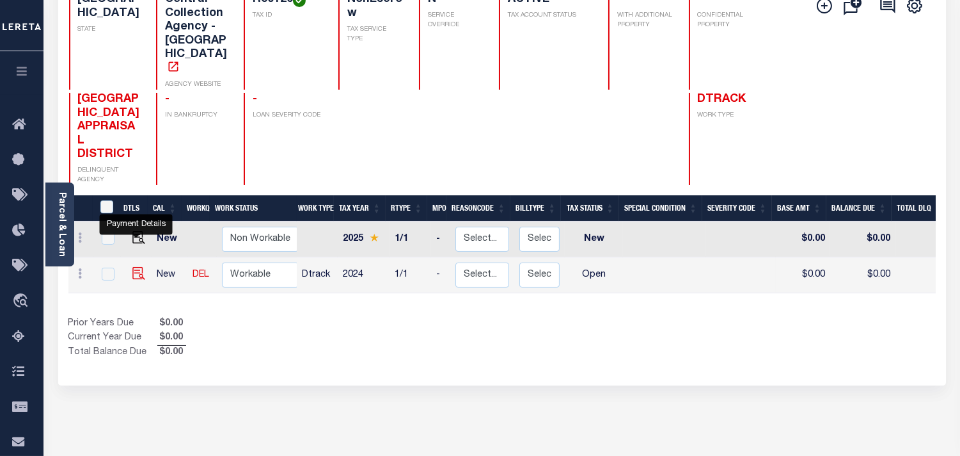
click at [139, 267] on img "" at bounding box center [138, 273] width 13 height 13
checkbox input "true"
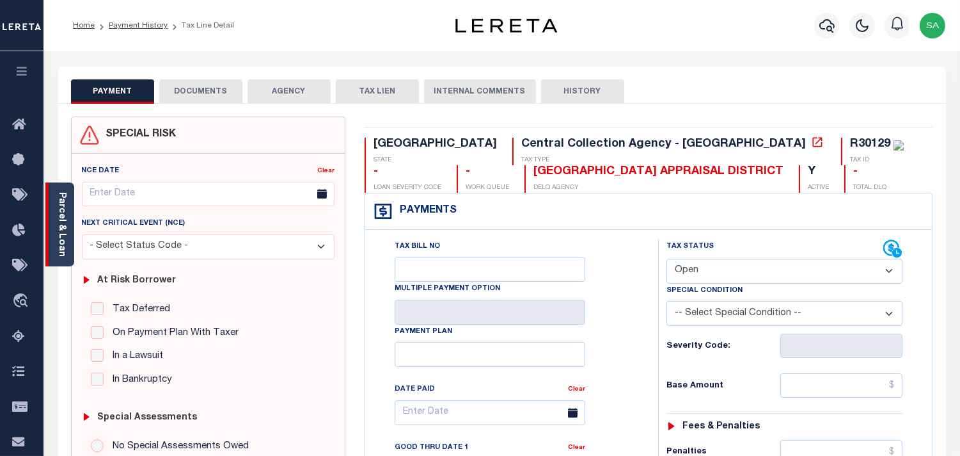
click at [66, 239] on link "Parcel & Loan" at bounding box center [61, 224] width 9 height 65
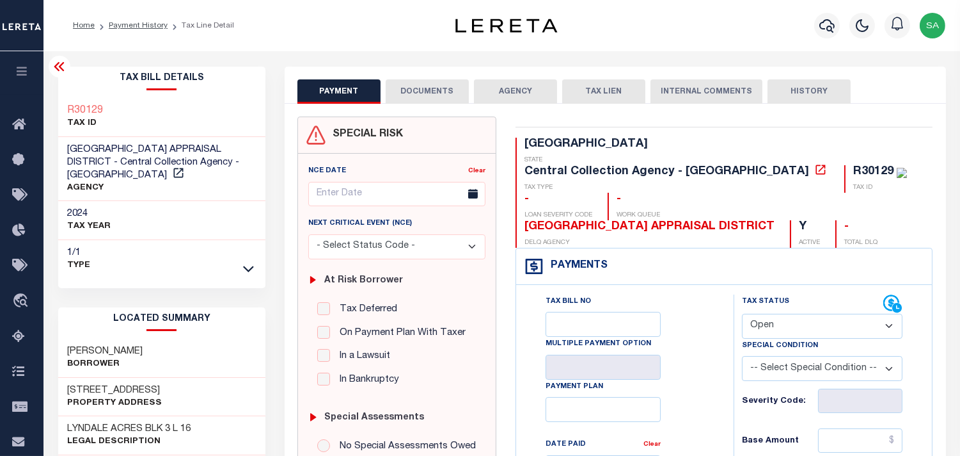
drag, startPoint x: 814, startPoint y: 292, endPoint x: 809, endPoint y: 310, distance: 18.5
click at [814, 314] on select "- Select Status Code - Open Due/Unpaid Paid Incomplete No Tax Due Internal Refu…" at bounding box center [822, 326] width 161 height 25
select select "PYD"
click at [742, 314] on select "- Select Status Code - Open Due/Unpaid Paid Incomplete No Tax Due Internal Refu…" at bounding box center [822, 326] width 161 height 25
type input "[DATE]"
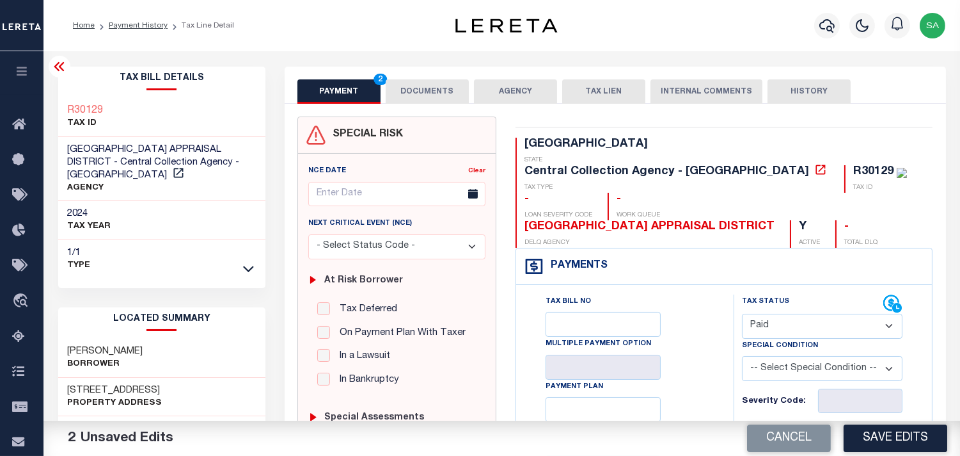
drag, startPoint x: 414, startPoint y: 88, endPoint x: 440, endPoint y: 139, distance: 57.5
click at [414, 88] on button "DOCUMENTS" at bounding box center [427, 91] width 83 height 24
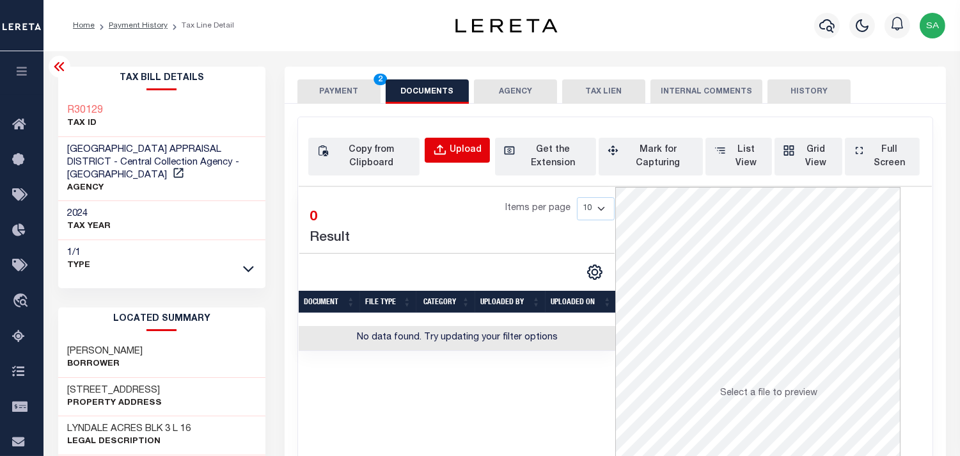
click at [464, 157] on div "Upload" at bounding box center [466, 150] width 32 height 14
select select "POP"
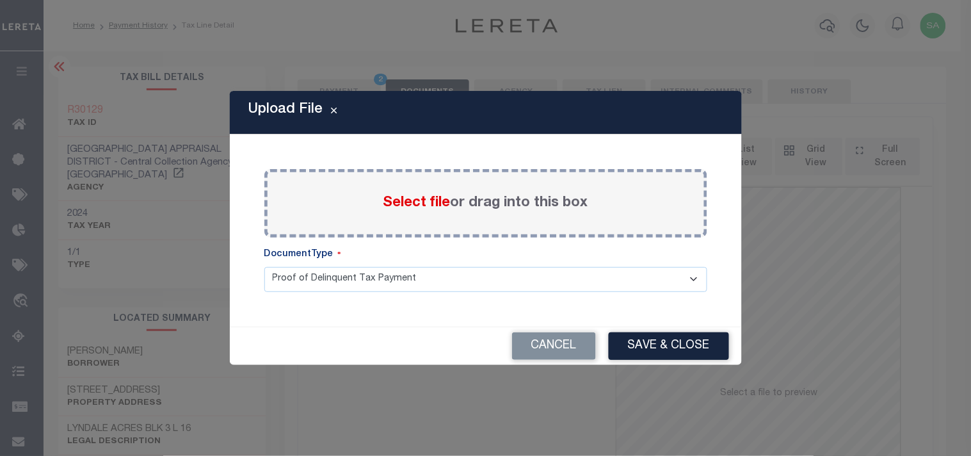
click at [399, 207] on span "Select file" at bounding box center [416, 203] width 67 height 14
click at [0, 0] on input "Select file or drag into this box" at bounding box center [0, 0] width 0 height 0
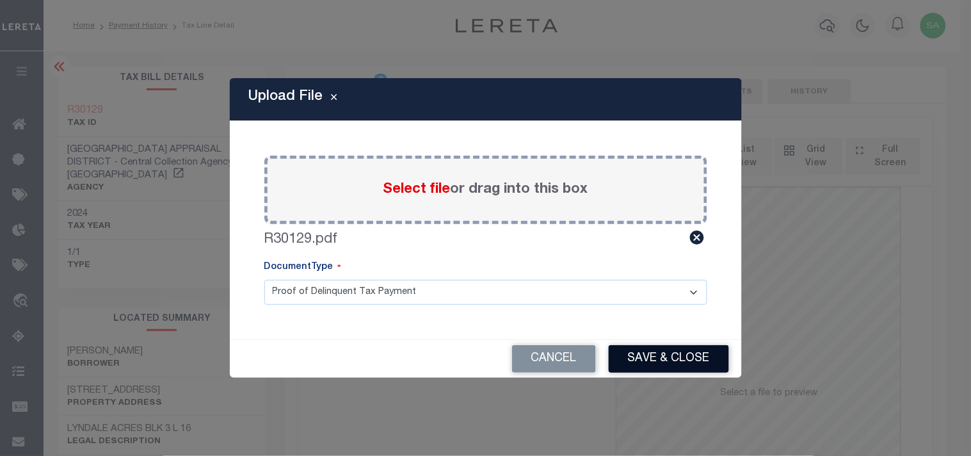
click at [672, 362] on button "Save & Close" at bounding box center [668, 359] width 120 height 28
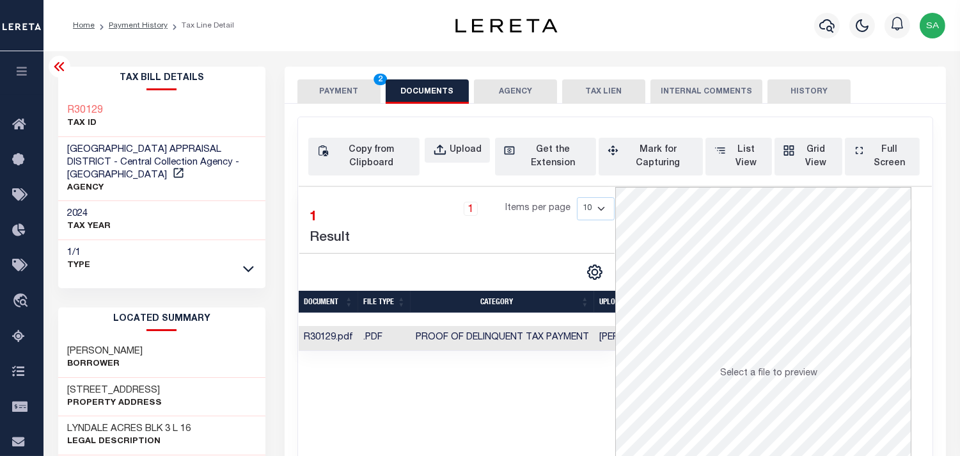
click at [331, 88] on button "PAYMENT 2" at bounding box center [339, 91] width 83 height 24
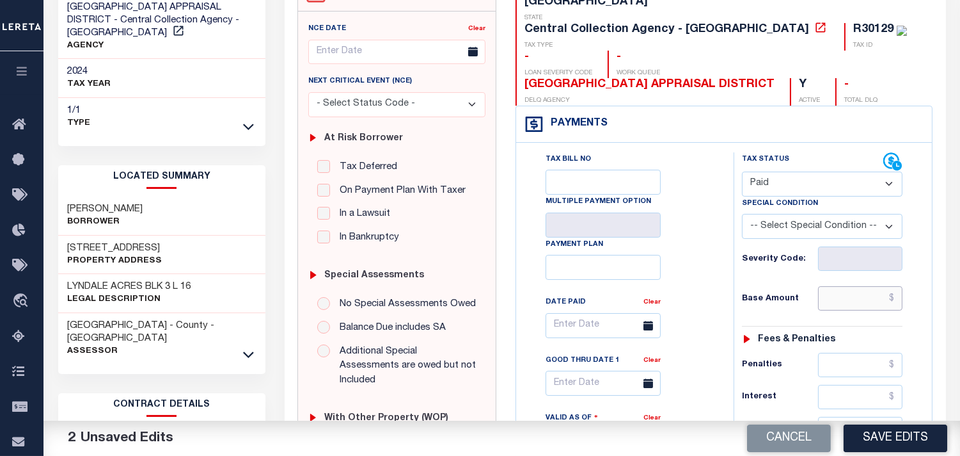
click at [859, 286] on input "text" at bounding box center [860, 298] width 84 height 24
paste input "472.39"
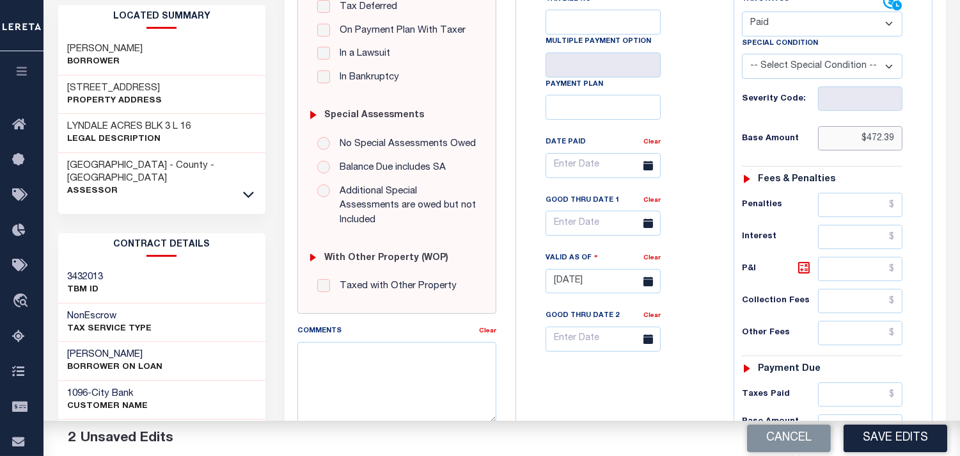
scroll to position [426, 0]
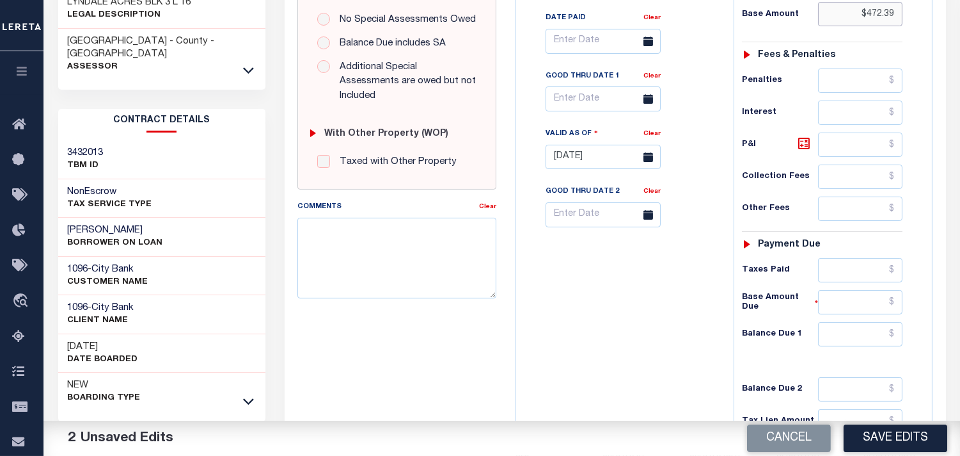
type input "$472.39"
click at [837, 258] on input "text" at bounding box center [860, 270] width 84 height 24
paste input "472.39"
type input "$472.39"
click at [858, 322] on input "text" at bounding box center [860, 334] width 84 height 24
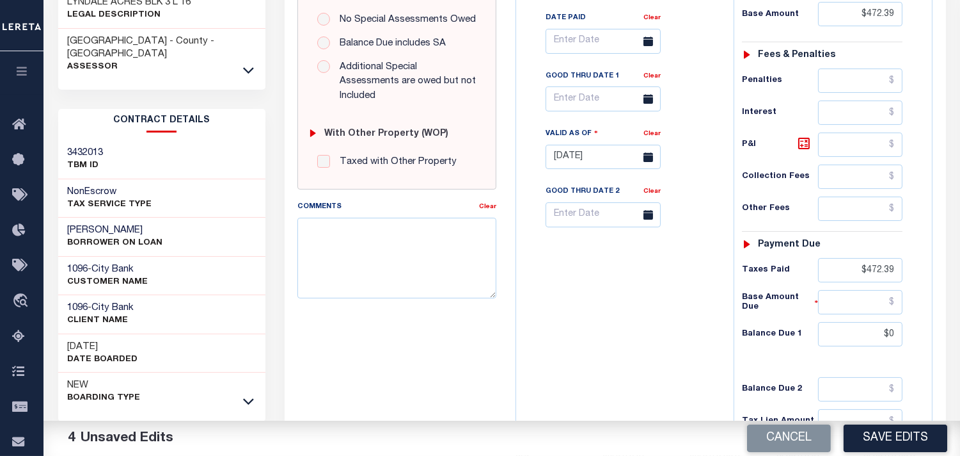
type input "$0.00"
click at [721, 293] on div "Tax Bill No Multiple Payment Option Payment Plan Clear" at bounding box center [622, 150] width 205 height 565
click at [886, 434] on button "Save Edits" at bounding box center [896, 438] width 104 height 28
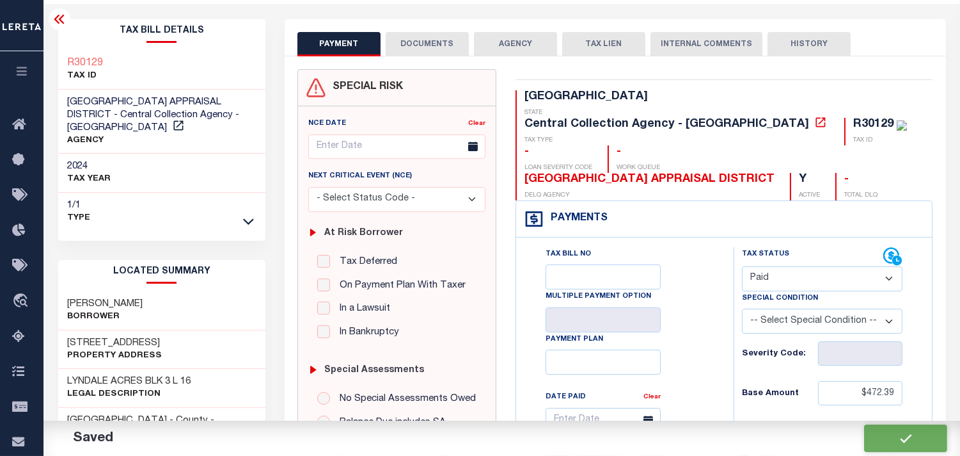
scroll to position [0, 0]
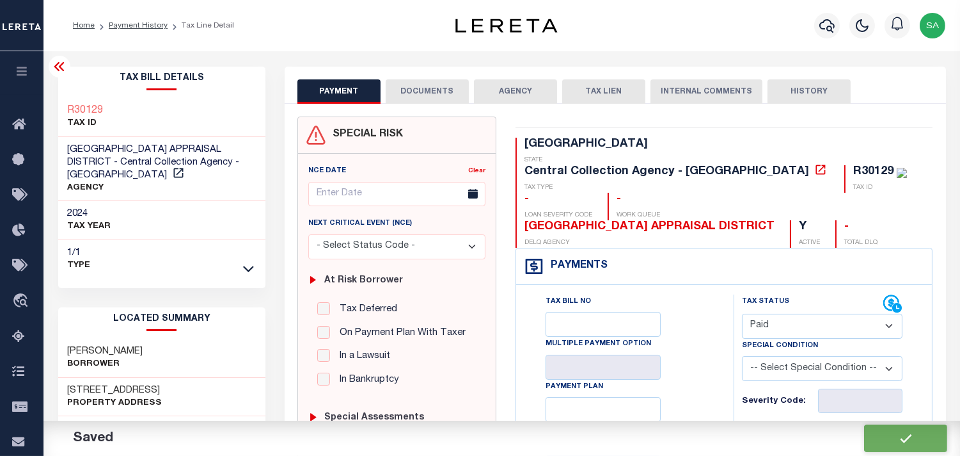
checkbox input "false"
type input "$472.39"
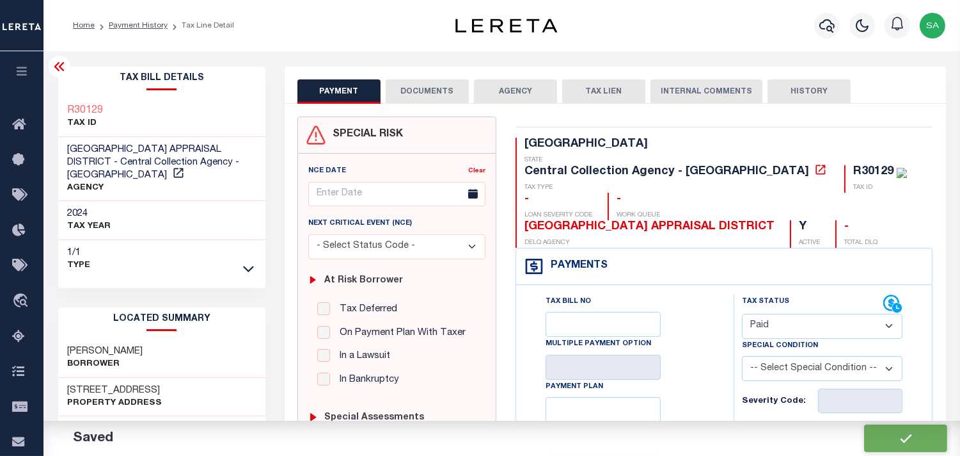
type input "$472.39"
type input "$0"
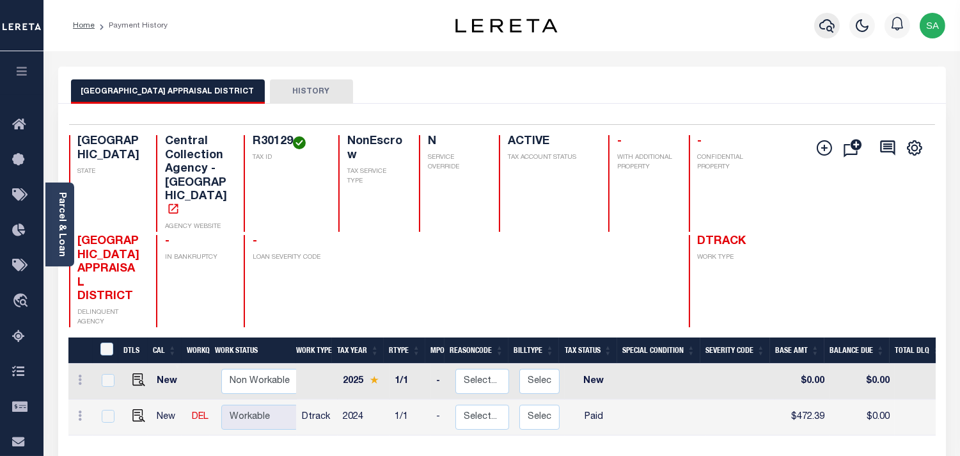
click at [822, 31] on icon "button" at bounding box center [827, 25] width 15 height 15
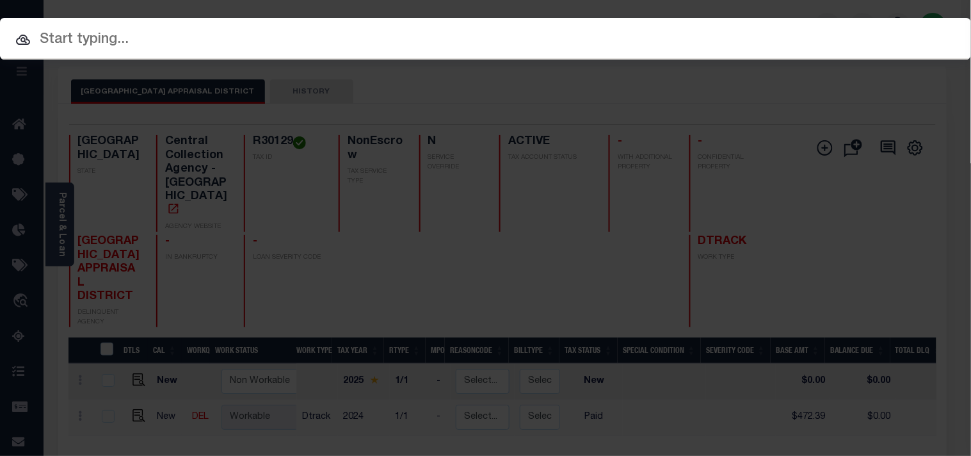
click at [795, 33] on input "text" at bounding box center [485, 40] width 971 height 22
paste input "900008093"
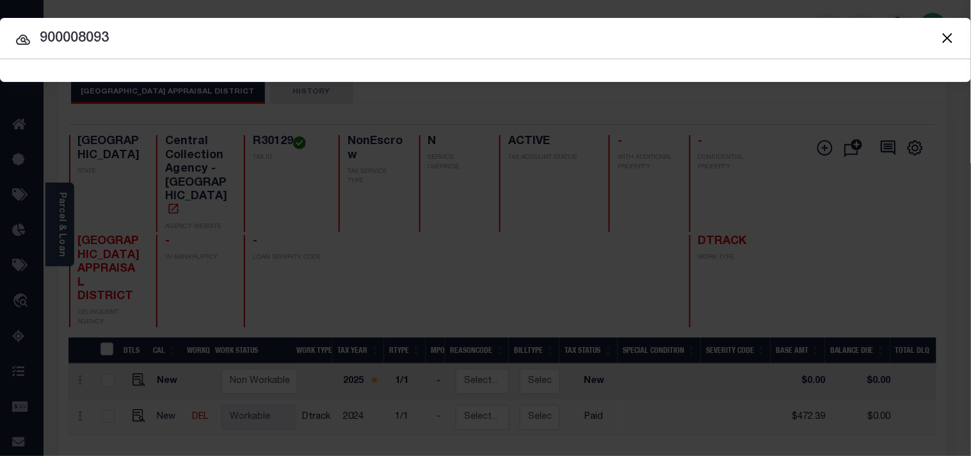
type input "900008093"
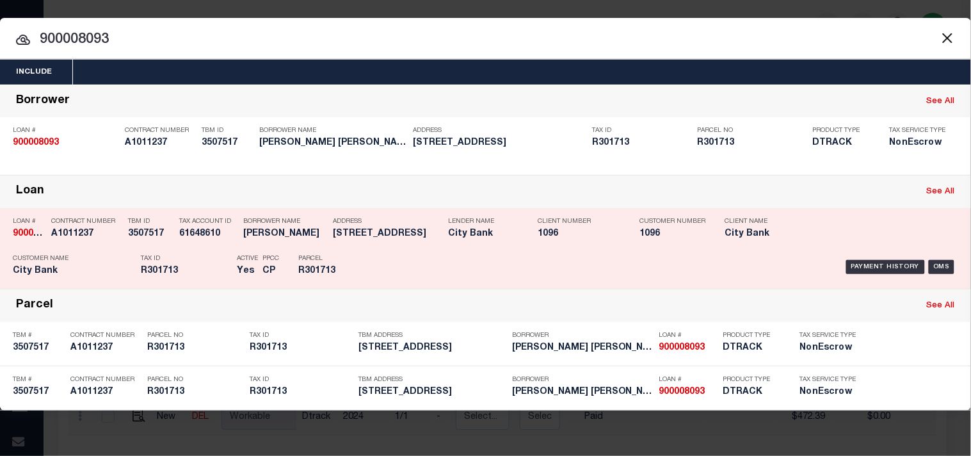
click at [354, 244] on div "Address [STREET_ADDRESS]" at bounding box center [387, 229] width 109 height 37
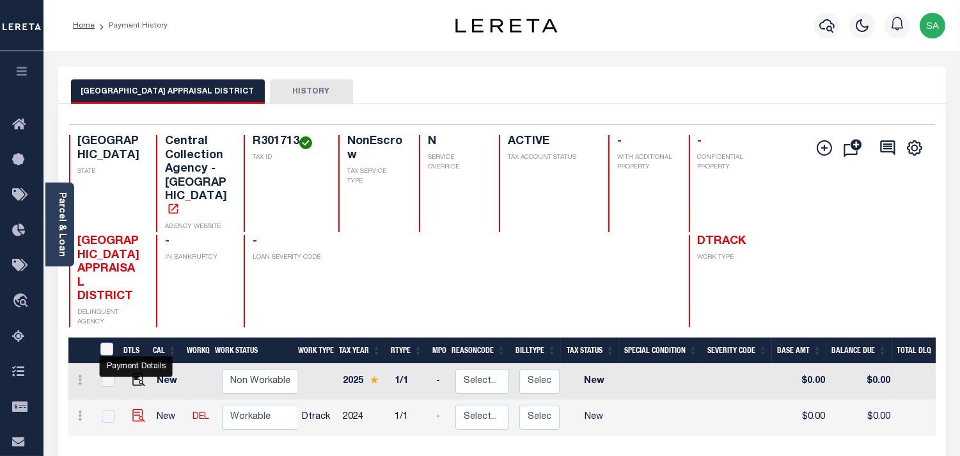
click at [138, 409] on img "" at bounding box center [138, 415] width 13 height 13
checkbox input "true"
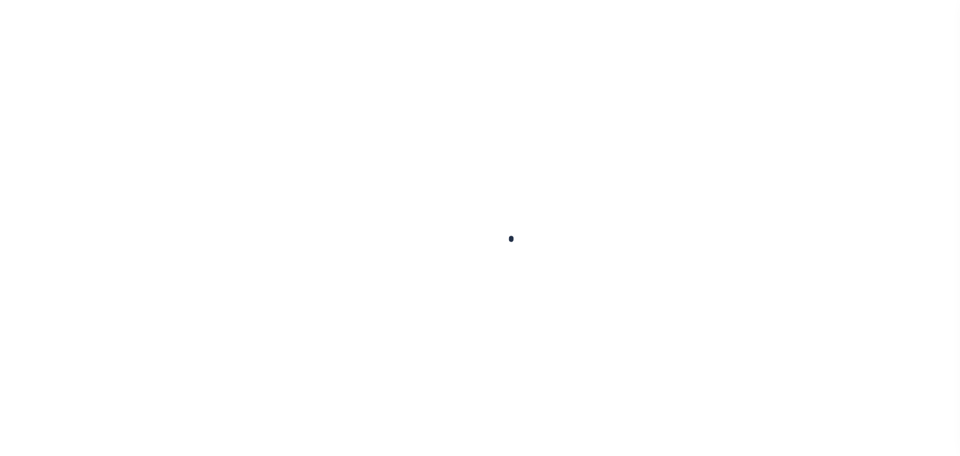
checkbox input "false"
type input "[DATE]"
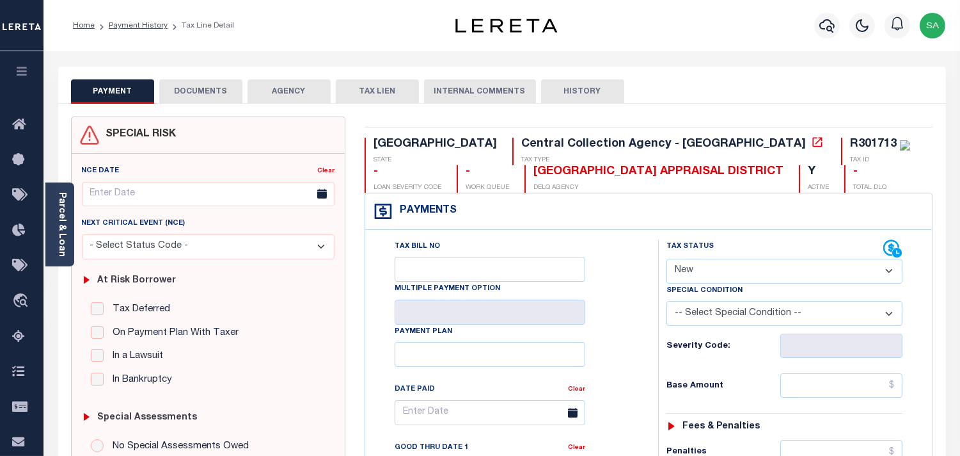
drag, startPoint x: 702, startPoint y: 267, endPoint x: 702, endPoint y: 280, distance: 13.4
click at [702, 267] on select "- Select Status Code - Open Due/Unpaid Paid Incomplete No Tax Due Internal Refu…" at bounding box center [785, 270] width 236 height 25
select select "PYD"
click at [667, 259] on select "- Select Status Code - Open Due/Unpaid Paid Incomplete No Tax Due Internal Refu…" at bounding box center [785, 270] width 236 height 25
type input "[DATE]"
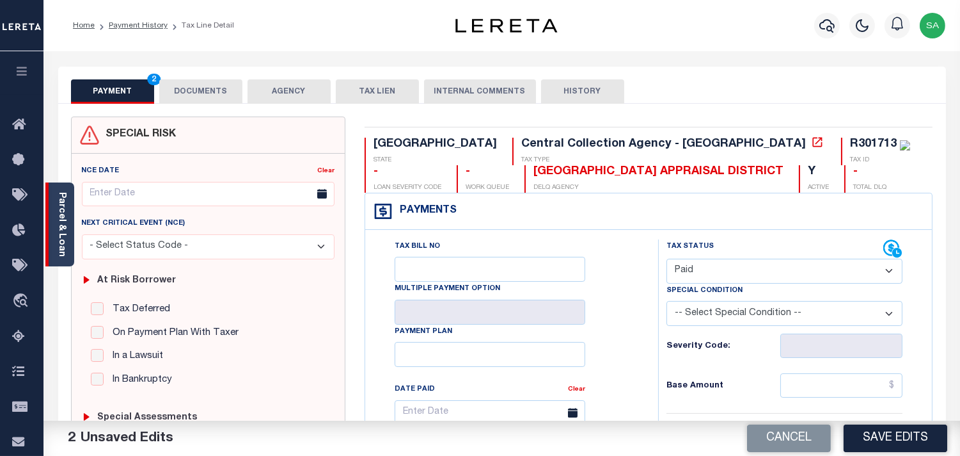
click at [66, 219] on link "Parcel & Loan" at bounding box center [61, 224] width 9 height 65
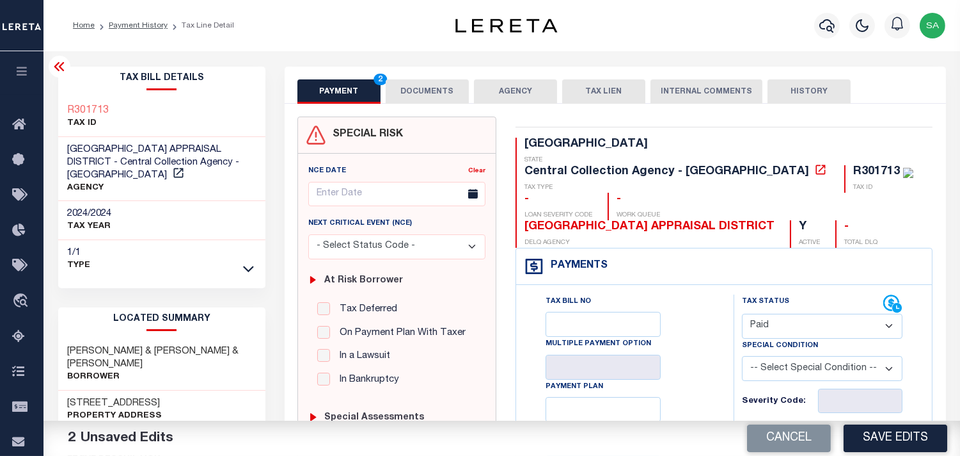
click at [438, 92] on button "DOCUMENTS" at bounding box center [427, 91] width 83 height 24
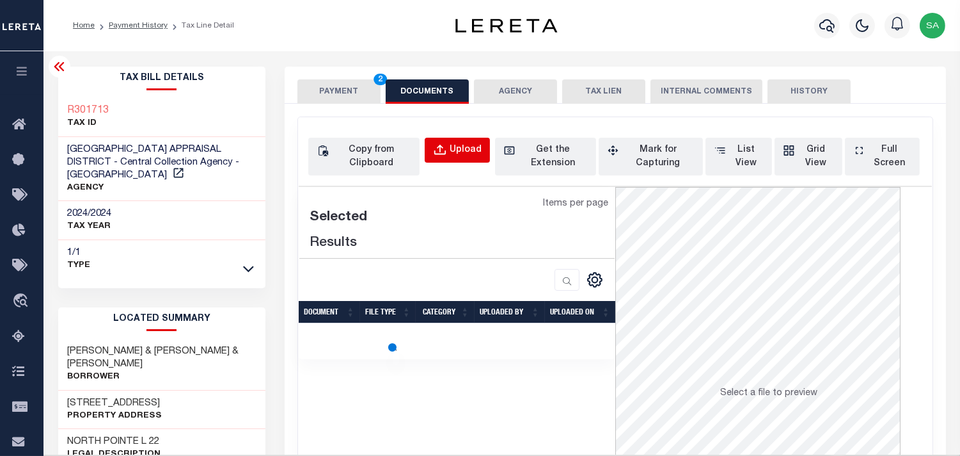
click at [458, 141] on button "Upload" at bounding box center [457, 150] width 65 height 25
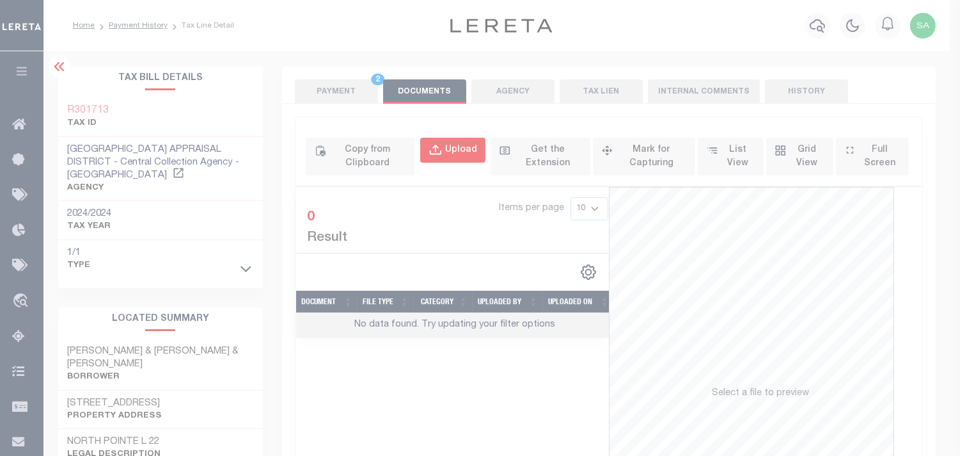
select select "POP"
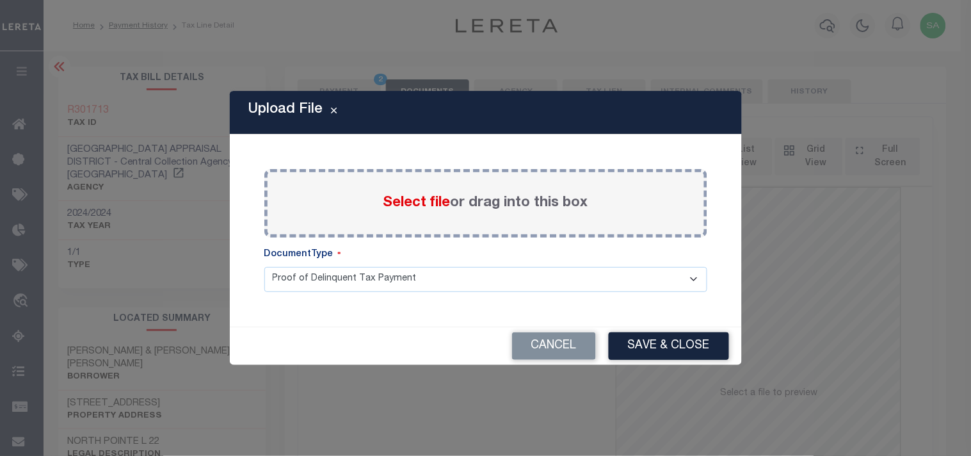
click at [429, 203] on span "Select file" at bounding box center [416, 203] width 67 height 14
click at [0, 0] on input "Select file or drag into this box" at bounding box center [0, 0] width 0 height 0
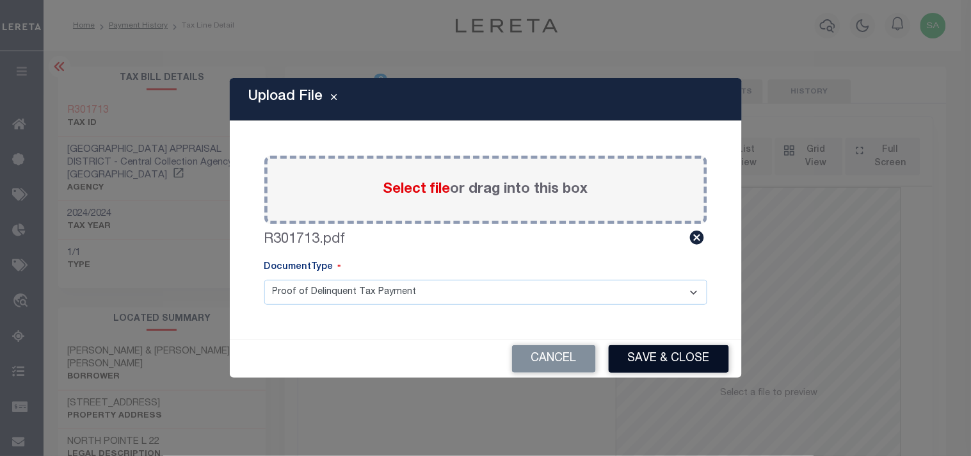
click at [655, 345] on button "Save & Close" at bounding box center [668, 359] width 120 height 28
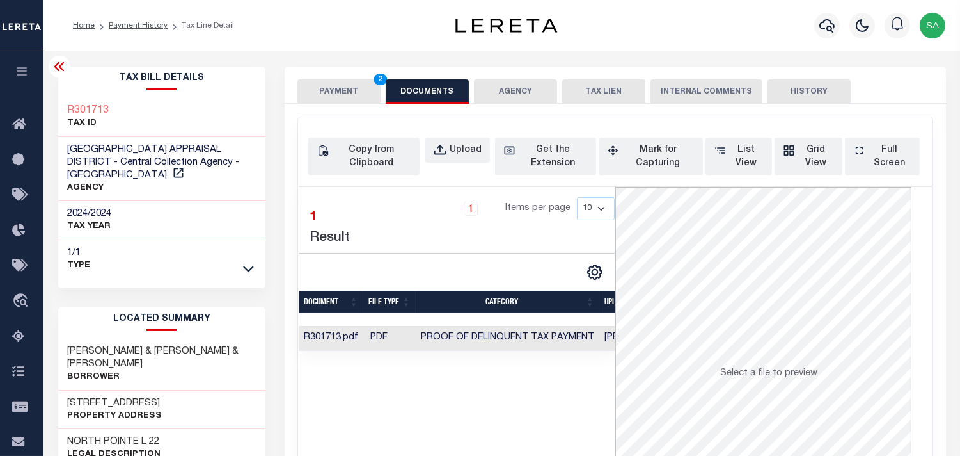
click at [330, 102] on button "PAYMENT 2" at bounding box center [339, 91] width 83 height 24
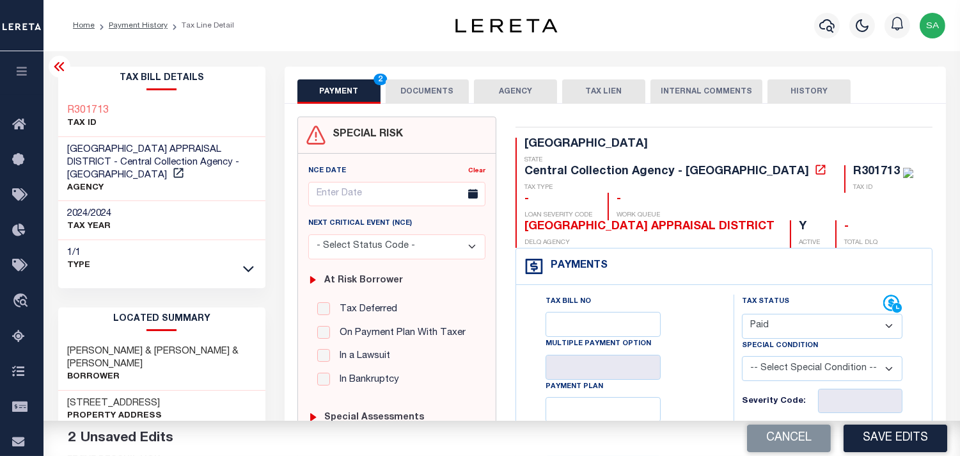
click at [856, 428] on input "text" at bounding box center [860, 440] width 84 height 24
paste input "3,681.36"
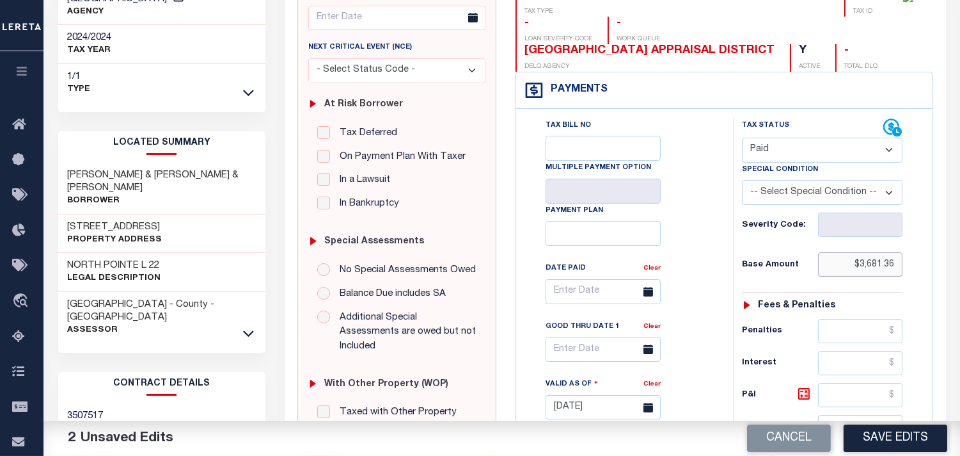
scroll to position [355, 0]
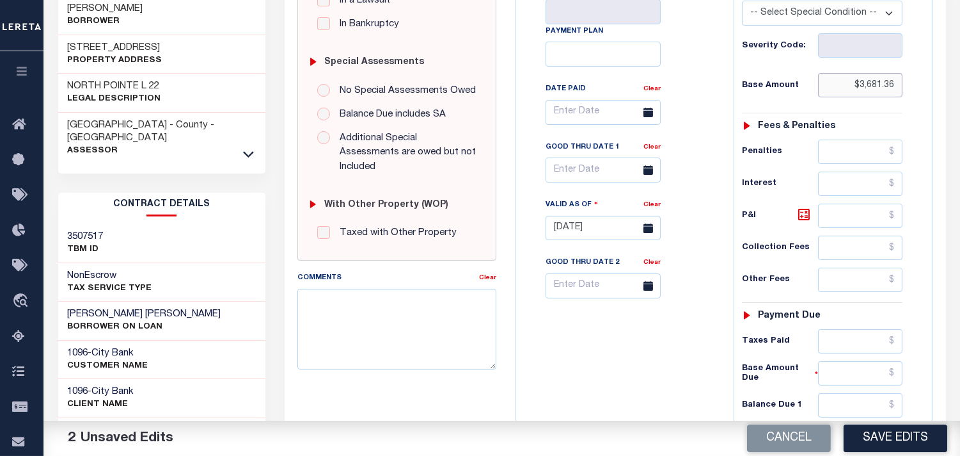
type input "$3,681.36"
drag, startPoint x: 843, startPoint y: 320, endPoint x: 793, endPoint y: 320, distance: 49.3
click at [843, 329] on input "text" at bounding box center [860, 341] width 84 height 24
paste input "3,681.36"
type input "$3,681.36"
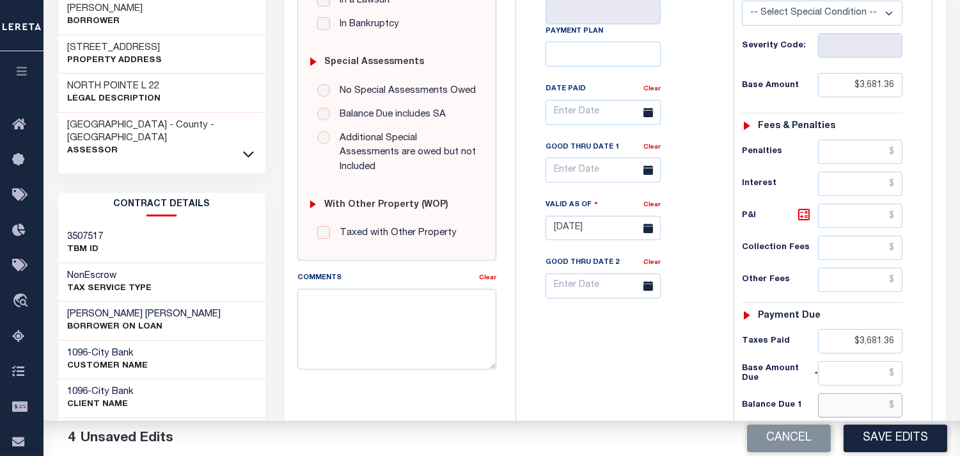
click at [837, 393] on input "text" at bounding box center [860, 405] width 84 height 24
type input "$0.00"
click at [596, 344] on div "Tax Bill No Multiple Payment Option Payment Plan Clear" at bounding box center [622, 221] width 205 height 565
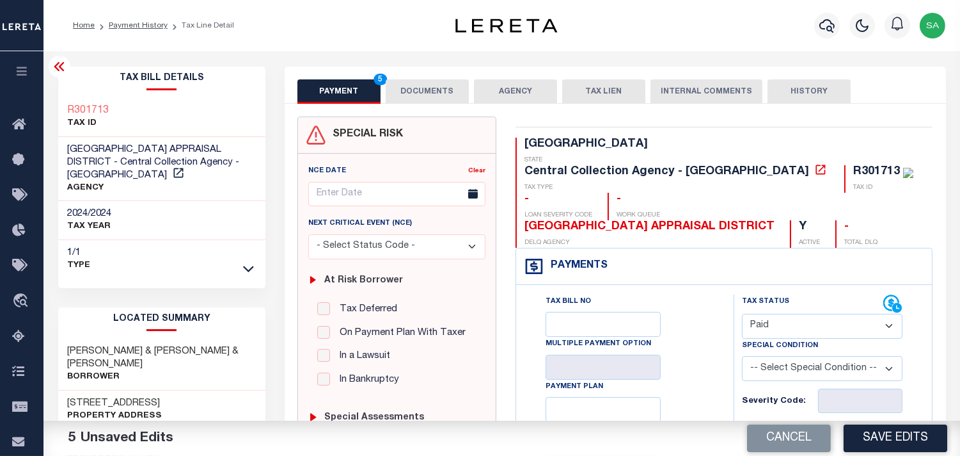
click at [449, 88] on button "DOCUMENTS" at bounding box center [427, 91] width 83 height 24
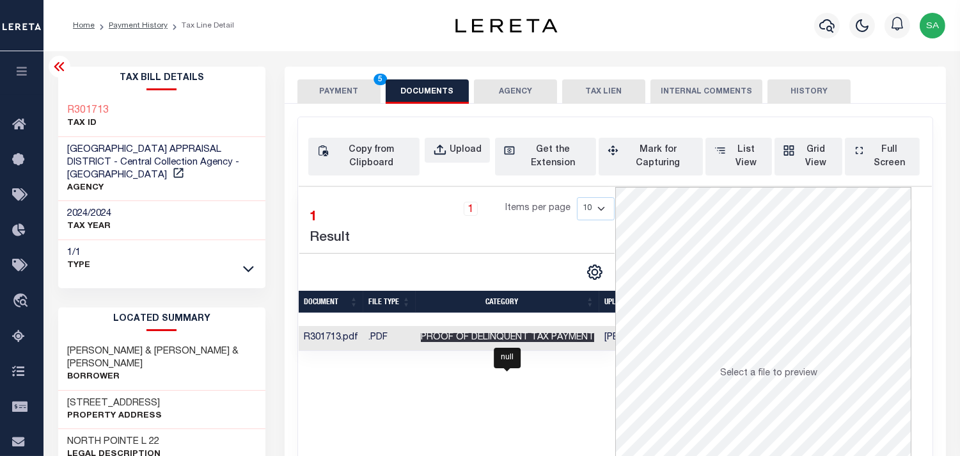
click at [522, 342] on span "Proof of Delinquent Tax Payment" at bounding box center [507, 337] width 173 height 9
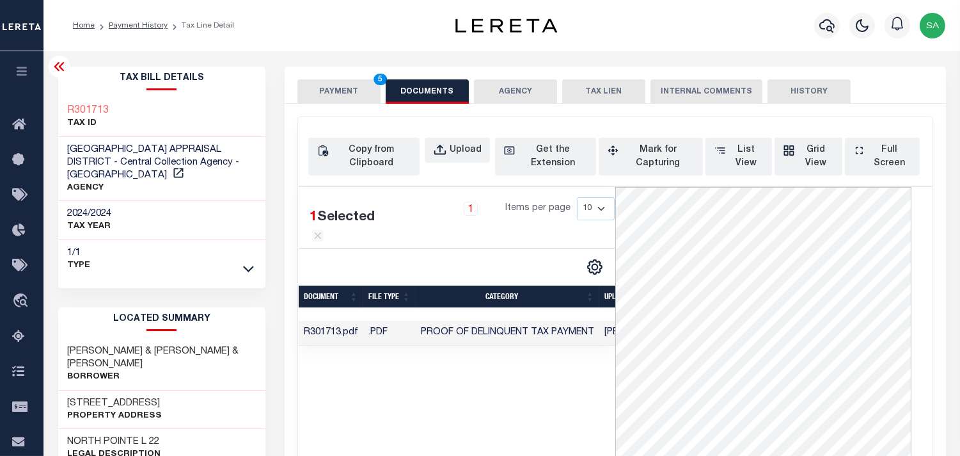
click at [349, 92] on button "PAYMENT 5" at bounding box center [339, 91] width 83 height 24
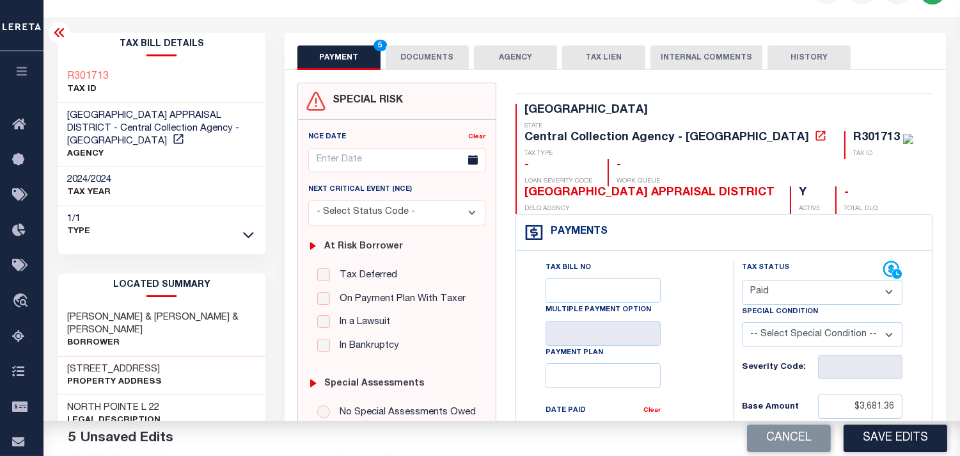
scroll to position [284, 0]
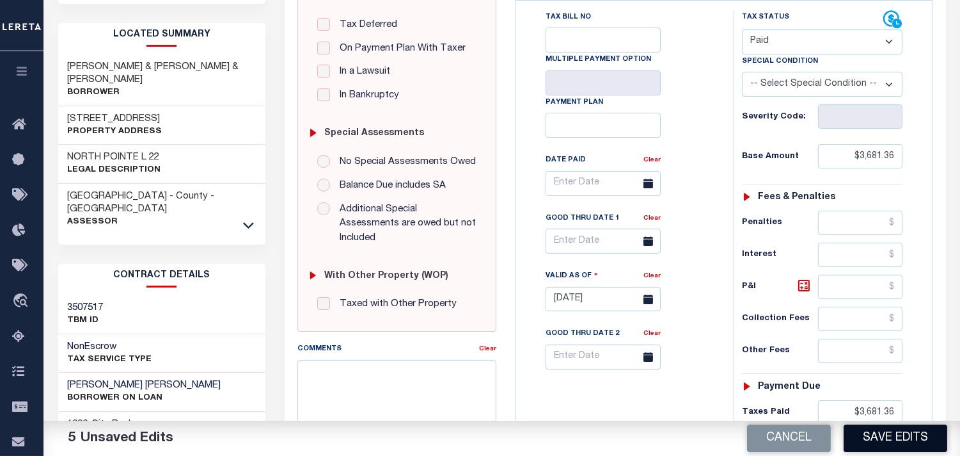
click at [887, 429] on button "Save Edits" at bounding box center [896, 438] width 104 height 28
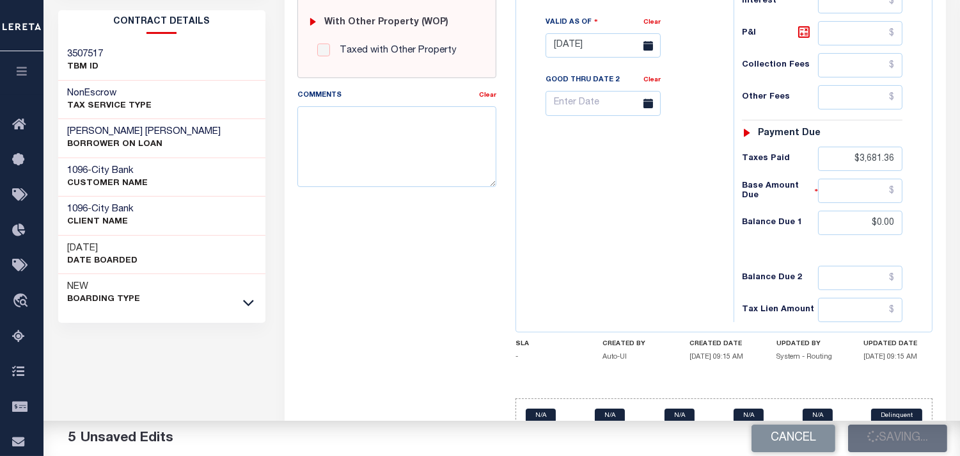
scroll to position [539, 0]
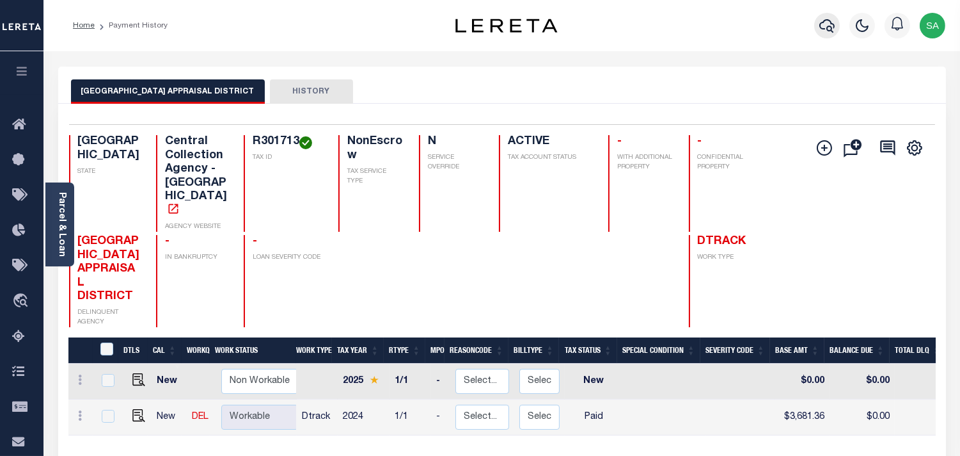
click at [820, 23] on icon "button" at bounding box center [827, 25] width 15 height 15
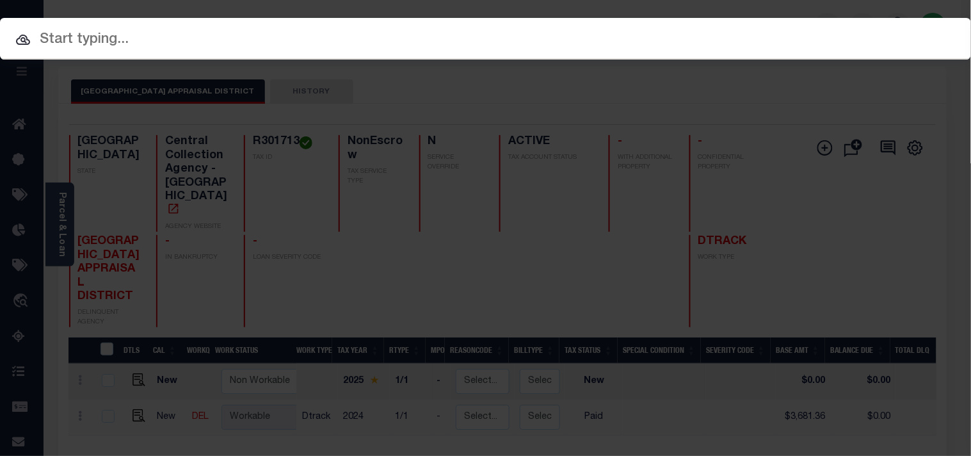
click at [763, 34] on div "Include Loans TBM Customers Borrowers Payments (Lender Non-Disb) Payments (Lend…" at bounding box center [485, 228] width 971 height 456
paste input "900007869"
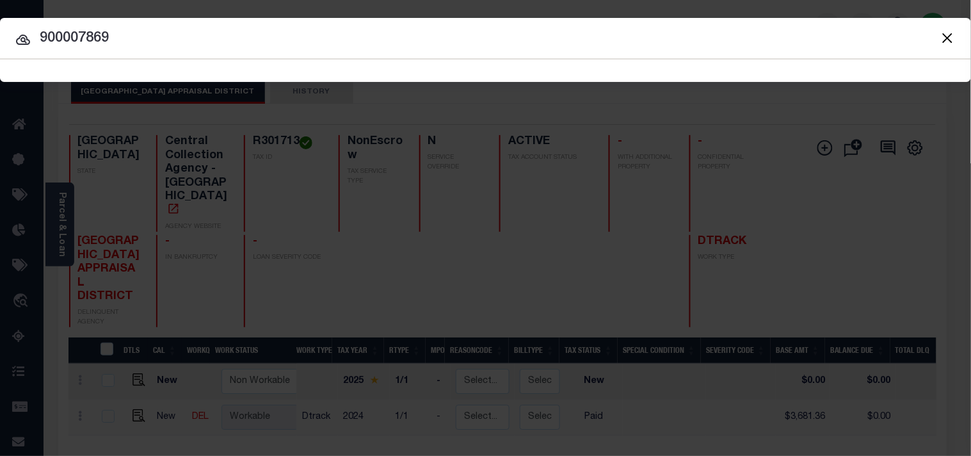
type input "900007869"
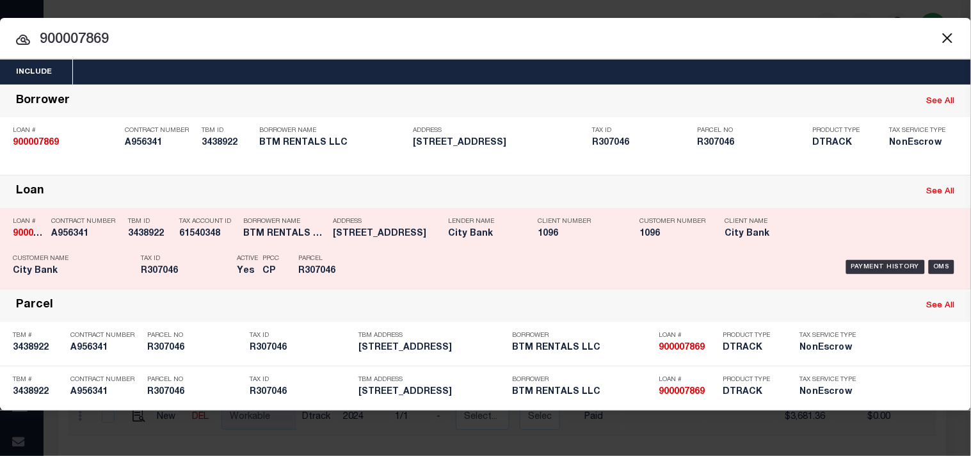
click at [392, 264] on div "Payment History OMS" at bounding box center [666, 266] width 583 height 37
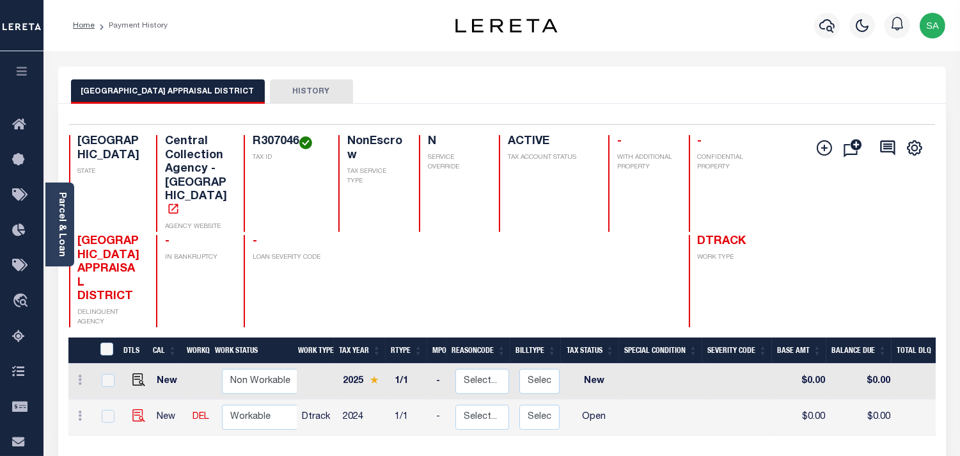
drag, startPoint x: 148, startPoint y: 376, endPoint x: 138, endPoint y: 376, distance: 9.6
click at [152, 399] on td "New" at bounding box center [169, 417] width 35 height 36
checkbox input "true"
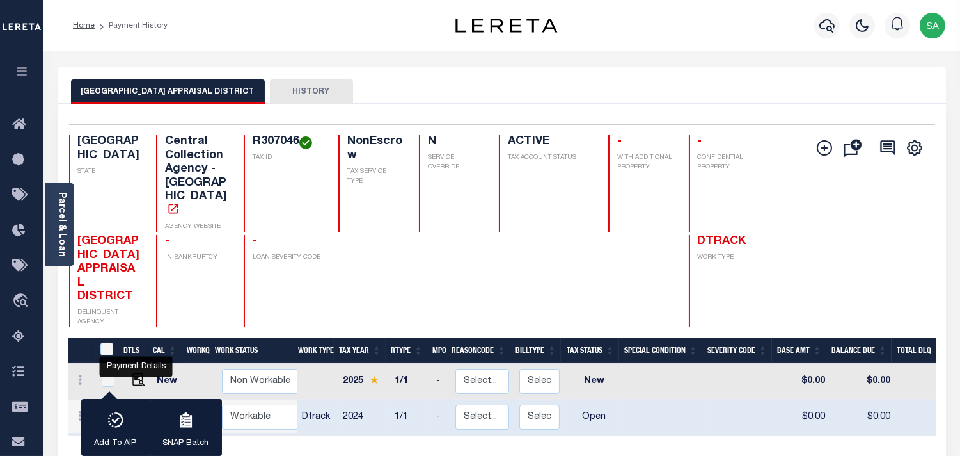
click at [138, 409] on img "" at bounding box center [138, 415] width 13 height 13
checkbox input "false"
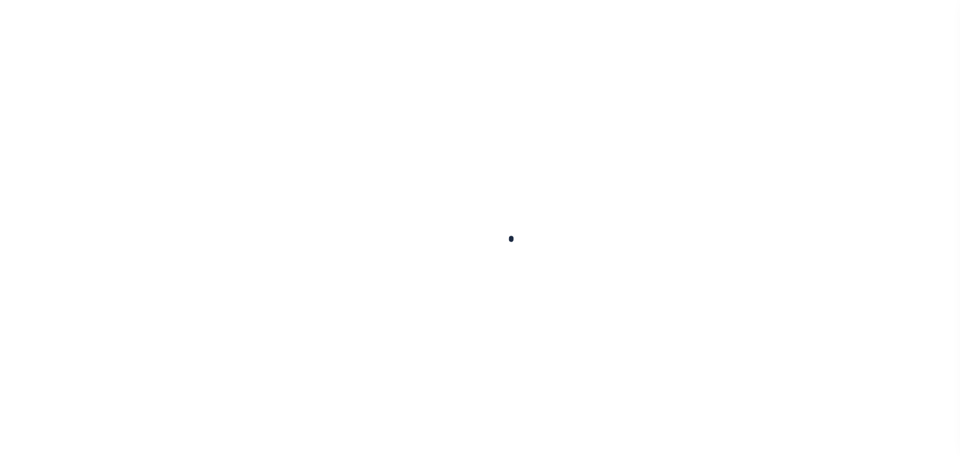
checkbox input "false"
type input "[DATE]"
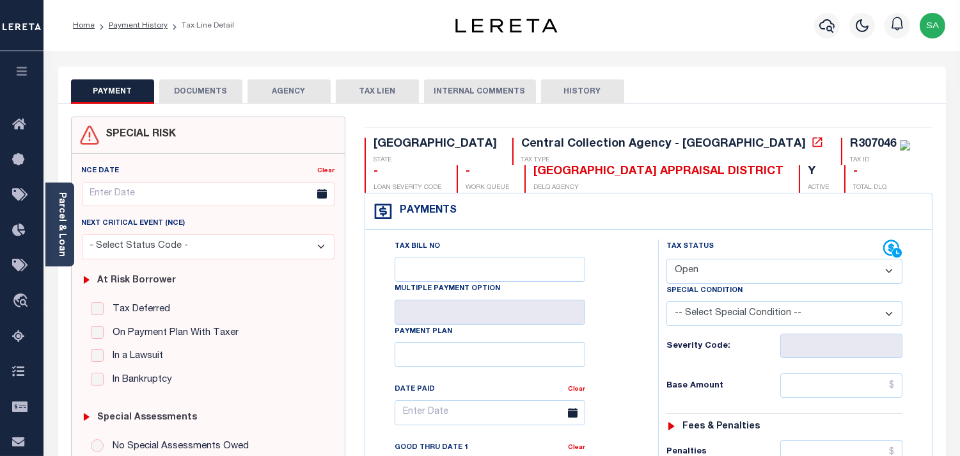
drag, startPoint x: 724, startPoint y: 264, endPoint x: 723, endPoint y: 276, distance: 12.2
click at [724, 264] on select "- Select Status Code - Open Due/Unpaid Paid Incomplete No Tax Due Internal Refu…" at bounding box center [785, 270] width 236 height 25
select select "PYD"
click at [667, 259] on select "- Select Status Code - Open Due/Unpaid Paid Incomplete No Tax Due Internal Refu…" at bounding box center [785, 270] width 236 height 25
type input "[DATE]"
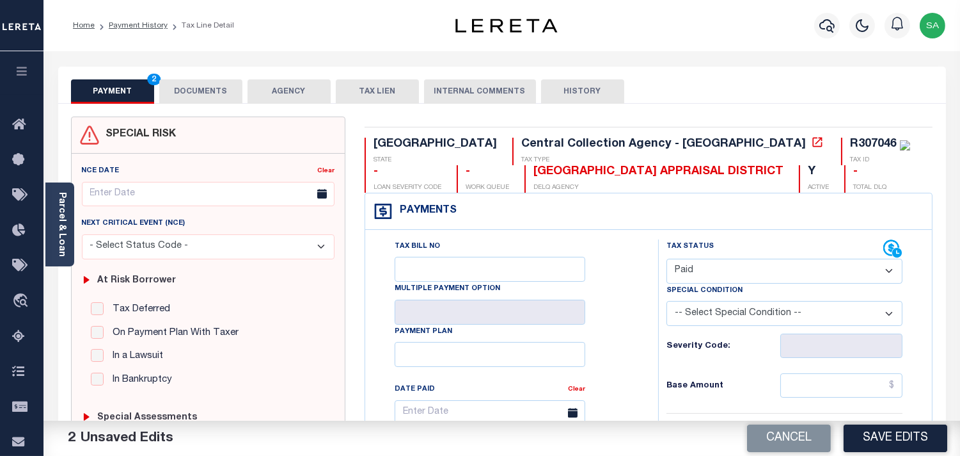
click at [192, 88] on button "DOCUMENTS" at bounding box center [200, 91] width 83 height 24
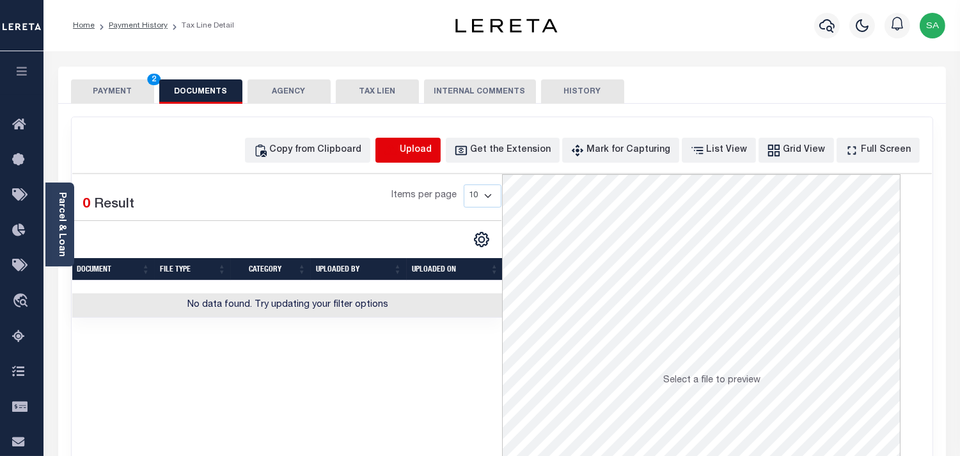
click at [398, 151] on icon "button" at bounding box center [391, 150] width 14 height 14
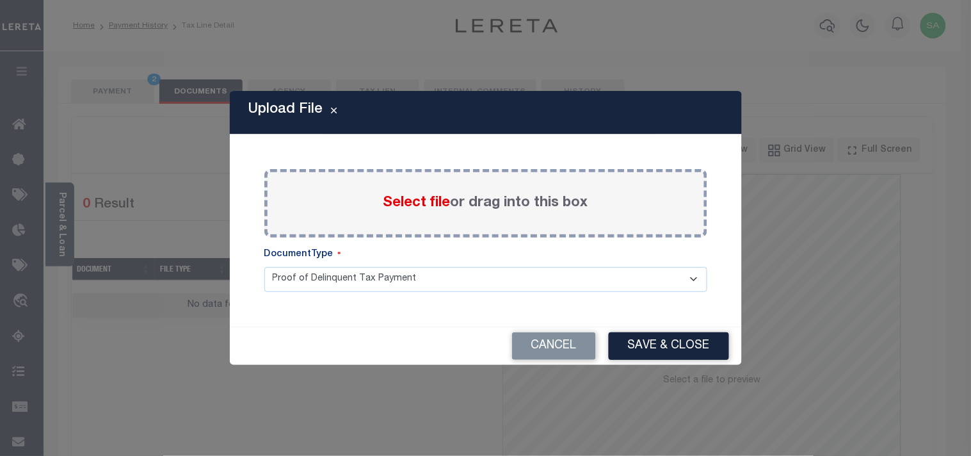
click at [404, 199] on span "Select file" at bounding box center [416, 203] width 67 height 14
click at [0, 0] on input "Select file or drag into this box" at bounding box center [0, 0] width 0 height 0
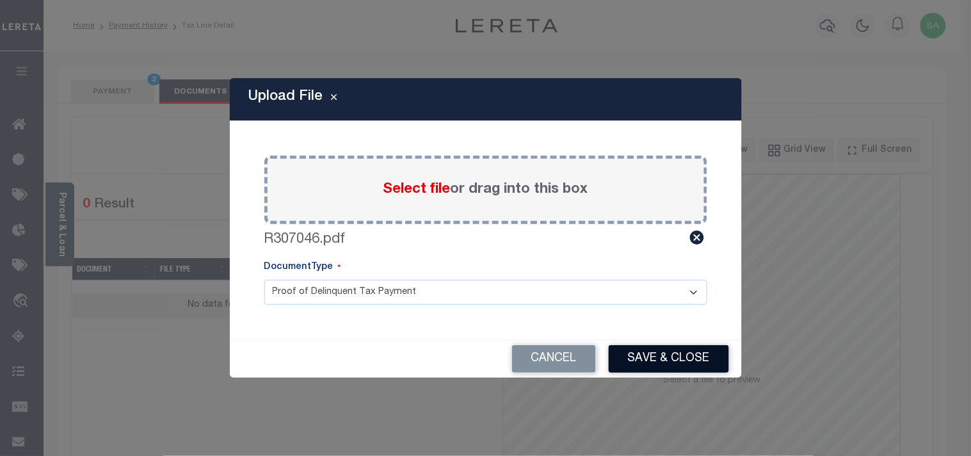
click at [690, 366] on button "Save & Close" at bounding box center [668, 359] width 120 height 28
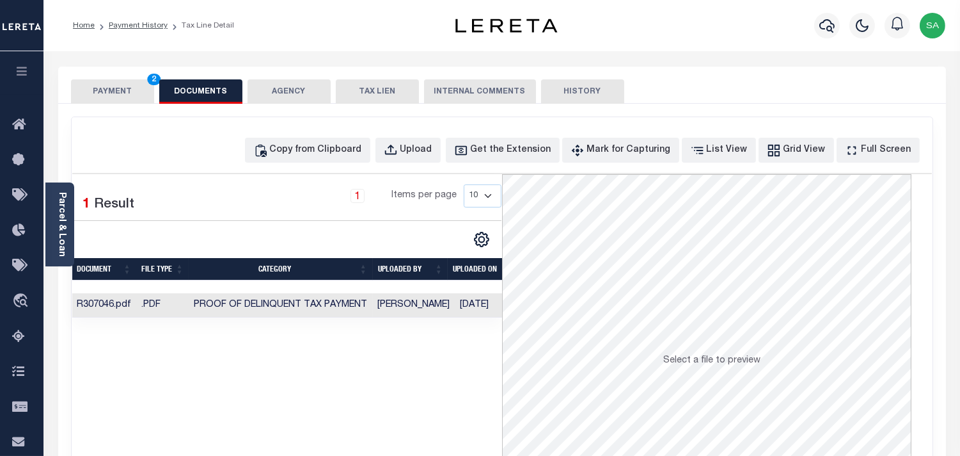
drag, startPoint x: 113, startPoint y: 93, endPoint x: 143, endPoint y: 109, distance: 33.5
click at [113, 93] on button "PAYMENT 2" at bounding box center [112, 91] width 83 height 24
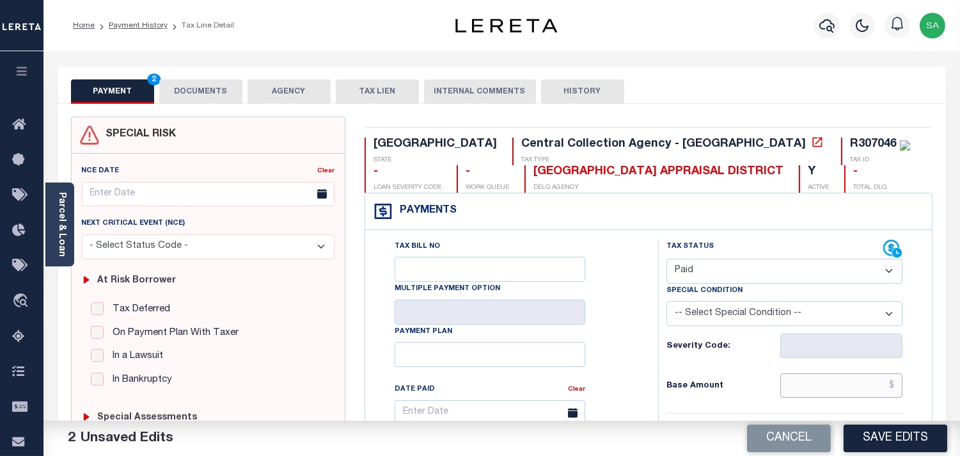
drag, startPoint x: 846, startPoint y: 376, endPoint x: 777, endPoint y: 373, distance: 68.5
click at [846, 376] on input "text" at bounding box center [842, 385] width 122 height 24
paste input "2,524.12"
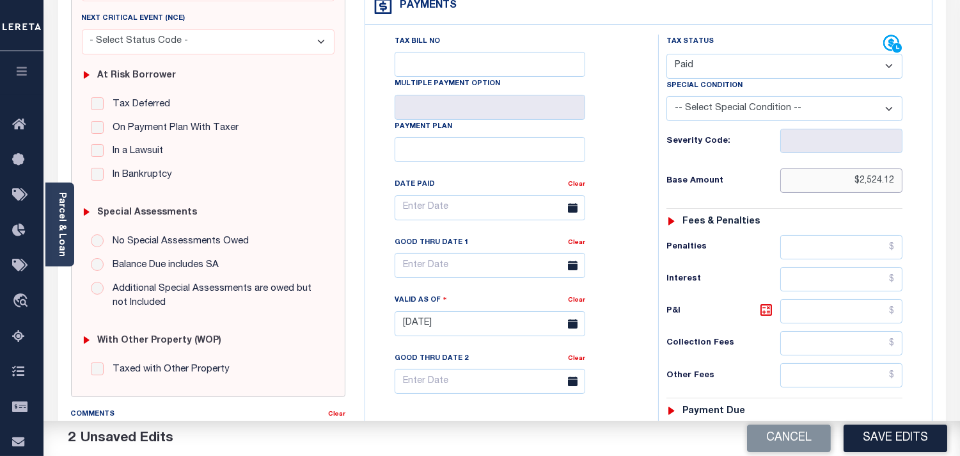
scroll to position [426, 0]
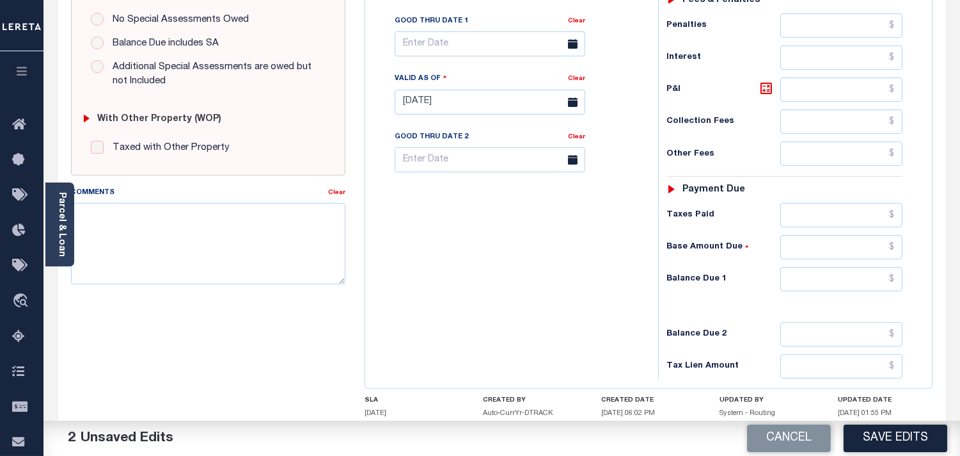
type input "$2,524.12"
click at [851, 225] on input "text" at bounding box center [842, 215] width 122 height 24
paste input "2,524.12"
type input "$2,524.12"
click at [873, 280] on input "text" at bounding box center [842, 279] width 122 height 24
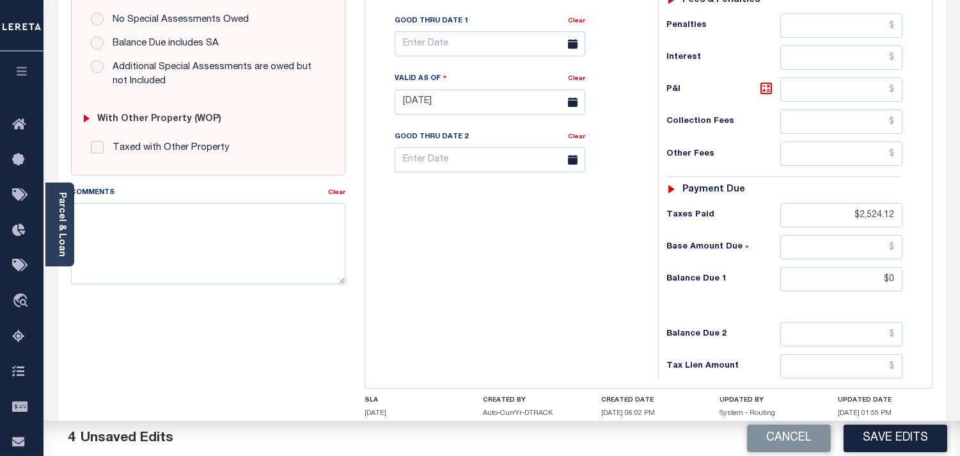
type input "$0.00"
click at [630, 248] on div "Tax Bill No Multiple Payment Option Payment Plan Clear" at bounding box center [509, 95] width 280 height 565
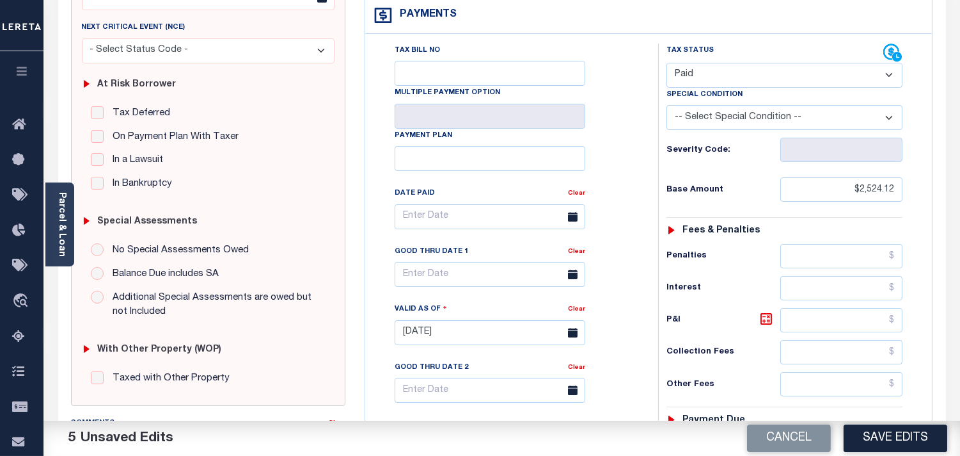
scroll to position [71, 0]
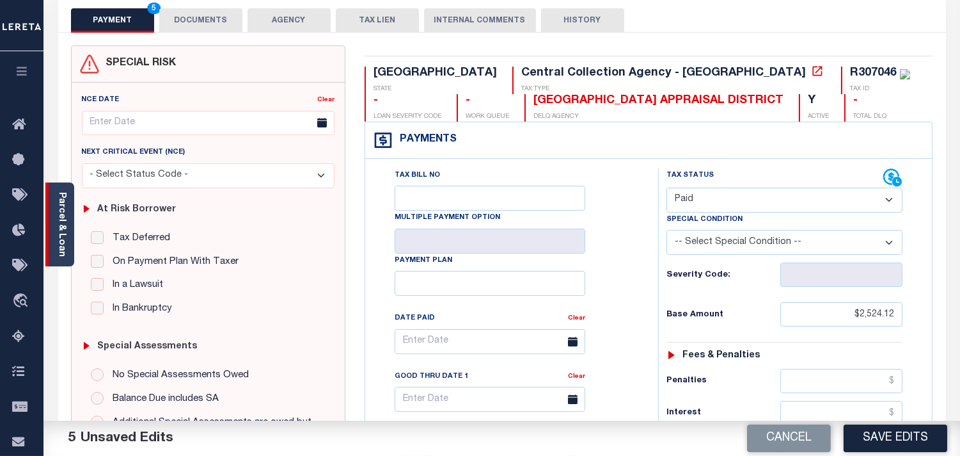
click at [66, 235] on link "Parcel & Loan" at bounding box center [61, 224] width 9 height 65
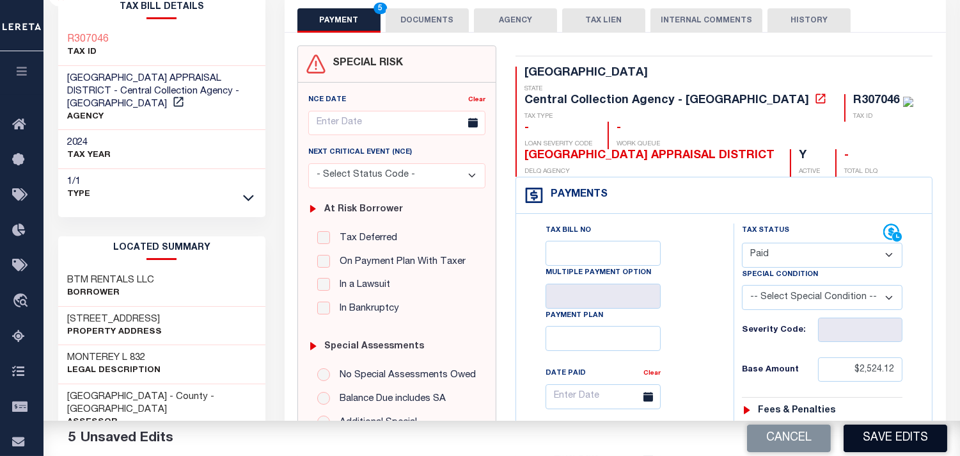
click at [880, 433] on button "Save Edits" at bounding box center [896, 438] width 104 height 28
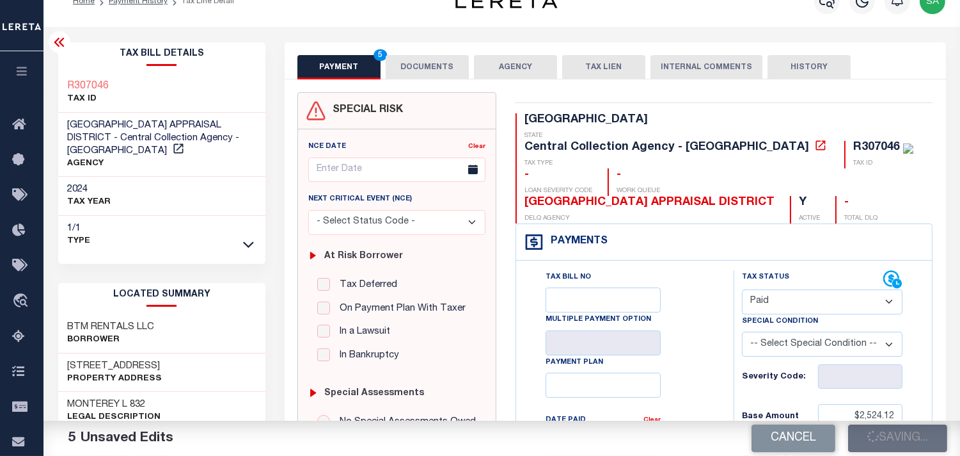
scroll to position [0, 0]
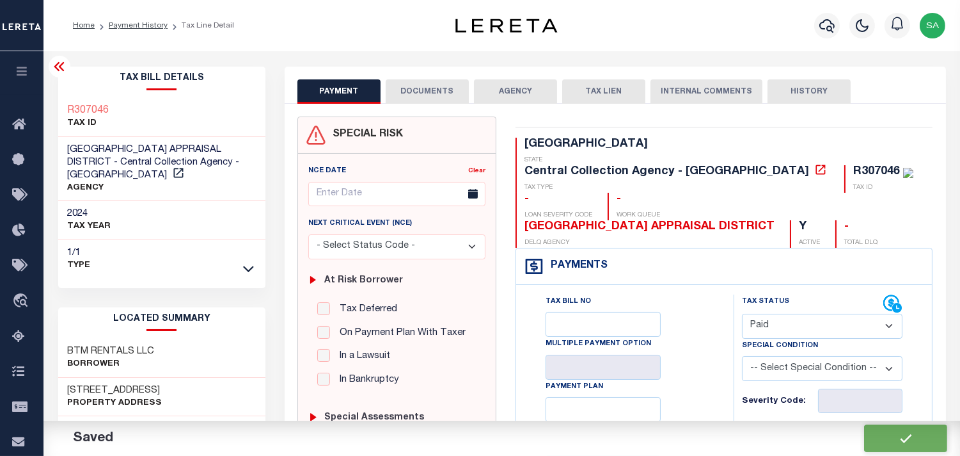
checkbox input "false"
type input "$2,524.12"
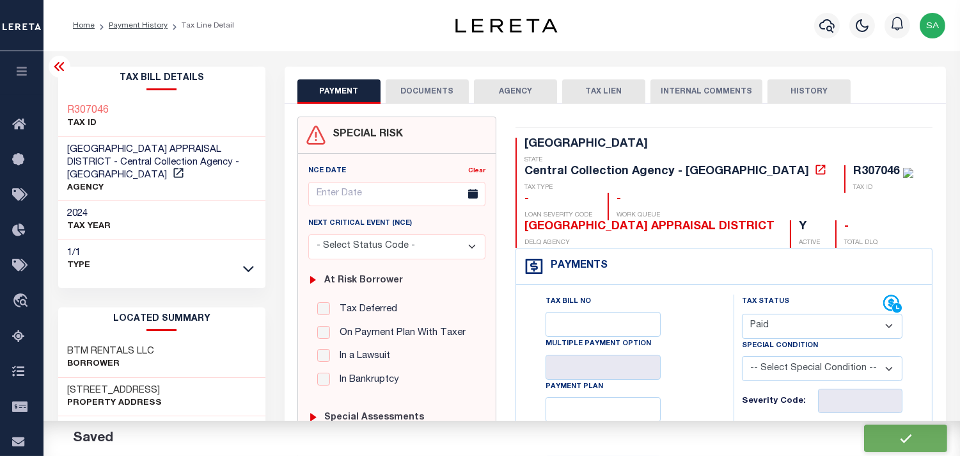
type input "$2,524.12"
type input "$0"
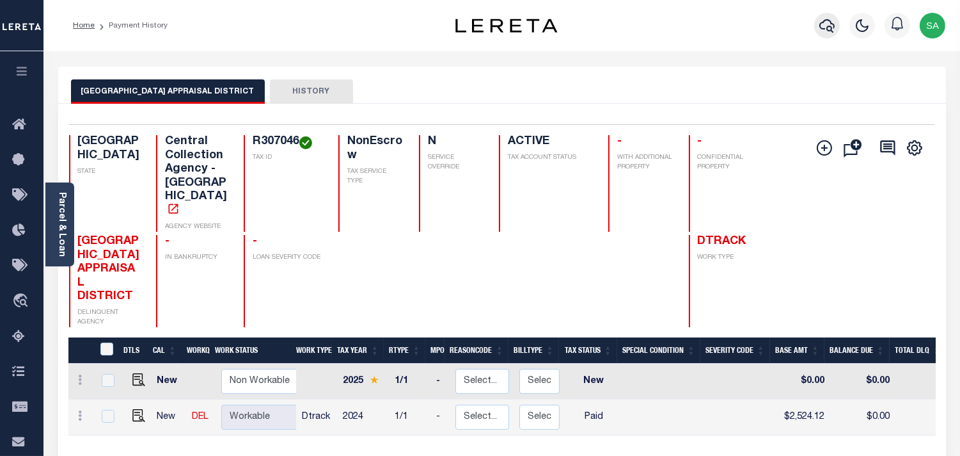
click at [823, 30] on icon "button" at bounding box center [827, 25] width 15 height 15
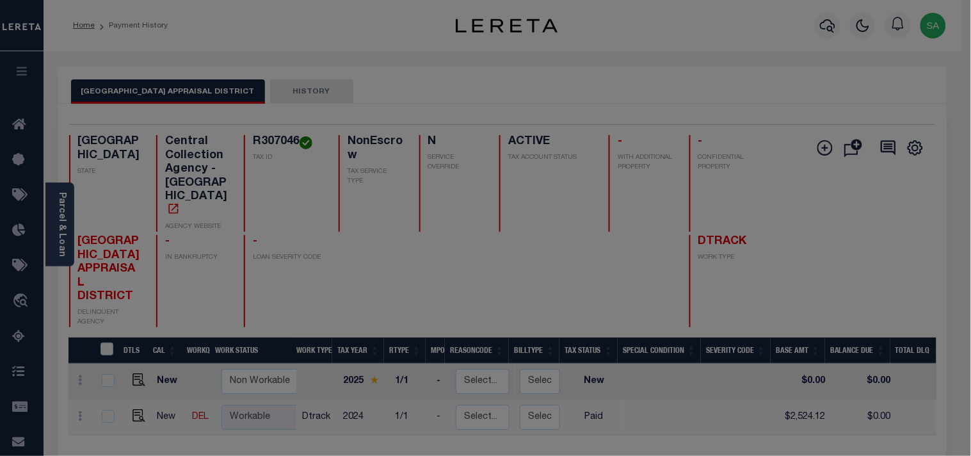
click at [0, 0] on div "Include Loans TBM Customers Borrowers Payments (Lender Non-Disb) Payments (Lend…" at bounding box center [0, 0] width 0 height 0
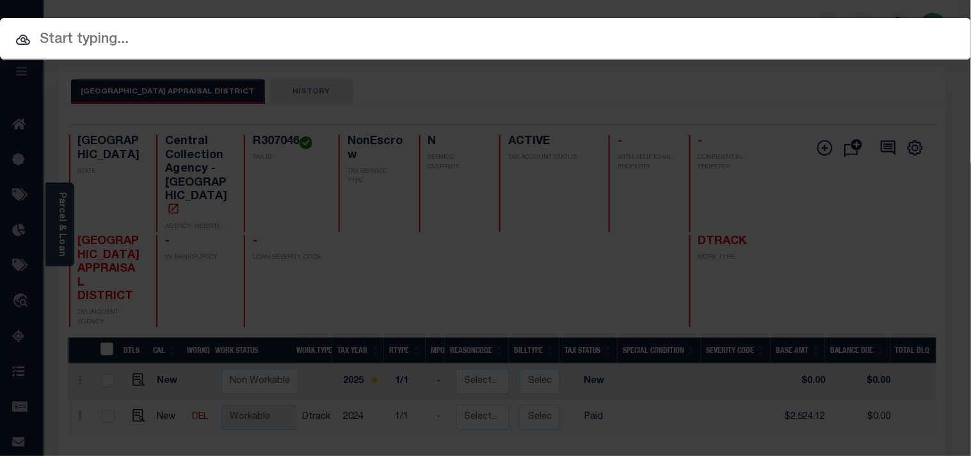
click at [731, 38] on input "text" at bounding box center [485, 40] width 971 height 22
paste input "900007927"
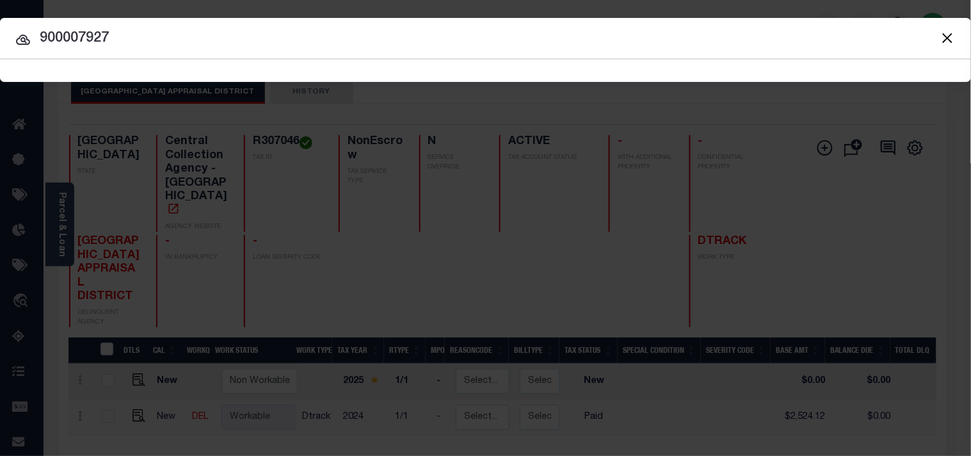
type input "900007927"
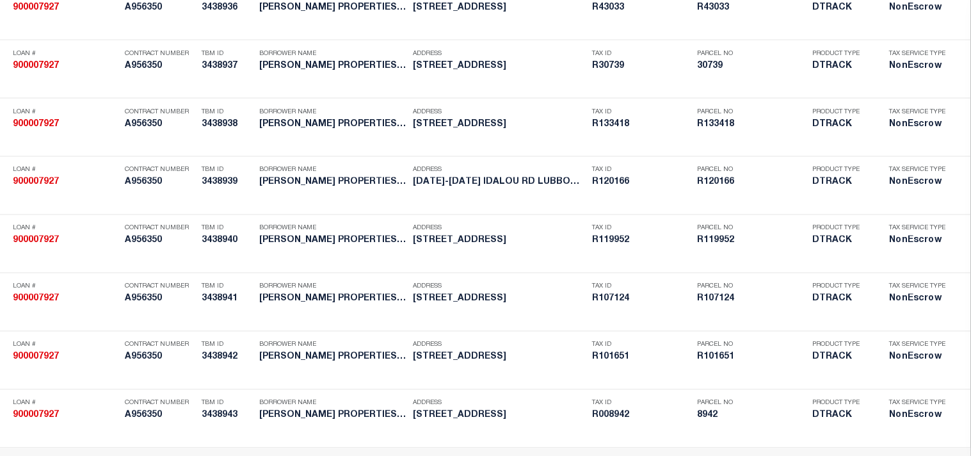
scroll to position [1932, 0]
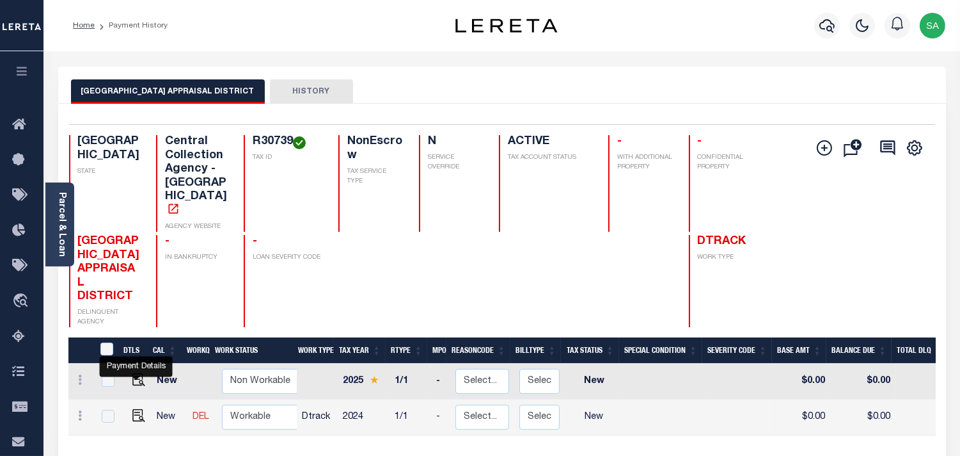
drag, startPoint x: 139, startPoint y: 379, endPoint x: 187, endPoint y: 369, distance: 49.1
click at [139, 409] on img "" at bounding box center [138, 415] width 13 height 13
checkbox input "true"
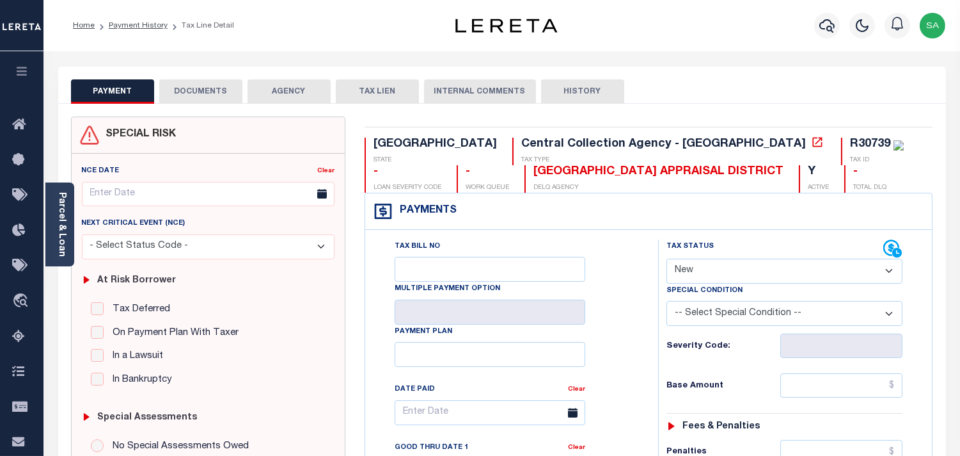
drag, startPoint x: 742, startPoint y: 271, endPoint x: 739, endPoint y: 279, distance: 8.9
click at [743, 271] on select "- Select Status Code - Open Due/Unpaid Paid Incomplete No Tax Due Internal Refu…" at bounding box center [785, 270] width 236 height 25
select select "PYD"
click at [667, 259] on select "- Select Status Code - Open Due/Unpaid Paid Incomplete No Tax Due Internal Refu…" at bounding box center [785, 270] width 236 height 25
type input "[DATE]"
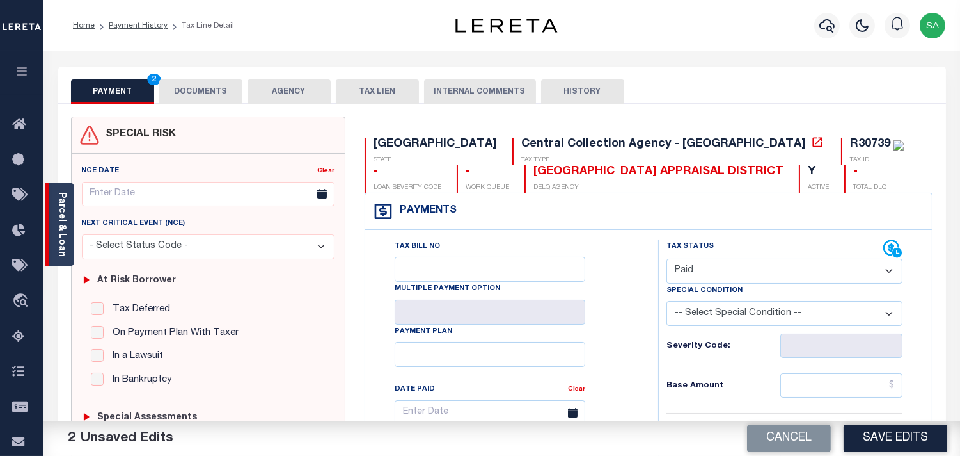
click at [60, 235] on link "Parcel & Loan" at bounding box center [61, 224] width 9 height 65
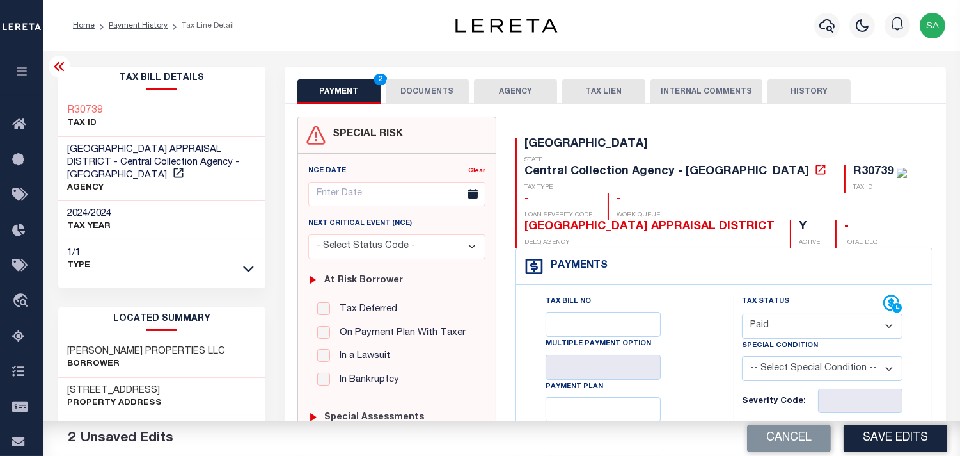
click at [422, 93] on button "DOCUMENTS" at bounding box center [427, 91] width 83 height 24
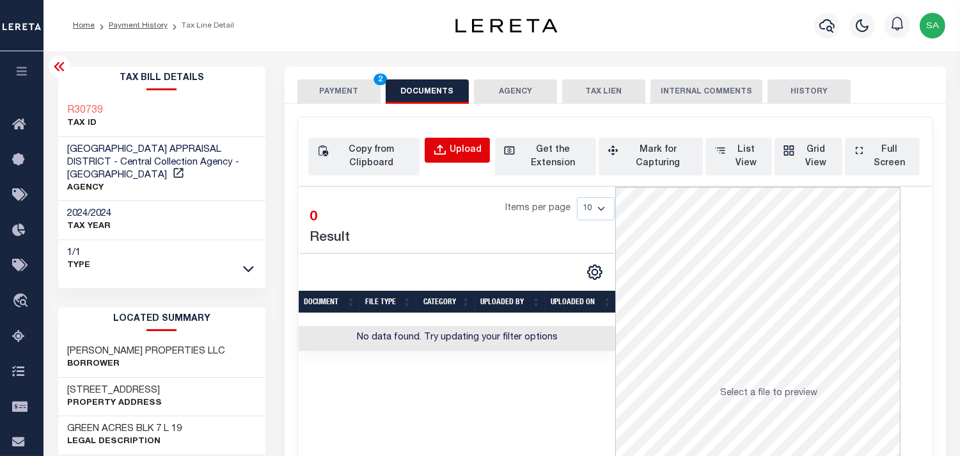
click at [458, 152] on div "Upload" at bounding box center [466, 150] width 32 height 14
select select "POP"
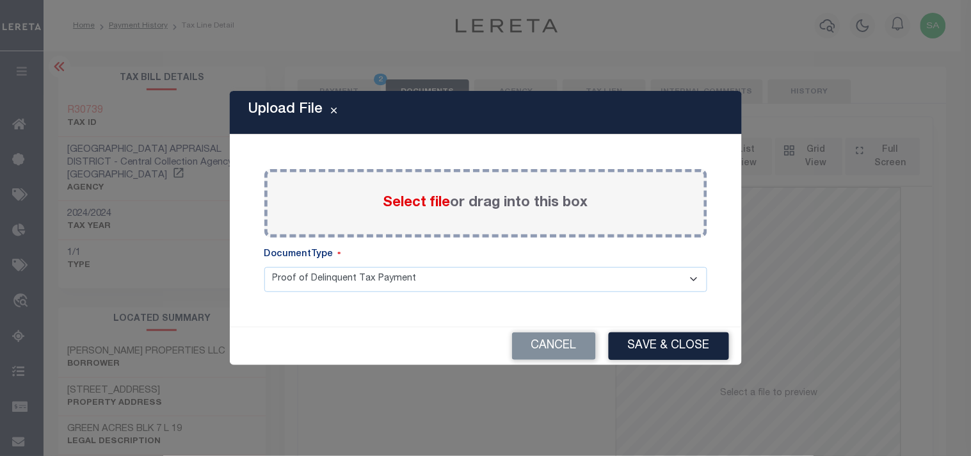
click at [429, 207] on span "Select file" at bounding box center [416, 203] width 67 height 14
click at [0, 0] on input "Select file or drag into this box" at bounding box center [0, 0] width 0 height 0
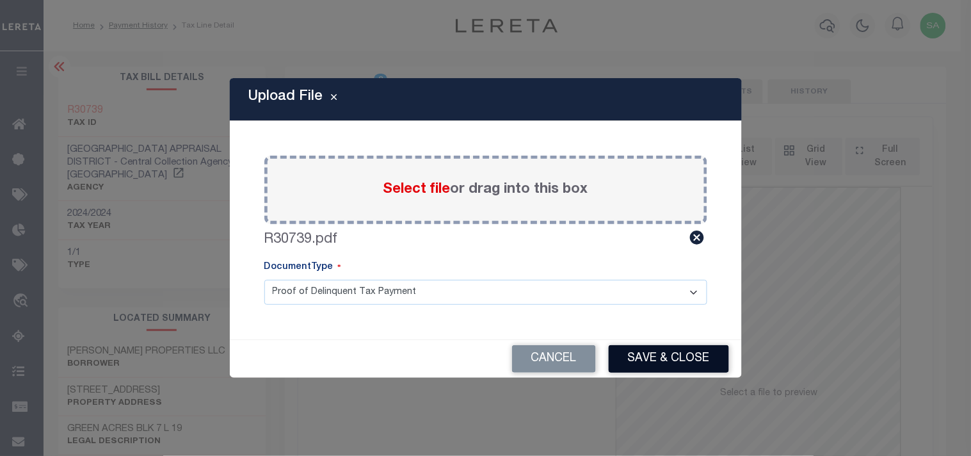
click at [676, 363] on button "Save & Close" at bounding box center [668, 359] width 120 height 28
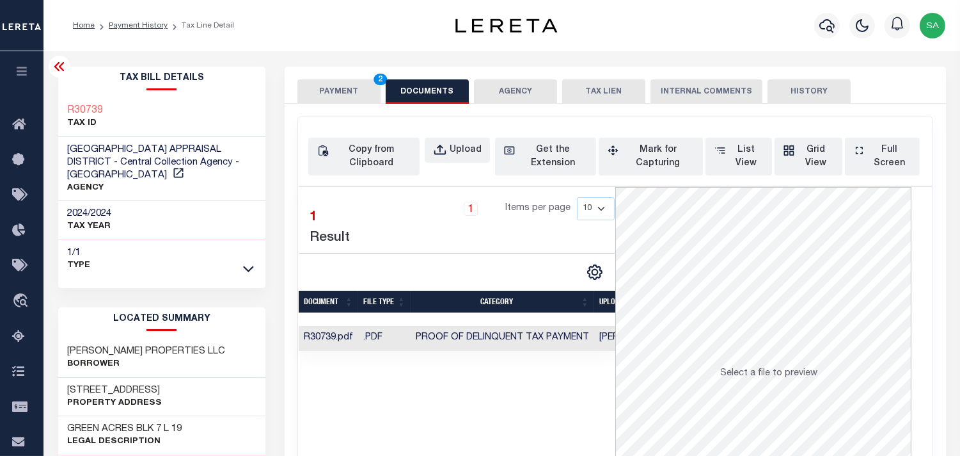
click at [335, 92] on button "PAYMENT 2" at bounding box center [339, 91] width 83 height 24
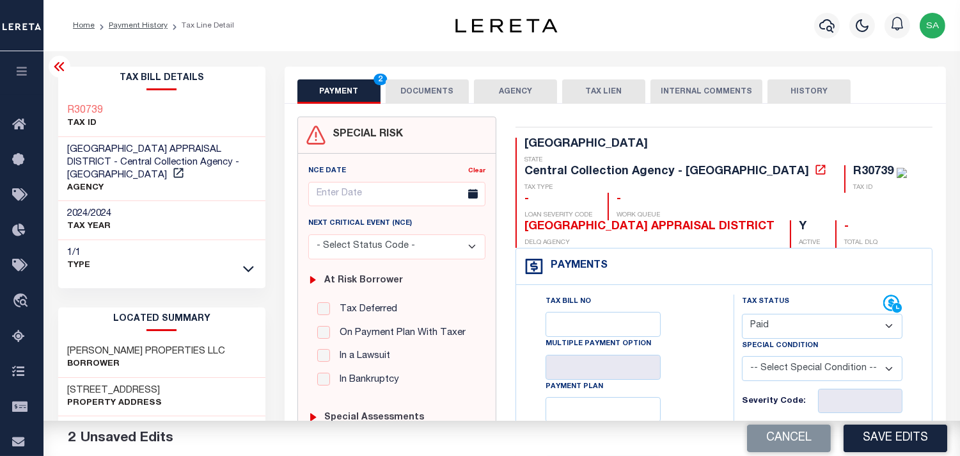
click at [888, 420] on div "Cancel Save Edits" at bounding box center [731, 438] width 459 height 36
drag, startPoint x: 887, startPoint y: 408, endPoint x: 743, endPoint y: 386, distance: 145.5
click at [887, 428] on input "text" at bounding box center [860, 440] width 84 height 24
paste input "2,882.57"
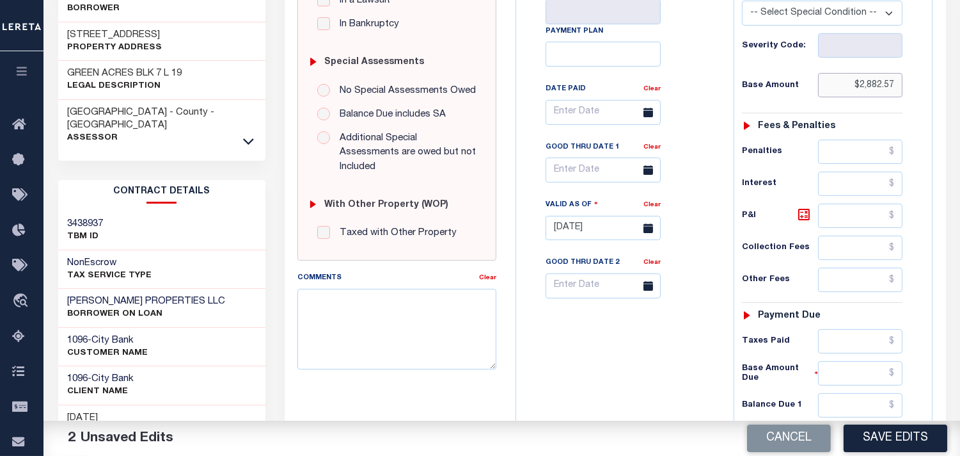
type input "$2,882.57"
drag, startPoint x: 846, startPoint y: 333, endPoint x: 847, endPoint y: 317, distance: 16.0
click at [846, 333] on div "Tax Status Status - Select Status Code -" at bounding box center [827, 221] width 186 height 565
drag, startPoint x: 854, startPoint y: 310, endPoint x: 820, endPoint y: 312, distance: 34.0
click at [854, 329] on input "text" at bounding box center [860, 341] width 84 height 24
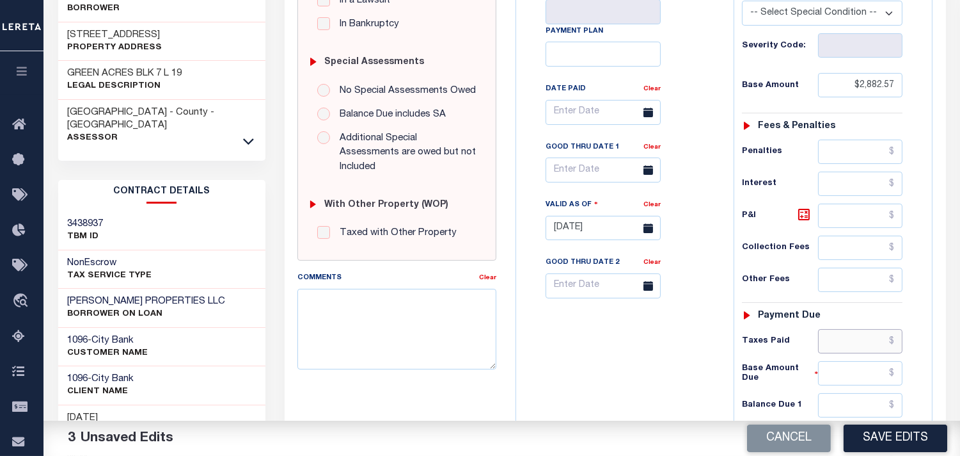
paste input "2,882.57"
type input "$2,882.57"
click at [879, 393] on input "text" at bounding box center [860, 405] width 84 height 24
type input "$0.00"
click at [683, 344] on div "Tax Bill No Multiple Payment Option Payment Plan Clear" at bounding box center [622, 221] width 205 height 565
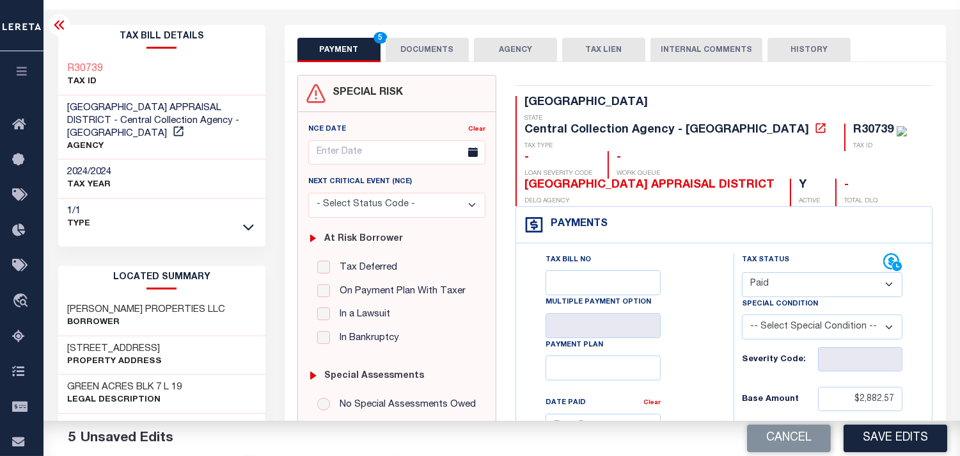
scroll to position [0, 0]
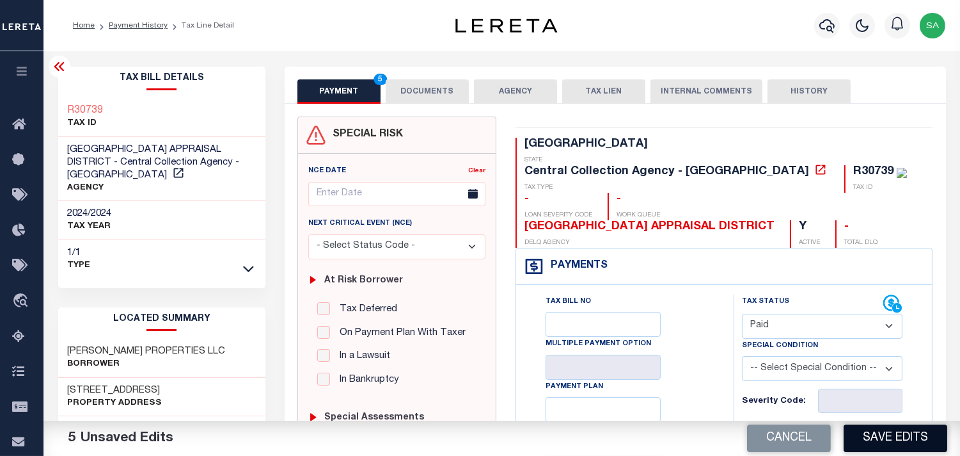
click at [889, 435] on button "Save Edits" at bounding box center [896, 438] width 104 height 28
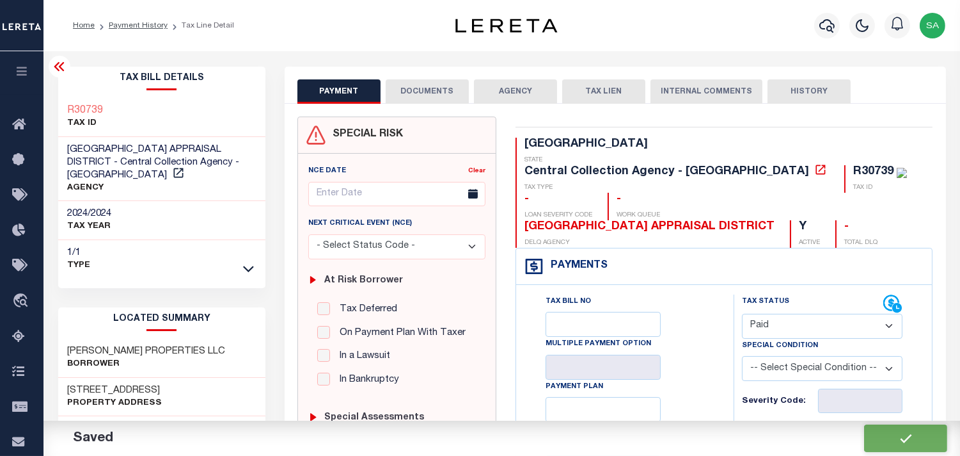
checkbox input "false"
type input "$2,882.57"
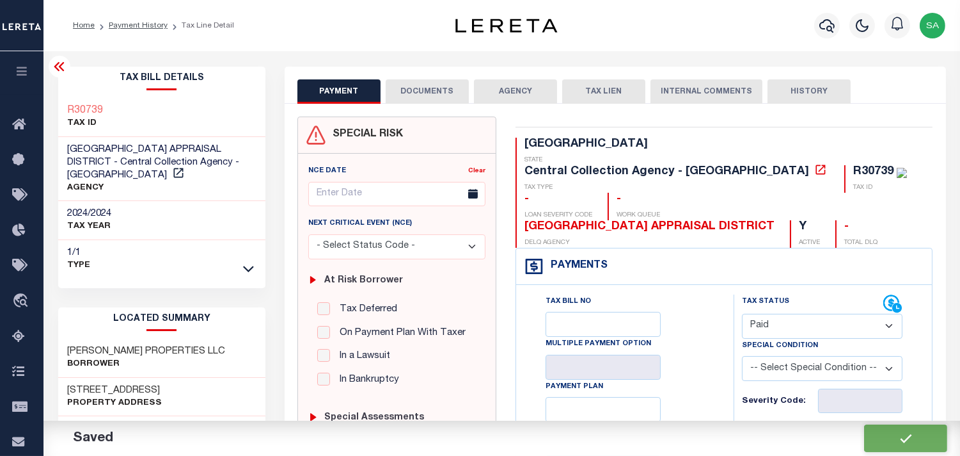
type input "$2,882.57"
type input "$0"
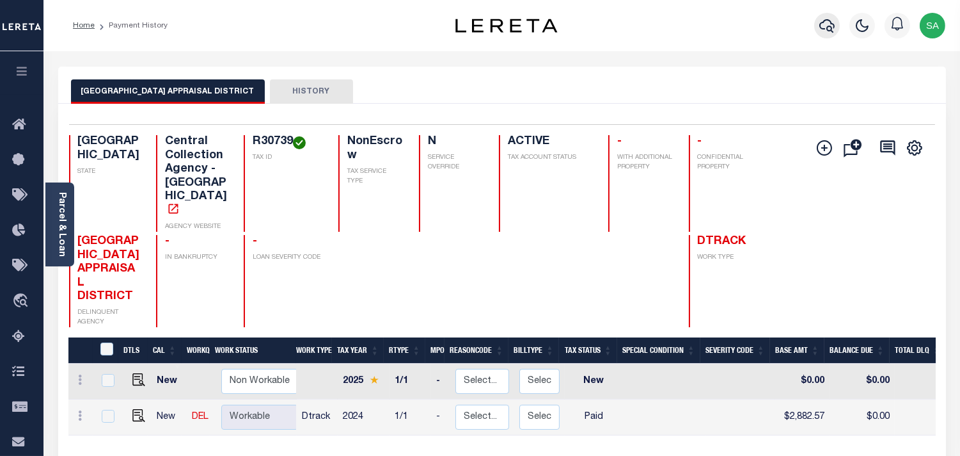
click at [823, 27] on icon "button" at bounding box center [827, 25] width 15 height 15
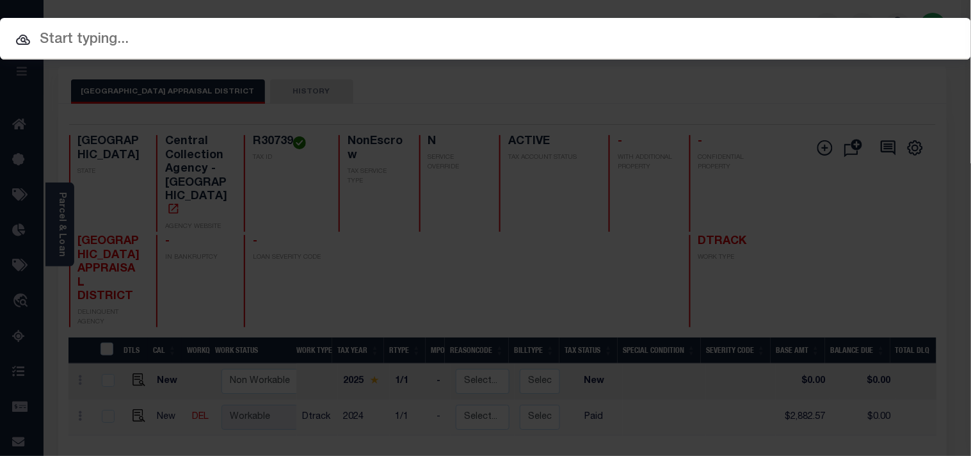
click at [790, 32] on div "Include Loans TBM Customers Borrowers Payments (Lender Non-Disb) Payments (Lend…" at bounding box center [485, 39] width 971 height 42
paste input "720004456"
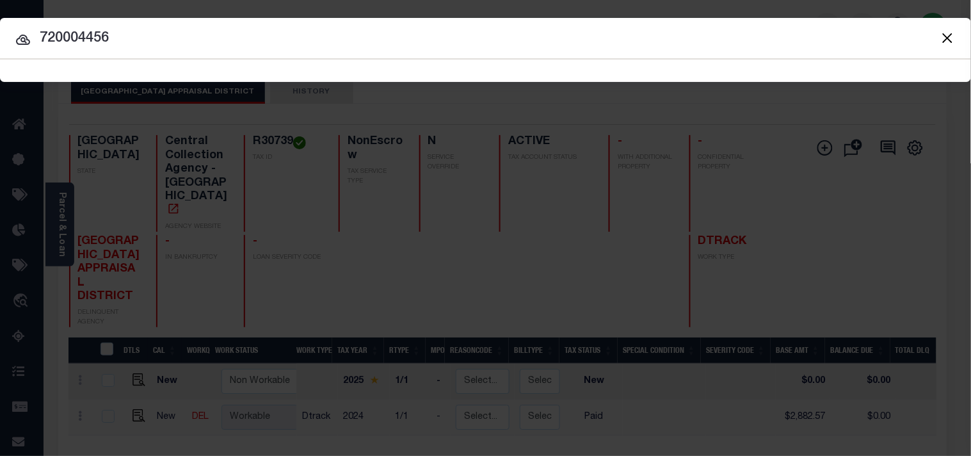
type input "720004456"
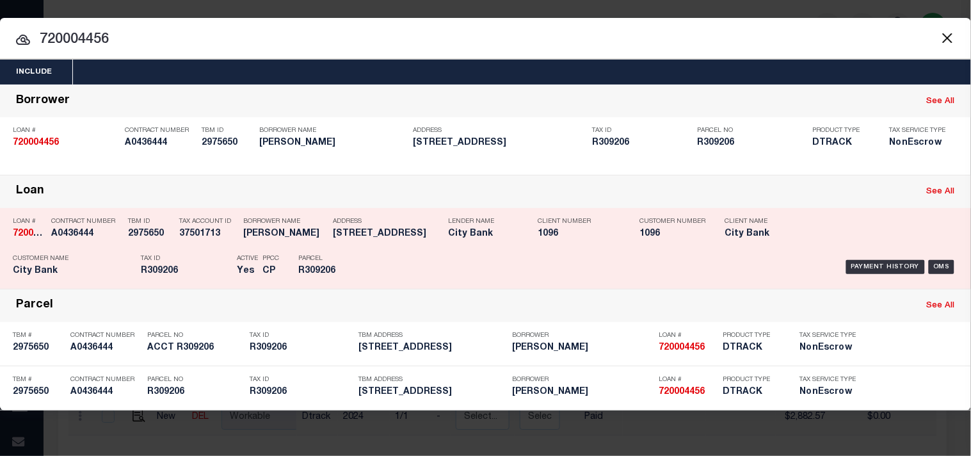
click at [373, 256] on div "Payment History OMS" at bounding box center [666, 266] width 602 height 37
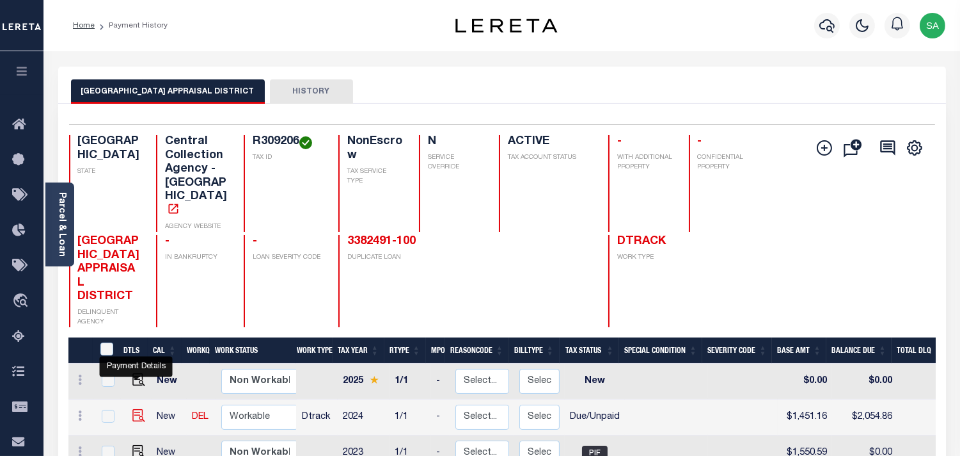
click at [135, 409] on img "" at bounding box center [138, 415] width 13 height 13
checkbox input "true"
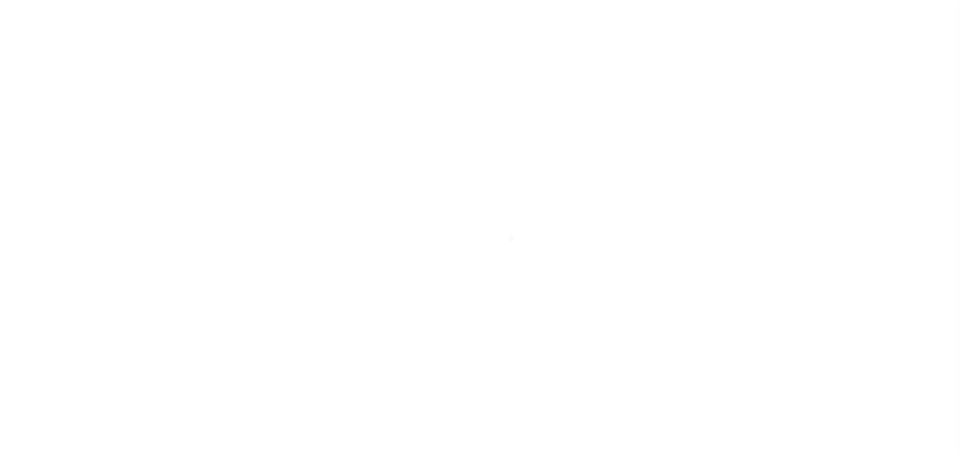
select select "DUE"
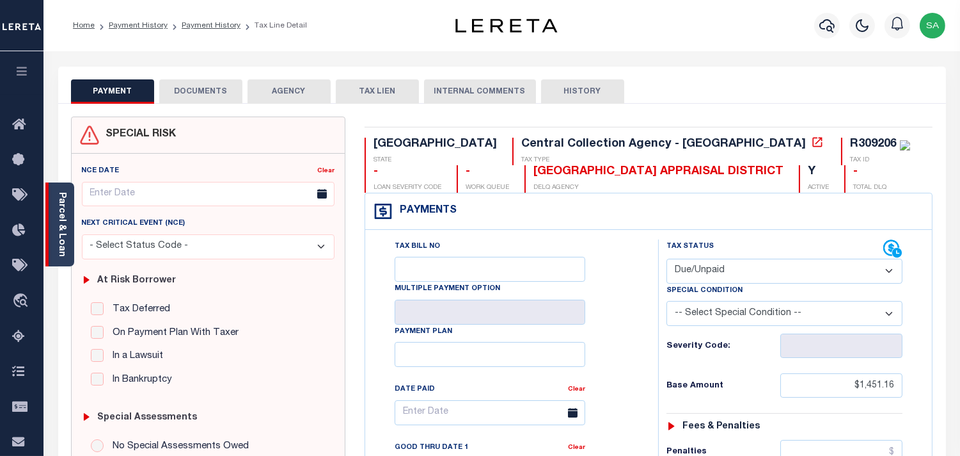
click at [63, 234] on link "Parcel & Loan" at bounding box center [61, 224] width 9 height 65
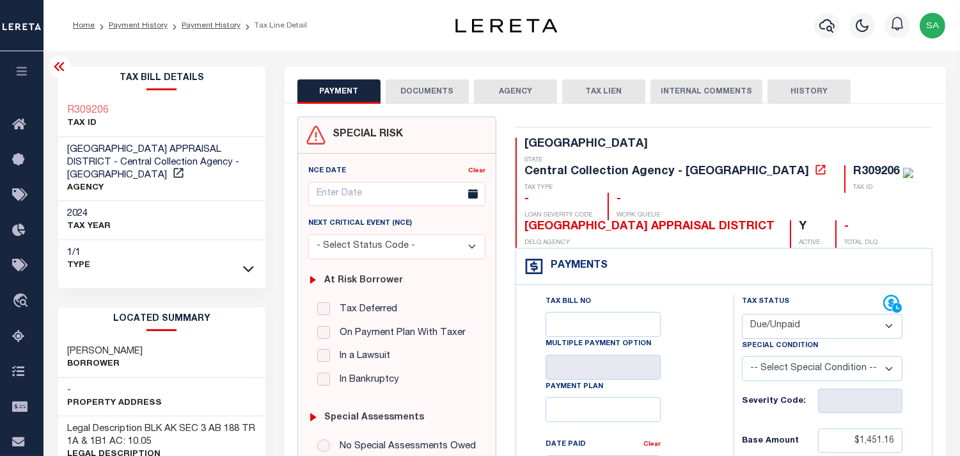
drag, startPoint x: 439, startPoint y: 92, endPoint x: 446, endPoint y: 111, distance: 20.4
click at [439, 92] on button "DOCUMENTS" at bounding box center [427, 91] width 83 height 24
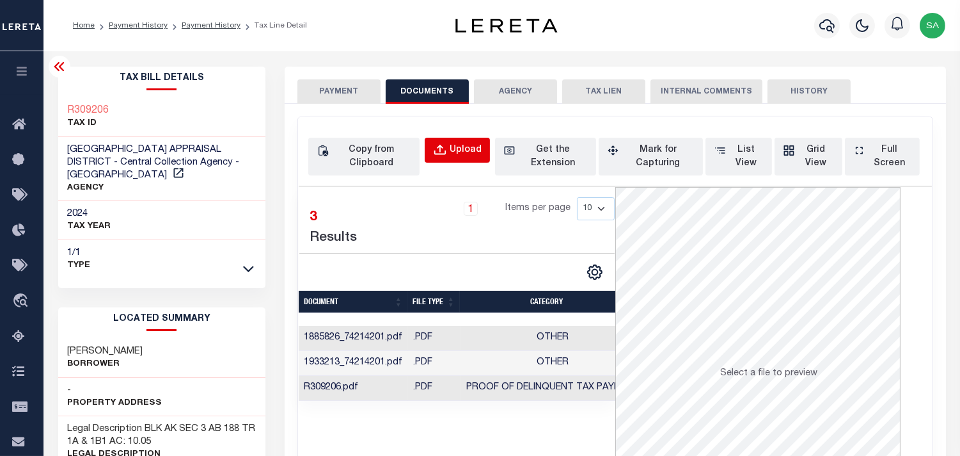
click at [470, 148] on div "Upload" at bounding box center [466, 150] width 32 height 14
select select "POP"
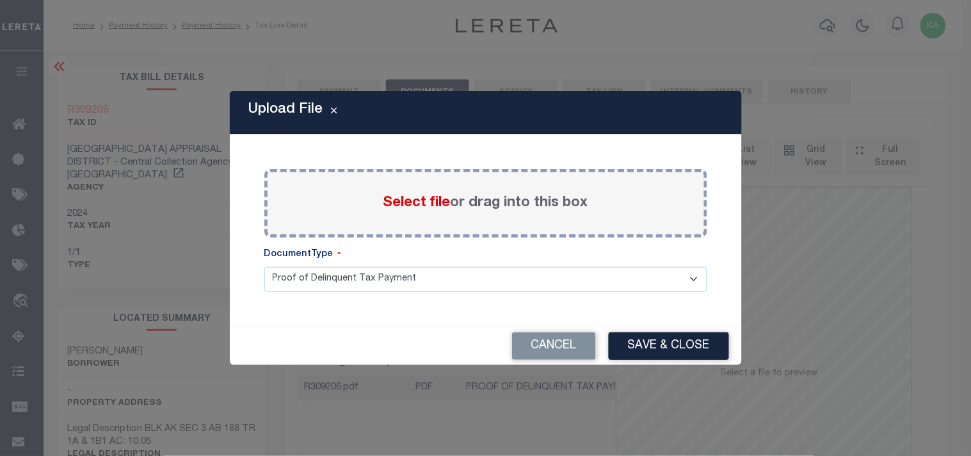
click at [431, 205] on span "Select file" at bounding box center [416, 203] width 67 height 14
click at [0, 0] on input "Select file or drag into this box" at bounding box center [0, 0] width 0 height 0
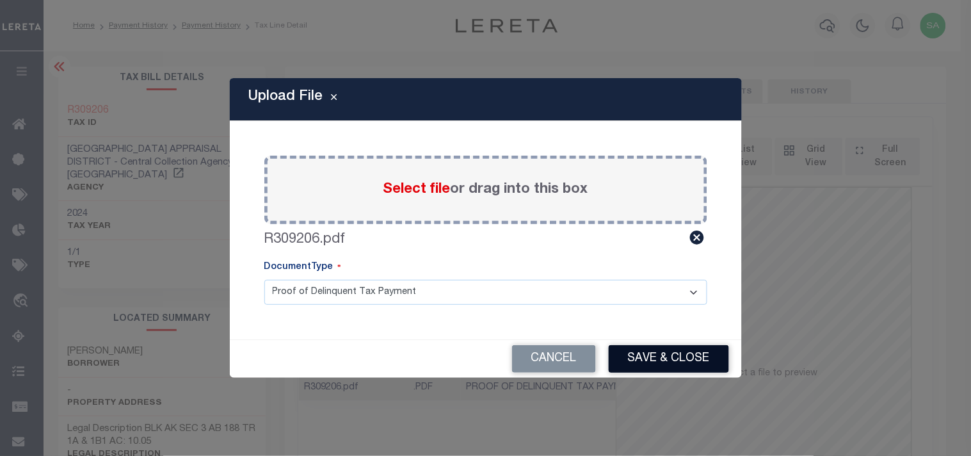
click at [694, 360] on button "Save & Close" at bounding box center [668, 359] width 120 height 28
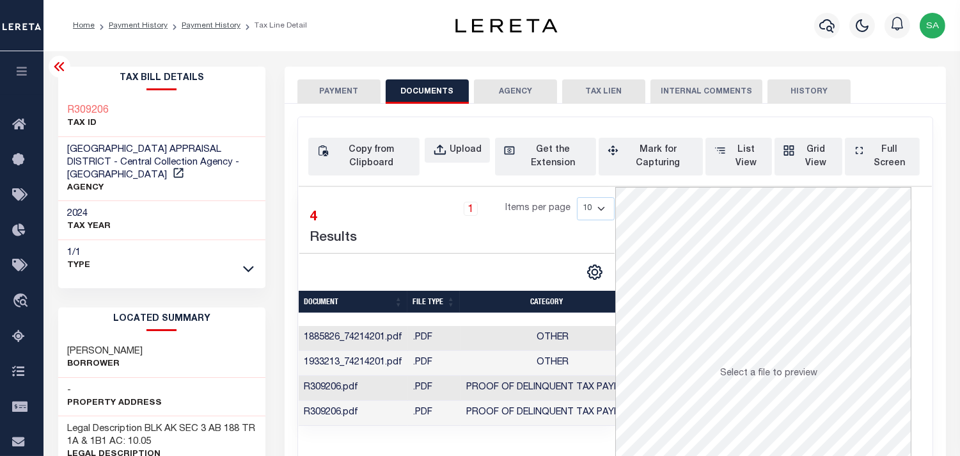
click at [352, 97] on button "PAYMENT" at bounding box center [339, 91] width 83 height 24
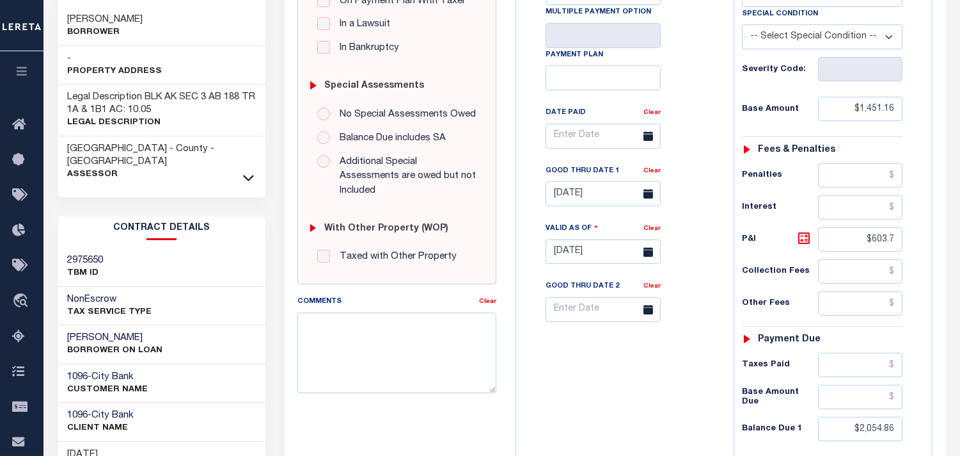
scroll to position [355, 0]
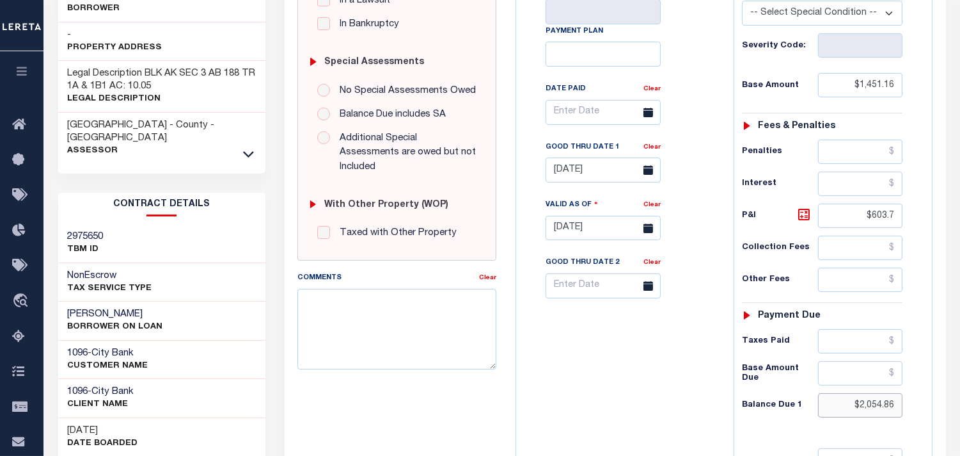
drag, startPoint x: 851, startPoint y: 376, endPoint x: 928, endPoint y: 379, distance: 77.5
click at [928, 379] on div "Tax Status Status" at bounding box center [826, 221] width 205 height 565
paste input "2,089.68"
type input "$2,089.68"
type input "09/15/2025"
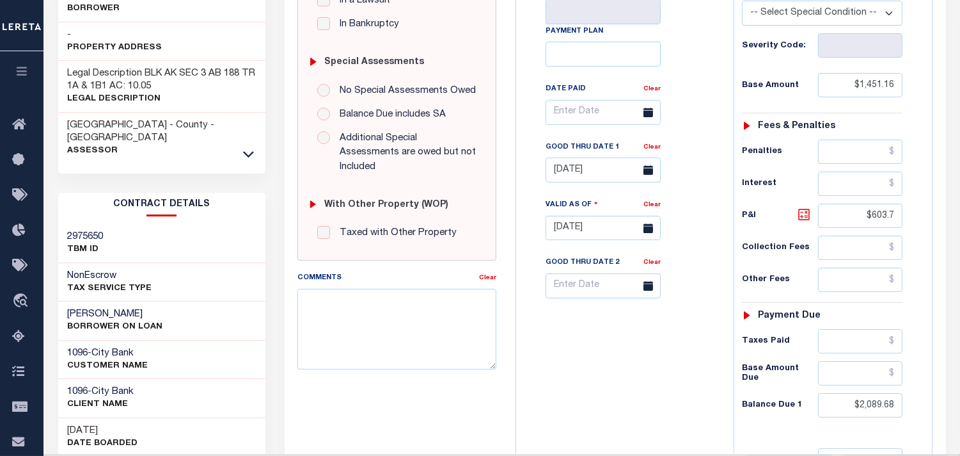
click at [811, 207] on icon at bounding box center [804, 214] width 15 height 15
type input "$638.52"
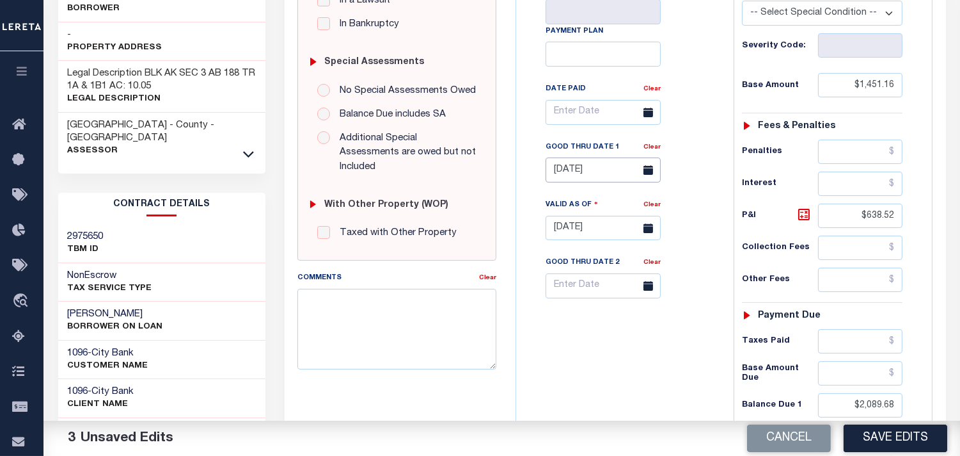
click at [551, 157] on input "[DATE]" at bounding box center [603, 169] width 115 height 25
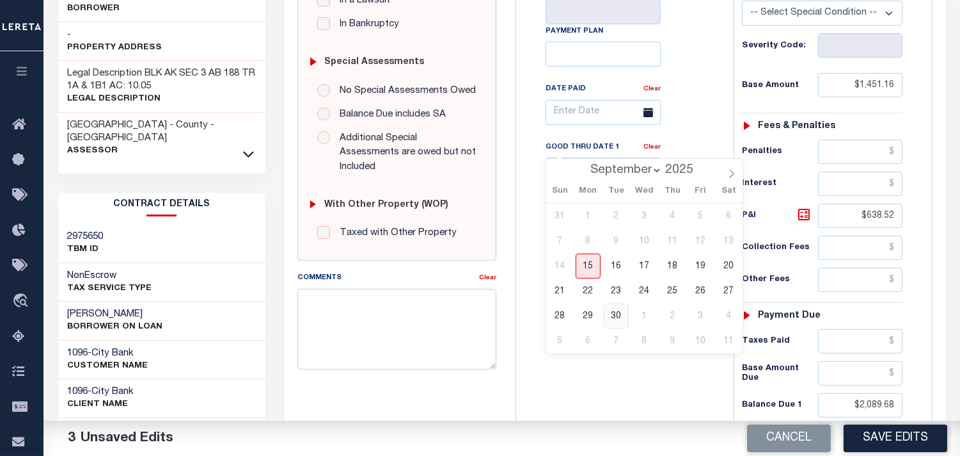
click at [611, 314] on span "30" at bounding box center [616, 315] width 25 height 25
type input "09/30/2025"
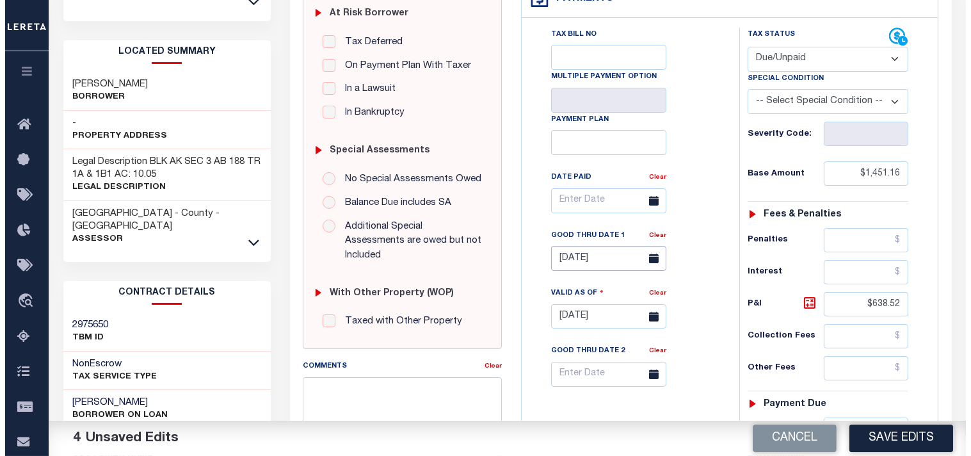
scroll to position [142, 0]
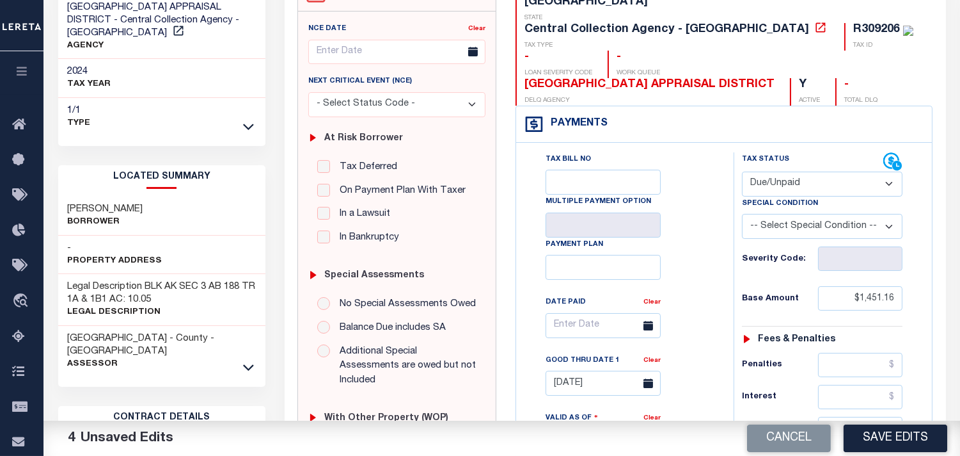
drag, startPoint x: 886, startPoint y: 437, endPoint x: 875, endPoint y: 425, distance: 16.3
click at [887, 437] on button "Save Edits" at bounding box center [896, 438] width 104 height 28
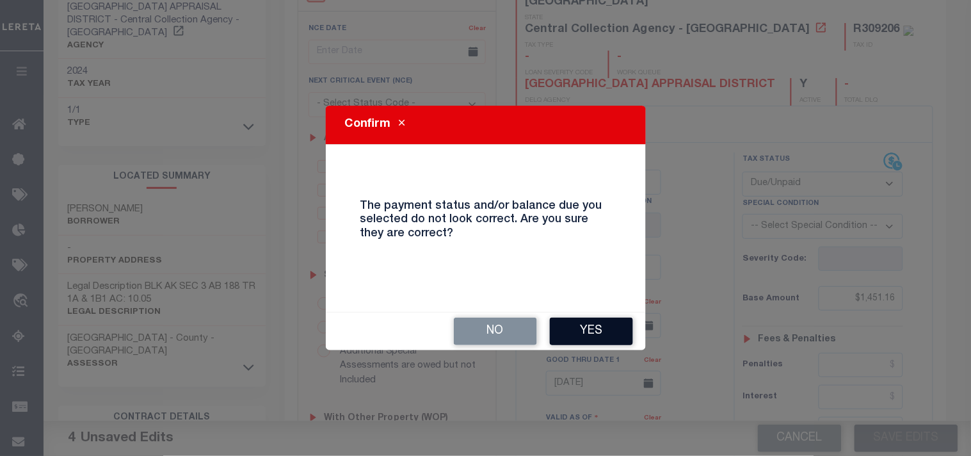
click at [610, 322] on button "Yes" at bounding box center [591, 331] width 83 height 28
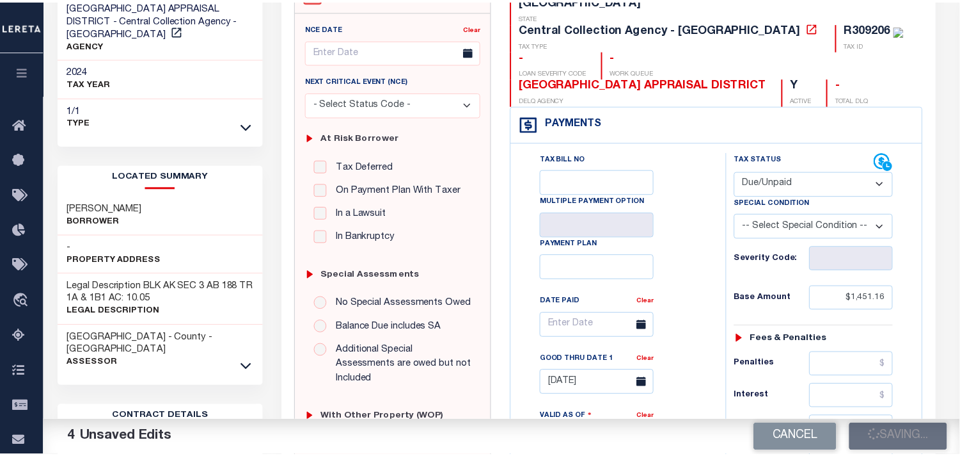
scroll to position [155, 0]
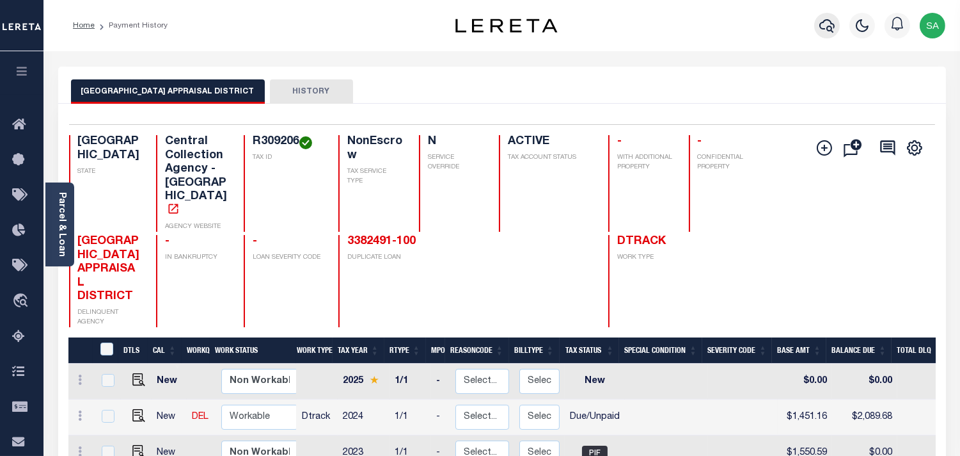
click at [818, 22] on button "button" at bounding box center [828, 26] width 26 height 26
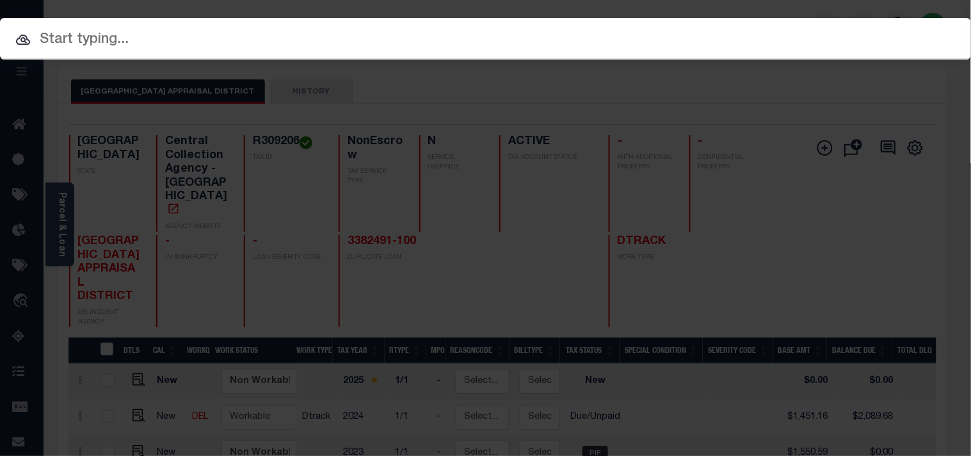
click at [777, 29] on input "text" at bounding box center [485, 40] width 971 height 22
paste input "900004106"
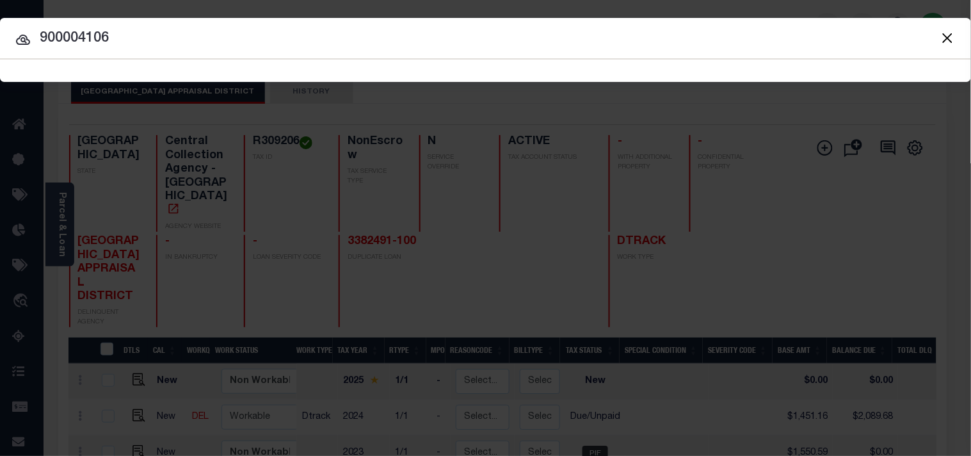
type input "900004106"
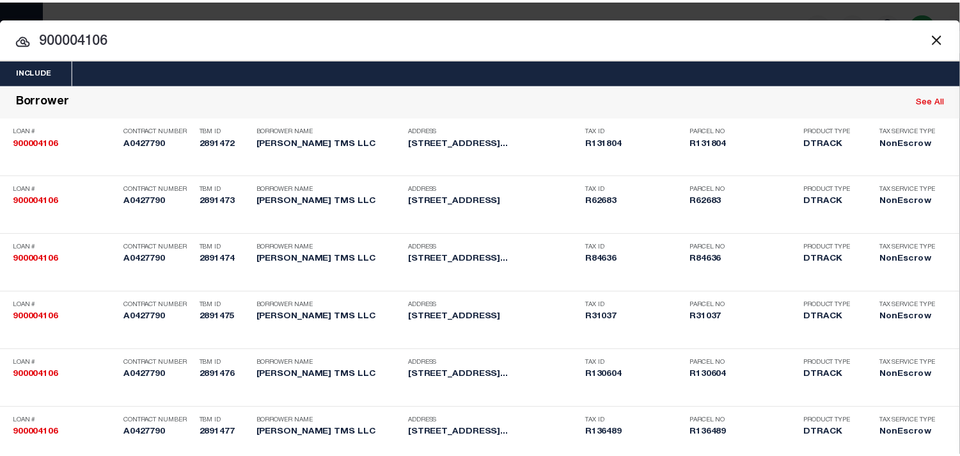
scroll to position [2181, 0]
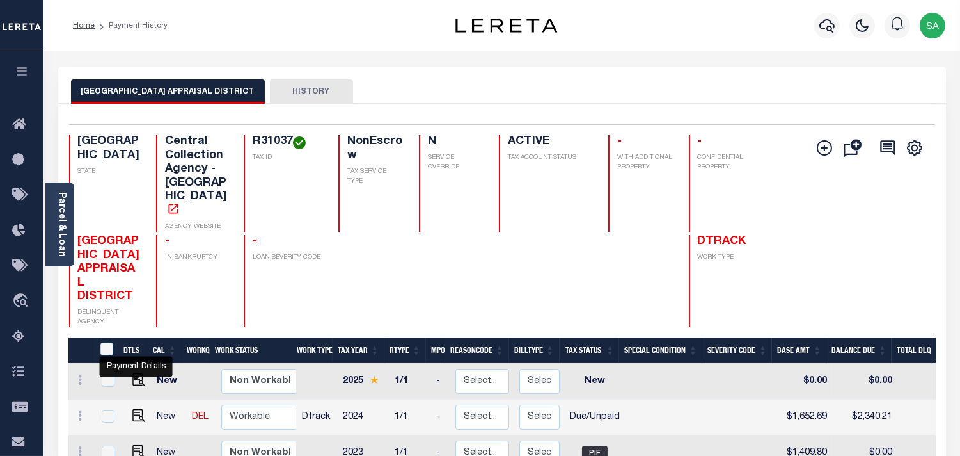
drag, startPoint x: 139, startPoint y: 373, endPoint x: 193, endPoint y: 365, distance: 54.3
click at [139, 409] on img "" at bounding box center [138, 415] width 13 height 13
checkbox input "true"
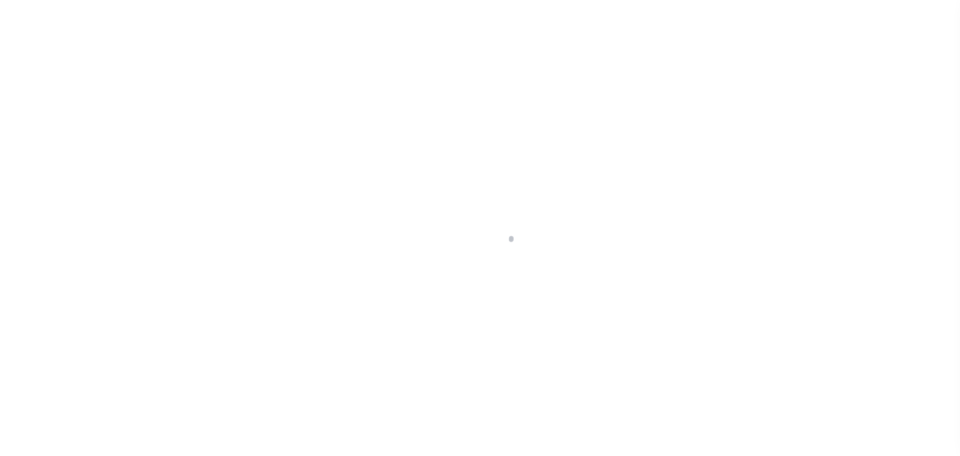
select select "DUE"
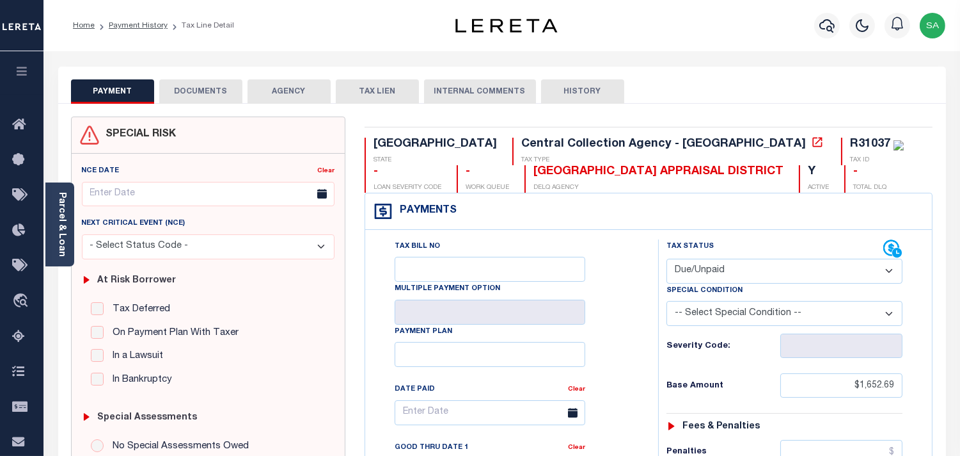
drag, startPoint x: 66, startPoint y: 215, endPoint x: 70, endPoint y: 209, distance: 7.8
click at [66, 215] on link "Parcel & Loan" at bounding box center [61, 224] width 9 height 65
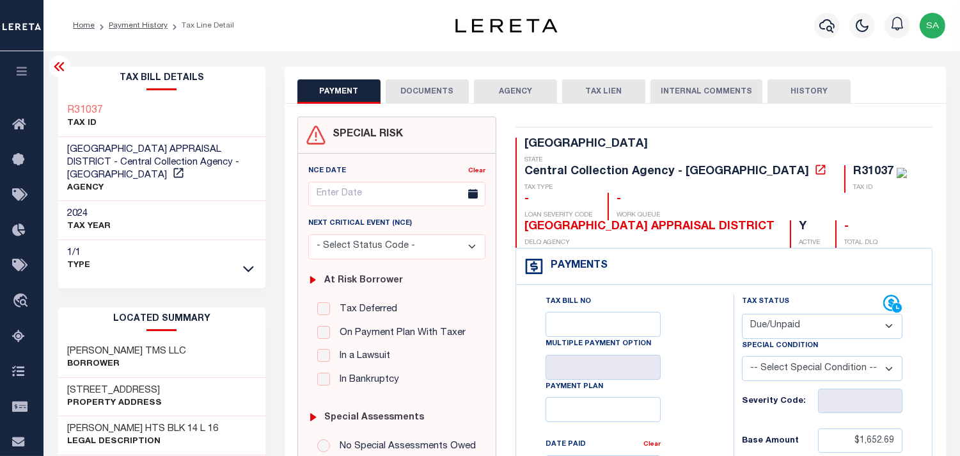
click at [442, 86] on button "DOCUMENTS" at bounding box center [427, 91] width 83 height 24
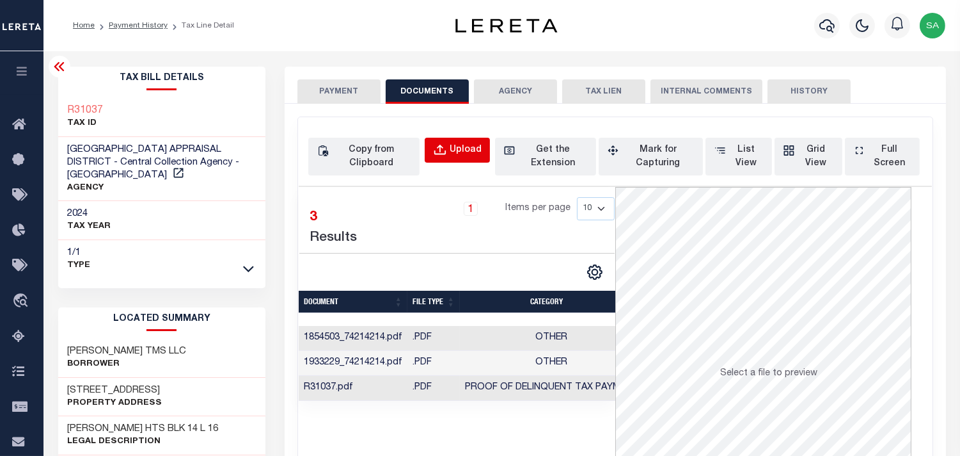
click at [429, 145] on button "Upload" at bounding box center [457, 150] width 65 height 25
select select "POP"
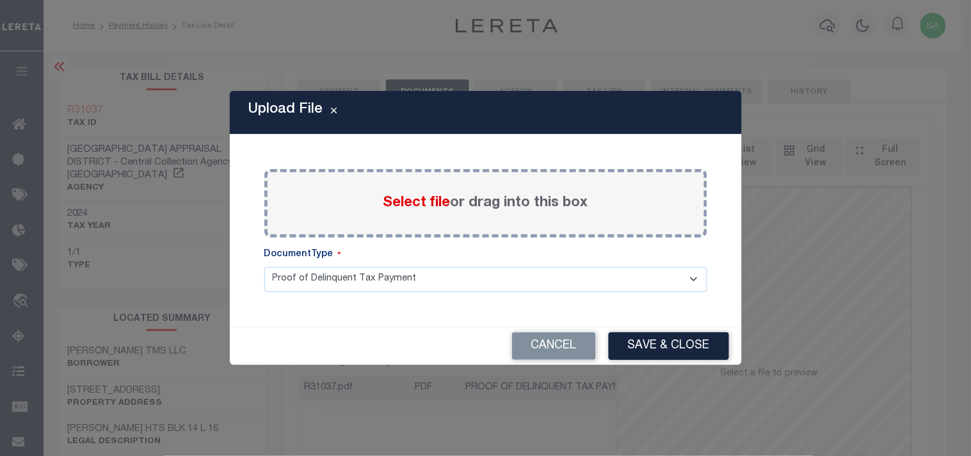
click at [409, 202] on span "Select file" at bounding box center [416, 203] width 67 height 14
click at [0, 0] on input "Select file or drag into this box" at bounding box center [0, 0] width 0 height 0
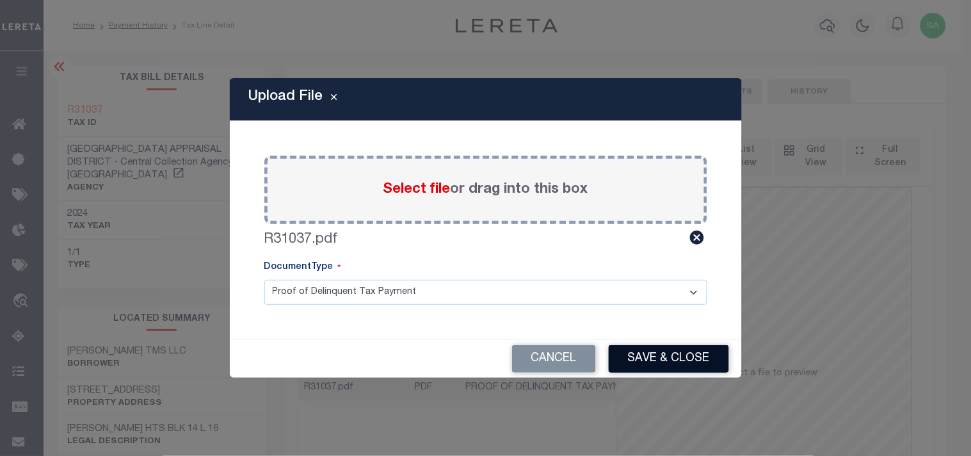
click at [655, 365] on button "Save & Close" at bounding box center [668, 359] width 120 height 28
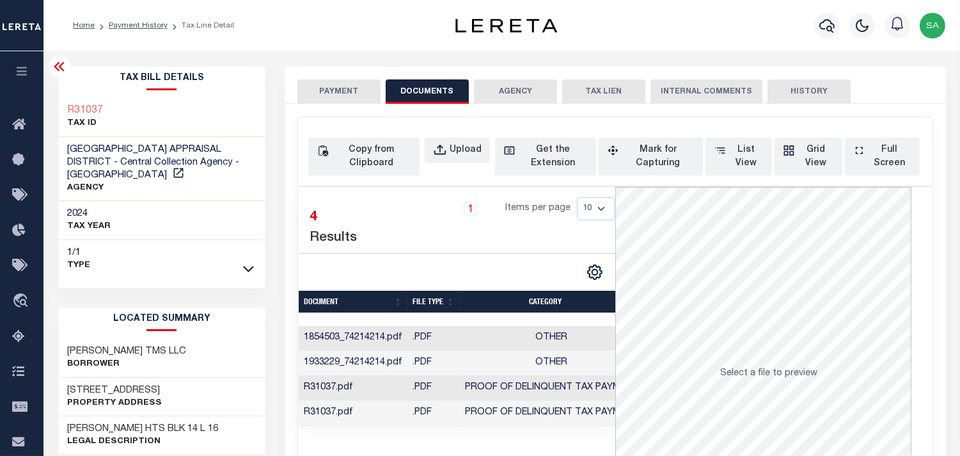
click at [358, 92] on button "PAYMENT" at bounding box center [339, 91] width 83 height 24
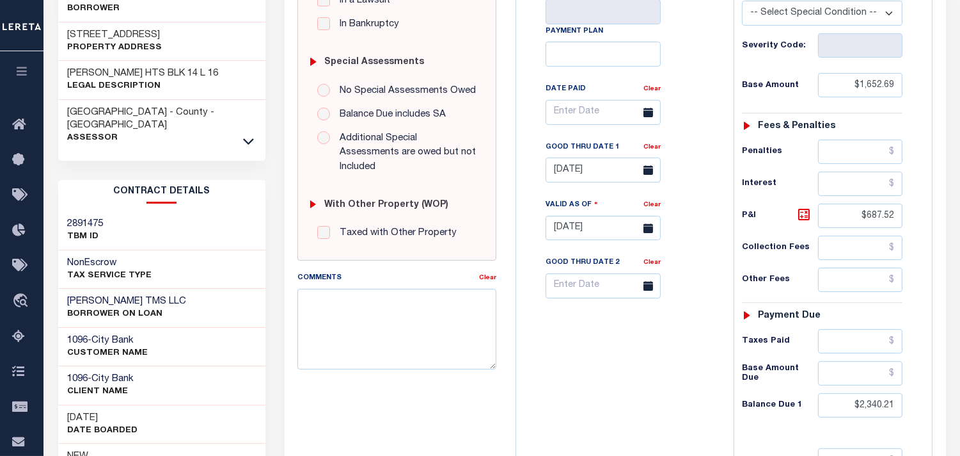
scroll to position [142, 0]
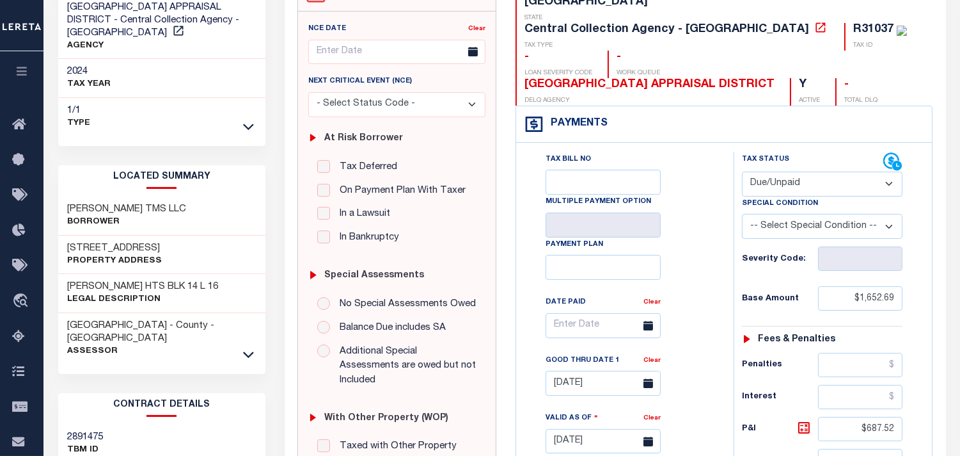
click at [790, 171] on select "- Select Status Code - Open Due/Unpaid Paid Incomplete No Tax Due Internal Refu…" at bounding box center [822, 183] width 161 height 25
select select "PYD"
click at [742, 171] on select "- Select Status Code - Open Due/Unpaid Paid Incomplete No Tax Due Internal Refu…" at bounding box center [822, 183] width 161 height 25
type input "[DATE]"
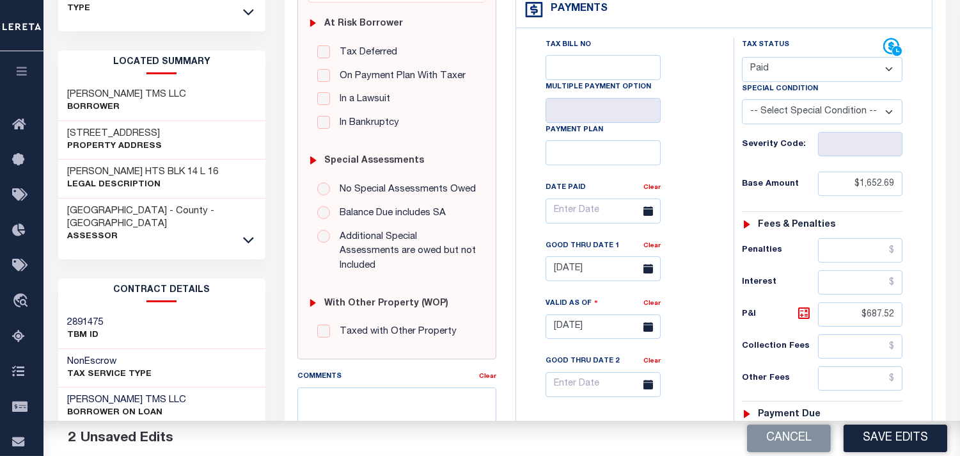
scroll to position [355, 0]
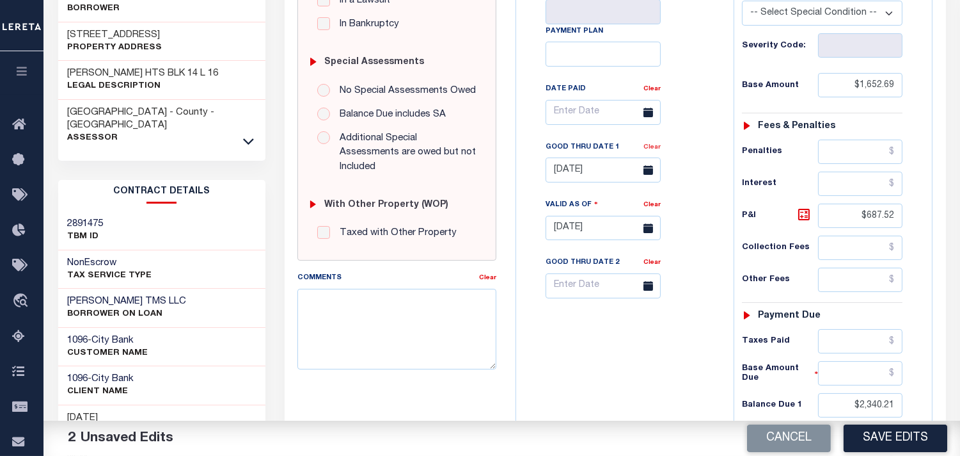
click at [655, 144] on link "Clear" at bounding box center [652, 147] width 17 height 6
drag, startPoint x: 841, startPoint y: 182, endPoint x: 907, endPoint y: 189, distance: 66.2
click at [907, 189] on div "Tax Status Status - Select Status Code -" at bounding box center [827, 221] width 186 height 565
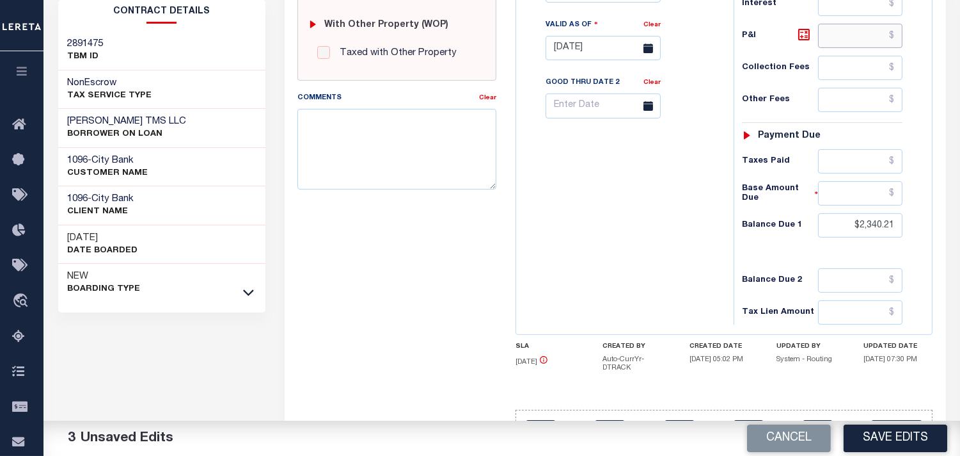
scroll to position [541, 0]
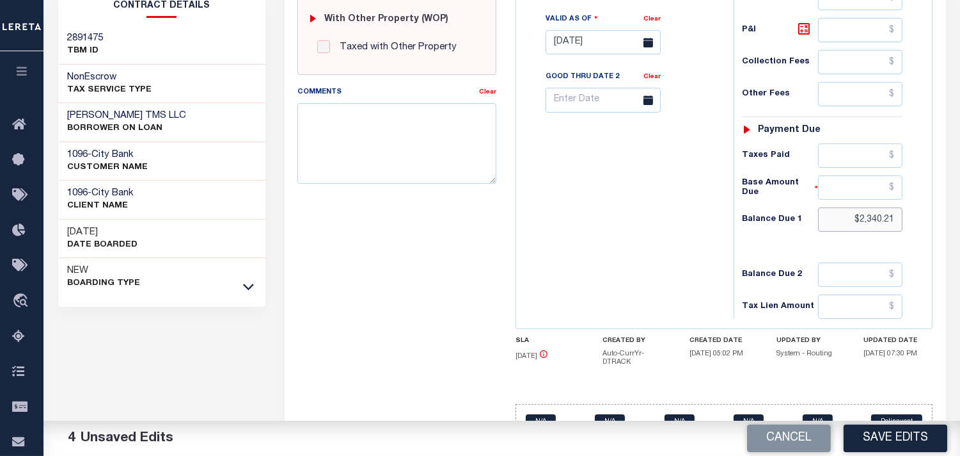
drag, startPoint x: 845, startPoint y: 195, endPoint x: 934, endPoint y: 189, distance: 89.1
click at [934, 189] on div "TX STATE Central Collection Agency - TX TAX TYPE R31037 TAX ID - LOAN SEVERITY …" at bounding box center [724, 19] width 436 height 886
type input "$0.00"
click at [672, 207] on div "Tax Bill No Multiple Payment Option Payment Plan Clear" at bounding box center [622, 36] width 205 height 565
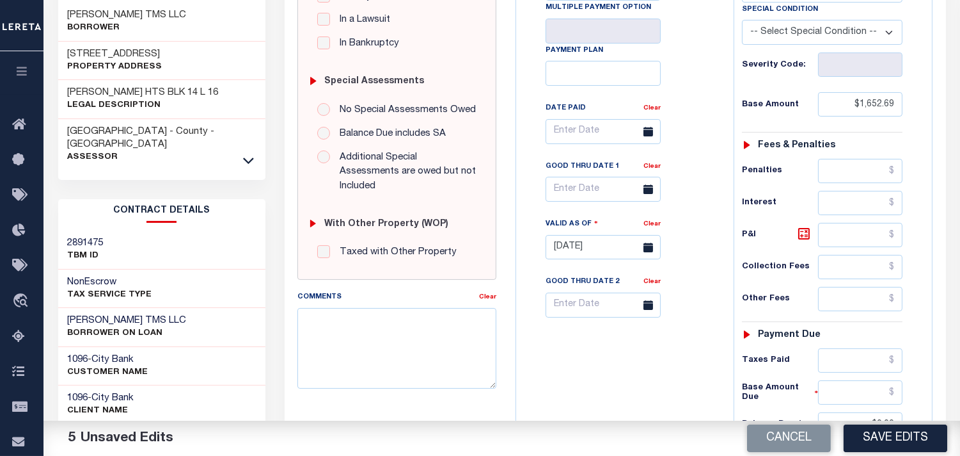
scroll to position [114, 0]
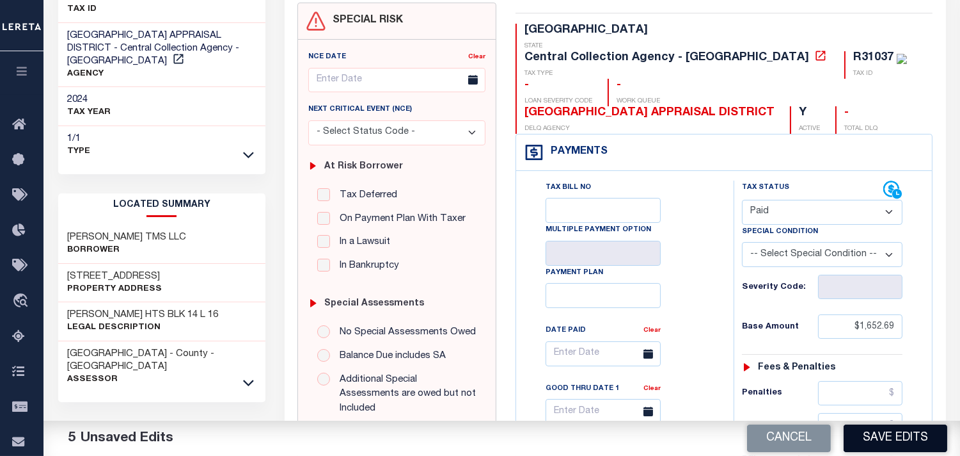
click at [886, 436] on button "Save Edits" at bounding box center [896, 438] width 104 height 28
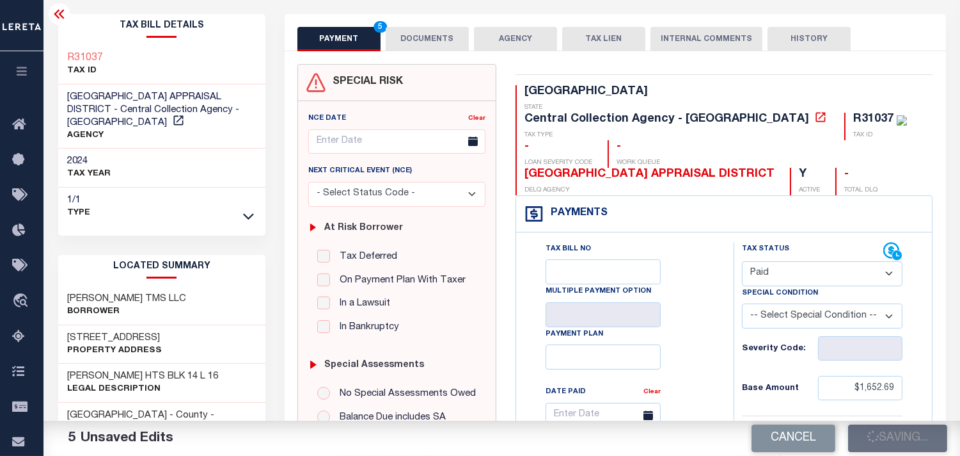
scroll to position [0, 0]
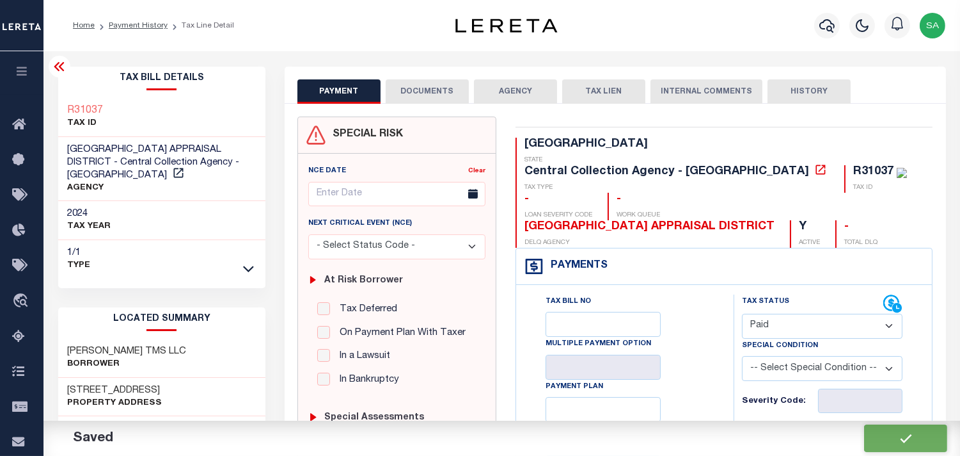
checkbox input "false"
type input "$1,652.69"
type input "$0"
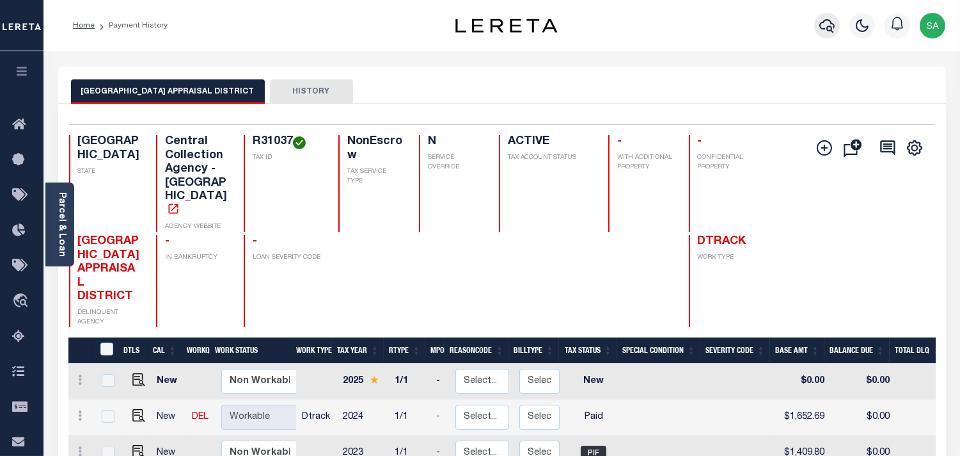
click at [839, 28] on button "button" at bounding box center [828, 26] width 26 height 26
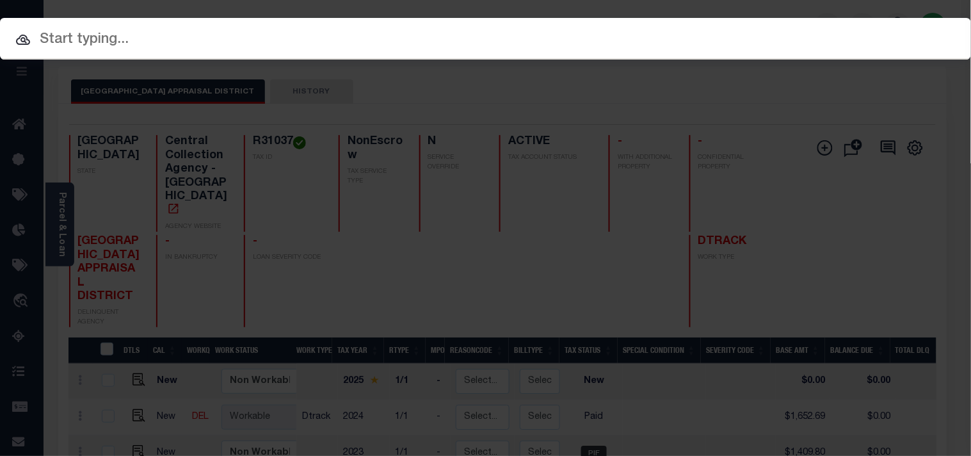
click at [777, 34] on input "text" at bounding box center [485, 40] width 971 height 22
paste input "300105178"
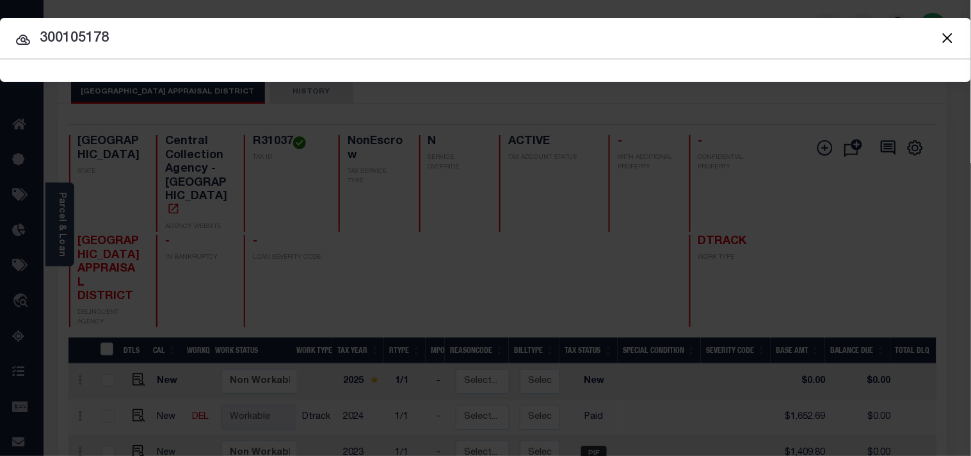
type input "300105178"
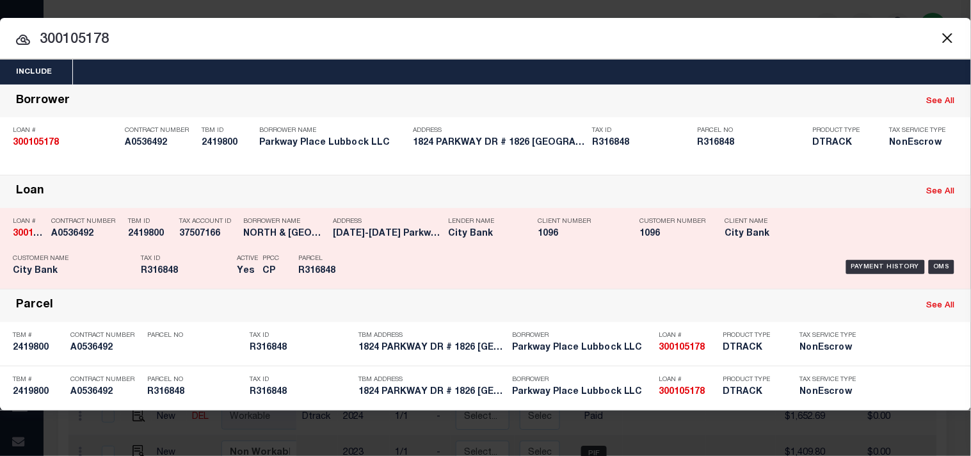
click at [399, 251] on div "Payment History OMS" at bounding box center [666, 266] width 583 height 37
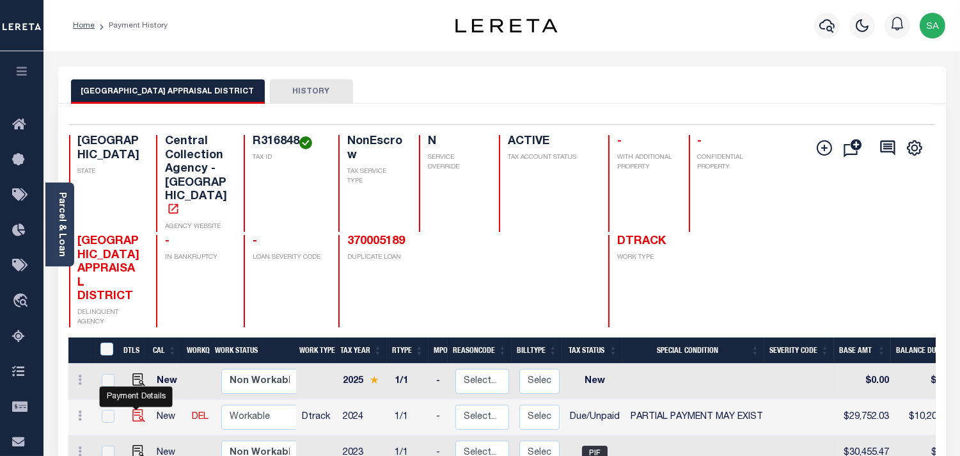
click at [138, 409] on img "" at bounding box center [138, 415] width 13 height 13
checkbox input "true"
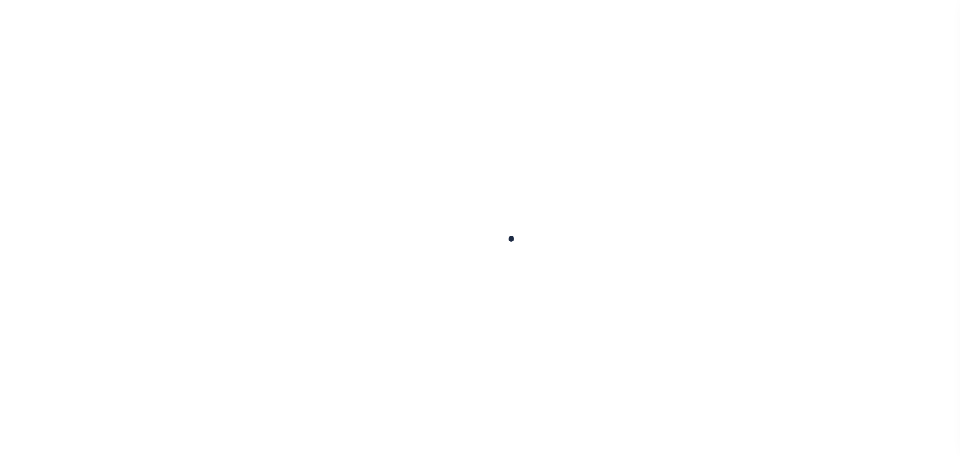
checkbox input "false"
type input "07/31/2025"
type input "07/30/2025"
select select "DUE"
select select "15"
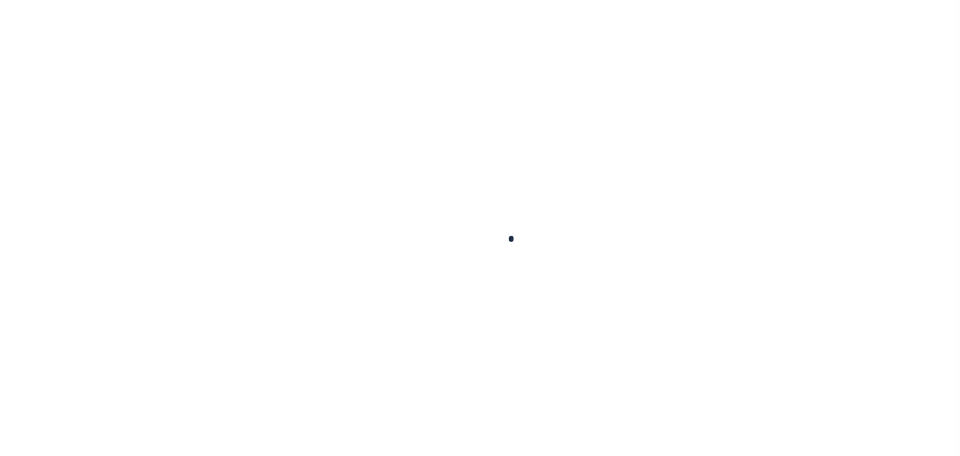
type input "$29,752.03"
type input "$2,998.21"
type input "$7,207.2"
type input "$10,205.41"
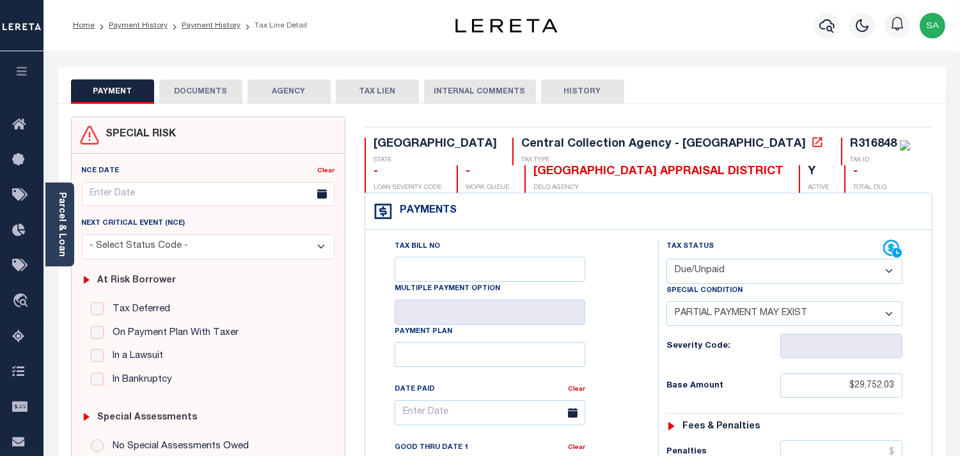
click at [205, 92] on button "DOCUMENTS" at bounding box center [200, 91] width 83 height 24
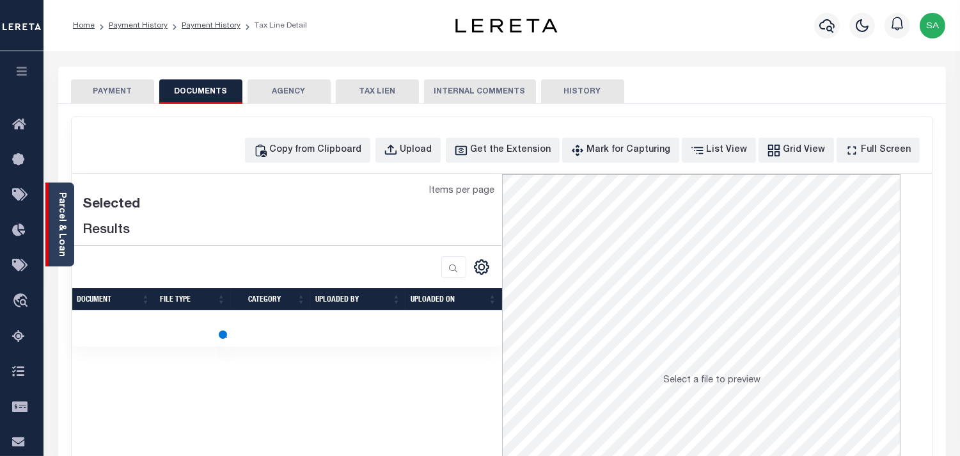
click at [58, 227] on link "Parcel & Loan" at bounding box center [61, 224] width 9 height 65
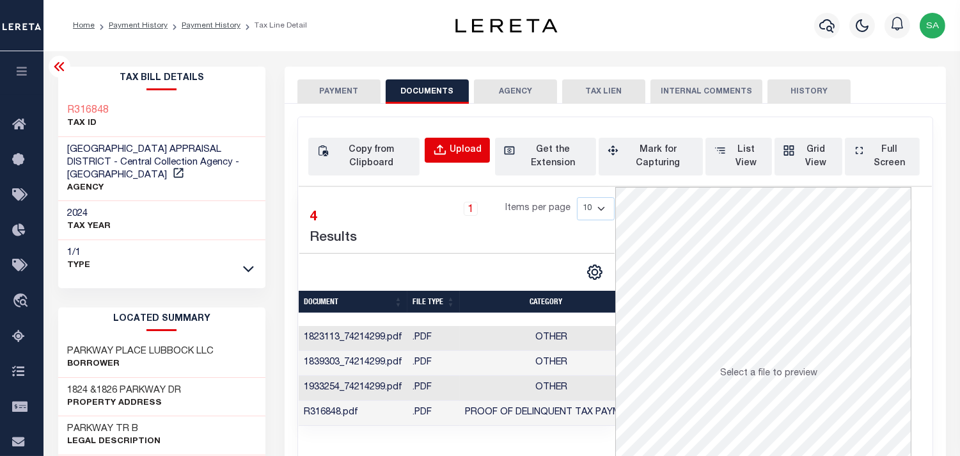
click at [449, 149] on button "Upload" at bounding box center [457, 150] width 65 height 25
select select "POP"
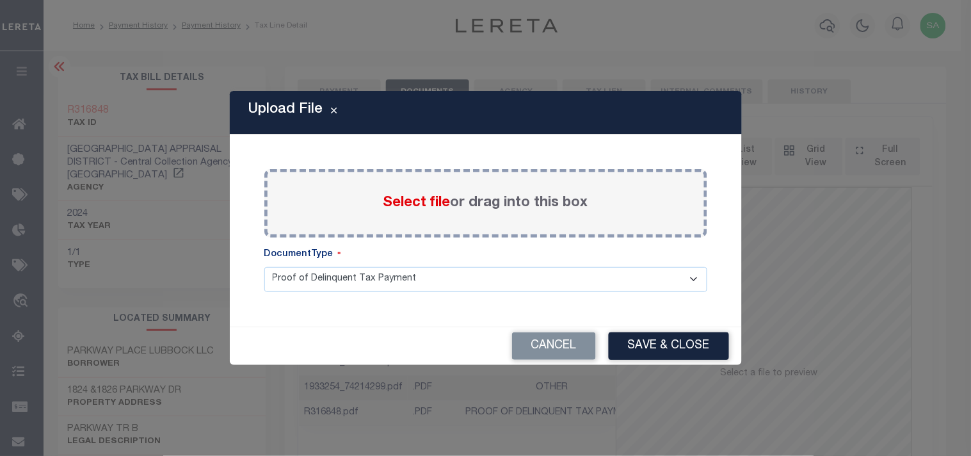
click at [420, 200] on span "Select file" at bounding box center [416, 203] width 67 height 14
click at [0, 0] on input "Select file or drag into this box" at bounding box center [0, 0] width 0 height 0
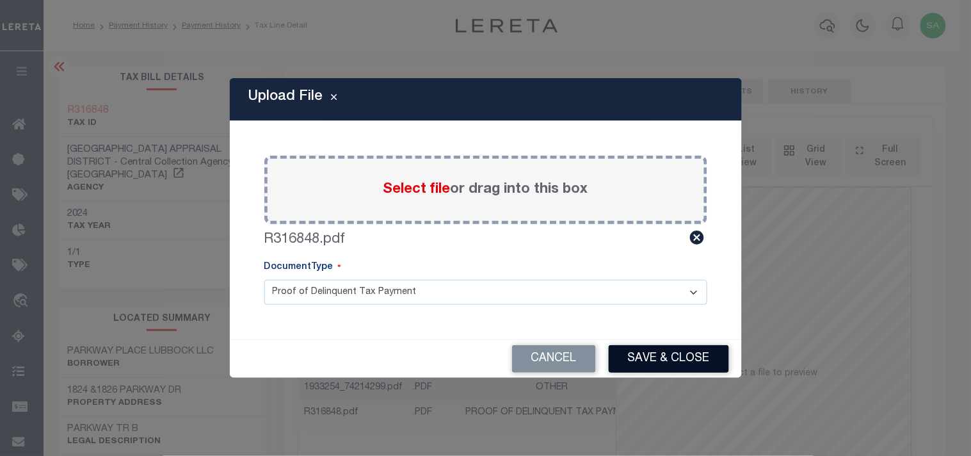
click at [639, 357] on button "Save & Close" at bounding box center [668, 359] width 120 height 28
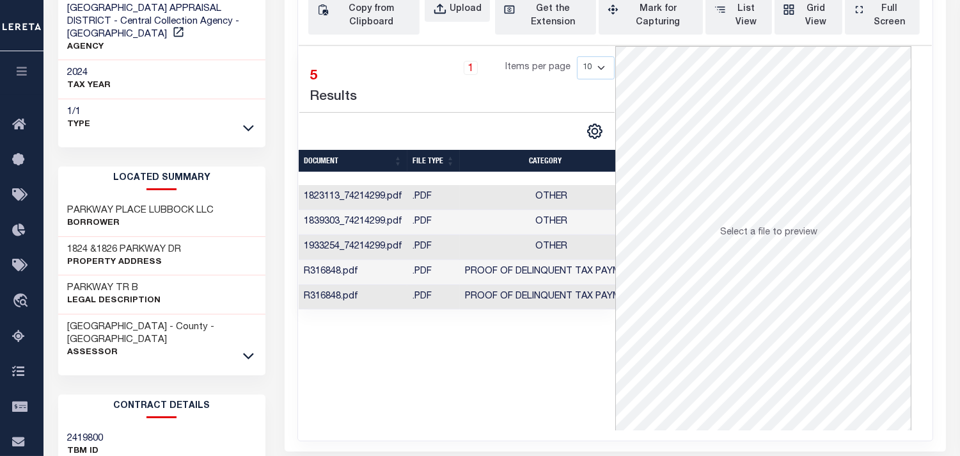
scroll to position [142, 0]
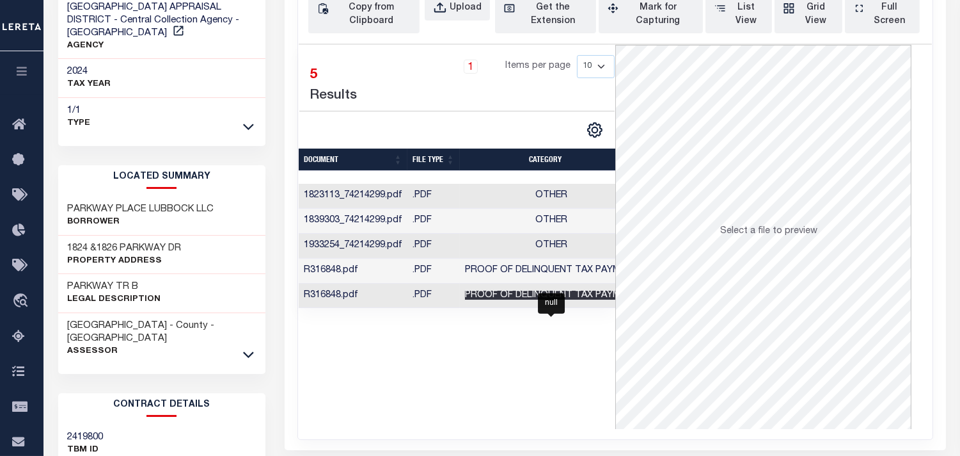
click at [542, 292] on span "Proof of Delinquent Tax Payment" at bounding box center [551, 294] width 173 height 9
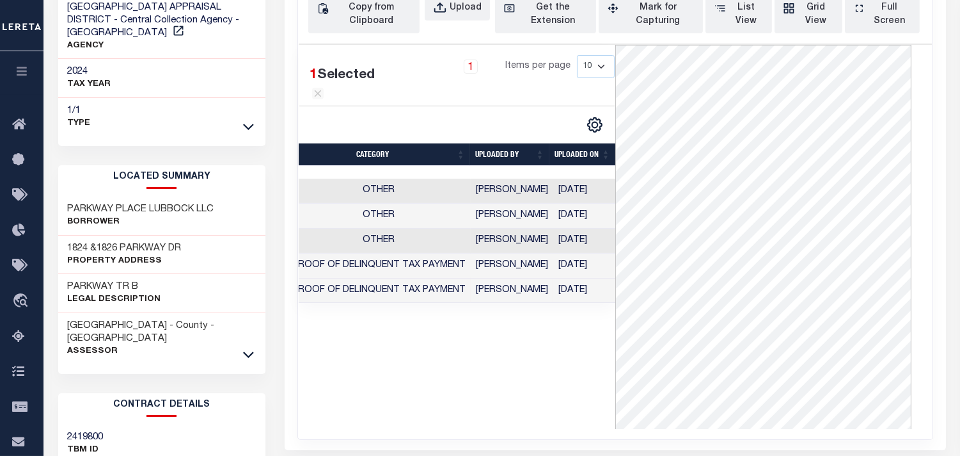
scroll to position [0, 0]
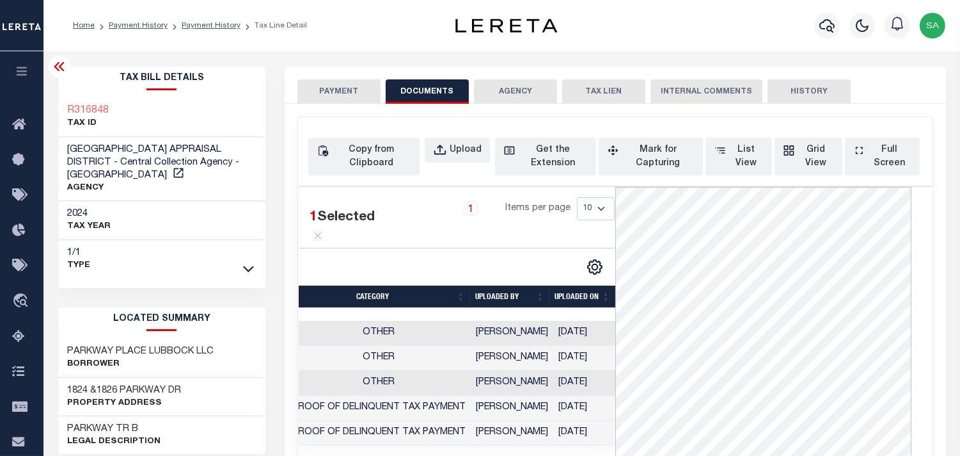
click at [365, 93] on button "PAYMENT" at bounding box center [339, 91] width 83 height 24
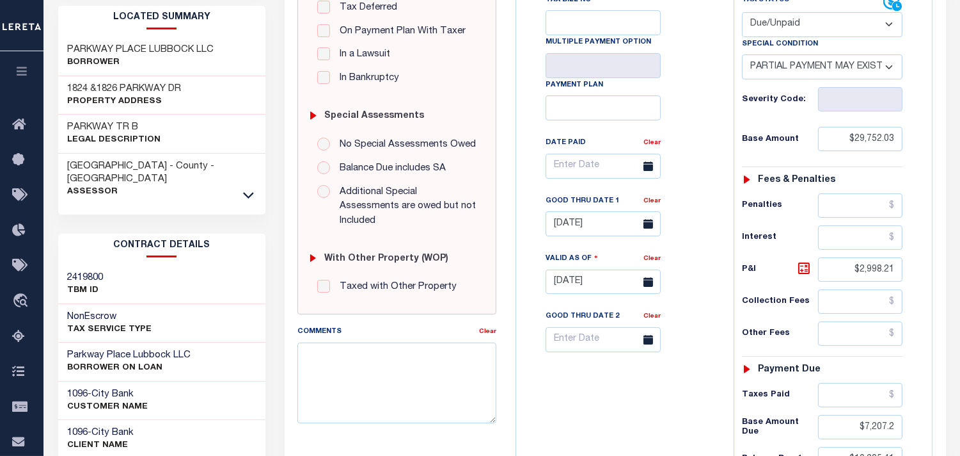
scroll to position [497, 0]
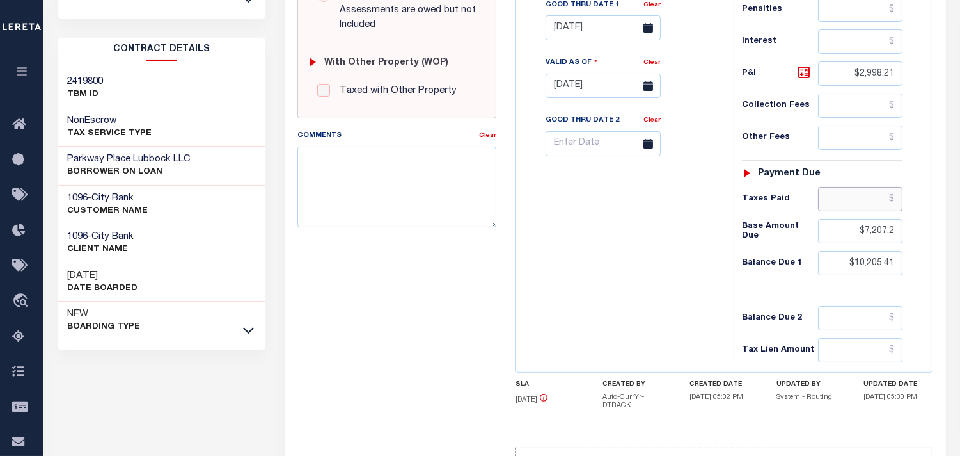
drag, startPoint x: 877, startPoint y: 175, endPoint x: 858, endPoint y: 175, distance: 18.6
click at [877, 187] on input "text" at bounding box center [860, 199] width 84 height 24
paste input "22,544.83"
type input "$22,544.83"
type input "09/15/2025"
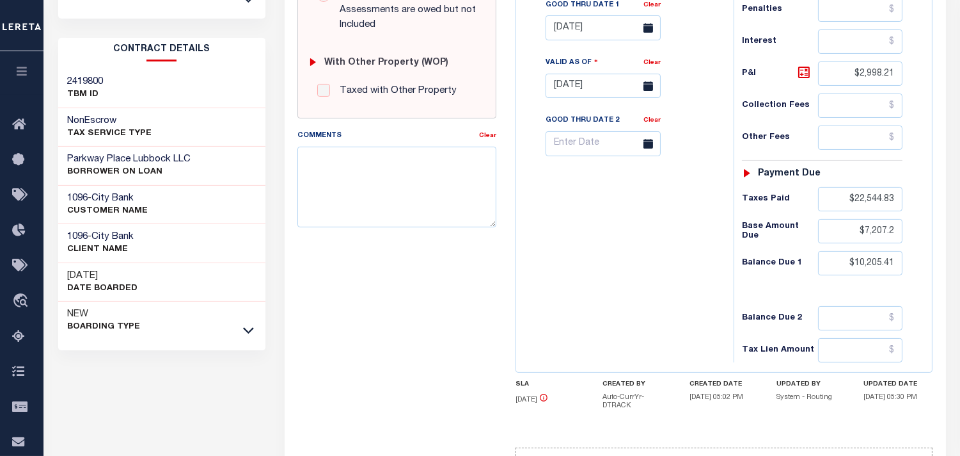
click at [660, 210] on div "Tax Bill No Multiple Payment Option Payment Plan Clear" at bounding box center [622, 79] width 205 height 565
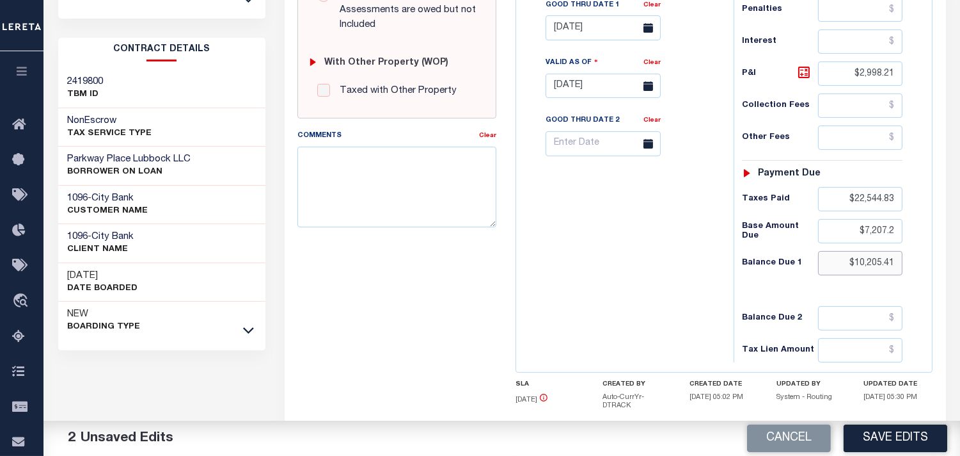
click at [883, 251] on input "$10,205.41" at bounding box center [860, 263] width 84 height 24
paste input "378.35"
type input "$10,378.35"
click at [891, 61] on input "$2,998.21" at bounding box center [860, 73] width 84 height 24
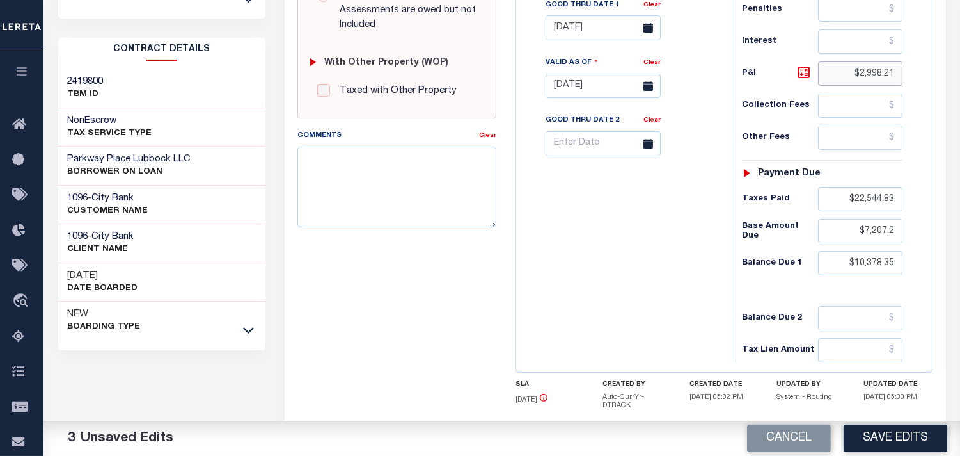
click at [891, 61] on input "$2,998.21" at bounding box center [860, 73] width 84 height 24
paste input "3,171.15"
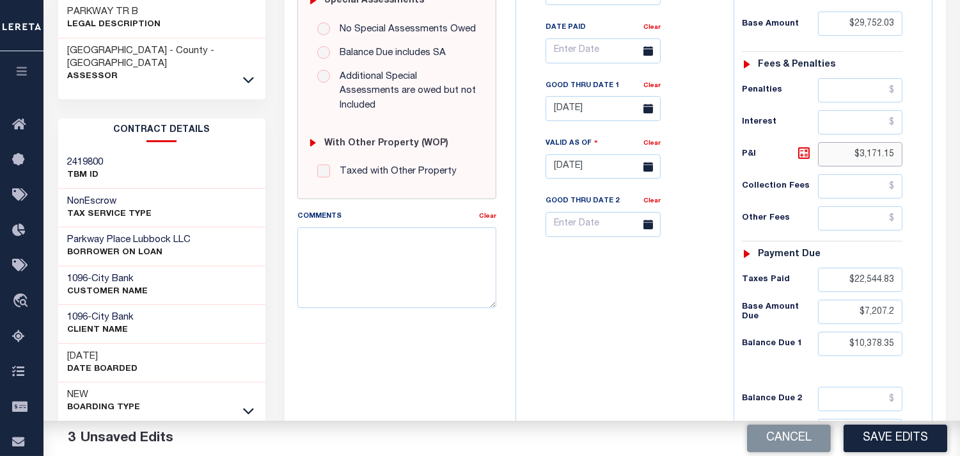
scroll to position [355, 0]
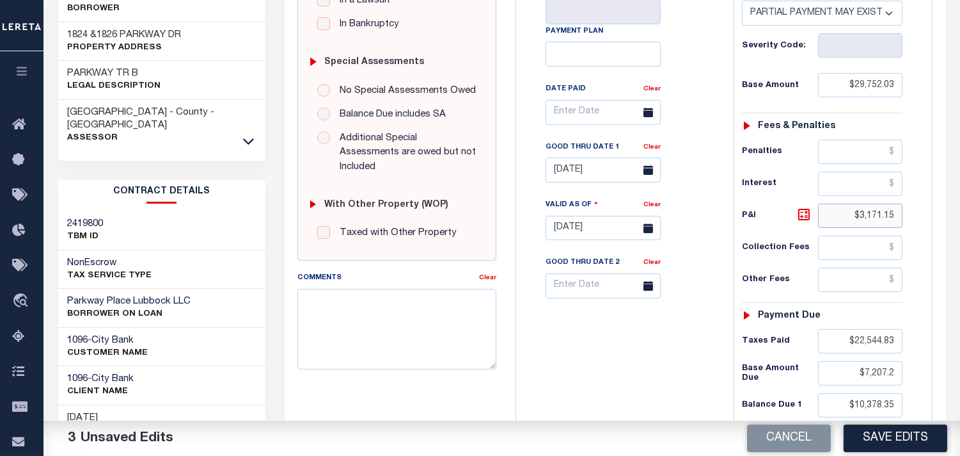
type input "$3,171.15"
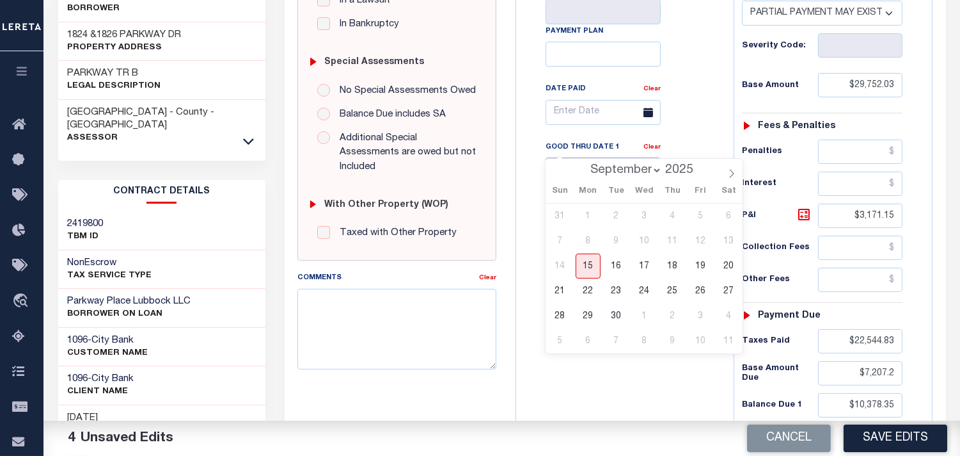
click at [580, 157] on input "07/31/2025" at bounding box center [603, 169] width 115 height 25
click at [619, 314] on span "30" at bounding box center [616, 315] width 25 height 25
type input "09/30/2025"
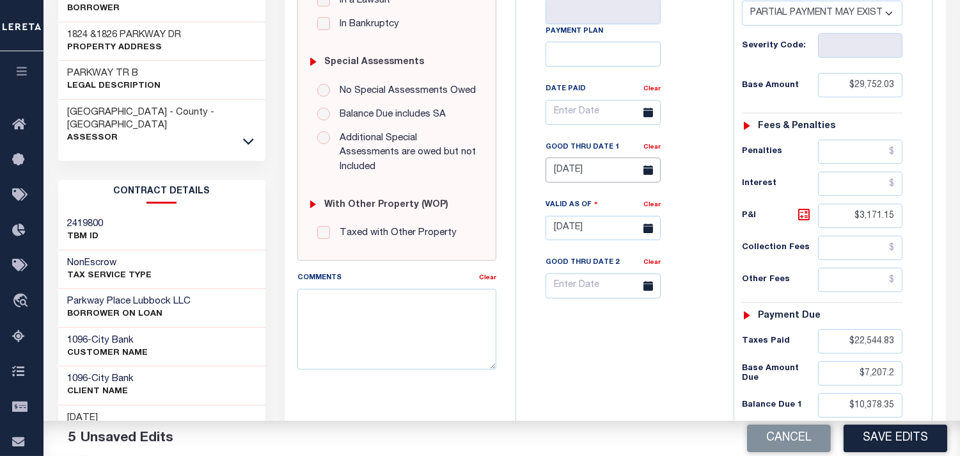
scroll to position [0, 0]
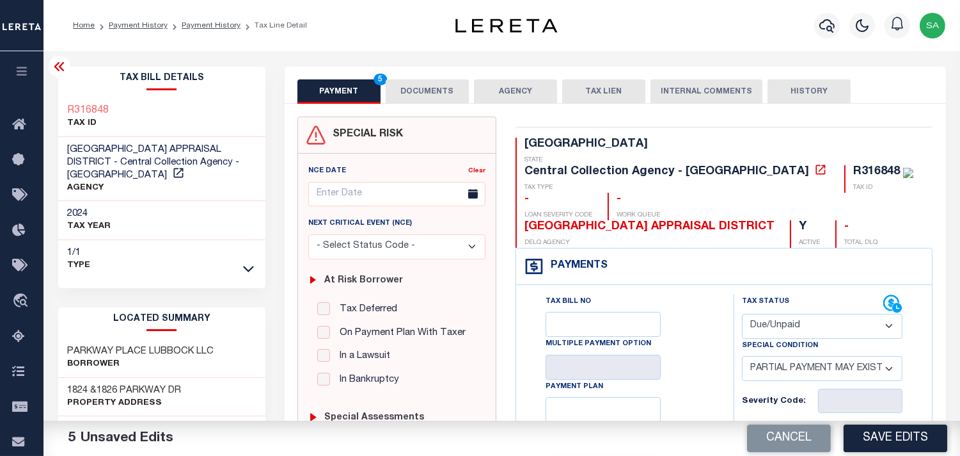
click at [441, 84] on button "DOCUMENTS" at bounding box center [427, 91] width 83 height 24
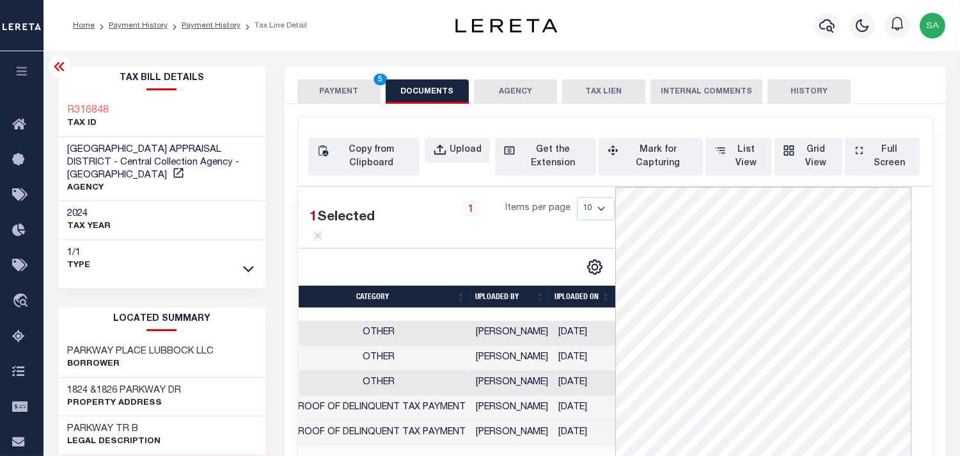
click at [367, 92] on button "PAYMENT 5" at bounding box center [339, 91] width 83 height 24
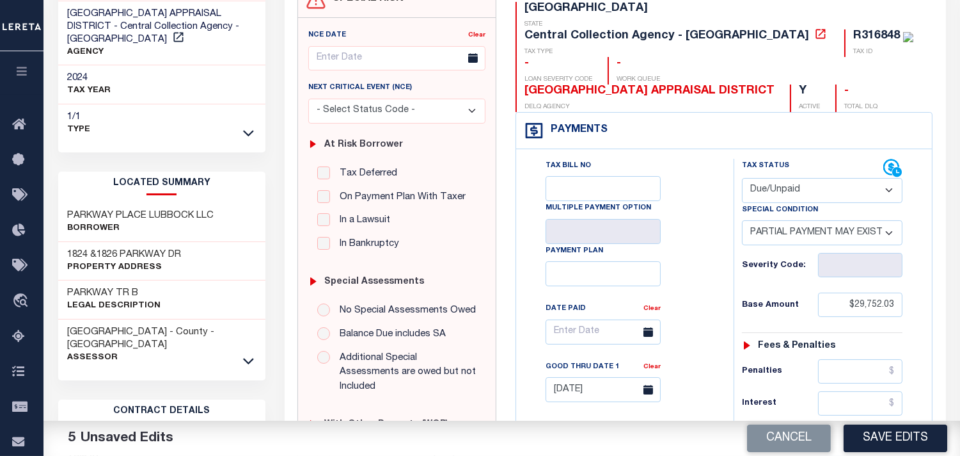
scroll to position [213, 0]
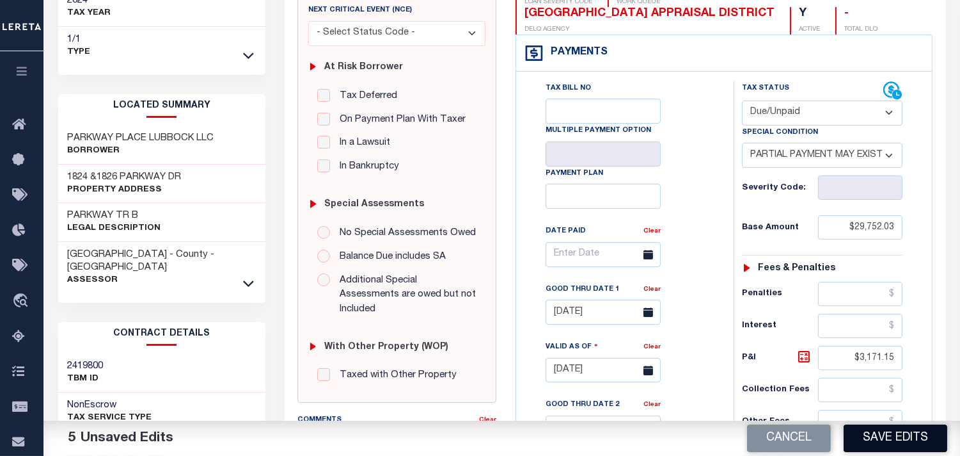
click at [884, 437] on button "Save Edits" at bounding box center [896, 438] width 104 height 28
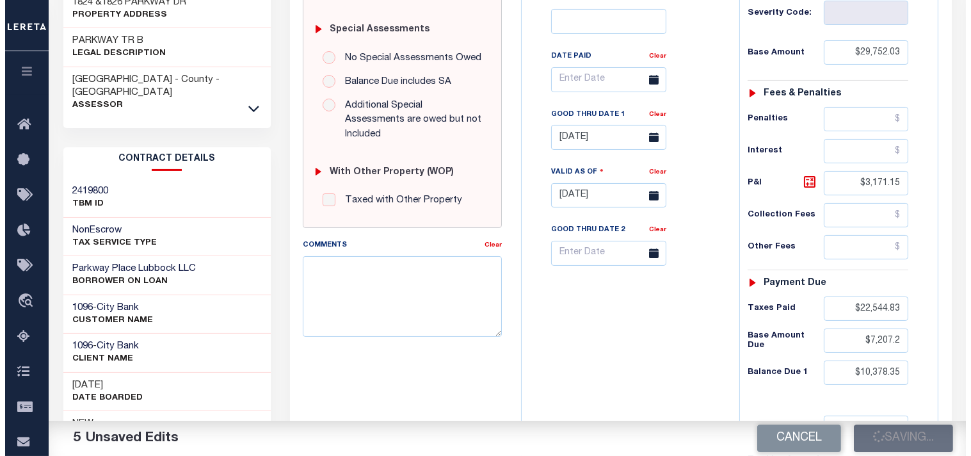
scroll to position [541, 0]
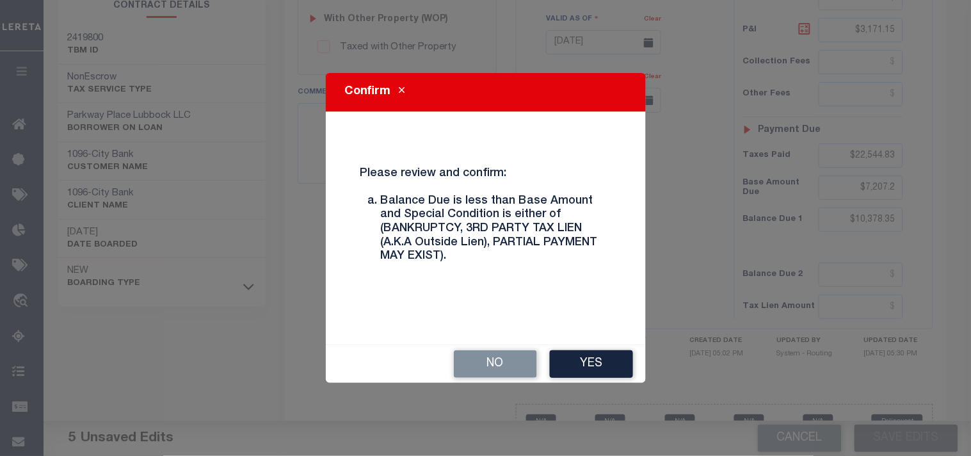
click at [616, 376] on button "Yes" at bounding box center [591, 364] width 83 height 28
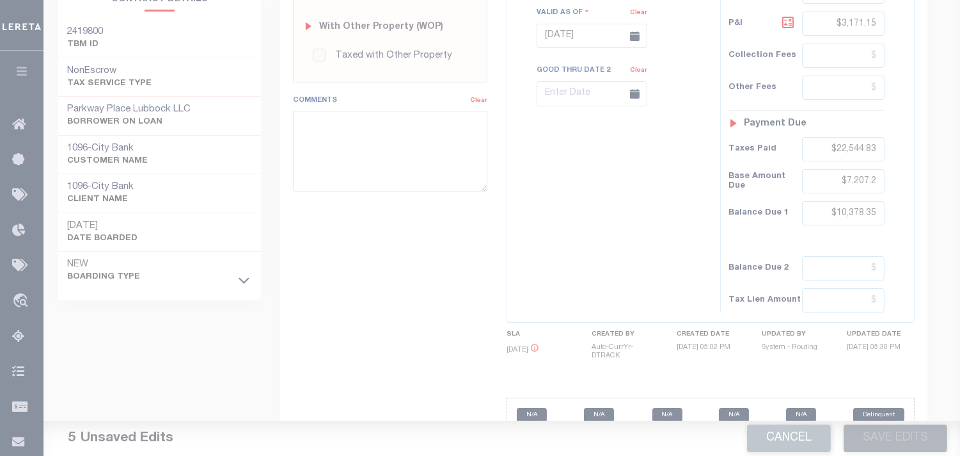
scroll to position [528, 0]
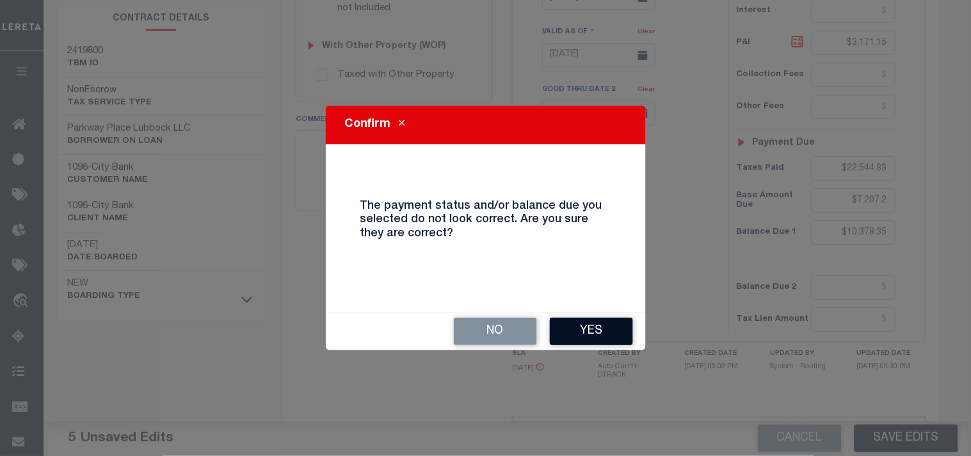
click at [595, 327] on button "Yes" at bounding box center [591, 331] width 83 height 28
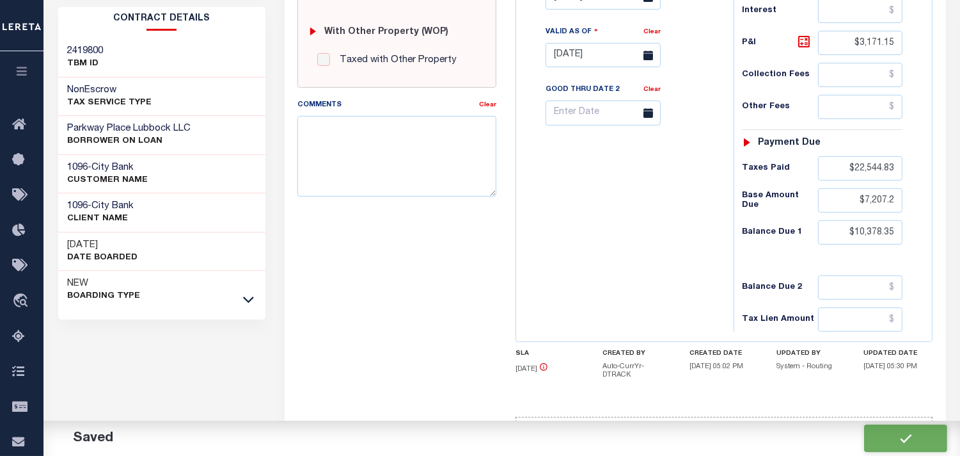
checkbox input "false"
type input "$29,752.03"
type input "$3,171.15"
type input "$22,544.83"
type input "$7,207.2"
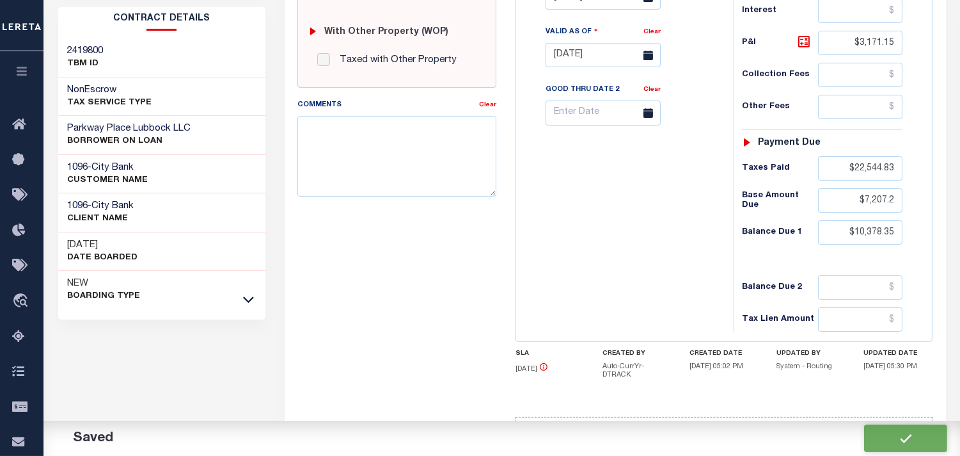
type input "$10,378.35"
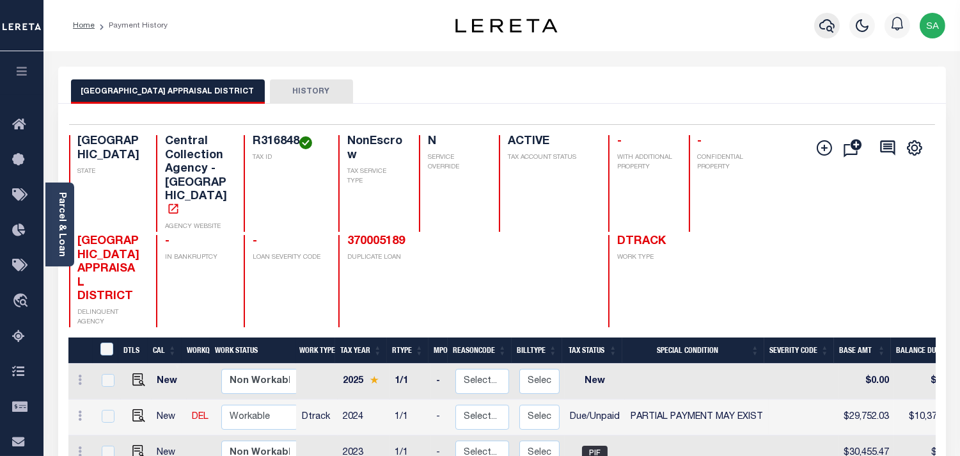
click at [821, 27] on icon "button" at bounding box center [827, 25] width 15 height 13
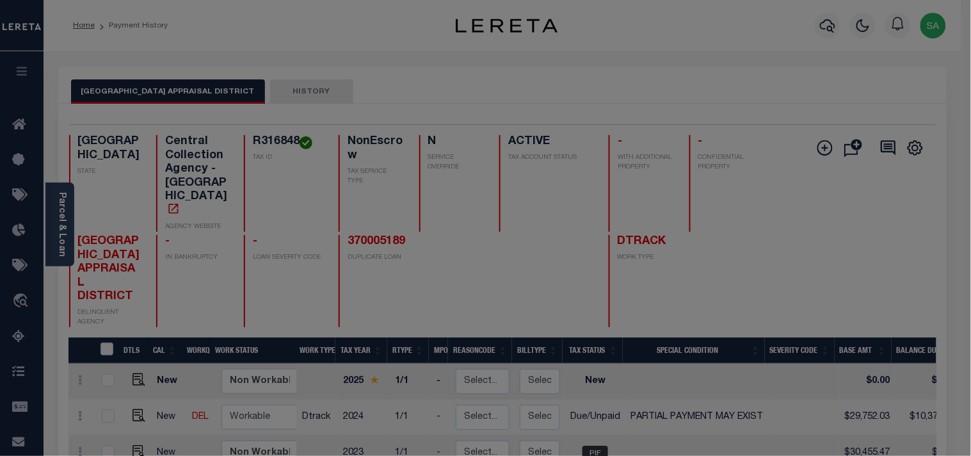
click at [0, 0] on span at bounding box center [0, 0] width 0 height 0
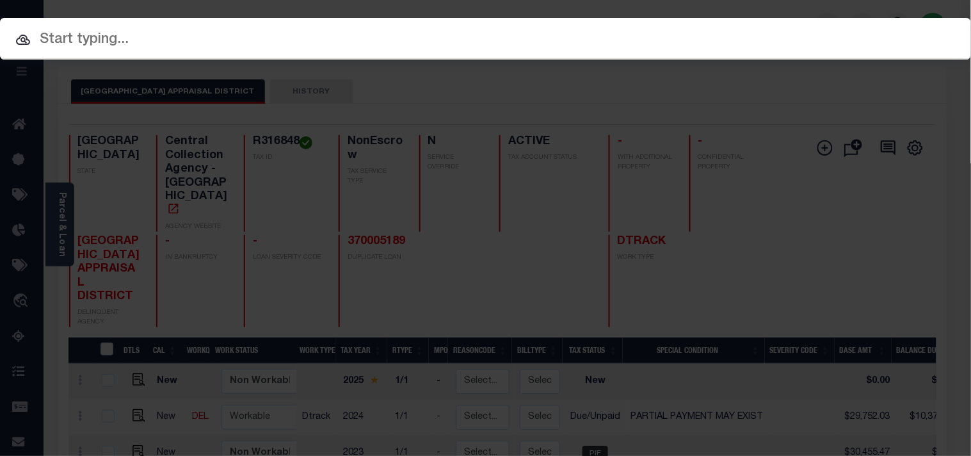
paste input "900006119"
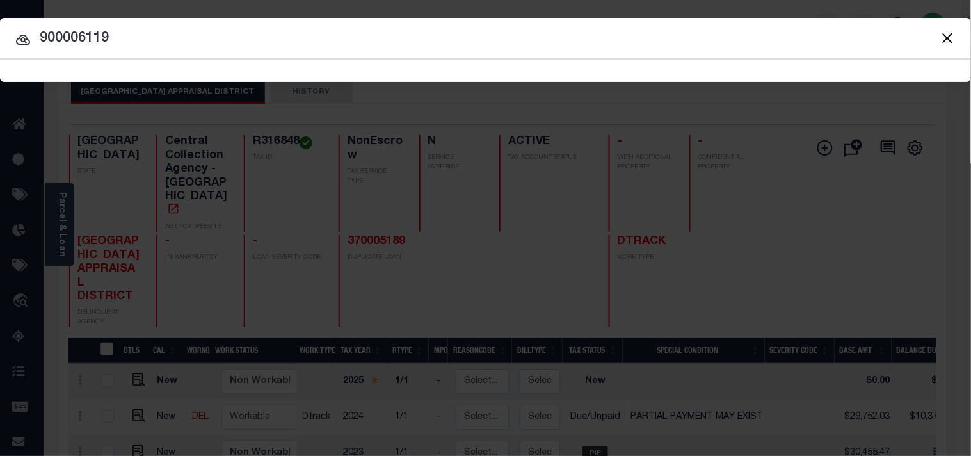
type input "900006119"
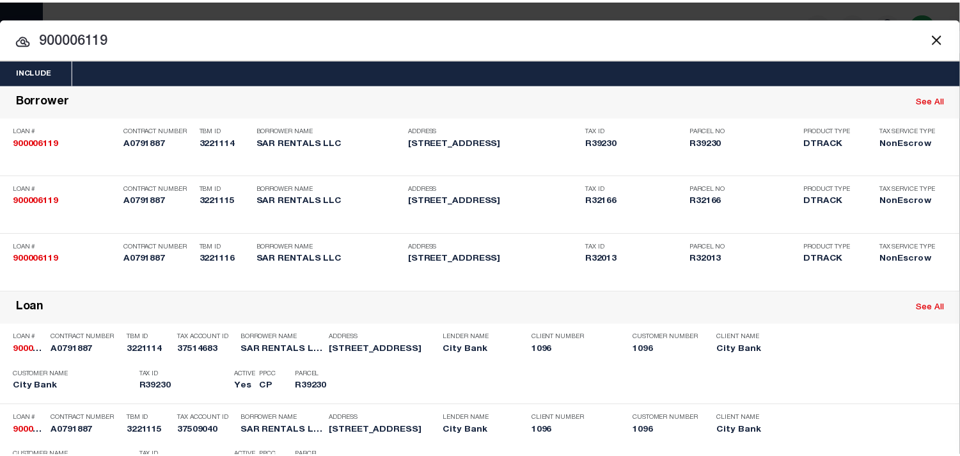
scroll to position [392, 0]
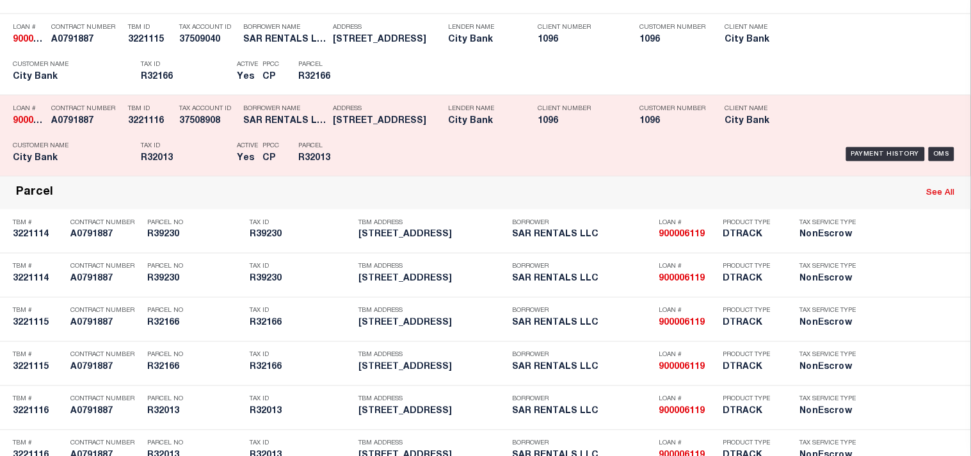
click at [374, 173] on div "Payment History OMS" at bounding box center [666, 154] width 602 height 37
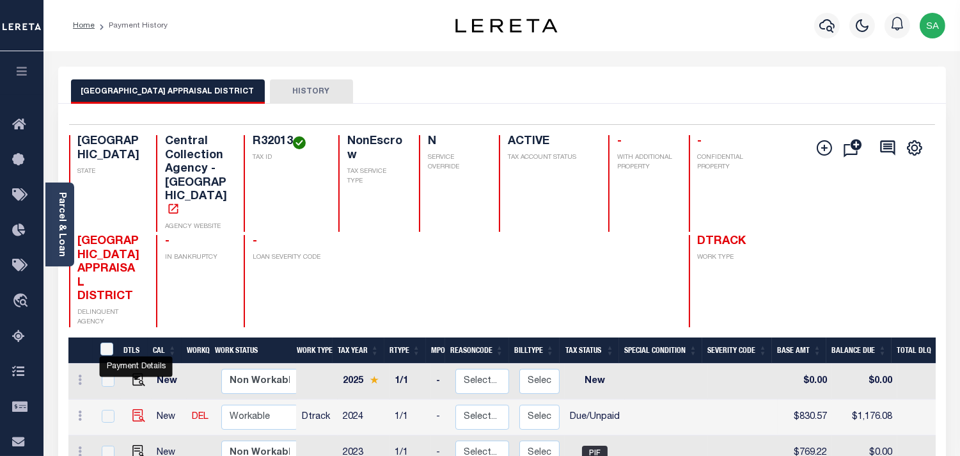
click at [134, 409] on img "" at bounding box center [138, 415] width 13 height 13
checkbox input "true"
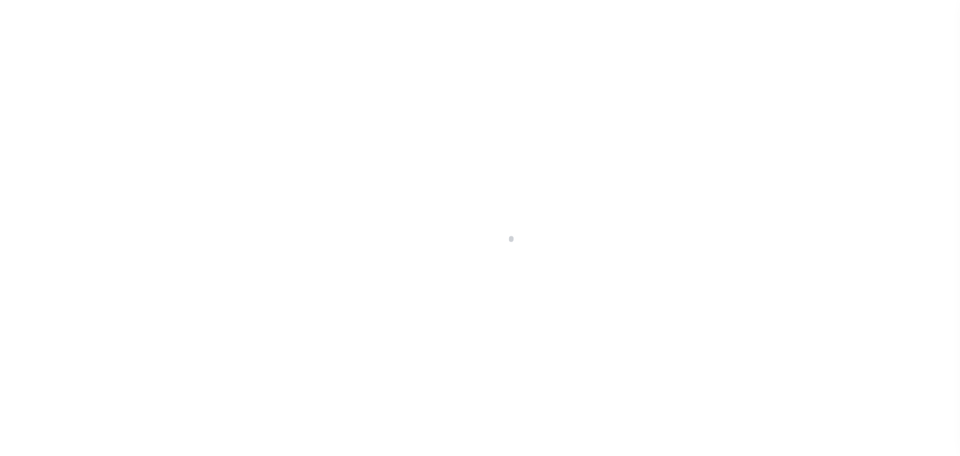
select select "DUE"
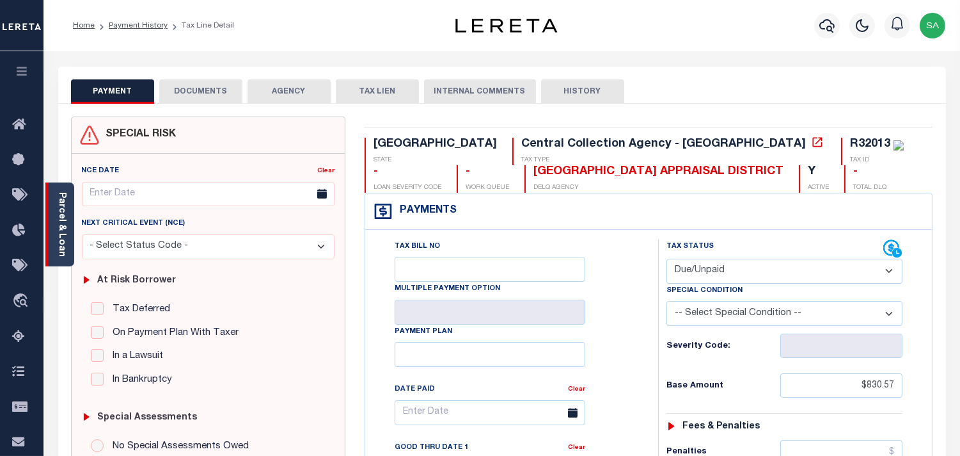
click at [66, 229] on link "Parcel & Loan" at bounding box center [61, 224] width 9 height 65
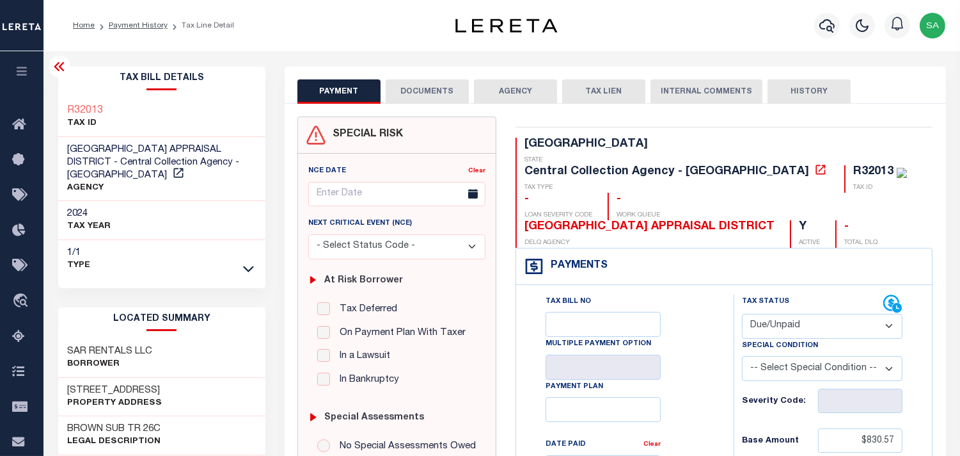
click at [417, 84] on button "DOCUMENTS" at bounding box center [427, 91] width 83 height 24
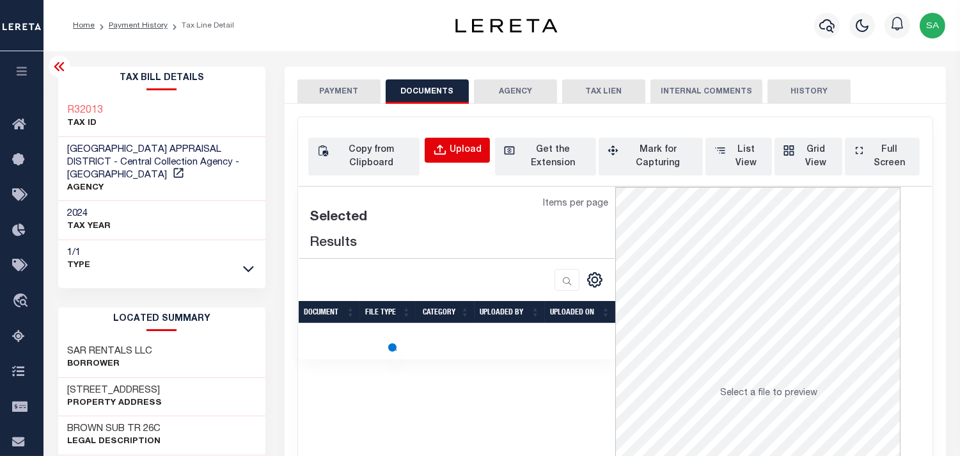
click at [454, 155] on div "Upload" at bounding box center [466, 150] width 32 height 14
select select "POP"
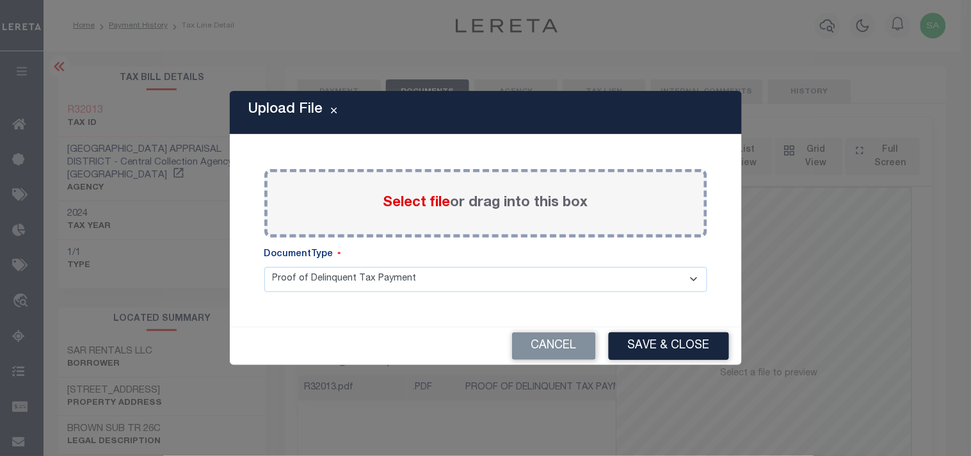
click at [427, 202] on span "Select file" at bounding box center [416, 203] width 67 height 14
click at [0, 0] on input "Select file or drag into this box" at bounding box center [0, 0] width 0 height 0
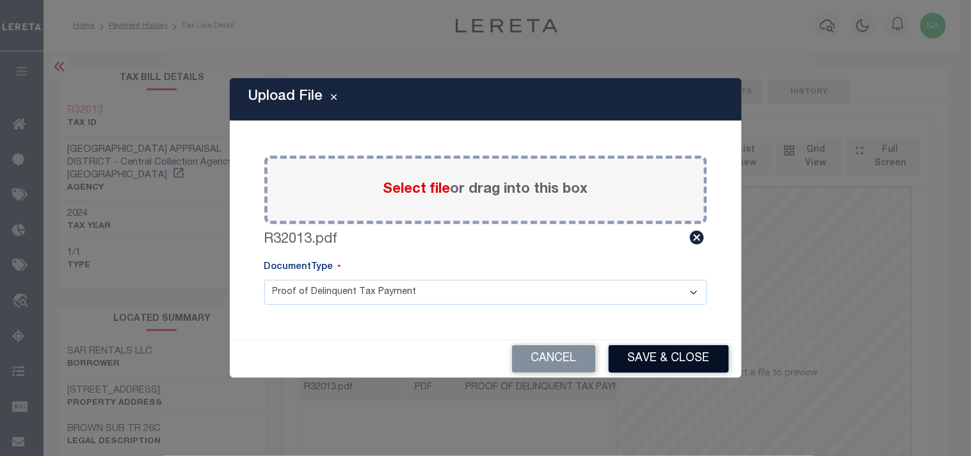
click at [685, 356] on button "Save & Close" at bounding box center [668, 359] width 120 height 28
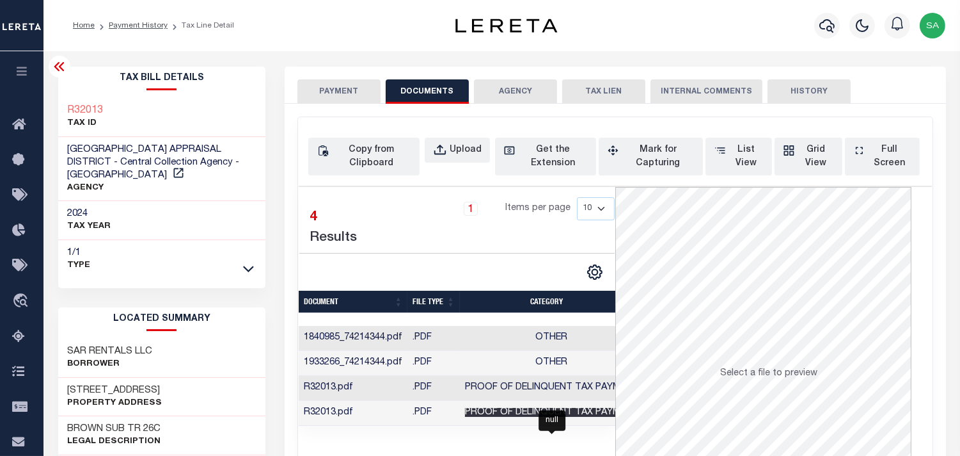
click at [546, 417] on span "Proof of Delinquent Tax Payment" at bounding box center [551, 412] width 173 height 9
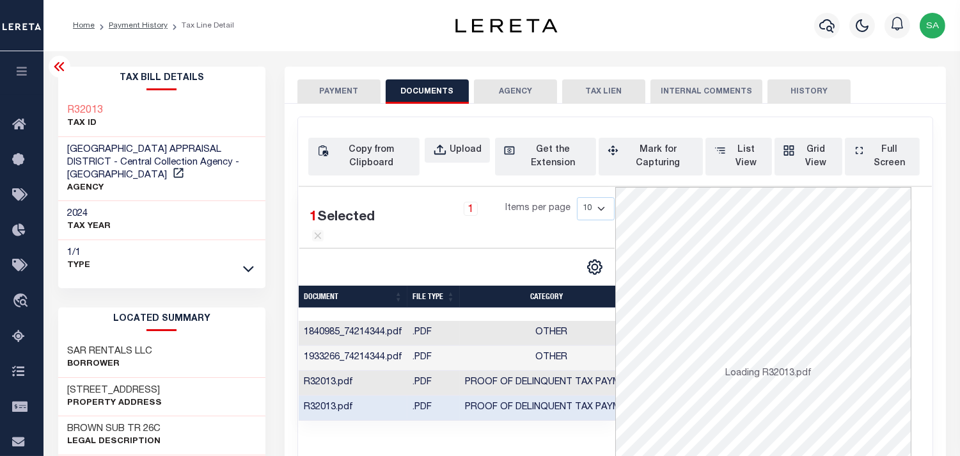
click at [347, 91] on button "PAYMENT" at bounding box center [339, 91] width 83 height 24
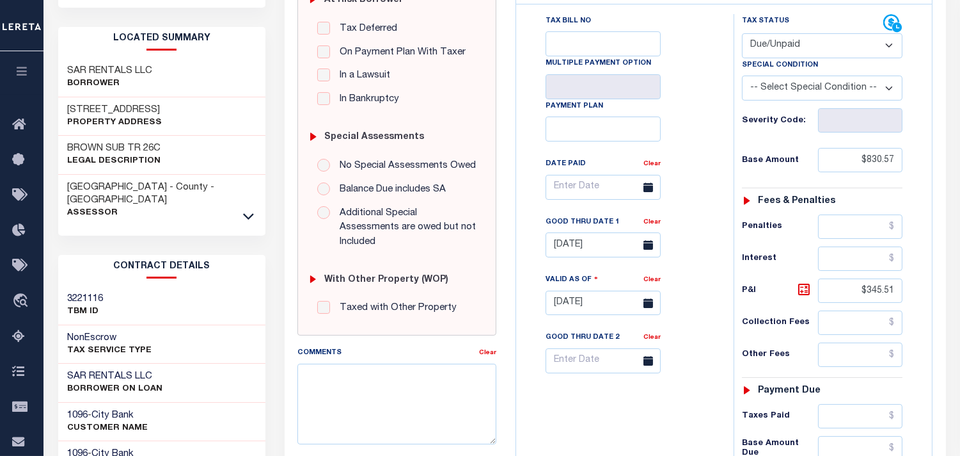
scroll to position [284, 0]
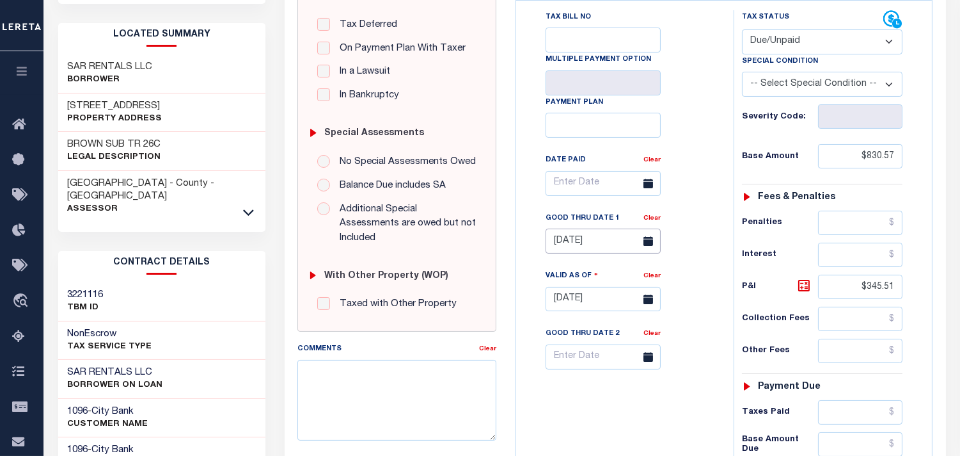
click at [600, 221] on body "Home Payment History Tax Line Detail" at bounding box center [480, 230] width 960 height 1028
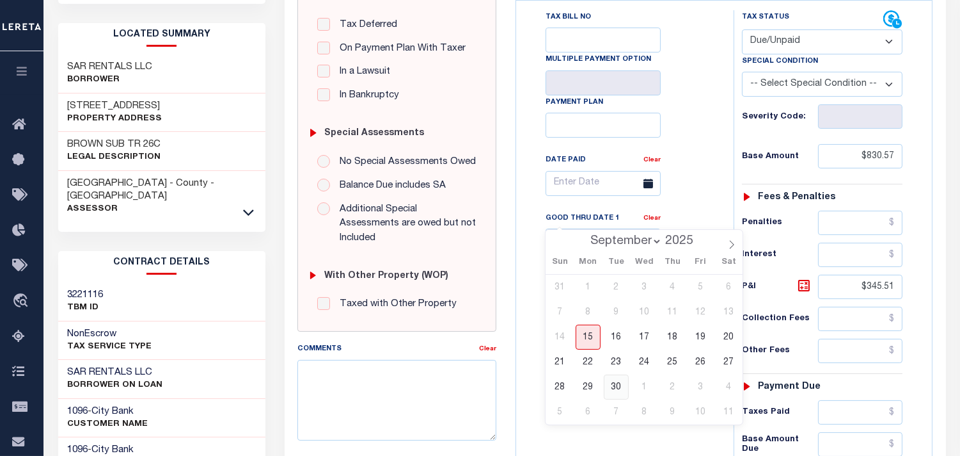
click at [614, 381] on span "30" at bounding box center [616, 386] width 25 height 25
type input "[DATE]"
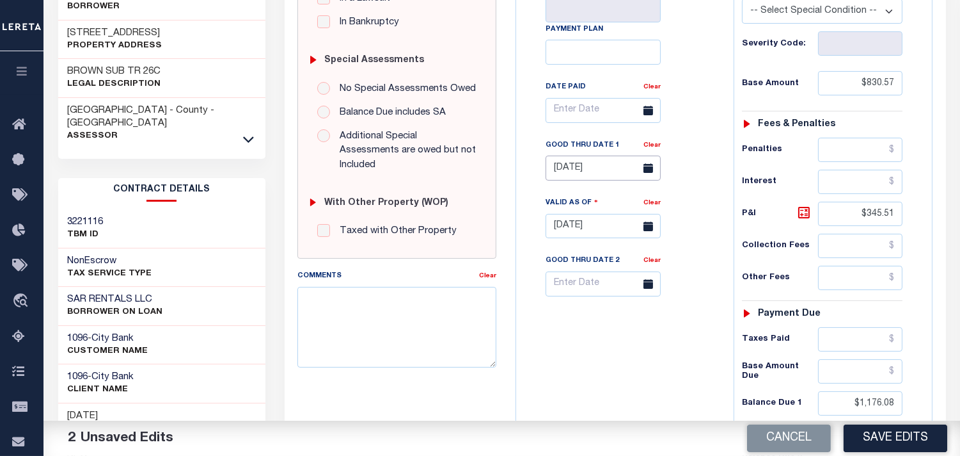
scroll to position [426, 0]
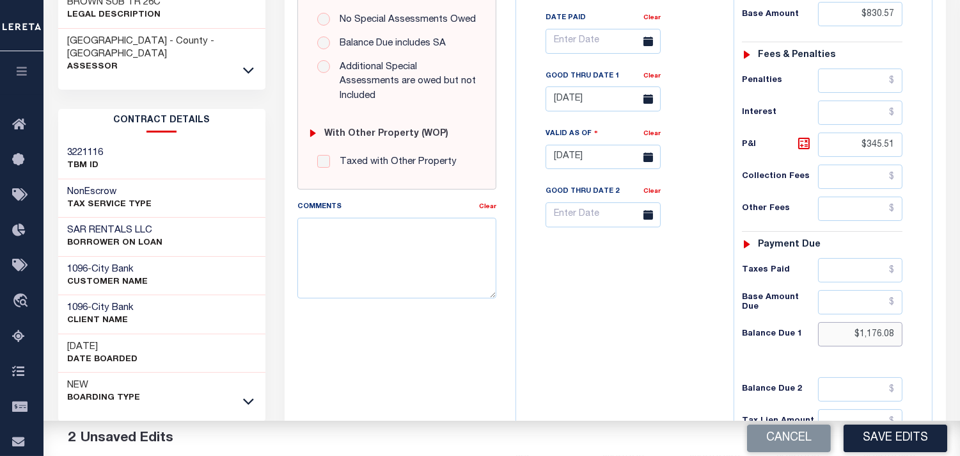
click at [896, 322] on input "$1,176.08" at bounding box center [860, 334] width 84 height 24
paste input "96.01"
type input "$1,196.01"
click at [801, 136] on icon at bounding box center [804, 143] width 15 height 15
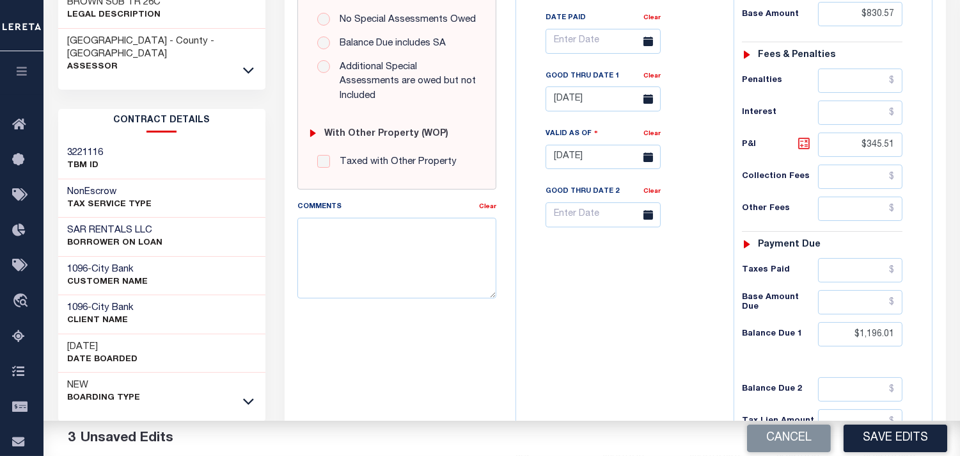
type input "$365.44"
click at [875, 439] on button "Save Edits" at bounding box center [896, 438] width 104 height 28
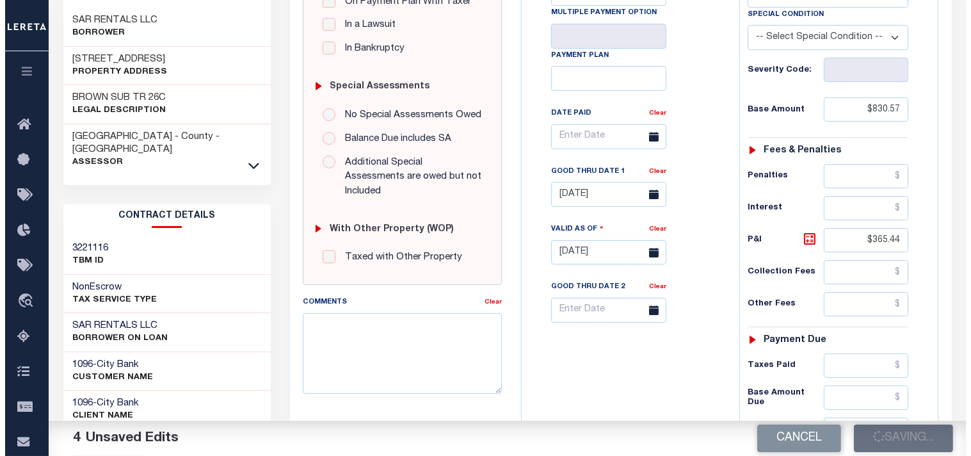
scroll to position [213, 0]
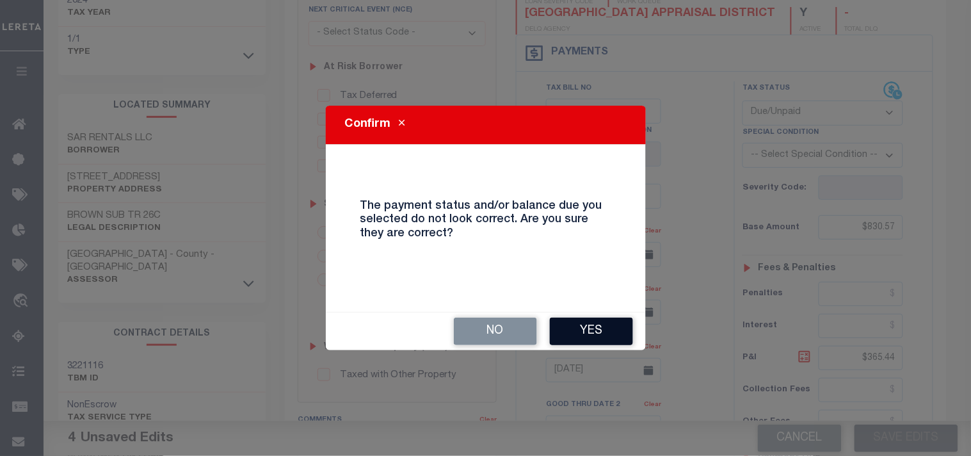
click at [585, 331] on button "Yes" at bounding box center [591, 331] width 83 height 28
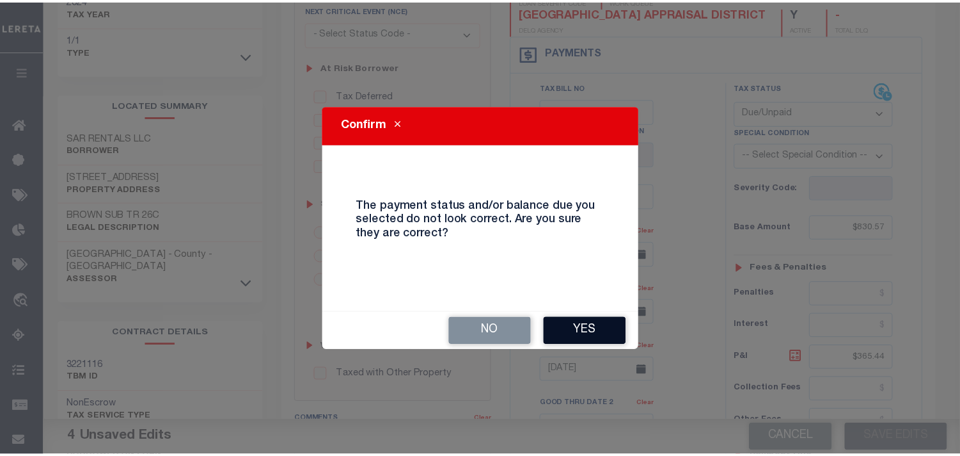
scroll to position [226, 0]
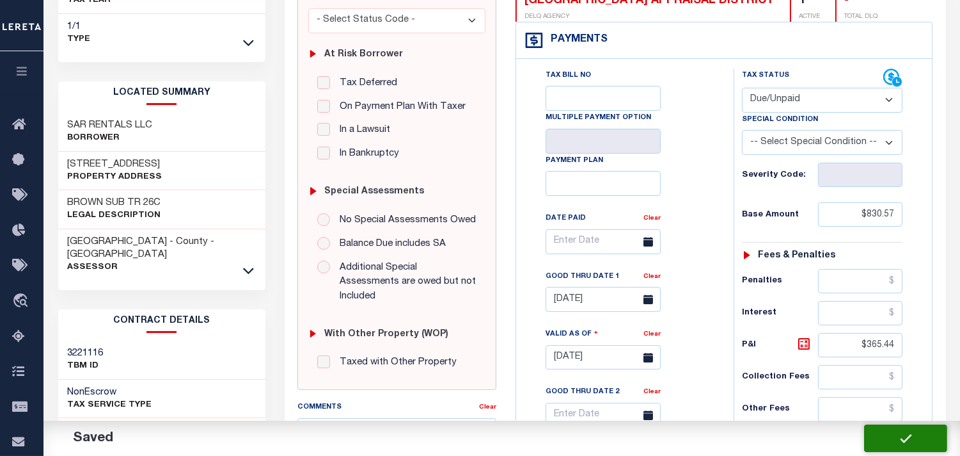
checkbox input "false"
type input "$830.57"
type input "$365.44"
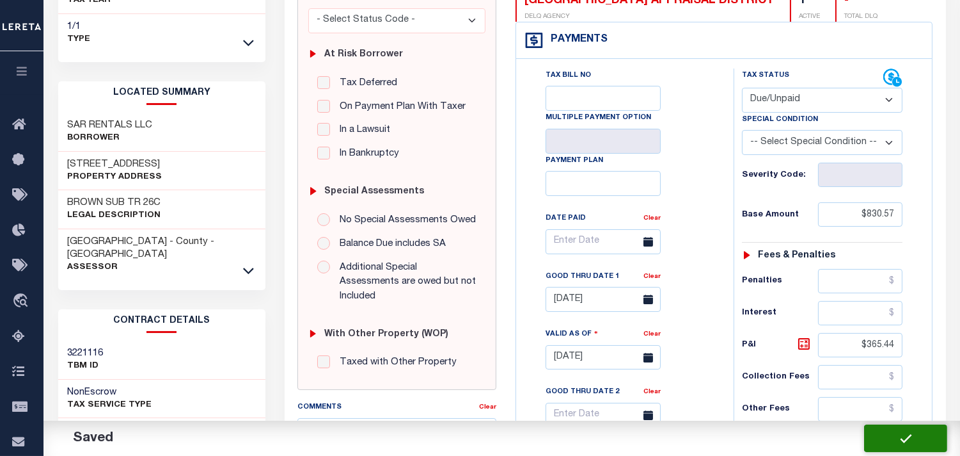
type input "$1,196.01"
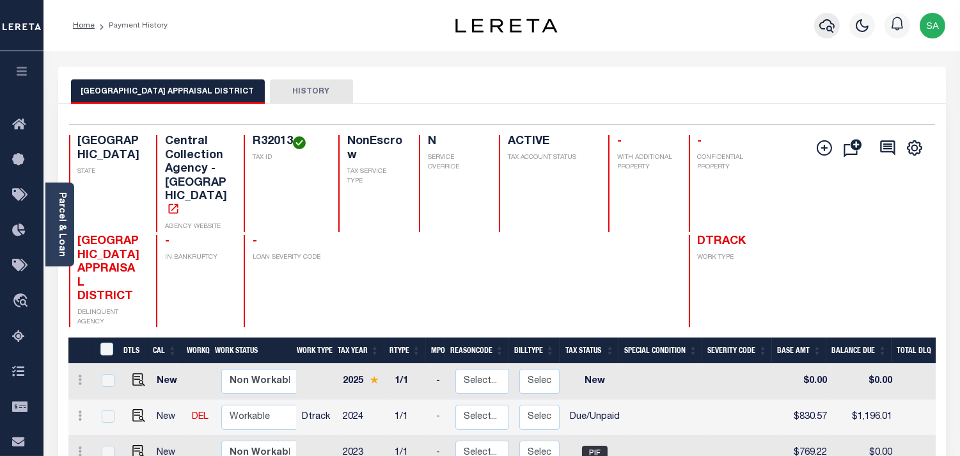
click at [827, 28] on icon "button" at bounding box center [827, 25] width 15 height 13
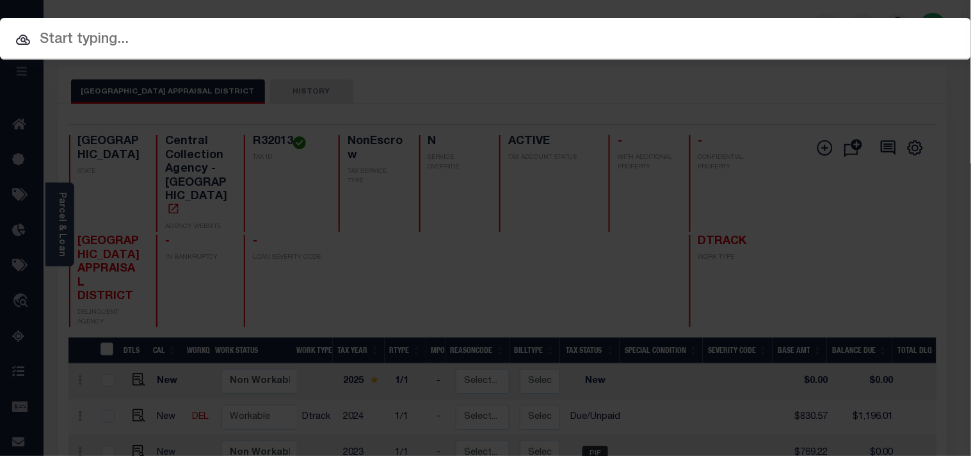
click at [753, 29] on input "text" at bounding box center [485, 40] width 971 height 22
paste input "900006119"
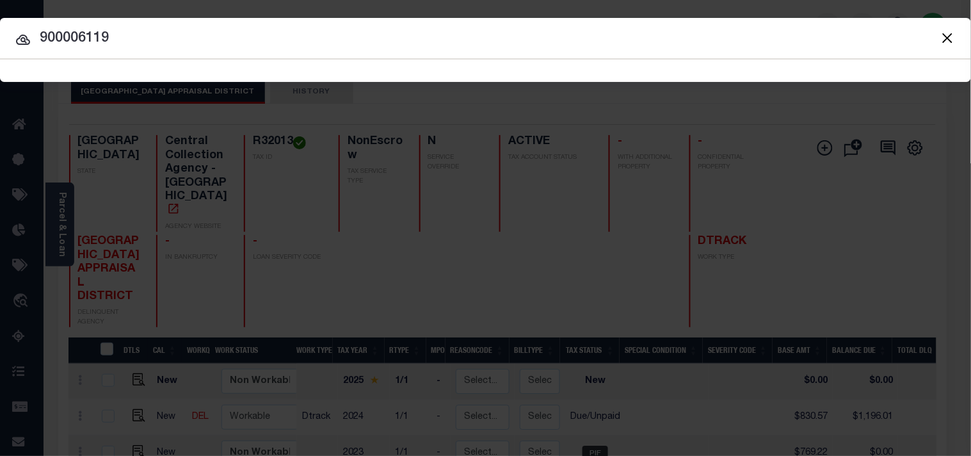
type input "900006119"
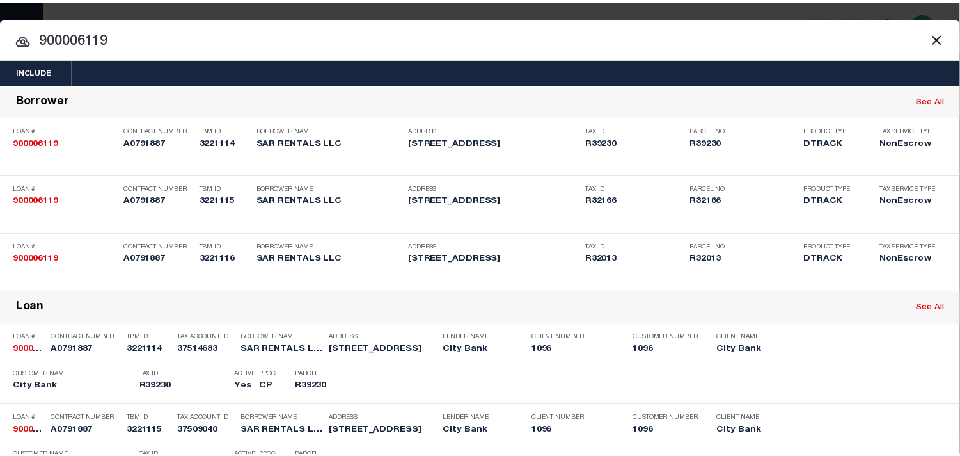
scroll to position [310, 0]
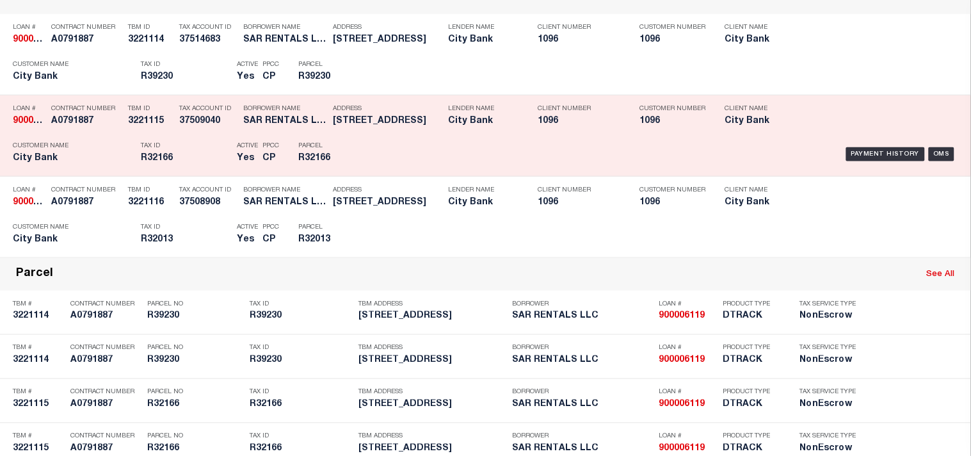
click at [362, 173] on div "Parcel R32166" at bounding box center [327, 154] width 77 height 37
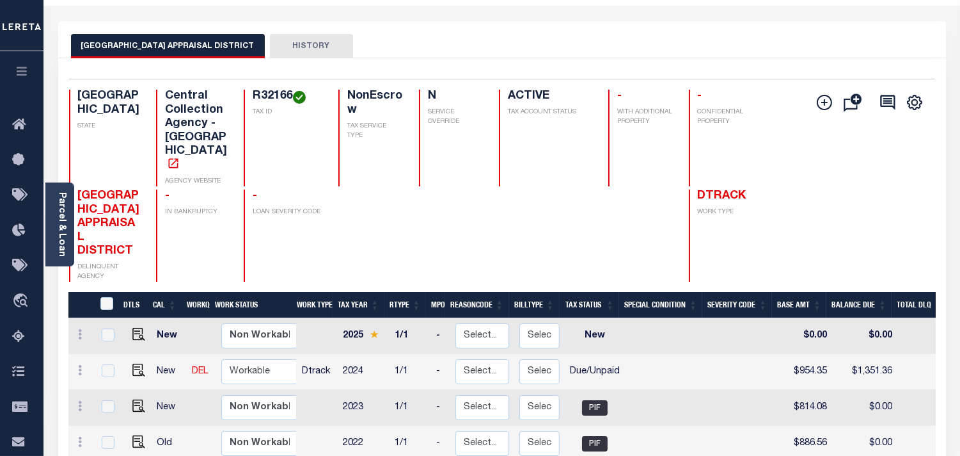
scroll to position [142, 0]
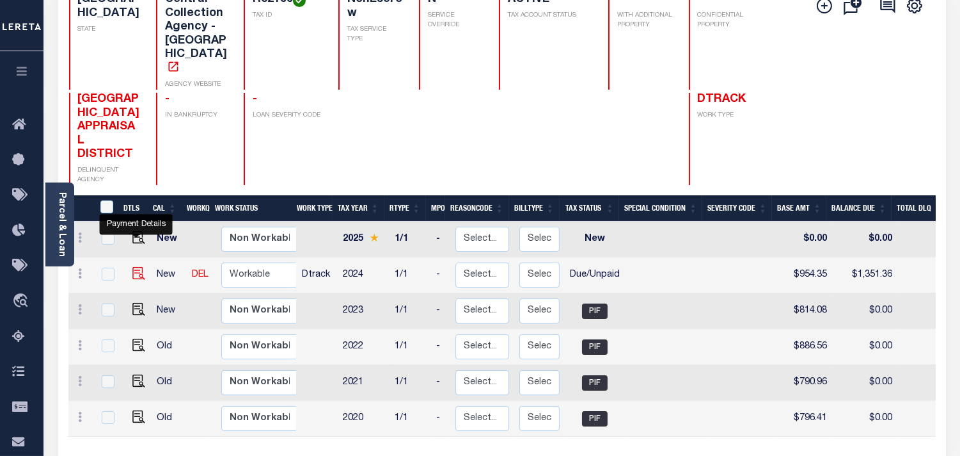
click at [139, 267] on img "" at bounding box center [138, 273] width 13 height 13
checkbox input "true"
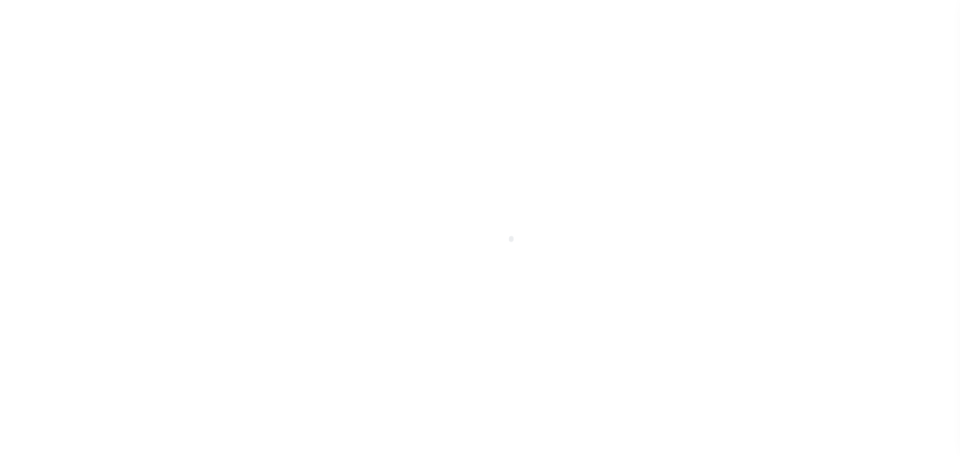
select select "DUE"
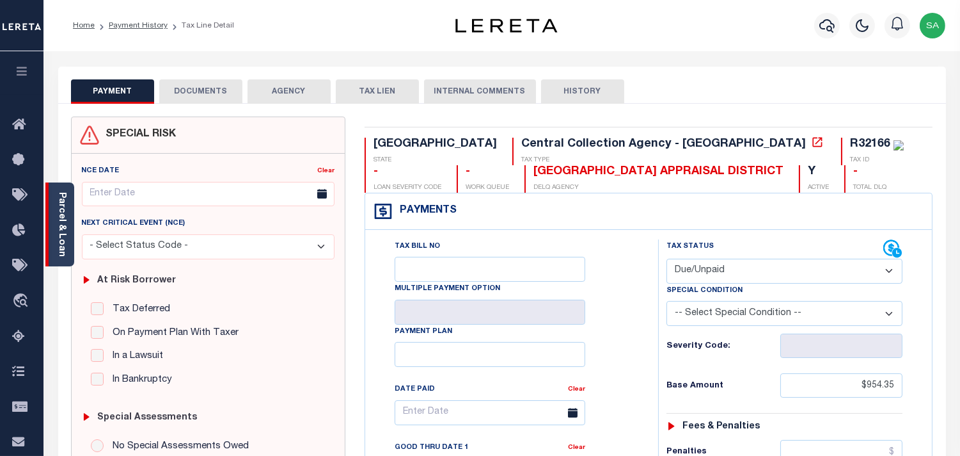
click at [62, 250] on link "Parcel & Loan" at bounding box center [61, 224] width 9 height 65
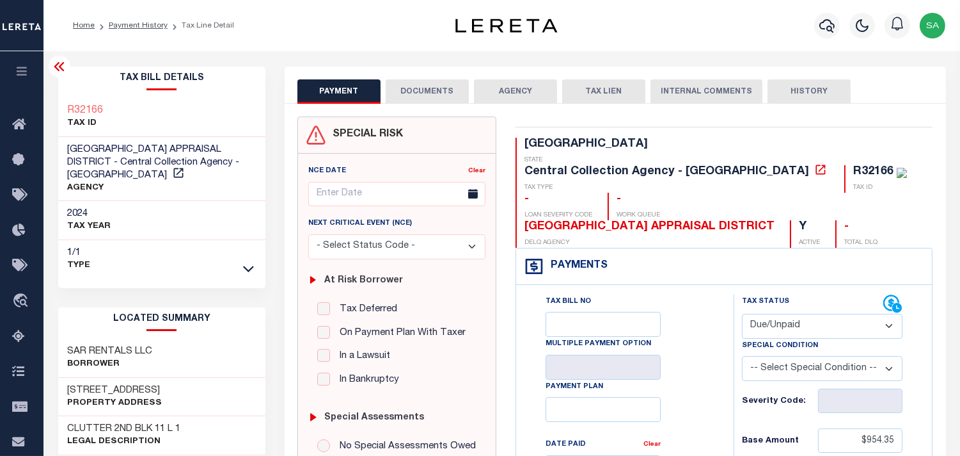
click at [408, 99] on button "DOCUMENTS" at bounding box center [427, 91] width 83 height 24
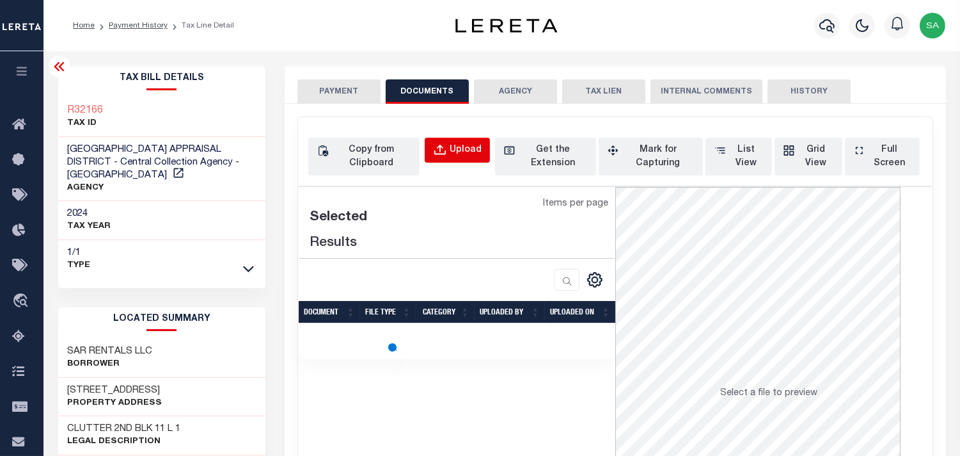
click at [449, 150] on button "Upload" at bounding box center [457, 150] width 65 height 25
select select "POP"
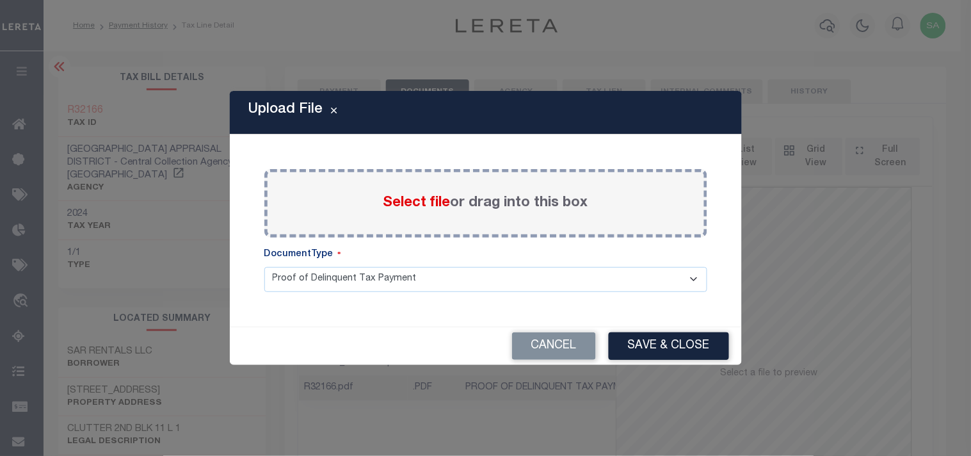
click at [435, 212] on label "Select file or drag into this box" at bounding box center [485, 203] width 205 height 21
click at [0, 0] on input "Select file or drag into this box" at bounding box center [0, 0] width 0 height 0
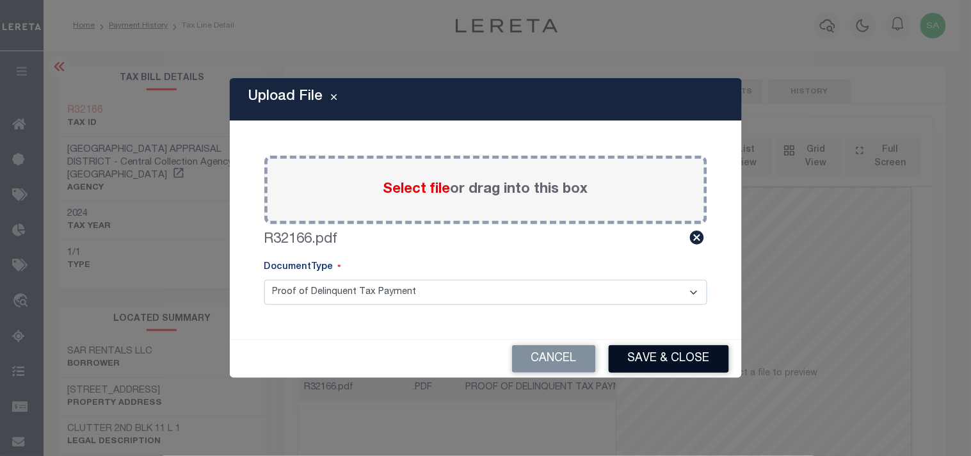
click at [628, 363] on button "Save & Close" at bounding box center [668, 359] width 120 height 28
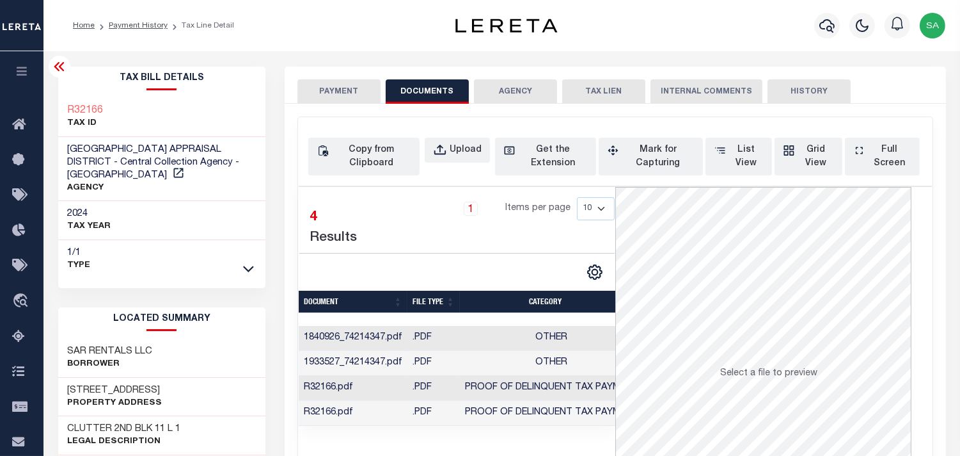
click at [349, 86] on button "PAYMENT" at bounding box center [339, 91] width 83 height 24
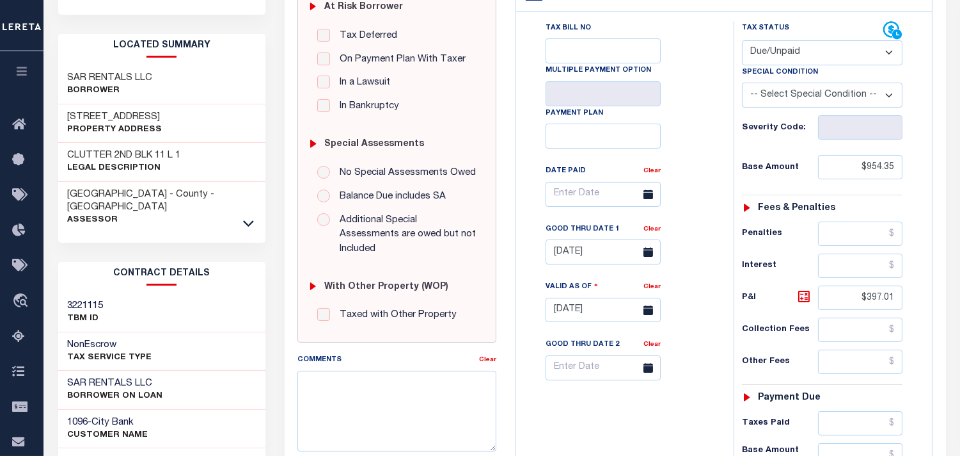
scroll to position [355, 0]
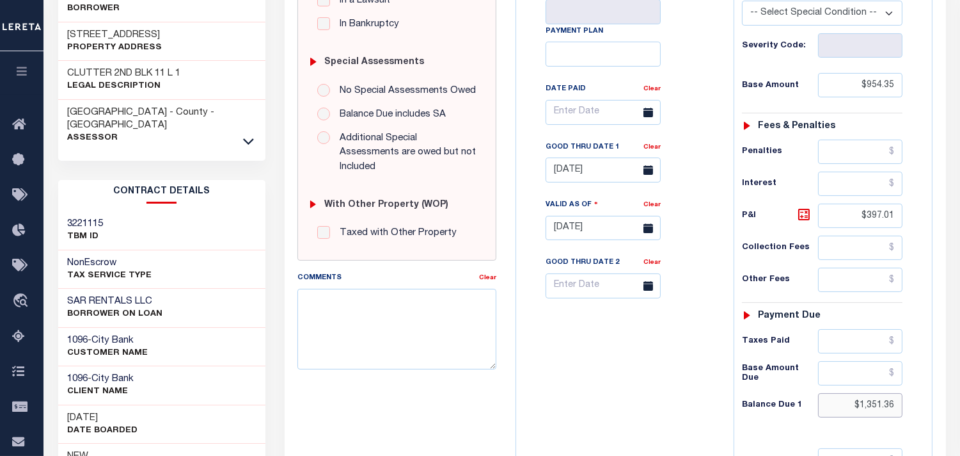
drag, startPoint x: 905, startPoint y: 380, endPoint x: 915, endPoint y: 380, distance: 10.2
click at [915, 380] on div "Tax Status Status - Select Status Code -" at bounding box center [827, 221] width 186 height 565
paste input "1,374.28"
type input "$1,374.28"
type input "[DATE]"
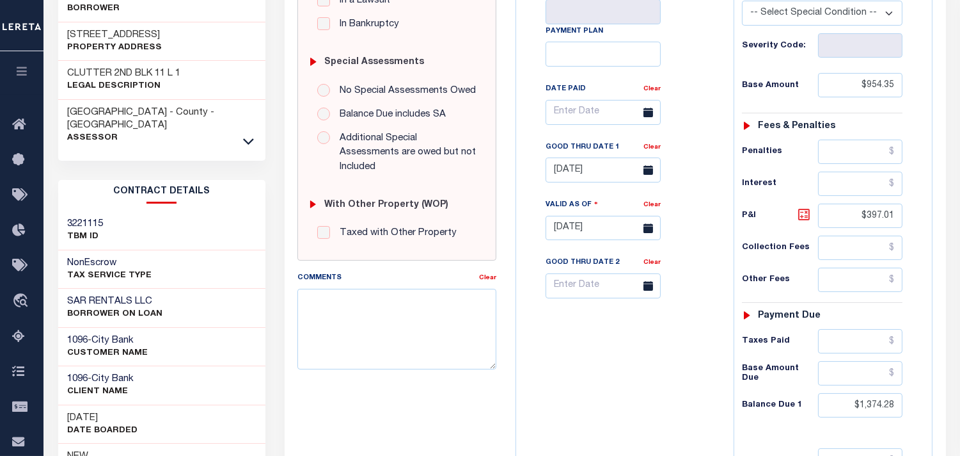
click at [798, 207] on icon at bounding box center [804, 214] width 15 height 15
type input "$419.93"
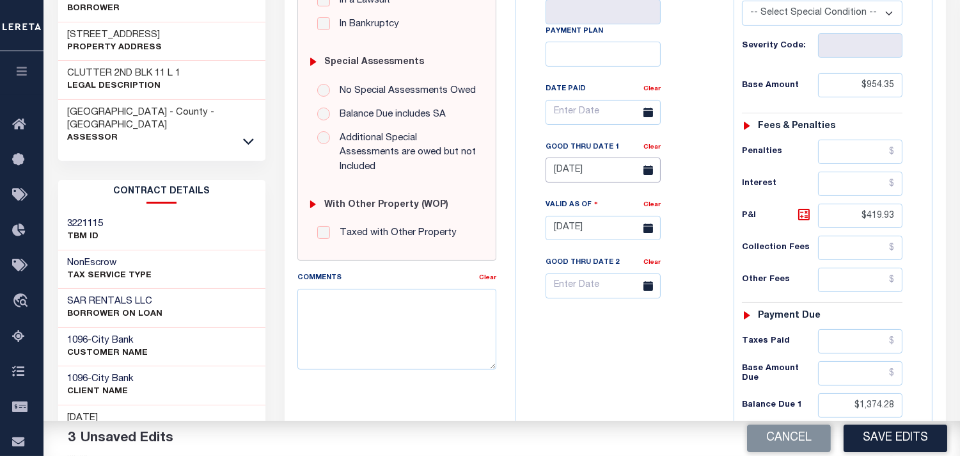
click at [596, 157] on input "[DATE]" at bounding box center [603, 169] width 115 height 25
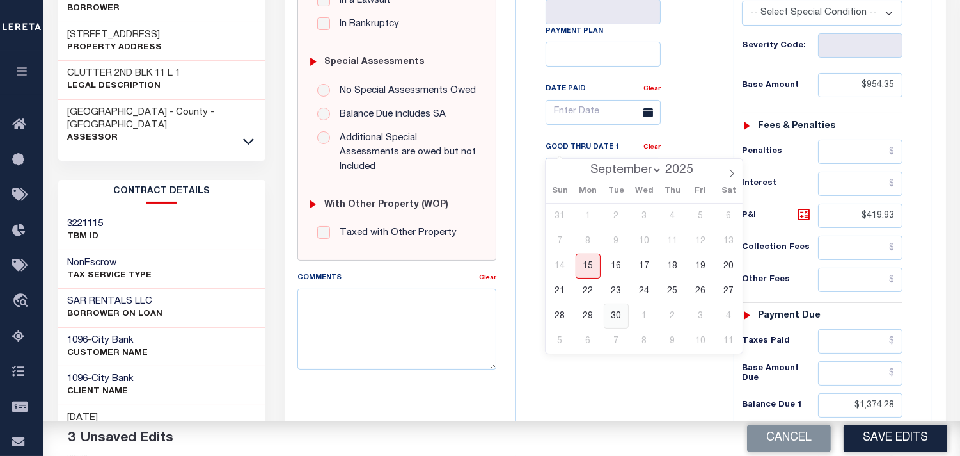
click at [614, 315] on span "30" at bounding box center [616, 315] width 25 height 25
type input "[DATE]"
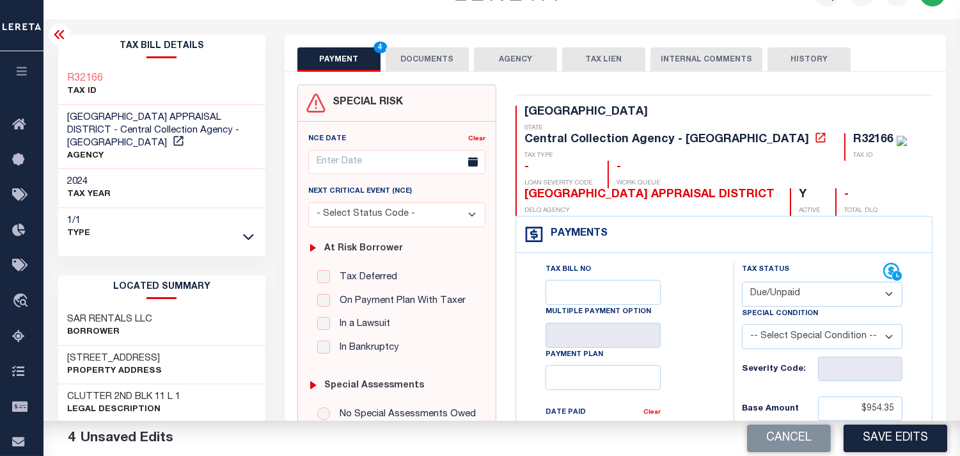
scroll to position [0, 0]
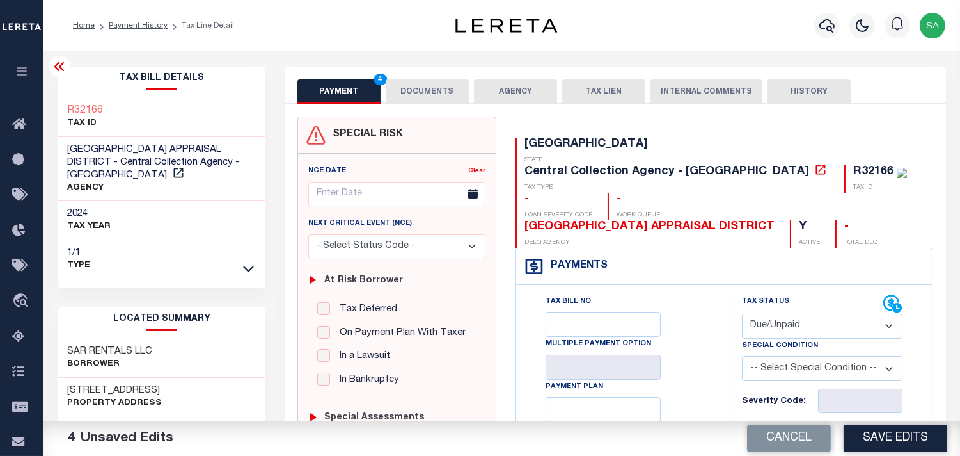
click at [424, 90] on button "DOCUMENTS" at bounding box center [427, 91] width 83 height 24
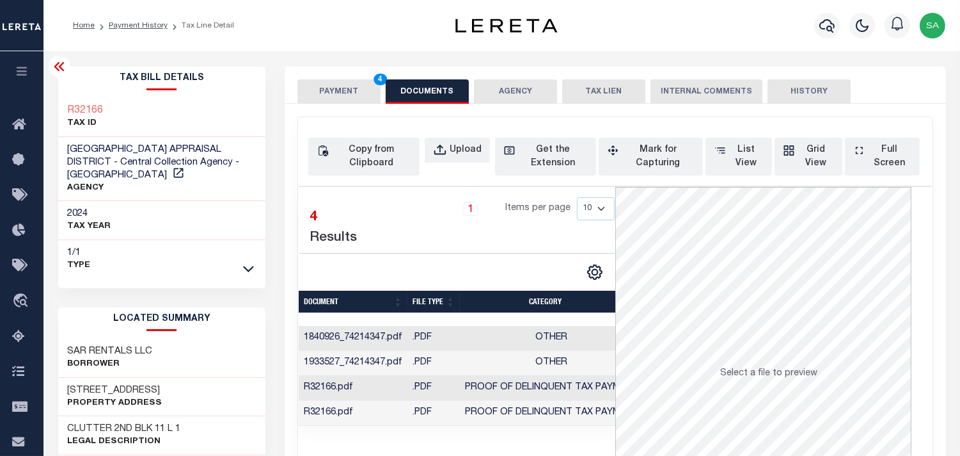
click at [360, 86] on button "PAYMENT 4" at bounding box center [339, 91] width 83 height 24
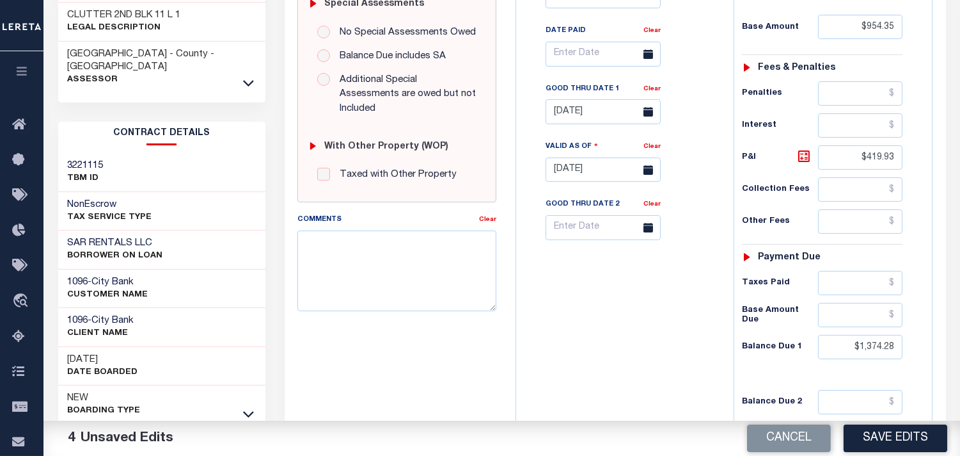
scroll to position [284, 0]
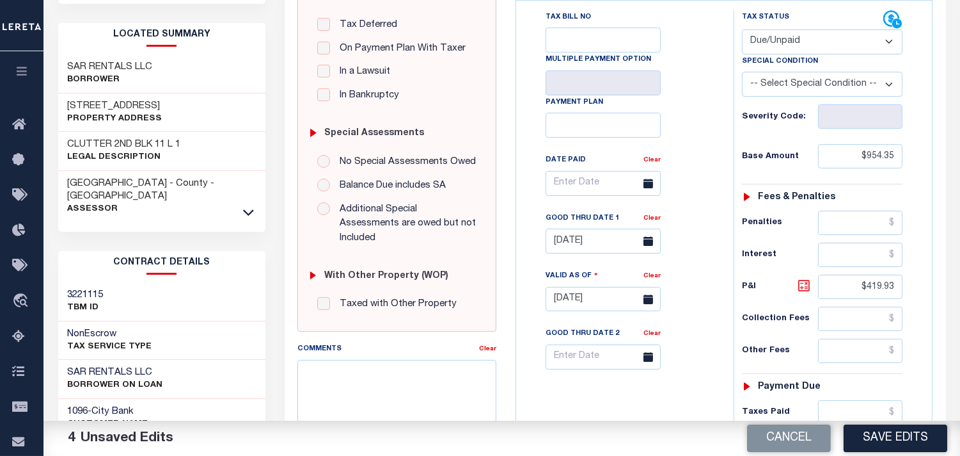
click at [807, 282] on icon at bounding box center [804, 286] width 8 height 8
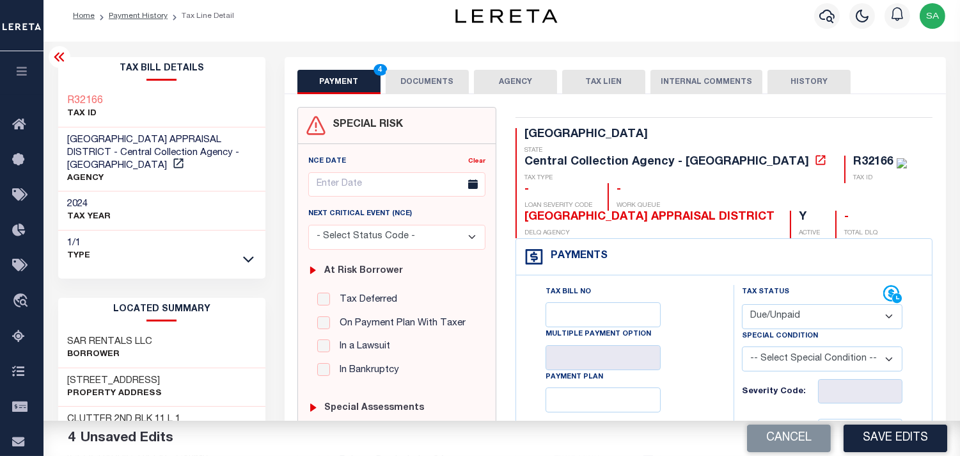
scroll to position [0, 0]
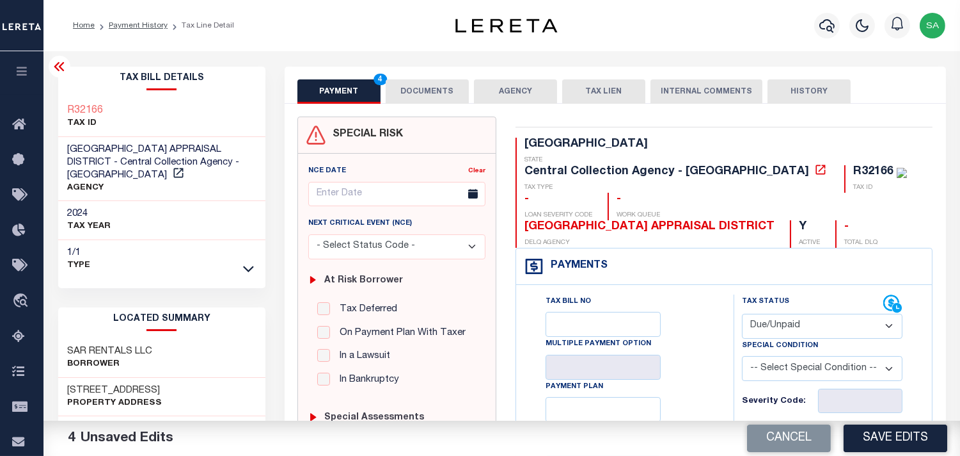
click at [420, 92] on button "DOCUMENTS" at bounding box center [427, 91] width 83 height 24
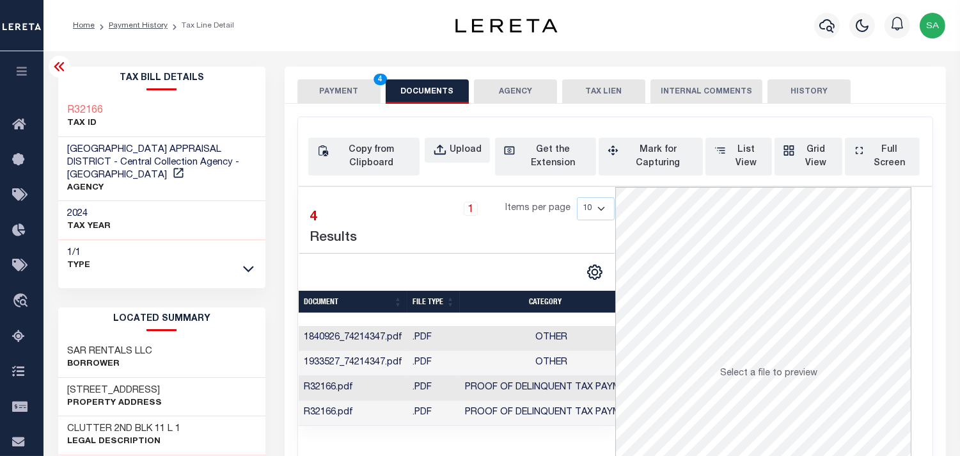
click at [362, 88] on button "PAYMENT 4" at bounding box center [339, 91] width 83 height 24
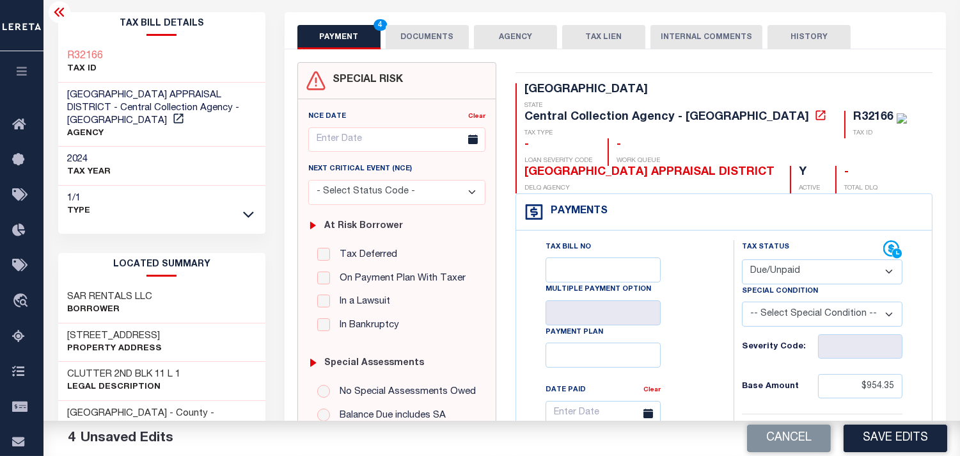
scroll to position [213, 0]
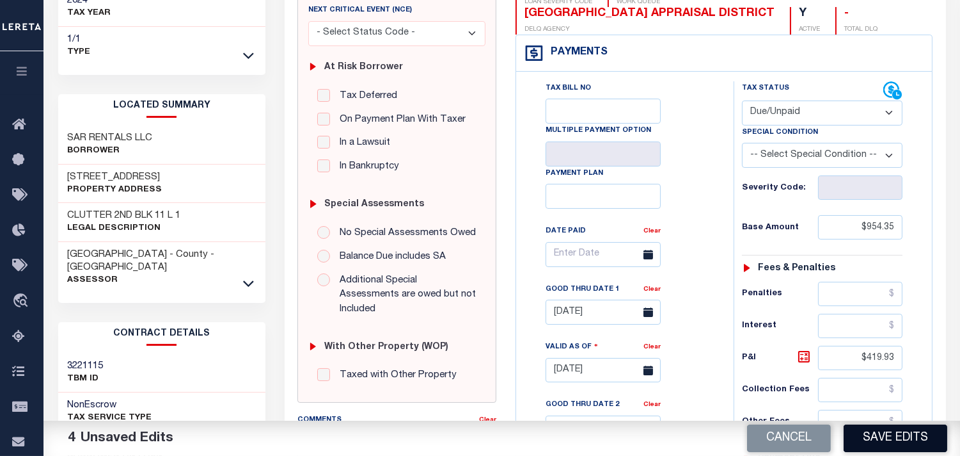
click at [873, 435] on button "Save Edits" at bounding box center [896, 438] width 104 height 28
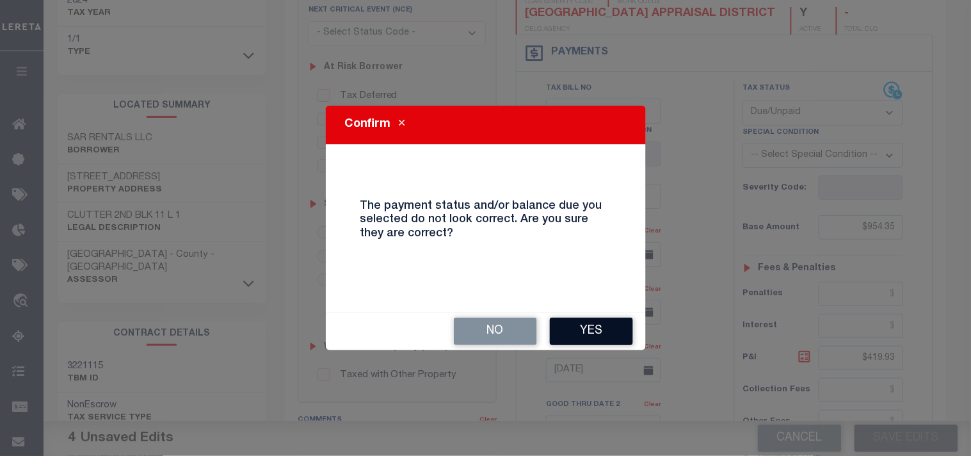
click at [610, 334] on button "Yes" at bounding box center [591, 331] width 83 height 28
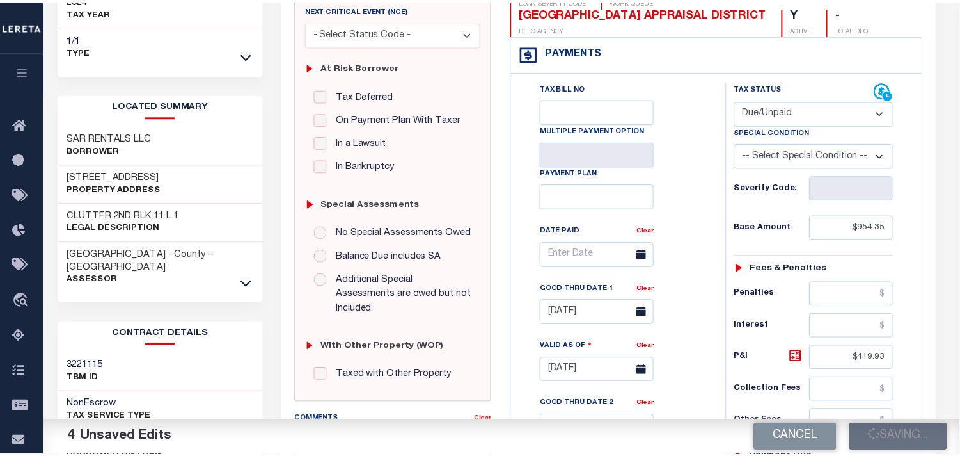
scroll to position [226, 0]
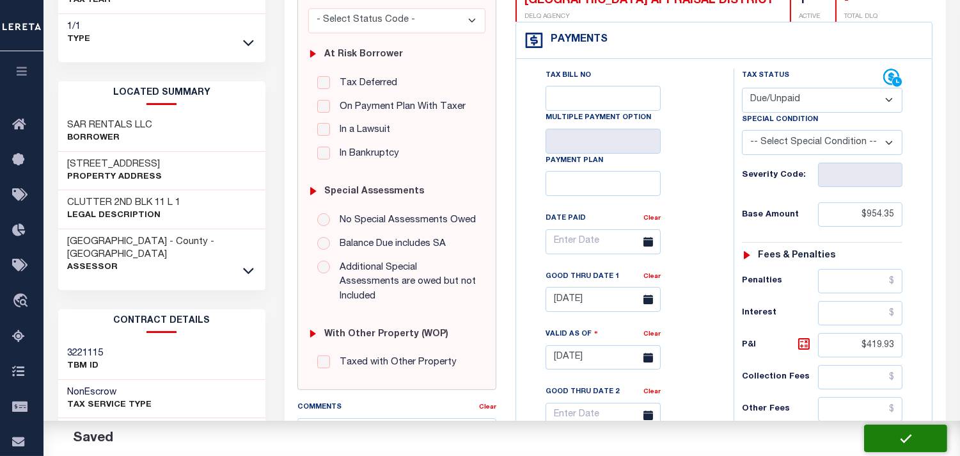
checkbox input "false"
type input "$954.35"
type input "$419.93"
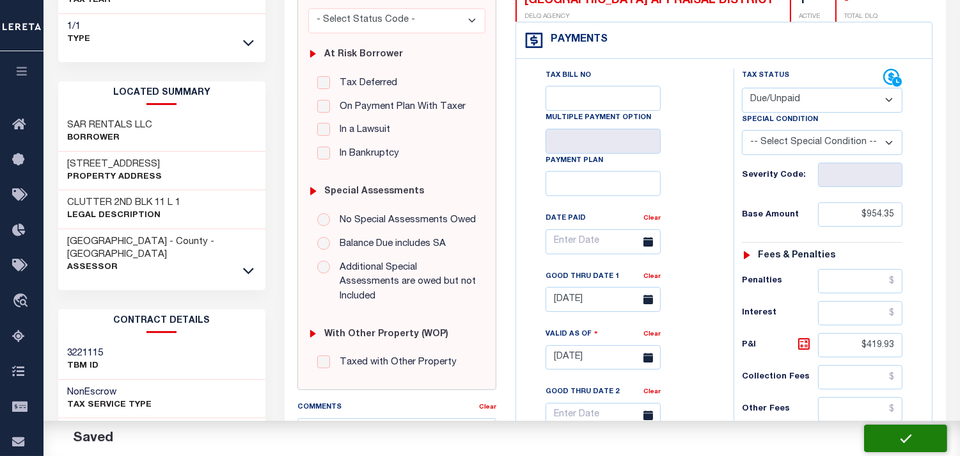
type input "$1,374.28"
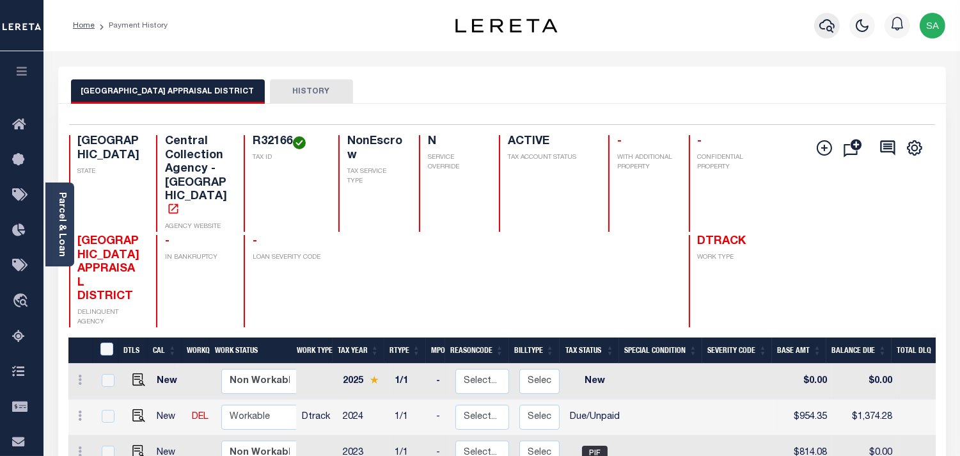
click at [828, 24] on icon "button" at bounding box center [827, 25] width 15 height 15
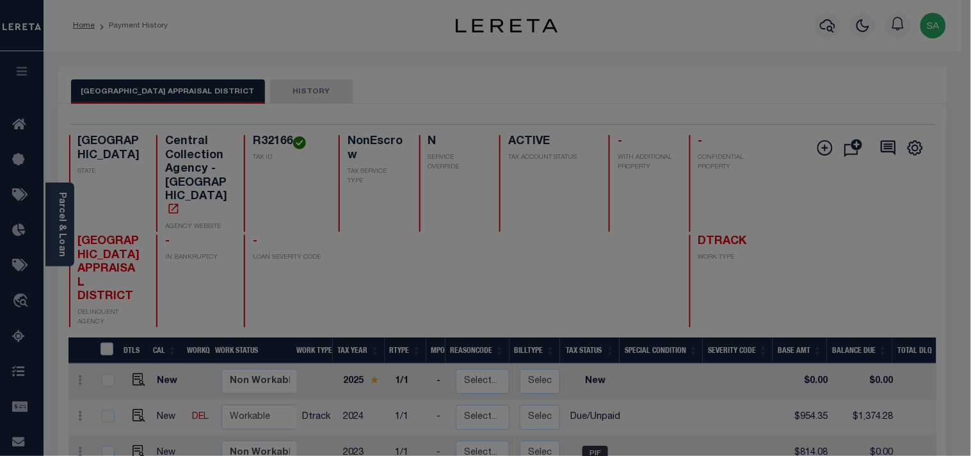
click at [0, 0] on input "text" at bounding box center [0, 0] width 0 height 0
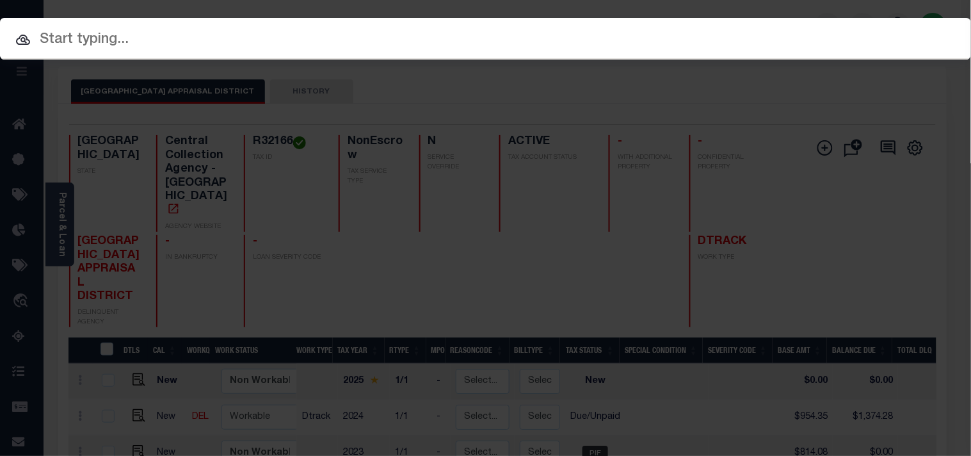
paste input "900004106"
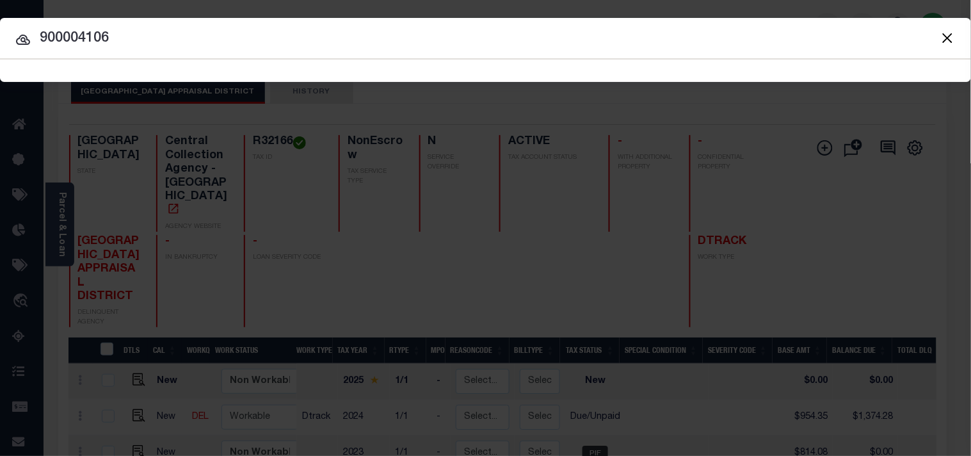
type input "900004106"
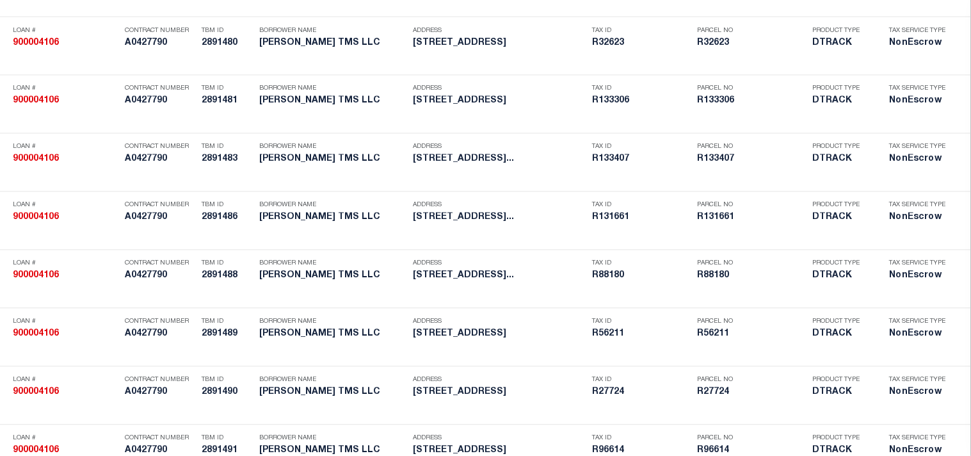
scroll to position [2506, 0]
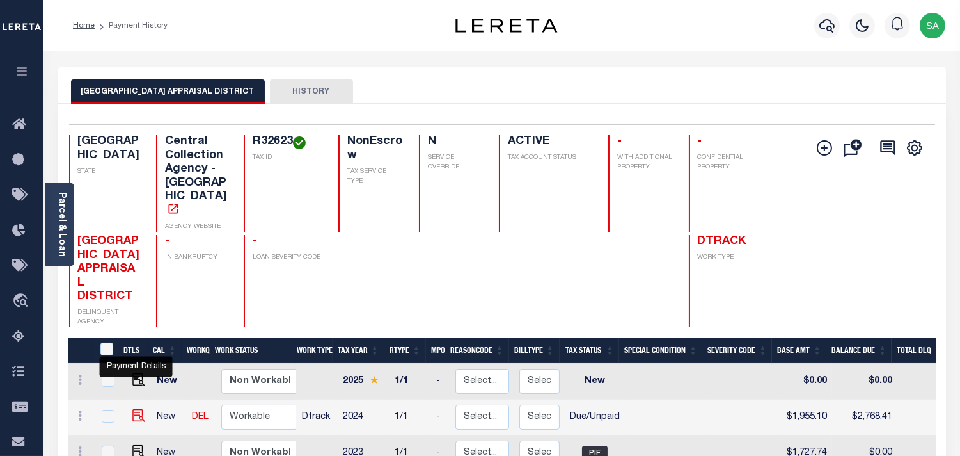
click at [139, 409] on img "" at bounding box center [138, 415] width 13 height 13
checkbox input "true"
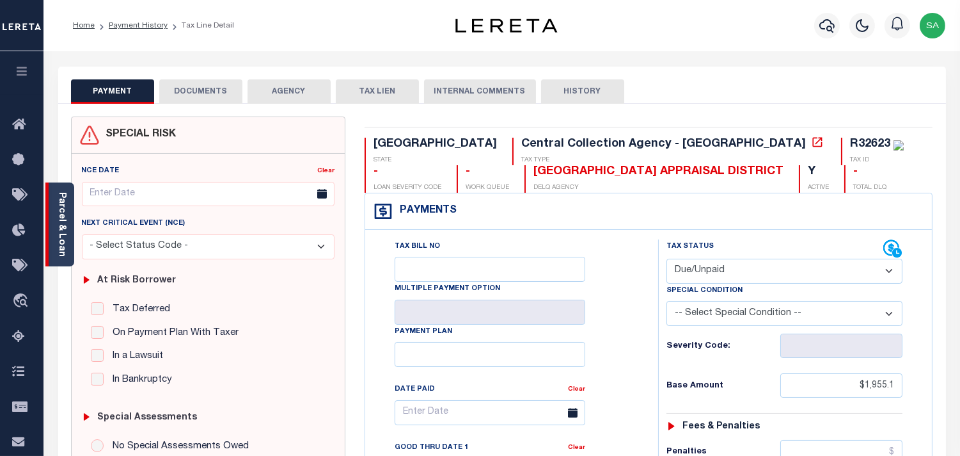
click at [66, 239] on link "Parcel & Loan" at bounding box center [61, 224] width 9 height 65
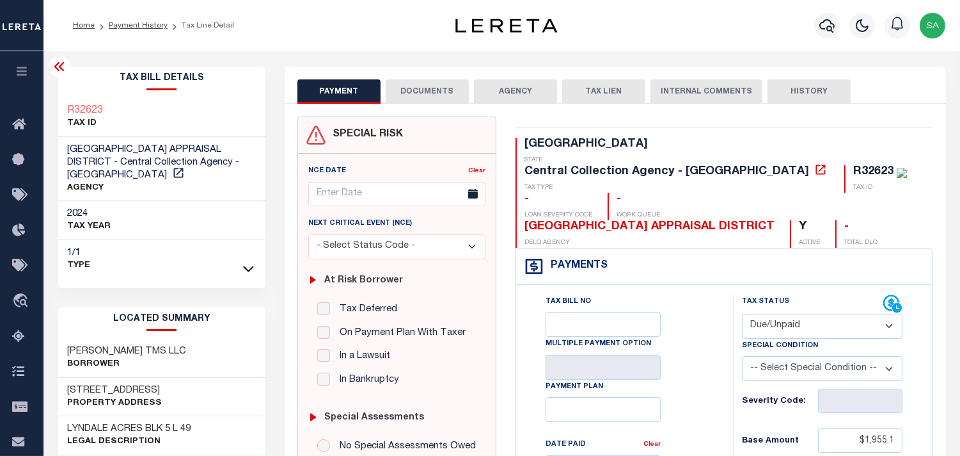
drag, startPoint x: 764, startPoint y: 298, endPoint x: 765, endPoint y: 305, distance: 7.7
click at [764, 314] on select "- Select Status Code - Open Due/Unpaid Paid Incomplete No Tax Due Internal Refu…" at bounding box center [822, 326] width 161 height 25
select select "PYD"
click at [742, 314] on select "- Select Status Code - Open Due/Unpaid Paid Incomplete No Tax Due Internal Refu…" at bounding box center [822, 326] width 161 height 25
type input "[DATE]"
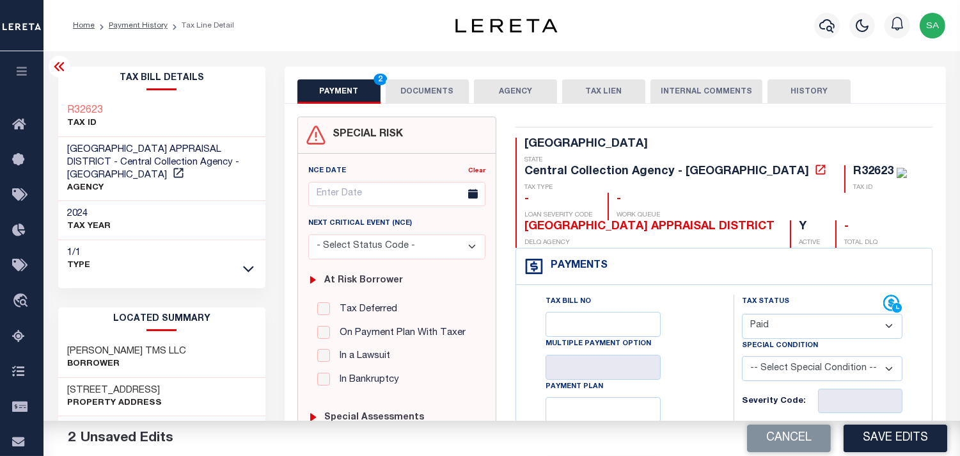
click at [415, 88] on button "DOCUMENTS" at bounding box center [427, 91] width 83 height 24
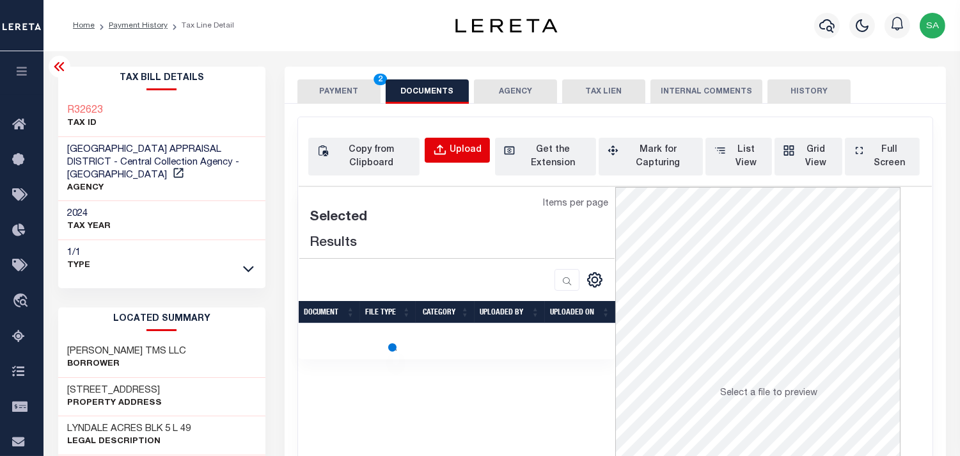
click at [468, 156] on div "Upload" at bounding box center [466, 150] width 32 height 14
select select "POP"
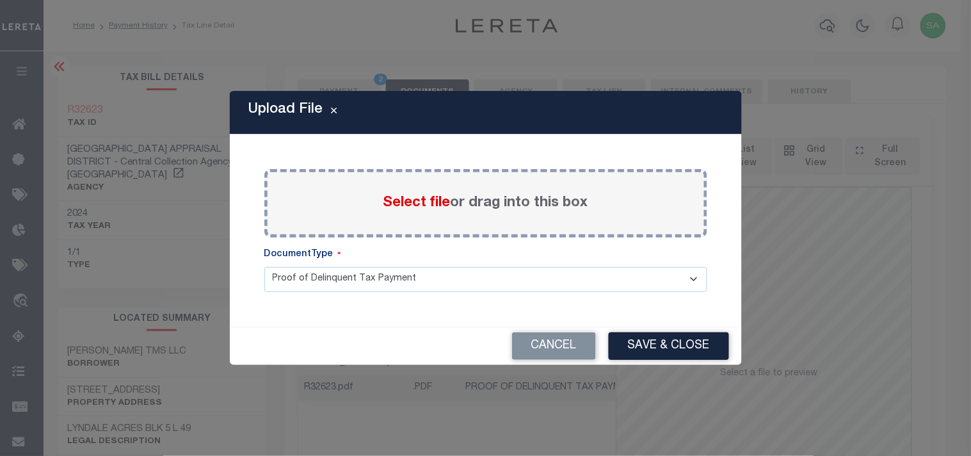
click at [438, 203] on span "Select file" at bounding box center [416, 203] width 67 height 14
click at [0, 0] on input "Select file or drag into this box" at bounding box center [0, 0] width 0 height 0
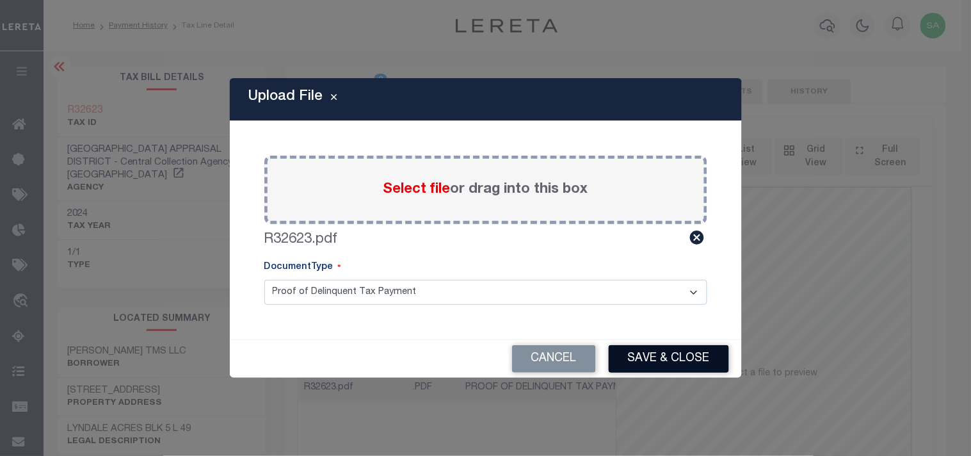
click at [680, 355] on button "Save & Close" at bounding box center [668, 359] width 120 height 28
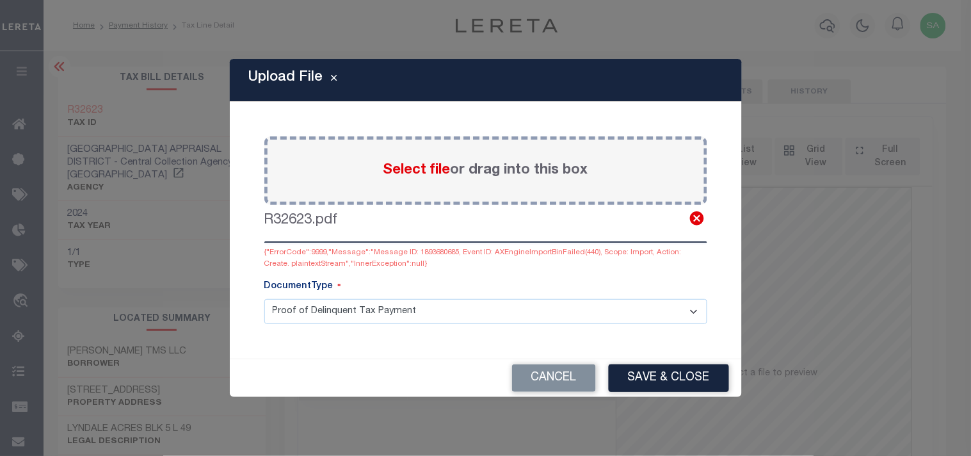
click at [695, 216] on icon at bounding box center [696, 218] width 17 height 17
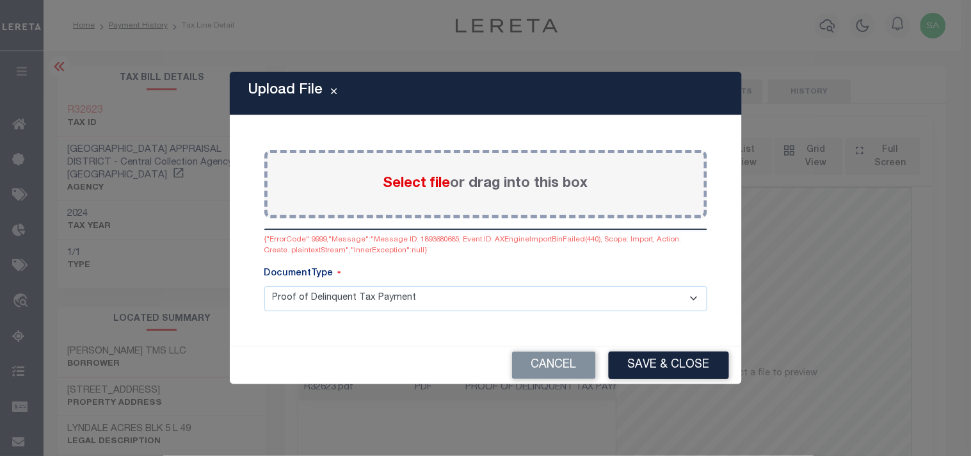
click at [413, 189] on span "Select file" at bounding box center [416, 184] width 67 height 14
click at [0, 0] on input "Select file or drag into this box" at bounding box center [0, 0] width 0 height 0
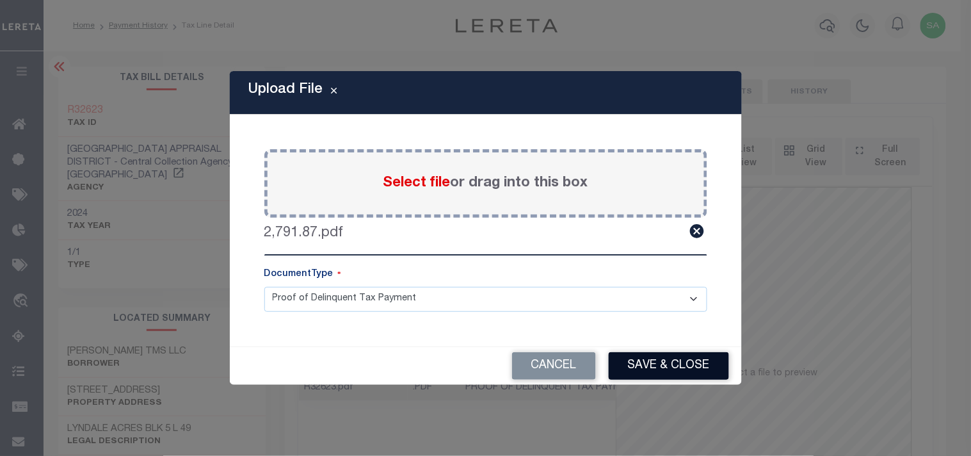
click at [680, 365] on button "Save & Close" at bounding box center [668, 366] width 120 height 28
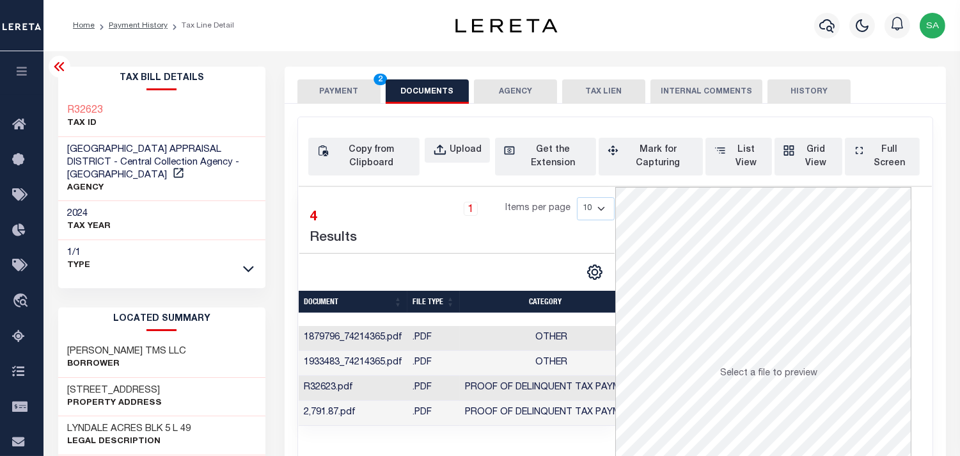
click at [336, 90] on button "PAYMENT 2" at bounding box center [339, 91] width 83 height 24
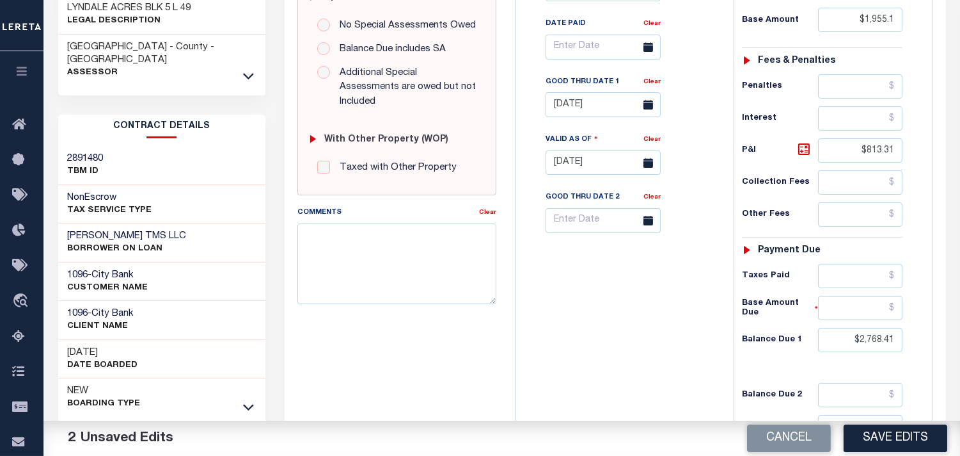
scroll to position [426, 0]
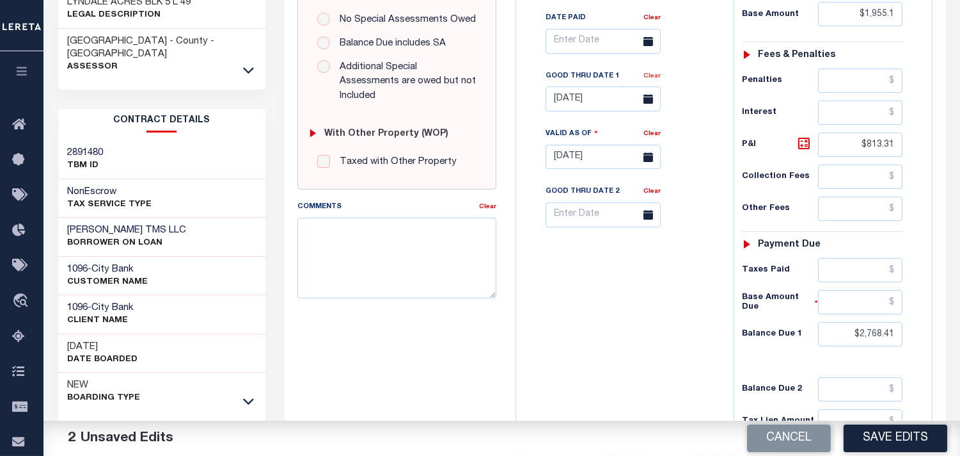
click at [654, 73] on link "Clear" at bounding box center [652, 76] width 17 height 6
drag, startPoint x: 856, startPoint y: 116, endPoint x: 928, endPoint y: 120, distance: 72.4
click at [928, 120] on div "Tax Status Status" at bounding box center [826, 150] width 205 height 565
drag, startPoint x: 854, startPoint y: 235, endPoint x: 821, endPoint y: 234, distance: 33.3
click at [854, 258] on input "text" at bounding box center [860, 270] width 84 height 24
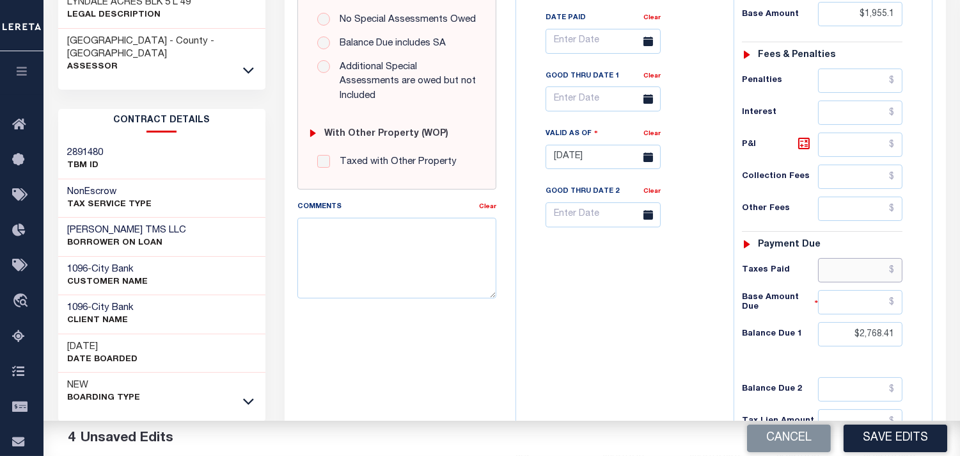
paste input "2,791.87"
type input "$2,791.87"
drag, startPoint x: 862, startPoint y: 307, endPoint x: 915, endPoint y: 315, distance: 53.8
click at [915, 315] on div "Tax Status Status - Select Status Code -" at bounding box center [827, 150] width 186 height 565
type input "$0.00"
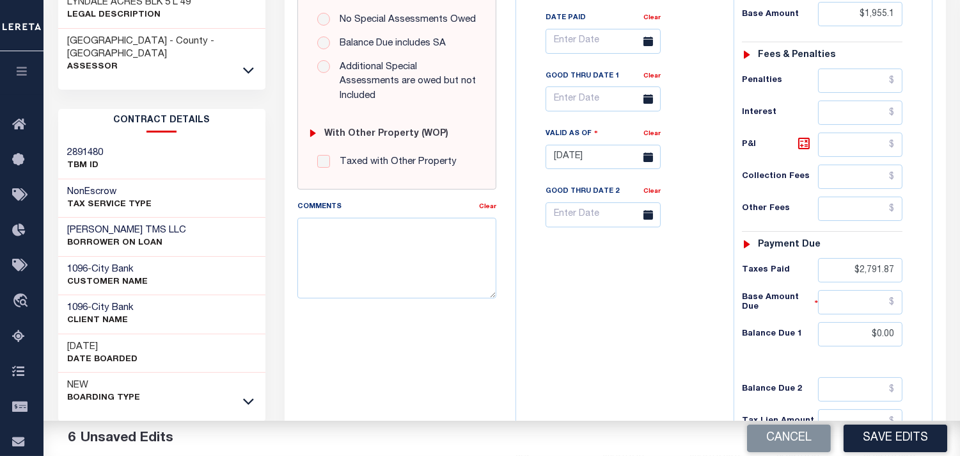
click at [676, 296] on div "Tax Bill No Multiple Payment Option Payment Plan Clear" at bounding box center [622, 150] width 205 height 565
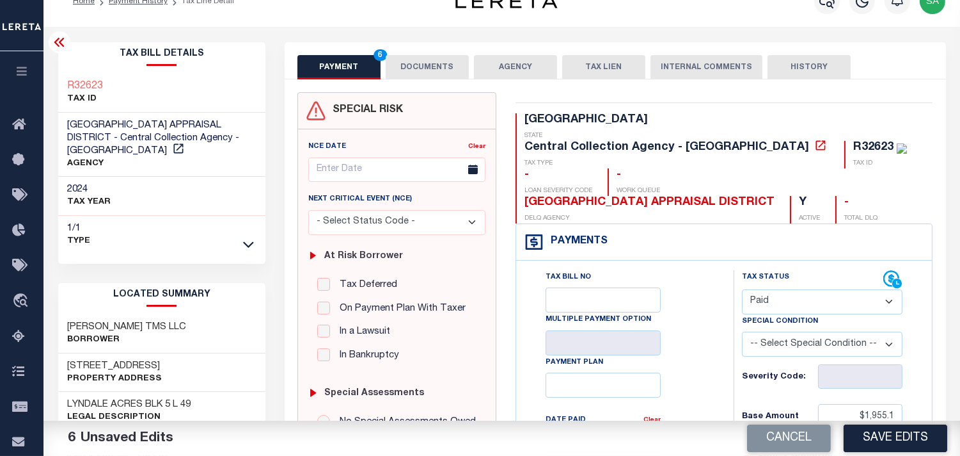
scroll to position [0, 0]
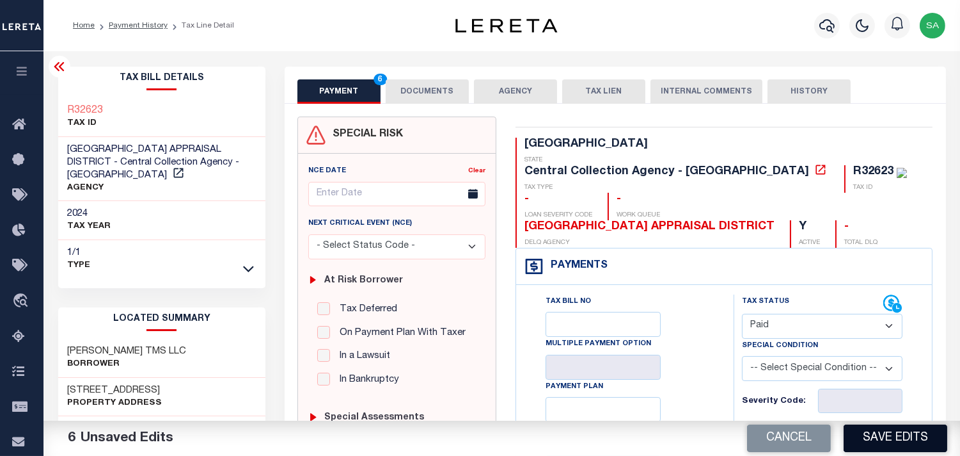
click at [884, 431] on button "Save Edits" at bounding box center [896, 438] width 104 height 28
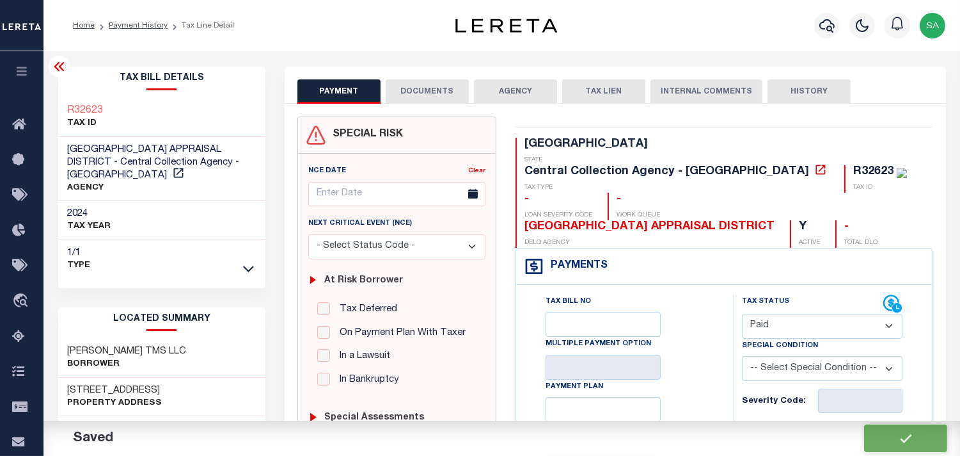
checkbox input "false"
type input "$1,955.1"
type input "$2,791.87"
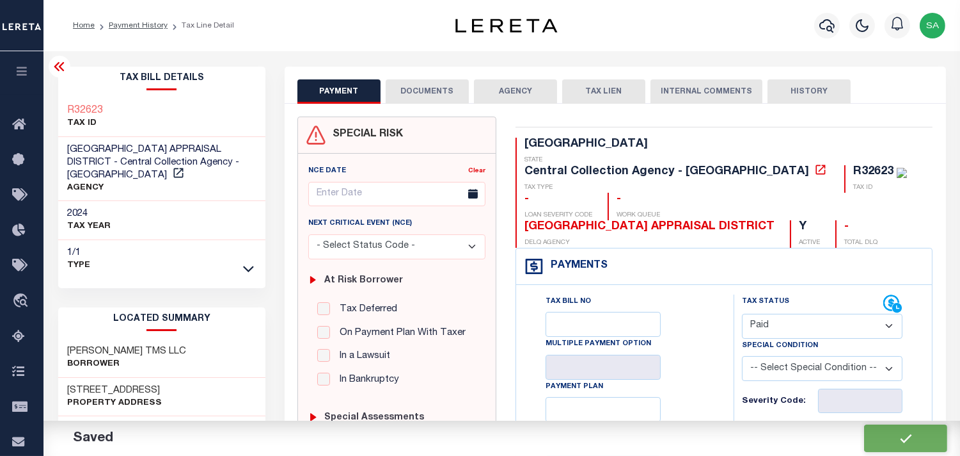
type input "$0"
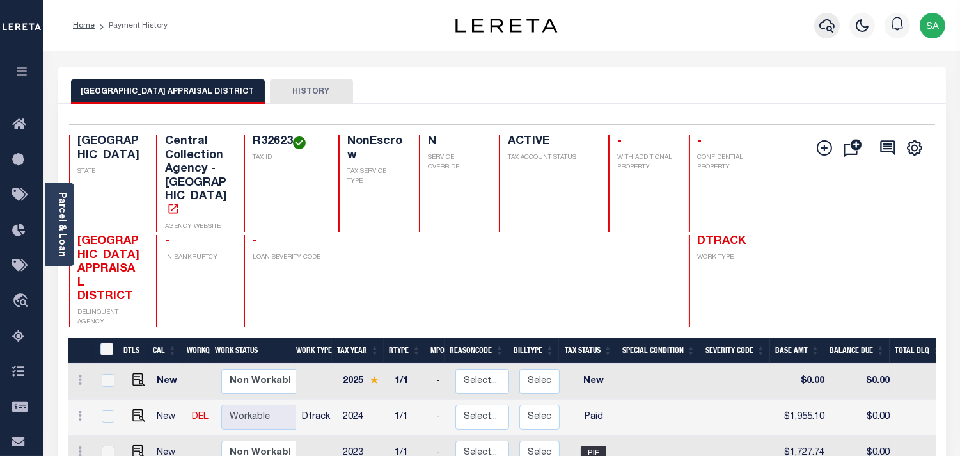
click at [828, 30] on icon "button" at bounding box center [827, 25] width 15 height 13
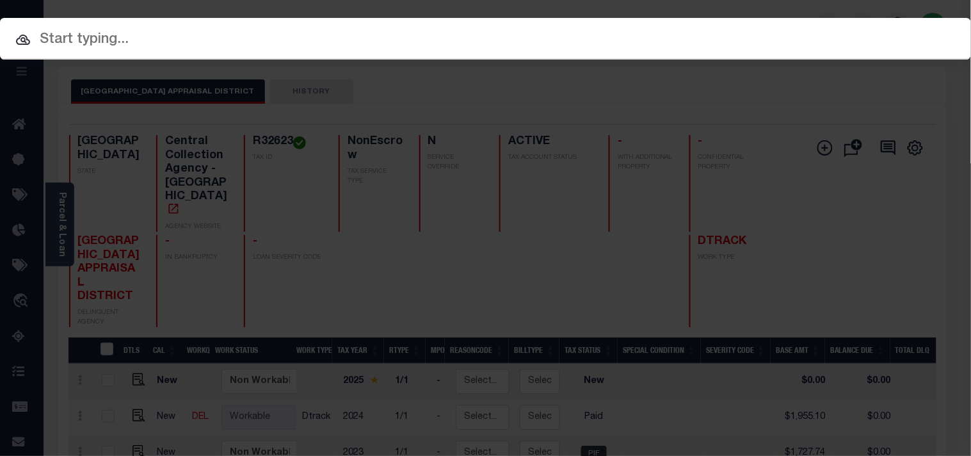
click at [763, 33] on div "Include Loans TBM Customers Borrowers Payments (Lender Non-Disb) Payments (Lend…" at bounding box center [485, 39] width 971 height 42
paste input "720020061"
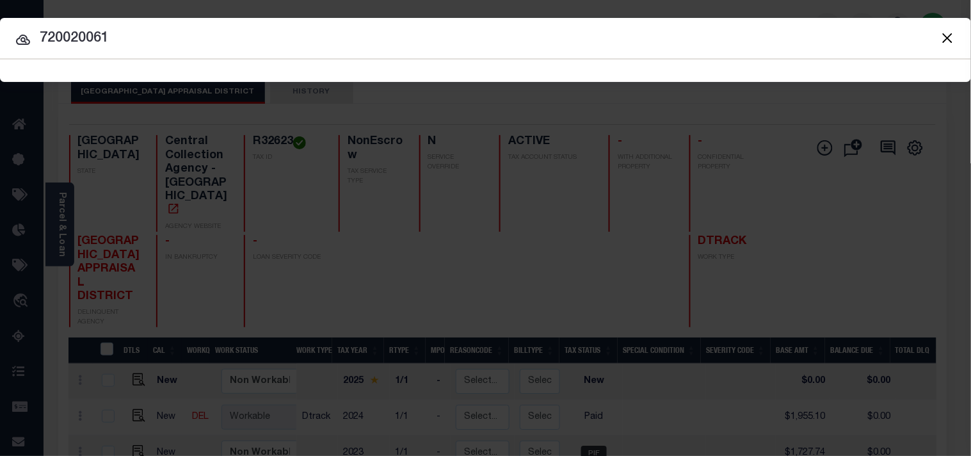
type input "720020061"
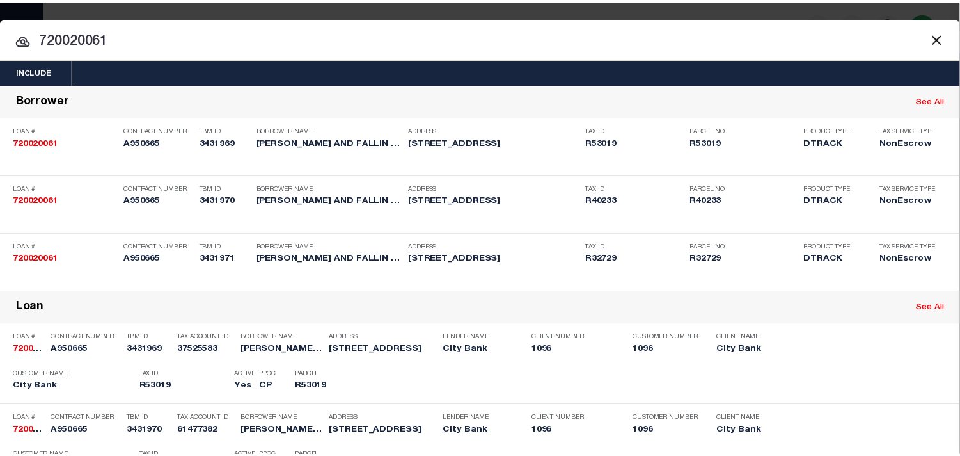
scroll to position [392, 0]
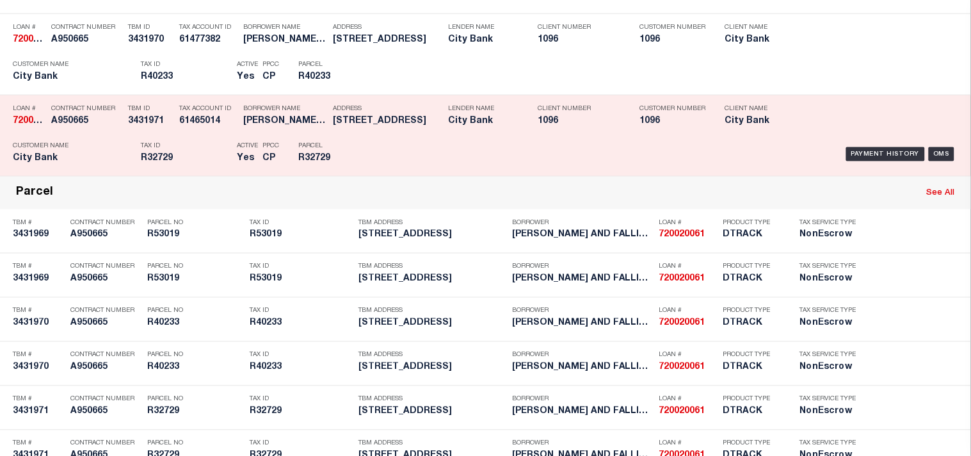
click at [365, 136] on div "Address 2210 ELGIN AVE LUBBOCK, TX 79410" at bounding box center [387, 117] width 109 height 37
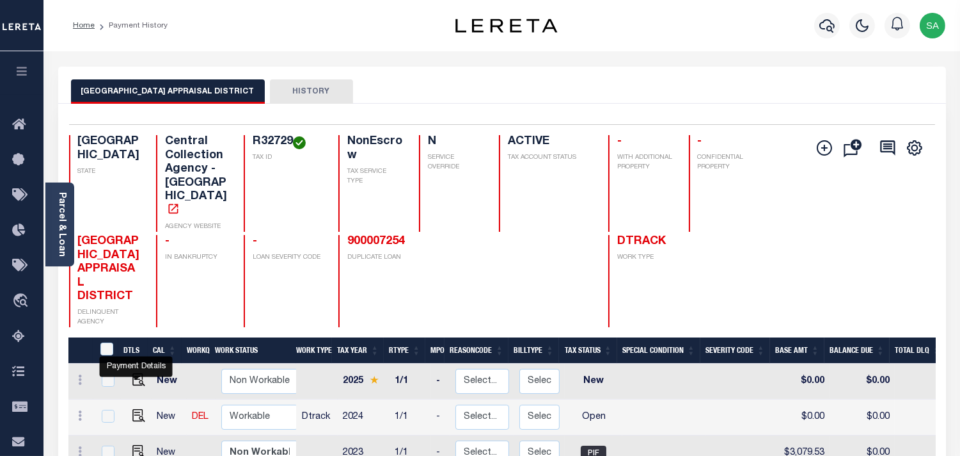
drag, startPoint x: 134, startPoint y: 374, endPoint x: 147, endPoint y: 374, distance: 12.8
click at [134, 409] on img "" at bounding box center [138, 415] width 13 height 13
checkbox input "true"
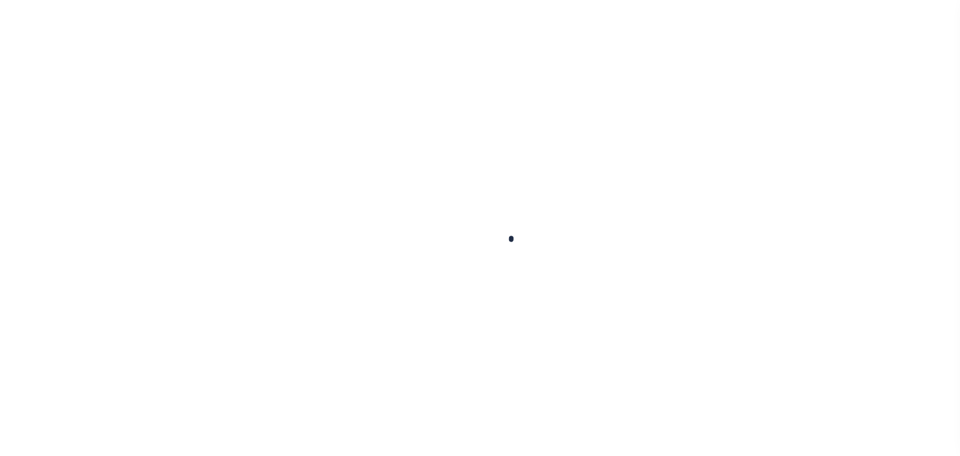
checkbox input "false"
type input "[DATE]"
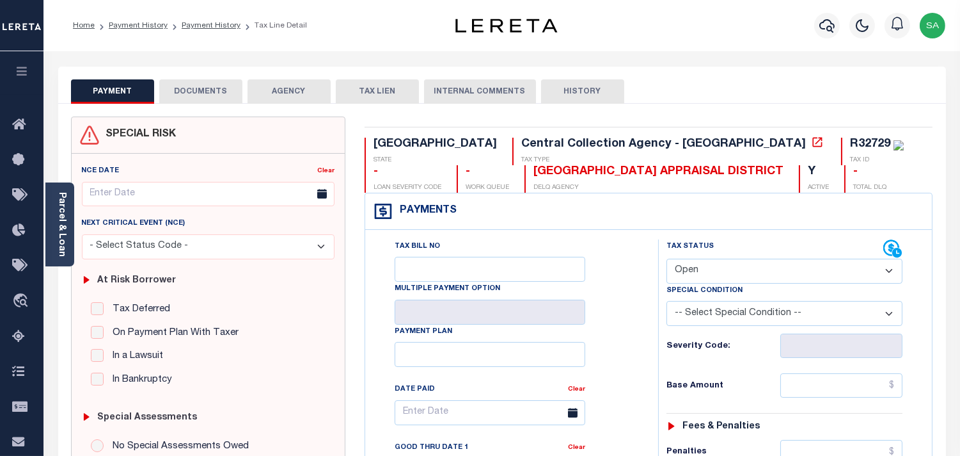
drag, startPoint x: 735, startPoint y: 264, endPoint x: 724, endPoint y: 283, distance: 21.5
click at [735, 264] on select "- Select Status Code - Open Due/Unpaid Paid Incomplete No Tax Due Internal Refu…" at bounding box center [785, 270] width 236 height 25
select select "PYD"
click at [667, 259] on select "- Select Status Code - Open Due/Unpaid Paid Incomplete No Tax Due Internal Refu…" at bounding box center [785, 270] width 236 height 25
type input "[DATE]"
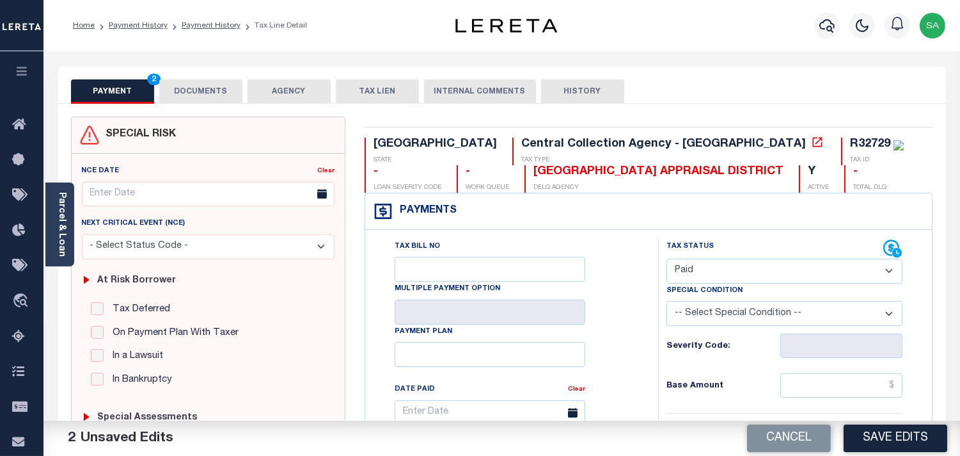
click at [223, 94] on button "DOCUMENTS" at bounding box center [200, 91] width 83 height 24
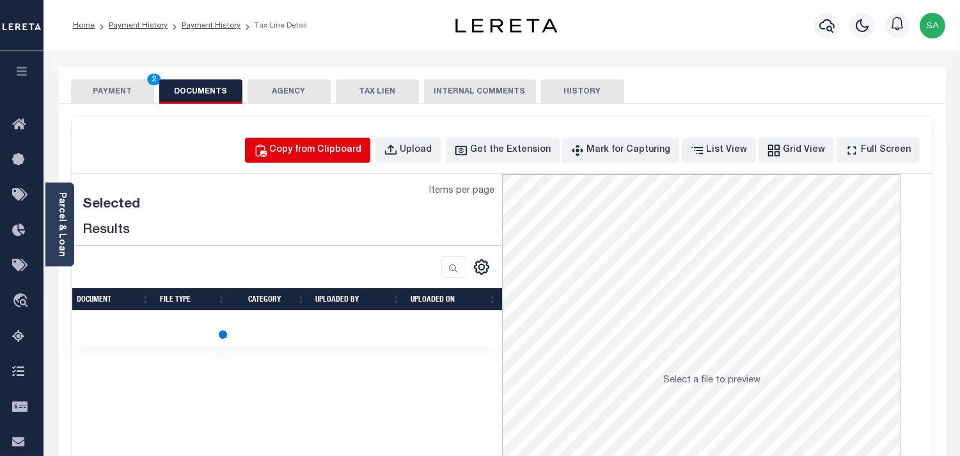
click at [320, 150] on div "Copy from Clipboard" at bounding box center [316, 150] width 92 height 14
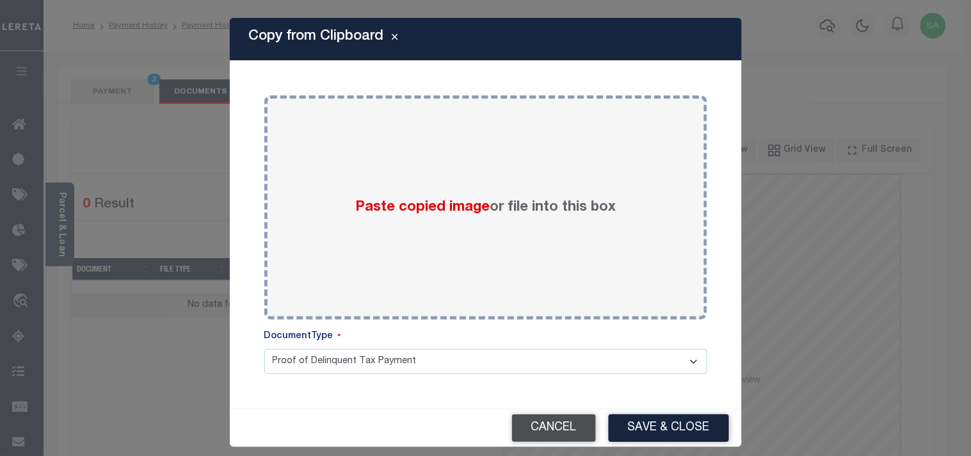
click at [572, 431] on button "Cancel" at bounding box center [554, 428] width 84 height 28
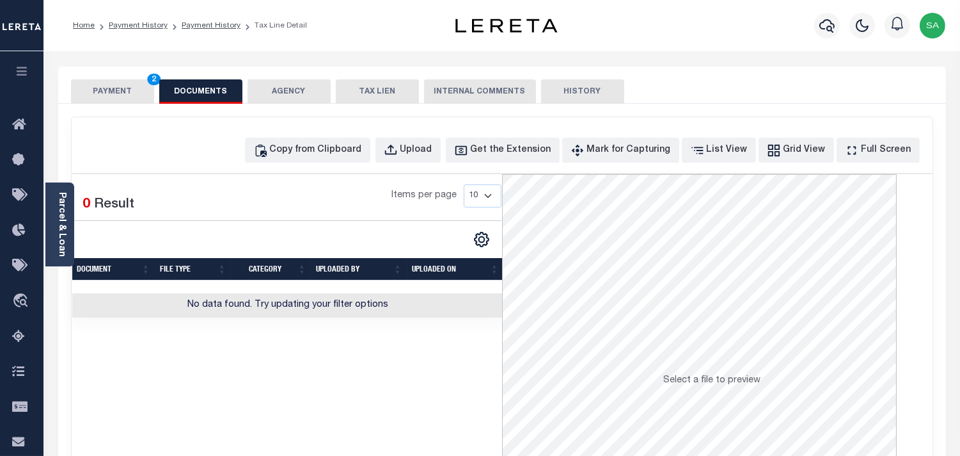
click at [462, 147] on div "Copy from Clipboard Upload Get the Extension Mark for Capturing Got it List Vie…" at bounding box center [584, 150] width 678 height 25
click at [433, 150] on div "Upload" at bounding box center [417, 150] width 32 height 14
select select "POP"
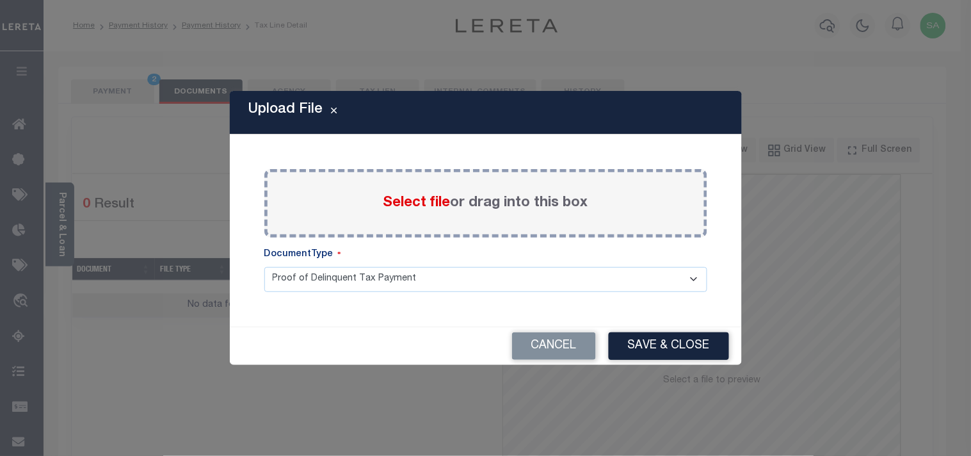
click at [403, 205] on span "Select file" at bounding box center [416, 203] width 67 height 14
click at [0, 0] on input "Select file or drag into this box" at bounding box center [0, 0] width 0 height 0
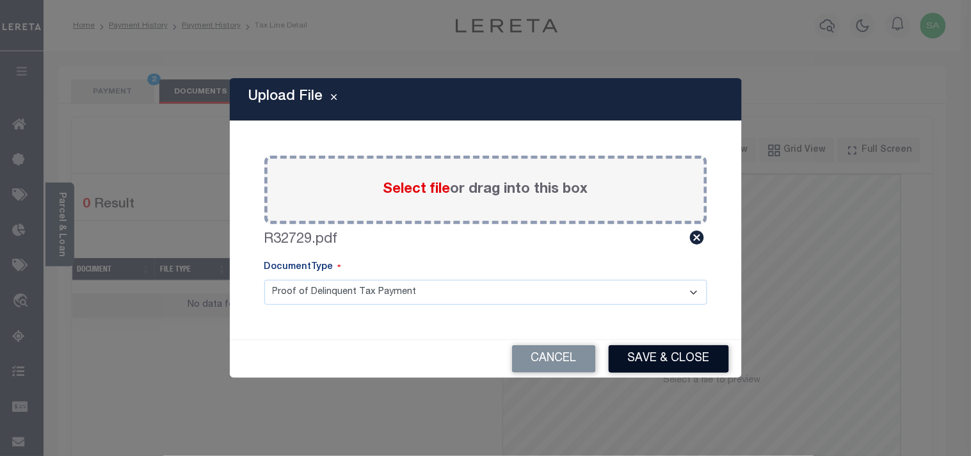
click at [642, 357] on button "Save & Close" at bounding box center [668, 359] width 120 height 28
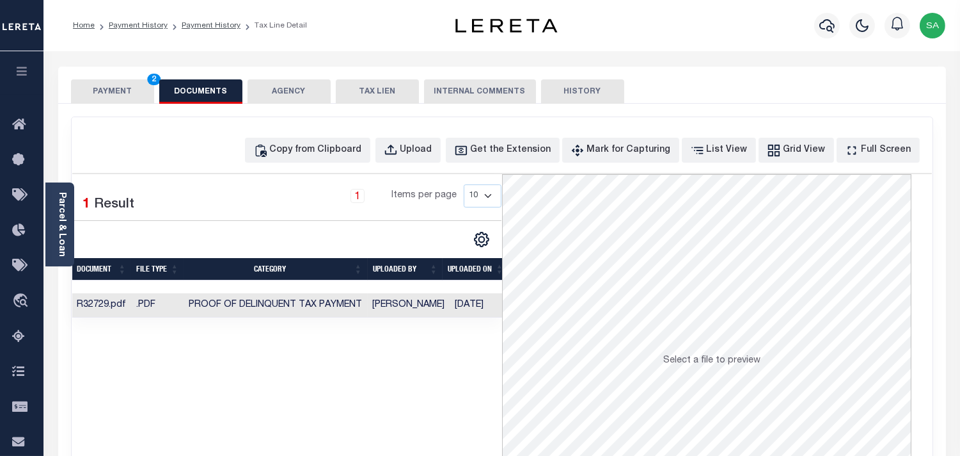
click at [127, 91] on button "PAYMENT 2" at bounding box center [112, 91] width 83 height 24
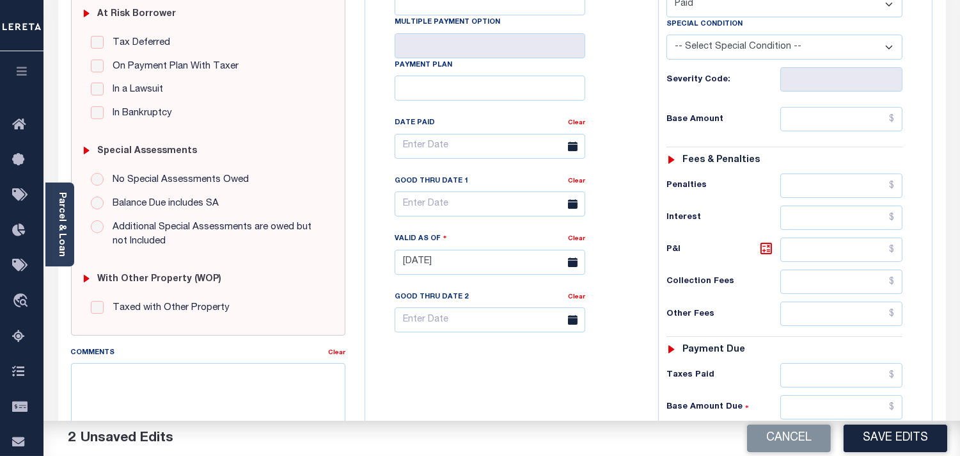
scroll to position [284, 0]
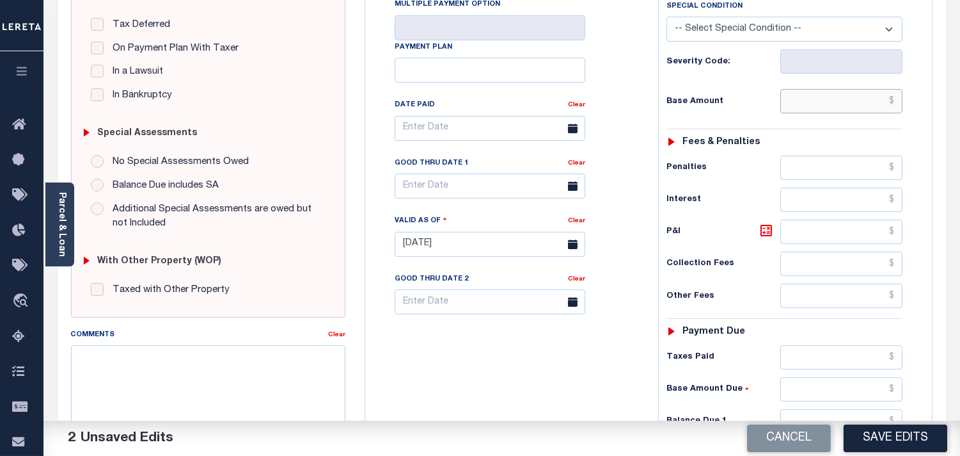
drag, startPoint x: 839, startPoint y: 106, endPoint x: 698, endPoint y: 102, distance: 141.4
click at [839, 106] on input "text" at bounding box center [842, 101] width 122 height 24
paste input "3,523.18"
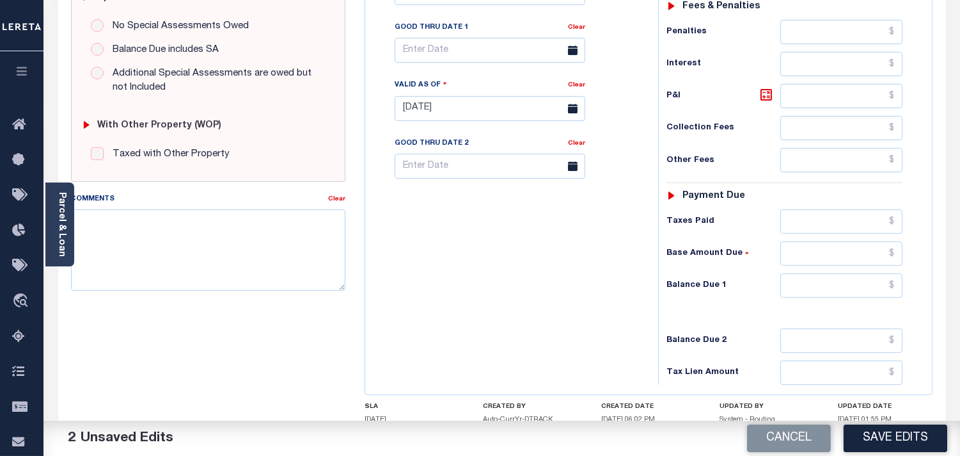
scroll to position [497, 0]
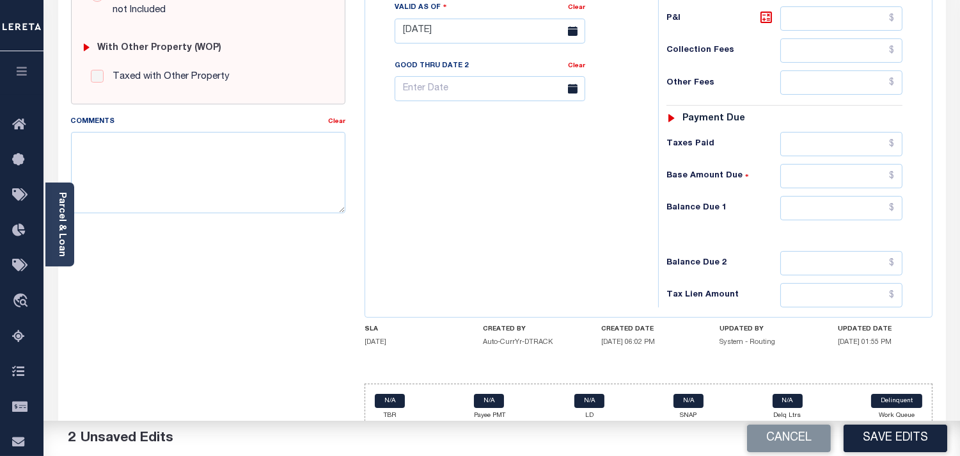
type input "$3,523.18"
drag, startPoint x: 847, startPoint y: 143, endPoint x: 758, endPoint y: 142, distance: 88.3
click at [847, 143] on input "text" at bounding box center [842, 144] width 122 height 24
paste input "3,523.18"
type input "$3,523.18"
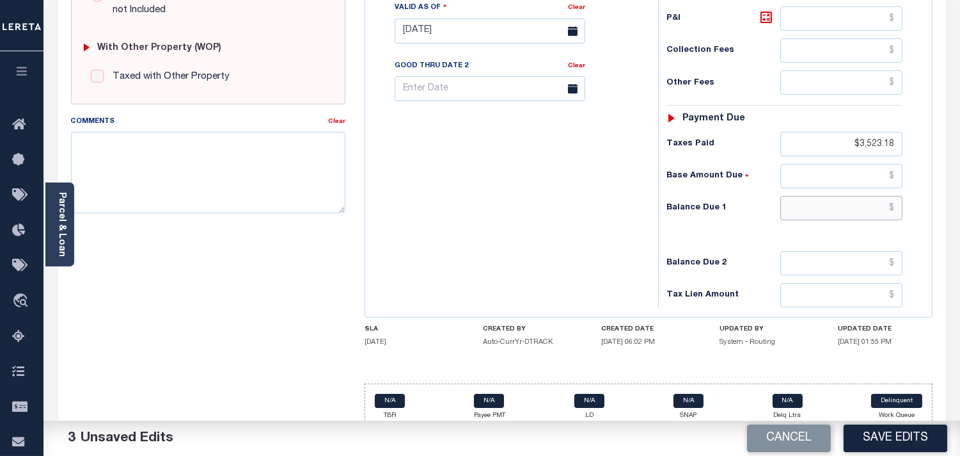
click at [834, 207] on input "text" at bounding box center [842, 208] width 122 height 24
type input "$0.00"
click at [621, 207] on div "Tax Bill No Multiple Payment Option Payment Plan Clear" at bounding box center [509, 24] width 280 height 565
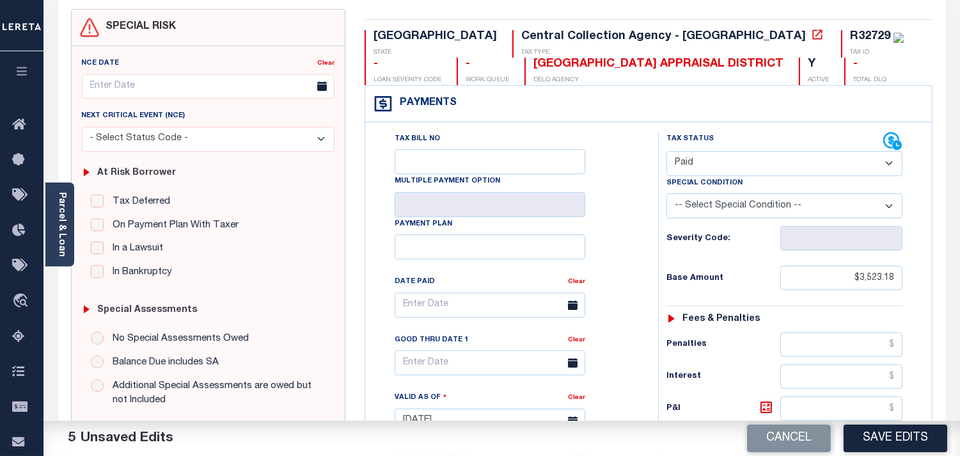
scroll to position [0, 0]
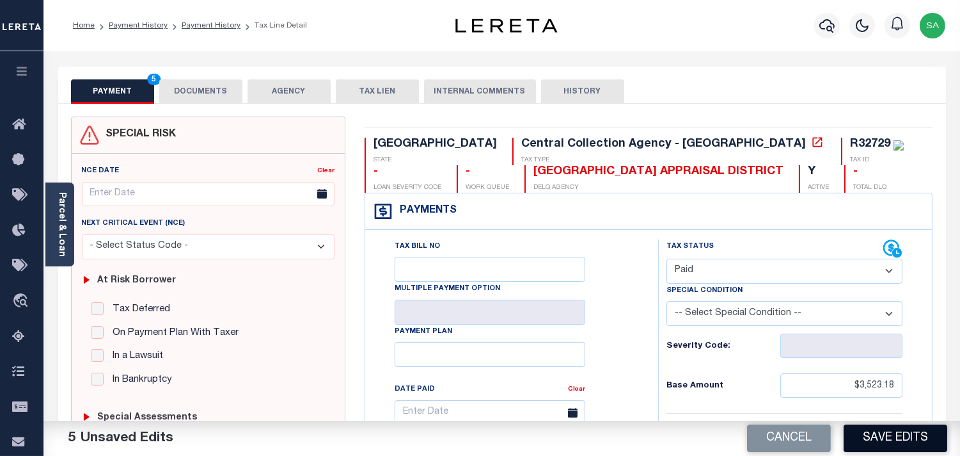
click at [864, 448] on button "Save Edits" at bounding box center [896, 438] width 104 height 28
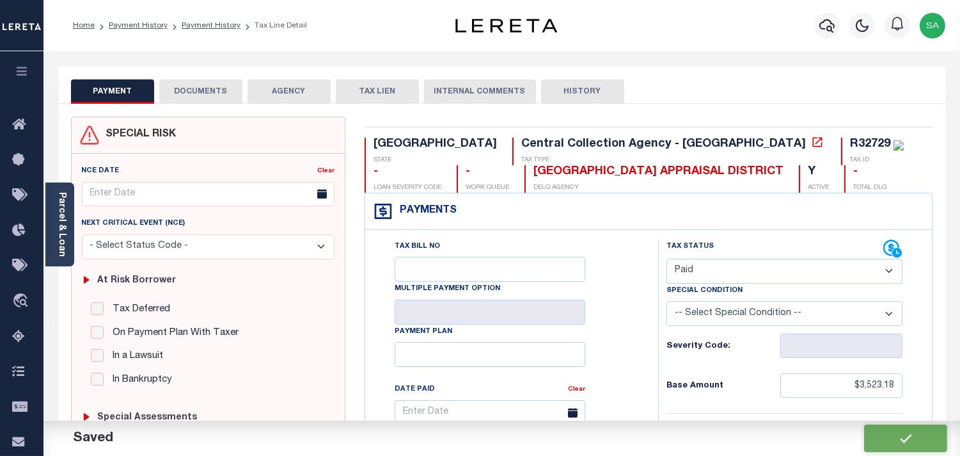
checkbox input "false"
type input "$3,523.18"
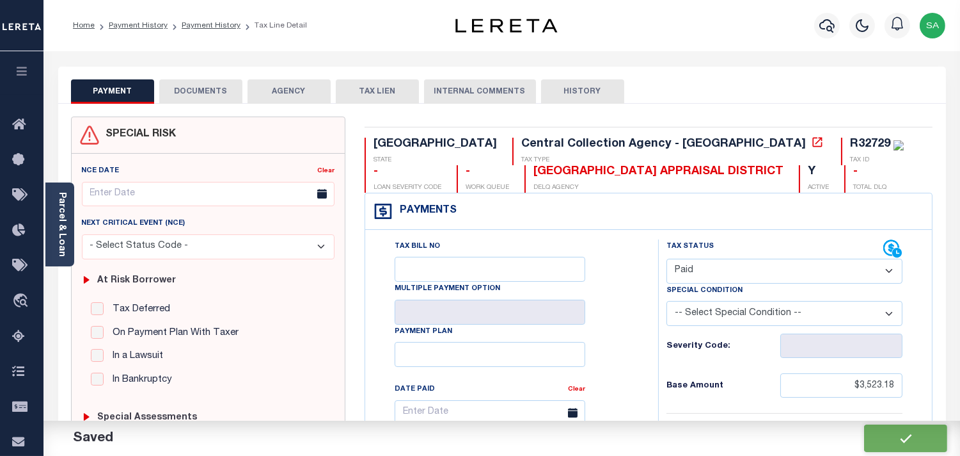
type input "$3,523.18"
type input "$0"
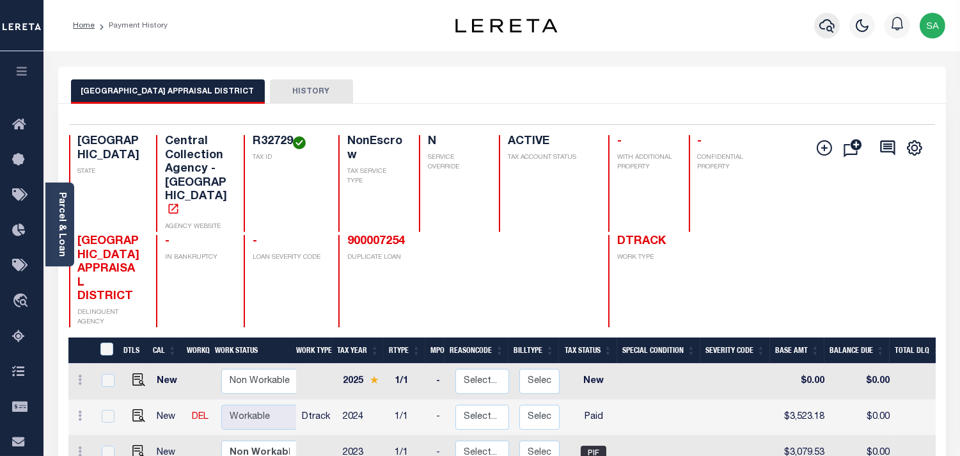
click at [827, 29] on icon "button" at bounding box center [827, 25] width 15 height 13
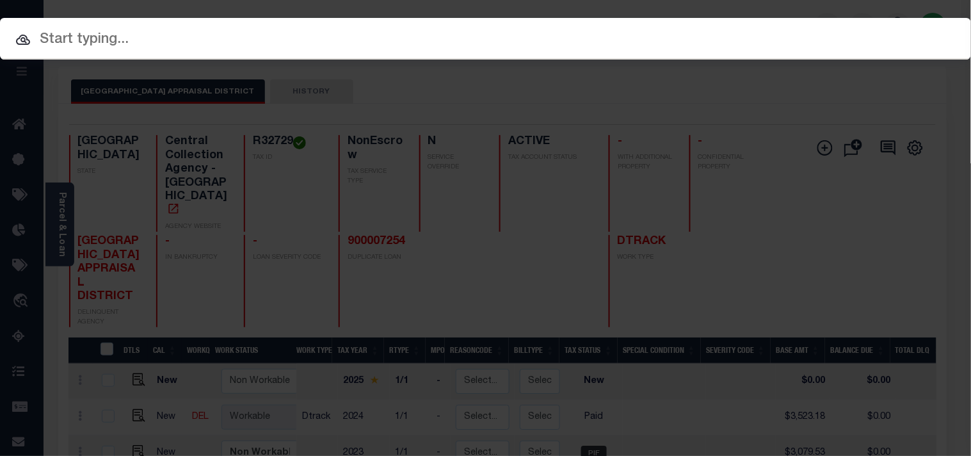
click at [762, 35] on div "Include Loans TBM Customers Borrowers Payments (Lender Non-Disb) Payments (Lend…" at bounding box center [485, 228] width 971 height 456
click at [583, 39] on input "text" at bounding box center [485, 40] width 971 height 22
paste input "900007843"
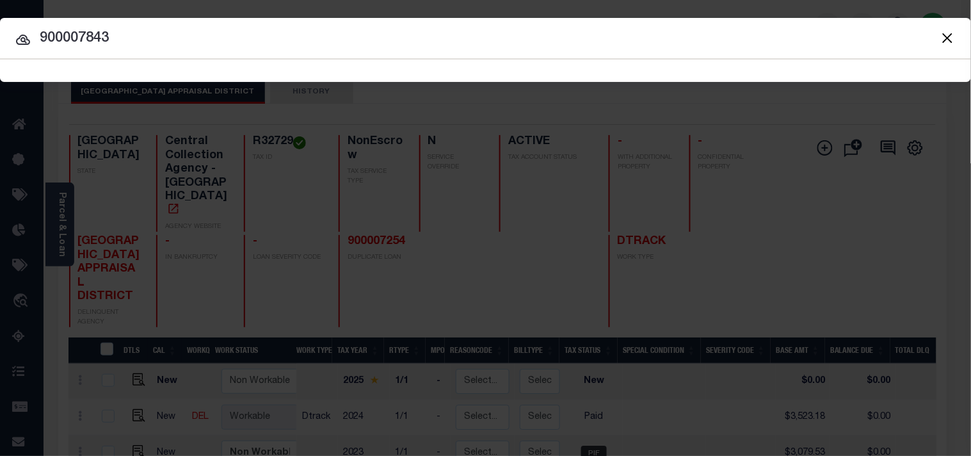
type input "900007843"
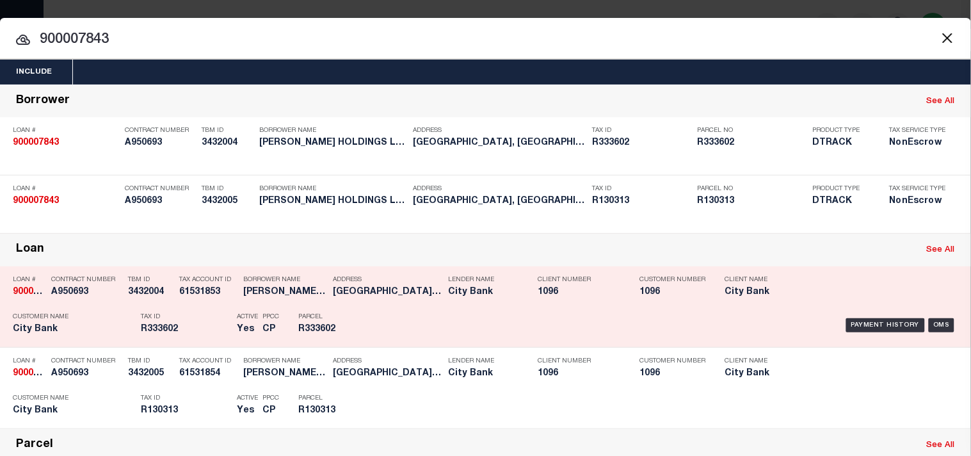
click at [374, 344] on div "Payment History OMS" at bounding box center [666, 324] width 602 height 37
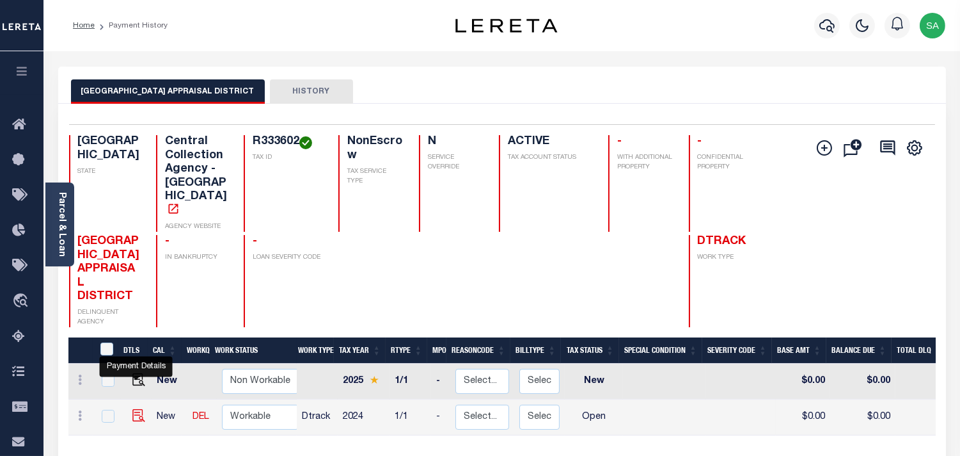
click at [138, 409] on img "" at bounding box center [138, 415] width 13 height 13
checkbox input "true"
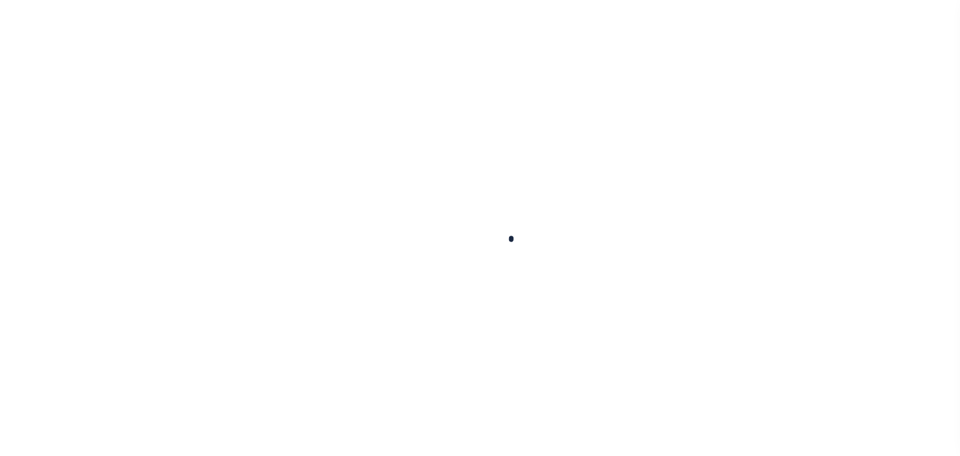
checkbox input "false"
type input "[DATE]"
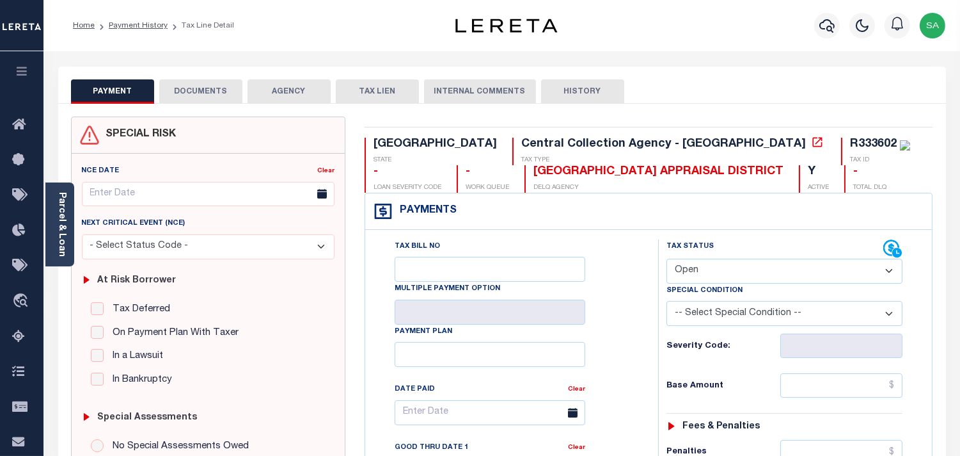
drag, startPoint x: 740, startPoint y: 271, endPoint x: 738, endPoint y: 280, distance: 9.2
click at [740, 271] on select "- Select Status Code - Open Due/Unpaid Paid Incomplete No Tax Due Internal Refu…" at bounding box center [785, 270] width 236 height 25
select select "PYD"
click at [667, 259] on select "- Select Status Code - Open Due/Unpaid Paid Incomplete No Tax Due Internal Refu…" at bounding box center [785, 270] width 236 height 25
type input "[DATE]"
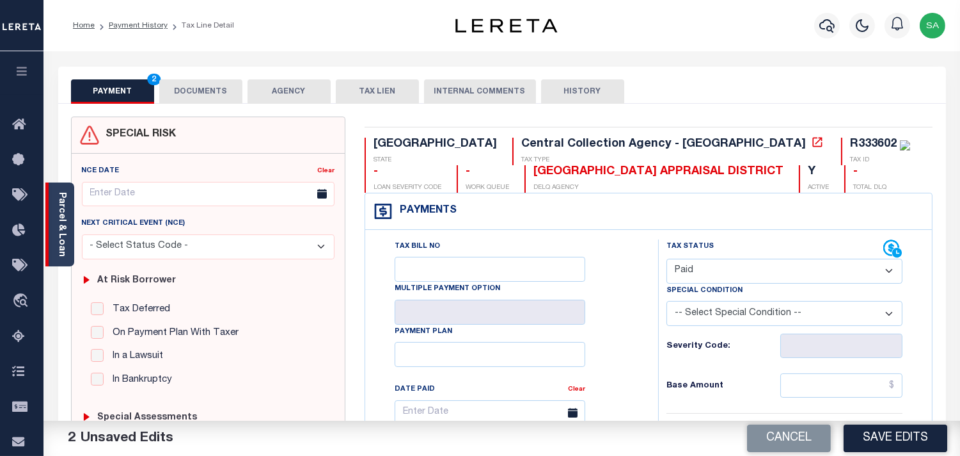
click at [59, 195] on link "Parcel & Loan" at bounding box center [61, 224] width 9 height 65
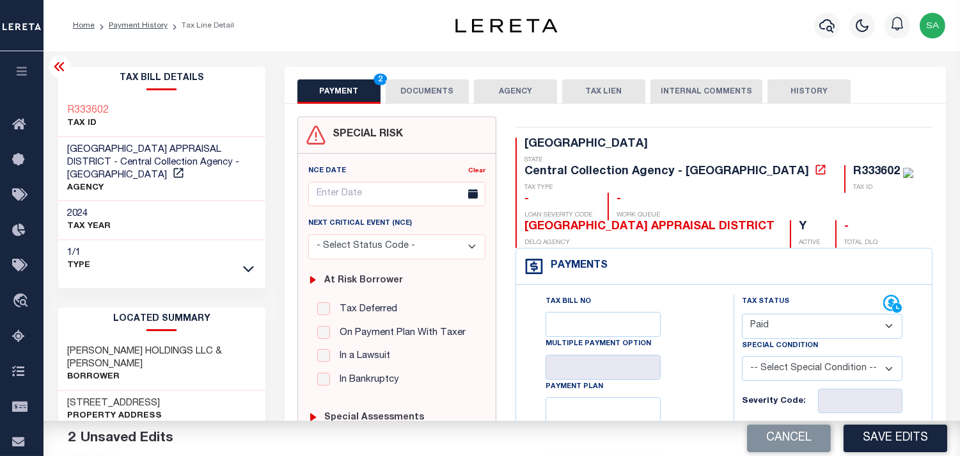
click at [389, 86] on button "DOCUMENTS" at bounding box center [427, 91] width 83 height 24
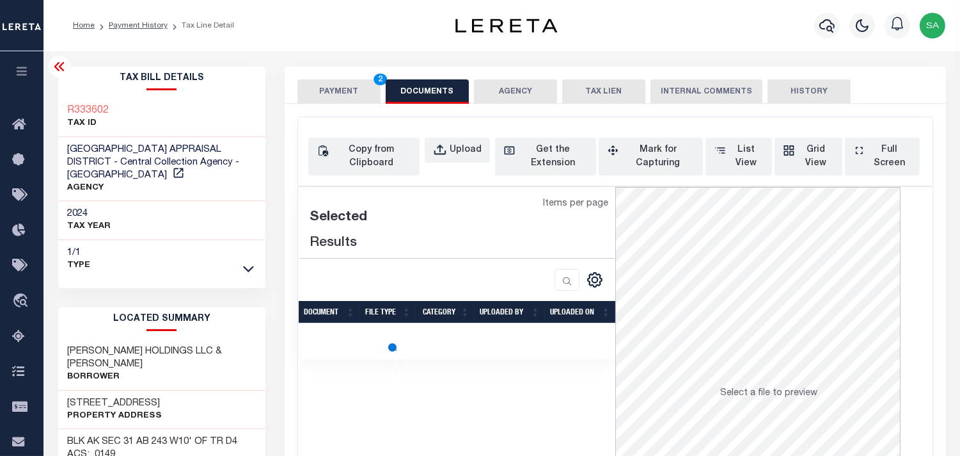
click at [423, 158] on div "Copy from Clipboard Upload Get the Extension Mark for Capturing Got it List Vie…" at bounding box center [615, 157] width 614 height 38
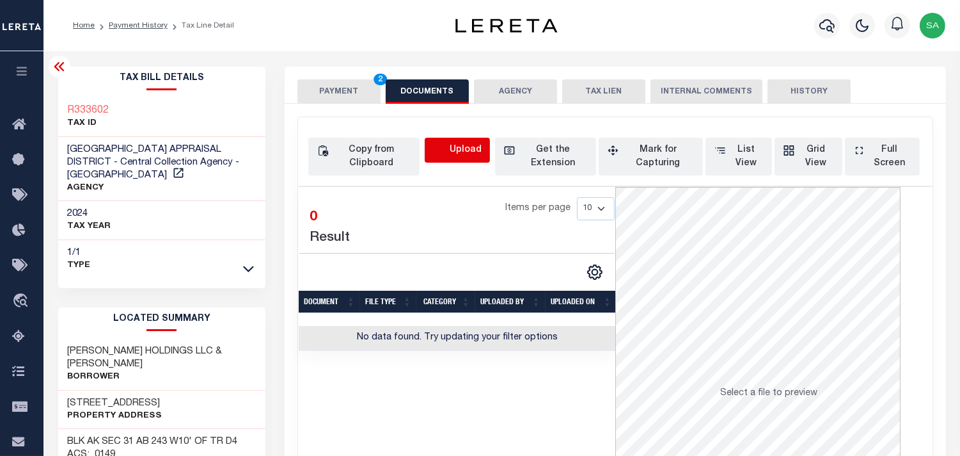
click at [433, 155] on icon "button" at bounding box center [440, 150] width 14 height 14
select select "POP"
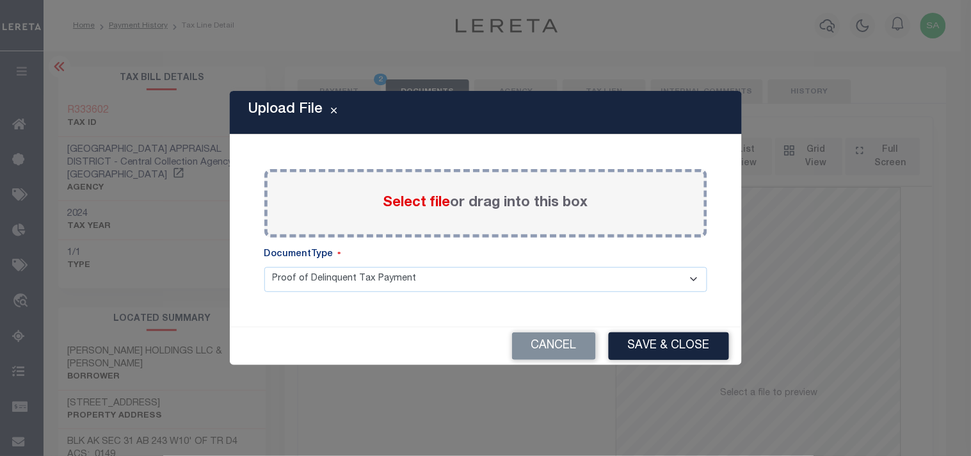
click at [410, 199] on span "Select file" at bounding box center [416, 203] width 67 height 14
click at [0, 0] on input "Select file or drag into this box" at bounding box center [0, 0] width 0 height 0
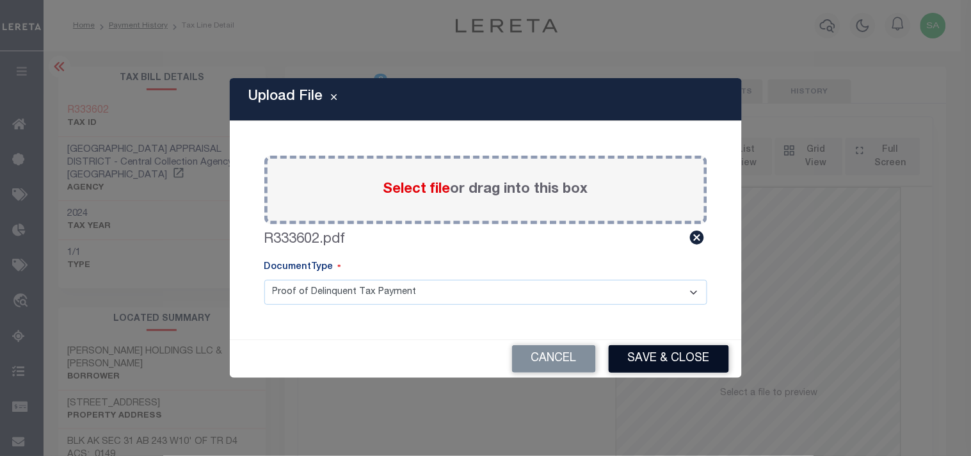
click at [667, 345] on button "Save & Close" at bounding box center [668, 359] width 120 height 28
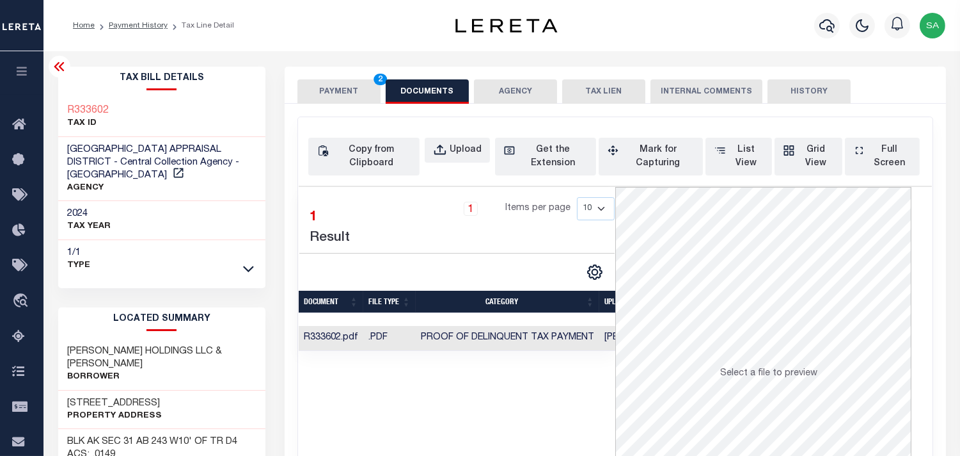
click at [324, 88] on button "PAYMENT 2" at bounding box center [339, 91] width 83 height 24
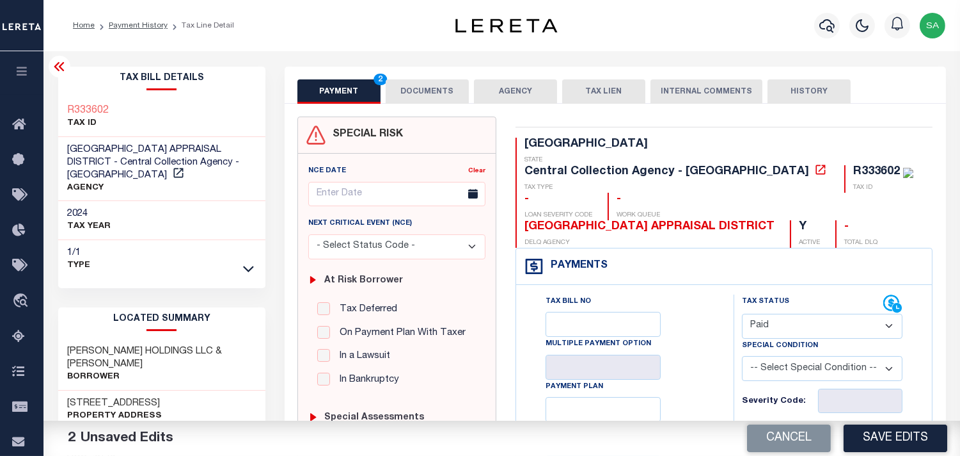
click at [843, 428] on input "text" at bounding box center [860, 440] width 84 height 24
paste input "32.82"
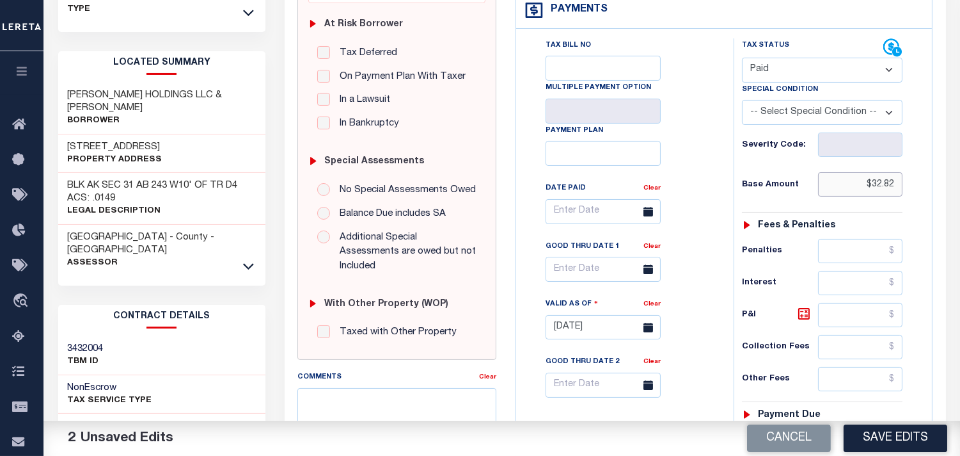
scroll to position [355, 0]
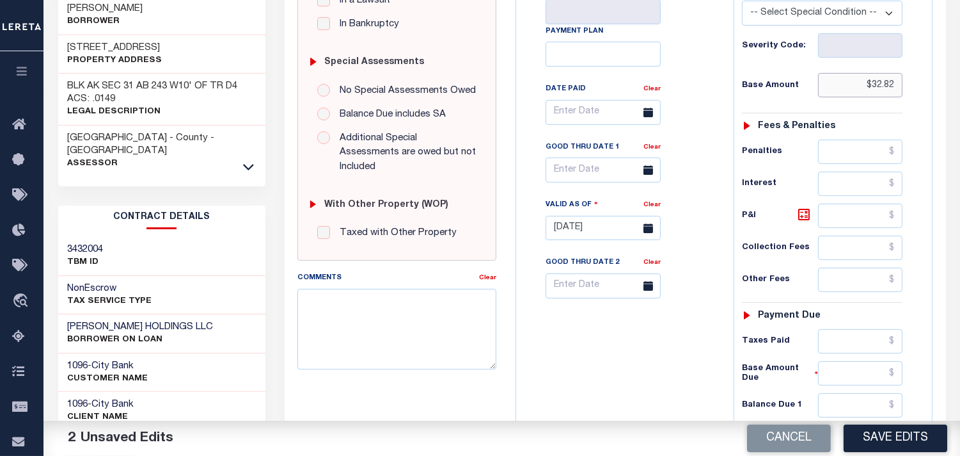
type input "$32.82"
click at [853, 299] on div "Tax Status Status - Select Status Code -" at bounding box center [827, 221] width 186 height 565
drag, startPoint x: 853, startPoint y: 312, endPoint x: 731, endPoint y: 330, distance: 123.5
click at [853, 329] on input "text" at bounding box center [860, 341] width 84 height 24
paste input "32.82"
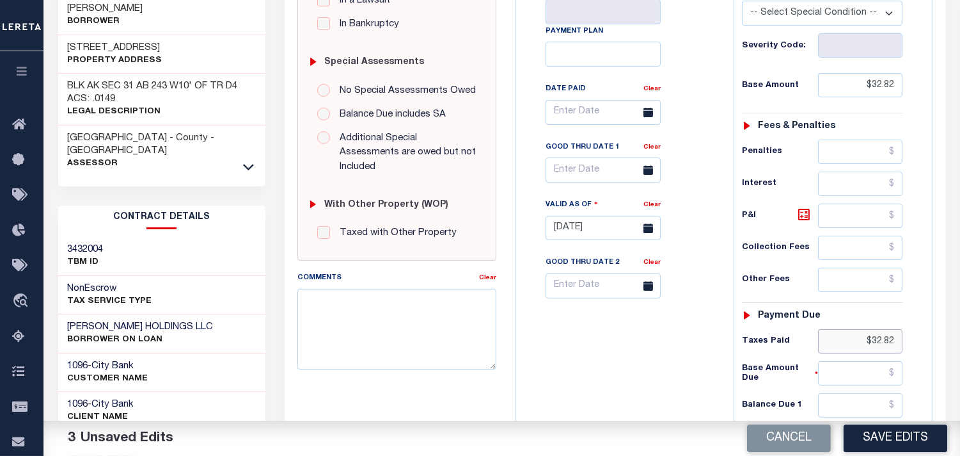
type input "$32.82"
click at [893, 393] on input "text" at bounding box center [860, 405] width 84 height 24
type input "$0.00"
click at [605, 328] on div "Tax Bill No Multiple Payment Option Payment Plan Clear" at bounding box center [622, 221] width 205 height 565
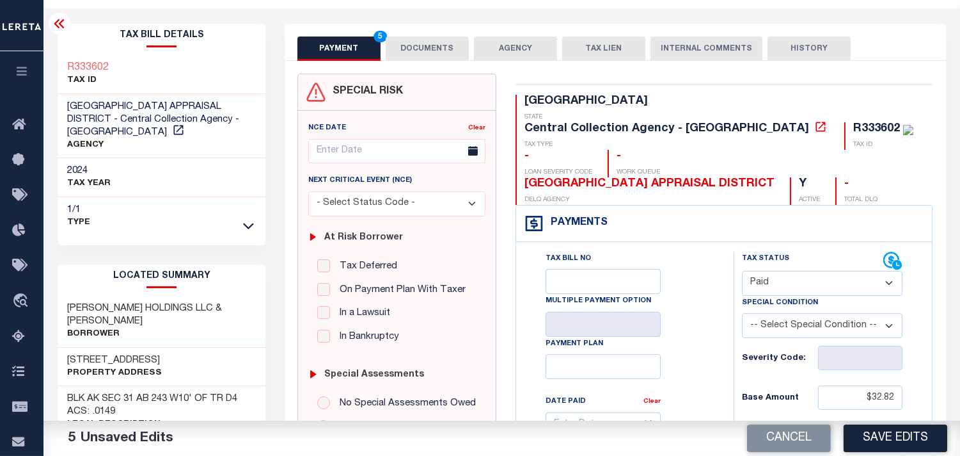
scroll to position [0, 0]
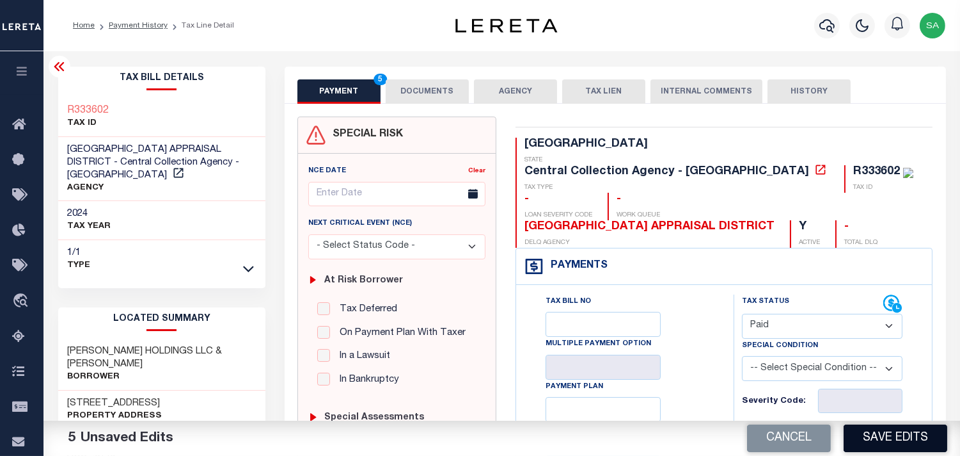
click at [878, 431] on button "Save Edits" at bounding box center [896, 438] width 104 height 28
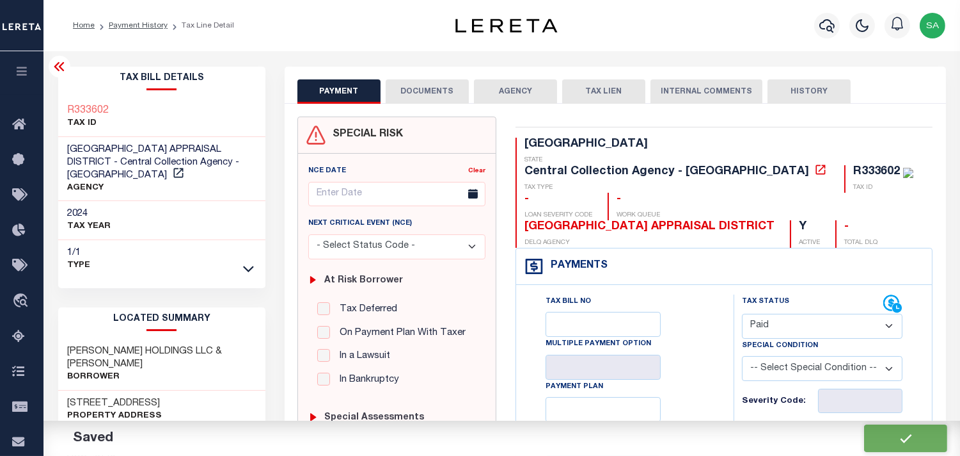
checkbox input "false"
type input "$32.82"
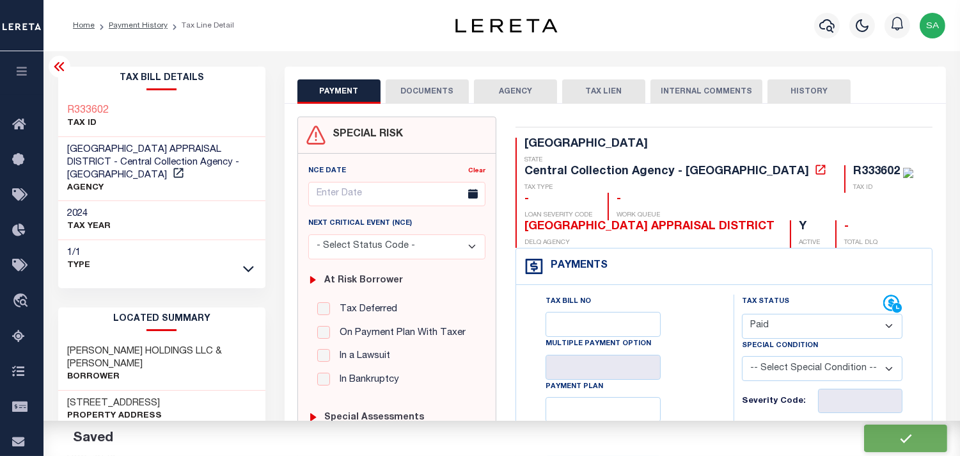
type input "$32.82"
type input "$0"
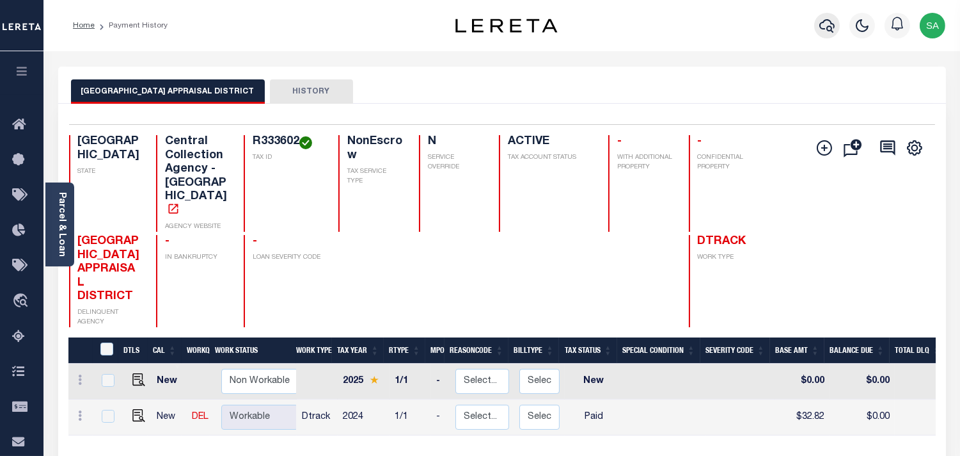
click at [826, 26] on icon "button" at bounding box center [827, 25] width 15 height 15
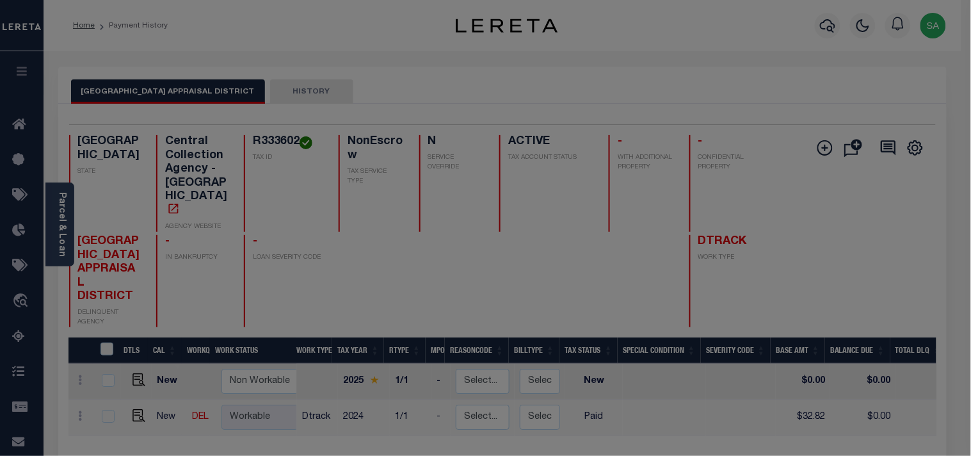
click at [0, 0] on div "Include Loans TBM Customers Borrowers Payments (Lender Non-Disb) Payments (Lend…" at bounding box center [0, 0] width 0 height 0
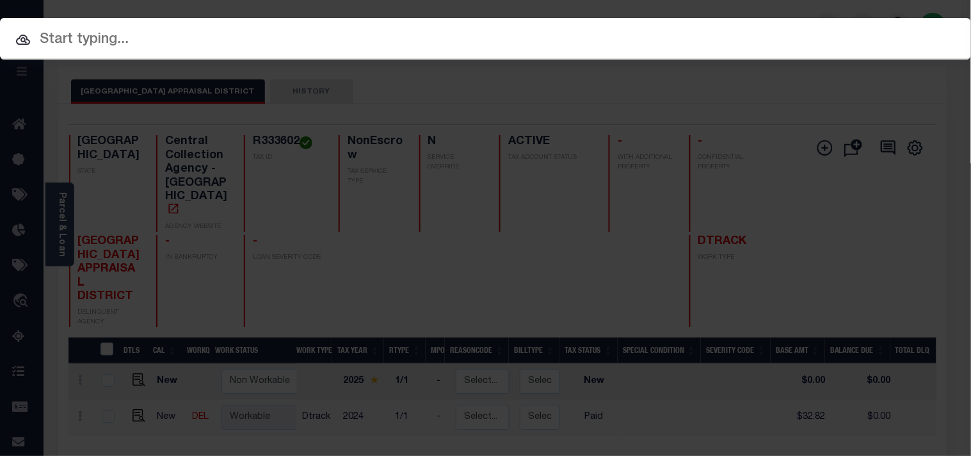
paste input "900004224"
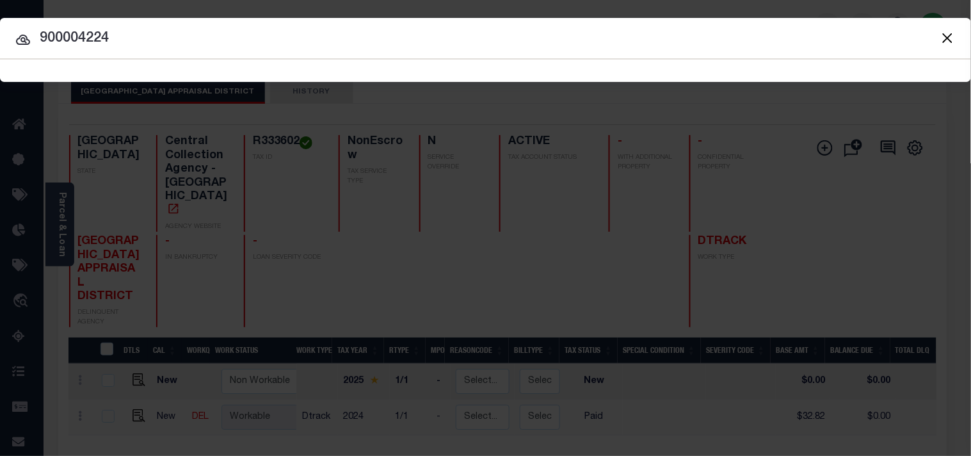
type input "900004224"
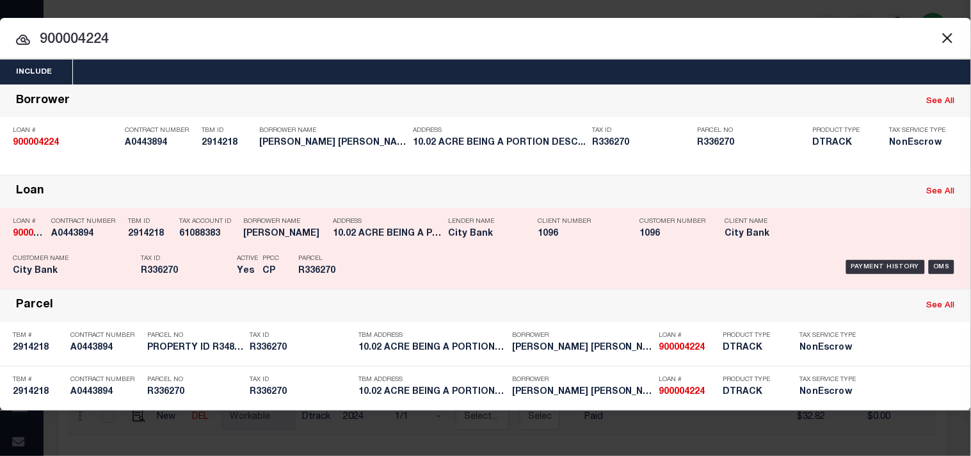
click at [381, 269] on div "Payment History OMS" at bounding box center [666, 266] width 583 height 37
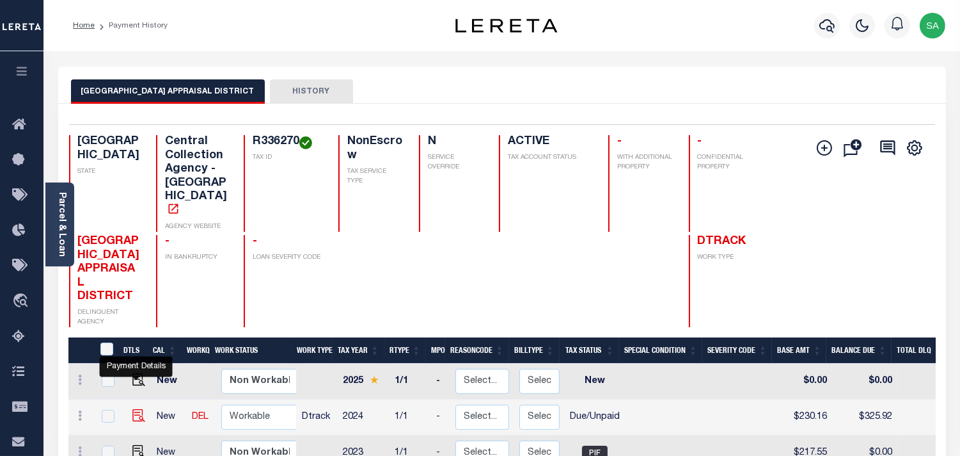
click at [138, 409] on img "" at bounding box center [138, 415] width 13 height 13
checkbox input "true"
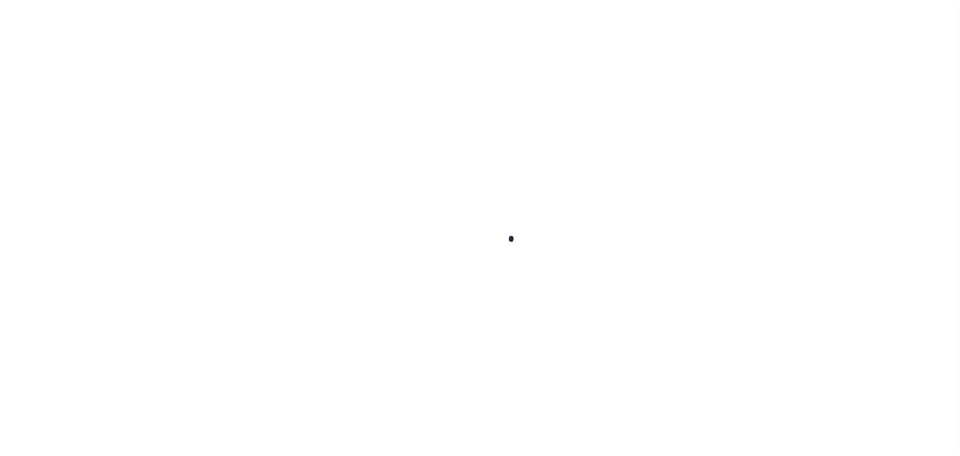
checkbox input "false"
type input "[DATE]"
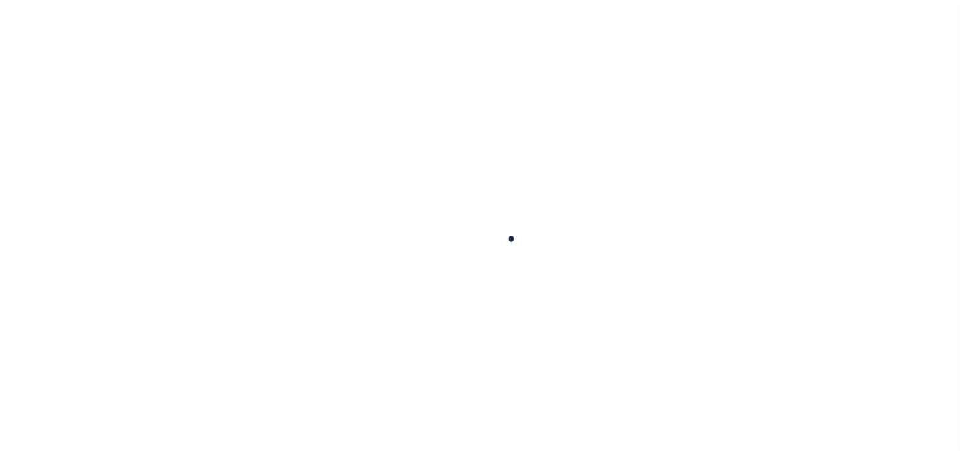
type input "[DATE]"
select select "DUE"
type input "$230.16"
type input "$95.76"
type input "$325.92"
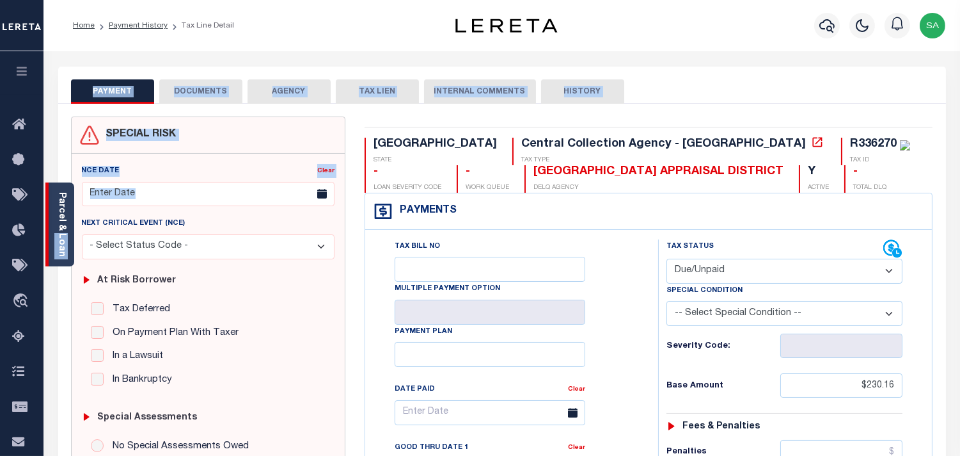
click at [66, 239] on link "Parcel & Loan" at bounding box center [61, 224] width 9 height 65
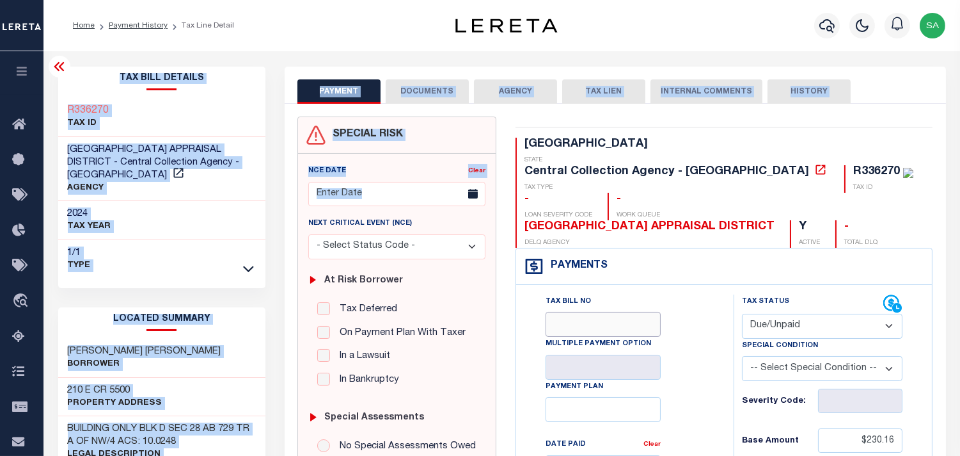
click at [653, 312] on input "Tax Bill No" at bounding box center [603, 324] width 115 height 25
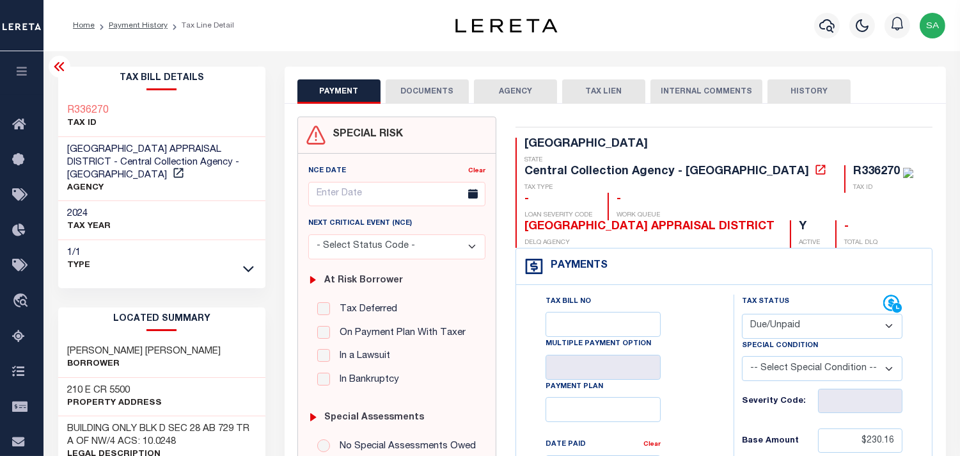
click at [434, 91] on button "DOCUMENTS" at bounding box center [427, 91] width 83 height 24
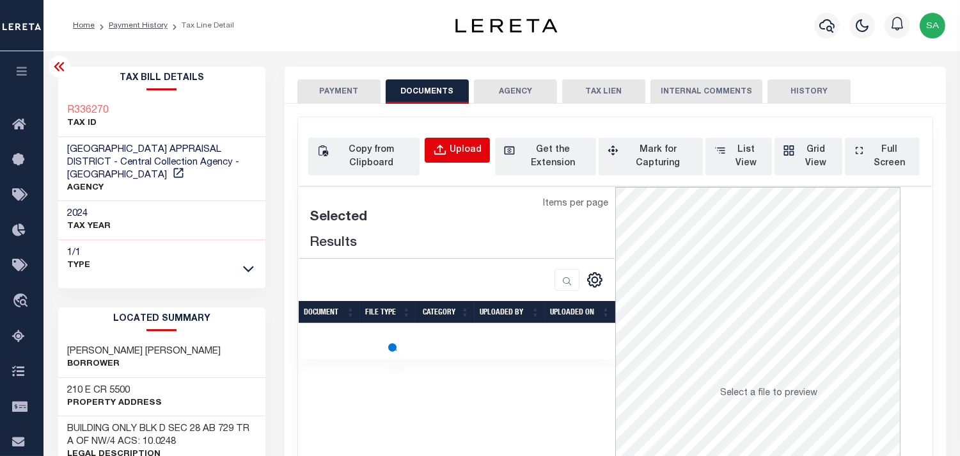
click at [468, 144] on div "Upload" at bounding box center [466, 150] width 32 height 14
select select "POP"
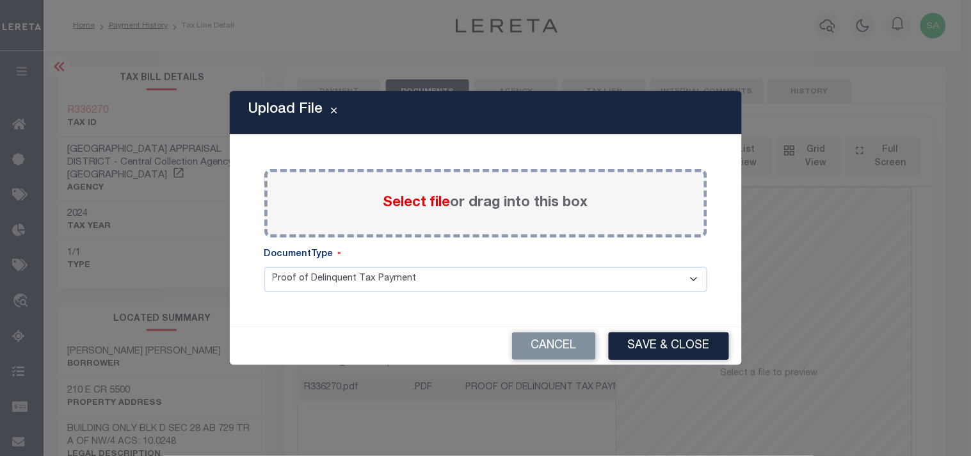
click at [417, 205] on span "Select file" at bounding box center [416, 203] width 67 height 14
click at [0, 0] on input "Select file or drag into this box" at bounding box center [0, 0] width 0 height 0
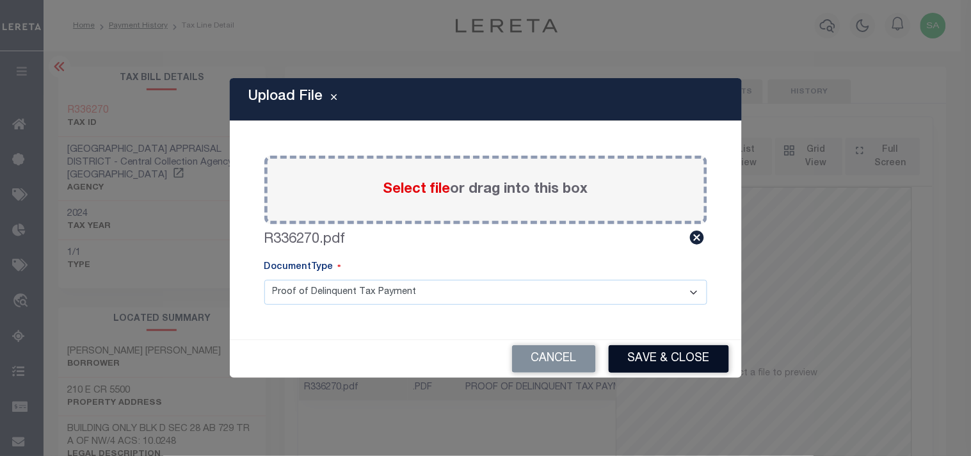
click at [642, 365] on button "Save & Close" at bounding box center [668, 359] width 120 height 28
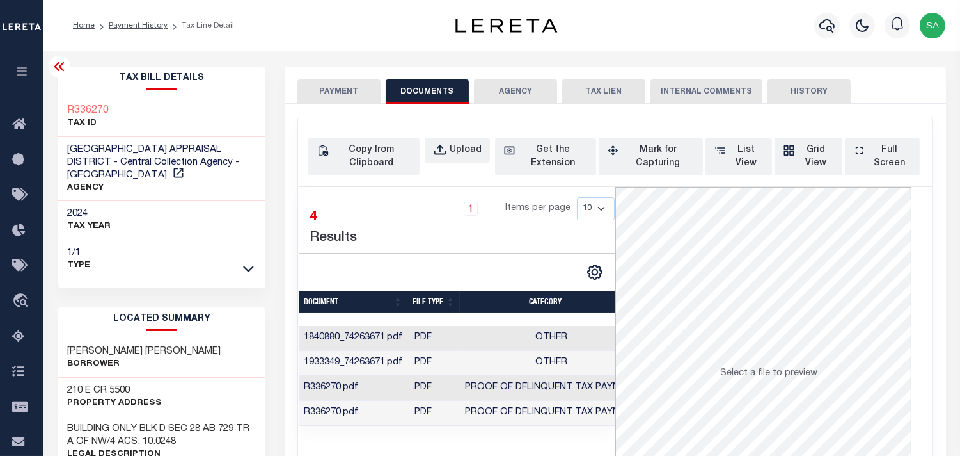
click at [353, 97] on button "PAYMENT" at bounding box center [339, 91] width 83 height 24
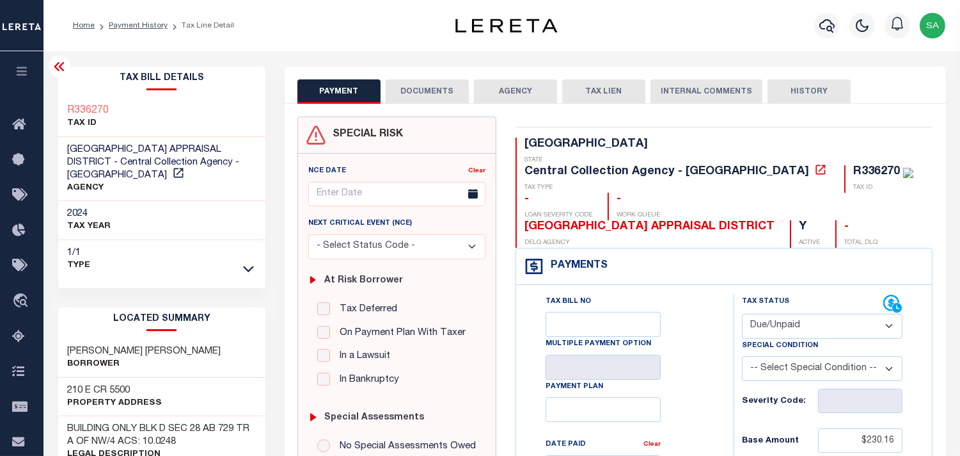
scroll to position [213, 0]
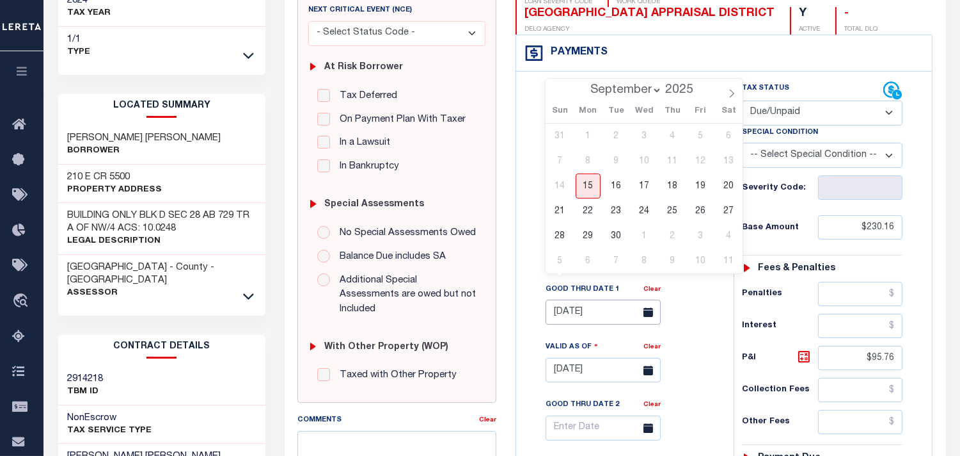
click at [599, 299] on input "07/31/2025" at bounding box center [603, 311] width 115 height 25
click at [586, 180] on span "15" at bounding box center [588, 185] width 25 height 25
type input "[DATE]"
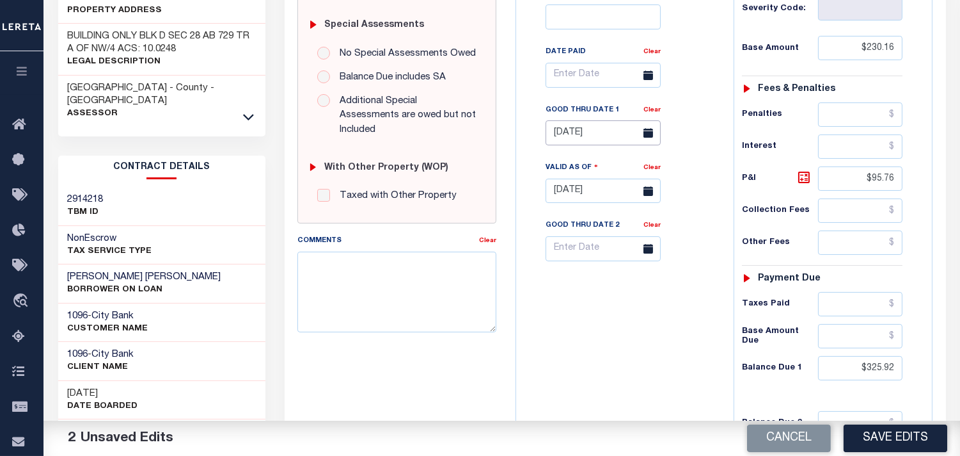
scroll to position [497, 0]
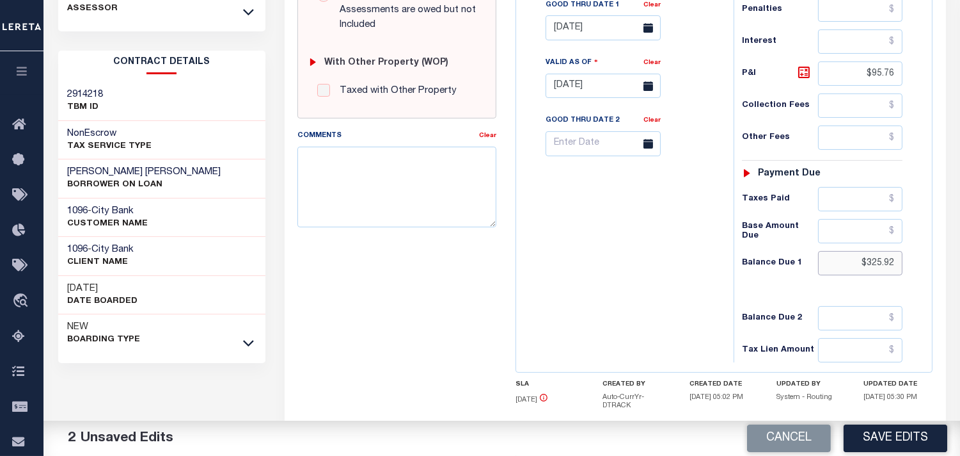
drag, startPoint x: 857, startPoint y: 233, endPoint x: 921, endPoint y: 235, distance: 64.0
click at [921, 235] on div "Tax Status Status" at bounding box center [826, 79] width 205 height 565
paste input "331.44"
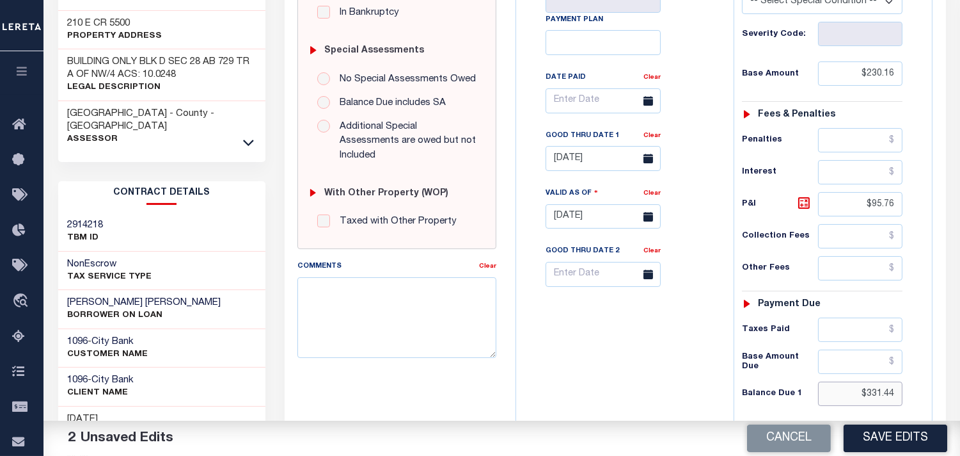
scroll to position [355, 0]
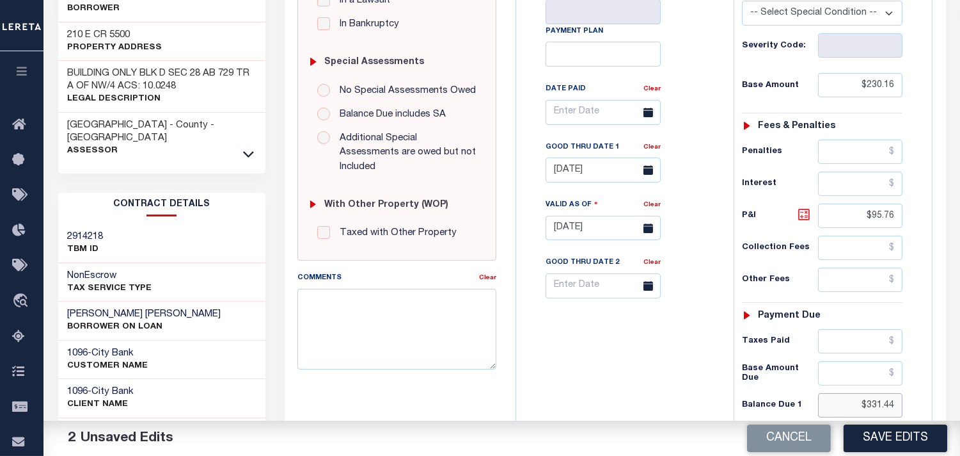
type input "$331.44"
click at [799, 209] on icon at bounding box center [805, 215] width 12 height 12
type input "$101.28"
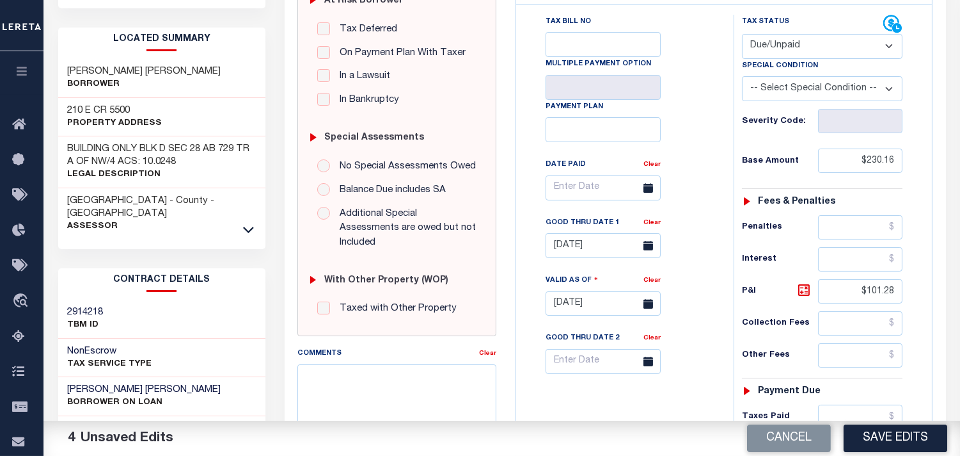
scroll to position [71, 0]
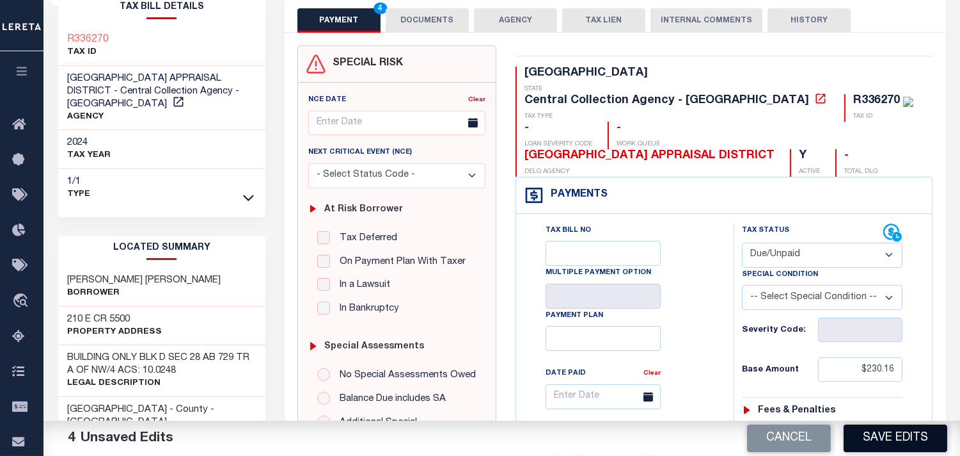
click at [866, 433] on button "Save Edits" at bounding box center [896, 438] width 104 height 28
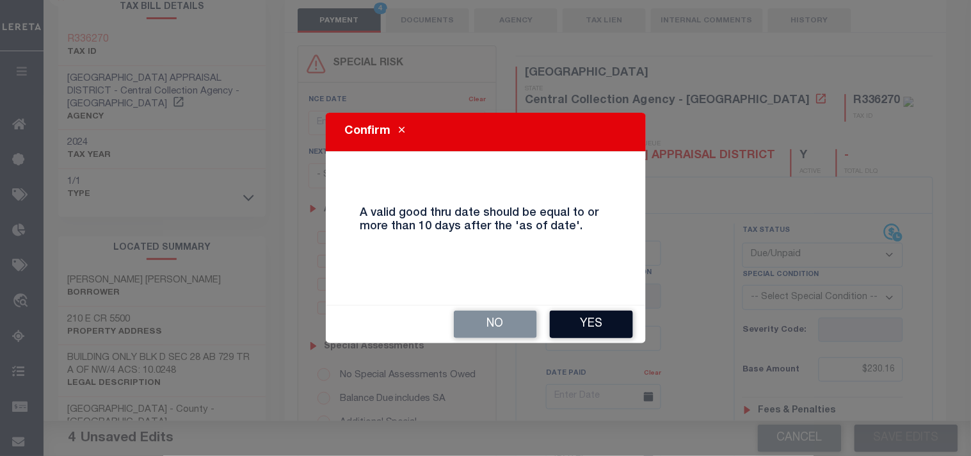
click at [614, 321] on button "Yes" at bounding box center [591, 324] width 83 height 28
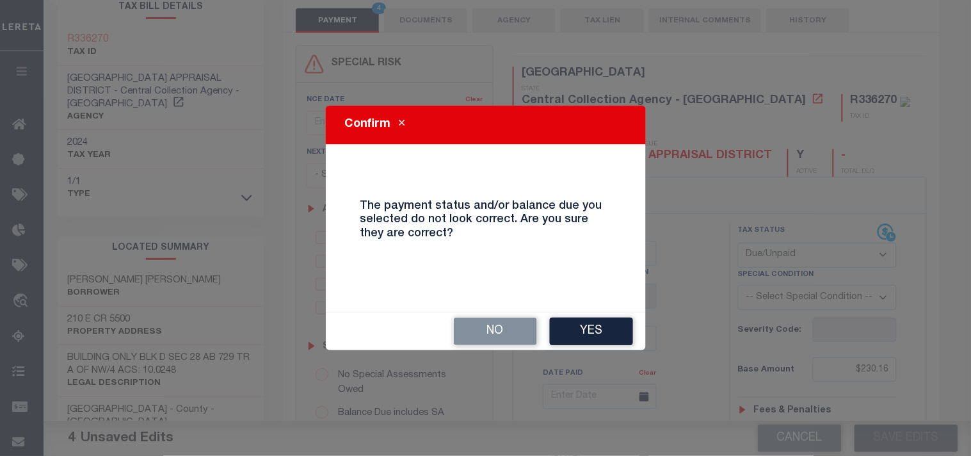
click at [614, 321] on button "Yes" at bounding box center [591, 331] width 83 height 28
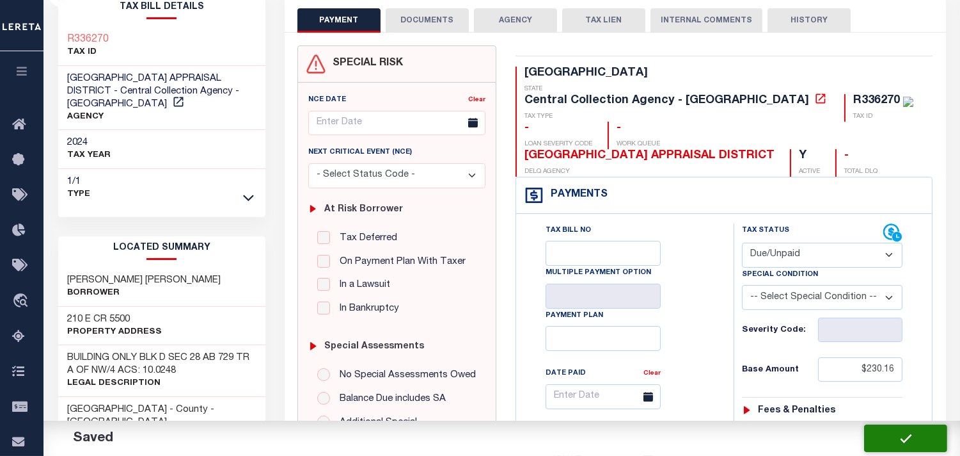
checkbox input "false"
type input "$230.16"
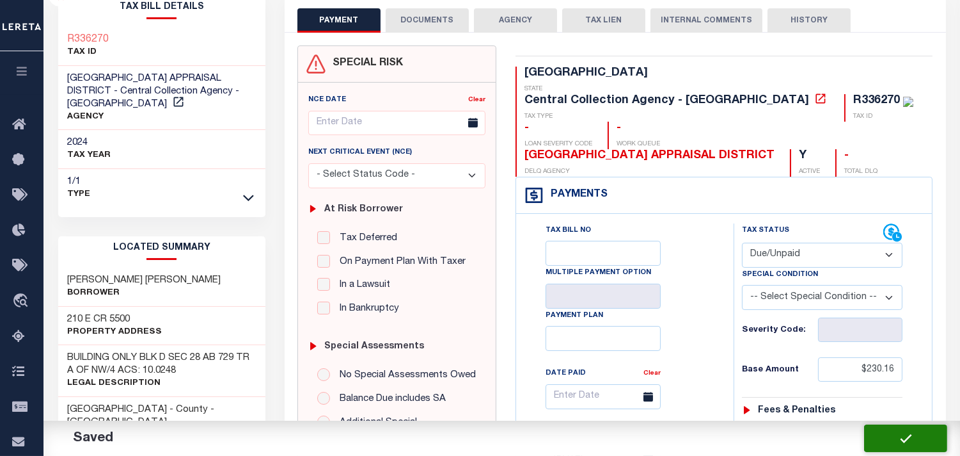
type input "$101.28"
type input "$331.44"
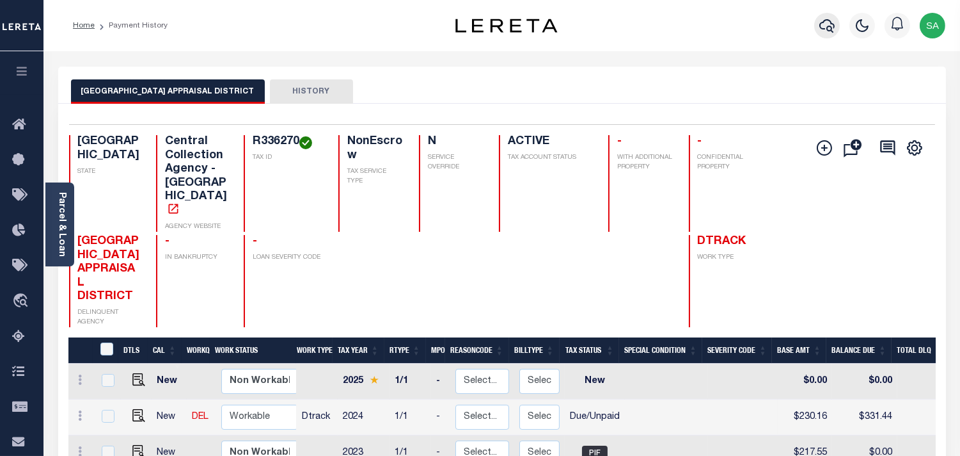
click at [836, 28] on button "button" at bounding box center [828, 26] width 26 height 26
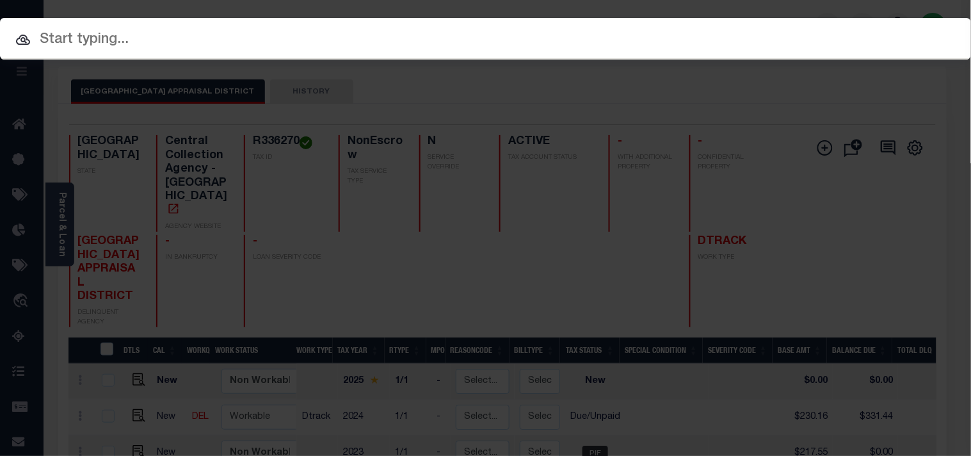
click at [802, 29] on input "text" at bounding box center [485, 40] width 971 height 22
paste input "900005009"
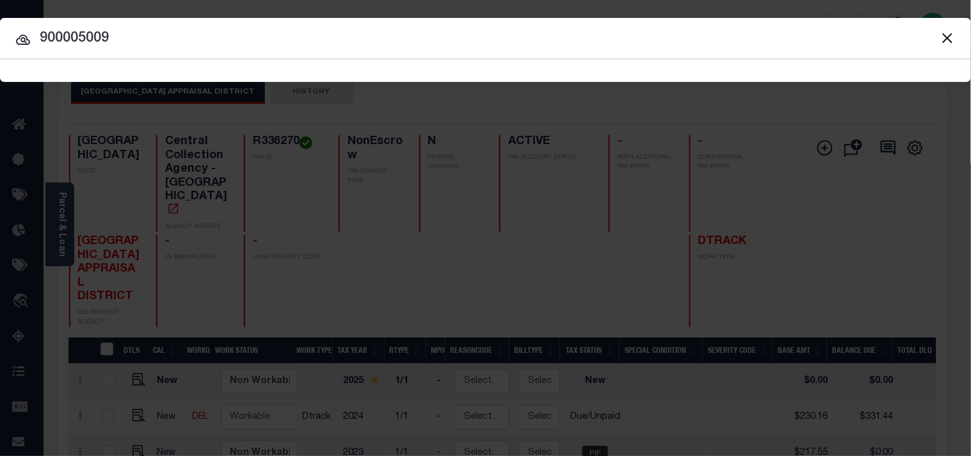
type input "900005009"
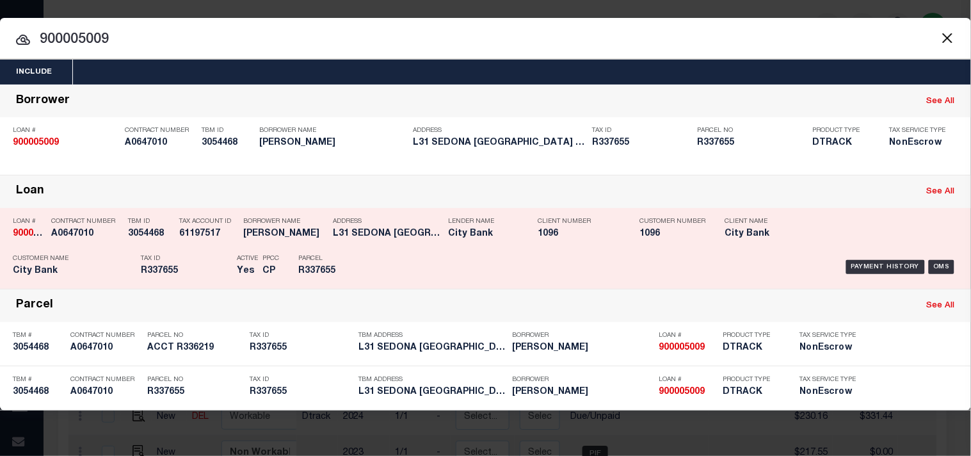
click at [400, 239] on h5 "L31 SEDONA LUBBOCK TX 79424" at bounding box center [387, 233] width 109 height 11
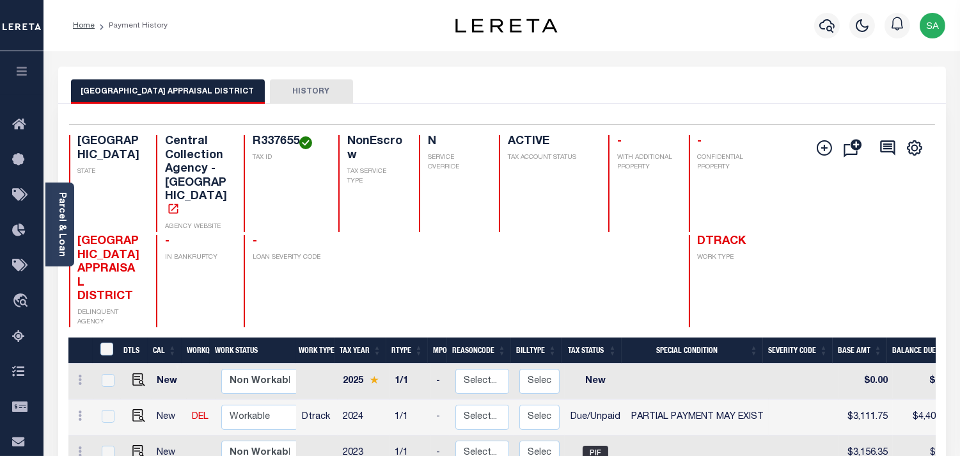
click at [143, 399] on td at bounding box center [136, 417] width 31 height 36
checkbox input "true"
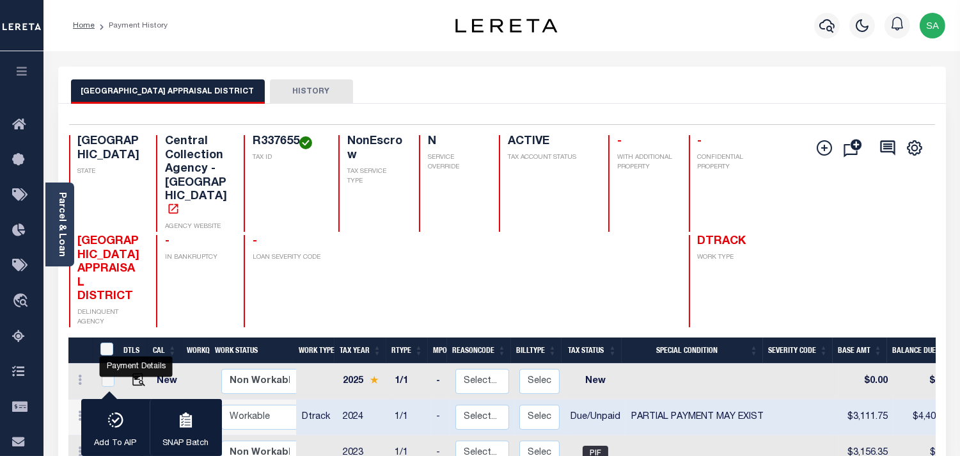
click at [138, 409] on img "" at bounding box center [138, 415] width 13 height 13
checkbox input "false"
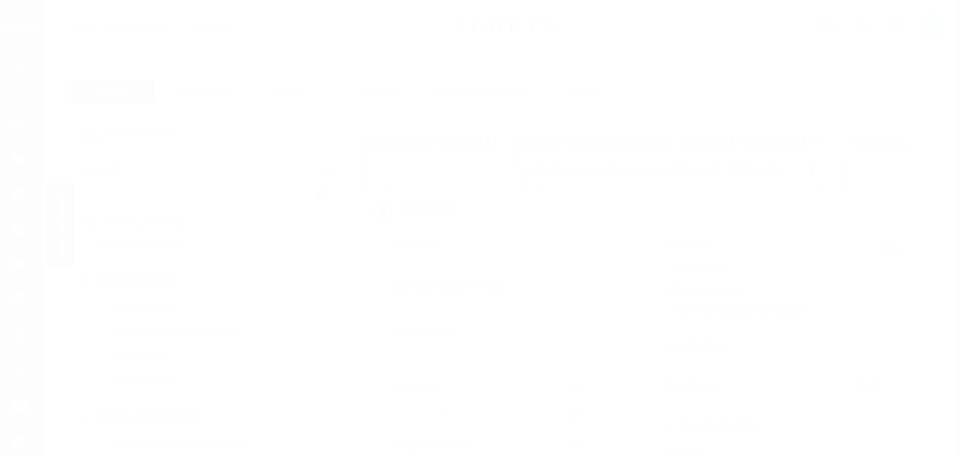
select select "DUE"
select select "15"
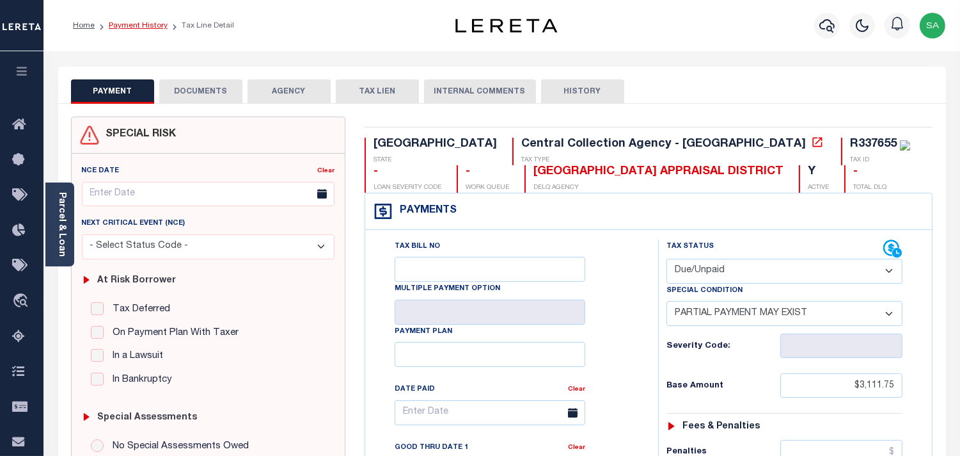
click at [155, 22] on link "Payment History" at bounding box center [138, 26] width 59 height 8
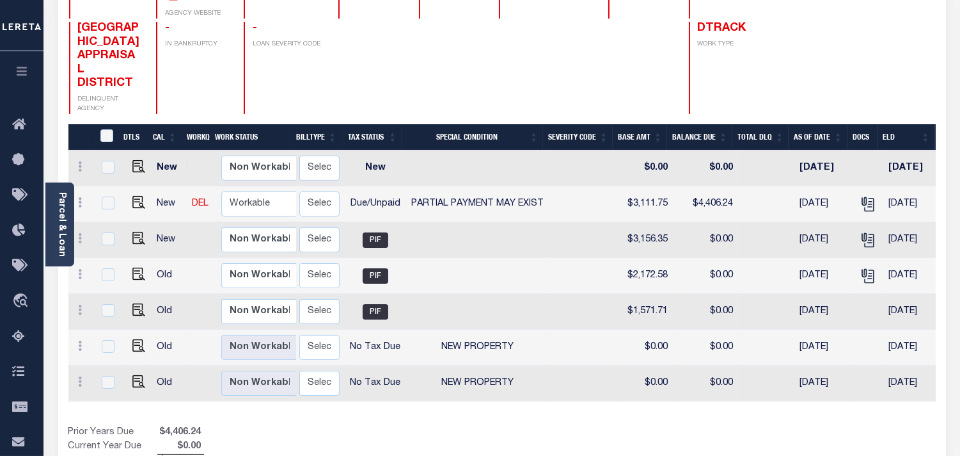
scroll to position [0, 221]
click at [861, 196] on icon "" at bounding box center [866, 201] width 10 height 10
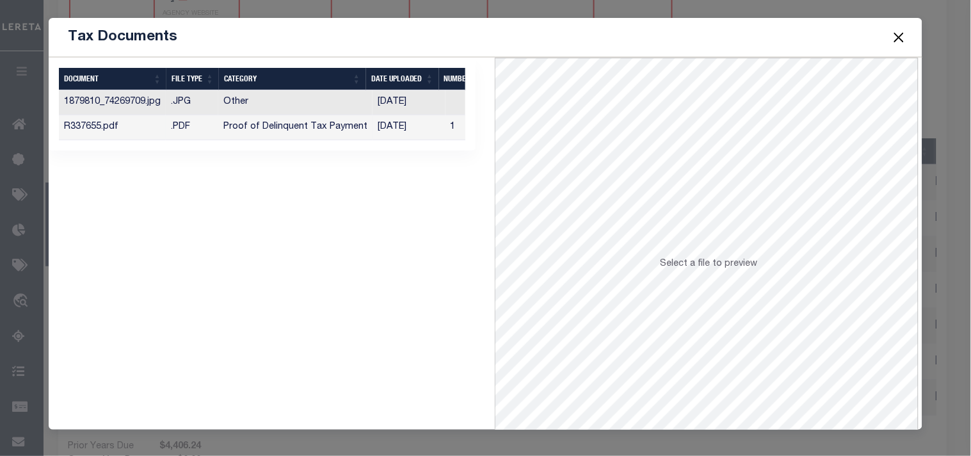
click at [411, 131] on td "[DATE]" at bounding box center [408, 127] width 73 height 25
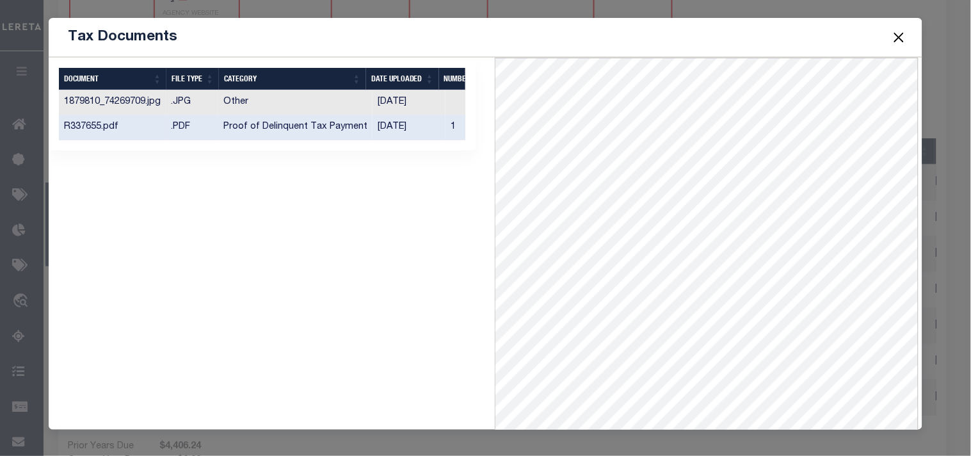
click at [896, 39] on button "Close" at bounding box center [898, 37] width 17 height 17
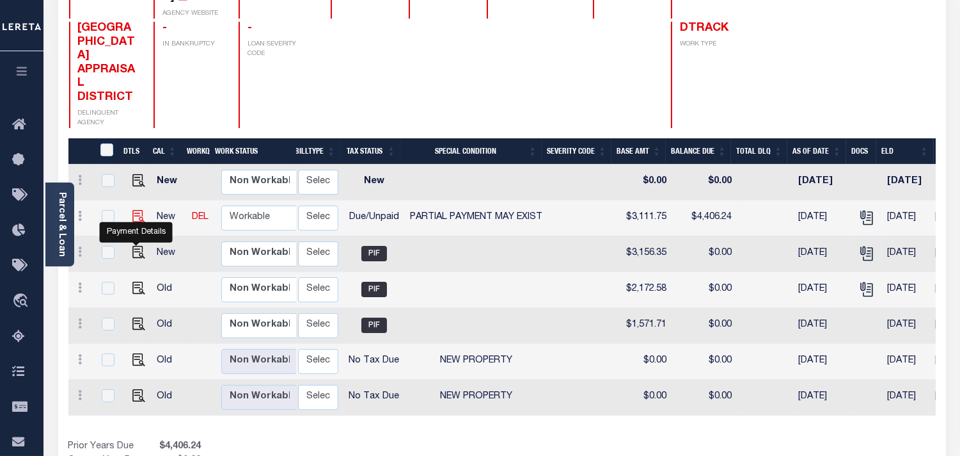
click at [137, 223] on img "" at bounding box center [138, 216] width 13 height 13
checkbox input "true"
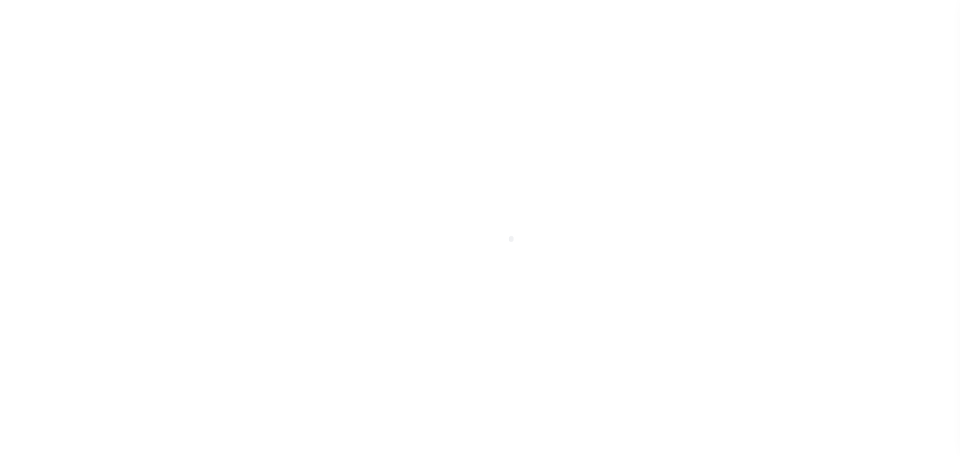
select select "DUE"
select select "15"
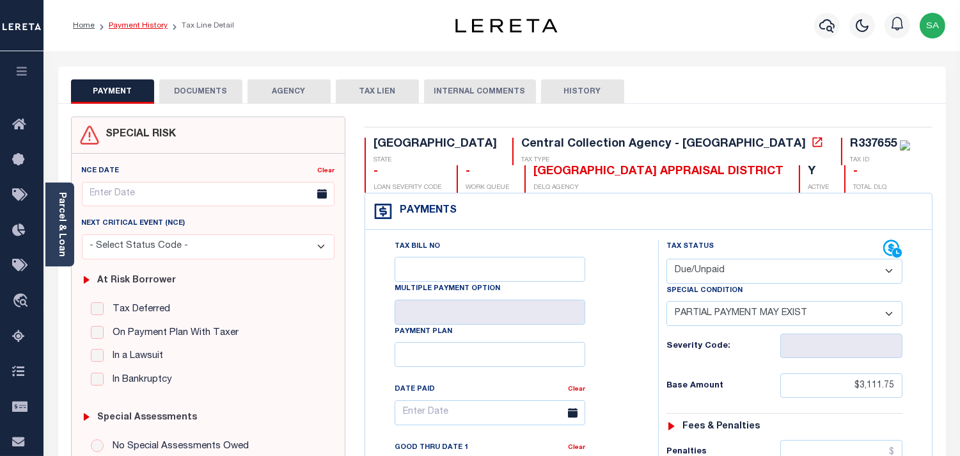
click at [148, 22] on link "Payment History" at bounding box center [138, 26] width 59 height 8
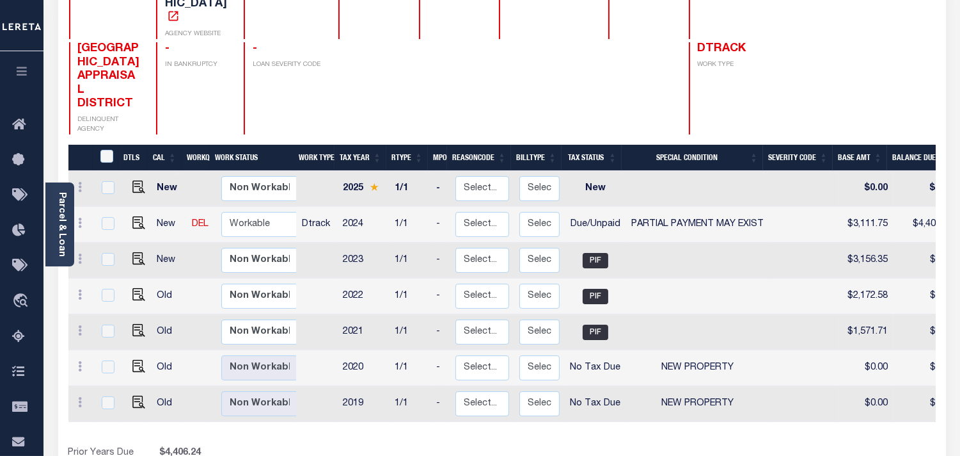
scroll to position [213, 0]
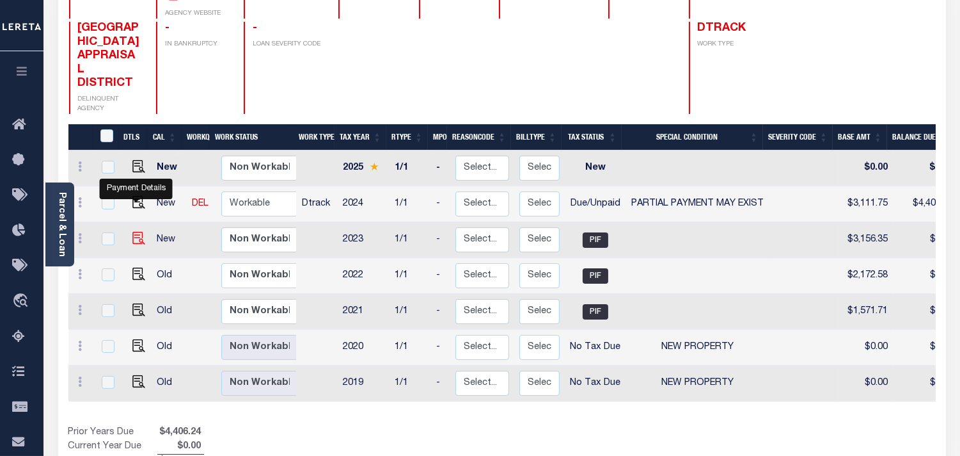
click at [138, 232] on img "" at bounding box center [138, 238] width 13 height 13
checkbox input "true"
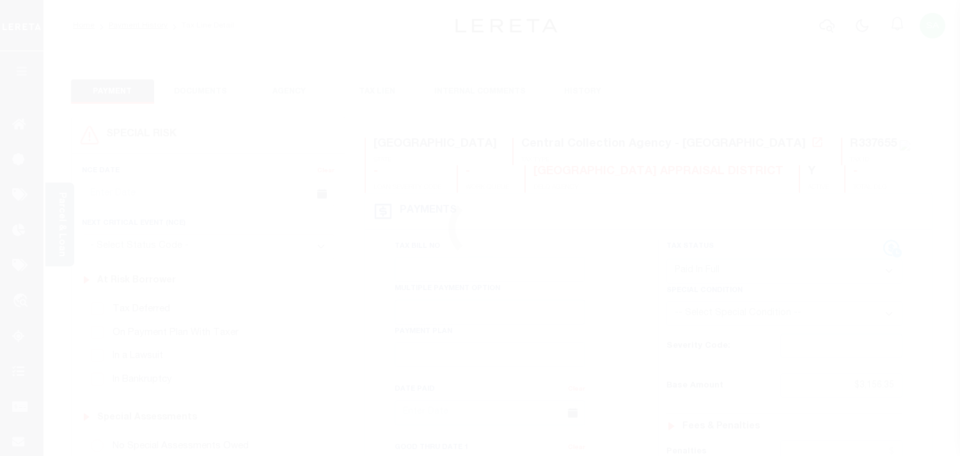
select select "PIF"
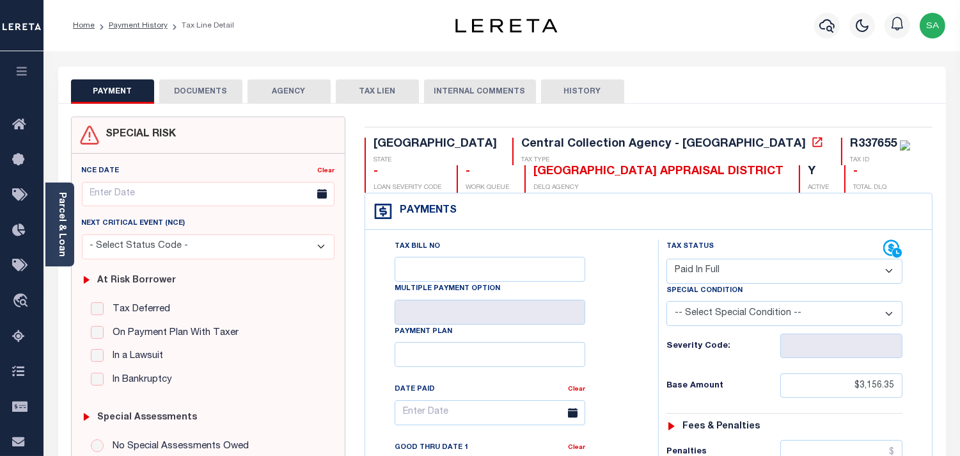
click at [221, 96] on button "DOCUMENTS" at bounding box center [200, 91] width 83 height 24
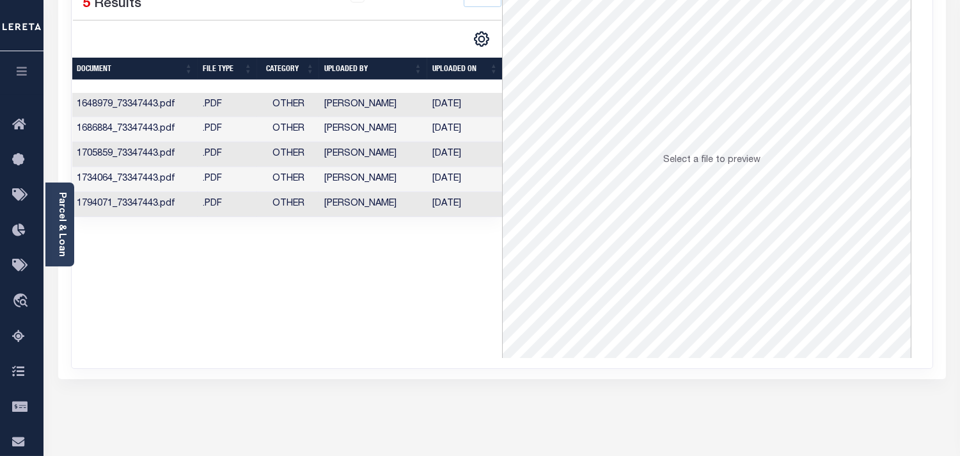
scroll to position [213, 0]
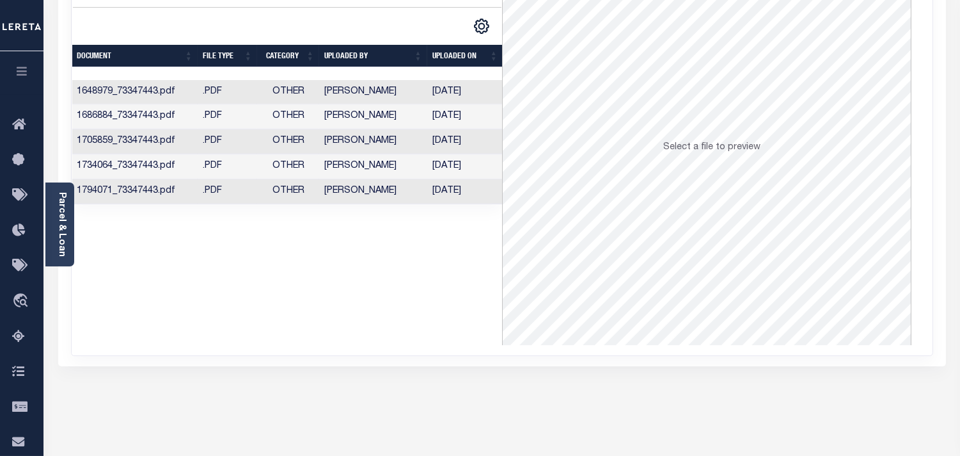
click at [382, 196] on td "Preethi Ramesh" at bounding box center [373, 191] width 108 height 25
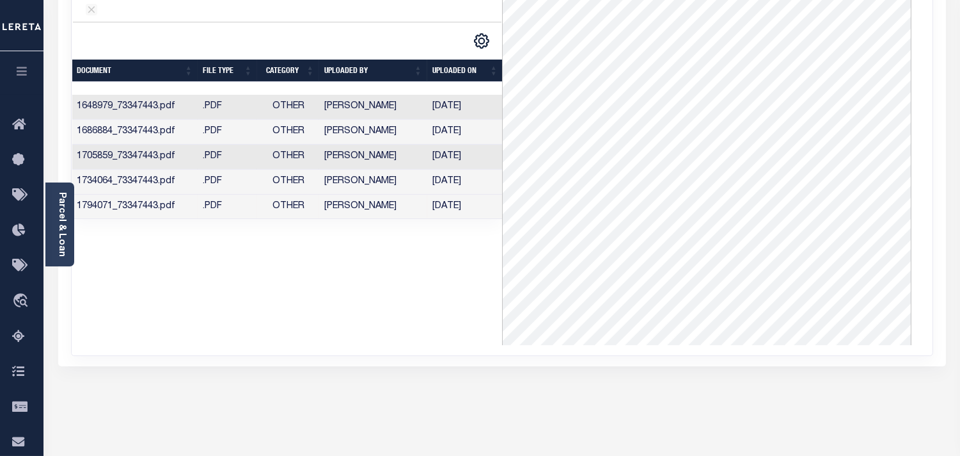
scroll to position [0, 1]
click at [450, 177] on td "11/15/2024" at bounding box center [464, 182] width 76 height 25
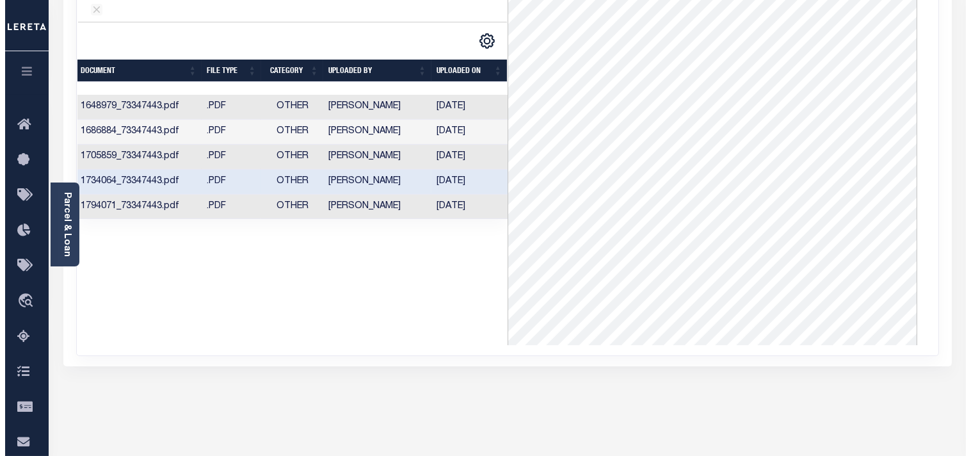
scroll to position [0, 0]
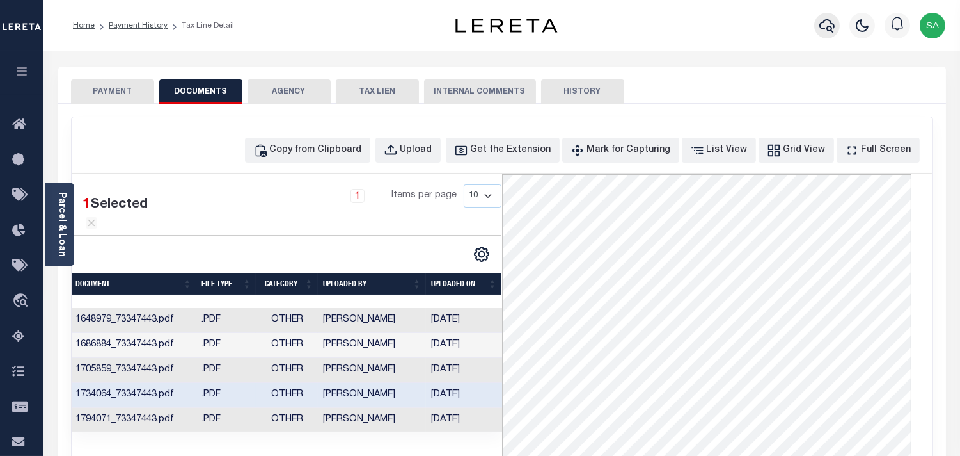
click at [822, 20] on icon "button" at bounding box center [827, 25] width 15 height 15
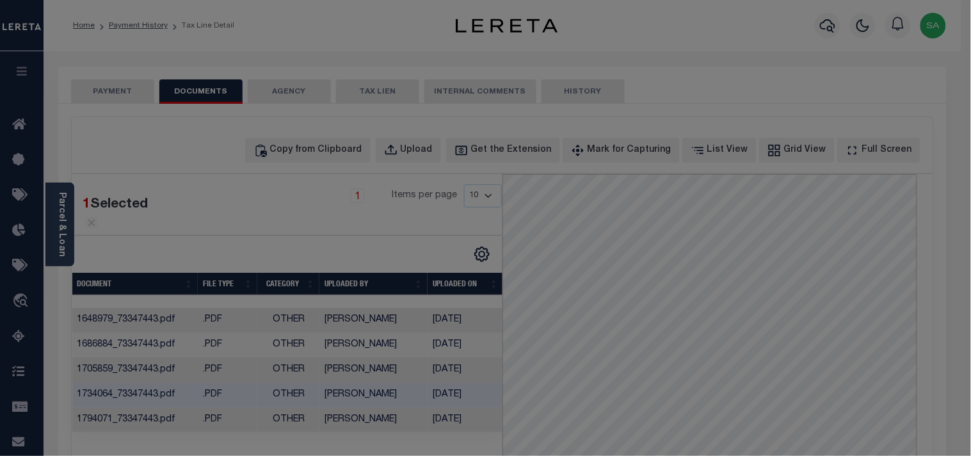
click at [0, 0] on div "Include Loans TBM Customers Borrowers Payments (Lender Non-Disb) Payments (Lend…" at bounding box center [0, 0] width 0 height 0
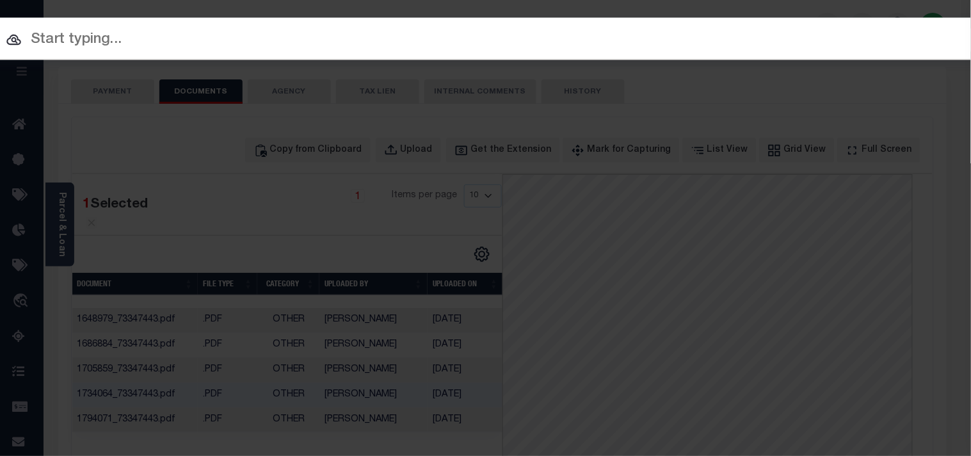
paste input "900004709"
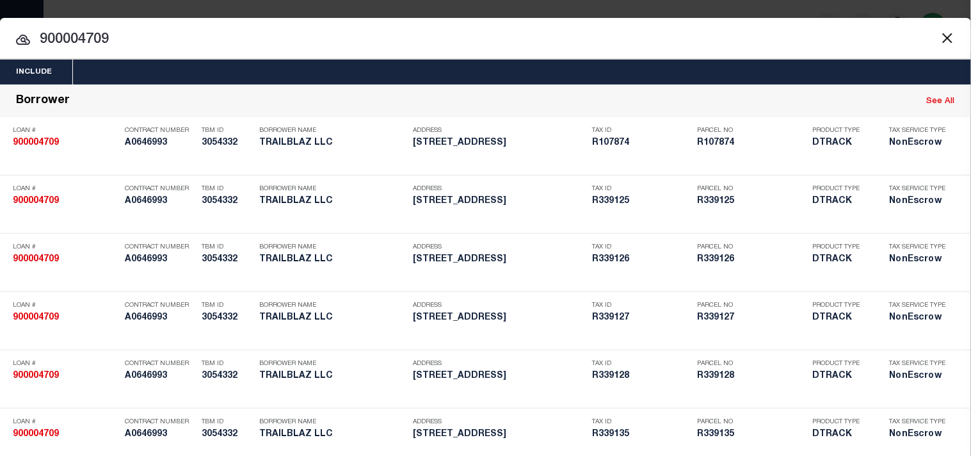
drag, startPoint x: 152, startPoint y: 36, endPoint x: 0, endPoint y: 37, distance: 152.3
click at [0, 37] on input "900004709" at bounding box center [485, 40] width 971 height 22
paste input "R339162"
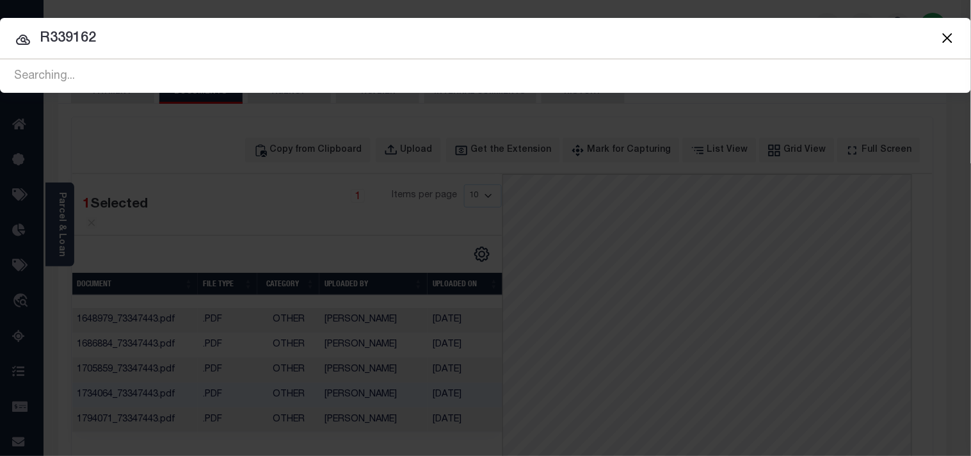
type input "R339162"
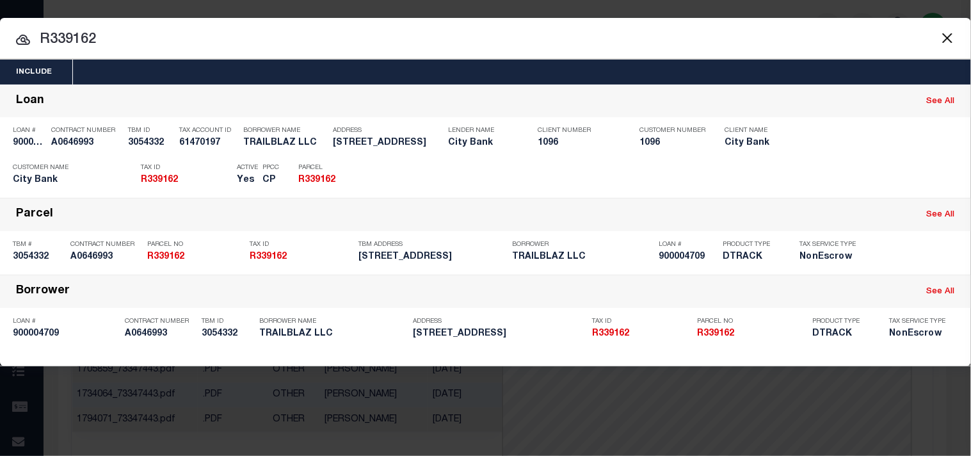
click at [944, 37] on button "Close" at bounding box center [947, 37] width 17 height 17
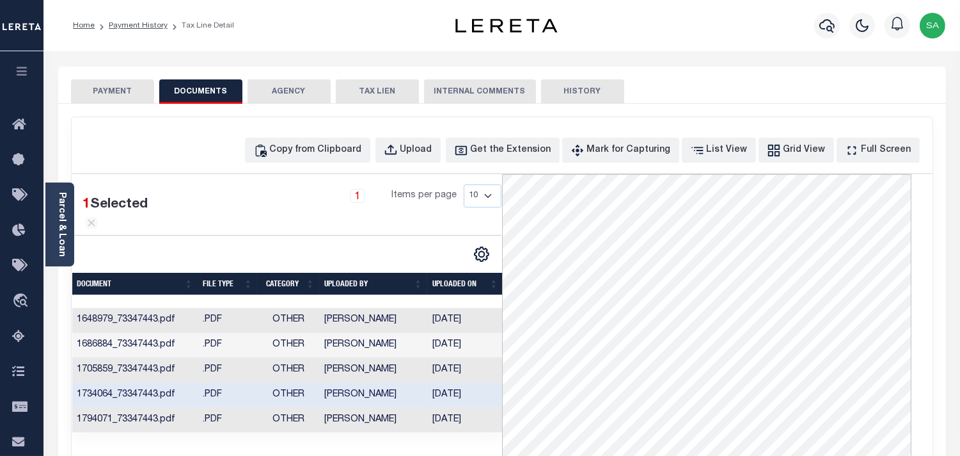
click at [132, 86] on button "PAYMENT" at bounding box center [112, 91] width 83 height 24
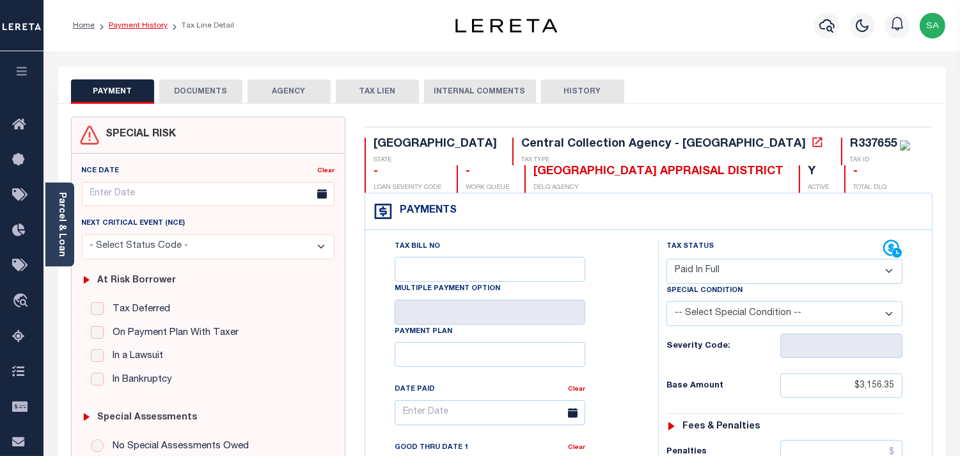
click at [147, 27] on link "Payment History" at bounding box center [138, 26] width 59 height 8
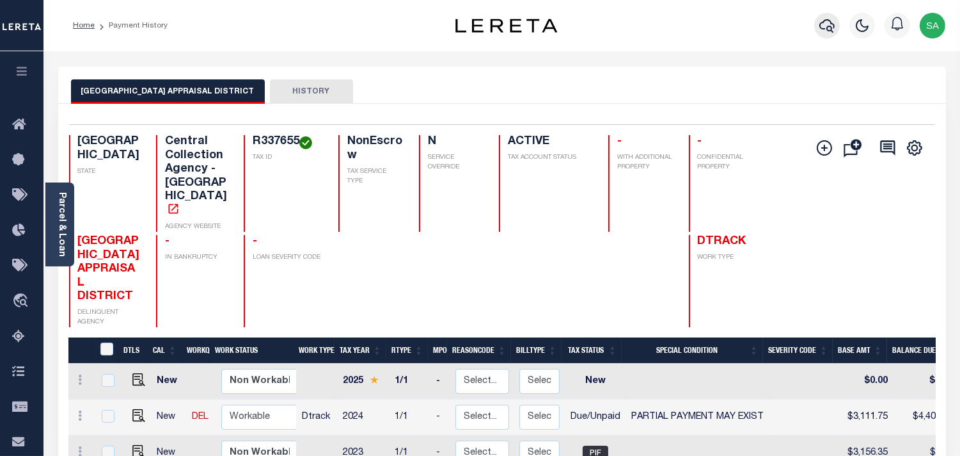
click at [823, 23] on icon "button" at bounding box center [827, 25] width 15 height 13
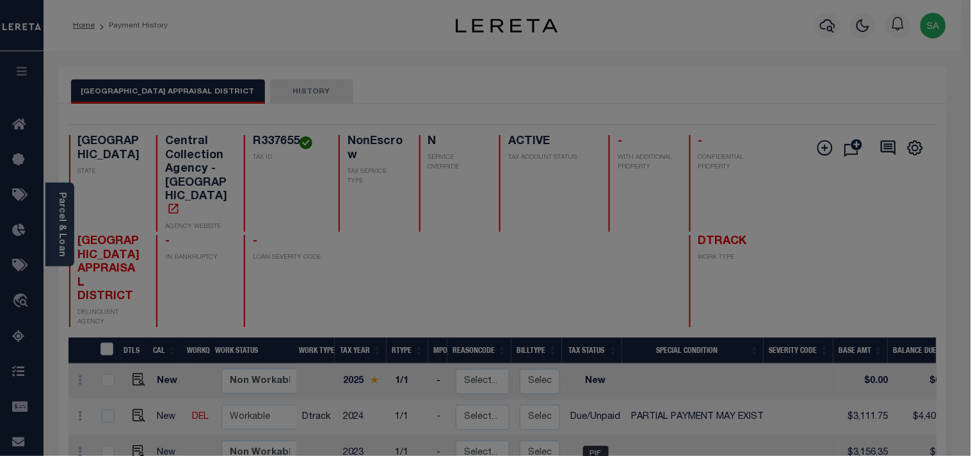
click at [0, 0] on input "text" at bounding box center [0, 0] width 0 height 0
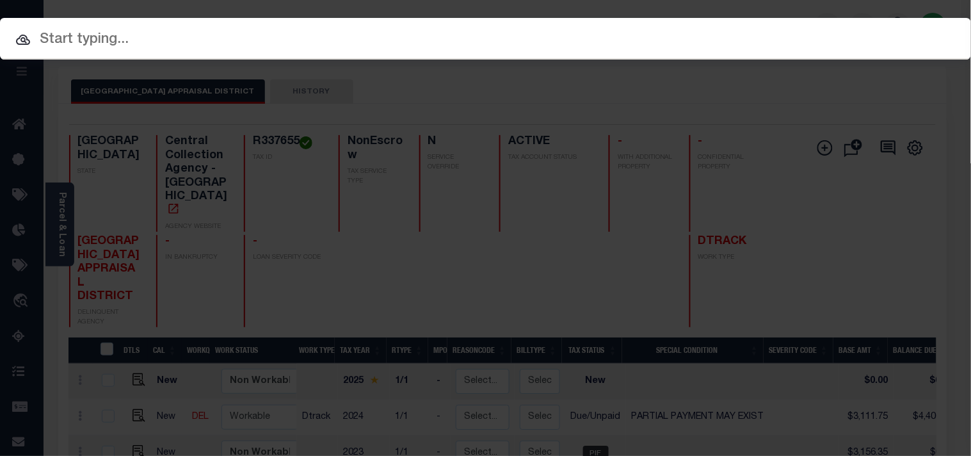
paste input "900007927"
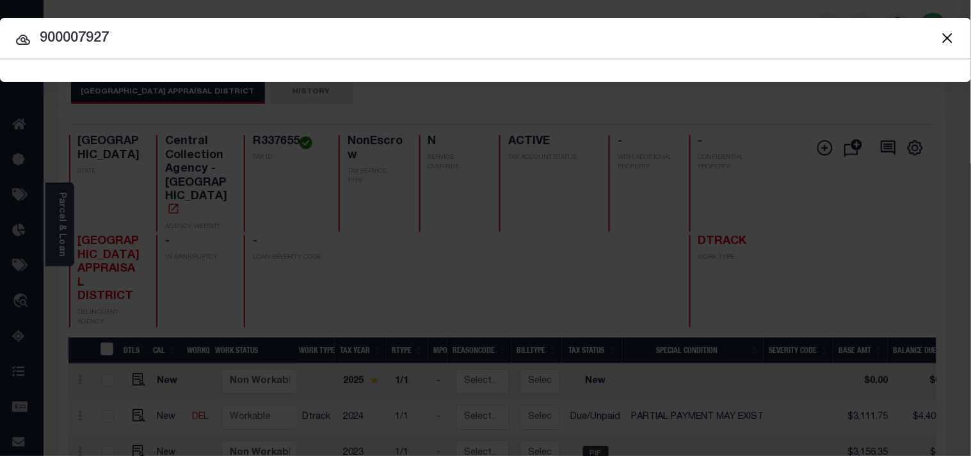
type input "900007927"
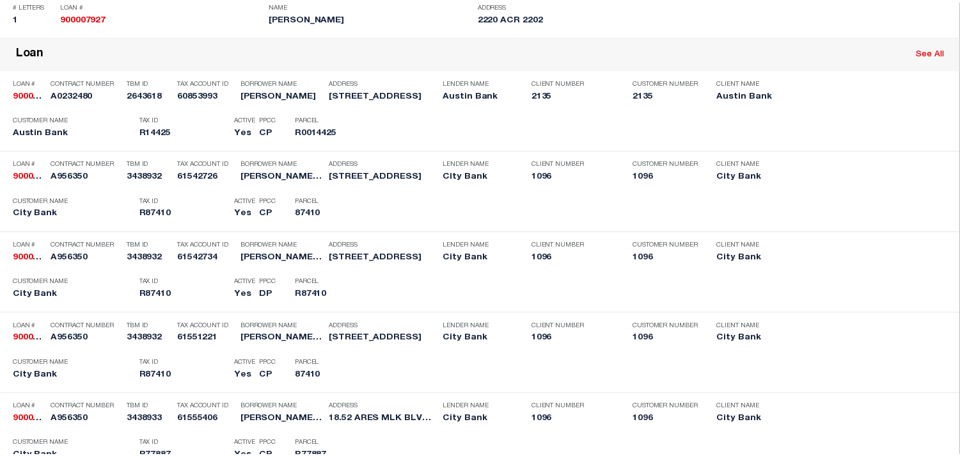
scroll to position [2420, 0]
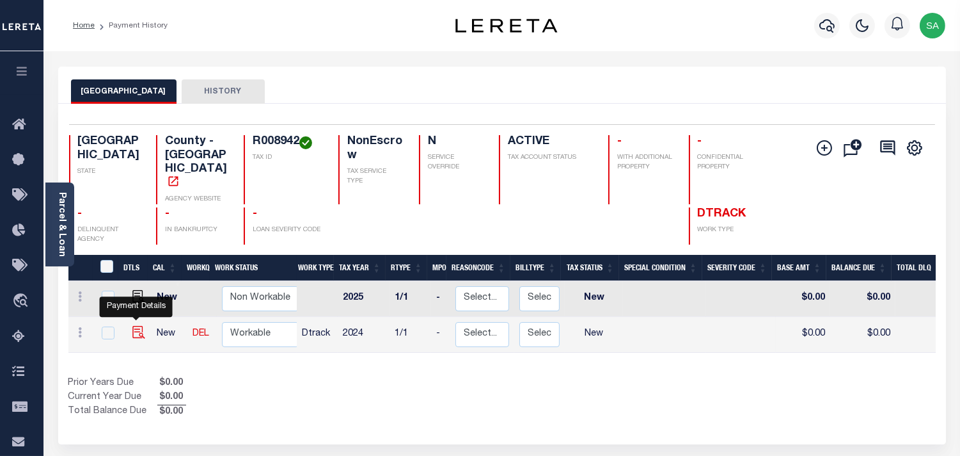
click at [133, 326] on img "" at bounding box center [138, 332] width 13 height 13
checkbox input "true"
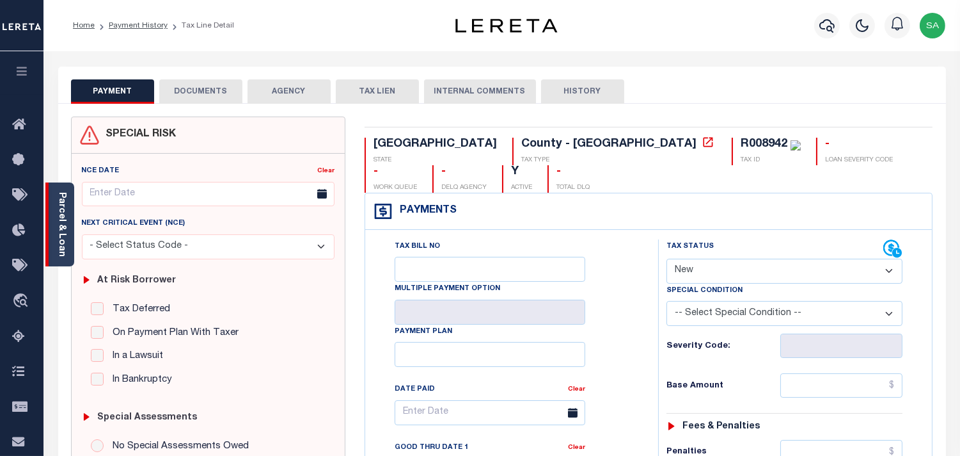
click at [69, 233] on div "Parcel & Loan" at bounding box center [59, 224] width 29 height 84
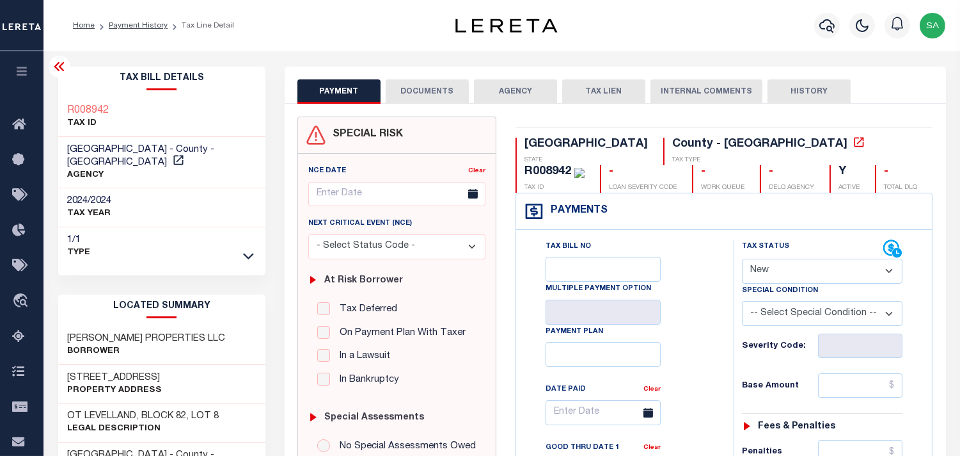
drag, startPoint x: 767, startPoint y: 269, endPoint x: 769, endPoint y: 282, distance: 13.1
click at [767, 269] on select "- Select Status Code - Open Due/Unpaid Paid Incomplete No Tax Due Internal Refu…" at bounding box center [822, 270] width 161 height 25
select select "PYD"
click at [742, 259] on select "- Select Status Code - Open Due/Unpaid Paid Incomplete No Tax Due Internal Refu…" at bounding box center [822, 270] width 161 height 25
type input "[DATE]"
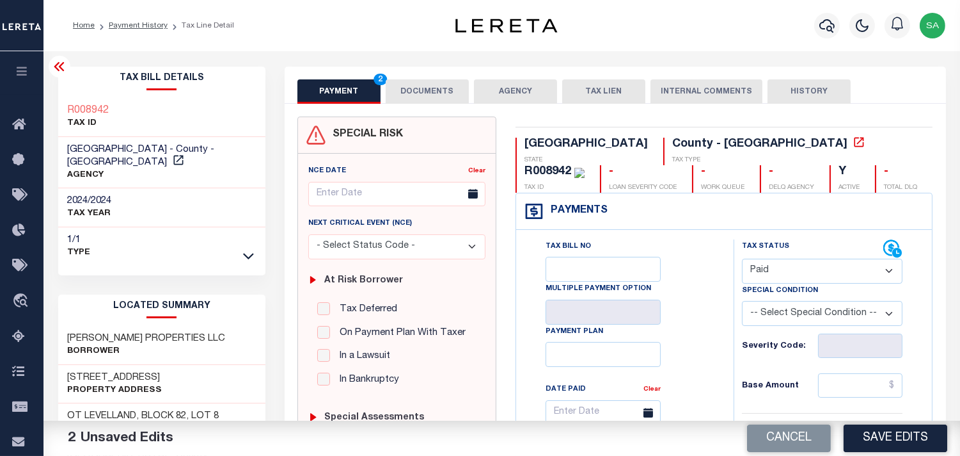
drag, startPoint x: 798, startPoint y: 276, endPoint x: 796, endPoint y: 283, distance: 7.9
click at [799, 276] on select "- Select Status Code - Open Due/Unpaid Paid Incomplete No Tax Due Internal Refu…" at bounding box center [822, 270] width 161 height 25
click at [742, 259] on select "- Select Status Code - Open Due/Unpaid Paid Incomplete No Tax Due Internal Refu…" at bounding box center [822, 270] width 161 height 25
click at [433, 94] on button "DOCUMENTS" at bounding box center [427, 91] width 83 height 24
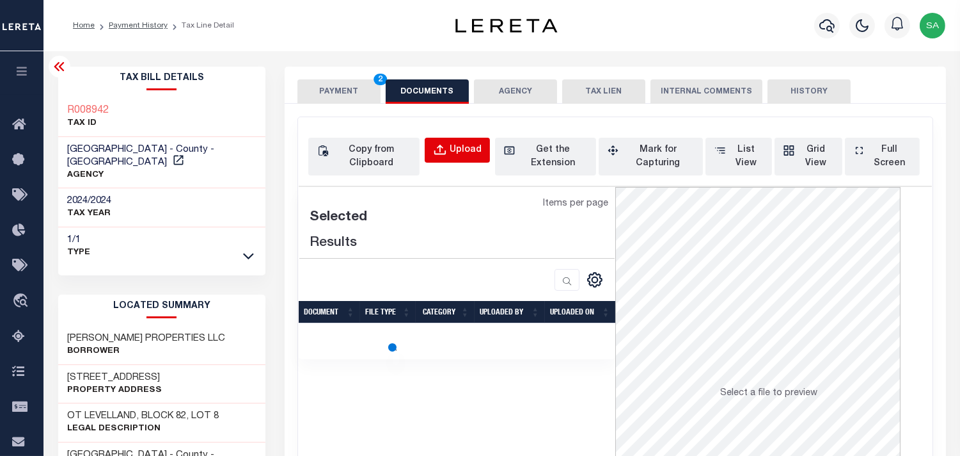
click at [474, 159] on button "Upload" at bounding box center [457, 150] width 65 height 25
select select "POP"
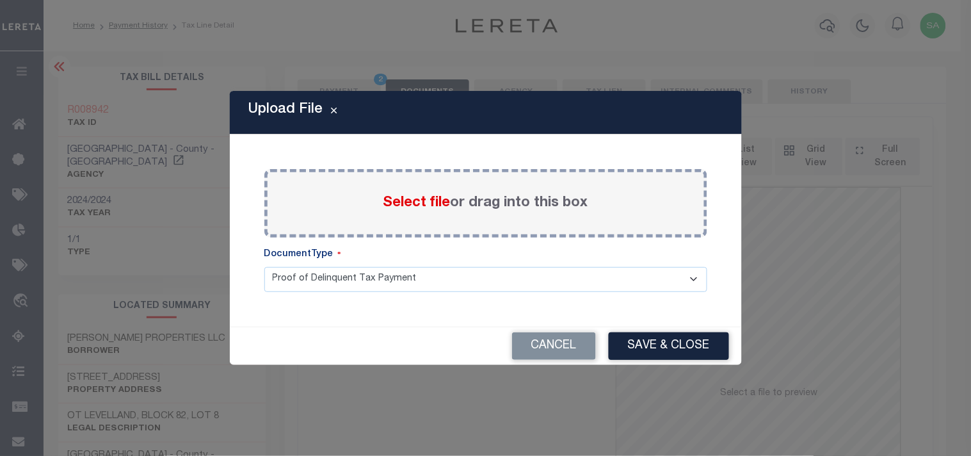
click at [420, 201] on span "Select file" at bounding box center [416, 203] width 67 height 14
click at [0, 0] on input "Select file or drag into this box" at bounding box center [0, 0] width 0 height 0
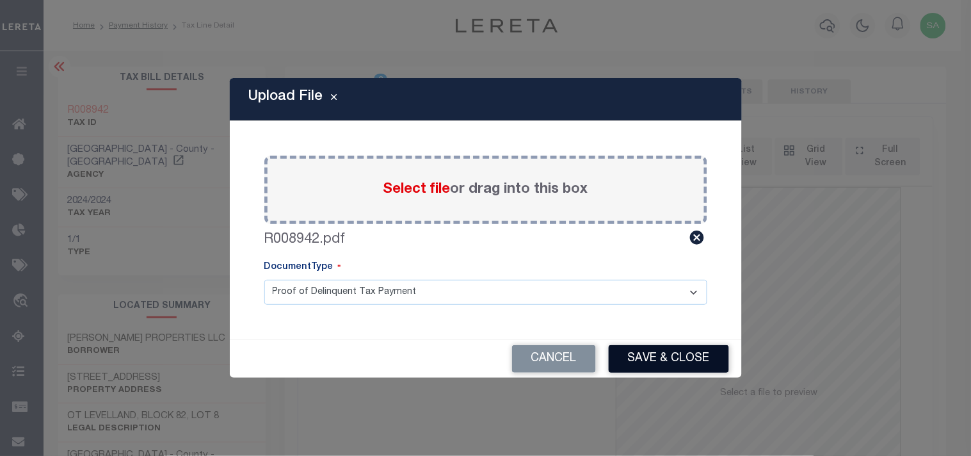
click at [679, 349] on button "Save & Close" at bounding box center [668, 359] width 120 height 28
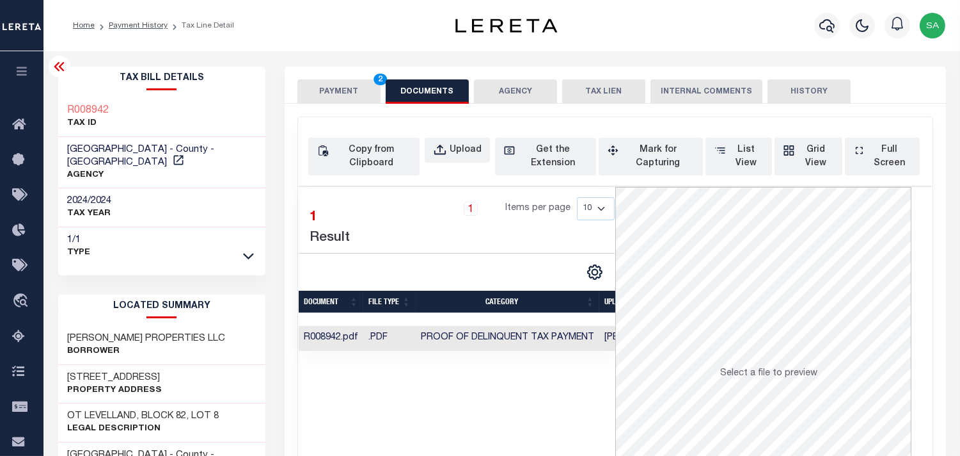
click at [333, 88] on button "PAYMENT 2" at bounding box center [339, 91] width 83 height 24
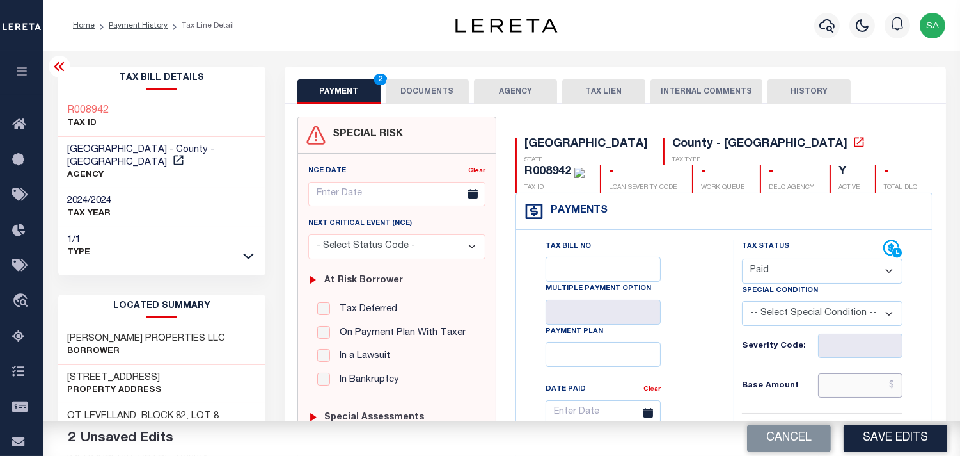
click at [836, 392] on input "text" at bounding box center [860, 385] width 84 height 24
paste input "838.58"
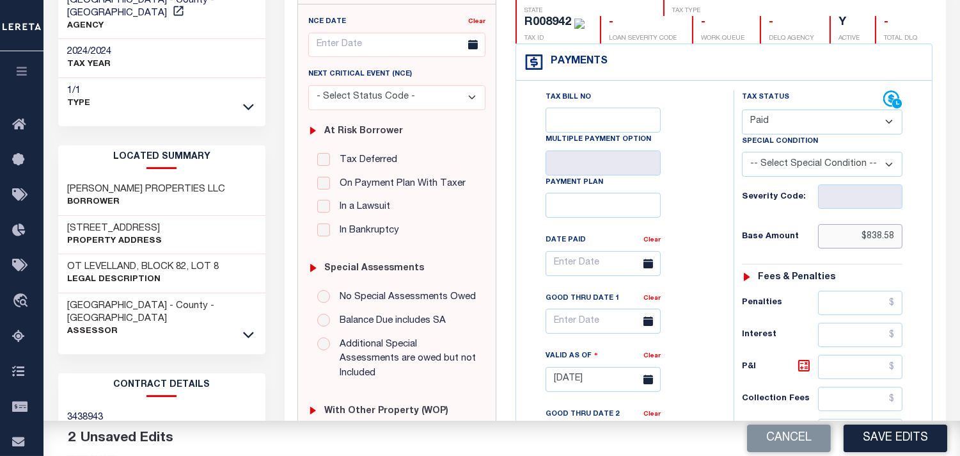
scroll to position [355, 0]
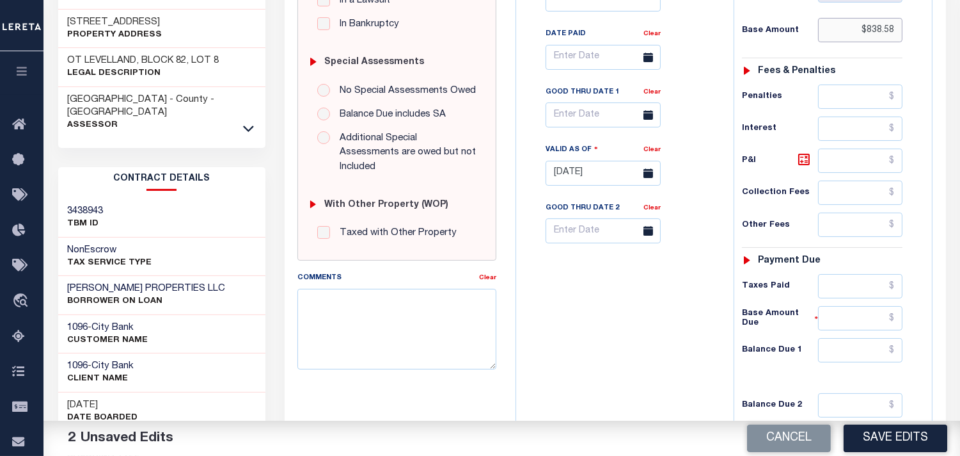
type input "$838.58"
drag, startPoint x: 859, startPoint y: 359, endPoint x: 815, endPoint y: 352, distance: 45.3
click at [859, 359] on input "text" at bounding box center [860, 350] width 84 height 24
type input "$0.00"
drag, startPoint x: 631, startPoint y: 321, endPoint x: 675, endPoint y: 331, distance: 45.3
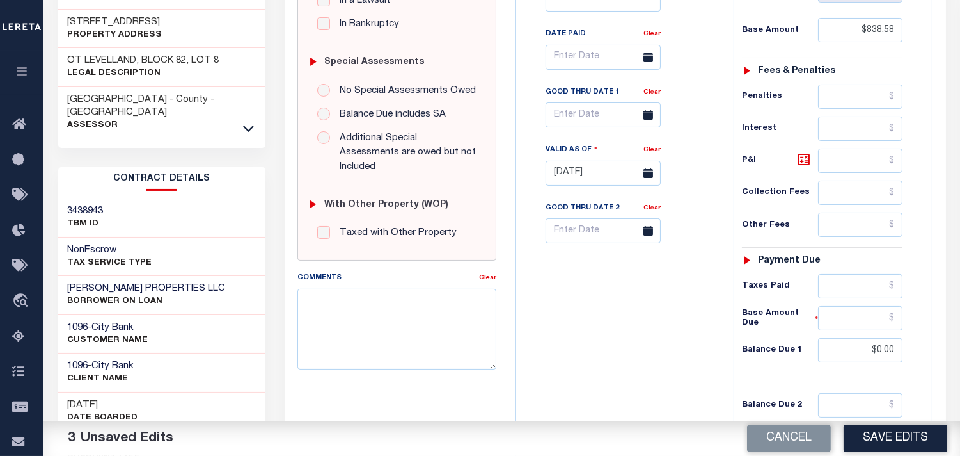
click at [639, 322] on div "Tax Bill No Multiple Payment Option Payment Plan Clear" at bounding box center [622, 166] width 205 height 565
click at [881, 429] on button "Save Edits" at bounding box center [896, 438] width 104 height 28
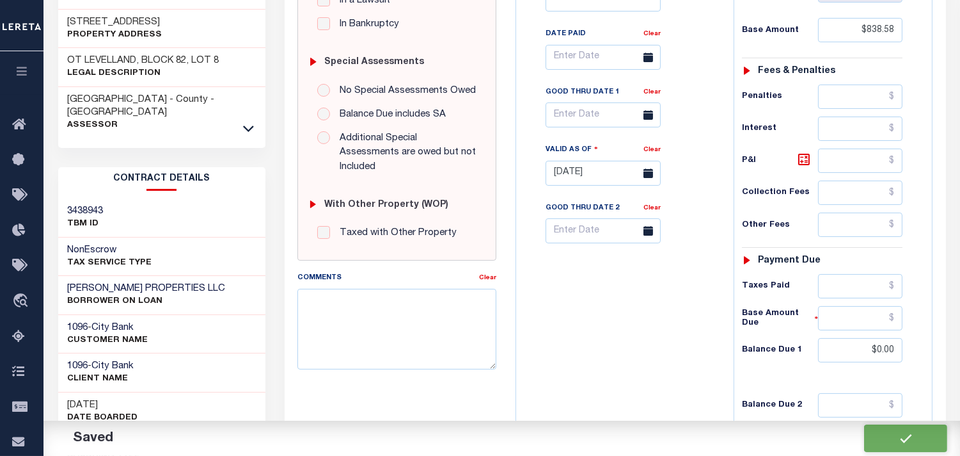
checkbox input "false"
type input "$838.58"
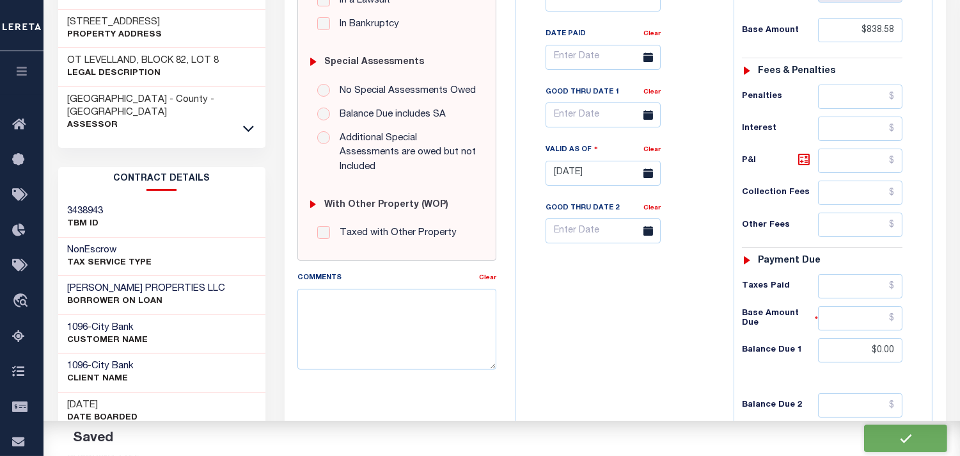
type input "$0"
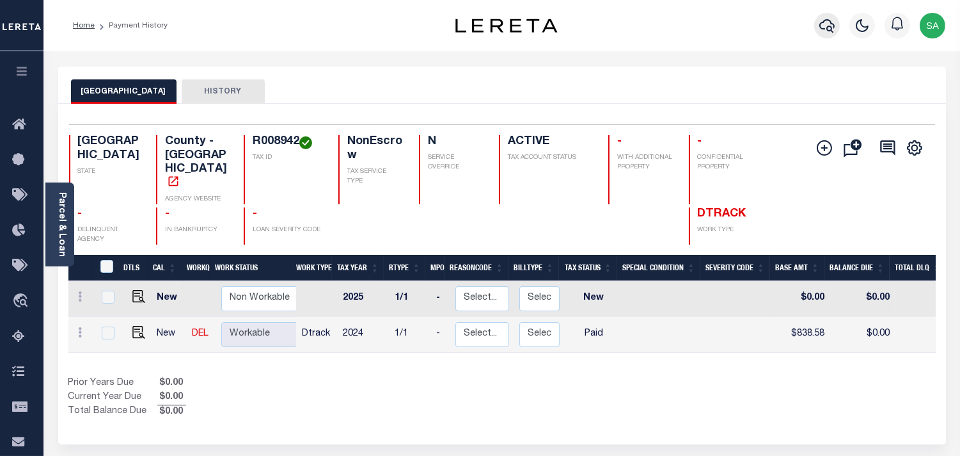
click at [825, 28] on icon "button" at bounding box center [827, 25] width 15 height 15
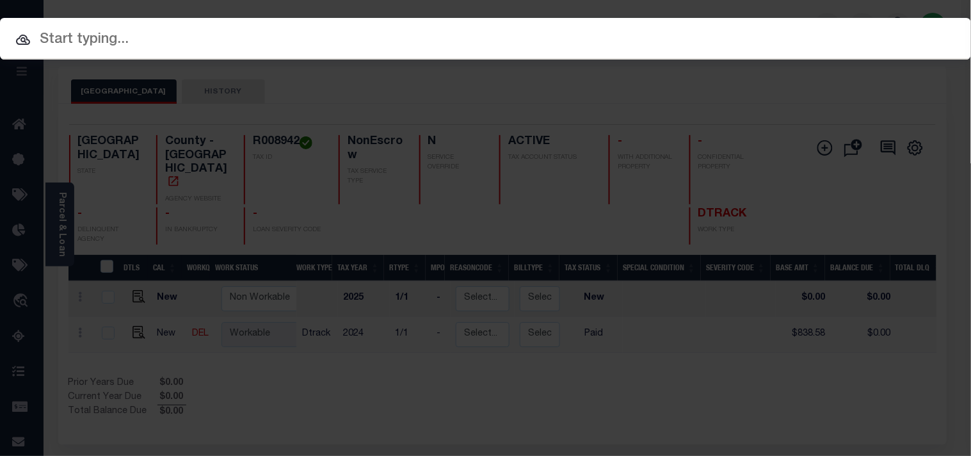
click at [768, 29] on input "text" at bounding box center [485, 40] width 971 height 22
paste input "720008359"
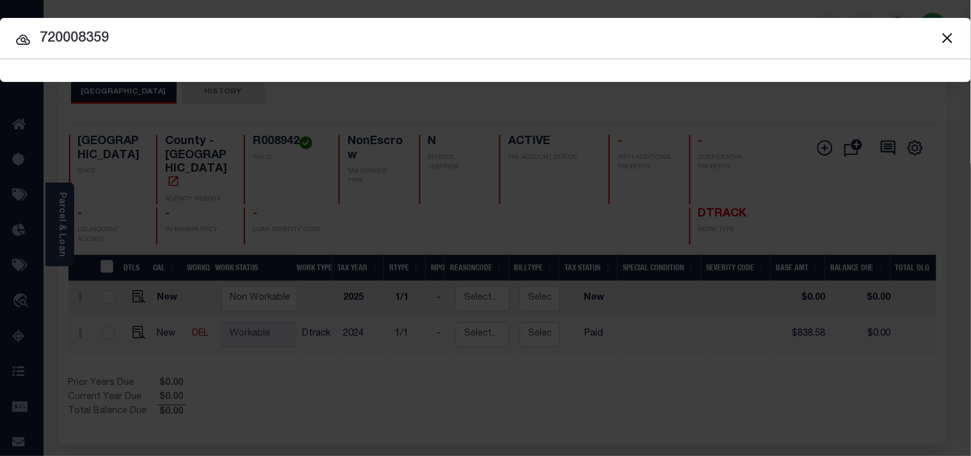
type input "720008359"
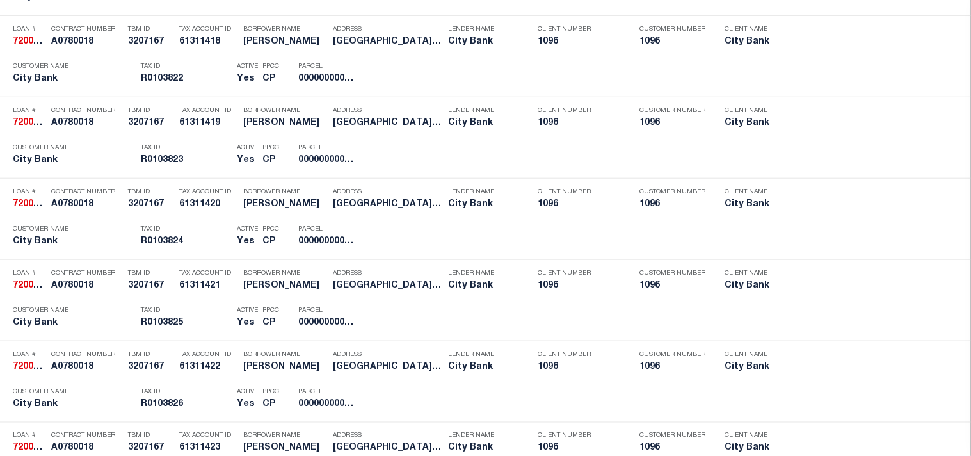
scroll to position [3233, 0]
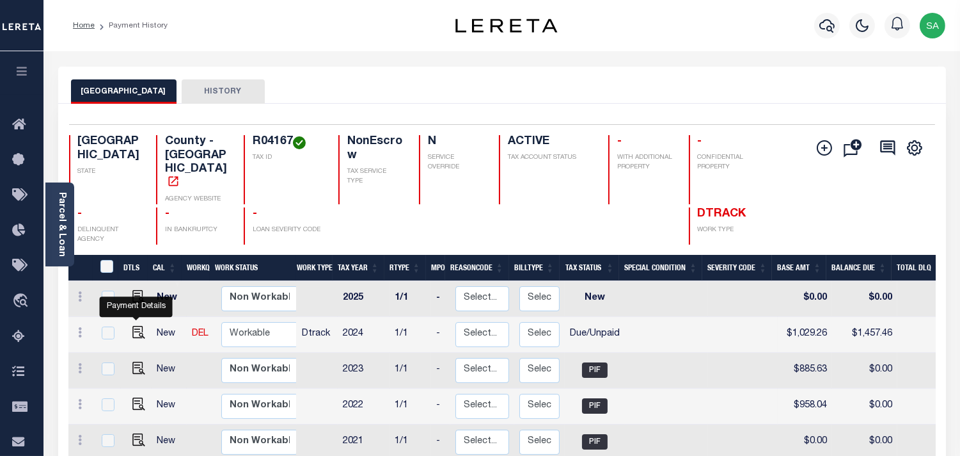
drag, startPoint x: 136, startPoint y: 314, endPoint x: 167, endPoint y: 307, distance: 31.5
click at [136, 326] on img "" at bounding box center [138, 332] width 13 height 13
checkbox input "true"
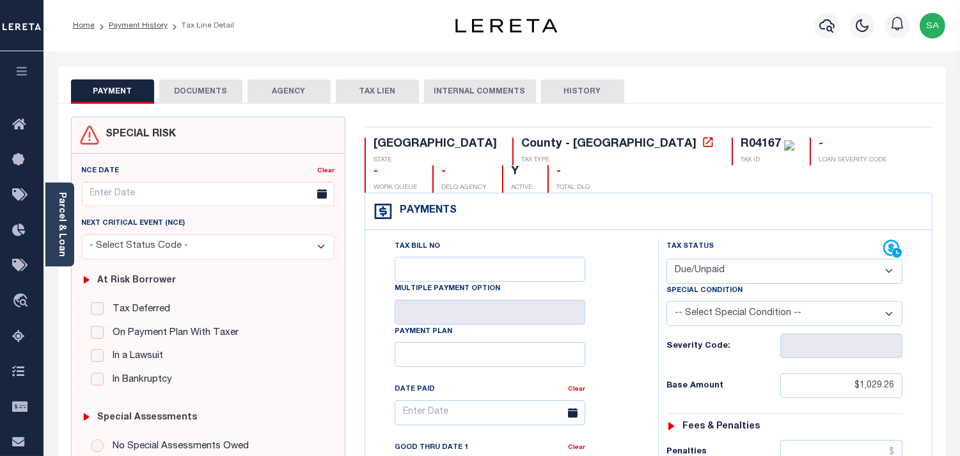
drag, startPoint x: 731, startPoint y: 241, endPoint x: 728, endPoint y: 252, distance: 11.2
click at [731, 258] on select "- Select Status Code - Open Due/Unpaid Paid Incomplete No Tax Due Internal Refu…" at bounding box center [785, 270] width 236 height 25
select select "PYD"
click at [667, 258] on select "- Select Status Code - Open Due/Unpaid Paid Incomplete No Tax Due Internal Refu…" at bounding box center [785, 270] width 236 height 25
type input "09/15/2025"
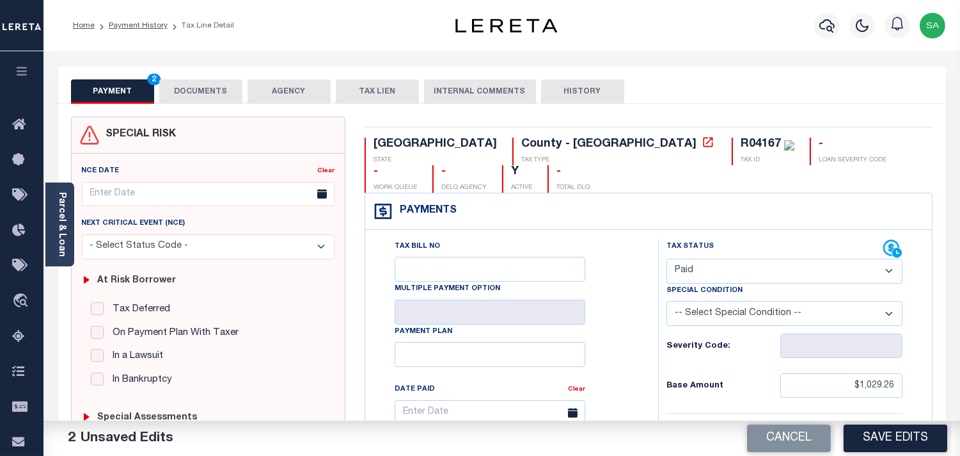
click at [200, 92] on button "DOCUMENTS" at bounding box center [200, 91] width 83 height 24
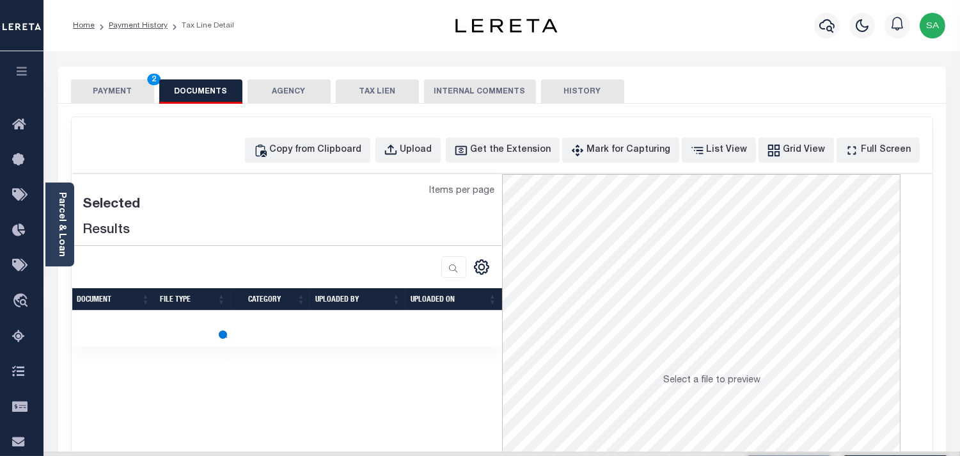
click at [66, 238] on link "Parcel & Loan" at bounding box center [61, 224] width 9 height 65
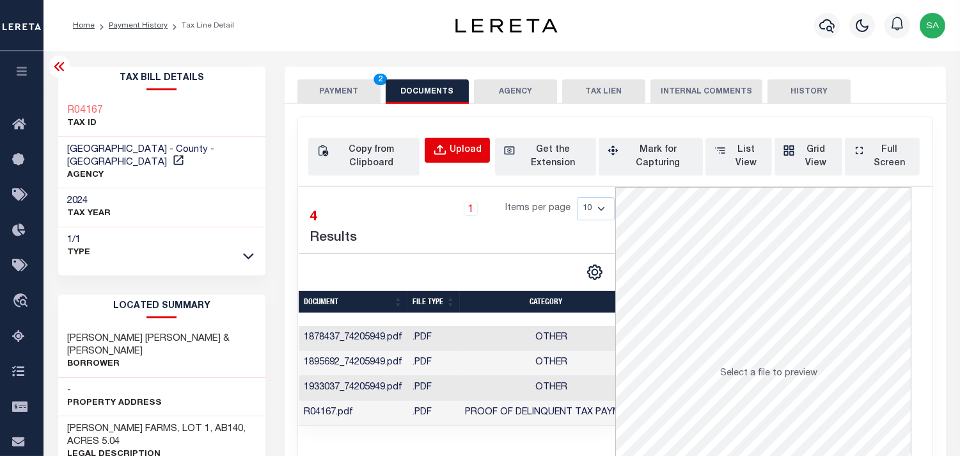
click at [450, 151] on div "Upload" at bounding box center [466, 150] width 32 height 14
select select "POP"
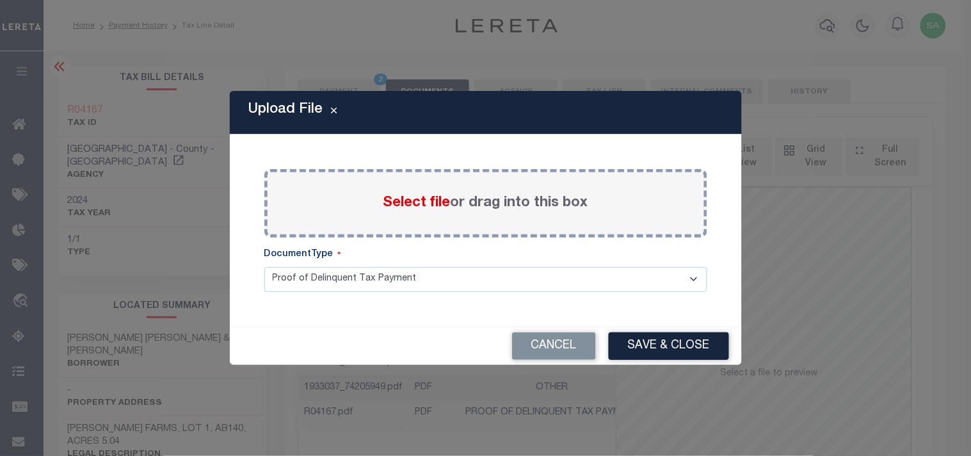
click at [437, 205] on span "Select file" at bounding box center [416, 203] width 67 height 14
click at [0, 0] on input "Select file or drag into this box" at bounding box center [0, 0] width 0 height 0
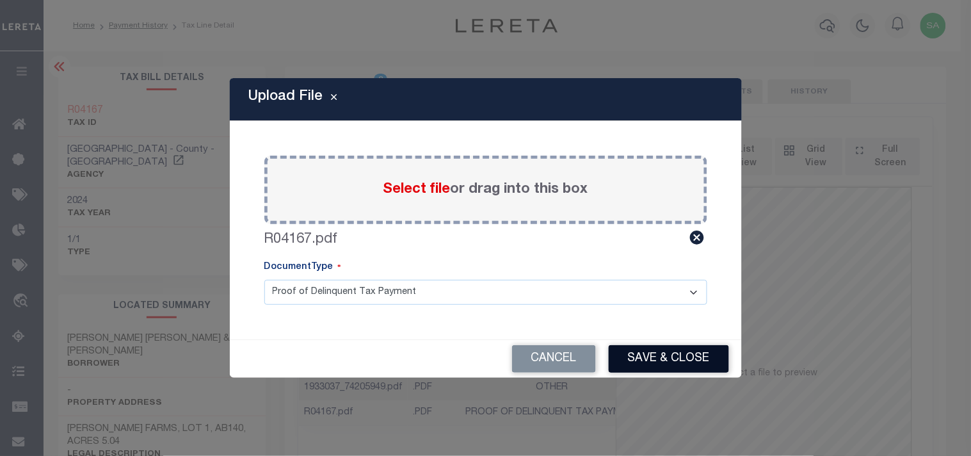
click at [678, 356] on button "Save & Close" at bounding box center [668, 359] width 120 height 28
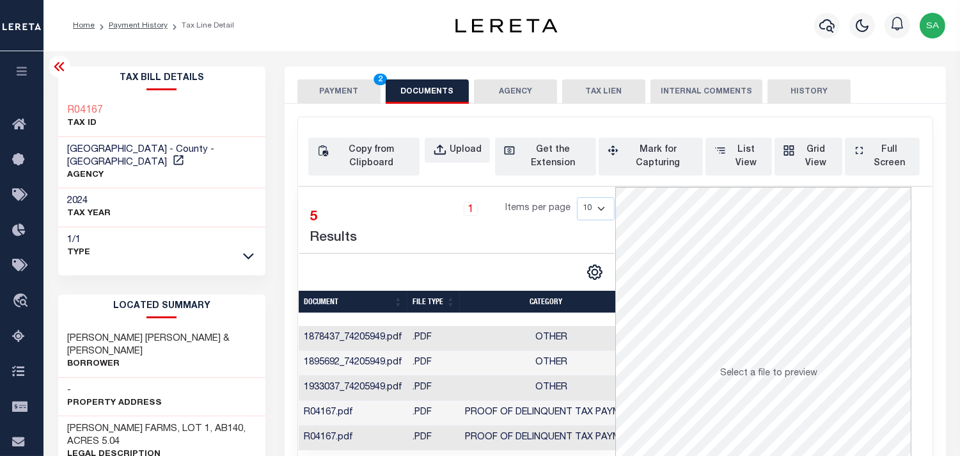
click at [342, 95] on button "PAYMENT 2" at bounding box center [339, 91] width 83 height 24
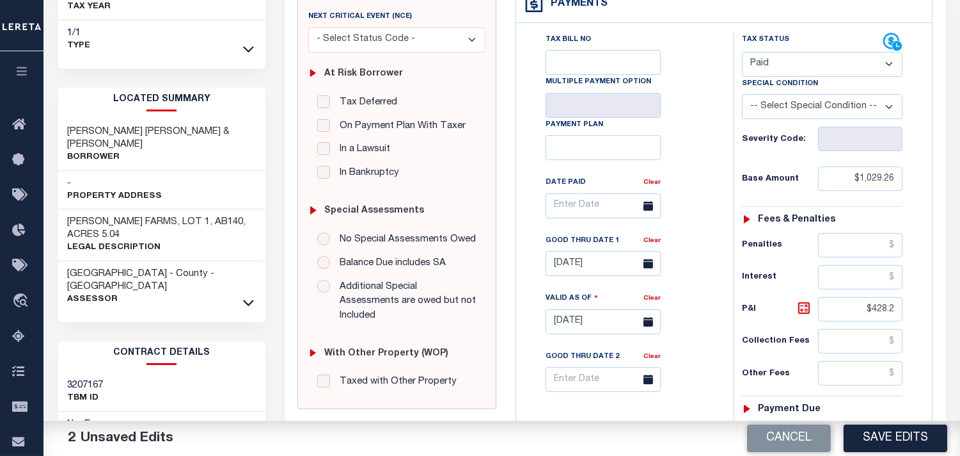
scroll to position [355, 0]
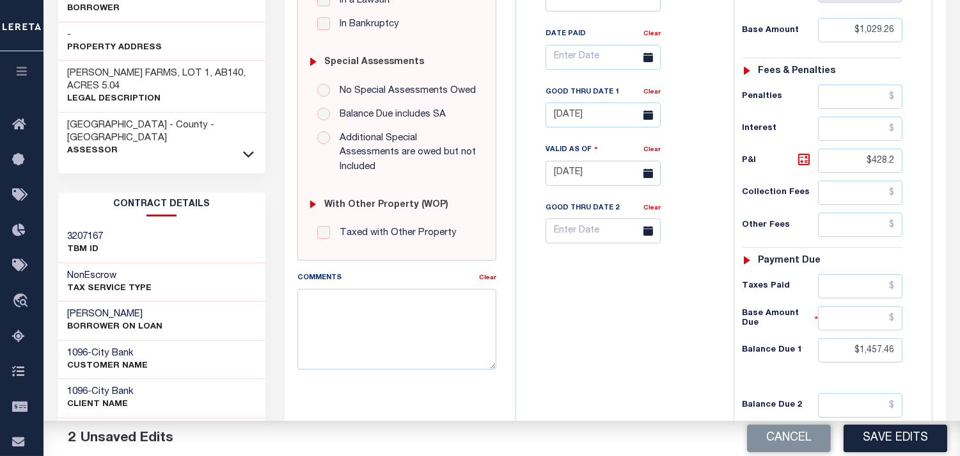
click at [662, 93] on div "Tax Bill No Multiple Payment Option Payment Plan Clear" at bounding box center [622, 63] width 186 height 359
click at [660, 93] on link "Clear" at bounding box center [652, 92] width 17 height 6
drag, startPoint x: 850, startPoint y: 161, endPoint x: 912, endPoint y: 157, distance: 62.8
click at [912, 157] on div "Tax Status Status - Select Status Code -" at bounding box center [827, 166] width 186 height 565
drag, startPoint x: 867, startPoint y: 354, endPoint x: 944, endPoint y: 360, distance: 77.0
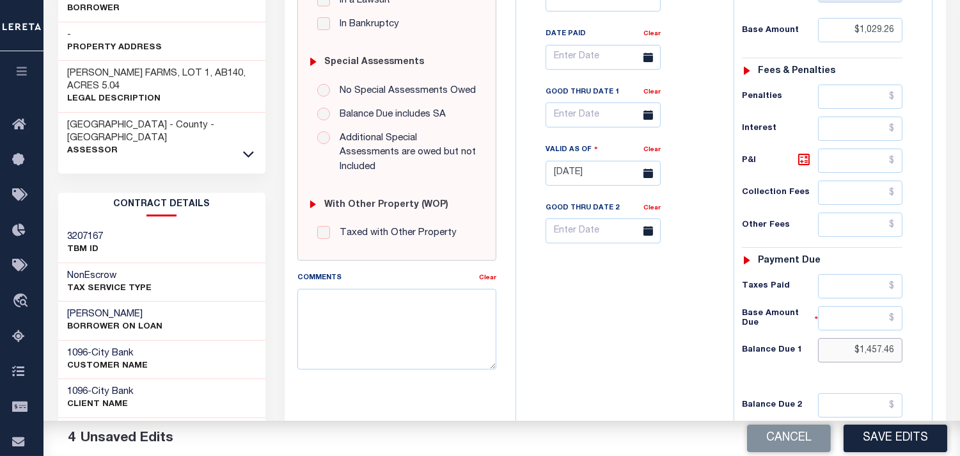
click at [944, 360] on div "SPECIAL RISK NCE Date Clear" at bounding box center [616, 176] width 662 height 854
type input "$0.00"
click at [719, 360] on div "Tax Bill No Multiple Payment Option Payment Plan Clear" at bounding box center [622, 166] width 205 height 565
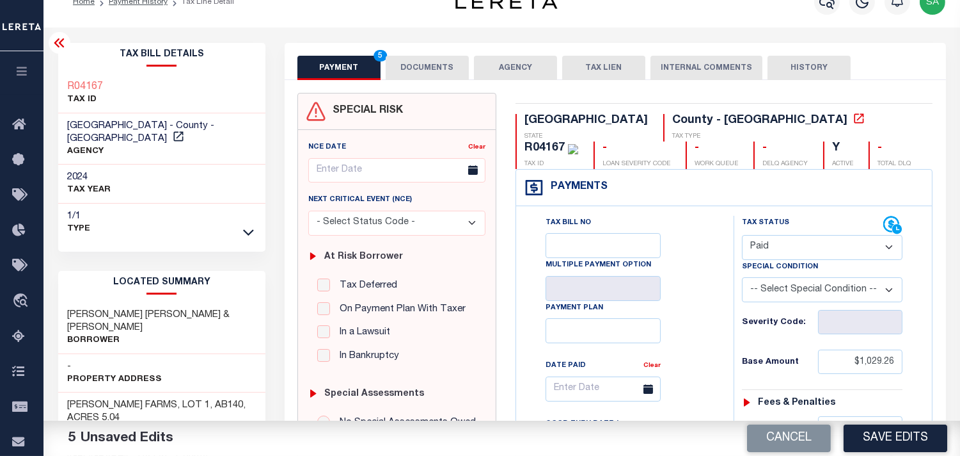
scroll to position [0, 0]
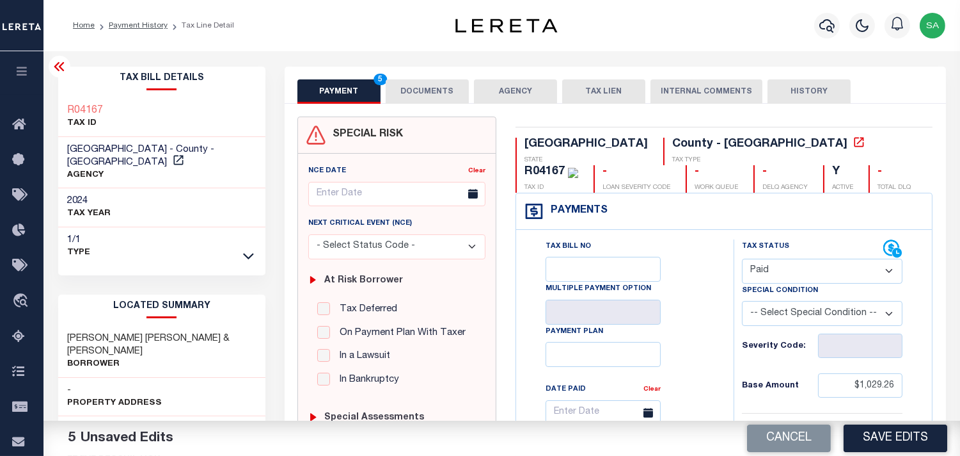
click at [449, 93] on button "DOCUMENTS" at bounding box center [427, 91] width 83 height 24
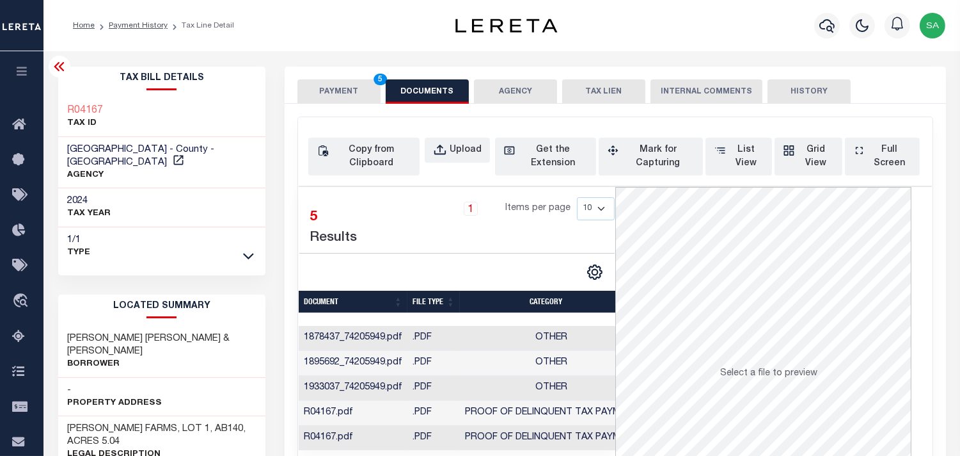
click at [349, 90] on button "PAYMENT 5" at bounding box center [339, 91] width 83 height 24
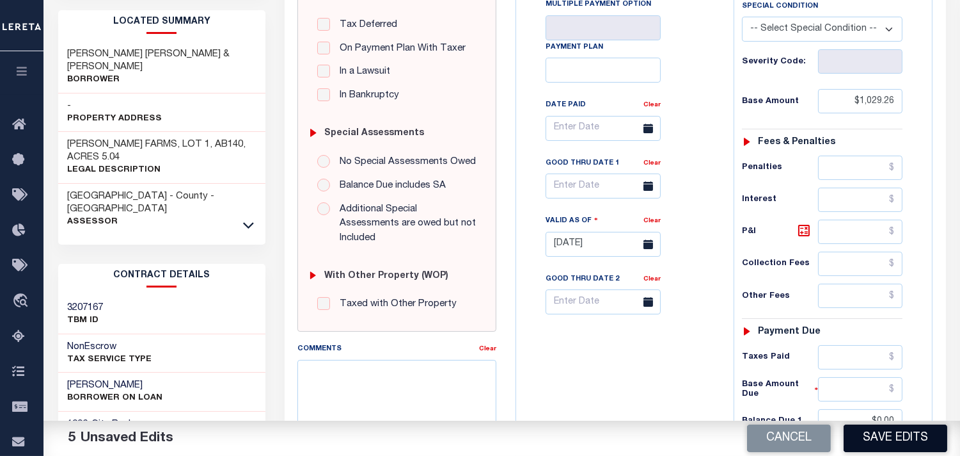
click at [897, 439] on button "Save Edits" at bounding box center [896, 438] width 104 height 28
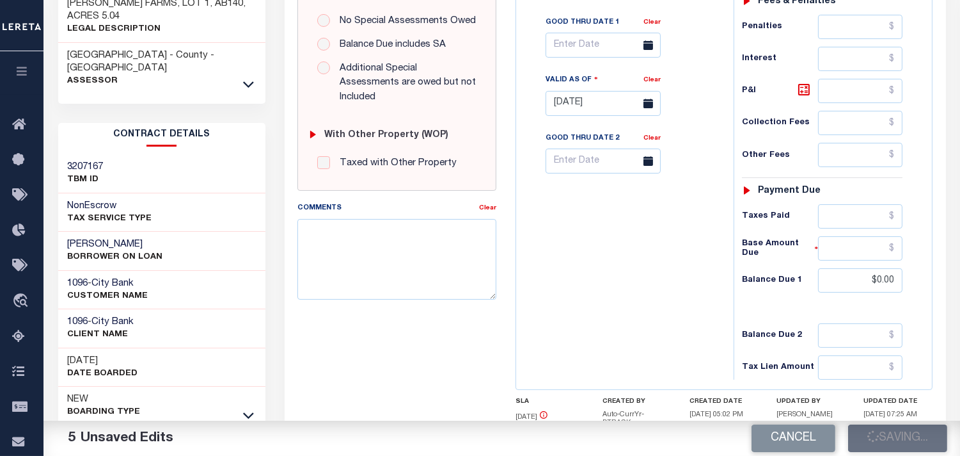
scroll to position [426, 0]
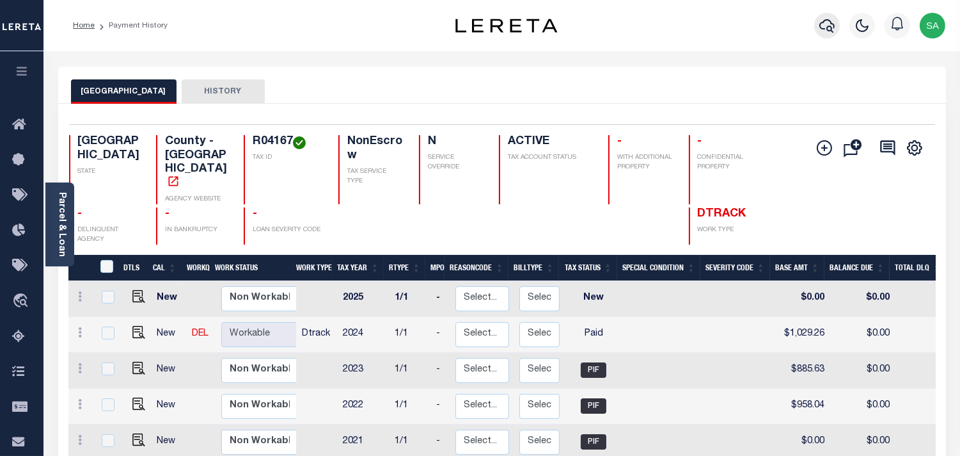
click at [825, 29] on icon "button" at bounding box center [827, 25] width 15 height 13
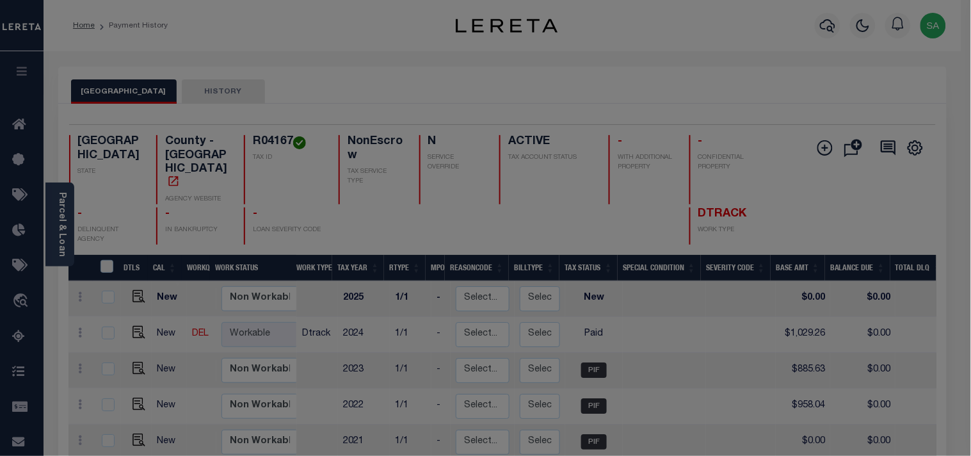
click at [0, 0] on div "Include Loans TBM Customers Borrowers Payments (Lender Non-Disb) Payments (Lend…" at bounding box center [0, 0] width 0 height 0
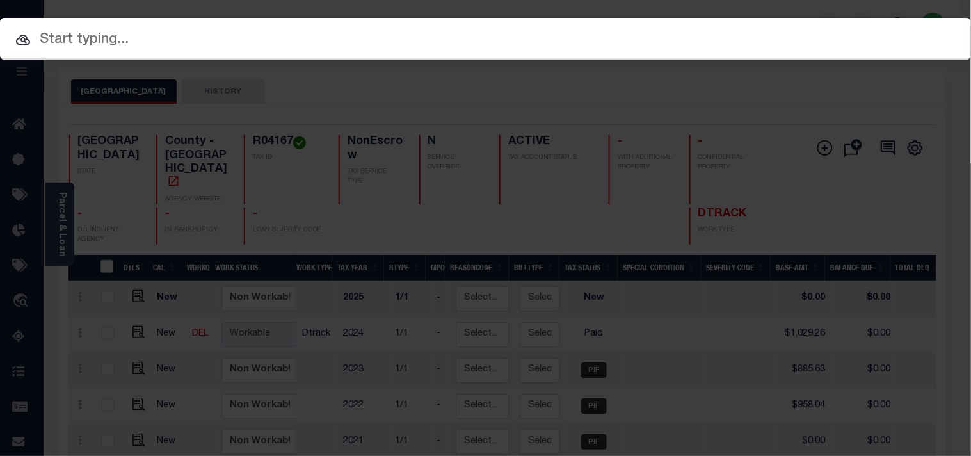
paste input "900006287"
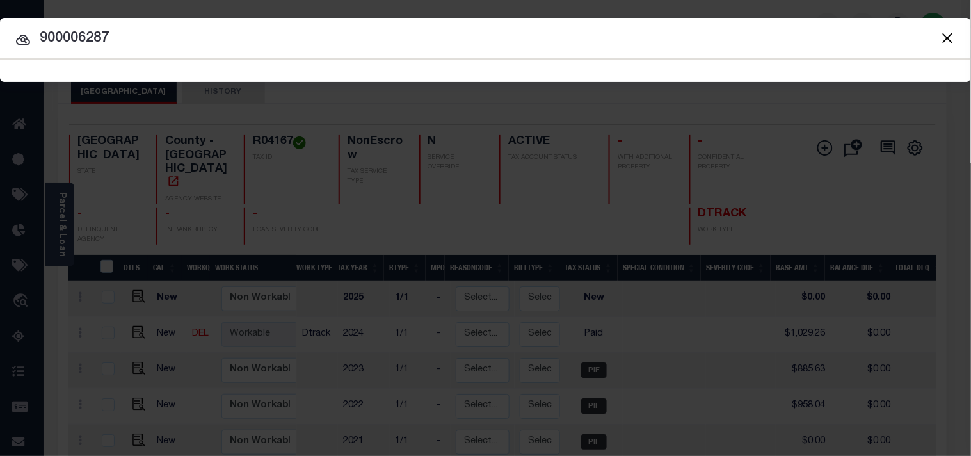
type input "900006287"
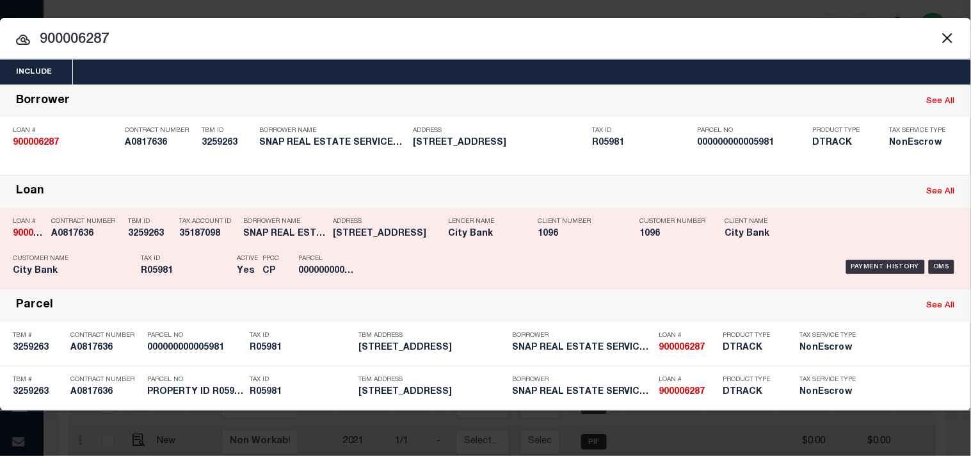
click at [376, 245] on div "Address [STREET_ADDRESS]" at bounding box center [387, 229] width 109 height 37
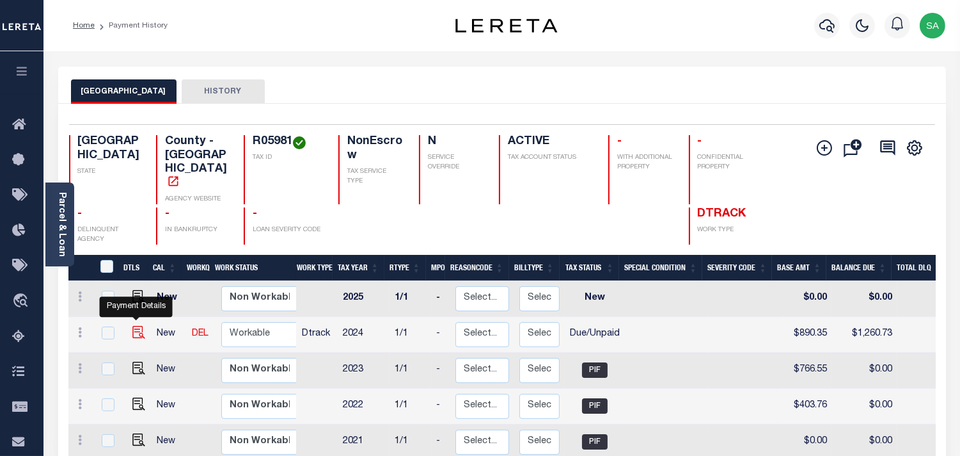
click at [135, 326] on img "" at bounding box center [138, 332] width 13 height 13
checkbox input "true"
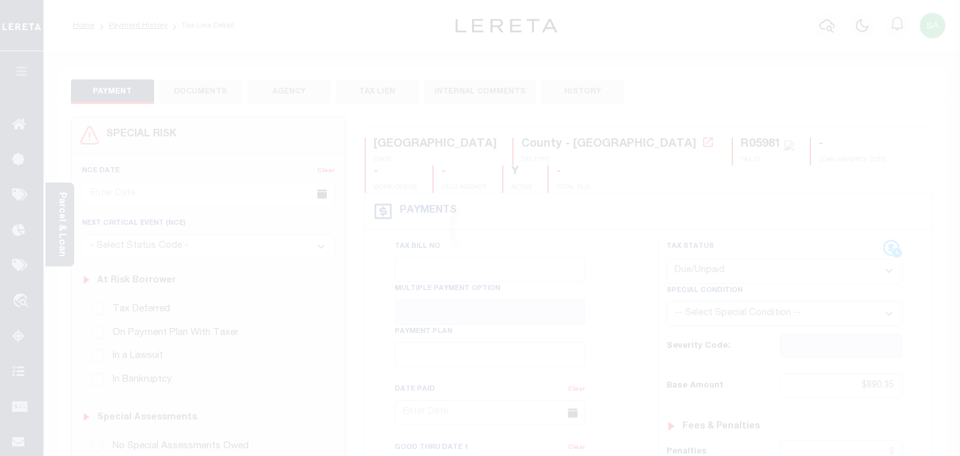
select select "DUE"
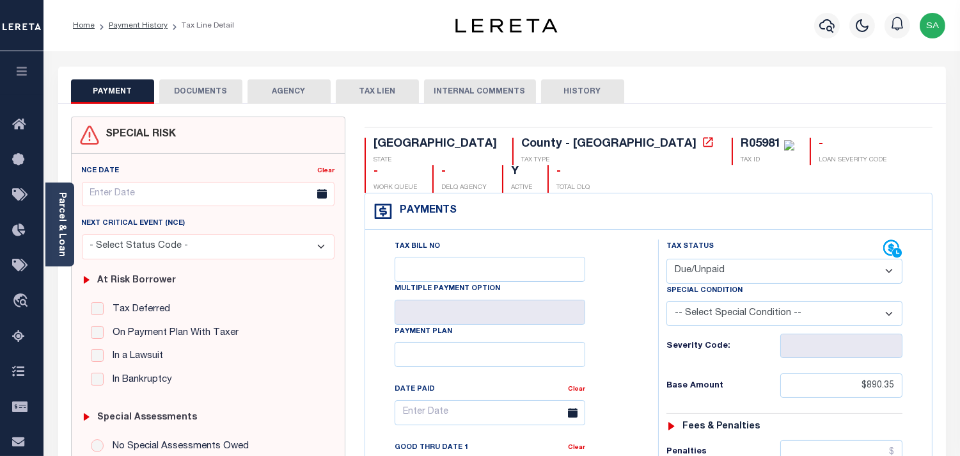
drag, startPoint x: 212, startPoint y: 97, endPoint x: 227, endPoint y: 111, distance: 20.4
click at [212, 97] on button "DOCUMENTS" at bounding box center [200, 91] width 83 height 24
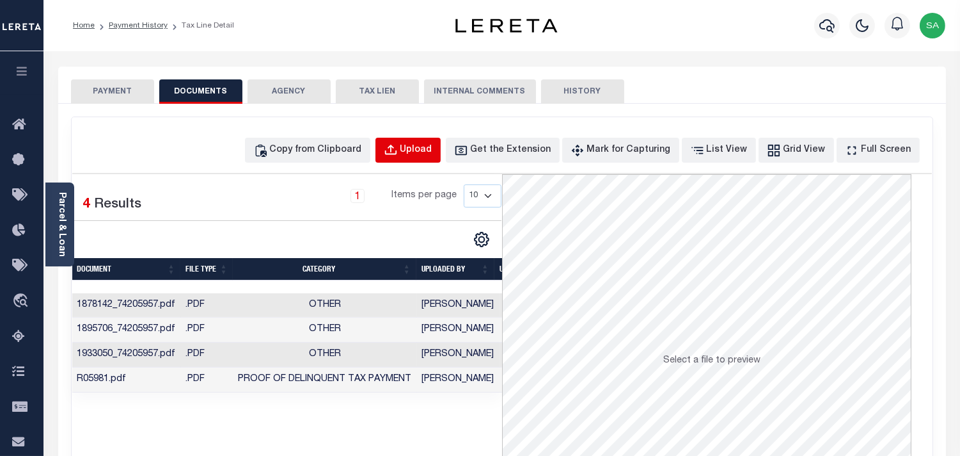
click at [433, 148] on div "Upload" at bounding box center [417, 150] width 32 height 14
select select "POP"
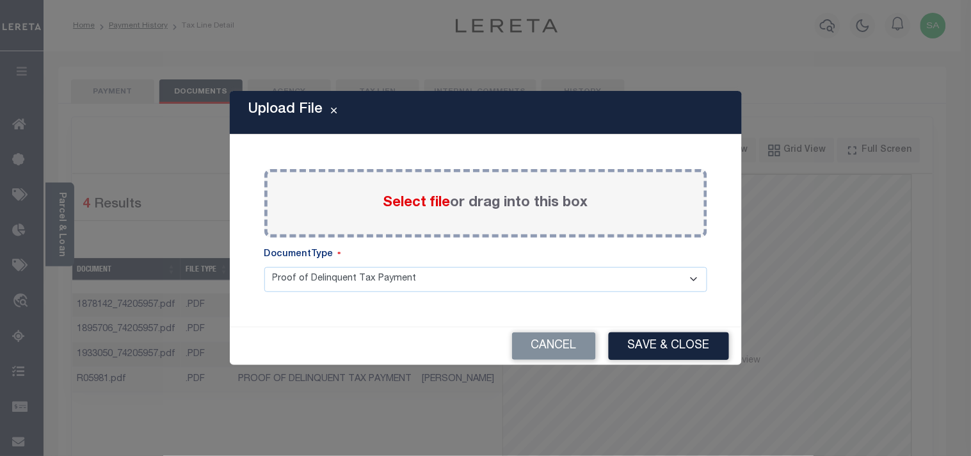
click at [411, 207] on span "Select file" at bounding box center [416, 203] width 67 height 14
click at [0, 0] on input "Select file or drag into this box" at bounding box center [0, 0] width 0 height 0
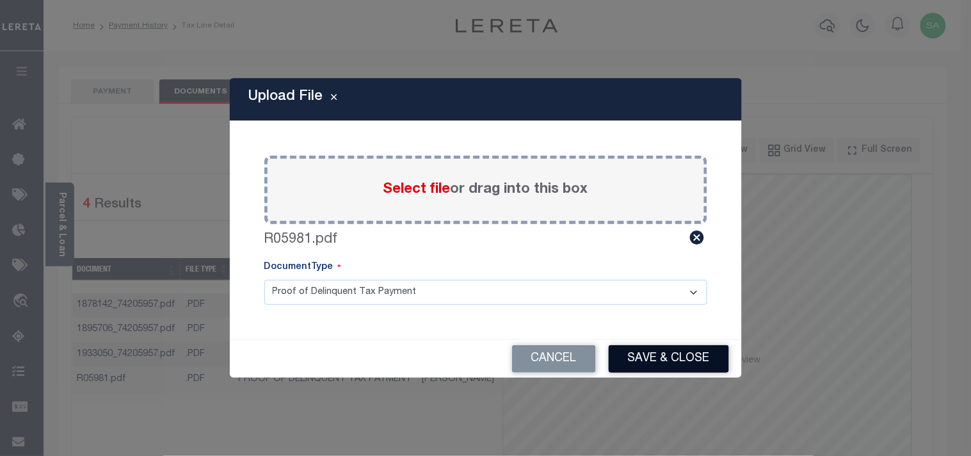
click at [676, 353] on button "Save & Close" at bounding box center [668, 359] width 120 height 28
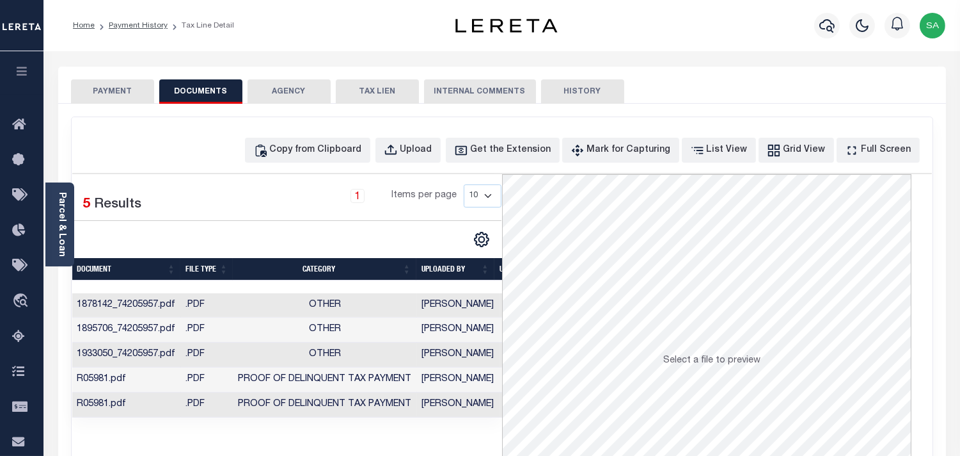
click at [463, 399] on td "Sanaulla Shariff" at bounding box center [458, 404] width 83 height 25
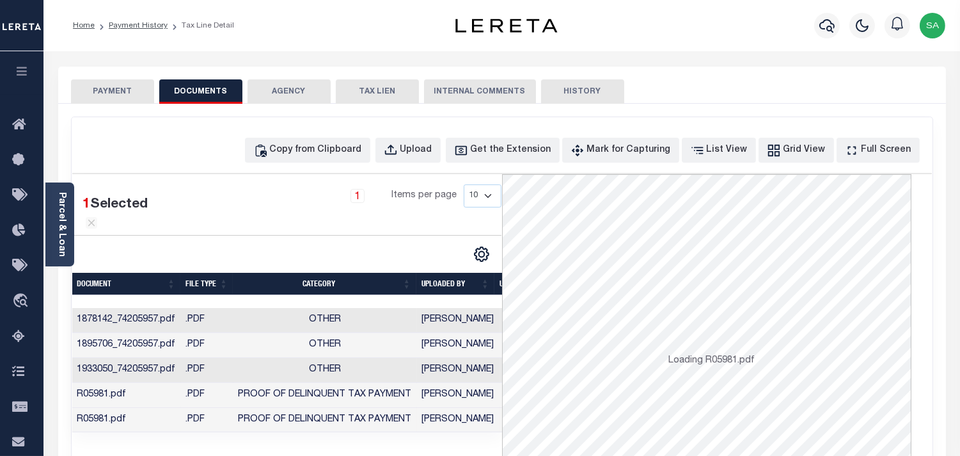
click at [131, 93] on button "PAYMENT" at bounding box center [112, 91] width 83 height 24
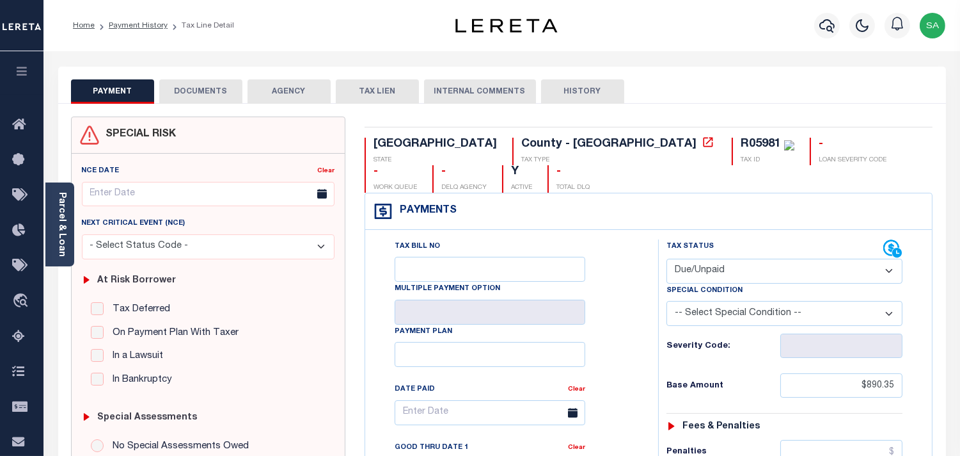
scroll to position [213, 0]
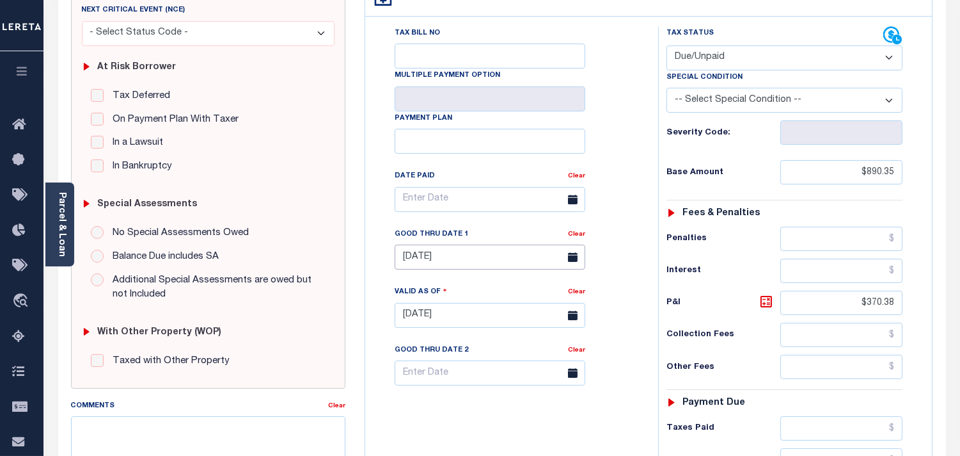
click at [472, 239] on body "Home Payment History Tax Line Detail" at bounding box center [480, 270] width 960 height 966
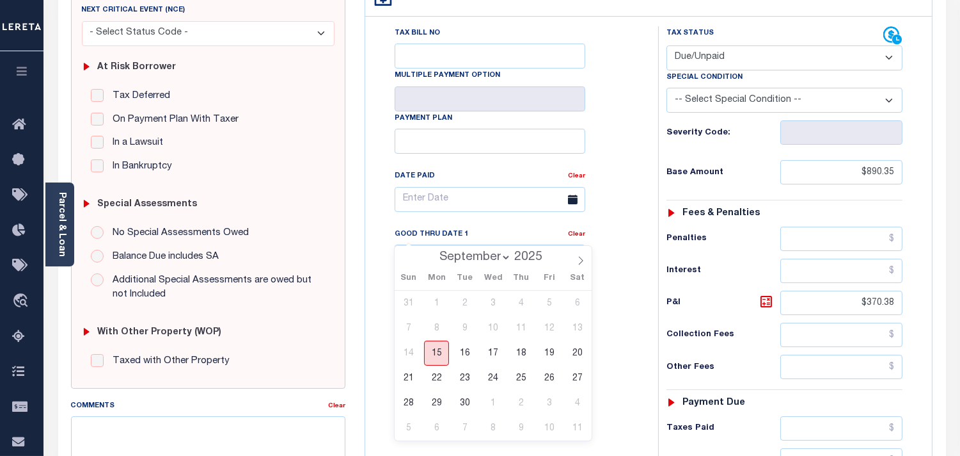
click at [438, 355] on span "15" at bounding box center [436, 352] width 25 height 25
type input "09/15/2025"
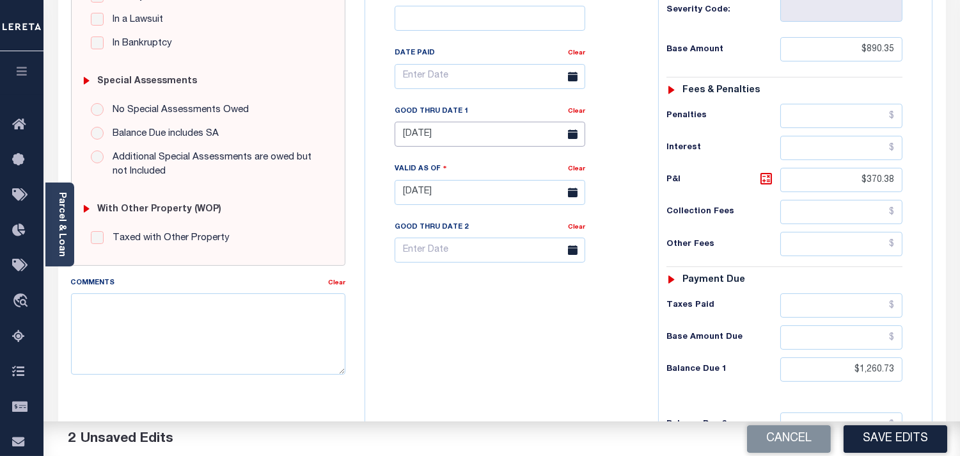
scroll to position [426, 0]
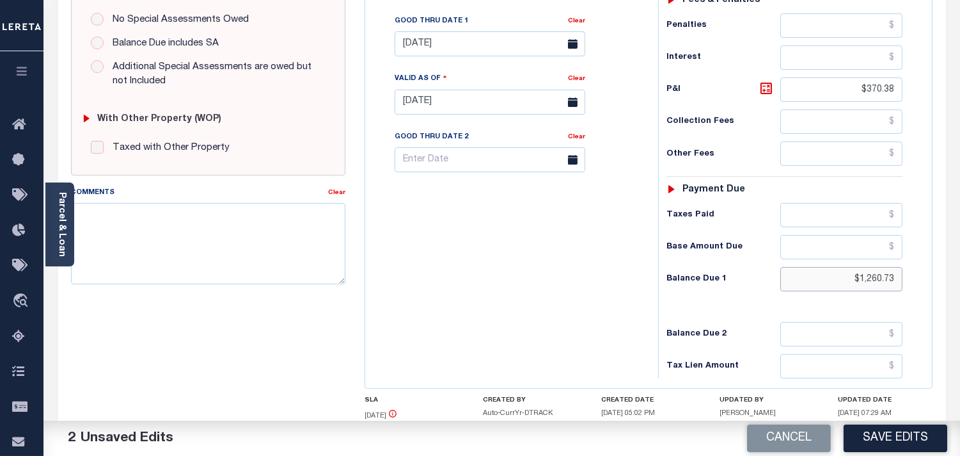
drag, startPoint x: 829, startPoint y: 253, endPoint x: 907, endPoint y: 253, distance: 78.1
click at [907, 253] on div "Tax Status Status - Select Status Code -" at bounding box center [788, 95] width 261 height 565
paste input "1,282.11"
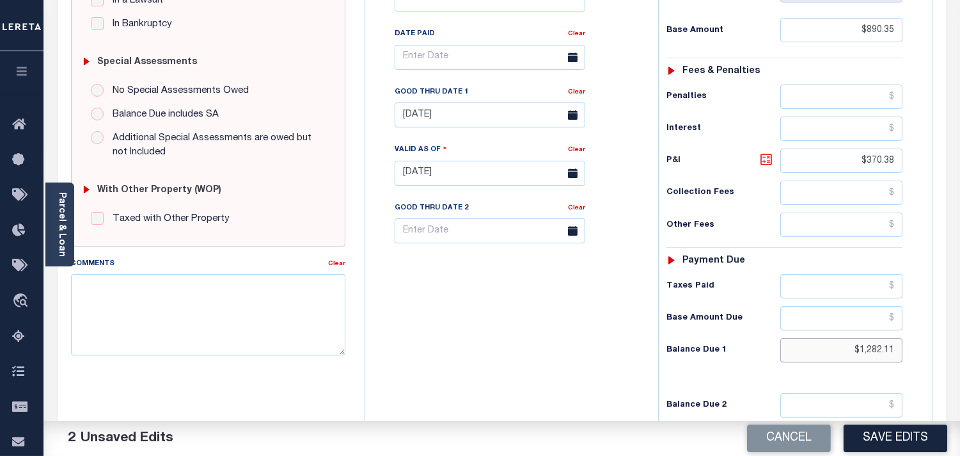
type input "$1,282.11"
click at [768, 152] on icon at bounding box center [766, 159] width 15 height 15
type input "$391.76"
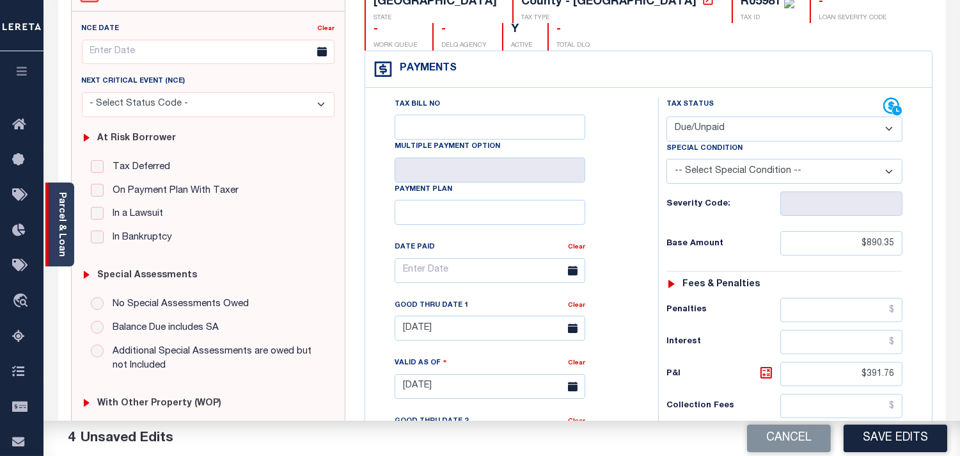
click at [60, 214] on link "Parcel & Loan" at bounding box center [61, 224] width 9 height 65
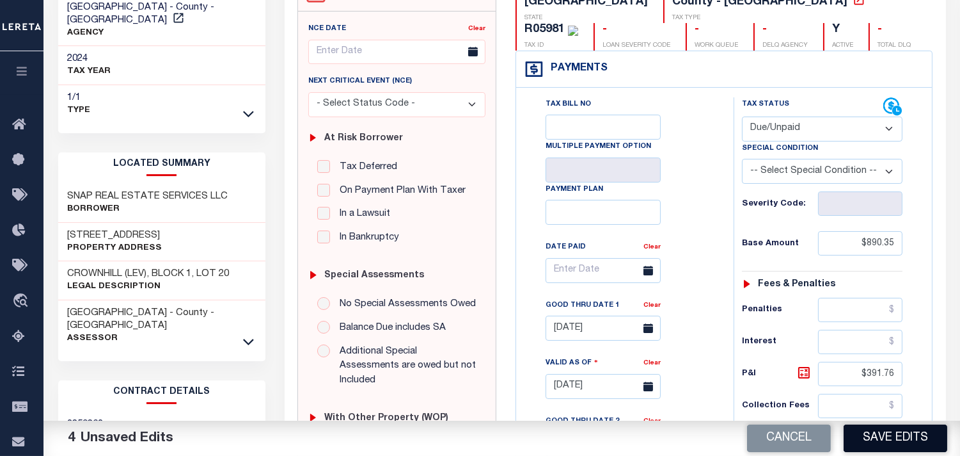
click at [868, 442] on button "Save Edits" at bounding box center [896, 438] width 104 height 28
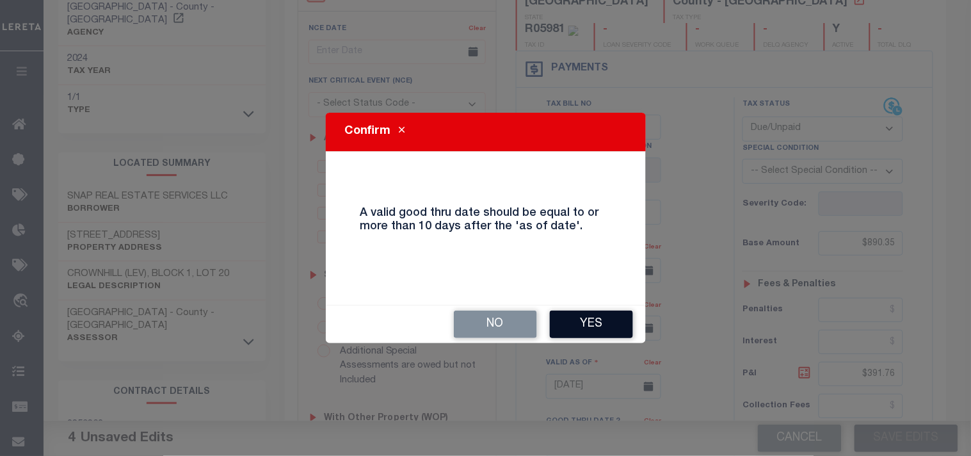
click at [586, 328] on button "Yes" at bounding box center [591, 324] width 83 height 28
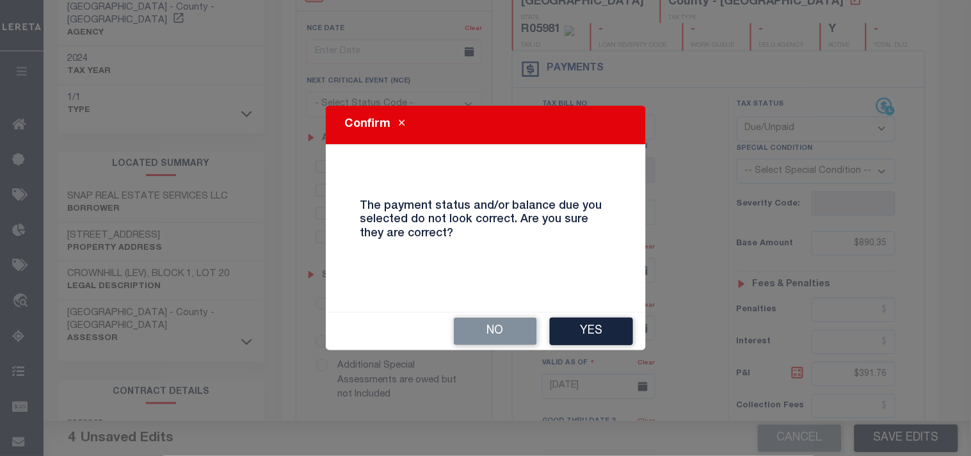
click at [586, 328] on button "Yes" at bounding box center [591, 331] width 83 height 28
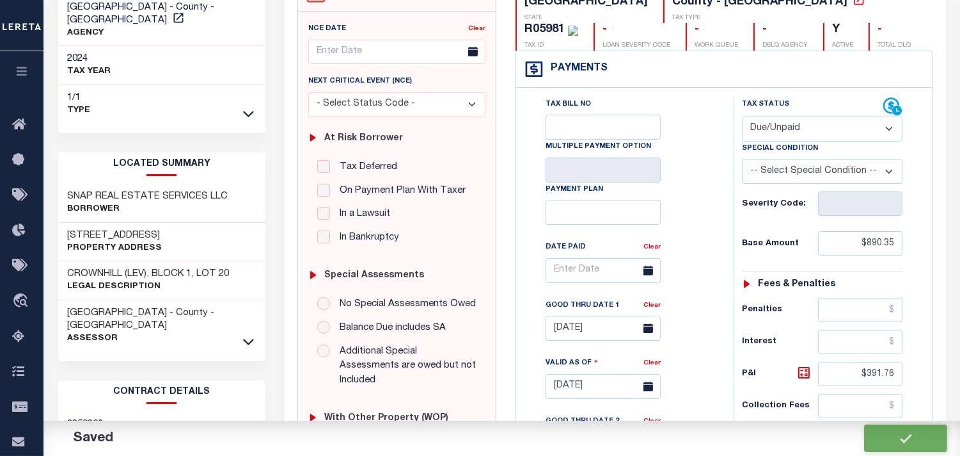
checkbox input "false"
type input "$890.35"
type input "$391.76"
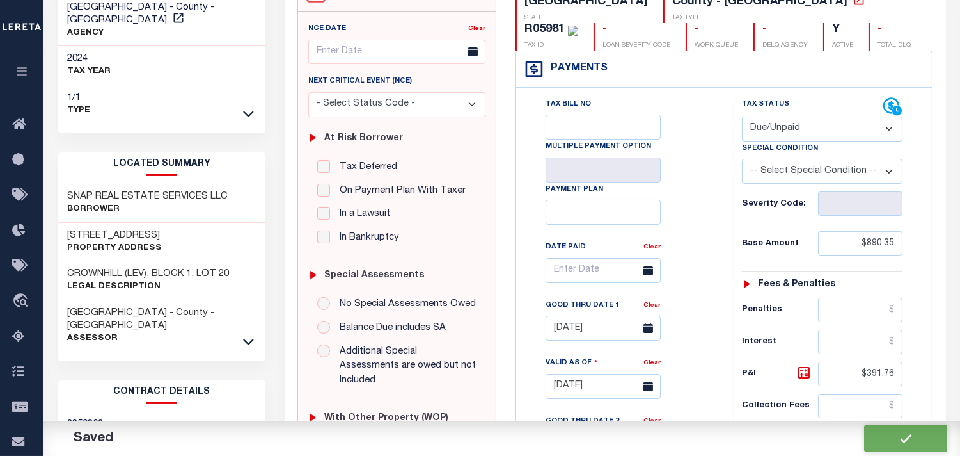
type input "$1,282.11"
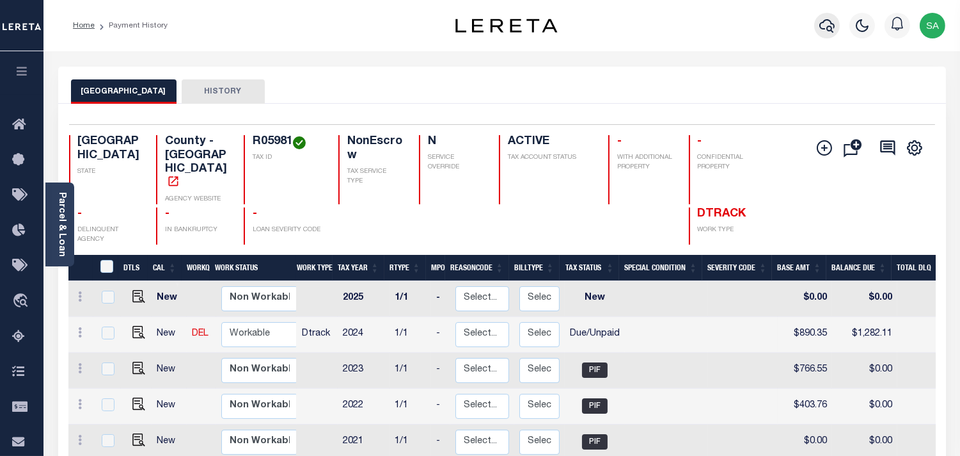
click at [820, 28] on icon "button" at bounding box center [827, 25] width 15 height 13
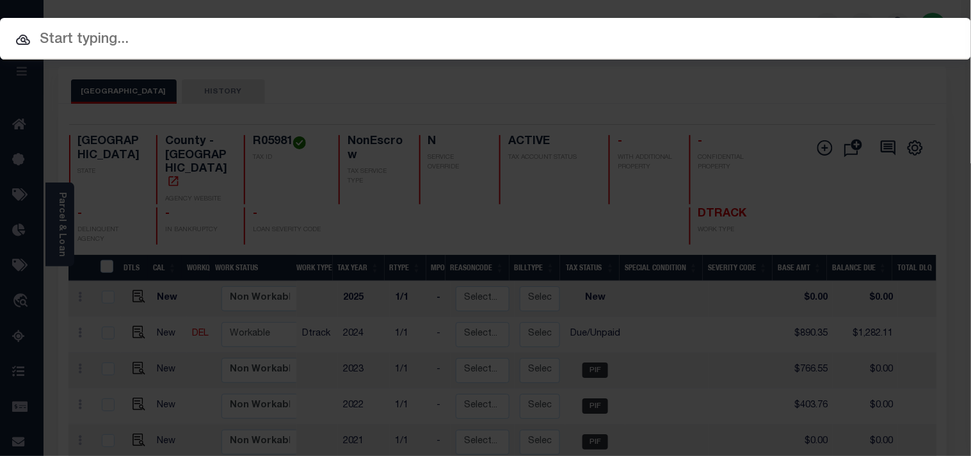
click at [756, 28] on div "Include Loans TBM Customers Borrowers Payments (Lender Non-Disb) Payments (Lend…" at bounding box center [485, 39] width 971 height 42
paste input "900002399"
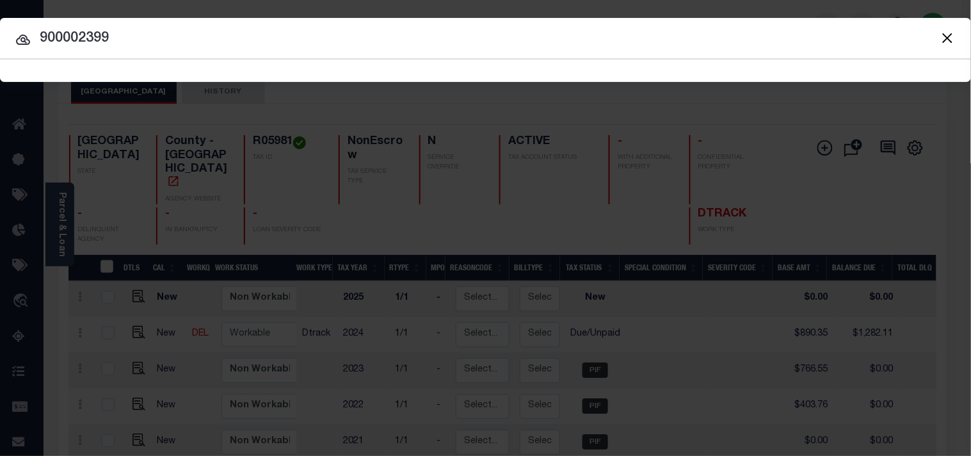
type input "900002399"
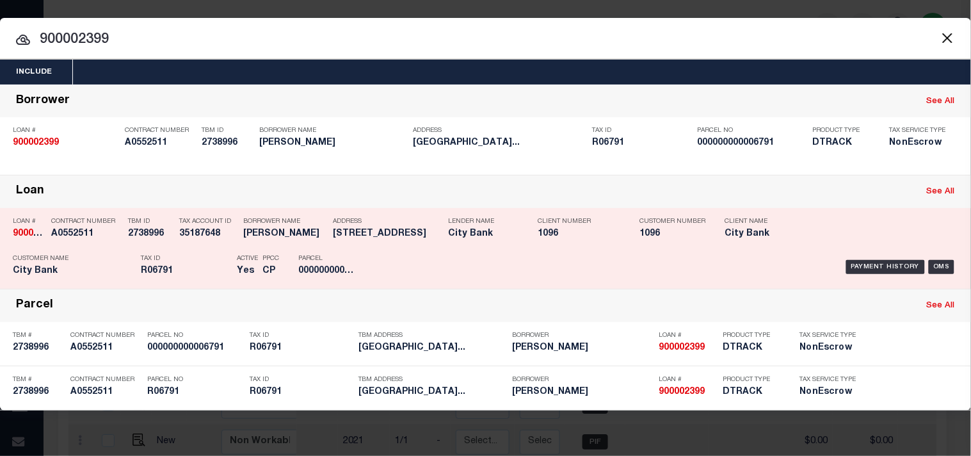
click at [200, 254] on div "Tax ID R06791" at bounding box center [186, 266] width 90 height 37
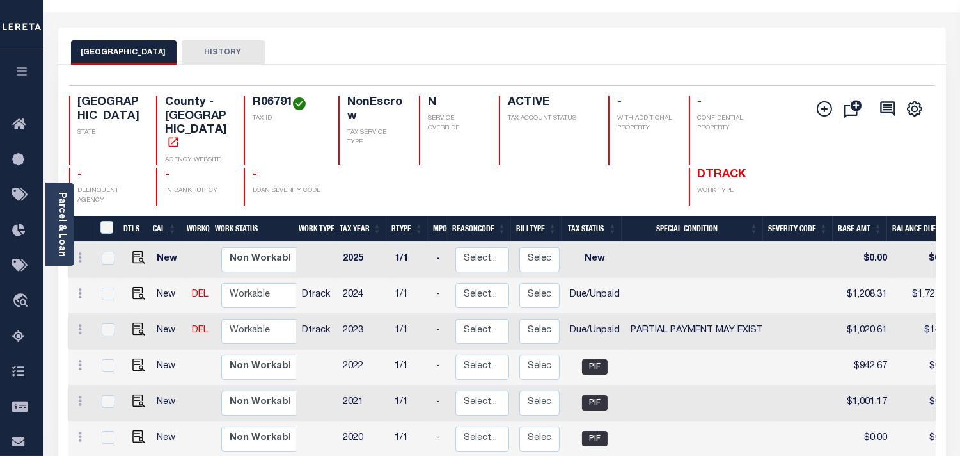
scroll to position [71, 0]
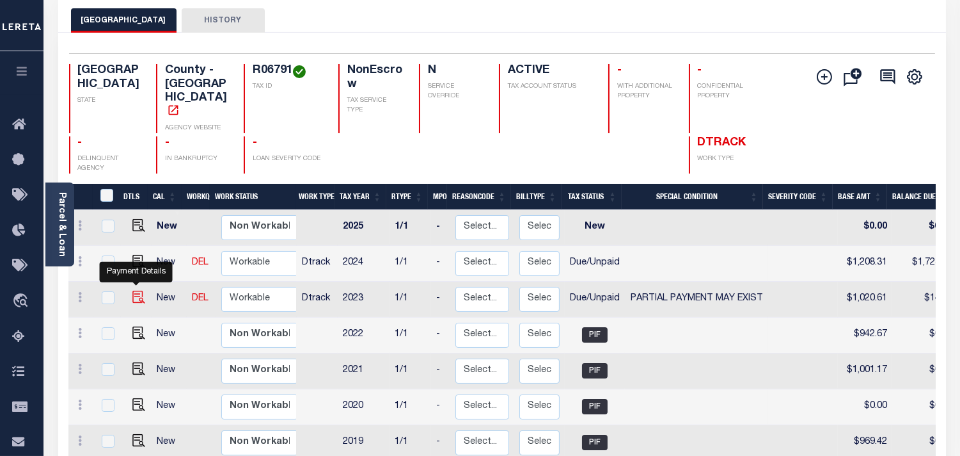
click at [132, 290] on img "" at bounding box center [138, 296] width 13 height 13
checkbox input "true"
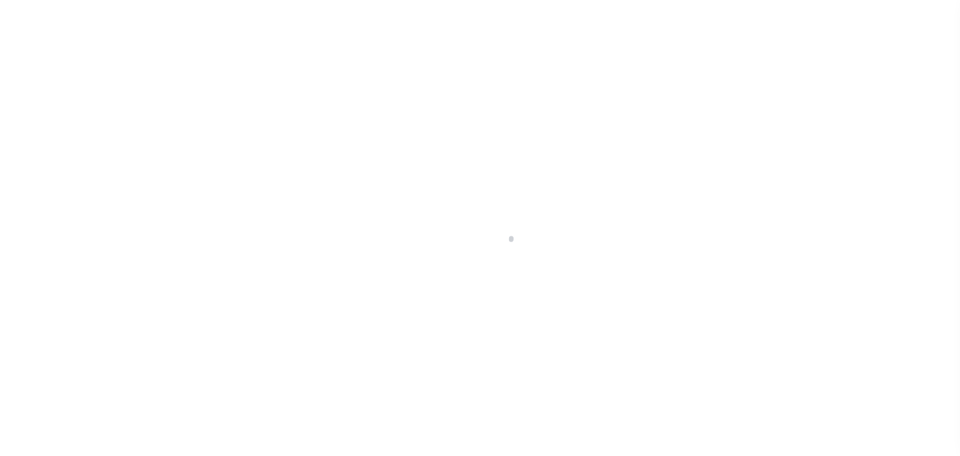
select select "DUE"
select select "15"
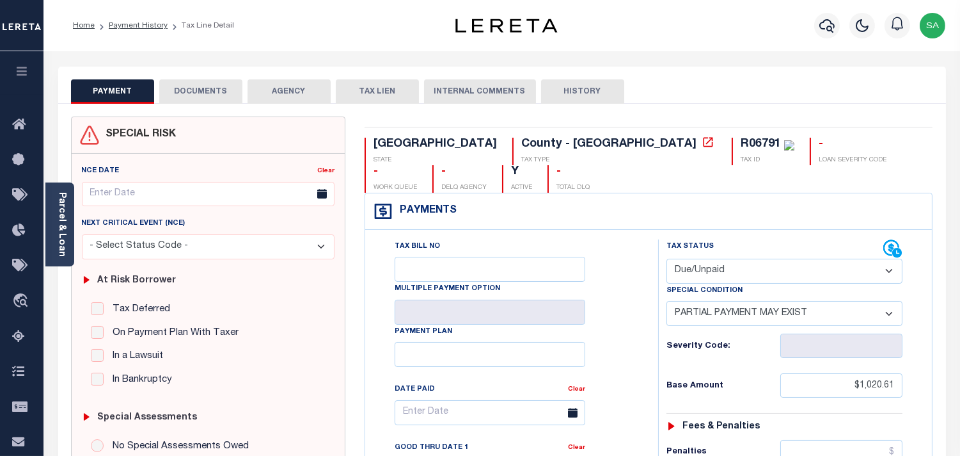
drag, startPoint x: 708, startPoint y: 239, endPoint x: 708, endPoint y: 251, distance: 12.8
click at [708, 258] on select "- Select Status Code - Open Due/Unpaid Paid Incomplete No Tax Due Internal Refu…" at bounding box center [785, 270] width 236 height 25
select select "PYD"
click at [667, 258] on select "- Select Status Code - Open Due/Unpaid Paid Incomplete No Tax Due Internal Refu…" at bounding box center [785, 270] width 236 height 25
select select "0"
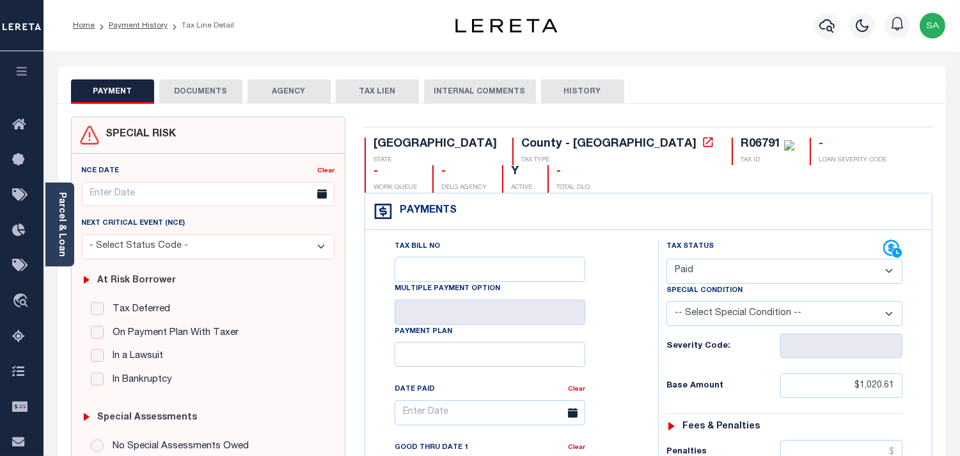
type input "[DATE]"
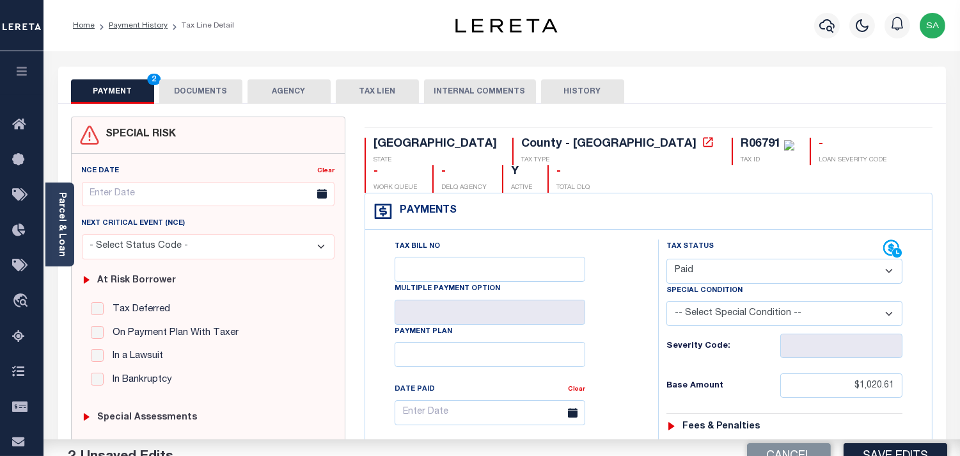
scroll to position [213, 0]
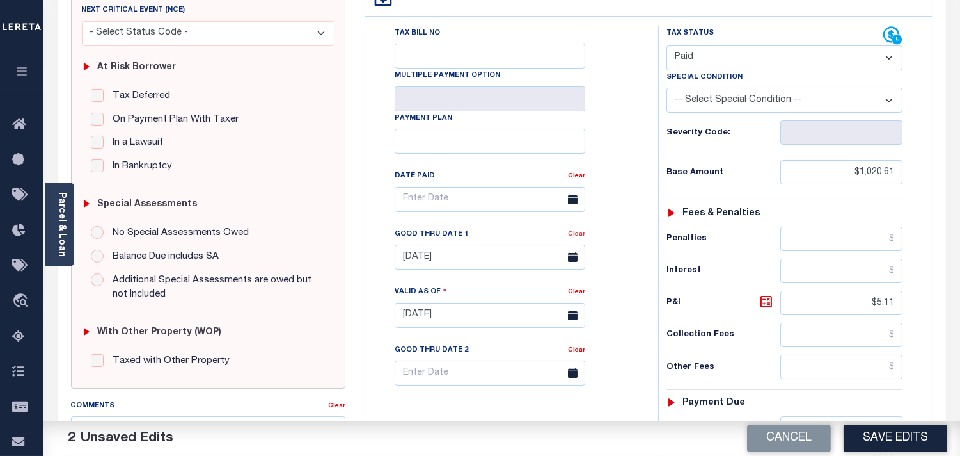
click at [576, 231] on link "Clear" at bounding box center [576, 234] width 17 height 6
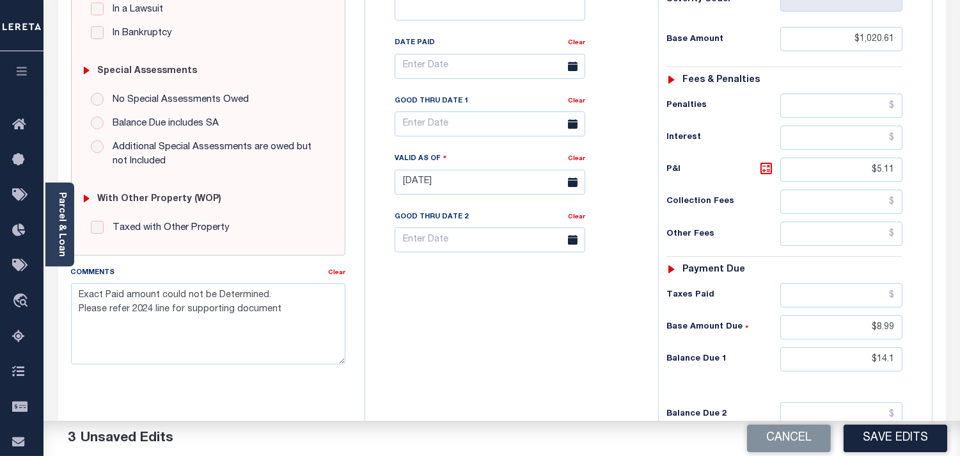
scroll to position [426, 0]
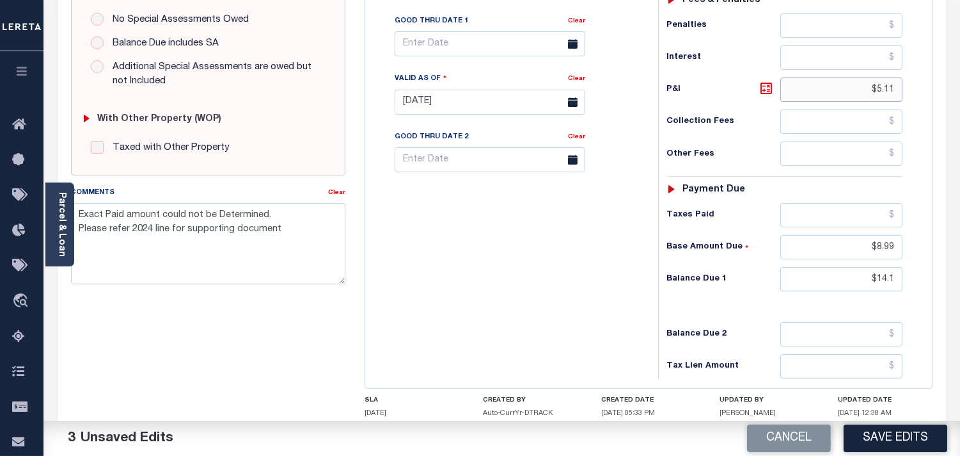
click at [951, 61] on div "PAYMENT 3 DOCUMENTS AGENCY DELINQUENT PAYEE" at bounding box center [502, 90] width 907 height 901
drag, startPoint x: 859, startPoint y: 218, endPoint x: 931, endPoint y: 230, distance: 73.4
click at [931, 230] on div "Tax Bill No Multiple Payment Option Payment Plan" at bounding box center [649, 96] width 568 height 584
drag, startPoint x: 854, startPoint y: 260, endPoint x: 944, endPoint y: 260, distance: 89.6
click at [944, 260] on div "SPECIAL RISK NCE Date Clear" at bounding box center [502, 100] width 888 height 845
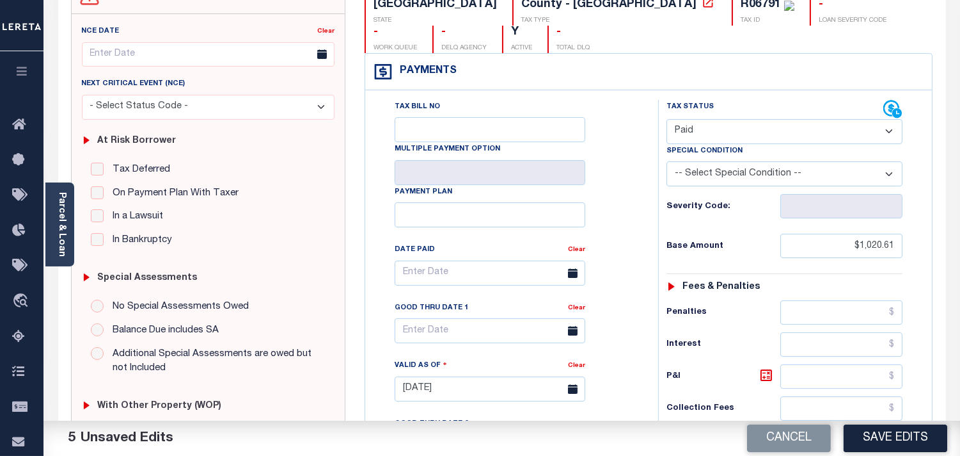
scroll to position [71, 0]
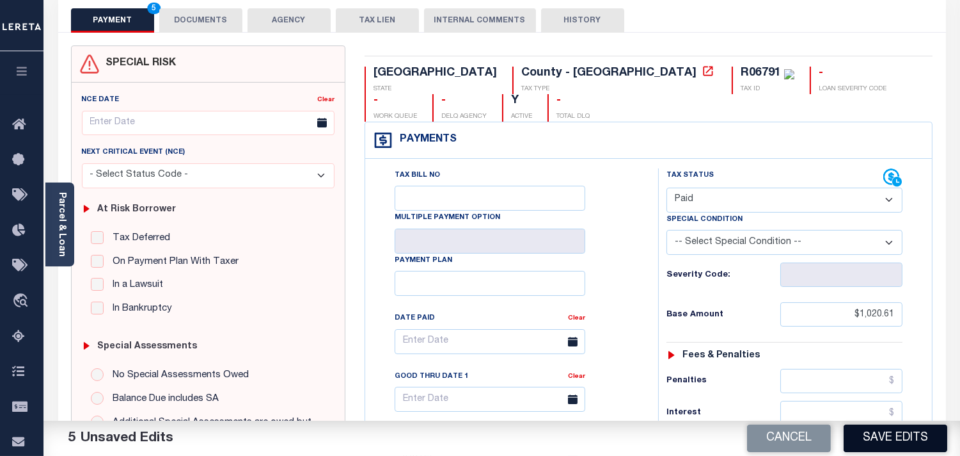
type input "$0.00"
click at [888, 444] on button "Save Edits" at bounding box center [896, 438] width 104 height 28
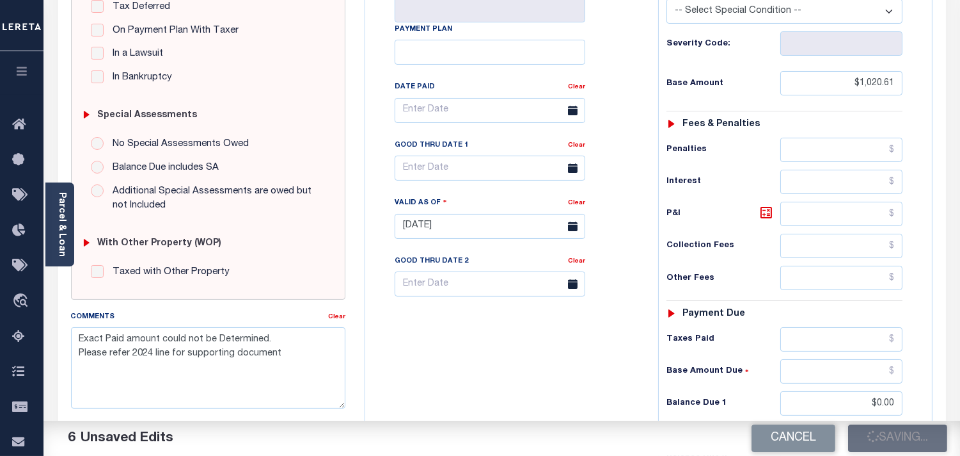
scroll to position [355, 0]
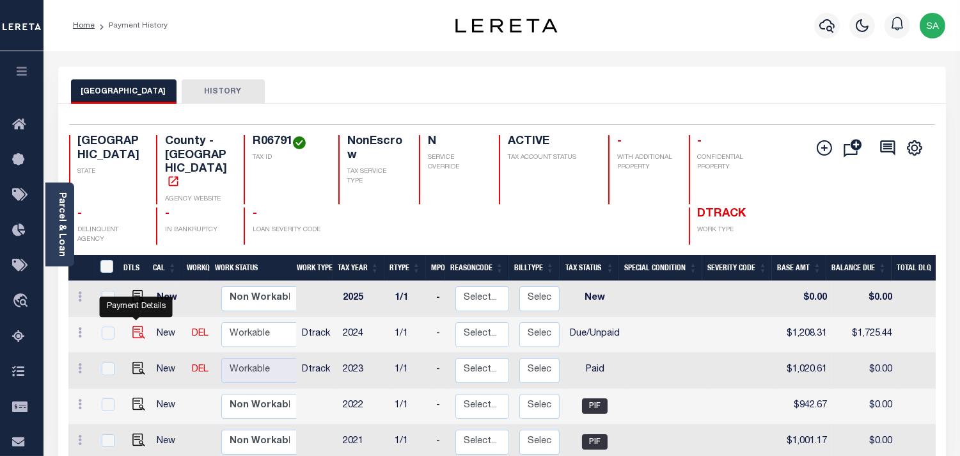
click at [132, 326] on img "" at bounding box center [138, 332] width 13 height 13
checkbox input "true"
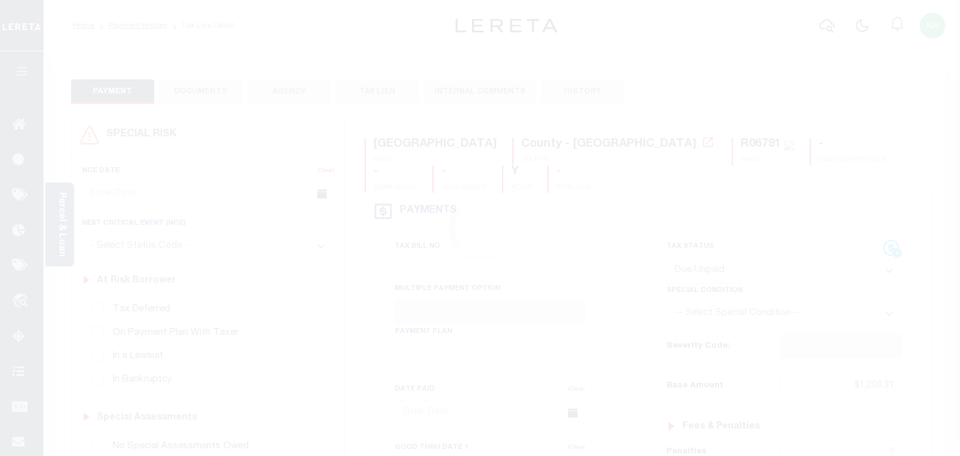
select select "DUE"
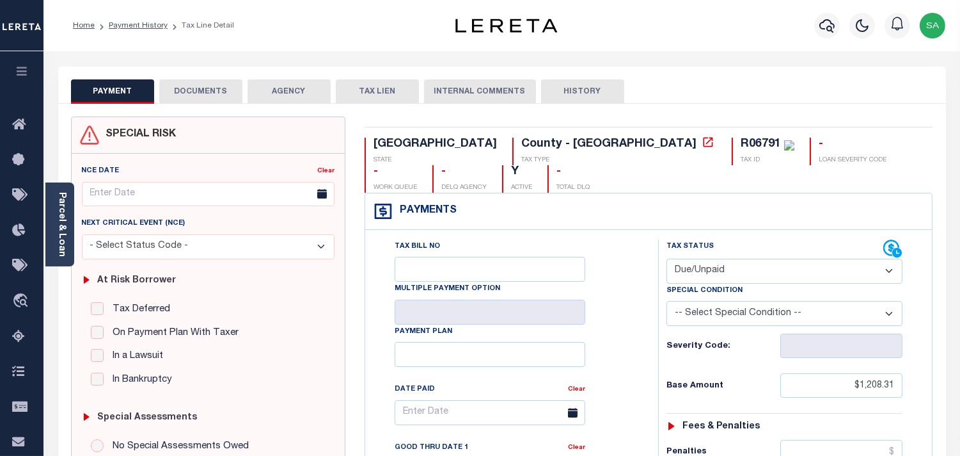
click at [203, 88] on button "DOCUMENTS" at bounding box center [200, 91] width 83 height 24
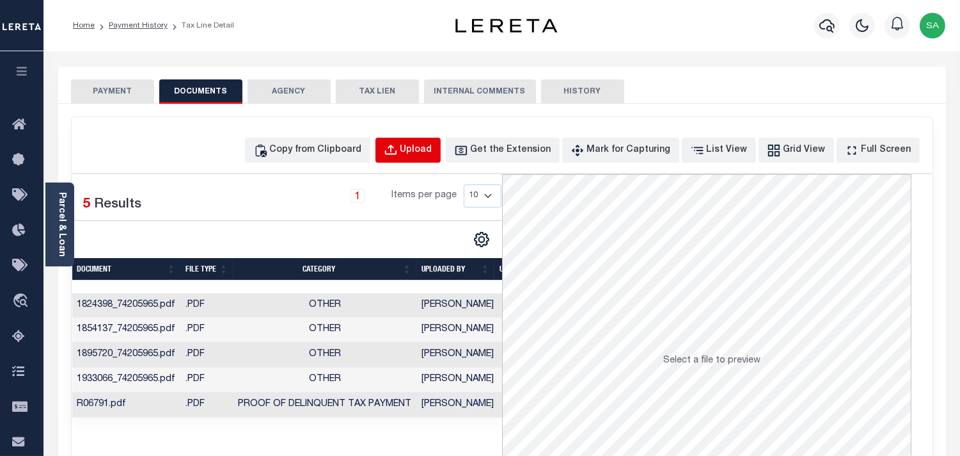
click at [433, 145] on div "Upload" at bounding box center [417, 150] width 32 height 14
select select "POP"
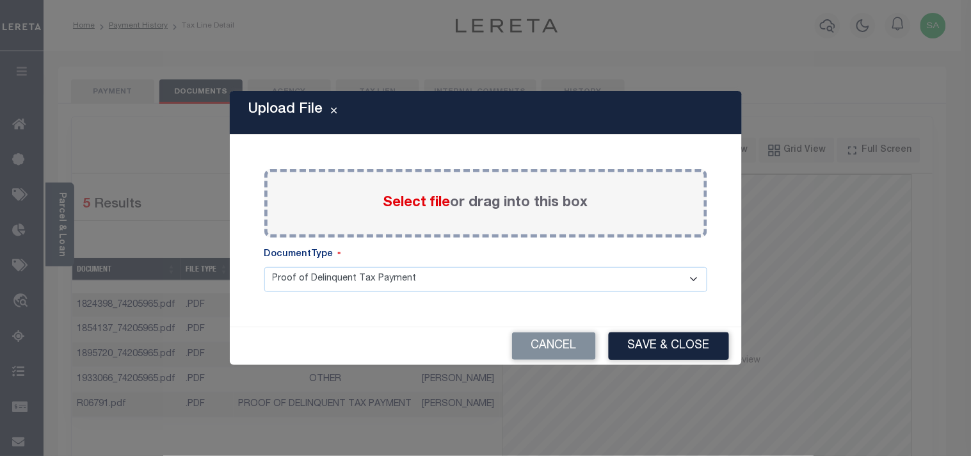
click at [399, 212] on label "Select file or drag into this box" at bounding box center [485, 203] width 205 height 21
click at [0, 0] on input "Select file or drag into this box" at bounding box center [0, 0] width 0 height 0
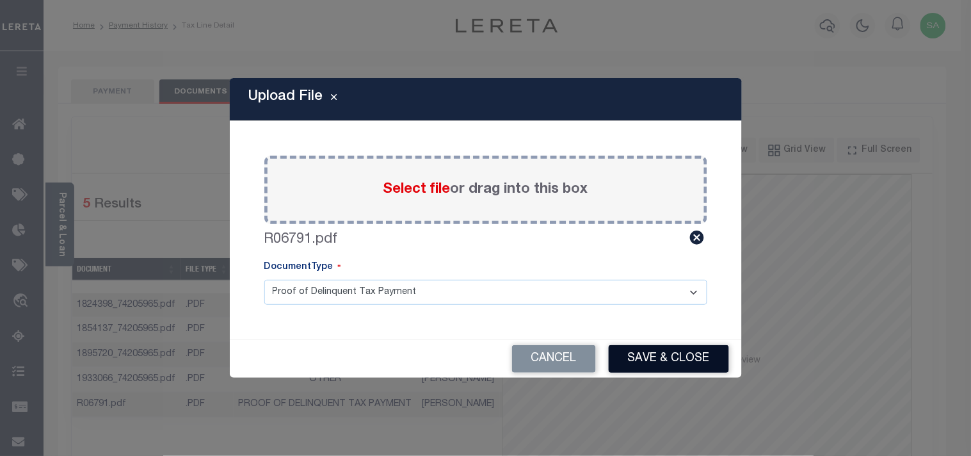
click at [682, 346] on button "Save & Close" at bounding box center [668, 359] width 120 height 28
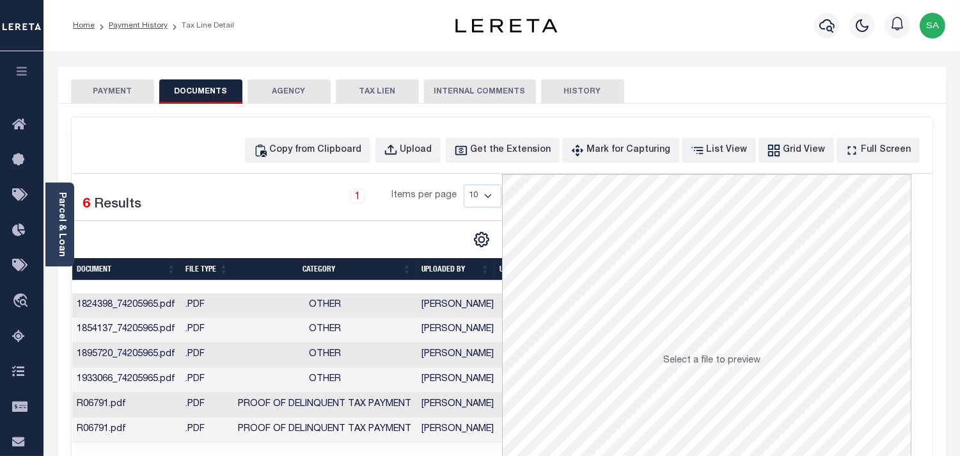
click at [120, 85] on button "PAYMENT" at bounding box center [112, 91] width 83 height 24
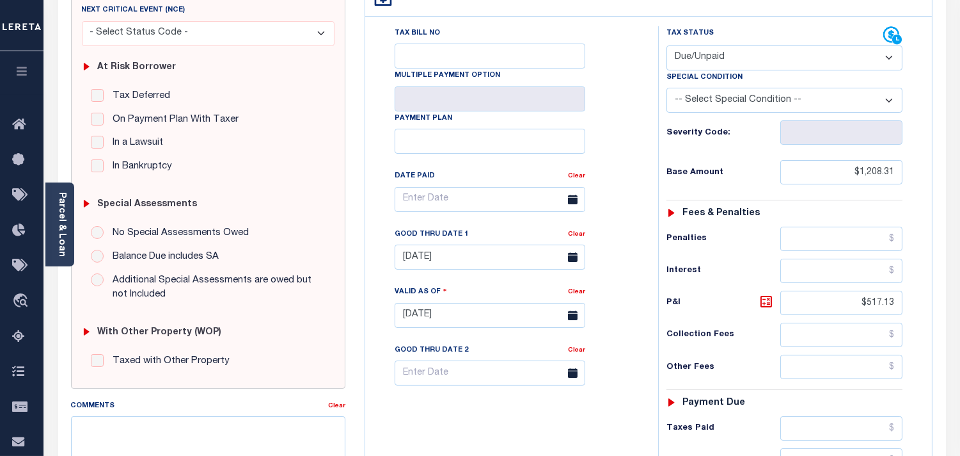
scroll to position [355, 0]
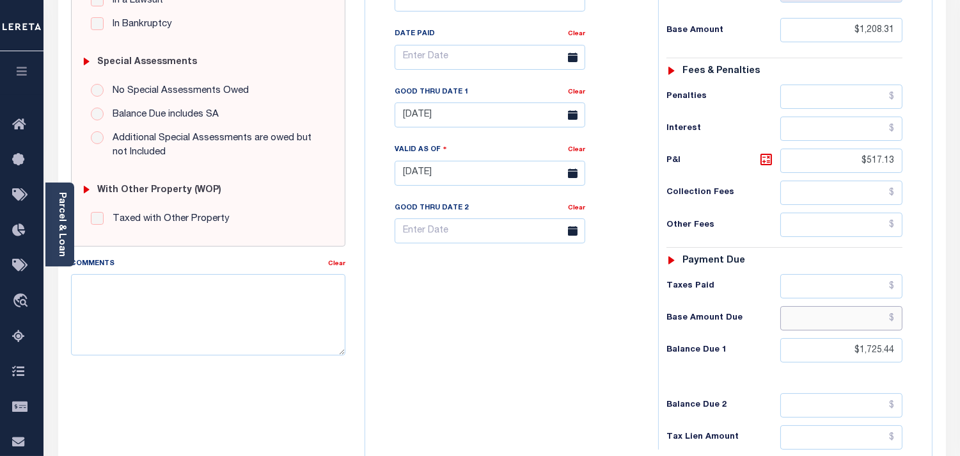
click at [836, 306] on input "text" at bounding box center [842, 318] width 122 height 24
paste input "1,044.56"
type input "$1,044.56"
type input "[DATE]"
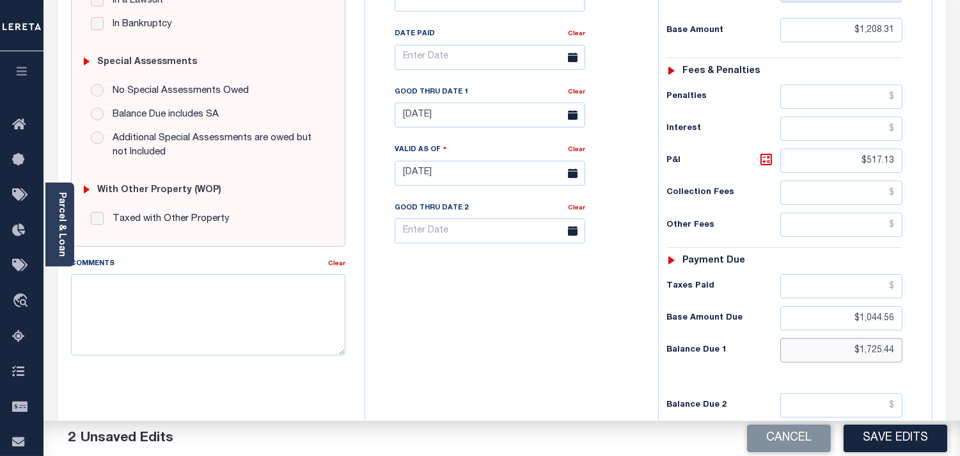
click at [866, 338] on input "$1,725.44" at bounding box center [842, 350] width 122 height 24
paste input "504.17"
type input "$1,504.17"
click at [874, 148] on input "$517.13" at bounding box center [842, 160] width 122 height 24
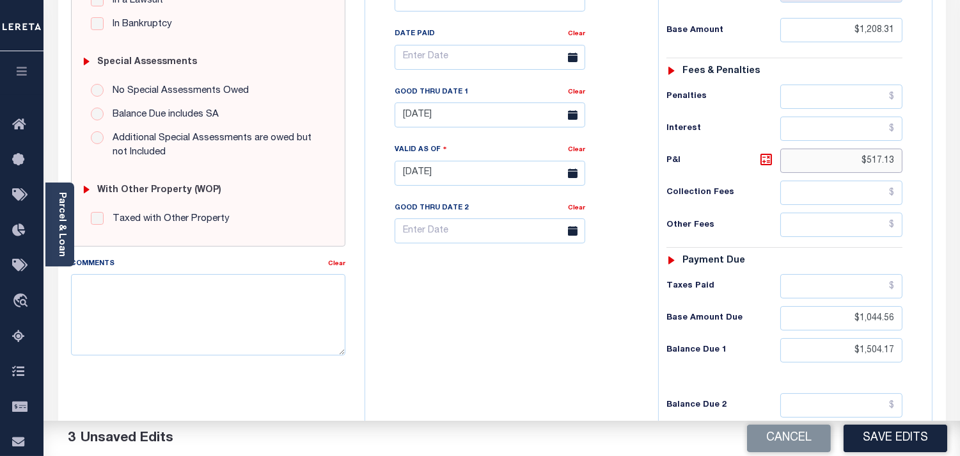
click at [874, 148] on input "$517.13" at bounding box center [842, 160] width 122 height 24
paste input "459.61"
type input "$459.61"
drag, startPoint x: 495, startPoint y: 356, endPoint x: 539, endPoint y: 425, distance: 82.0
click at [497, 356] on div "Tax Bill No Multiple Payment Option Payment Plan Clear" at bounding box center [509, 166] width 280 height 565
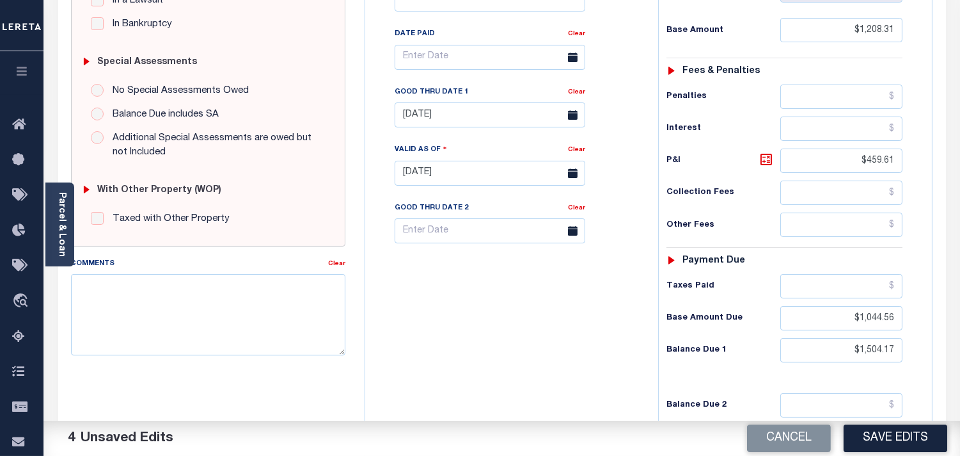
drag, startPoint x: 624, startPoint y: 295, endPoint x: 571, endPoint y: 196, distance: 112.8
click at [624, 295] on div "Tax Bill No Multiple Payment Option Payment Plan Clear" at bounding box center [509, 166] width 280 height 565
click at [466, 102] on input "08/31/2025" at bounding box center [490, 114] width 191 height 25
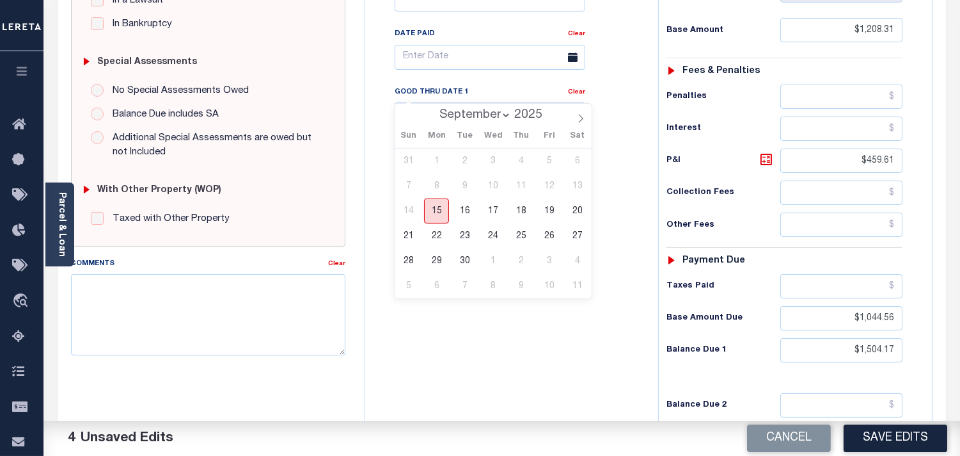
click at [435, 209] on span "15" at bounding box center [436, 210] width 25 height 25
type input "[DATE]"
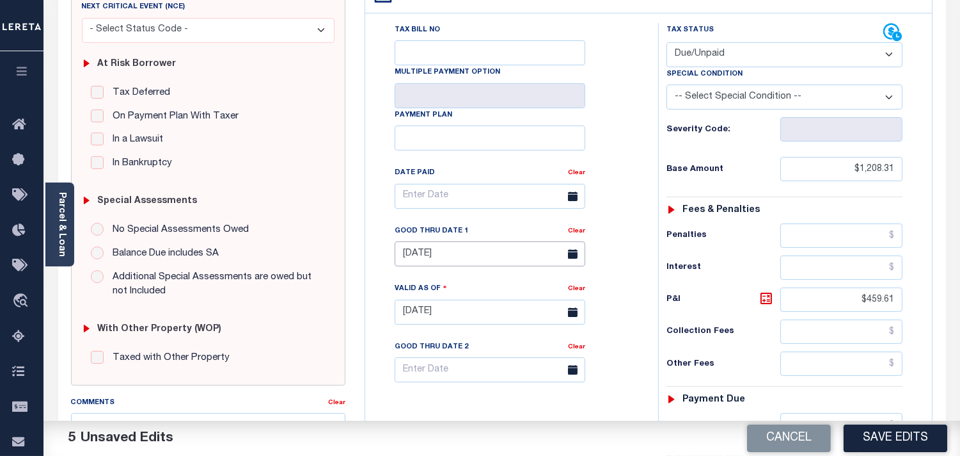
scroll to position [213, 0]
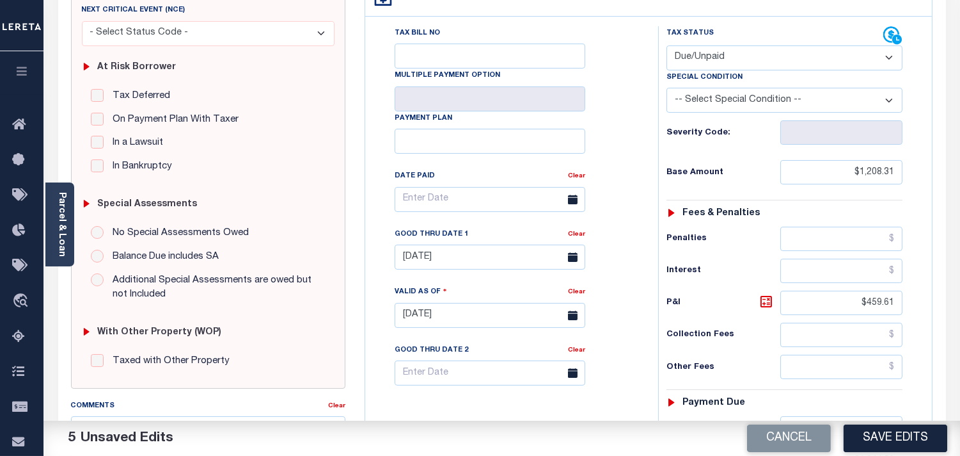
click at [754, 88] on select "-- Select Special Condition -- 3RD PARTY TAX LIEN AGENCY TAX LIEN (A.K.A Inside…" at bounding box center [785, 100] width 236 height 25
select select "15"
click at [744, 88] on select "-- Select Special Condition -- 3RD PARTY TAX LIEN AGENCY TAX LIEN (A.K.A Inside…" at bounding box center [785, 100] width 236 height 25
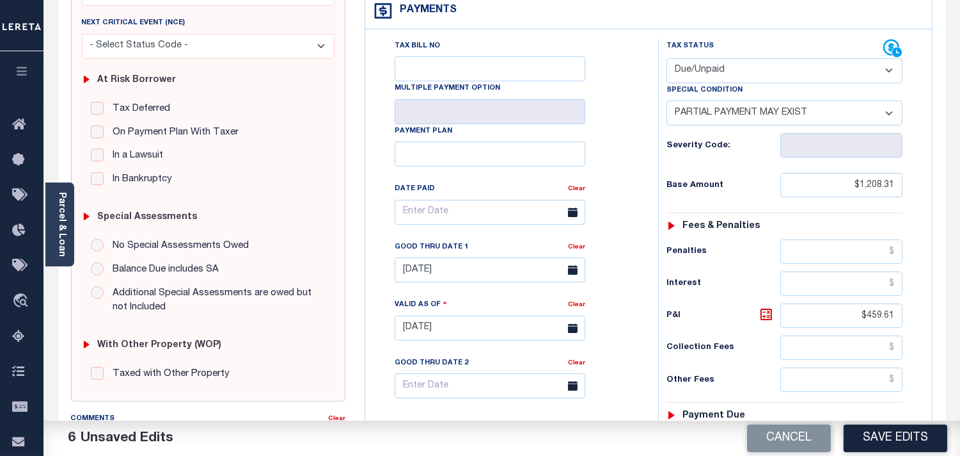
scroll to position [0, 0]
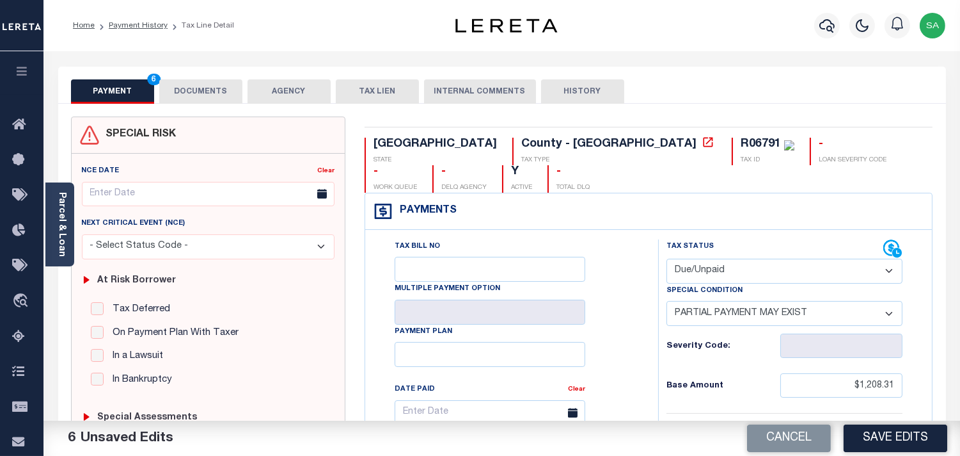
click at [171, 92] on button "DOCUMENTS" at bounding box center [200, 91] width 83 height 24
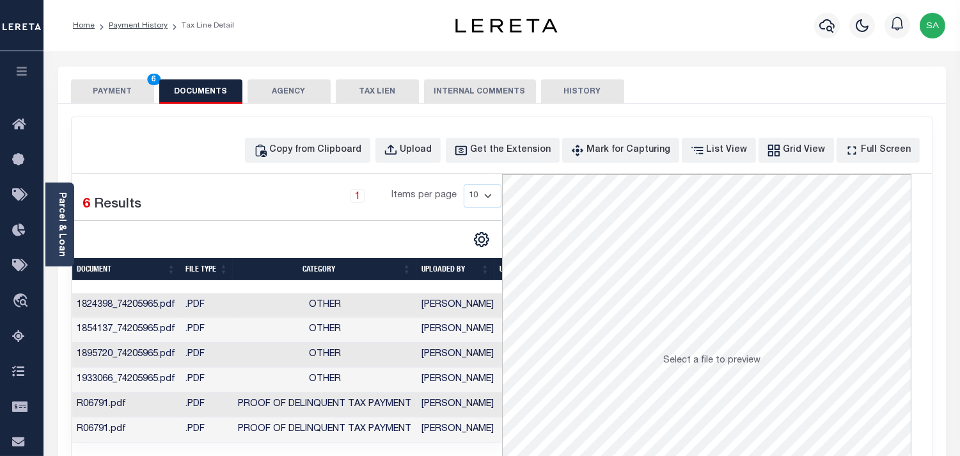
click at [131, 99] on button "PAYMENT 6" at bounding box center [112, 91] width 83 height 24
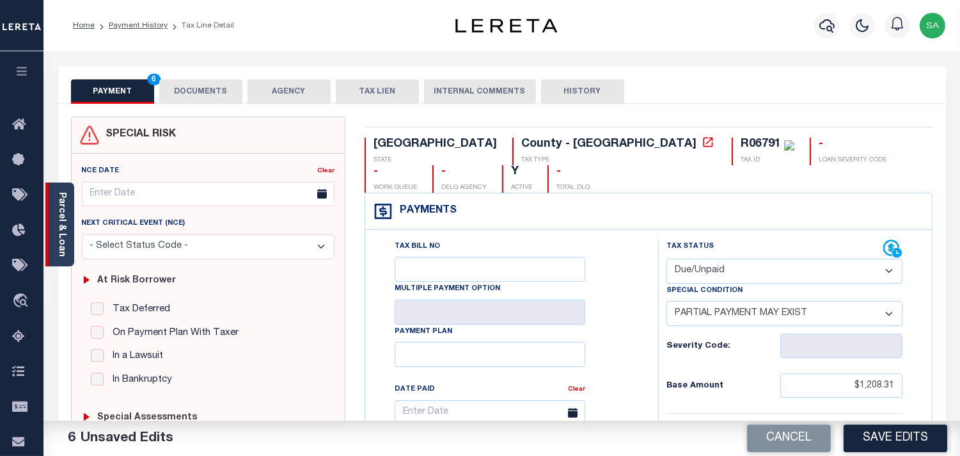
click at [62, 235] on link "Parcel & Loan" at bounding box center [61, 224] width 9 height 65
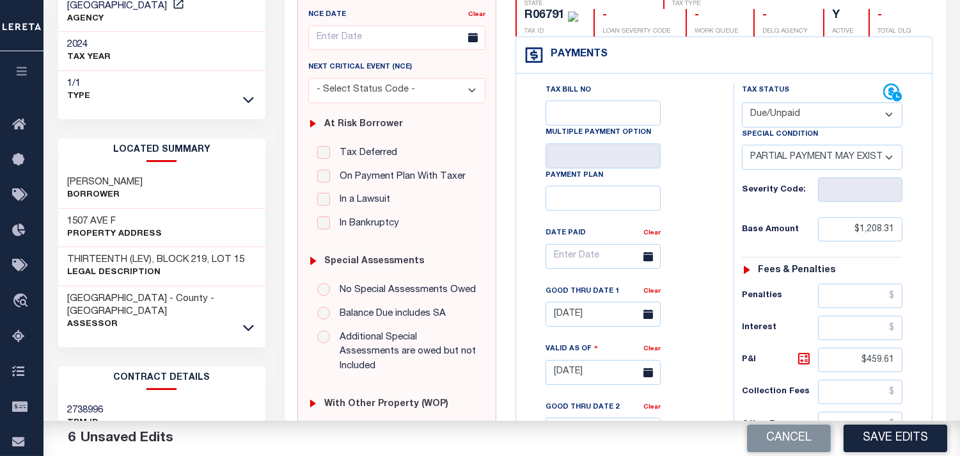
scroll to position [355, 0]
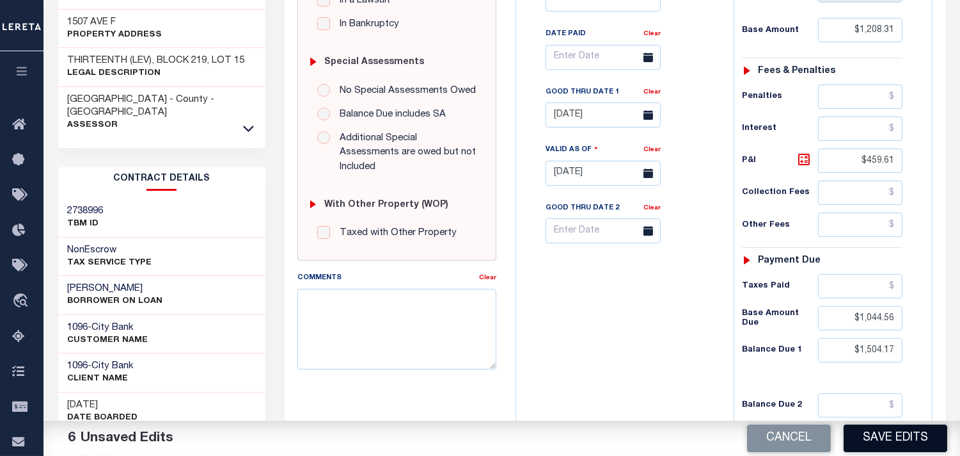
click at [873, 434] on button "Save Edits" at bounding box center [896, 438] width 104 height 28
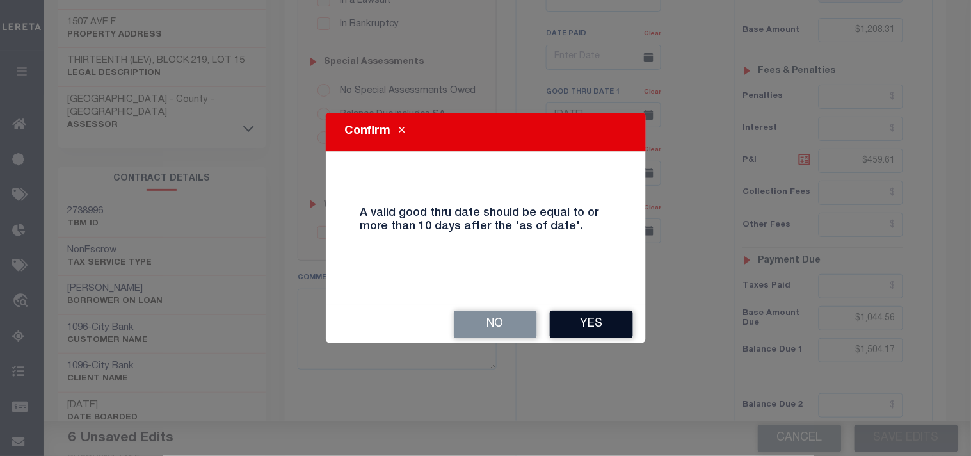
click at [582, 324] on button "Yes" at bounding box center [591, 324] width 83 height 28
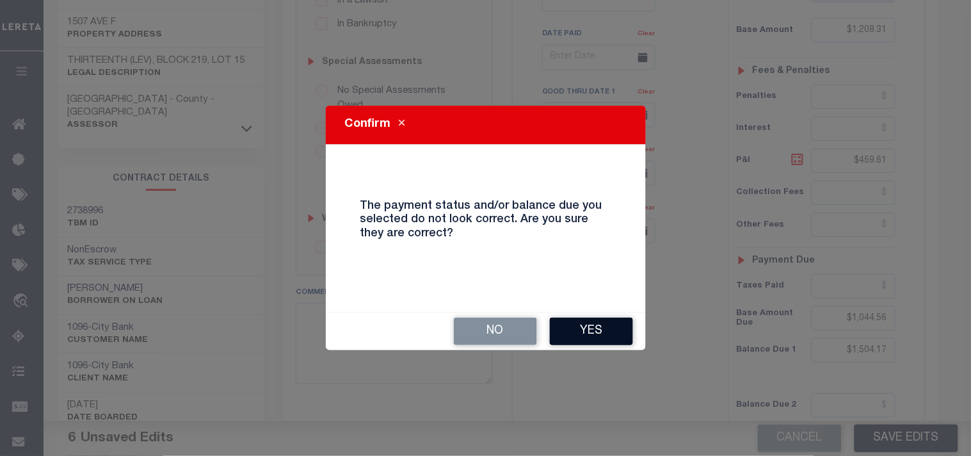
click at [587, 330] on button "Yes" at bounding box center [591, 331] width 83 height 28
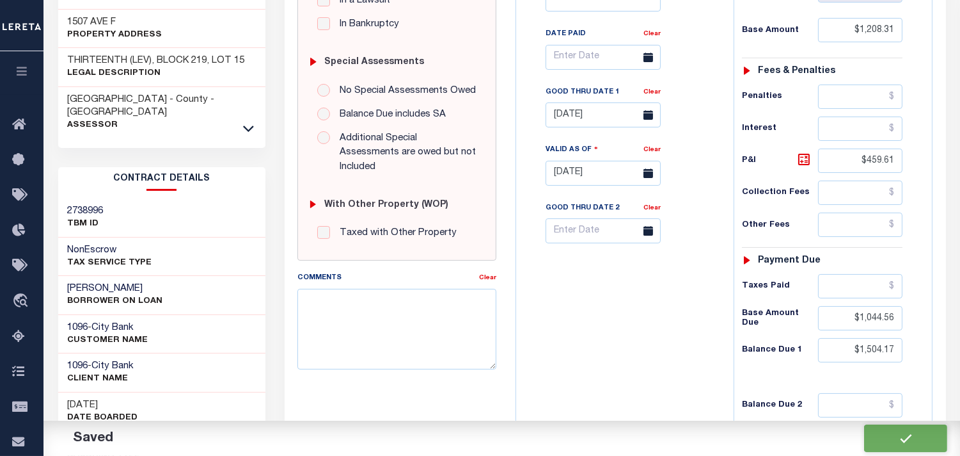
checkbox input "false"
type input "$1,208.31"
type input "$459.61"
type input "$1,044.56"
type input "$1,504.17"
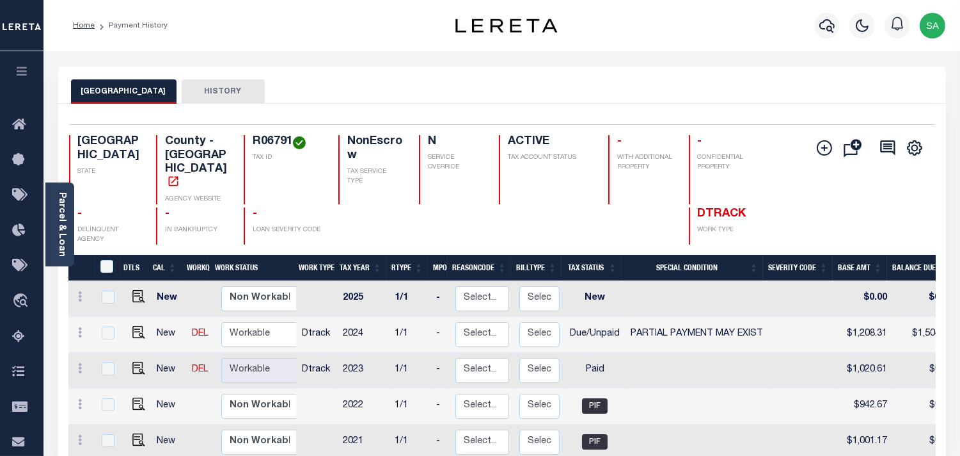
click at [841, 28] on div at bounding box center [827, 25] width 35 height 45
click at [830, 28] on icon "button" at bounding box center [827, 25] width 15 height 15
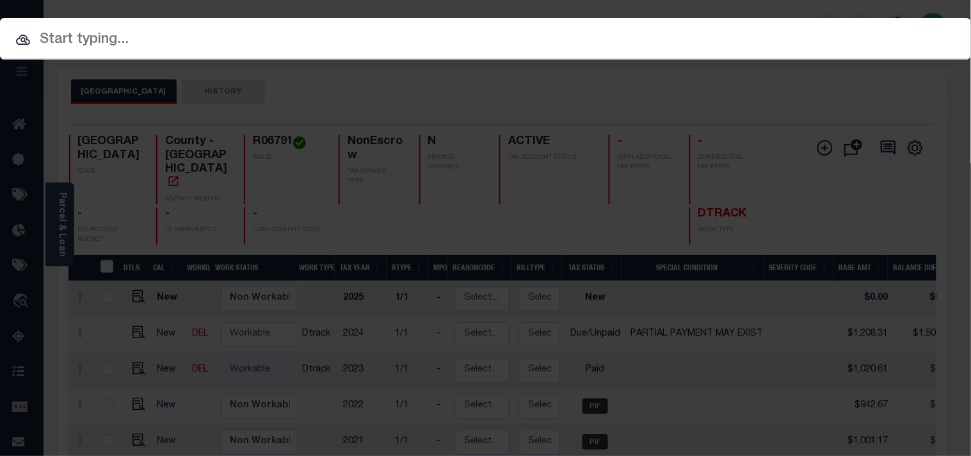
click at [797, 33] on input "text" at bounding box center [485, 40] width 971 height 22
paste input "900000551"
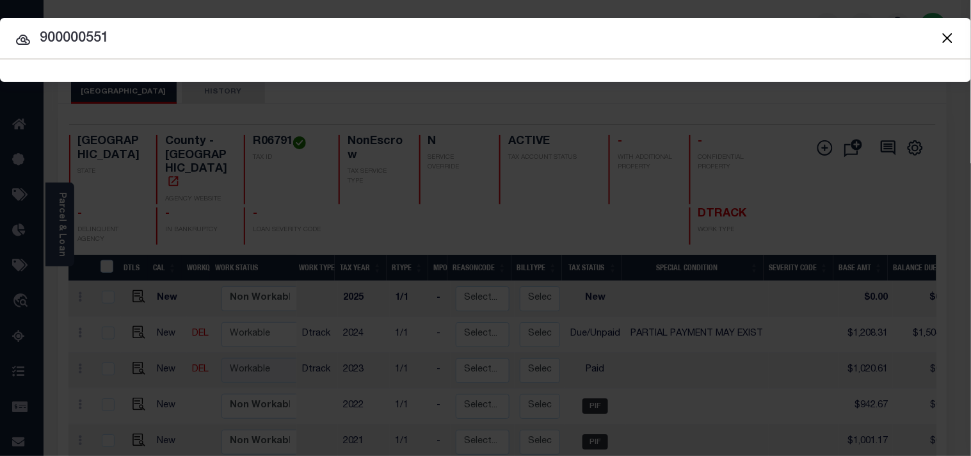
type input "900000551"
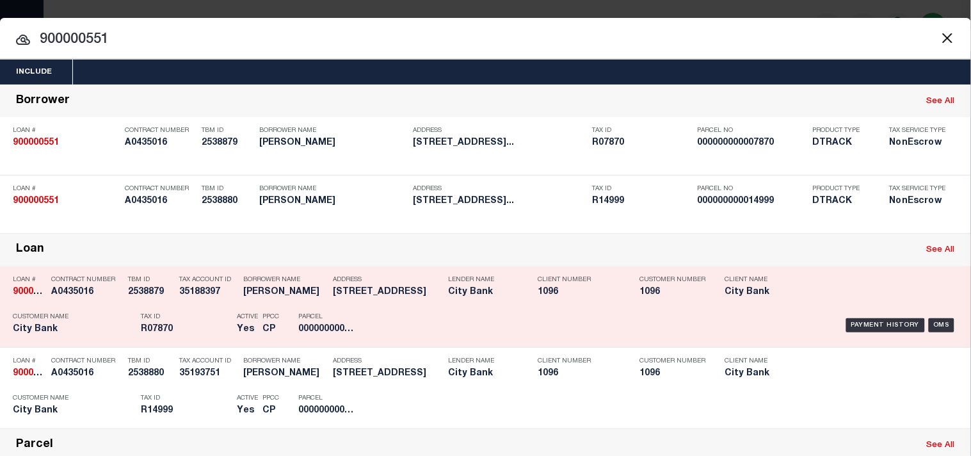
click at [168, 344] on div "Tax ID R07870" at bounding box center [186, 324] width 90 height 37
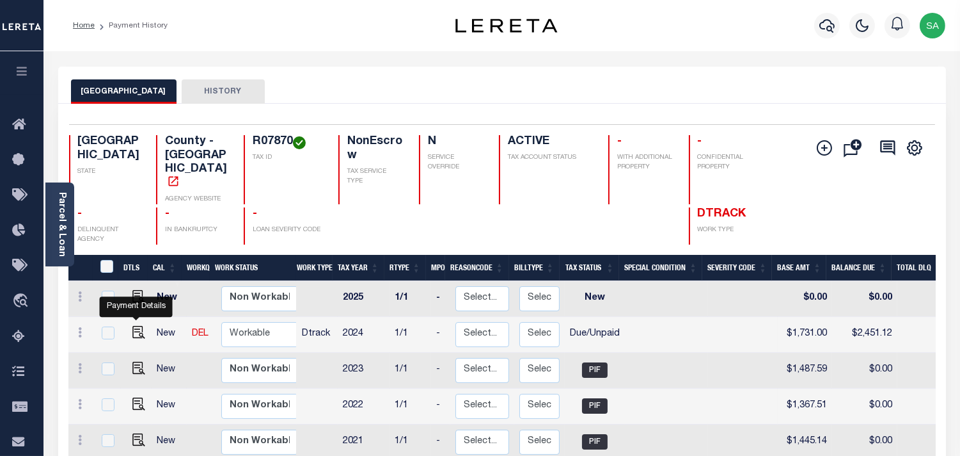
click at [139, 326] on img "" at bounding box center [138, 332] width 13 height 13
checkbox input "true"
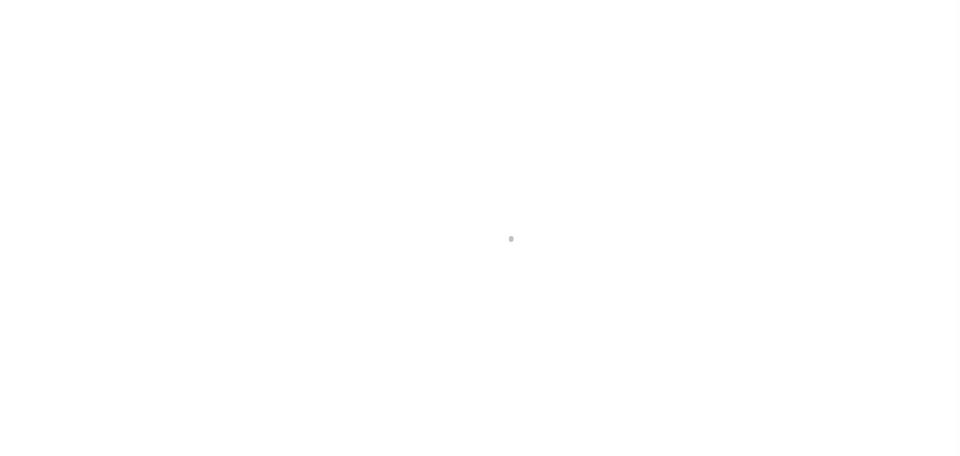
select select "DUE"
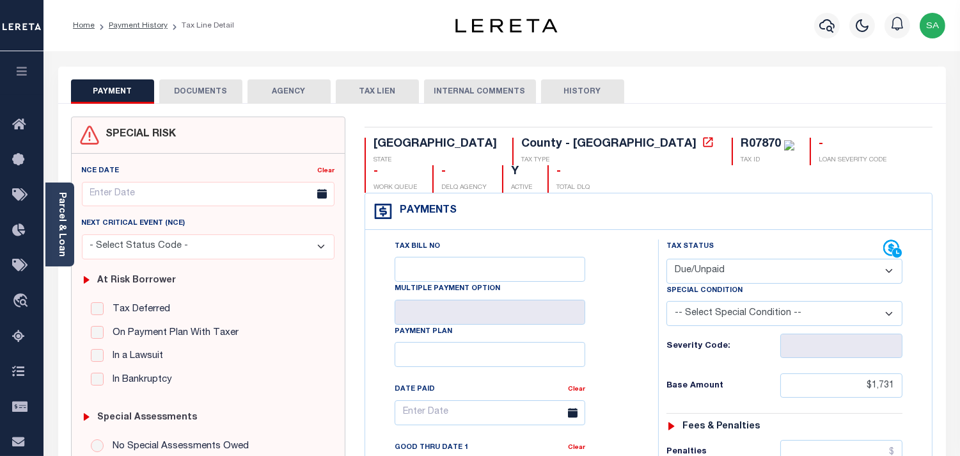
click at [218, 97] on button "DOCUMENTS" at bounding box center [200, 91] width 83 height 24
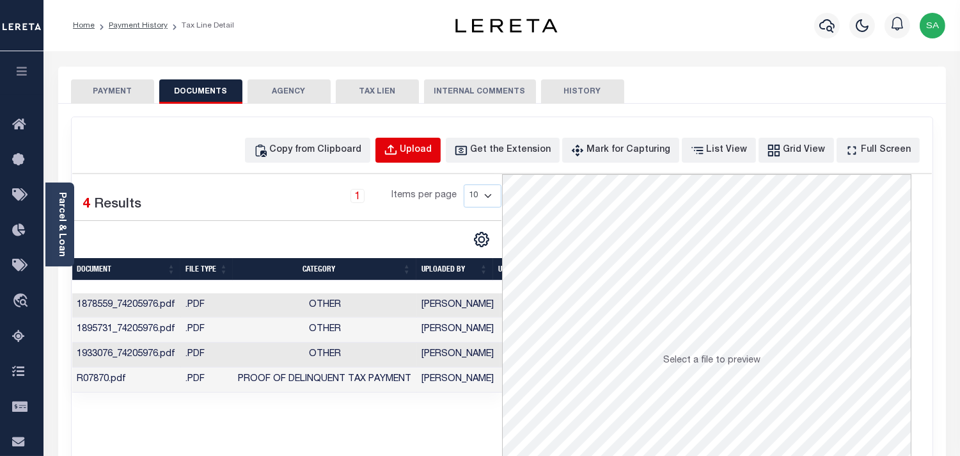
click at [424, 154] on button "Upload" at bounding box center [408, 150] width 65 height 25
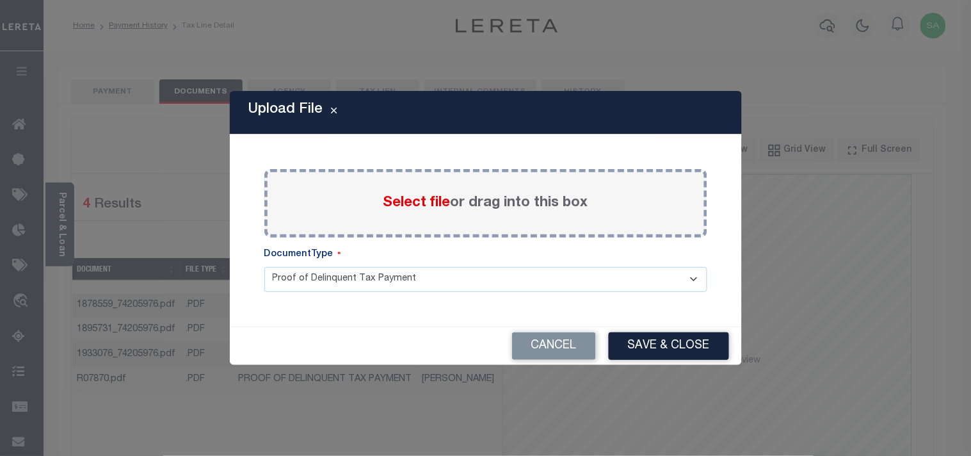
click at [398, 203] on span "Select file" at bounding box center [416, 203] width 67 height 14
click at [0, 0] on input "Select file or drag into this box" at bounding box center [0, 0] width 0 height 0
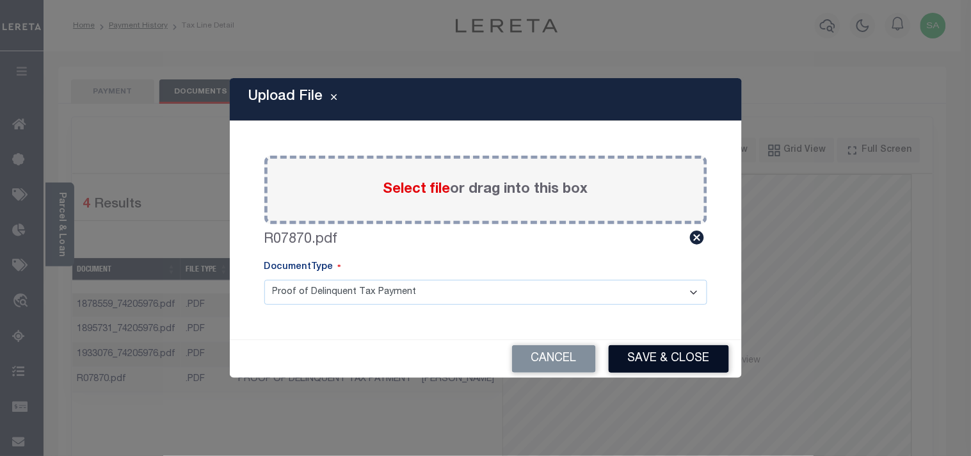
click at [660, 356] on button "Save & Close" at bounding box center [668, 359] width 120 height 28
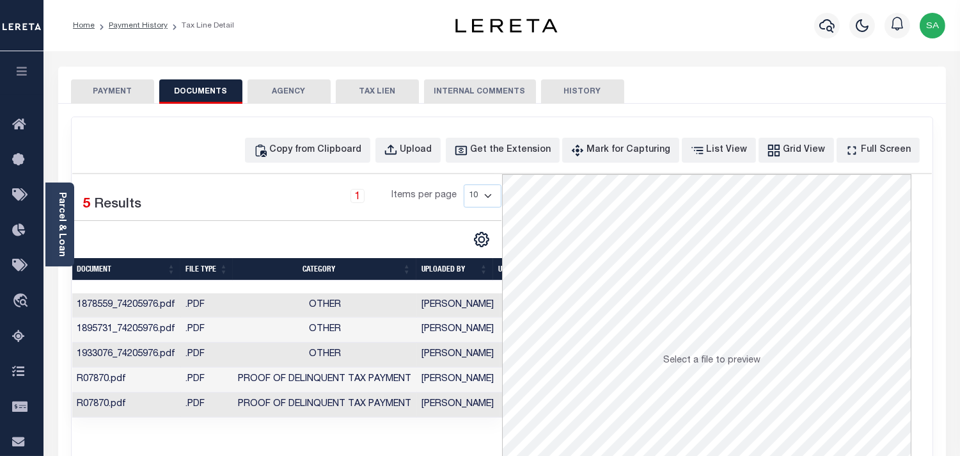
click at [116, 93] on button "PAYMENT" at bounding box center [112, 91] width 83 height 24
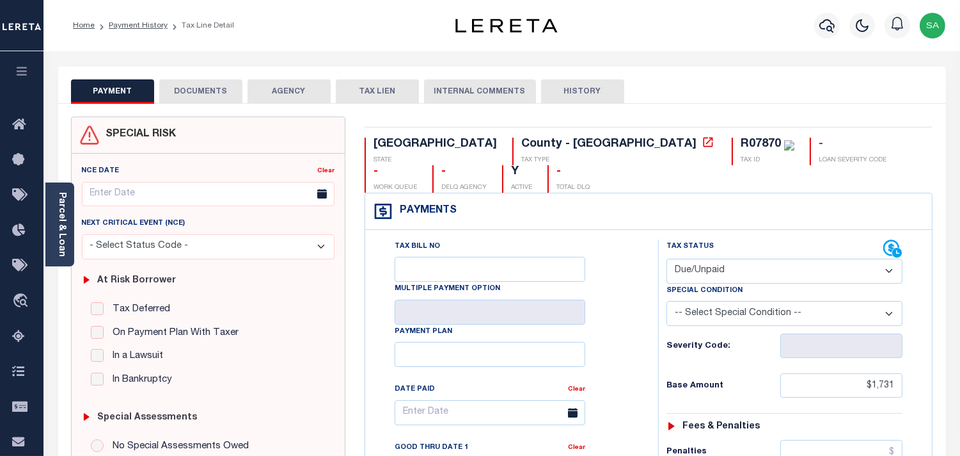
scroll to position [426, 0]
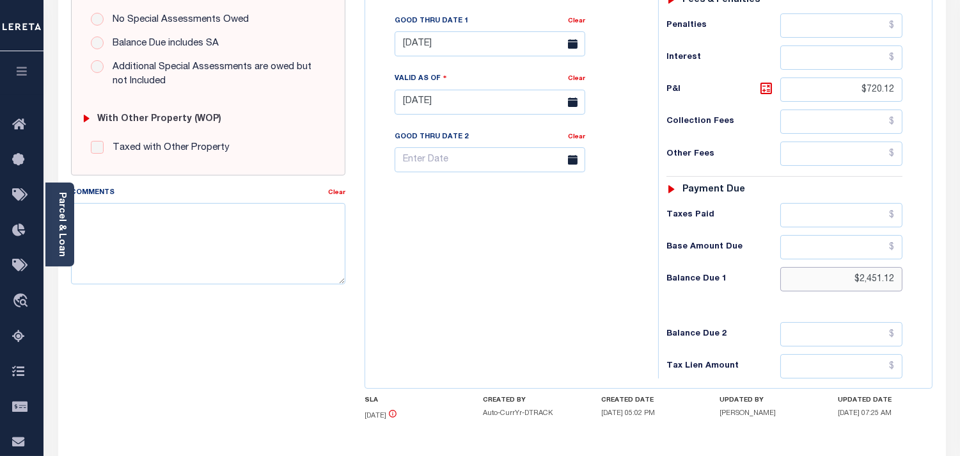
click at [878, 267] on input "$2,451.12" at bounding box center [842, 279] width 122 height 24
paste input "92.64"
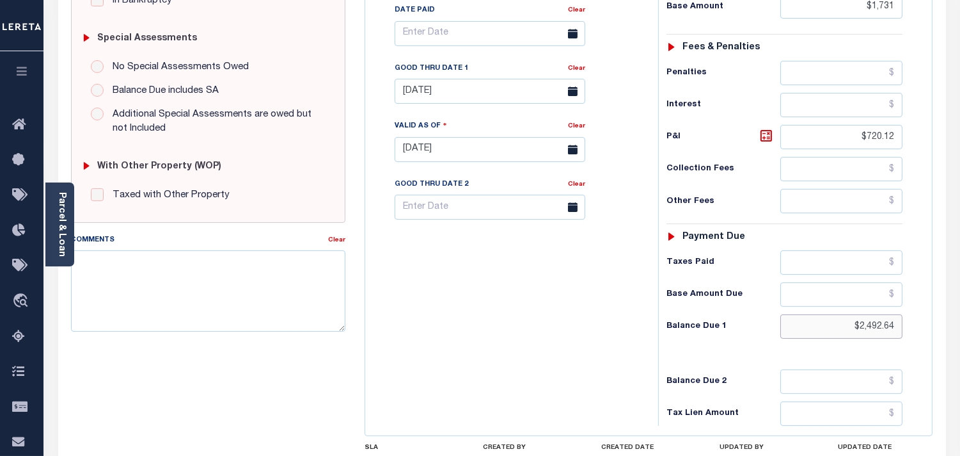
scroll to position [355, 0]
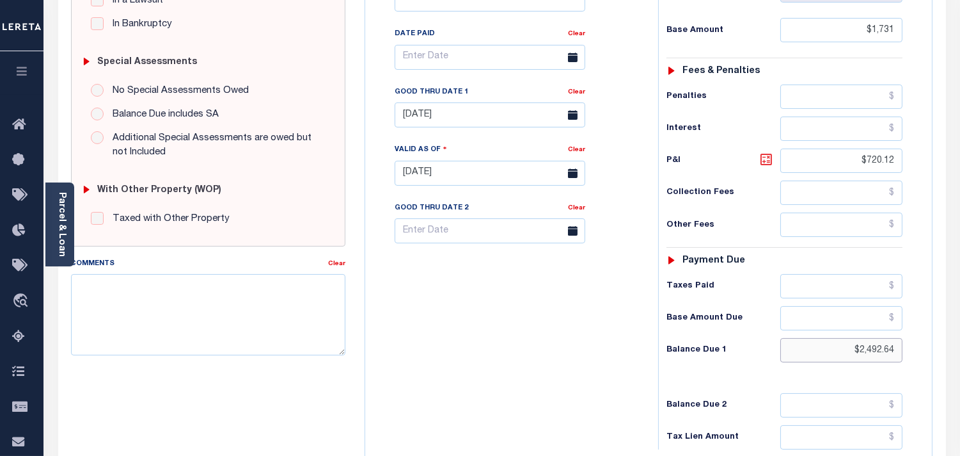
type input "$2,492.64"
type input "[DATE]"
click at [763, 152] on icon at bounding box center [766, 159] width 15 height 15
type input "$761.64"
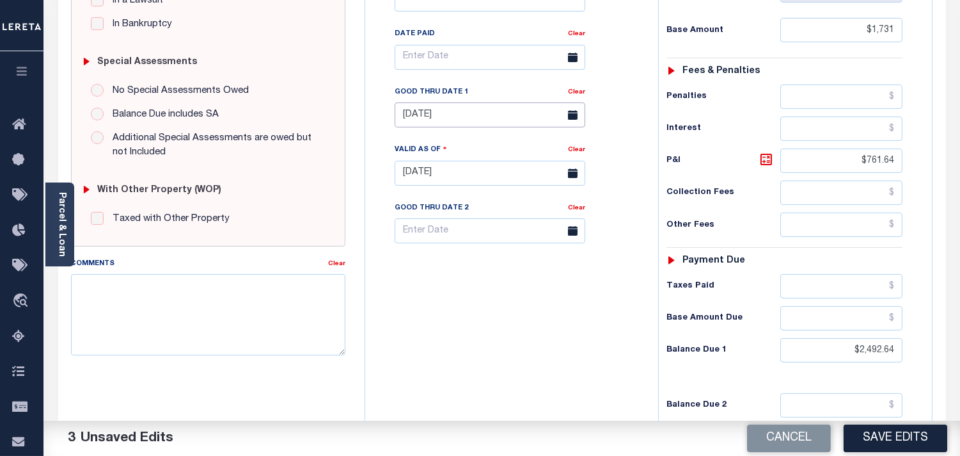
click at [487, 102] on input "[DATE]" at bounding box center [490, 114] width 191 height 25
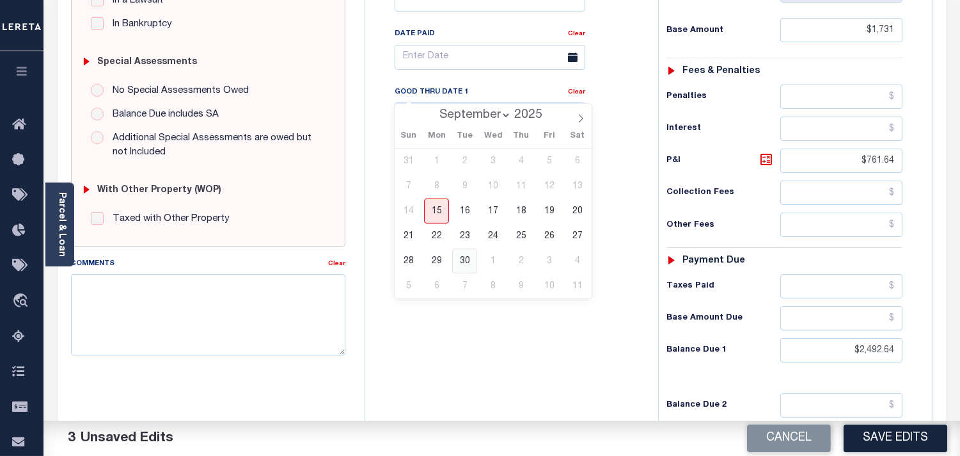
click at [465, 257] on span "30" at bounding box center [464, 260] width 25 height 25
type input "[DATE]"
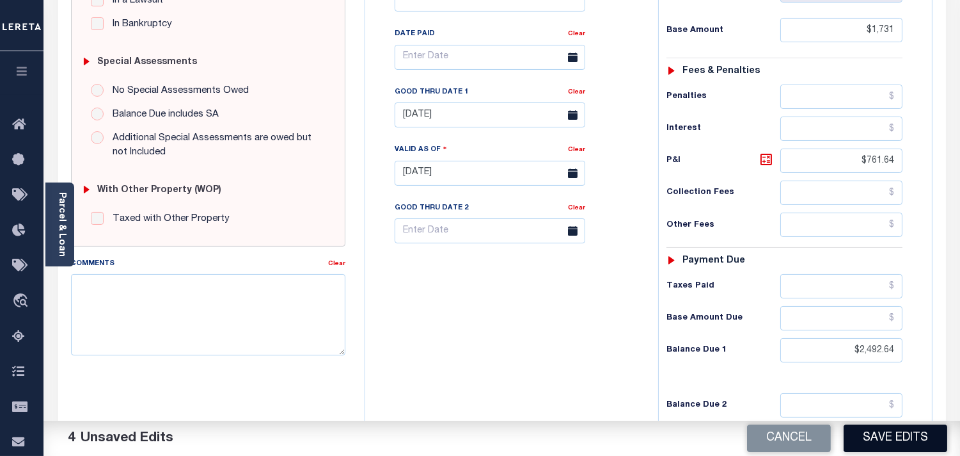
click at [881, 433] on button "Save Edits" at bounding box center [896, 438] width 104 height 28
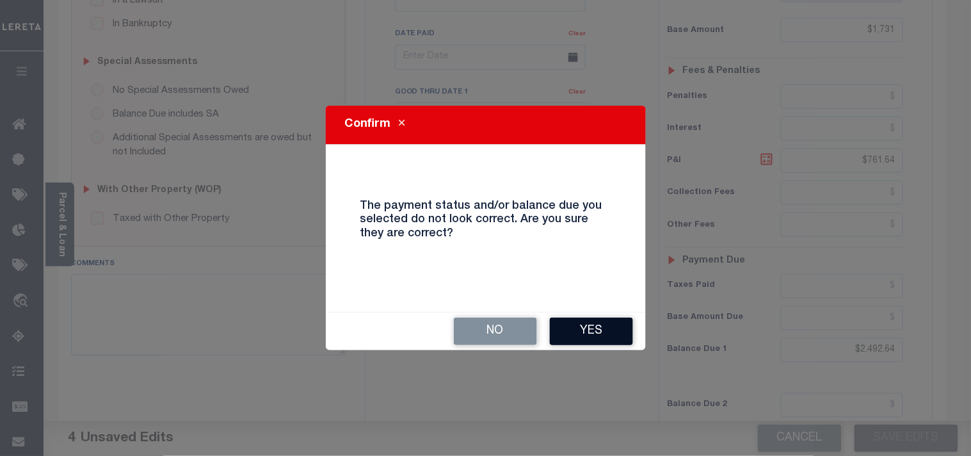
click at [581, 323] on button "Yes" at bounding box center [591, 331] width 83 height 28
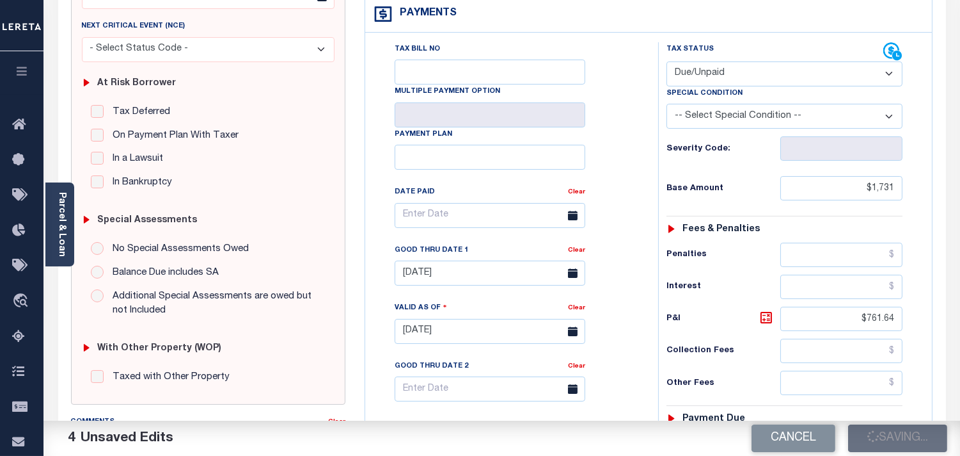
scroll to position [142, 0]
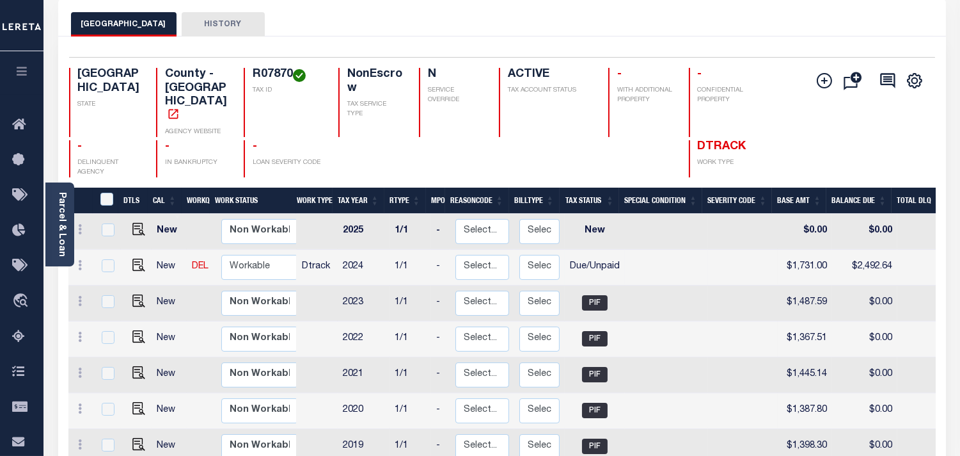
scroll to position [71, 0]
